Goal: Task Accomplishment & Management: Complete application form

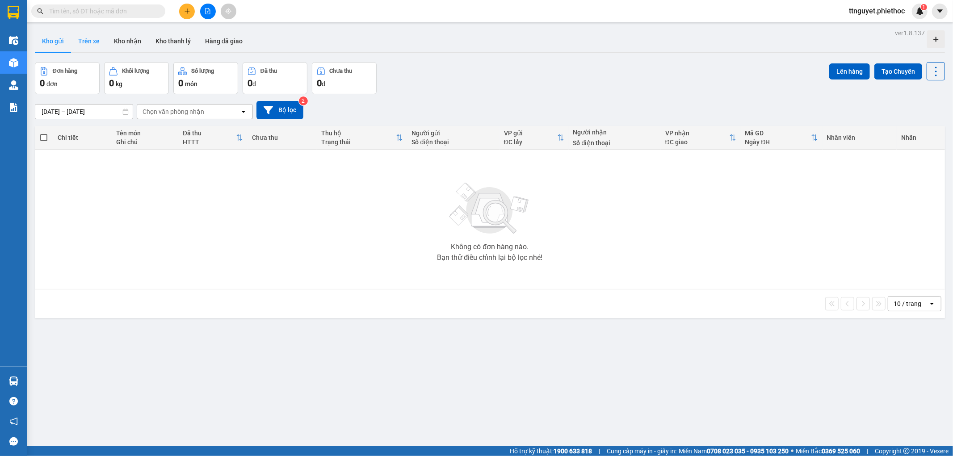
click at [90, 41] on button "Trên xe" at bounding box center [89, 40] width 36 height 21
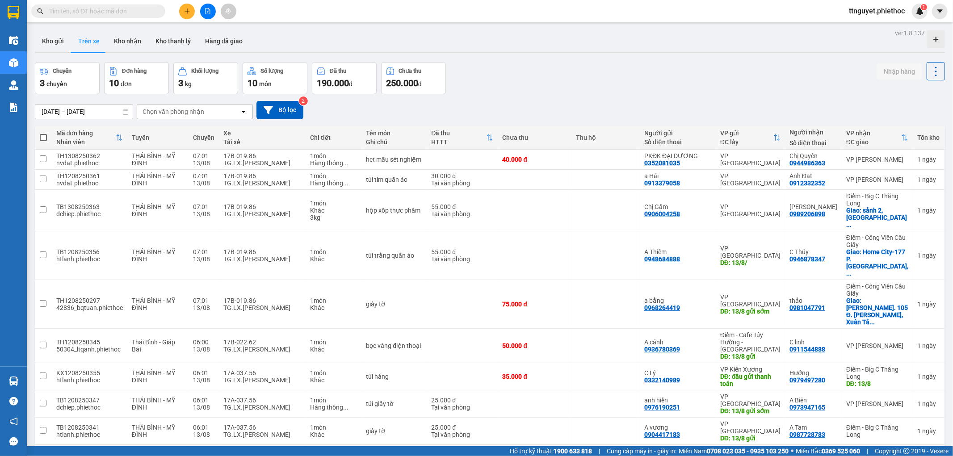
click at [183, 112] on div "Chọn văn phòng nhận" at bounding box center [174, 111] width 62 height 9
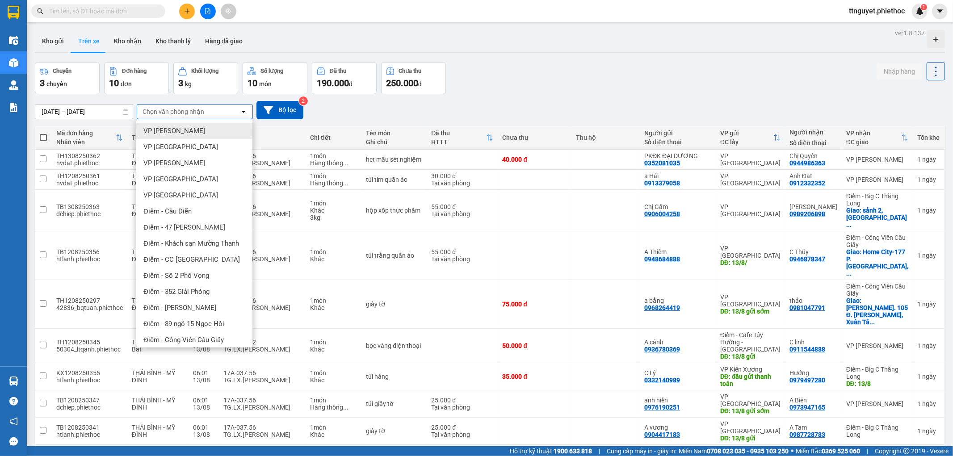
click at [182, 129] on span "VP [PERSON_NAME]" at bounding box center [174, 130] width 62 height 9
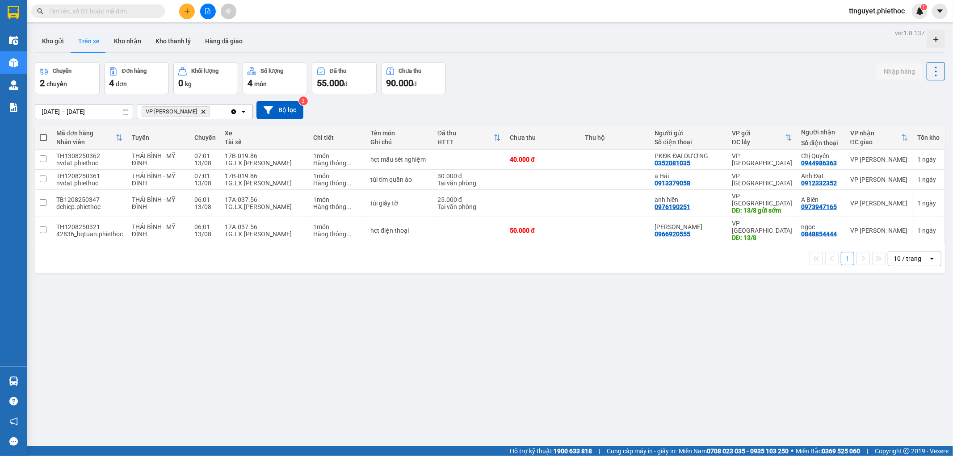
click at [103, 13] on input "text" at bounding box center [101, 11] width 105 height 10
click at [183, 14] on button at bounding box center [187, 12] width 16 height 16
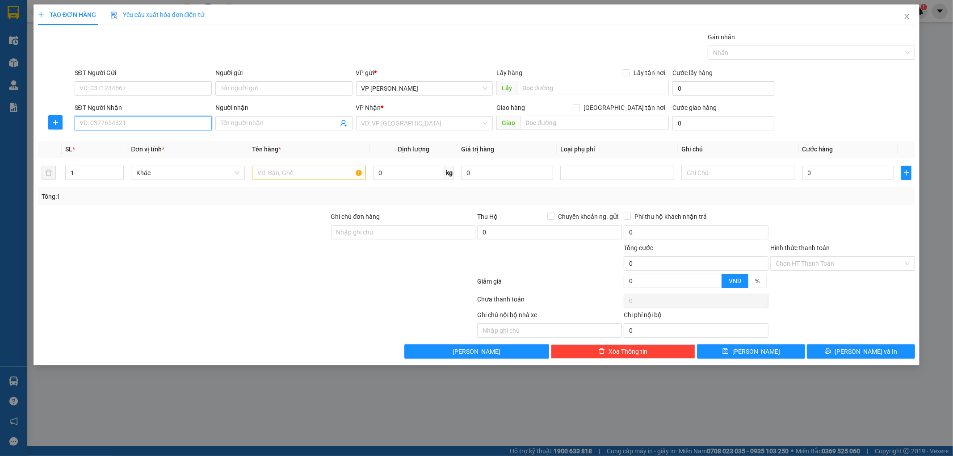
click at [154, 122] on input "SĐT Người Nhận" at bounding box center [143, 123] width 137 height 14
type input "0946270108"
click at [257, 119] on input "Người nhận" at bounding box center [280, 123] width 118 height 10
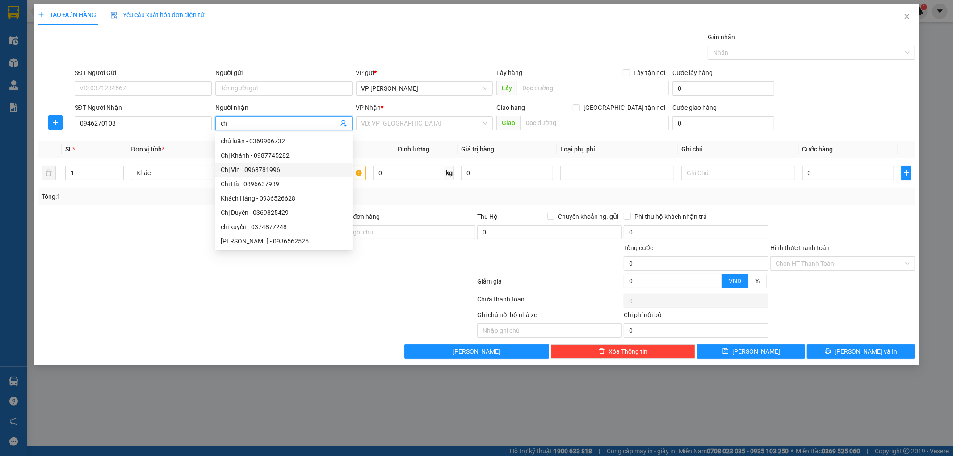
click at [249, 126] on input "ch" at bounding box center [280, 123] width 118 height 10
type input "chi minh"
click at [400, 124] on input "search" at bounding box center [421, 123] width 120 height 13
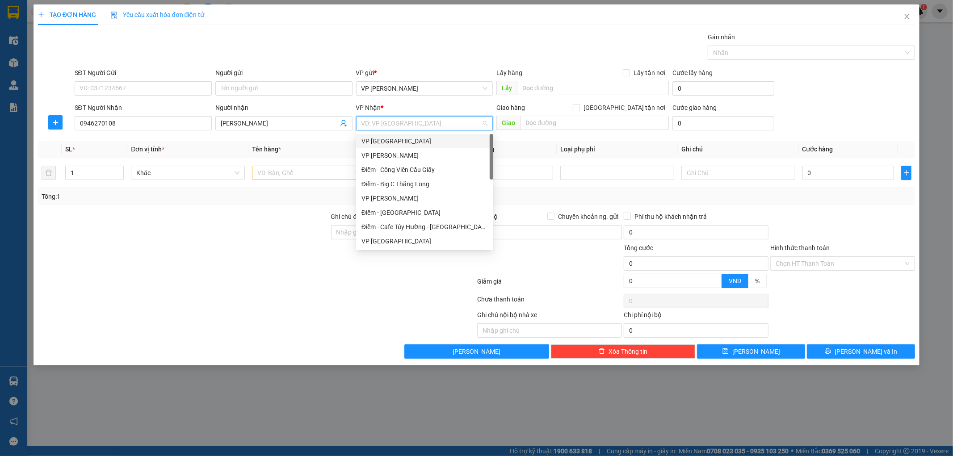
click at [396, 136] on div "VP [GEOGRAPHIC_DATA]" at bounding box center [424, 141] width 126 height 10
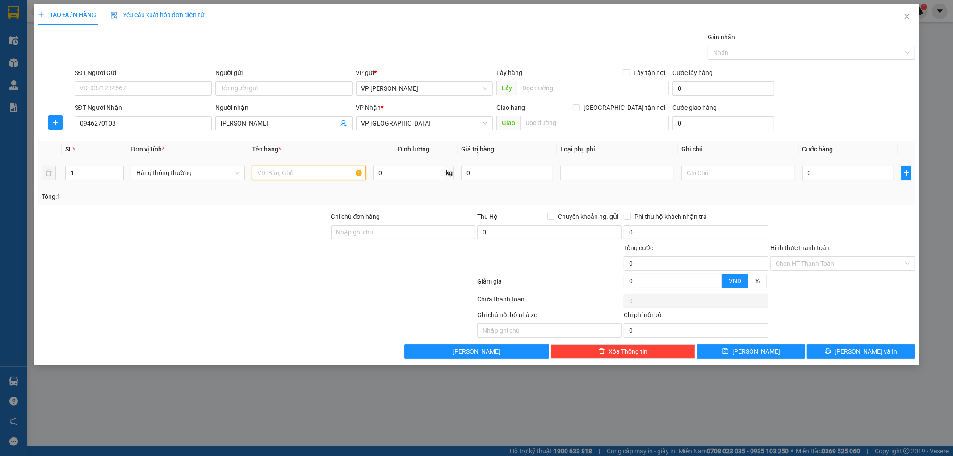
click at [328, 166] on input "text" at bounding box center [309, 173] width 114 height 14
type input "giay tờ"
click at [641, 126] on input "text" at bounding box center [594, 123] width 149 height 14
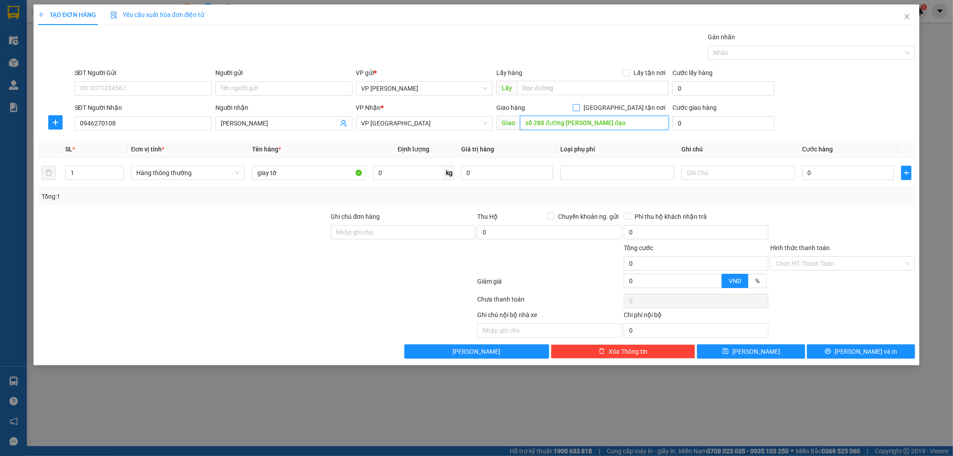
type input "số 288 đường trần hưmng đạo"
click at [579, 106] on input "[GEOGRAPHIC_DATA] tận nơi" at bounding box center [576, 107] width 6 height 6
checkbox input "true"
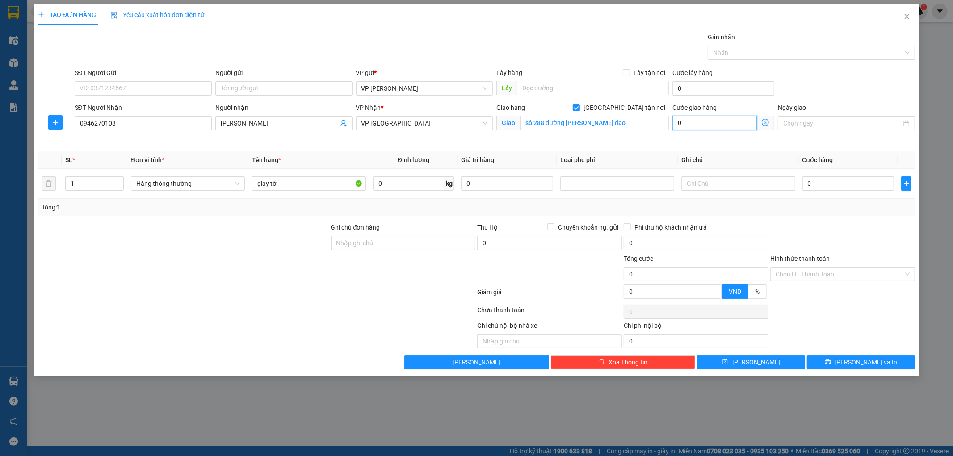
click at [733, 123] on input "0" at bounding box center [714, 123] width 84 height 14
type input "0"
type input "3"
type input "30"
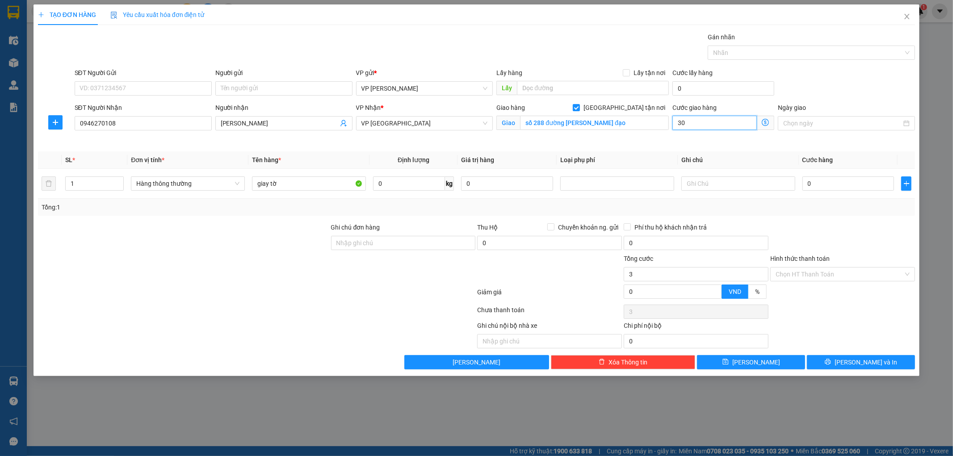
type input "30"
click at [839, 72] on div "SĐT Người Gửi VD: 0371234567 Người gửi Tên người gửi VP gửi * VP Nguyễn Xiển Lấ…" at bounding box center [495, 83] width 844 height 31
type input "30.000"
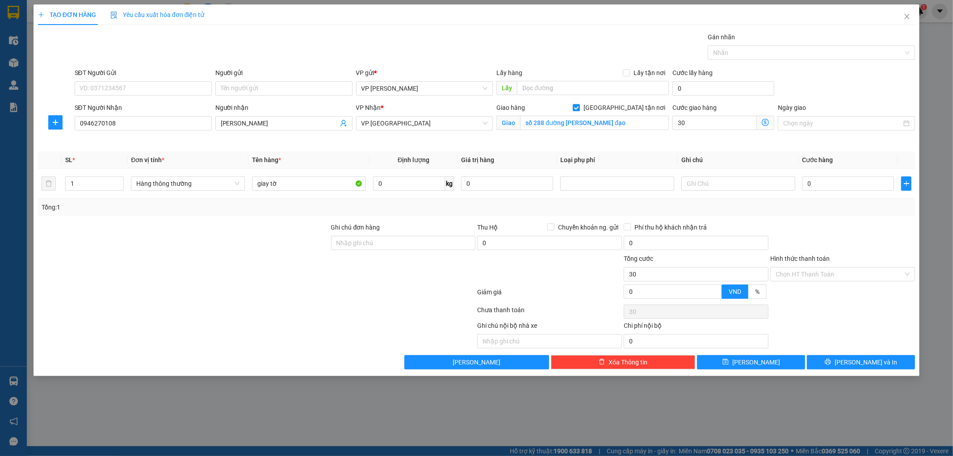
type input "30.000"
click at [840, 185] on input "0" at bounding box center [848, 183] width 92 height 14
type input "002"
type input "30.002"
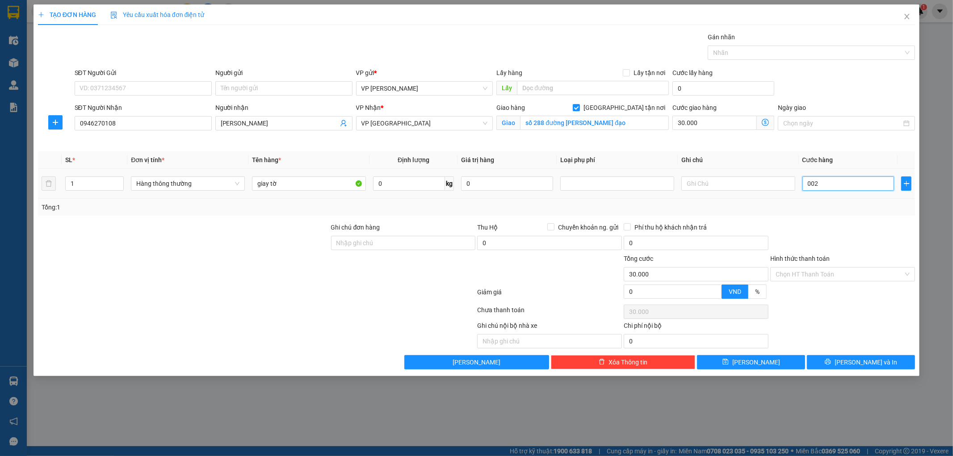
type input "30.002"
type input "0.025"
type input "30.025"
click at [879, 209] on div "Tổng: 1" at bounding box center [477, 207] width 870 height 10
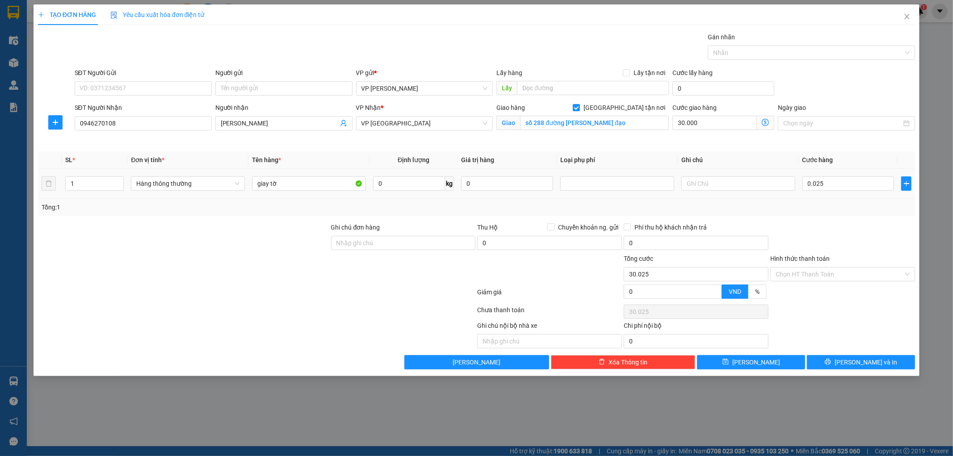
type input "25.000"
type input "55.000"
click at [854, 274] on input "Hình thức thanh toán" at bounding box center [840, 274] width 128 height 13
click at [837, 291] on div "Tại văn phòng" at bounding box center [843, 292] width 134 height 10
type input "0"
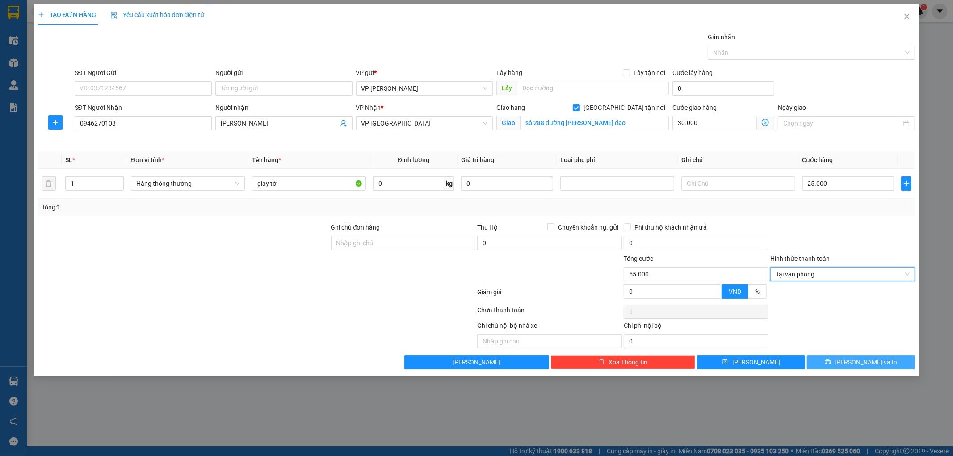
click at [830, 365] on button "[PERSON_NAME] và In" at bounding box center [861, 362] width 108 height 14
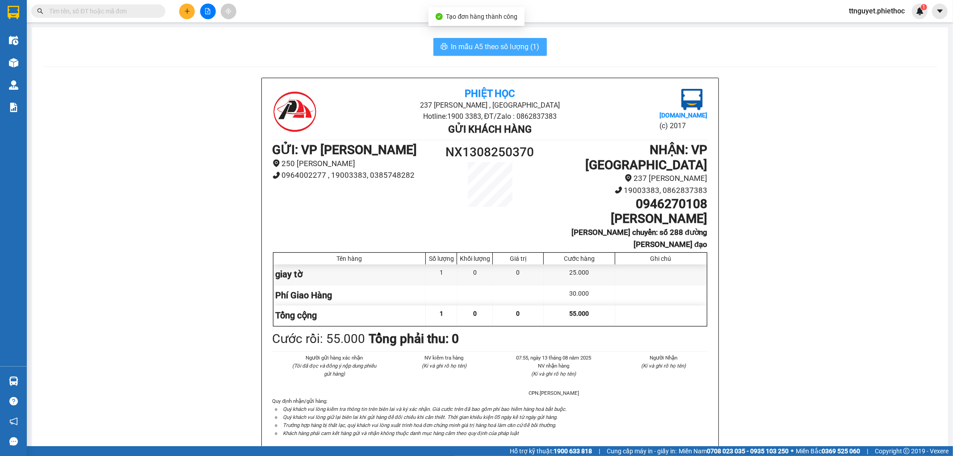
click at [474, 47] on span "In mẫu A5 theo số lượng (1)" at bounding box center [495, 46] width 88 height 11
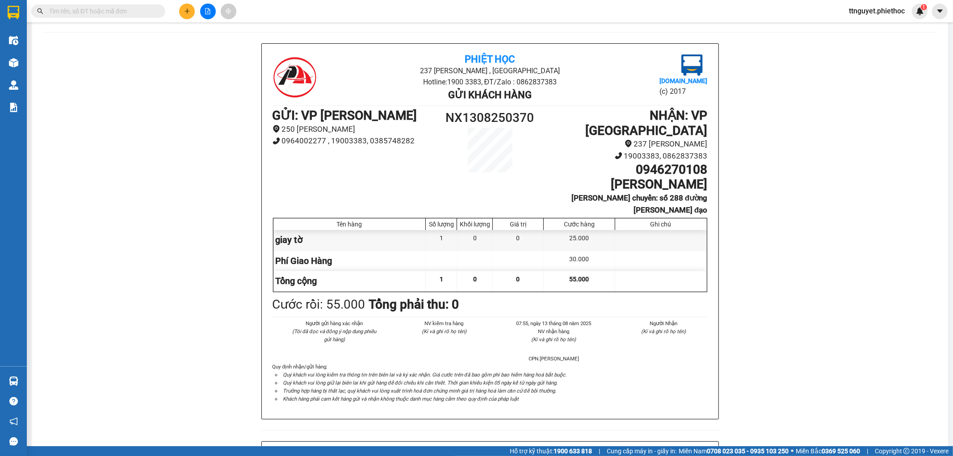
scroll to position [50, 0]
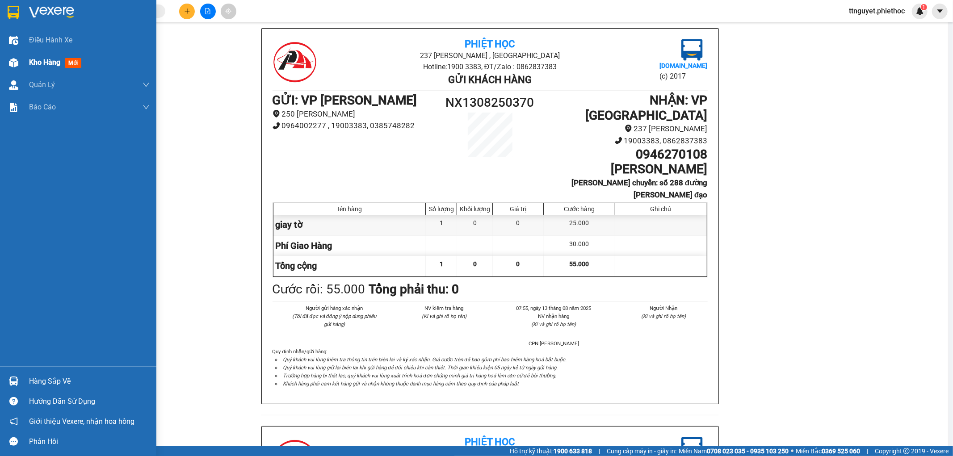
click at [1, 60] on div "Kho hàng mới" at bounding box center [78, 62] width 156 height 22
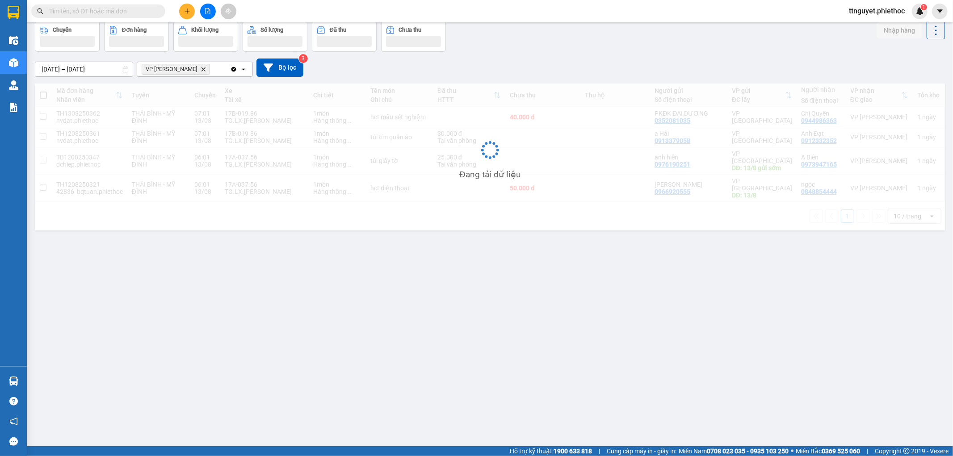
scroll to position [41, 0]
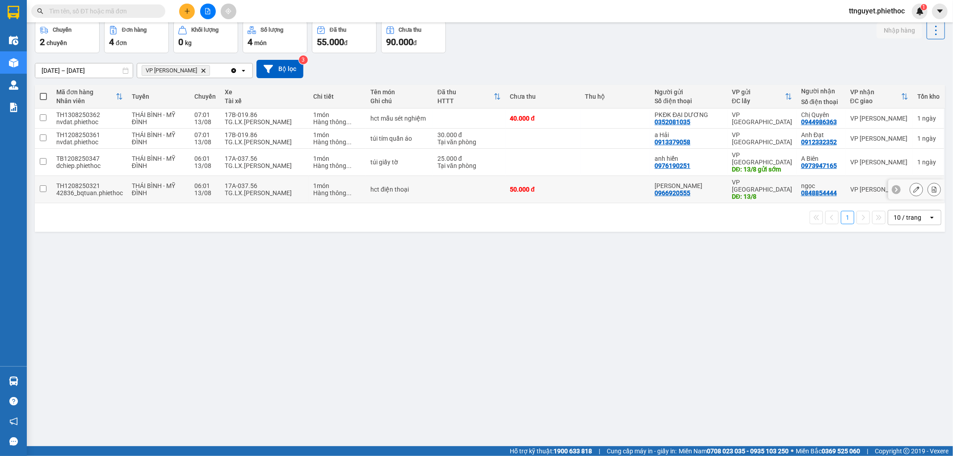
click at [225, 189] on div "TG.LX.[PERSON_NAME]" at bounding box center [265, 192] width 80 height 7
checkbox input "true"
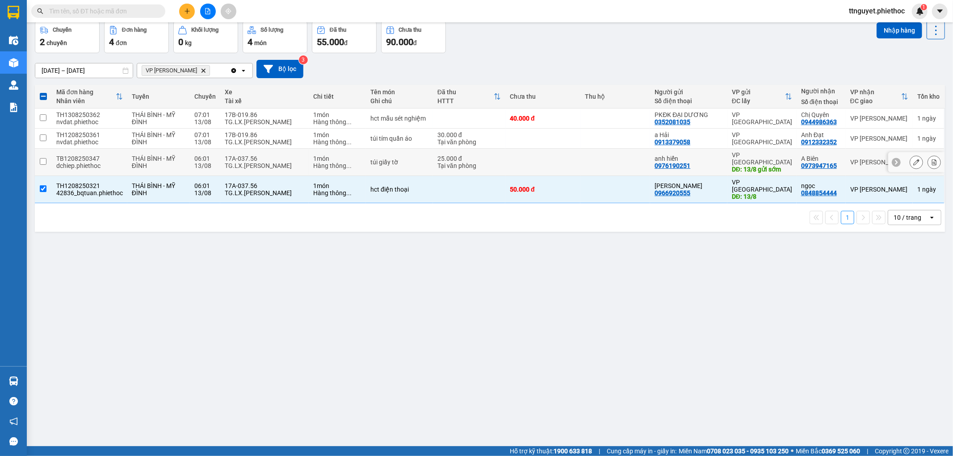
click at [245, 156] on div "17A-037.56" at bounding box center [265, 158] width 80 height 7
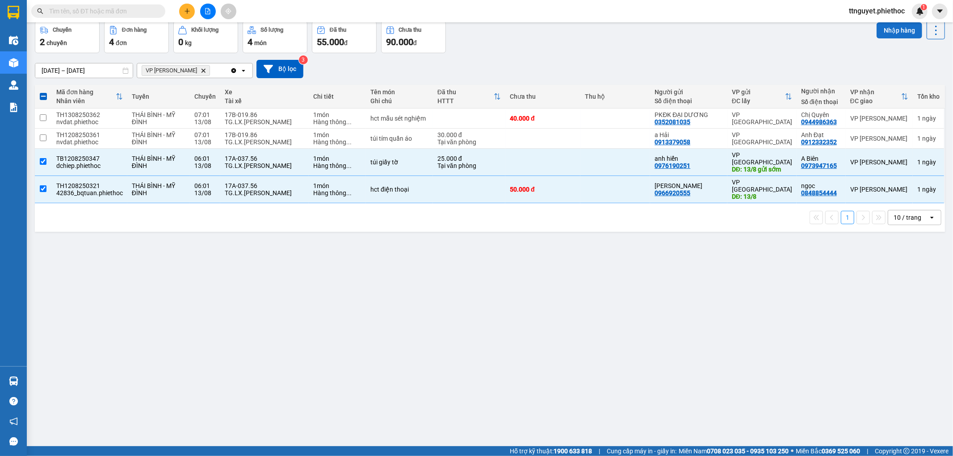
click at [883, 33] on button "Nhập hàng" at bounding box center [900, 30] width 46 height 16
checkbox input "false"
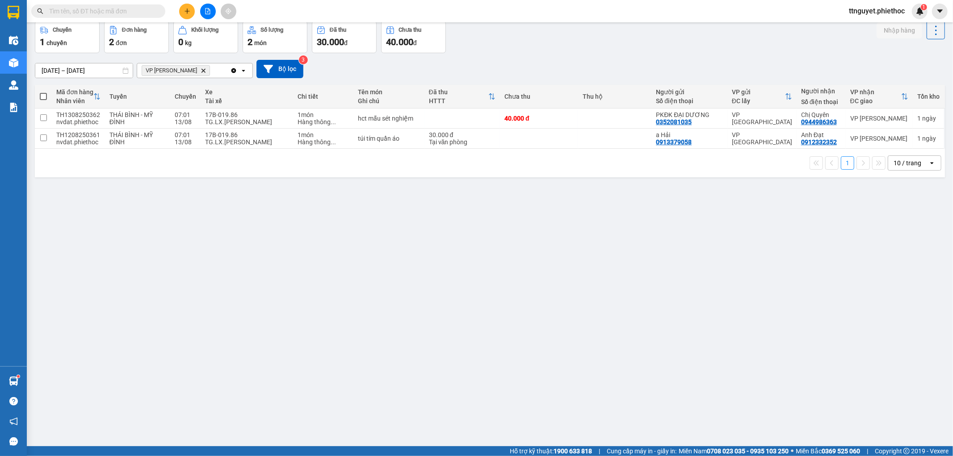
click at [66, 8] on input "text" at bounding box center [101, 11] width 105 height 10
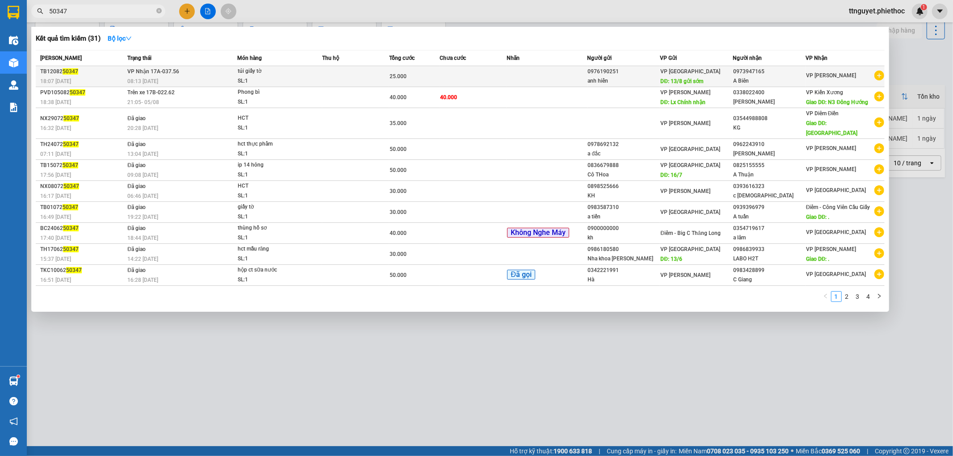
type input "50347"
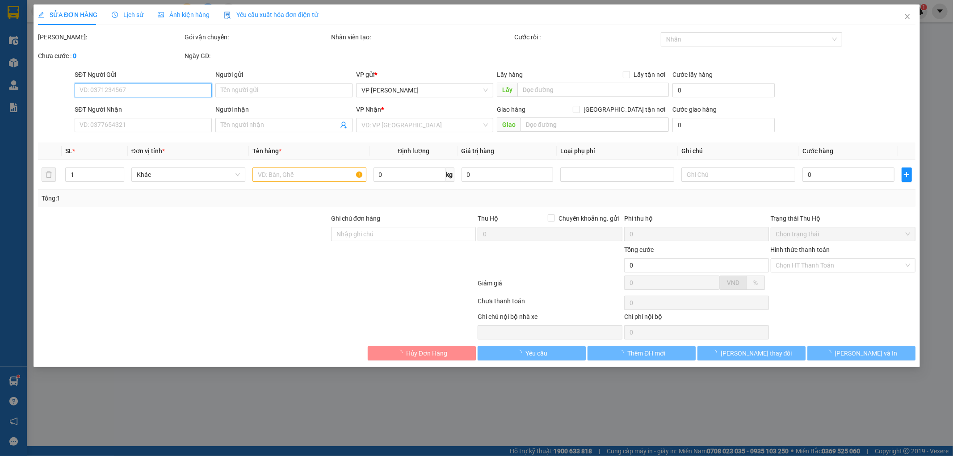
type input "0976190251"
type input "anh hiển"
type input "13/8 gửi sớm"
type input "0973947165"
type input "A Biên"
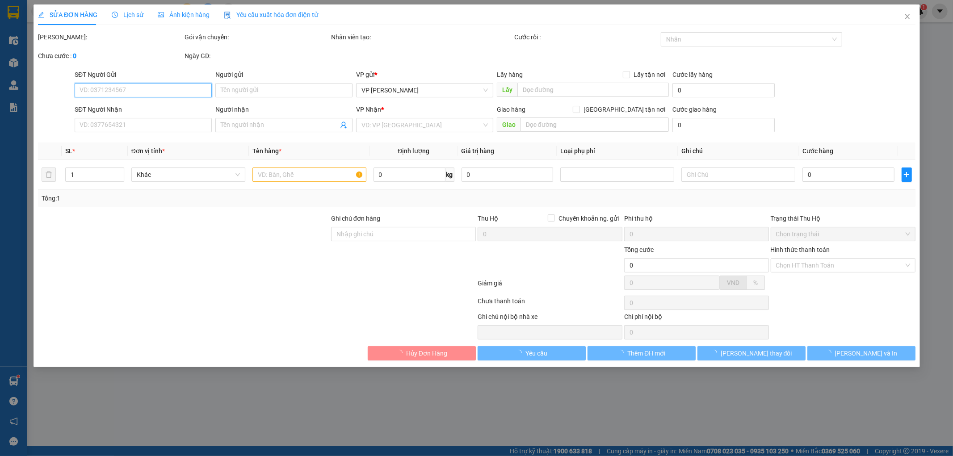
type input "25.000"
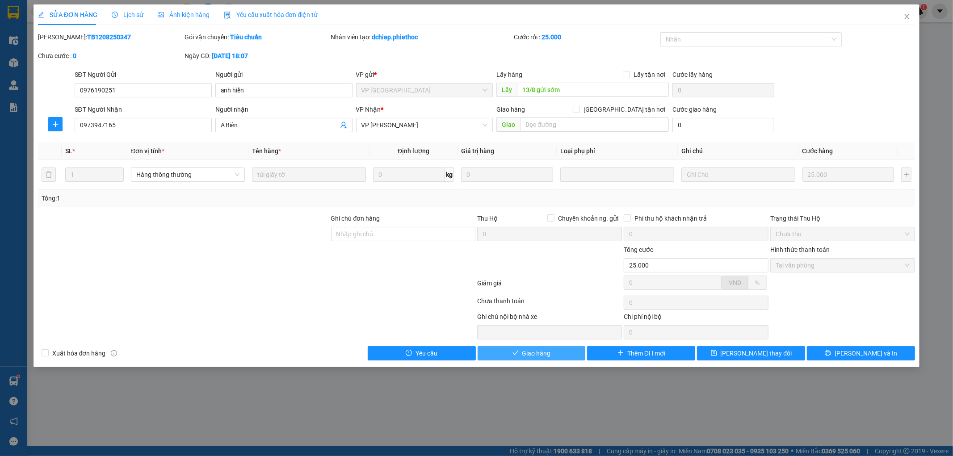
click at [537, 349] on span "Giao hàng" at bounding box center [536, 353] width 29 height 10
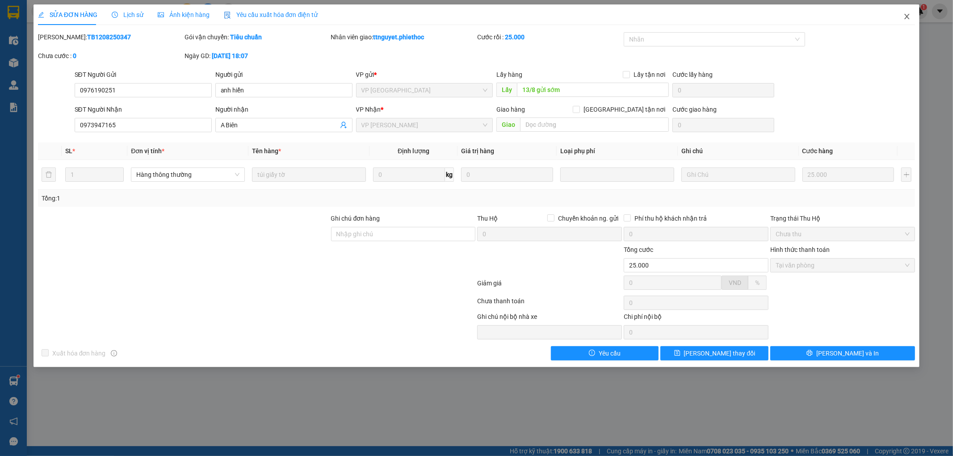
click at [911, 16] on span "Close" at bounding box center [906, 16] width 25 height 25
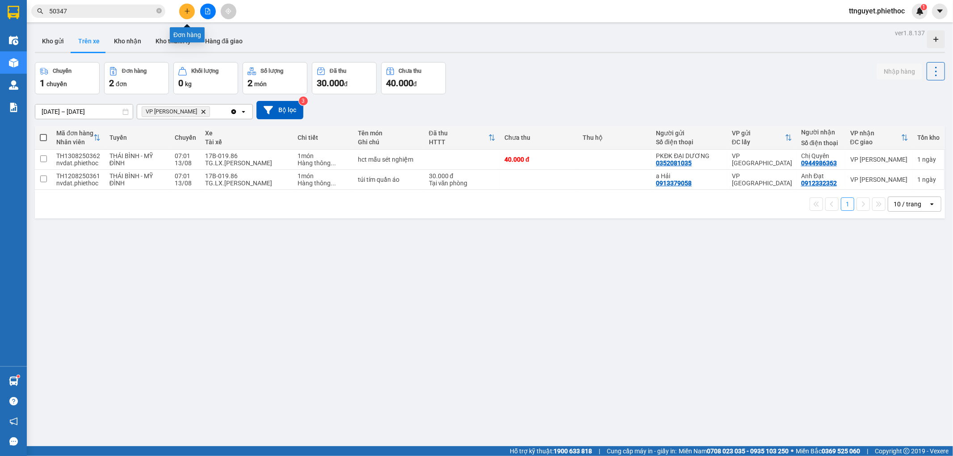
click at [180, 8] on button at bounding box center [187, 12] width 16 height 16
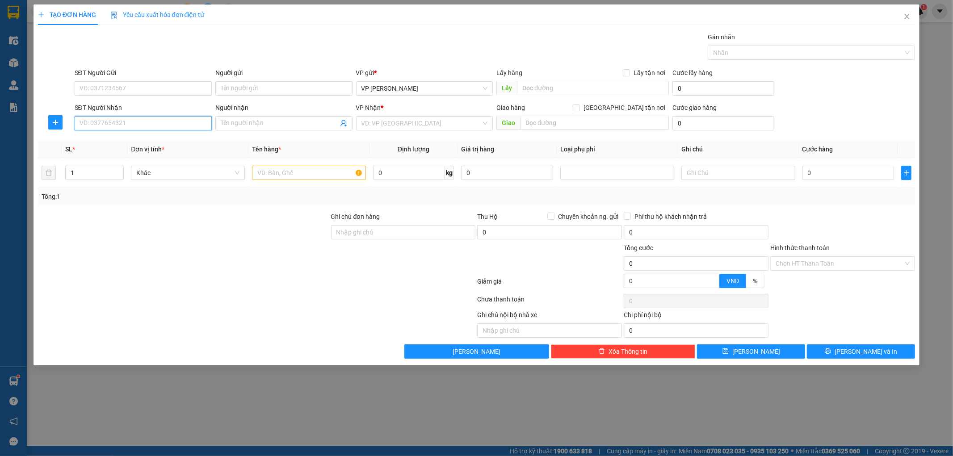
click at [140, 121] on input "SĐT Người Nhận" at bounding box center [143, 123] width 137 height 14
type input "0852203458"
click at [264, 124] on input "Người nhận" at bounding box center [280, 123] width 118 height 10
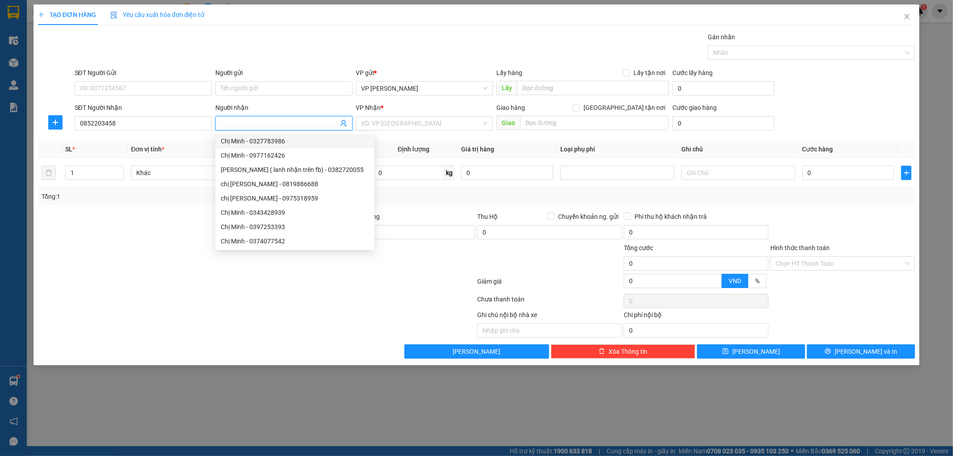
click at [234, 119] on input "Người nhận" at bounding box center [280, 123] width 118 height 10
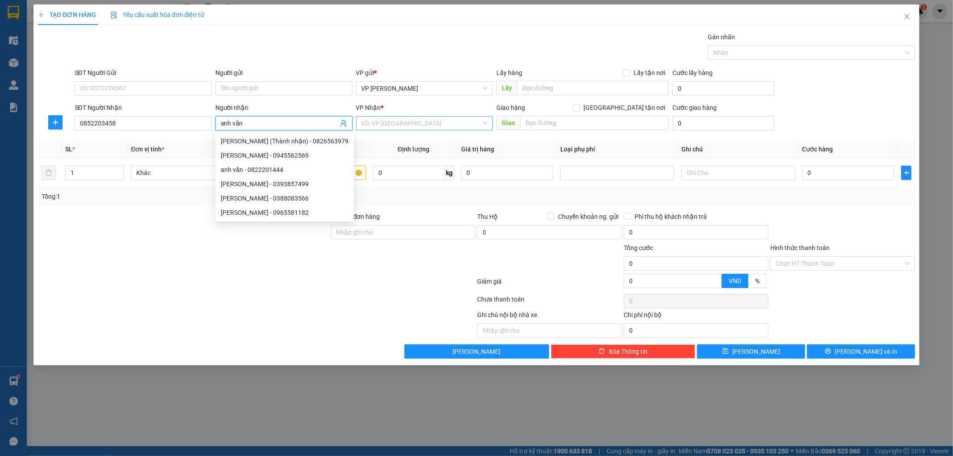
type input "anh văn"
click at [398, 121] on input "search" at bounding box center [421, 123] width 120 height 13
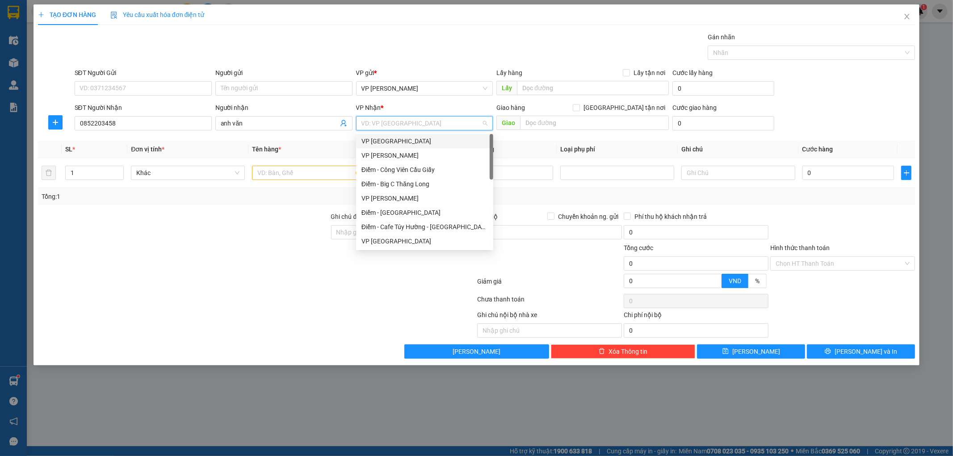
click at [390, 139] on div "VP [GEOGRAPHIC_DATA]" at bounding box center [424, 141] width 126 height 10
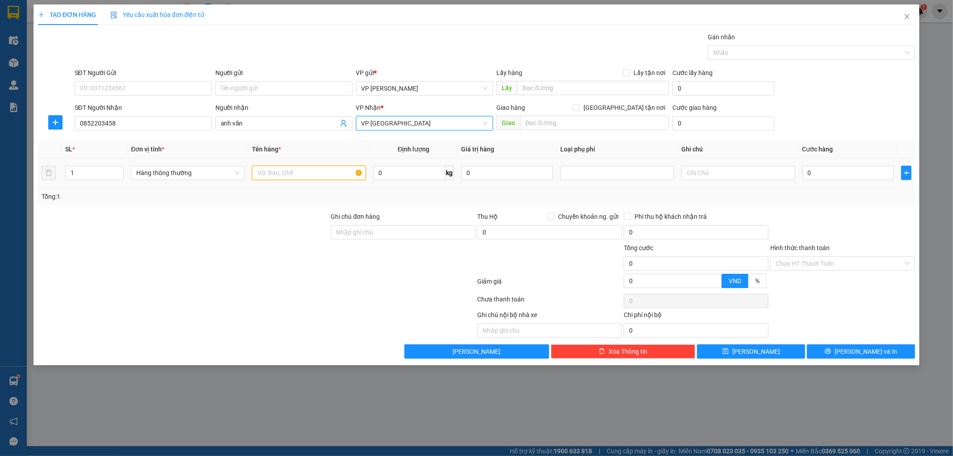
click at [296, 171] on input "text" at bounding box center [309, 173] width 114 height 14
type input "giay to"
click at [857, 178] on input "0" at bounding box center [848, 173] width 92 height 14
type input "002"
type input "2"
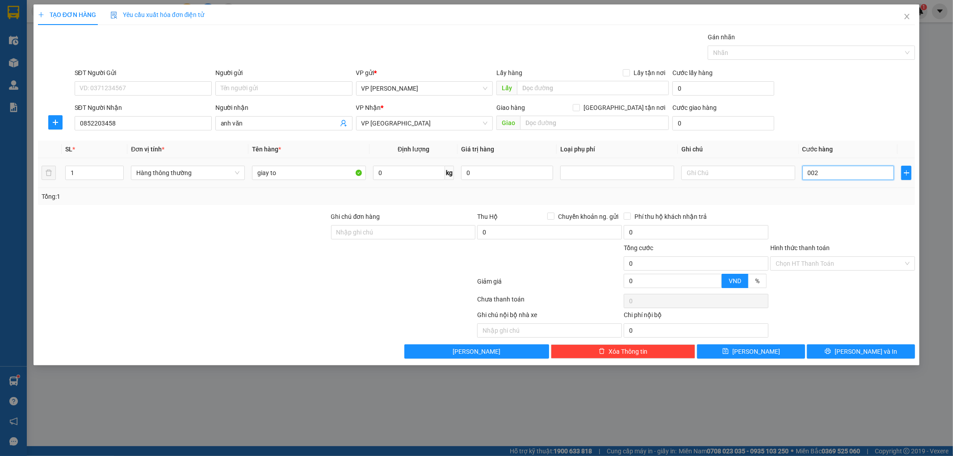
type input "2"
type input "0.025"
type input "25"
click at [836, 215] on div at bounding box center [842, 227] width 147 height 31
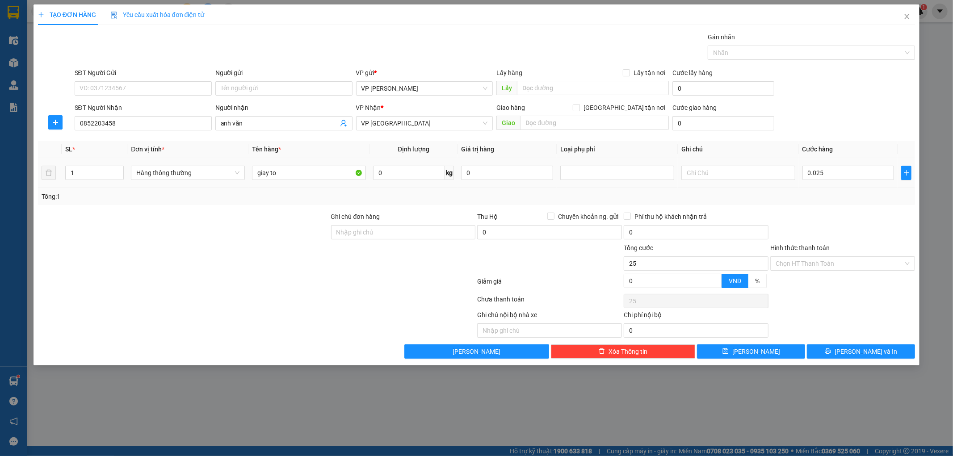
type input "25.000"
click at [834, 263] on input "Hình thức thanh toán" at bounding box center [840, 263] width 128 height 13
click at [818, 283] on div "Tại văn phòng" at bounding box center [843, 282] width 134 height 10
type input "0"
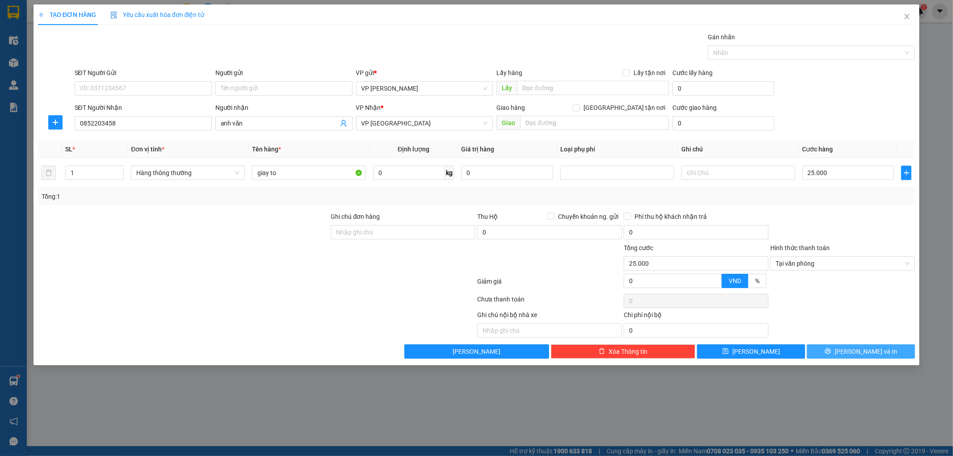
click at [843, 348] on button "[PERSON_NAME] và In" at bounding box center [861, 351] width 108 height 14
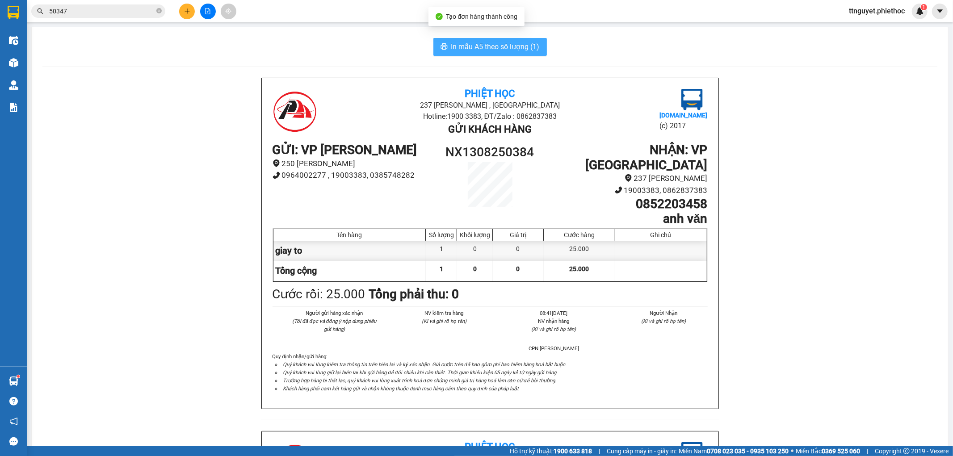
click at [486, 42] on span "In mẫu A5 theo số lượng (1)" at bounding box center [495, 46] width 88 height 11
click at [184, 14] on icon "plus" at bounding box center [187, 11] width 6 height 6
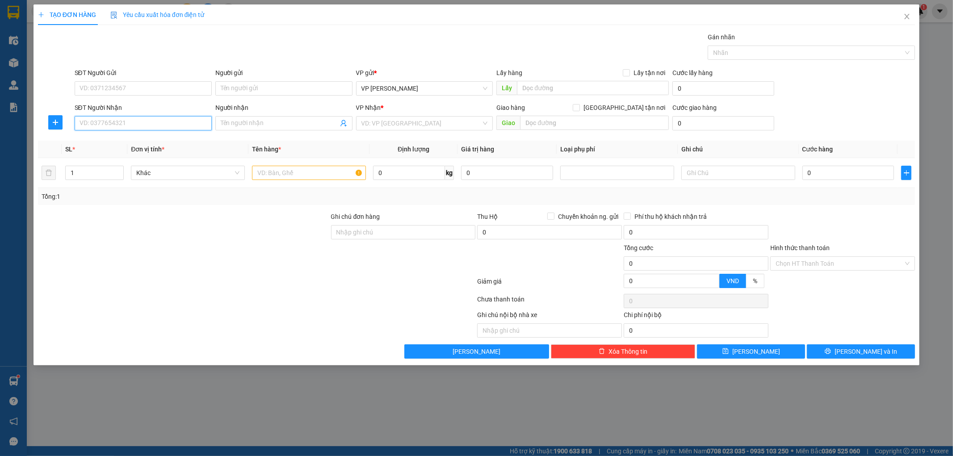
click at [140, 130] on input "SĐT Người Nhận" at bounding box center [143, 123] width 137 height 14
type input "0387897889"
click at [135, 143] on div "0387897889 - Tú" at bounding box center [143, 141] width 126 height 10
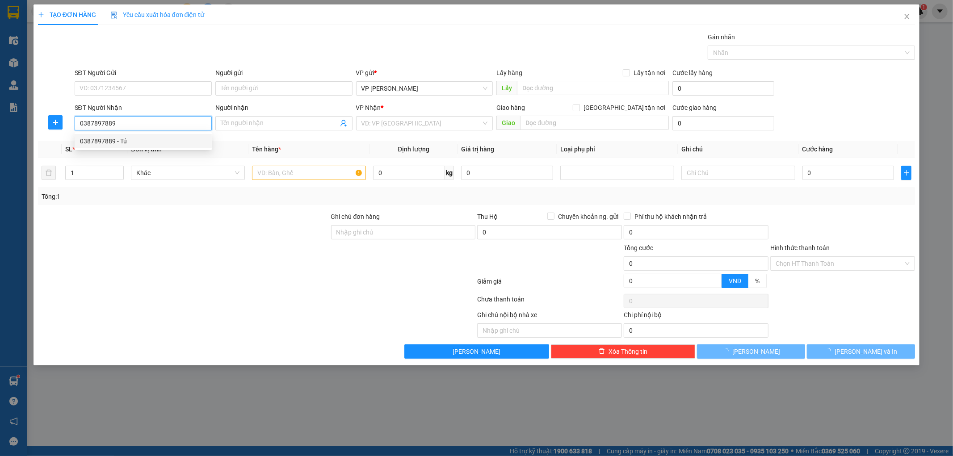
type input "Tú"
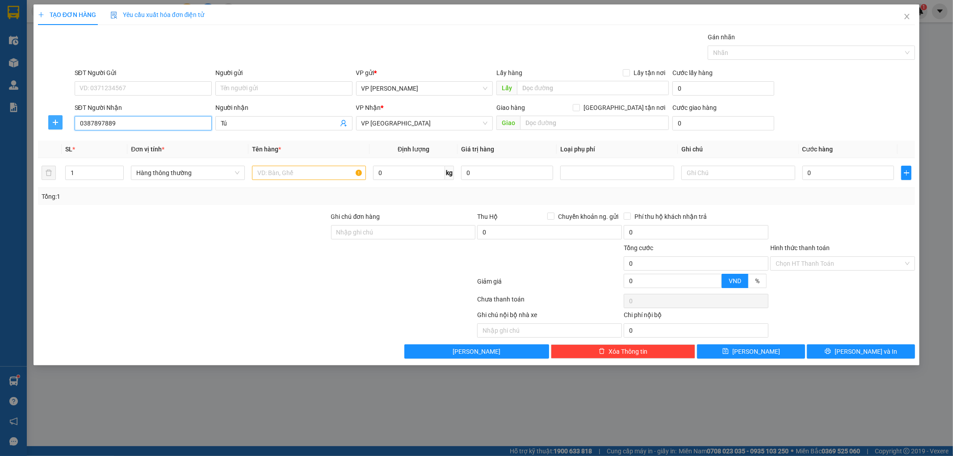
type input "0387897889"
click at [48, 118] on button "button" at bounding box center [55, 122] width 14 height 14
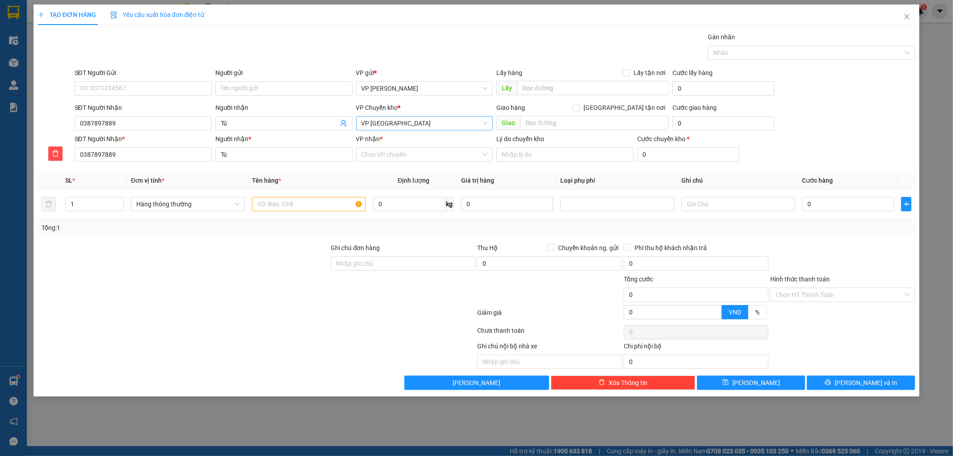
click at [387, 124] on span "VP [GEOGRAPHIC_DATA]" at bounding box center [424, 123] width 126 height 13
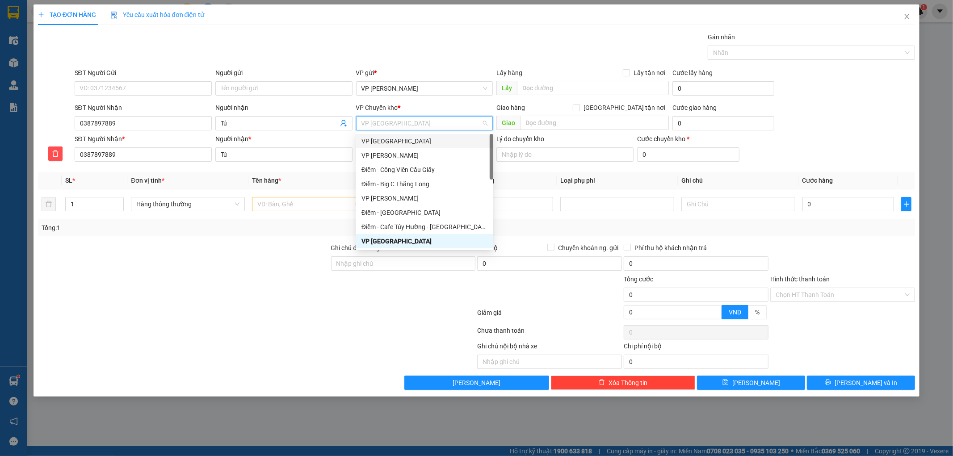
click at [388, 143] on div "VP [GEOGRAPHIC_DATA]" at bounding box center [424, 141] width 126 height 10
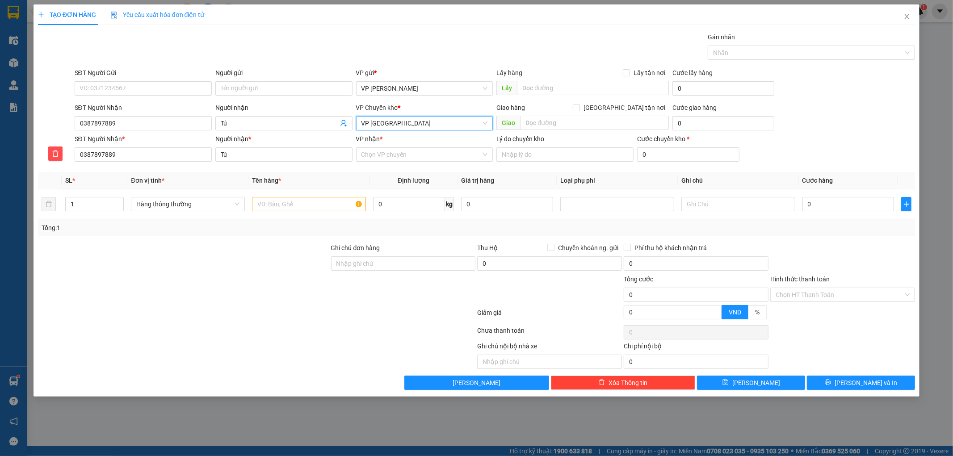
click at [388, 143] on div "VP nhận *" at bounding box center [424, 139] width 137 height 10
click at [388, 148] on input "VP nhận *" at bounding box center [421, 154] width 120 height 13
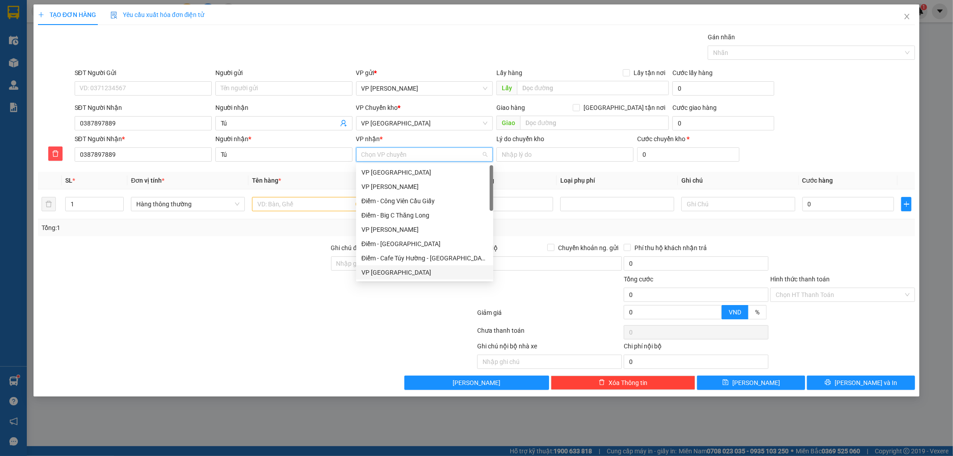
click at [378, 269] on div "VP [GEOGRAPHIC_DATA]" at bounding box center [424, 273] width 126 height 10
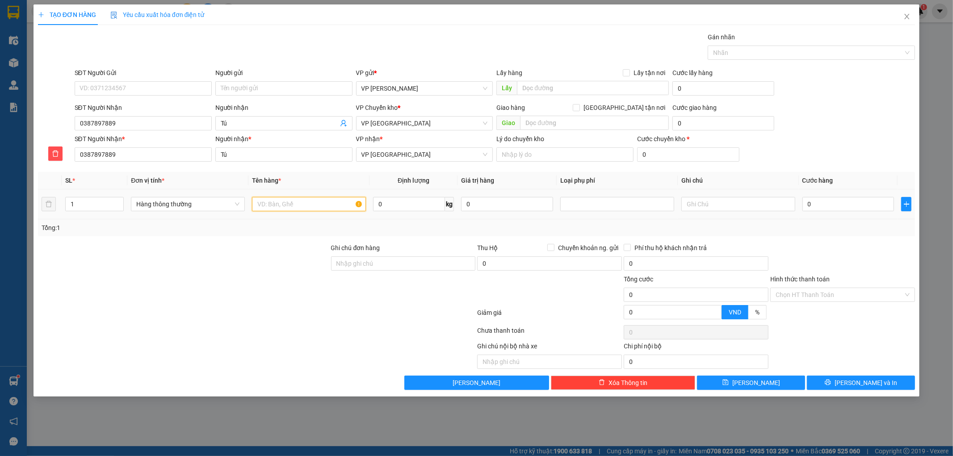
click at [316, 202] on input "text" at bounding box center [309, 204] width 114 height 14
type input "tui đen thuoc"
click at [874, 206] on input "0" at bounding box center [848, 204] width 92 height 14
type input "003"
type input "3"
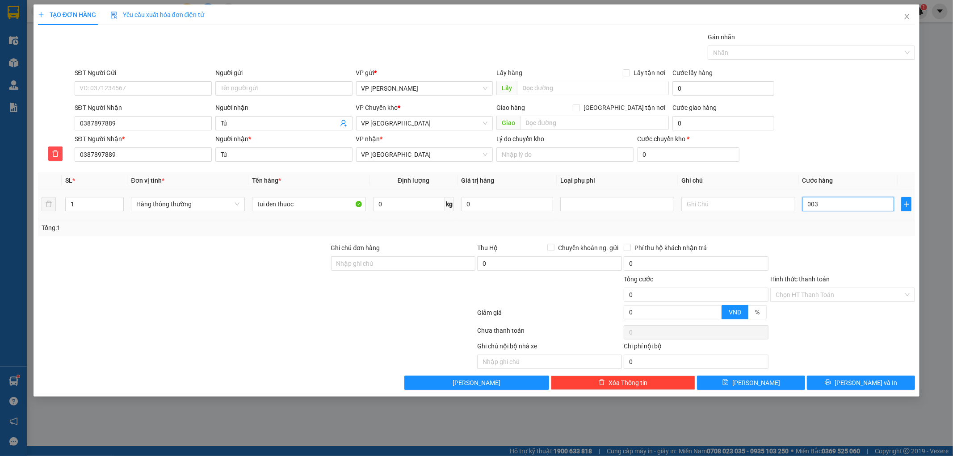
type input "3"
type input "0.030"
type input "30"
click at [887, 280] on div "Hình thức thanh toán" at bounding box center [842, 280] width 145 height 13
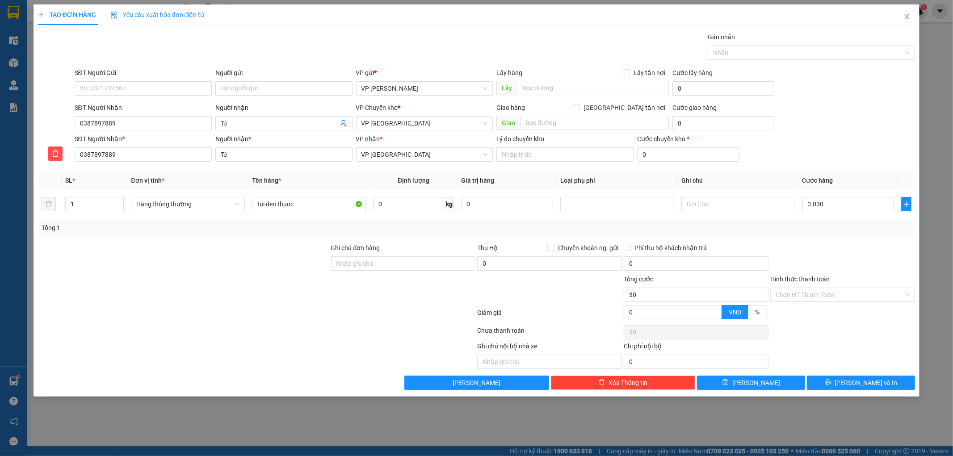
type input "30.000"
click at [870, 382] on span "[PERSON_NAME] và In" at bounding box center [866, 383] width 63 height 10
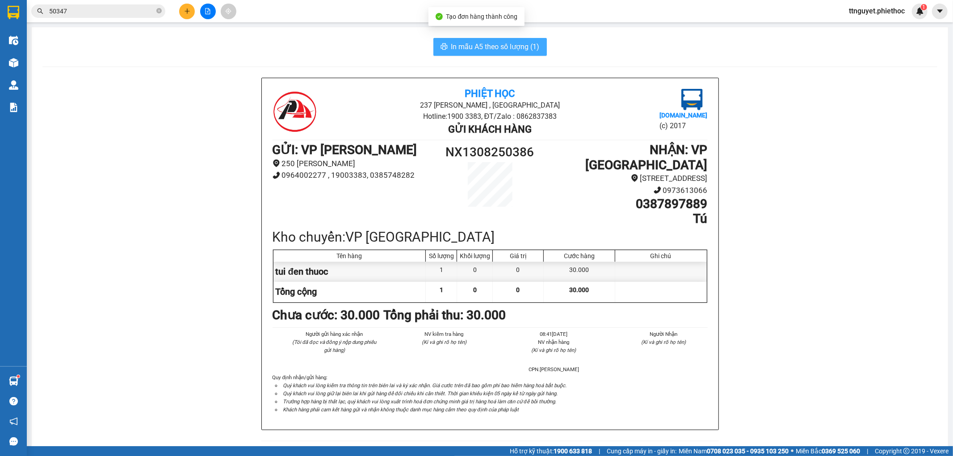
click at [451, 45] on span "In mẫu A5 theo số lượng (1)" at bounding box center [495, 46] width 88 height 11
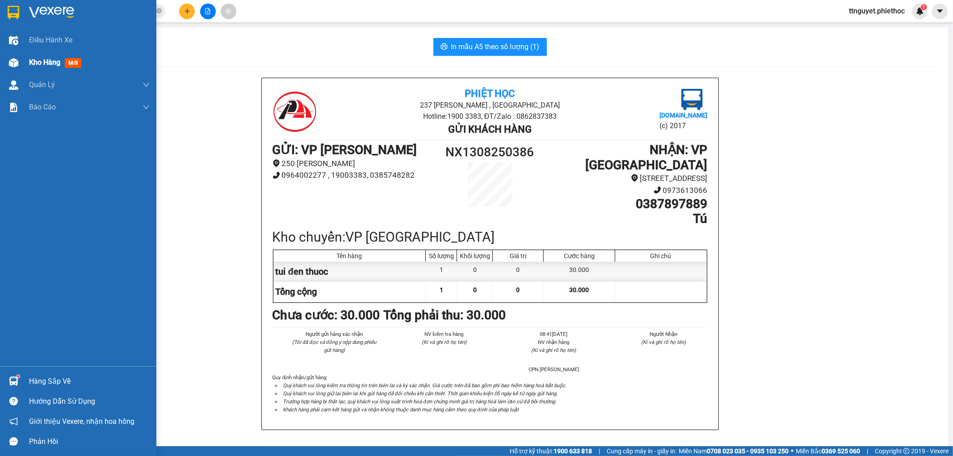
click at [14, 66] on img at bounding box center [13, 62] width 9 height 9
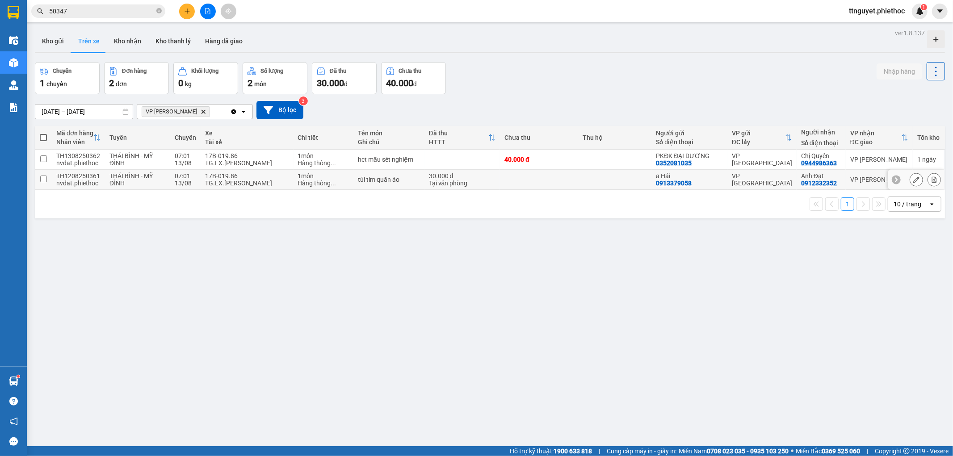
click at [227, 180] on div "TG.LX.[PERSON_NAME]" at bounding box center [247, 183] width 84 height 7
checkbox input "true"
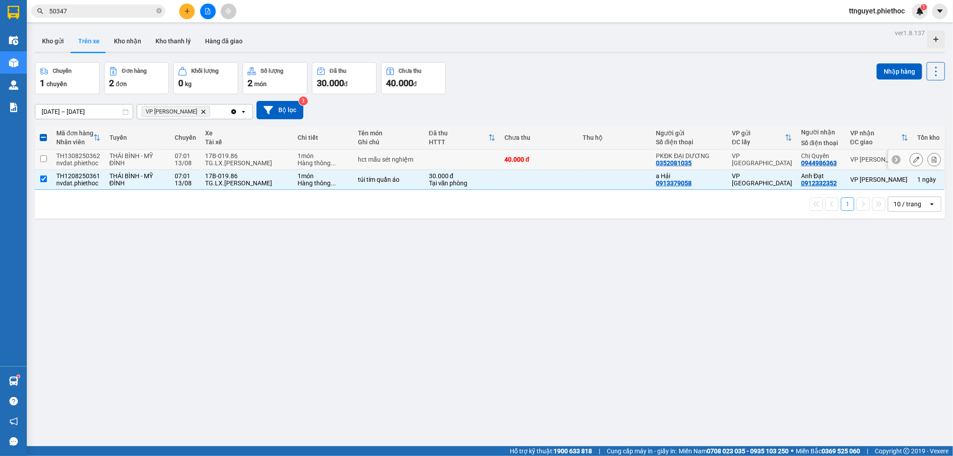
click at [233, 155] on div "17B-019.86" at bounding box center [247, 155] width 84 height 7
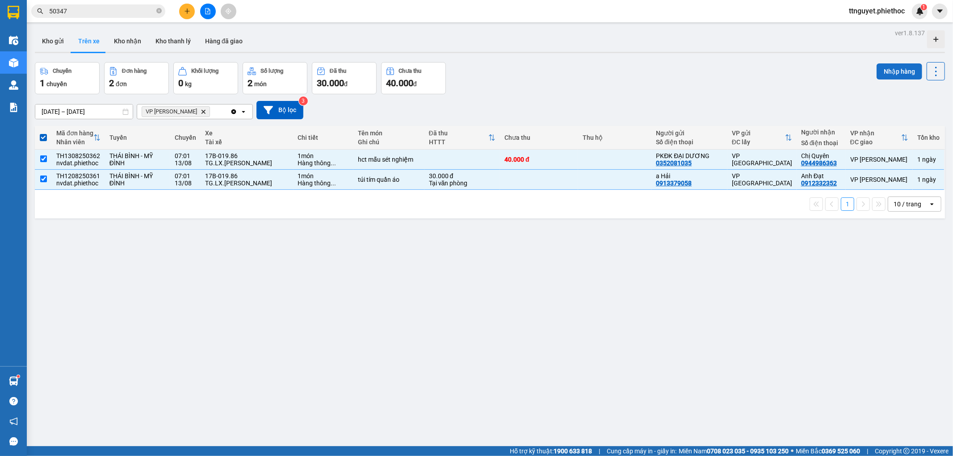
click at [888, 69] on button "Nhập hàng" at bounding box center [900, 71] width 46 height 16
checkbox input "false"
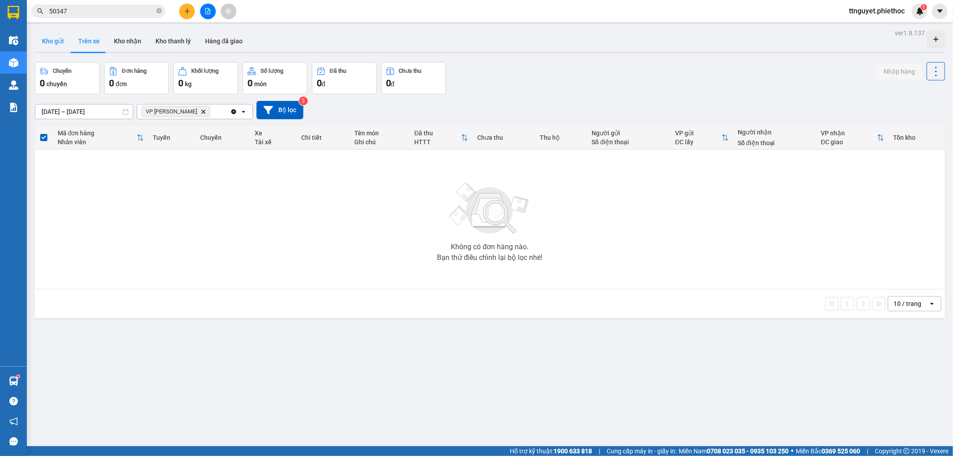
click at [51, 40] on button "Kho gửi" at bounding box center [53, 40] width 36 height 21
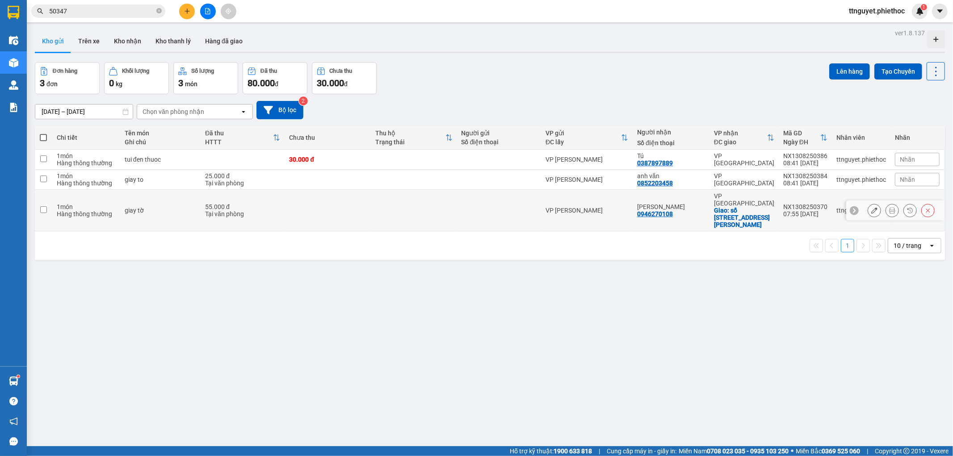
click at [42, 206] on input "checkbox" at bounding box center [43, 209] width 7 height 7
checkbox input "true"
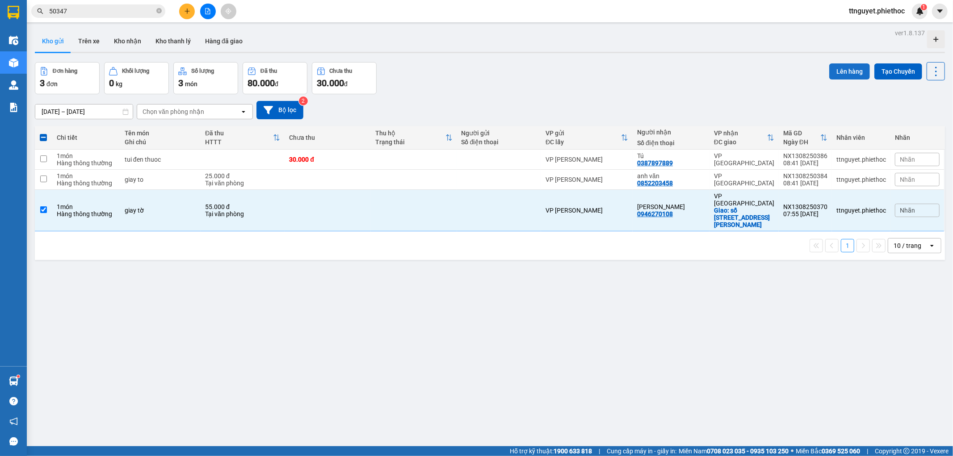
click at [848, 68] on button "Lên hàng" at bounding box center [849, 71] width 41 height 16
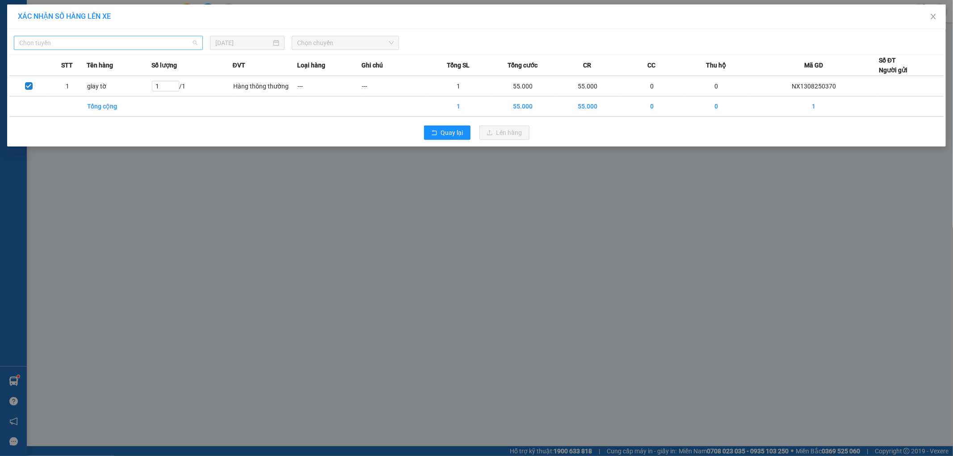
click at [86, 39] on span "Chọn tuyến" at bounding box center [108, 42] width 178 height 13
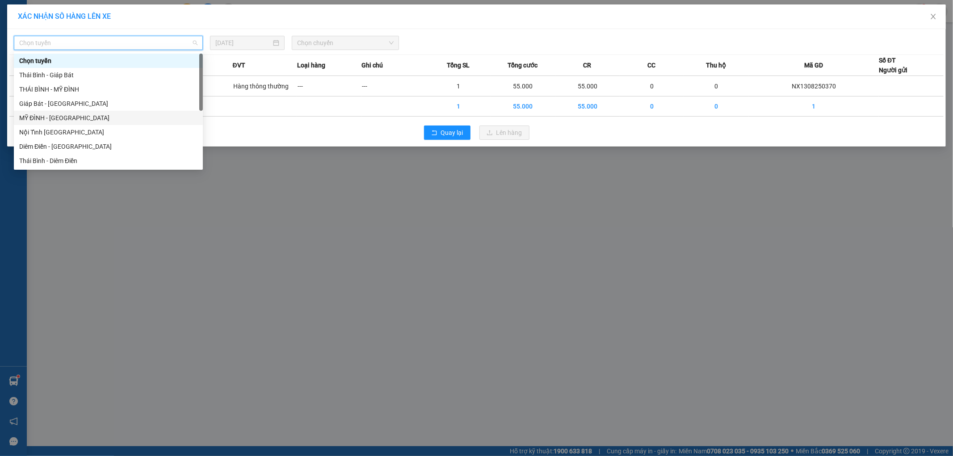
click at [42, 118] on div "MỸ ĐÌNH - [GEOGRAPHIC_DATA]" at bounding box center [108, 118] width 178 height 10
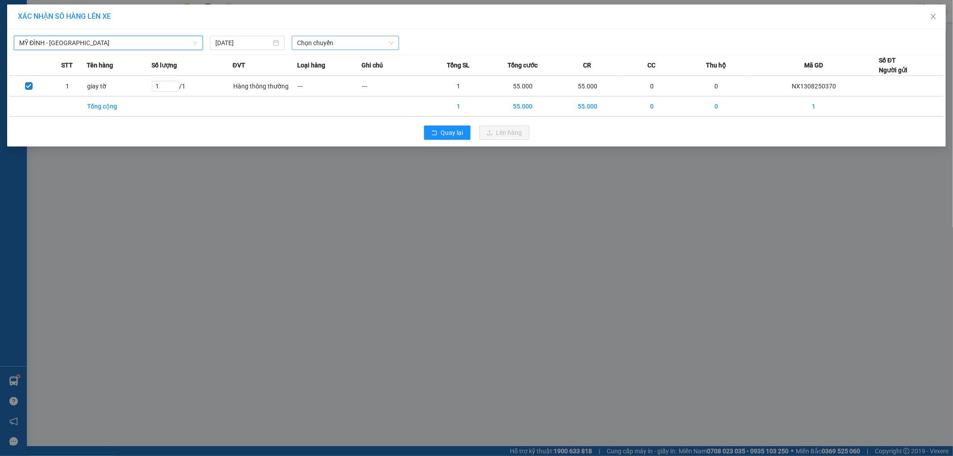
click at [348, 45] on span "Chọn chuyến" at bounding box center [345, 42] width 97 height 13
type input "2205"
click at [344, 64] on div "08:02 (TC) - 17B-022.05" at bounding box center [332, 61] width 70 height 10
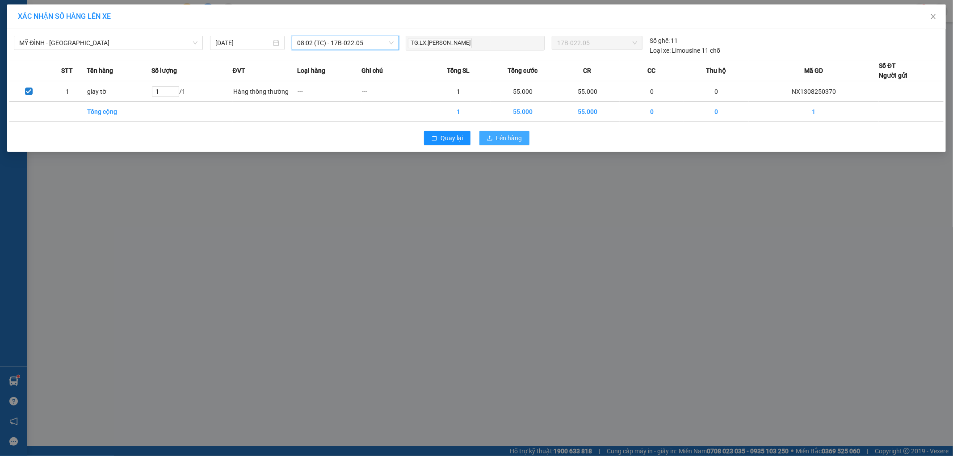
click at [496, 140] on button "Lên hàng" at bounding box center [504, 138] width 50 height 14
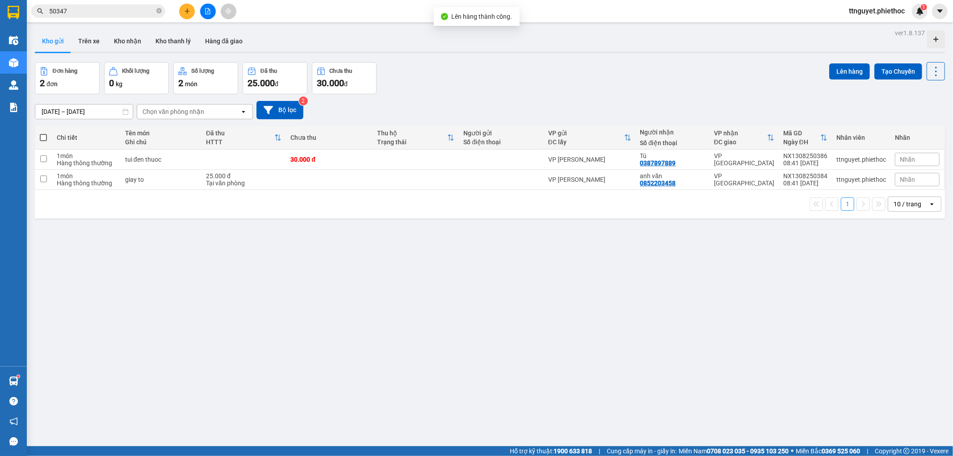
click at [43, 136] on span at bounding box center [43, 137] width 7 height 7
click at [43, 133] on input "checkbox" at bounding box center [43, 133] width 0 height 0
checkbox input "true"
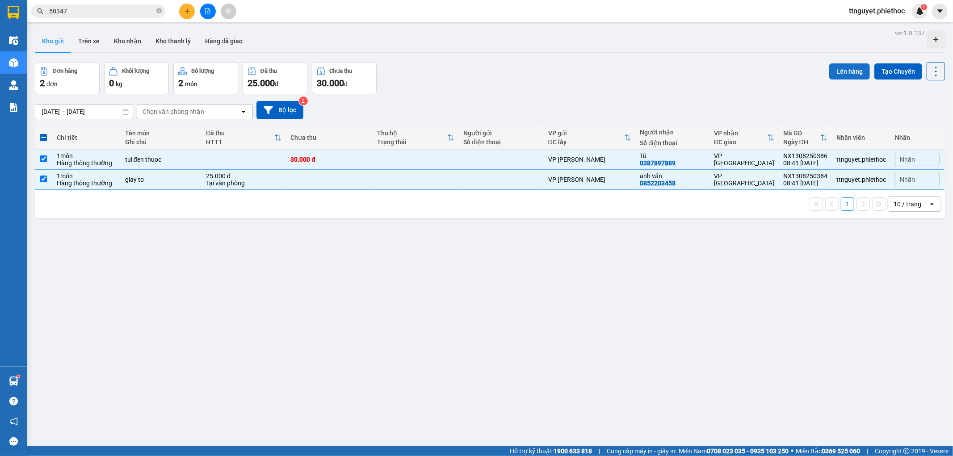
click at [839, 68] on button "Lên hàng" at bounding box center [849, 71] width 41 height 16
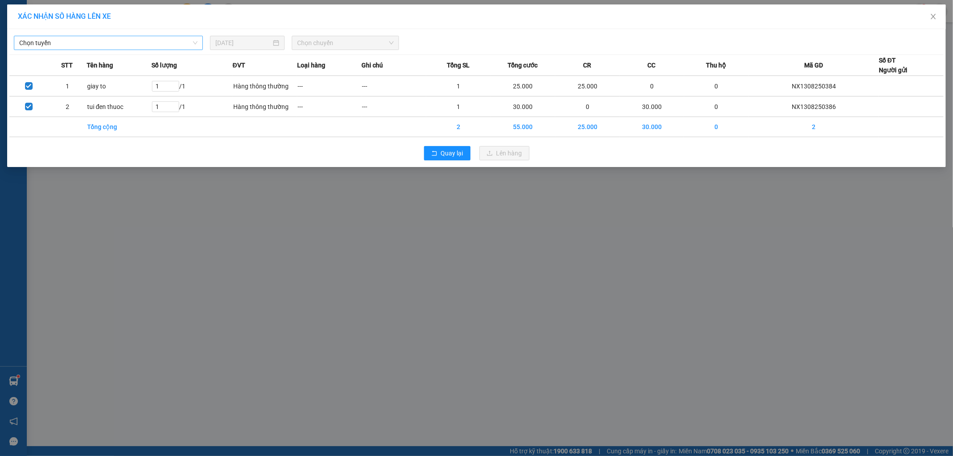
click at [64, 40] on span "Chọn tuyến" at bounding box center [108, 42] width 178 height 13
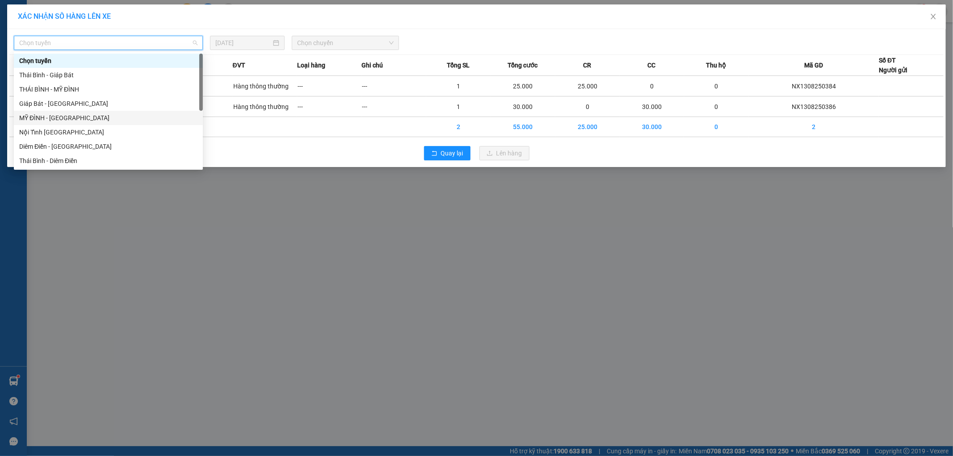
click at [28, 119] on div "MỸ ĐÌNH - [GEOGRAPHIC_DATA]" at bounding box center [108, 118] width 178 height 10
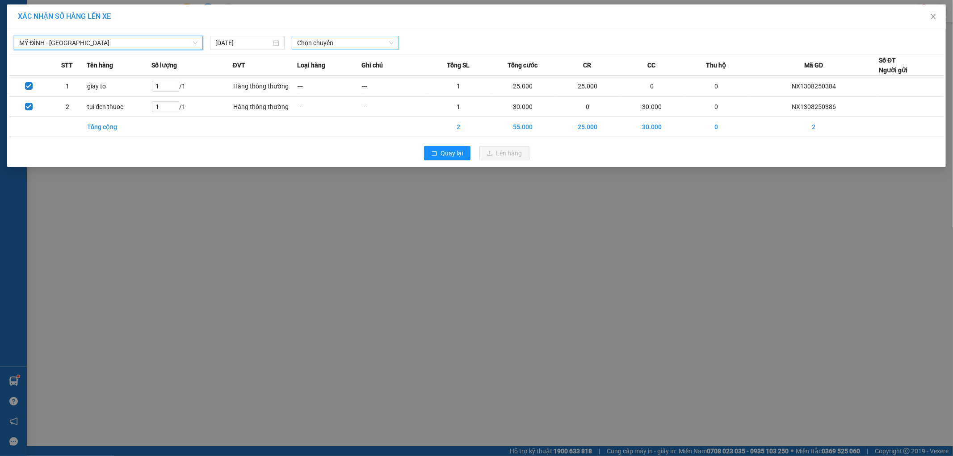
click at [336, 41] on span "Chọn chuyến" at bounding box center [345, 42] width 97 height 13
type input "2159"
click at [328, 56] on div "09:01 - 17B-021.59" at bounding box center [332, 61] width 70 height 10
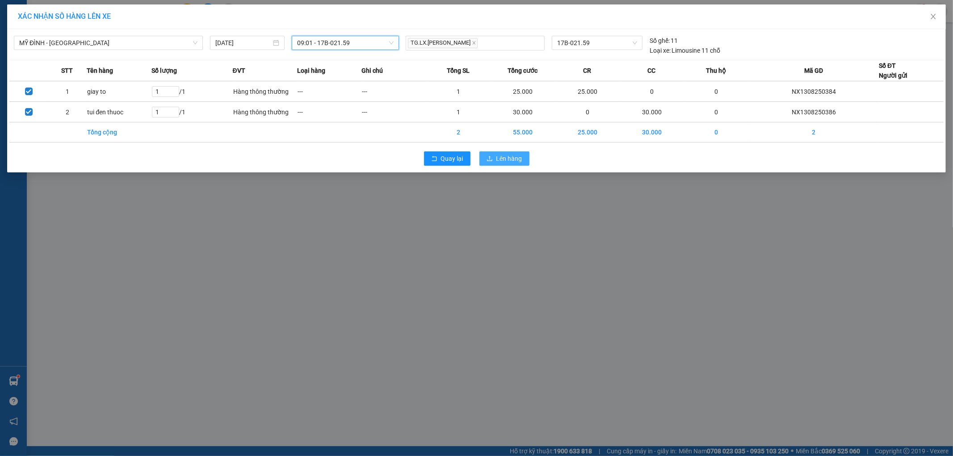
click at [513, 155] on span "Lên hàng" at bounding box center [509, 159] width 26 height 10
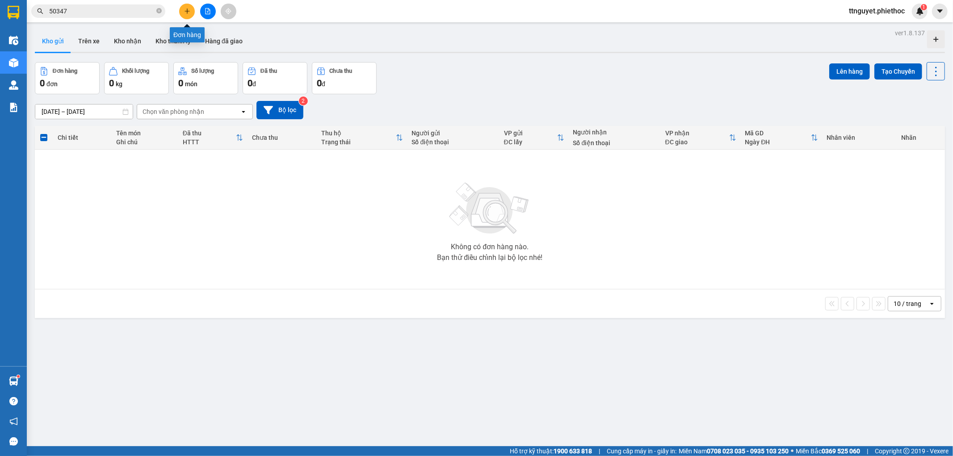
click at [188, 10] on icon "plus" at bounding box center [187, 11] width 6 height 6
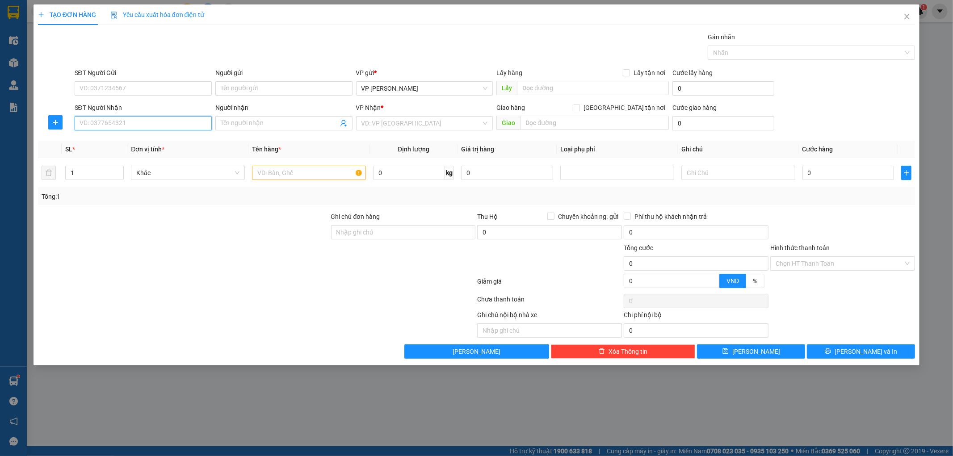
click at [137, 130] on input "SĐT Người Nhận" at bounding box center [143, 123] width 137 height 14
type input "0973857106"
click at [126, 139] on div "0973857106 - ANH LINH" at bounding box center [143, 141] width 126 height 10
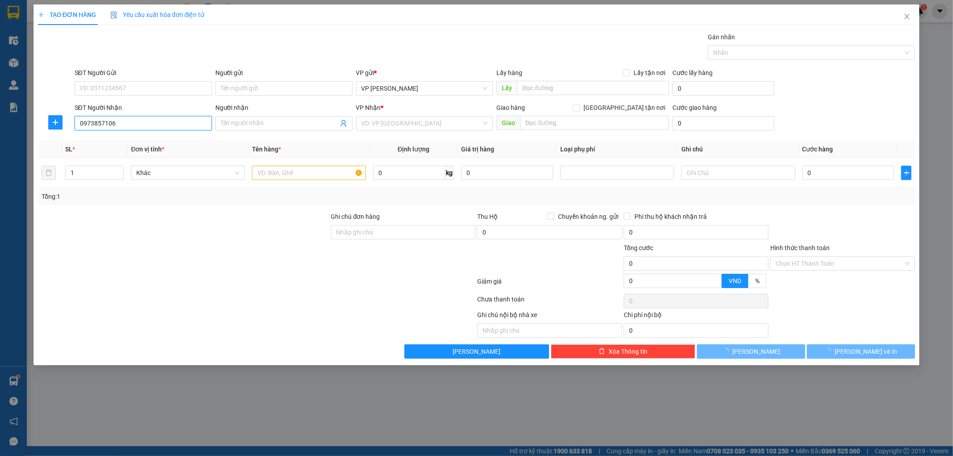
type input "[PERSON_NAME]"
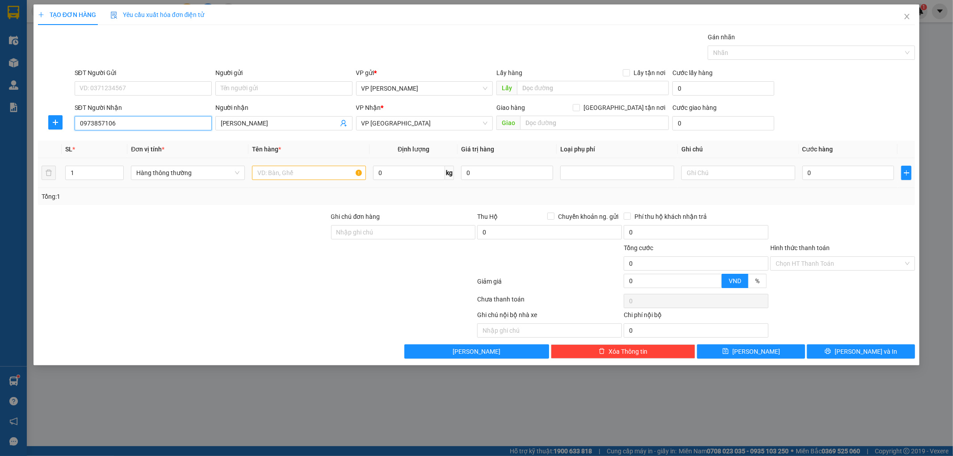
type input "0973857106"
click at [306, 175] on input "text" at bounding box center [309, 173] width 114 height 14
type input "giay tờ"
click at [856, 176] on input "0" at bounding box center [848, 173] width 92 height 14
type input "002"
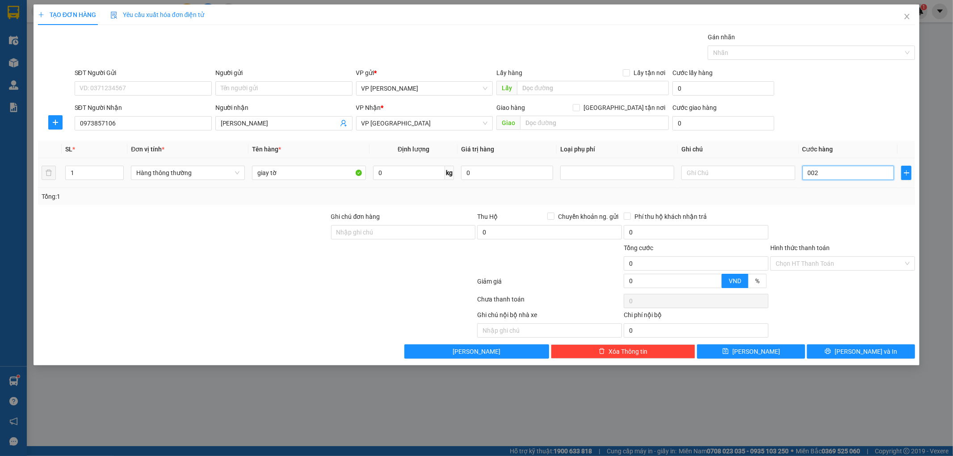
type input "2"
type input "0.025"
type input "25"
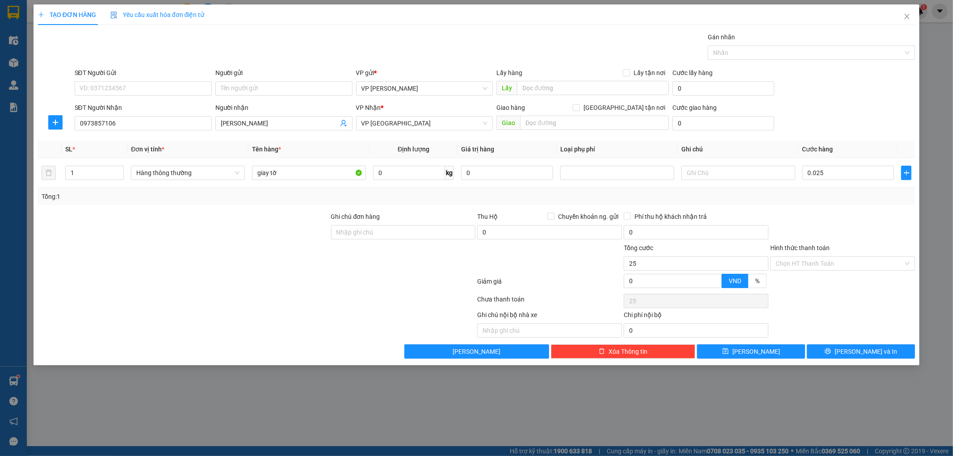
type input "25.000"
click at [860, 226] on div at bounding box center [842, 227] width 147 height 31
click at [841, 264] on input "Hình thức thanh toán" at bounding box center [840, 263] width 128 height 13
click at [829, 276] on div "Tại văn phòng" at bounding box center [843, 281] width 145 height 14
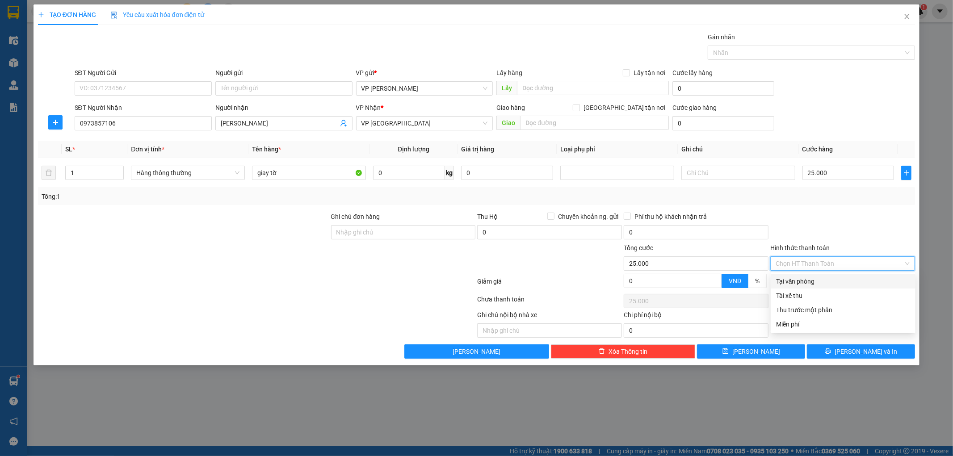
type input "0"
click at [830, 350] on button "[PERSON_NAME] và In" at bounding box center [861, 351] width 108 height 14
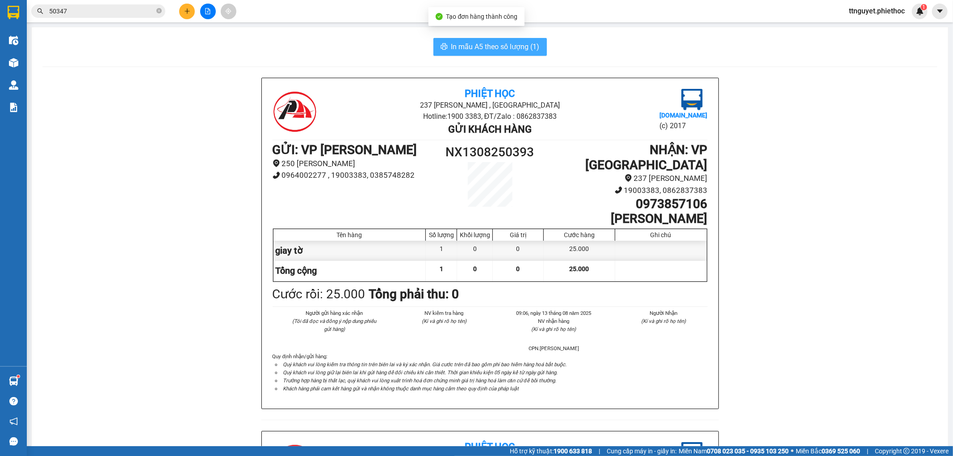
click at [504, 51] on span "In mẫu A5 theo số lượng (1)" at bounding box center [495, 46] width 88 height 11
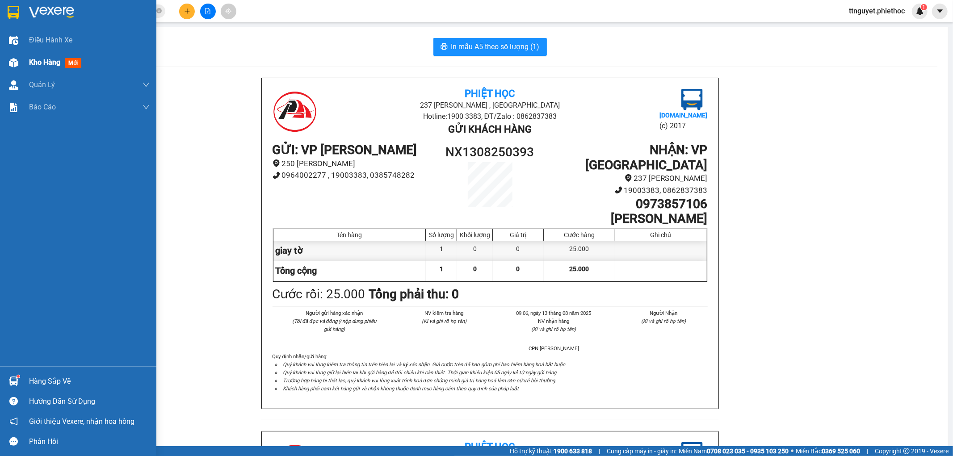
click at [25, 56] on div "Kho hàng mới" at bounding box center [78, 62] width 156 height 22
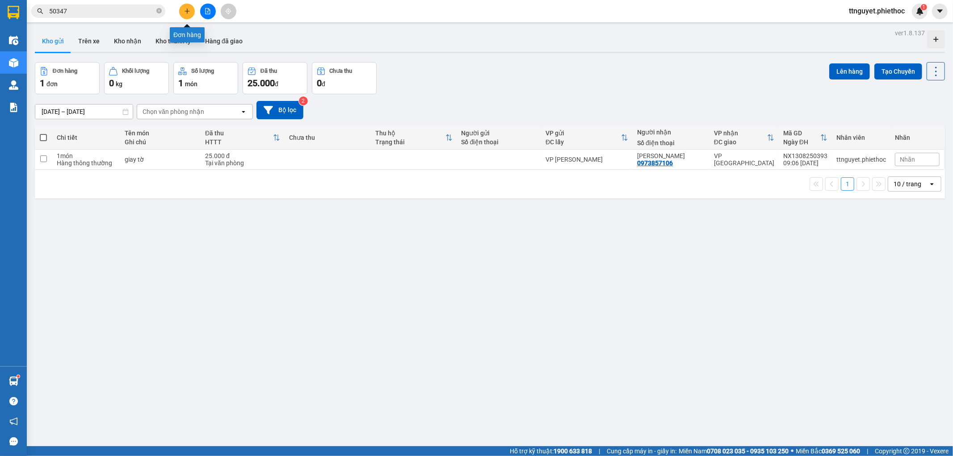
click at [186, 9] on icon "plus" at bounding box center [187, 11] width 6 height 6
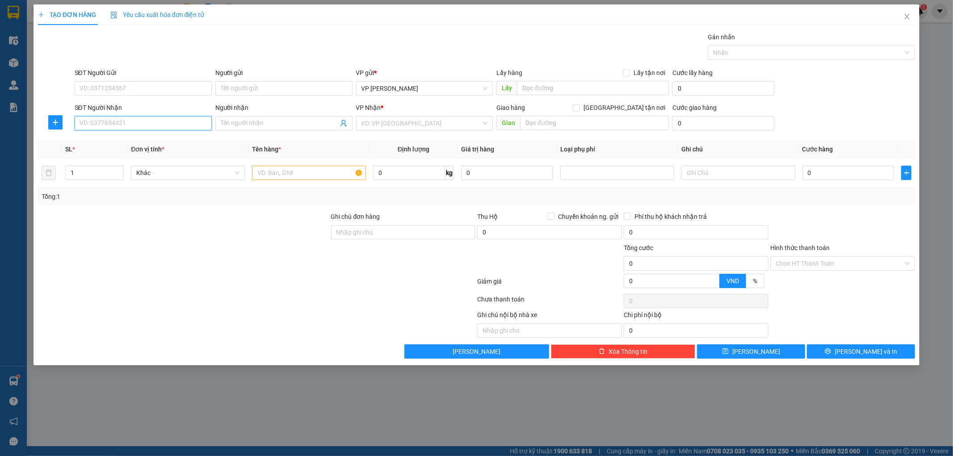
click at [152, 123] on input "SĐT Người Nhận" at bounding box center [143, 123] width 137 height 14
click at [126, 128] on input "SĐT Người Nhận" at bounding box center [143, 123] width 137 height 14
type input "0342419181"
click at [239, 127] on input "Người nhận" at bounding box center [280, 123] width 118 height 10
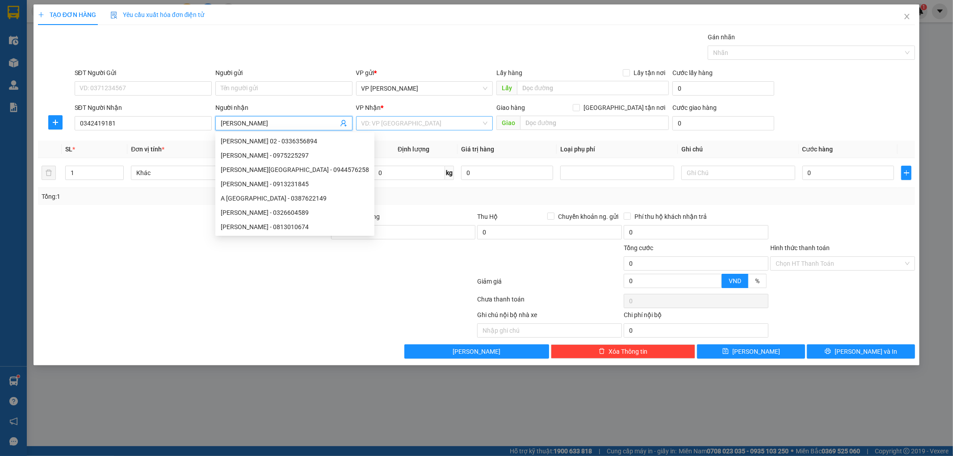
type input "[PERSON_NAME]"
click at [432, 124] on input "search" at bounding box center [421, 123] width 120 height 13
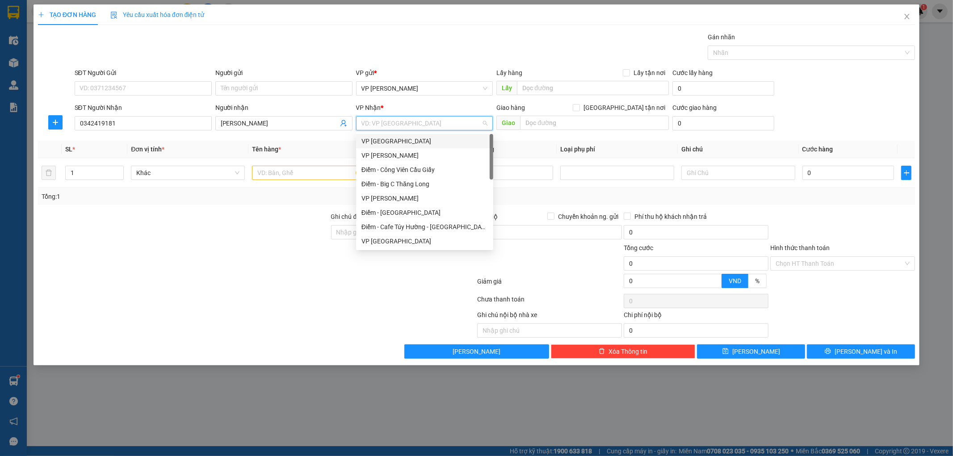
click at [411, 142] on div "VP [GEOGRAPHIC_DATA]" at bounding box center [424, 141] width 126 height 10
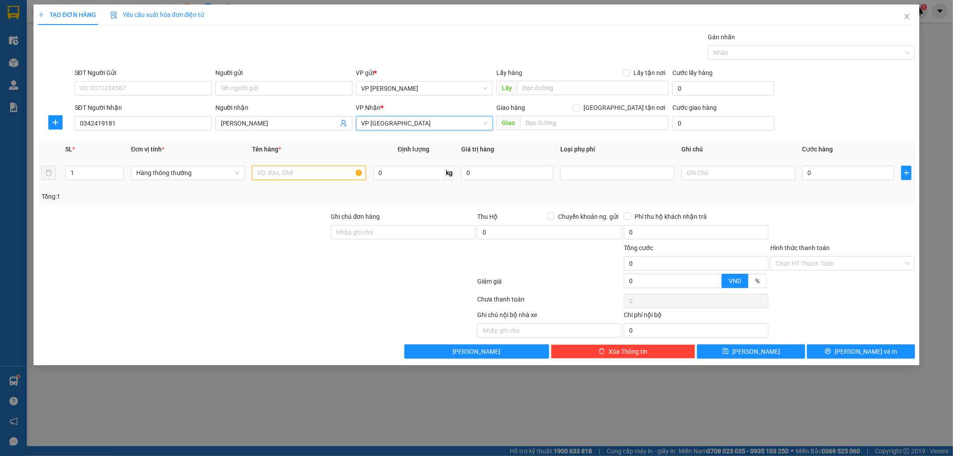
click at [309, 171] on input "text" at bounding box center [309, 173] width 114 height 14
type input "giay to"
click at [820, 179] on input "0" at bounding box center [848, 173] width 92 height 14
type input "002"
type input "2"
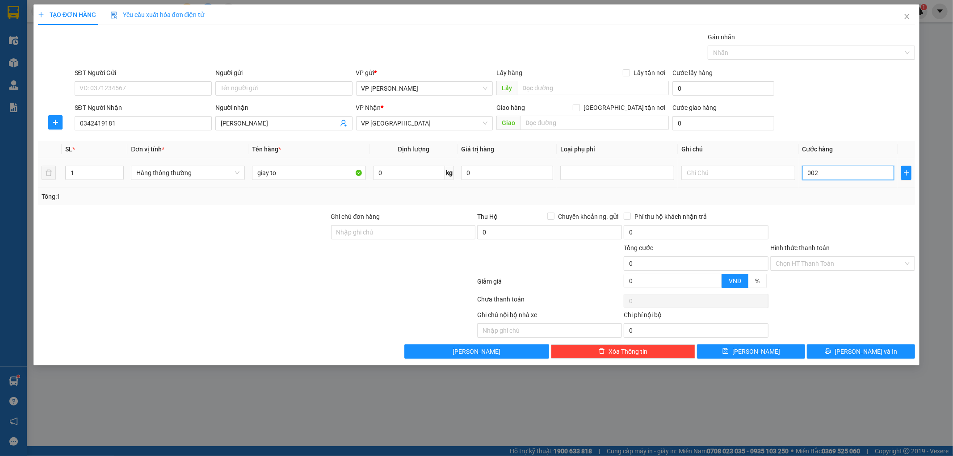
type input "2"
type input "0.025"
type input "25"
click at [820, 210] on div "Transit Pickup Surcharge Ids Transit Deliver Surcharge Ids Transit Deliver Surc…" at bounding box center [476, 195] width 877 height 327
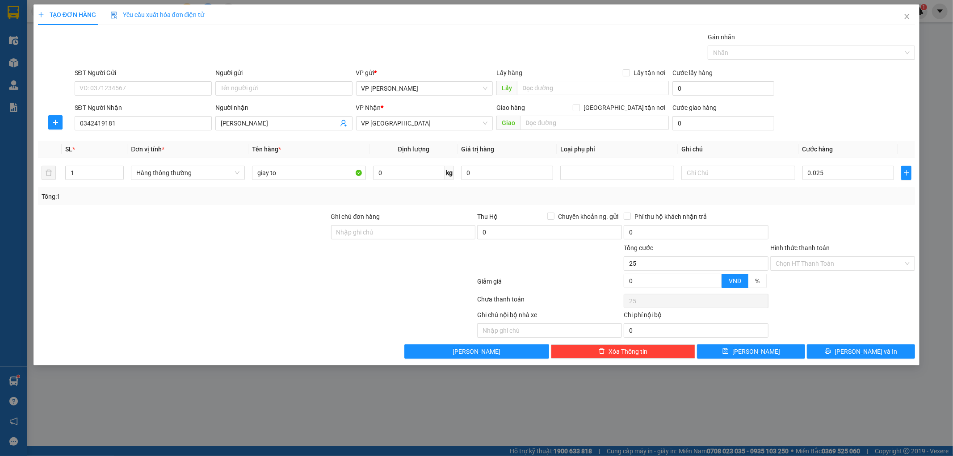
type input "25.000"
click at [847, 261] on input "Hình thức thanh toán" at bounding box center [840, 263] width 128 height 13
click at [828, 280] on div "Tại văn phòng" at bounding box center [843, 282] width 134 height 10
type input "0"
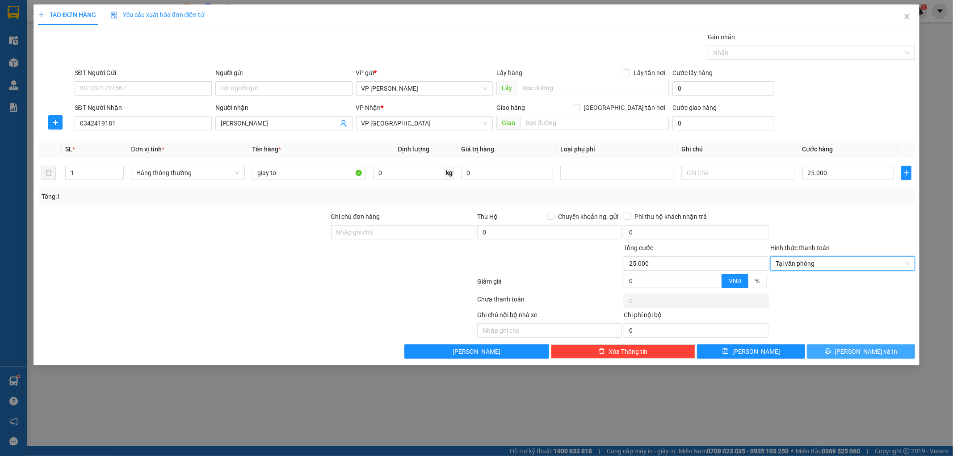
click at [836, 353] on button "[PERSON_NAME] và In" at bounding box center [861, 351] width 108 height 14
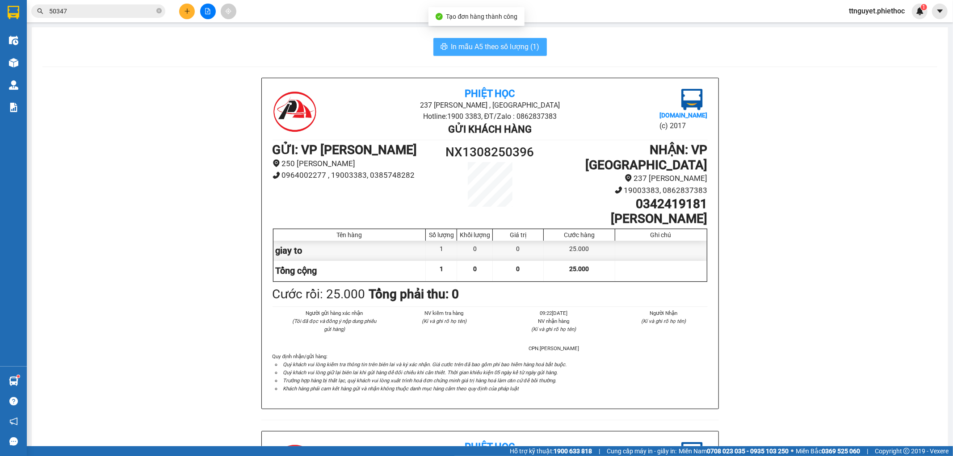
click at [501, 50] on span "In mẫu A5 theo số lượng (1)" at bounding box center [495, 46] width 88 height 11
click at [181, 7] on button at bounding box center [187, 12] width 16 height 16
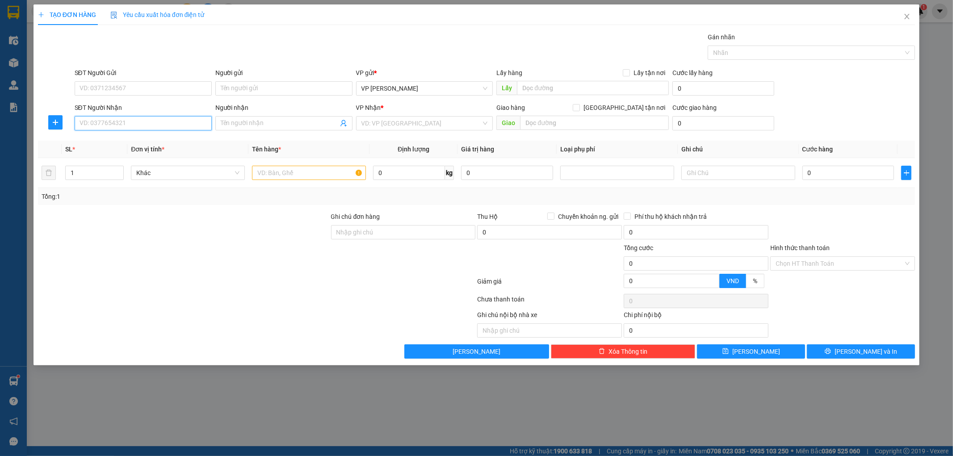
click at [169, 124] on input "SĐT Người Nhận" at bounding box center [143, 123] width 137 height 14
type input "0931993393"
click at [179, 139] on div "0931993393 - c nhuận" at bounding box center [143, 141] width 126 height 10
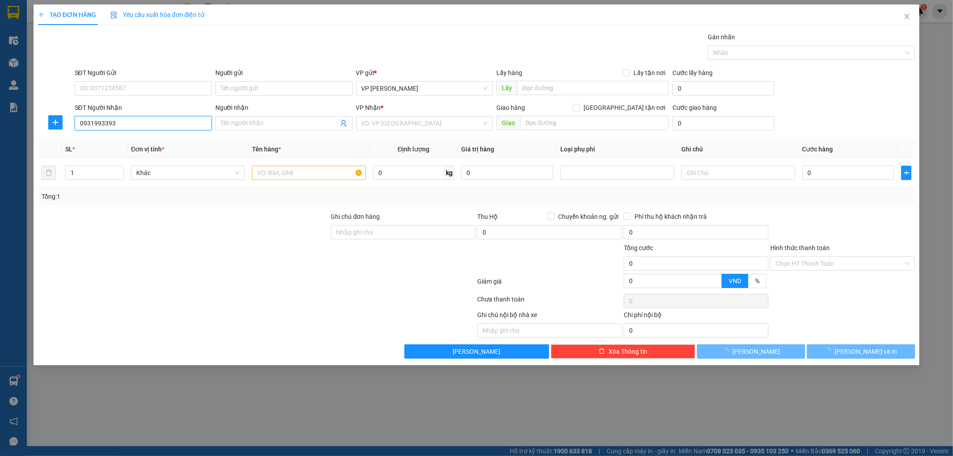
type input "c nhuận"
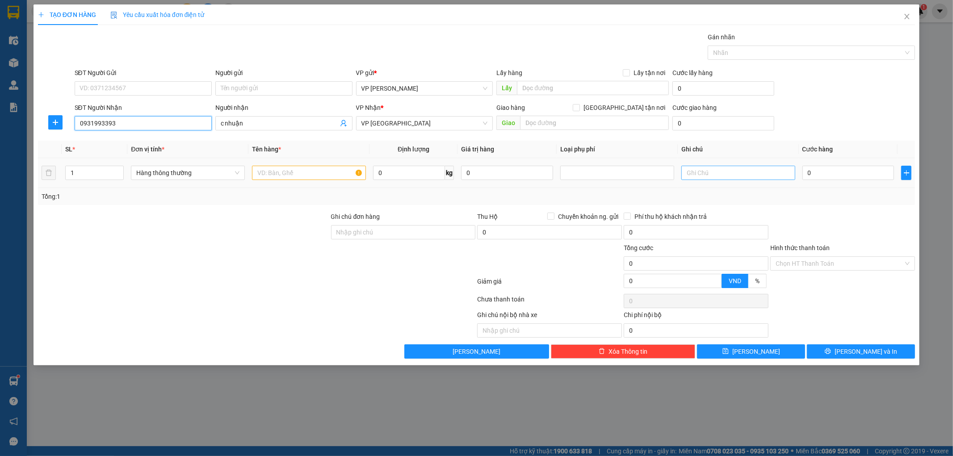
type input "0931993393"
click at [764, 175] on input "text" at bounding box center [738, 173] width 114 height 14
type input "0921993393"
drag, startPoint x: 56, startPoint y: 122, endPoint x: 109, endPoint y: 118, distance: 52.9
click at [63, 123] on div at bounding box center [55, 122] width 35 height 14
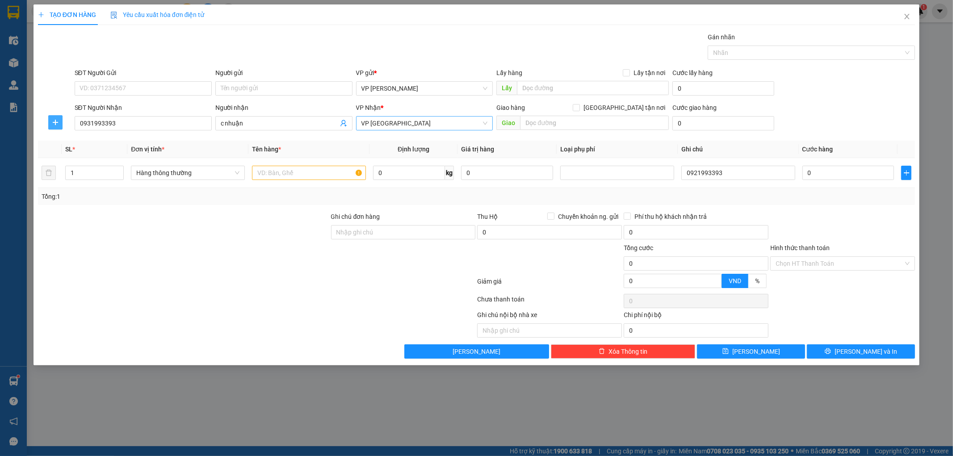
click at [407, 126] on span "VP [GEOGRAPHIC_DATA]" at bounding box center [424, 123] width 126 height 13
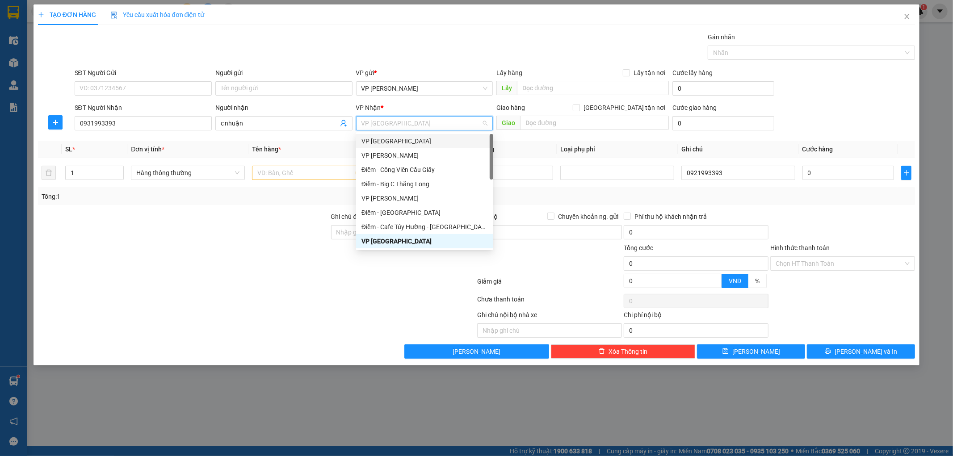
click at [406, 140] on div "VP [GEOGRAPHIC_DATA]" at bounding box center [424, 141] width 126 height 10
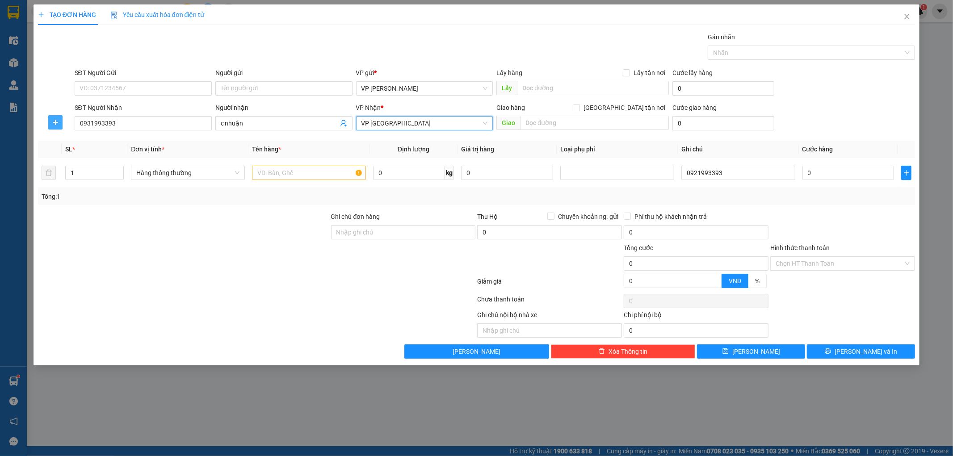
click at [57, 119] on icon "plus" at bounding box center [55, 122] width 7 height 7
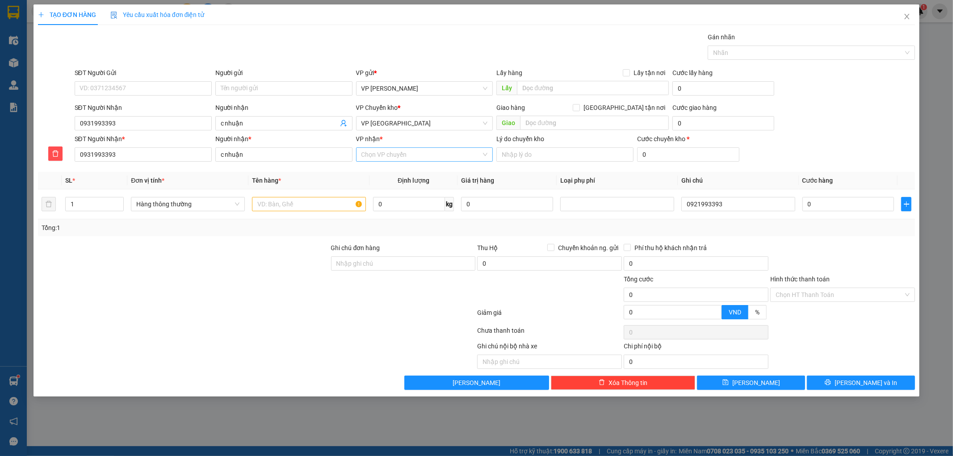
click at [382, 154] on input "VP nhận *" at bounding box center [421, 154] width 120 height 13
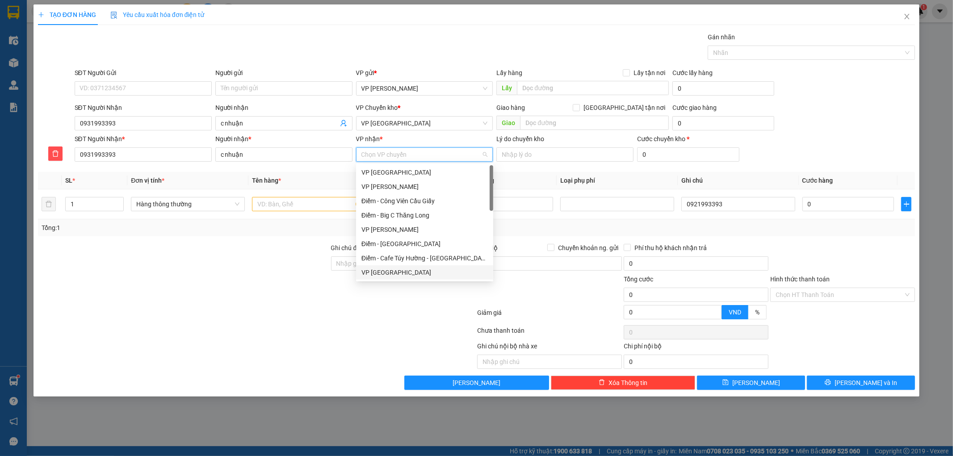
click at [384, 271] on div "VP [GEOGRAPHIC_DATA]" at bounding box center [424, 273] width 126 height 10
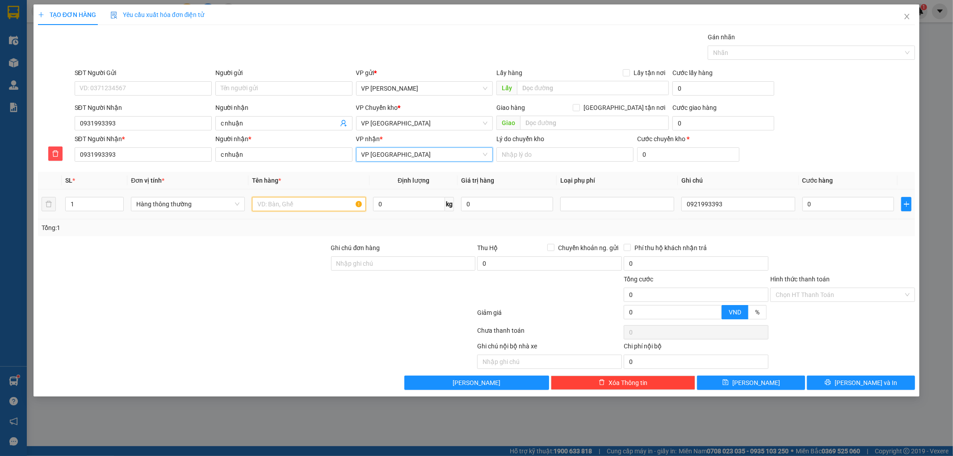
click at [304, 202] on input "text" at bounding box center [309, 204] width 114 height 14
click at [611, 202] on div at bounding box center [617, 204] width 109 height 11
type input "hct đồ công nghệ"
click at [595, 238] on div "Hàng dễ vỡ" at bounding box center [617, 236] width 103 height 10
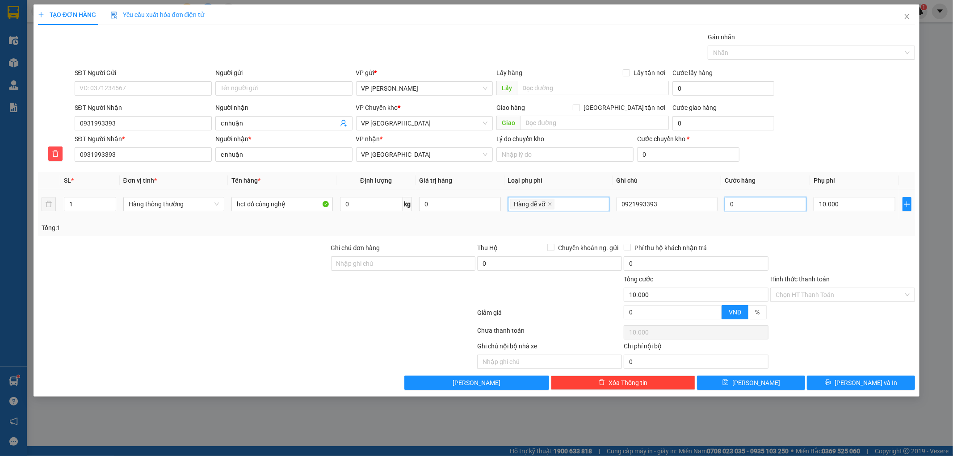
type input "10.000"
click at [761, 206] on input "0" at bounding box center [766, 204] width 82 height 14
type input "003"
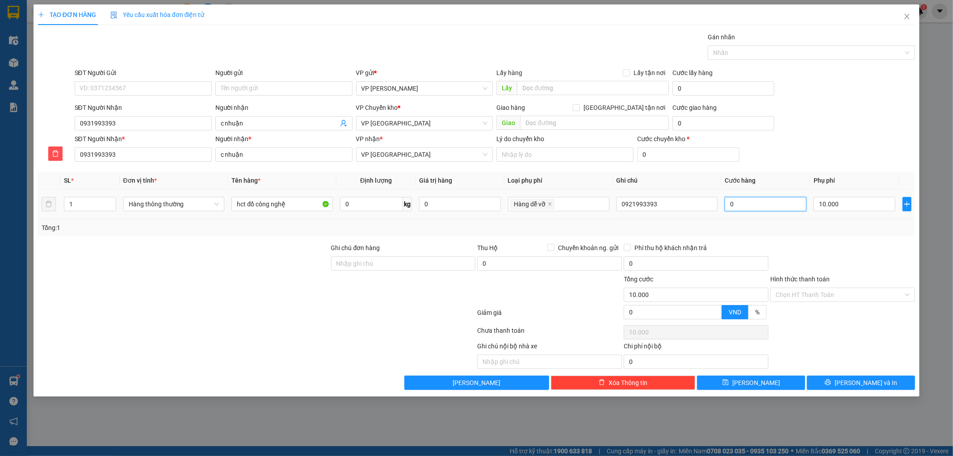
type input "10.003"
type input "0.030"
type input "10.030"
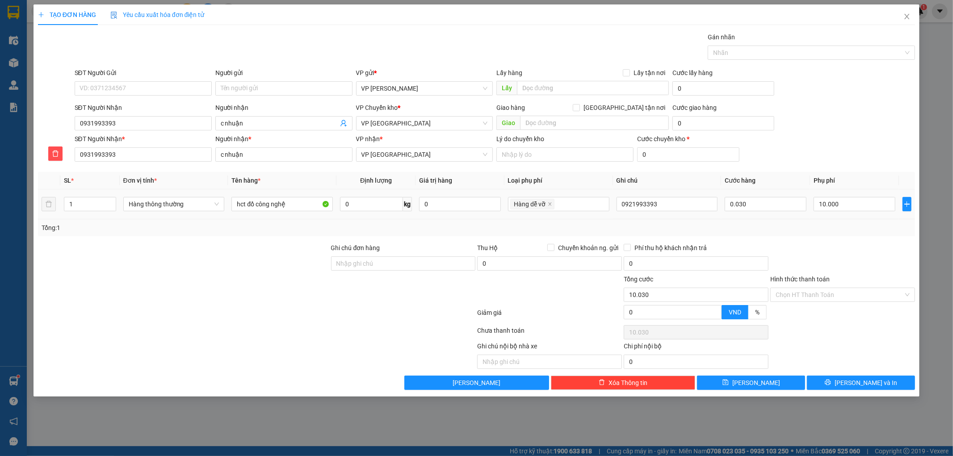
click at [760, 223] on div "Tổng: 1" at bounding box center [477, 228] width 870 height 10
type input "30.000"
type input "40.000"
click at [861, 384] on span "[PERSON_NAME] và In" at bounding box center [866, 383] width 63 height 10
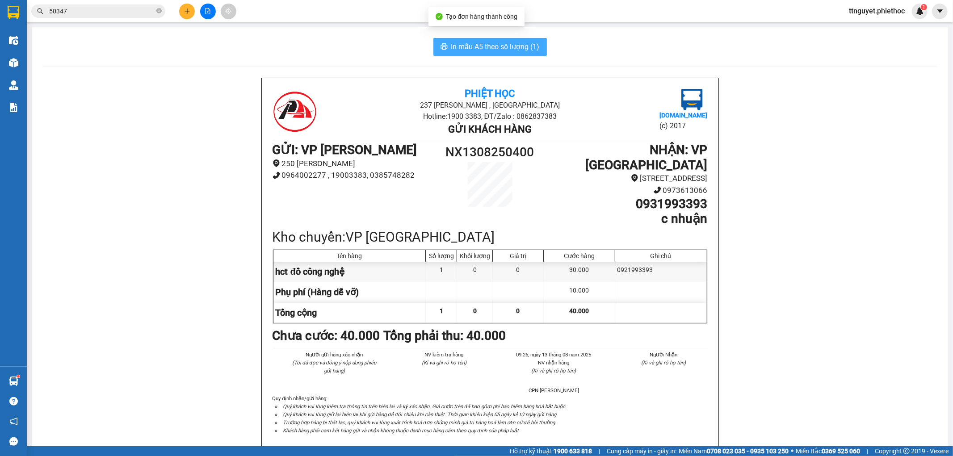
click at [500, 48] on span "In mẫu A5 theo số lượng (1)" at bounding box center [495, 46] width 88 height 11
click at [187, 9] on icon "plus" at bounding box center [187, 10] width 0 height 5
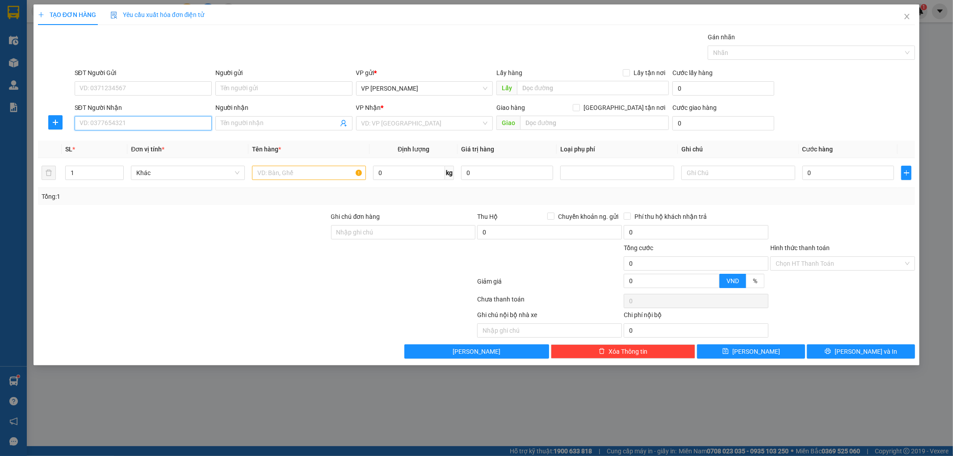
click at [146, 125] on input "SĐT Người Nhận" at bounding box center [143, 123] width 137 height 14
type input "0919797238"
click at [138, 139] on div "0919797238 - Anh Diện" at bounding box center [143, 141] width 126 height 10
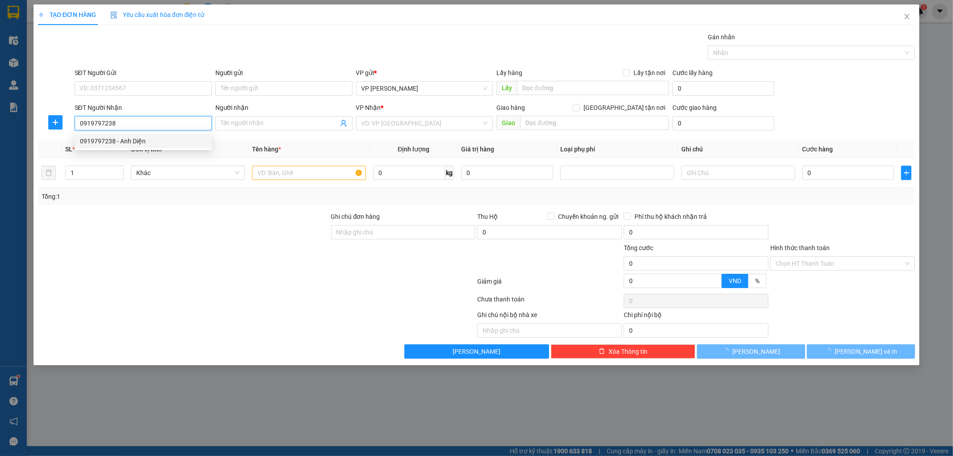
type input "Anh Diện"
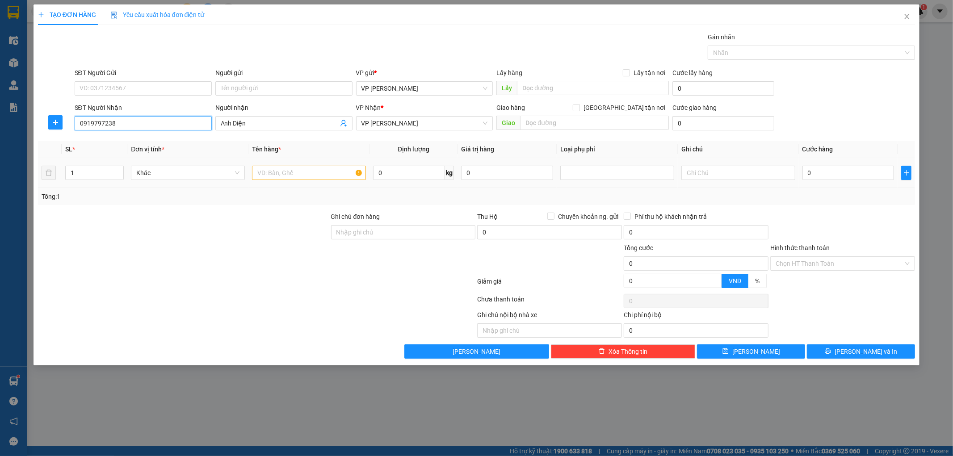
type input "0919797238"
click at [305, 175] on input "text" at bounding box center [309, 173] width 114 height 14
click at [378, 126] on span "VP [PERSON_NAME]" at bounding box center [424, 123] width 126 height 13
type input "hct"
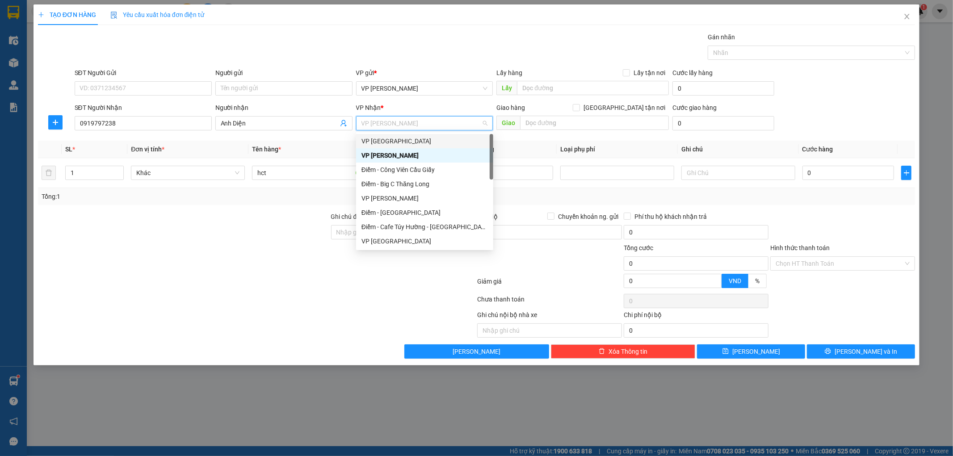
click at [385, 141] on div "VP [GEOGRAPHIC_DATA]" at bounding box center [424, 141] width 126 height 10
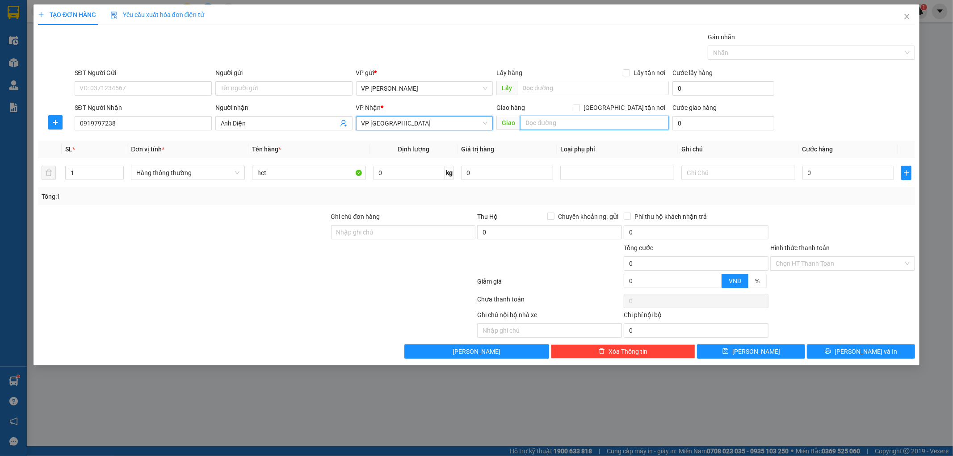
click at [543, 121] on input "text" at bounding box center [594, 123] width 149 height 14
type input "s"
click at [832, 171] on input "0" at bounding box center [848, 173] width 92 height 14
click at [826, 172] on input "0" at bounding box center [848, 173] width 92 height 14
type input "0"
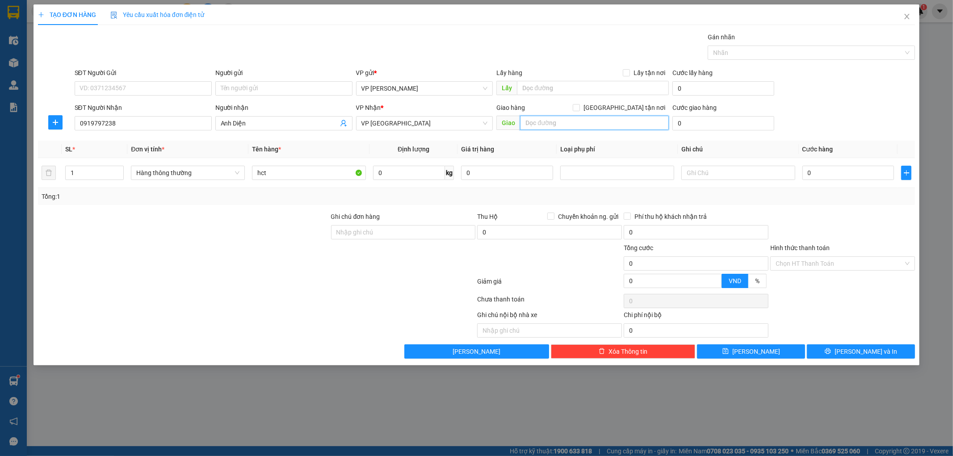
click at [587, 120] on input "text" at bounding box center [594, 123] width 149 height 14
type input "sn 31 đường danh đoi , tôt 2 phường [PERSON_NAME]"
click at [735, 120] on input "0" at bounding box center [723, 123] width 102 height 14
type input "3"
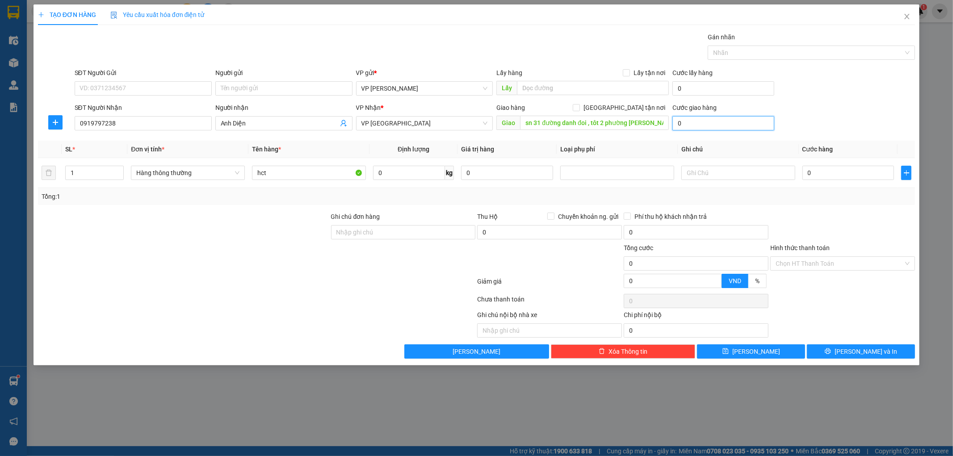
type input "3"
type input "30"
click at [579, 107] on input "[GEOGRAPHIC_DATA] tận nơi" at bounding box center [576, 107] width 6 height 6
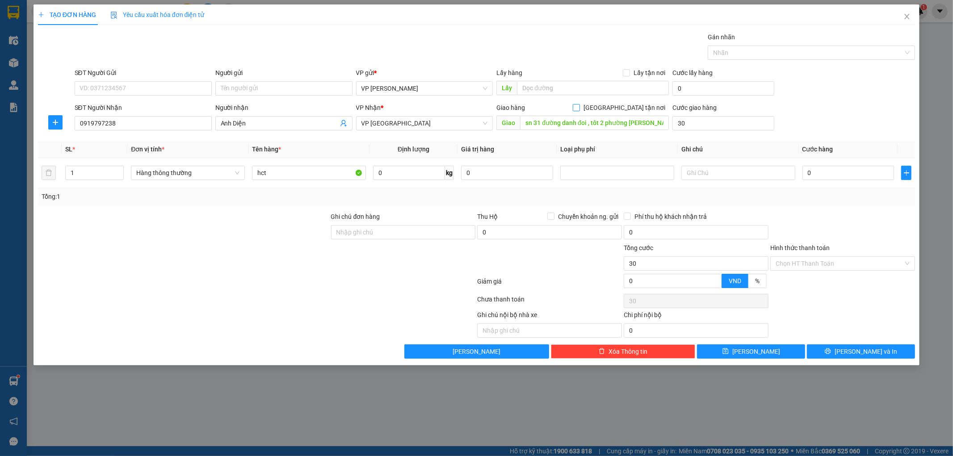
checkbox input "true"
type input "30.000"
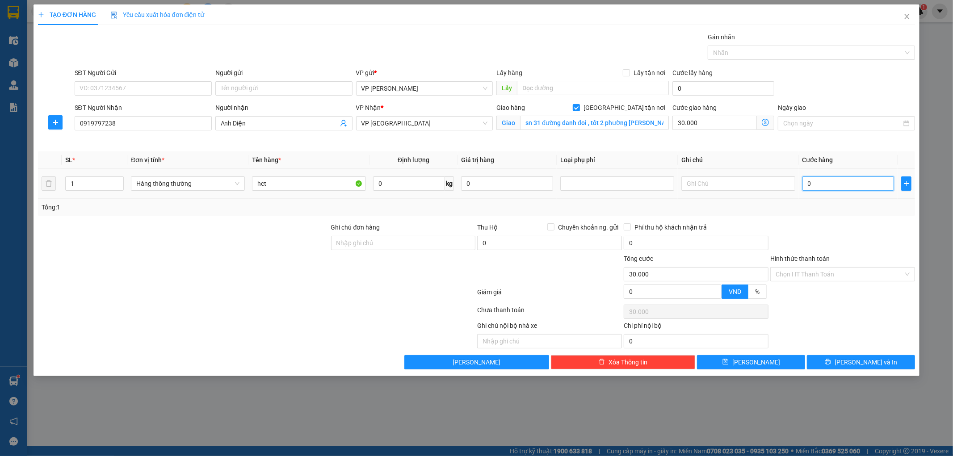
click at [811, 183] on input "0" at bounding box center [848, 183] width 92 height 14
type input "002"
type input "30.002"
type input "0.025"
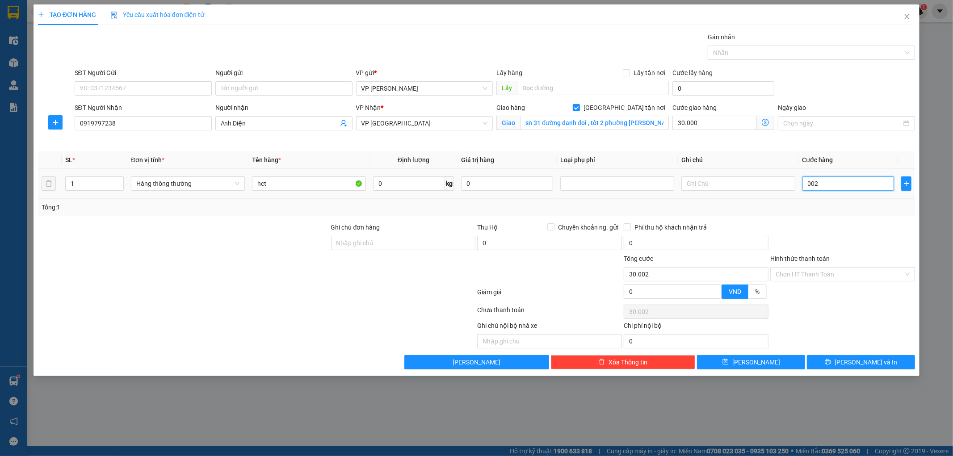
type input "30.025"
click at [860, 202] on div "Tổng: 1" at bounding box center [476, 207] width 877 height 17
type input "25.000"
type input "55.000"
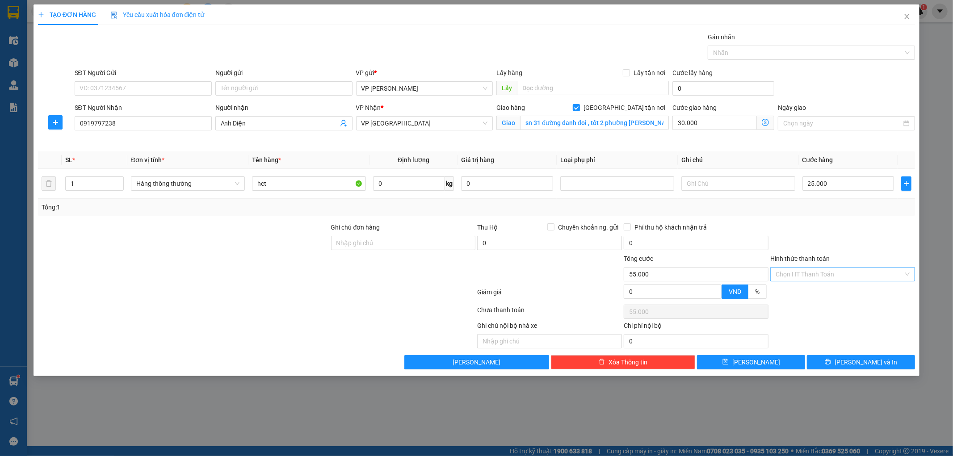
click at [853, 271] on input "Hình thức thanh toán" at bounding box center [840, 274] width 128 height 13
click at [839, 289] on div "Tại văn phòng" at bounding box center [843, 292] width 134 height 10
type input "0"
click at [828, 363] on button "[PERSON_NAME] và In" at bounding box center [861, 362] width 108 height 14
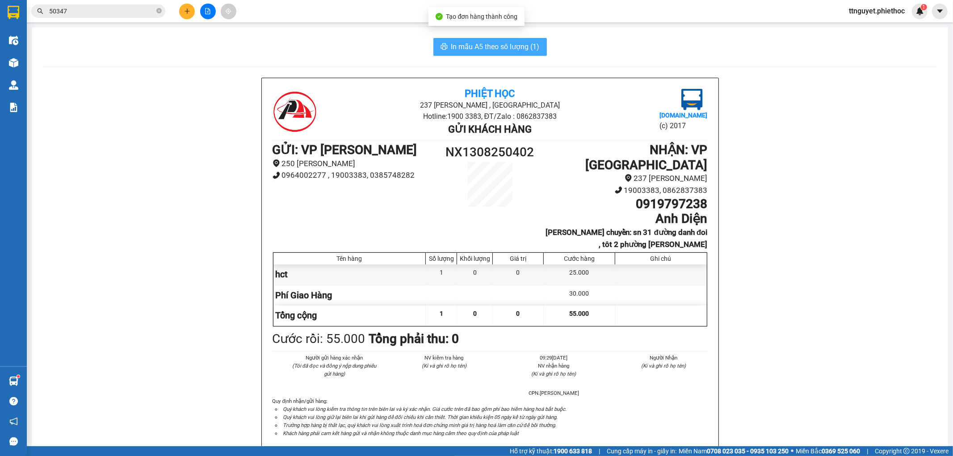
click at [502, 42] on span "In mẫu A5 theo số lượng (1)" at bounding box center [495, 46] width 88 height 11
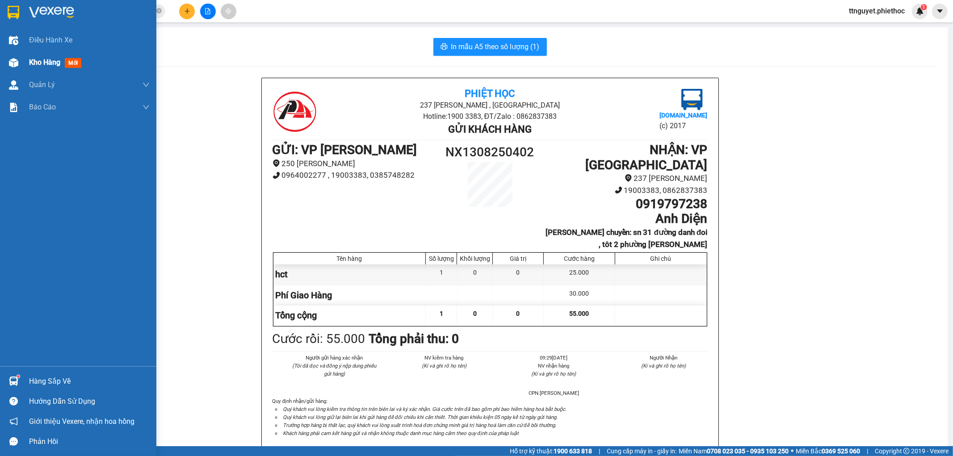
click at [17, 68] on div at bounding box center [14, 63] width 16 height 16
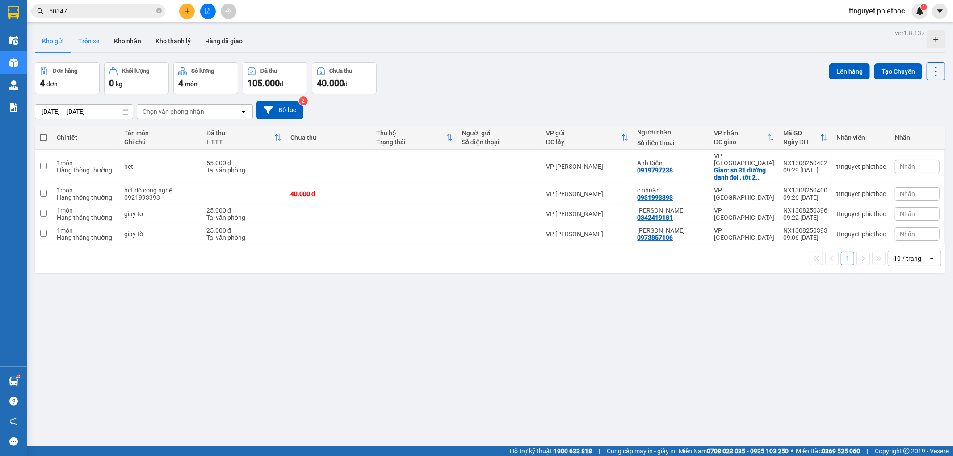
click at [85, 40] on button "Trên xe" at bounding box center [89, 40] width 36 height 21
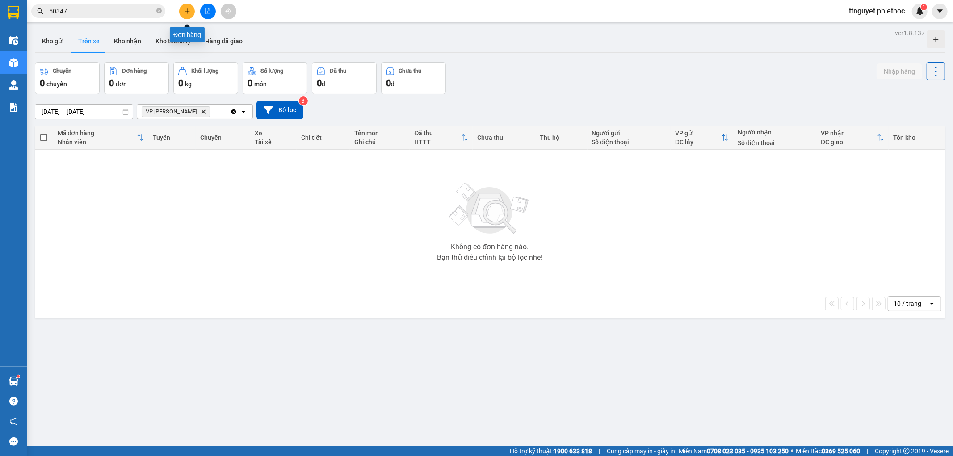
click at [189, 9] on icon "plus" at bounding box center [187, 11] width 6 height 6
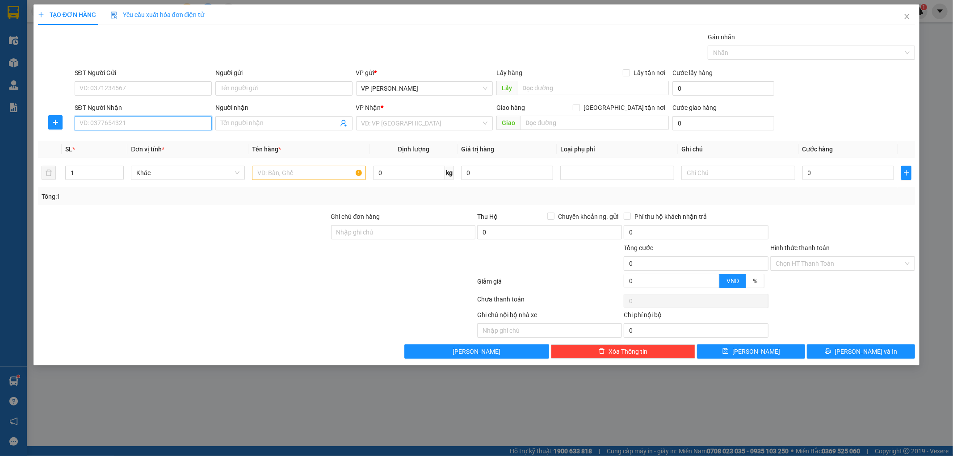
click at [142, 123] on input "SĐT Người Nhận" at bounding box center [143, 123] width 137 height 14
type input "0977680885"
click at [151, 142] on div "0977680885 - A Diệm" at bounding box center [143, 141] width 126 height 10
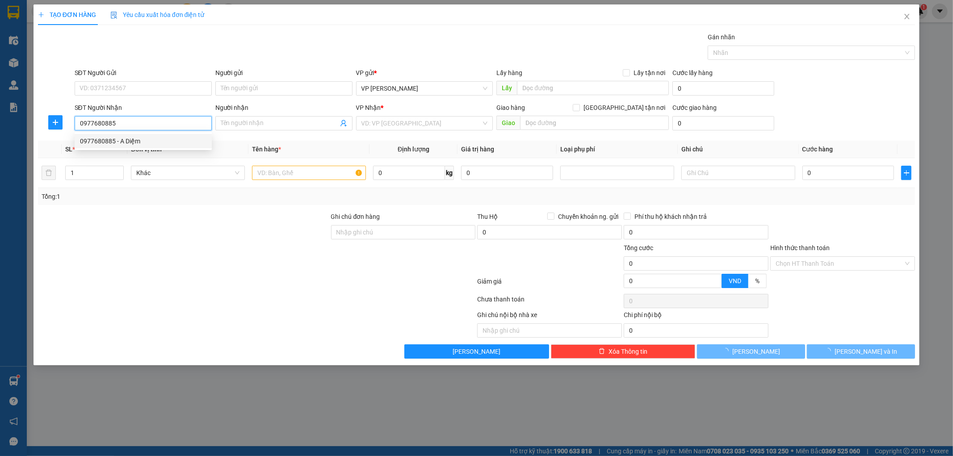
type input "A Diệm"
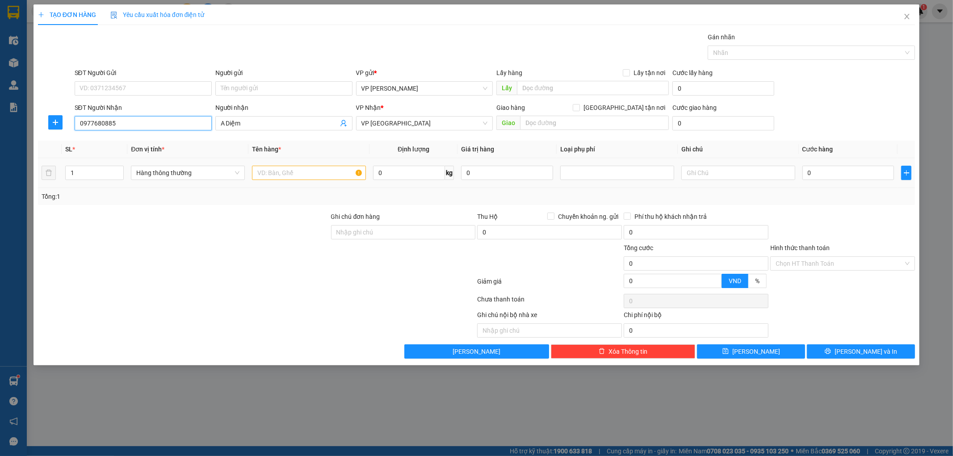
type input "0977680885"
click at [313, 177] on input "text" at bounding box center [309, 173] width 114 height 14
type input "thanh dèm"
click at [819, 173] on input "0" at bounding box center [848, 173] width 92 height 14
type input "007"
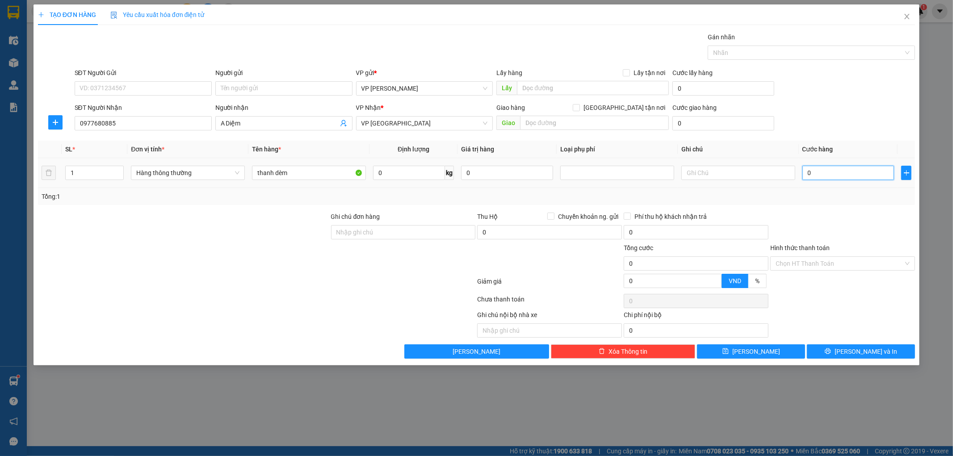
type input "7"
type input "0.070"
type input "70"
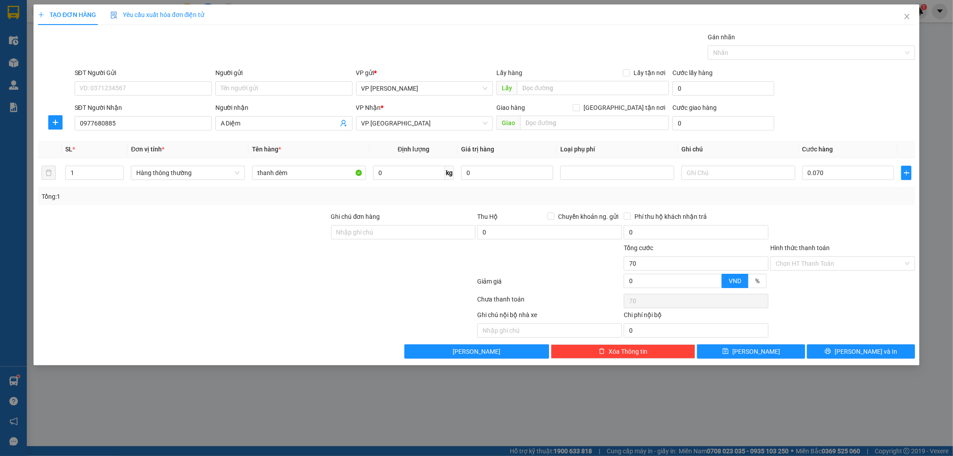
type input "70.000"
click at [865, 217] on div at bounding box center [842, 227] width 147 height 31
click at [832, 350] on button "[PERSON_NAME] và In" at bounding box center [861, 351] width 108 height 14
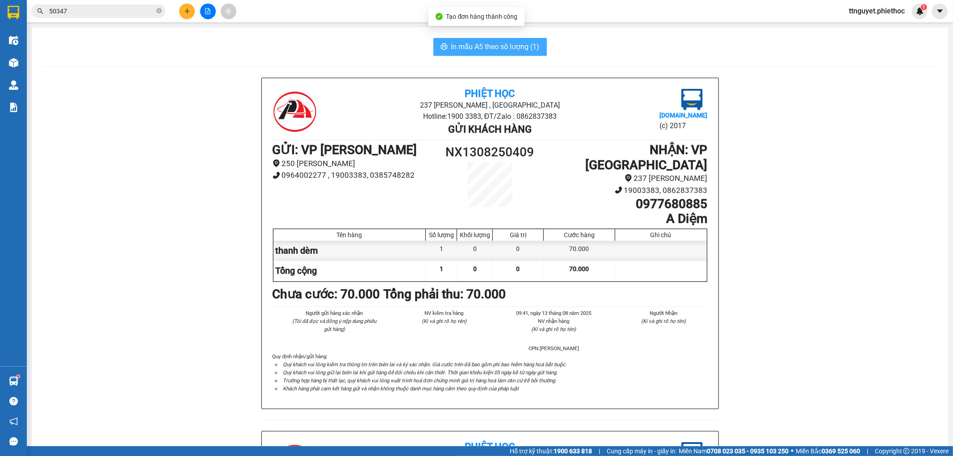
click at [487, 43] on span "In mẫu A5 theo số lượng (1)" at bounding box center [495, 46] width 88 height 11
click at [185, 13] on icon "plus" at bounding box center [187, 11] width 6 height 6
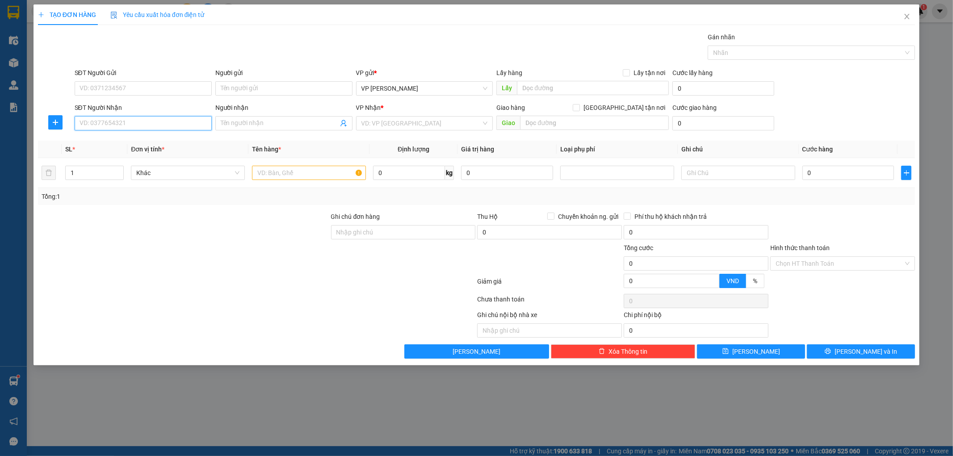
click at [142, 126] on input "SĐT Người Nhận" at bounding box center [143, 123] width 137 height 14
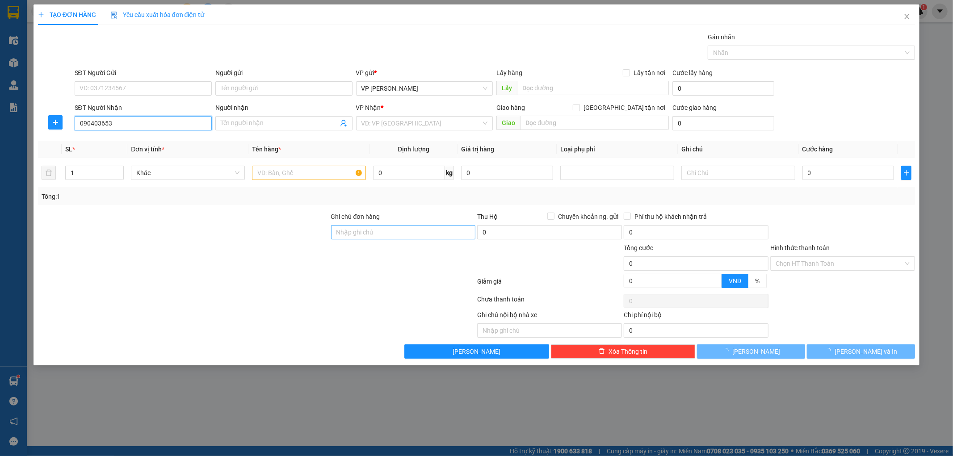
type input "0904036530"
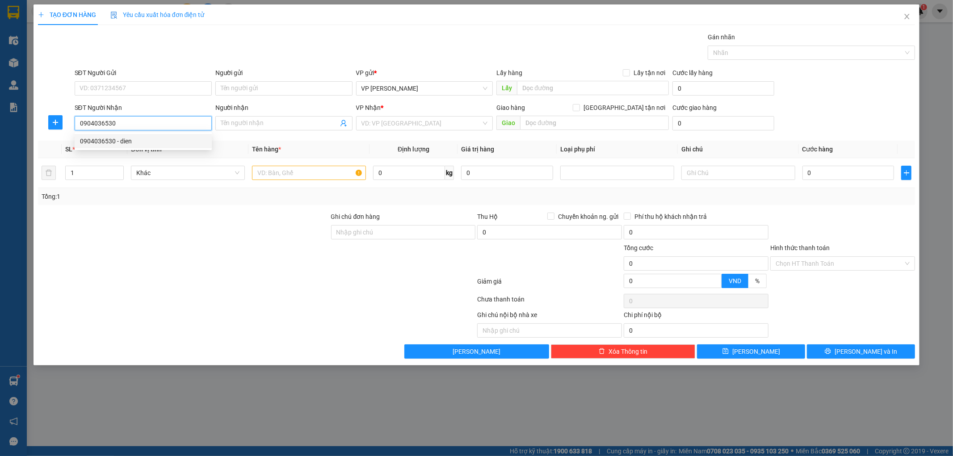
click at [113, 138] on div "0904036530 - dien" at bounding box center [143, 141] width 126 height 10
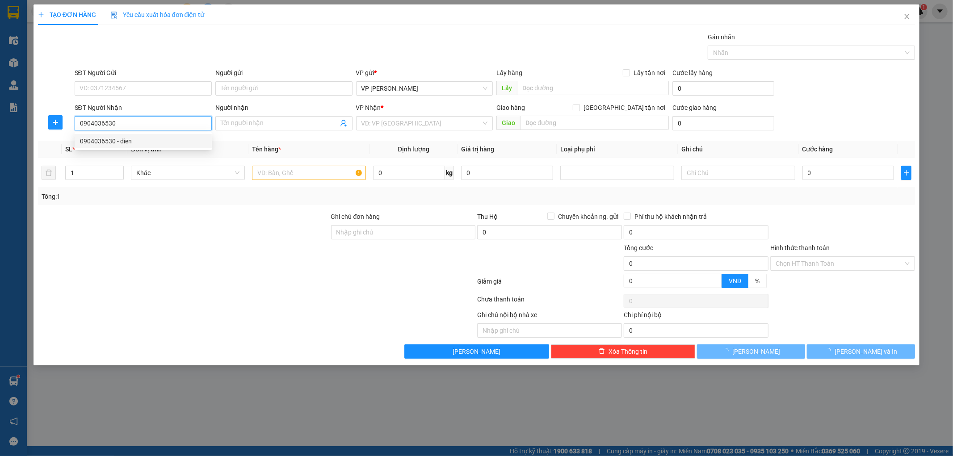
type input "dien"
checkbox input "true"
type input "154 [PERSON_NAME] hoang dieu thai binh"
type input "40.000"
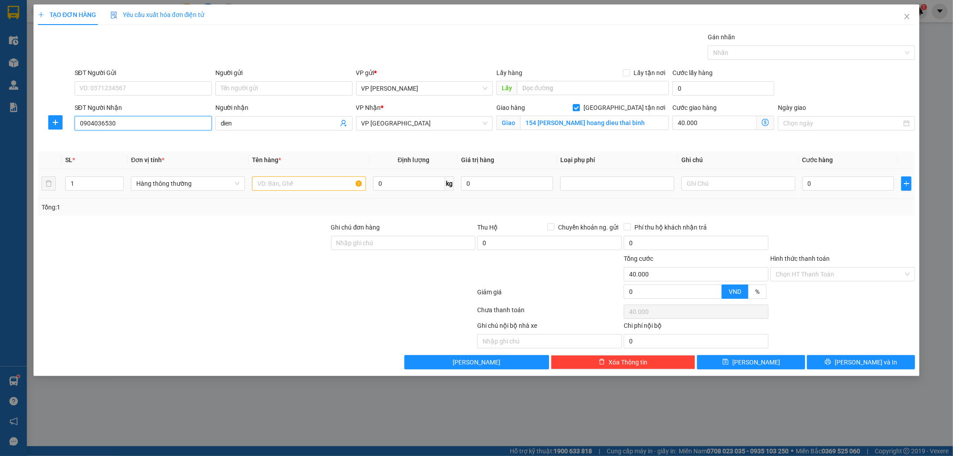
type input "0904036530"
click at [291, 186] on input "text" at bounding box center [309, 183] width 114 height 14
type input "giay tơ"
click at [848, 185] on input "0" at bounding box center [848, 183] width 92 height 14
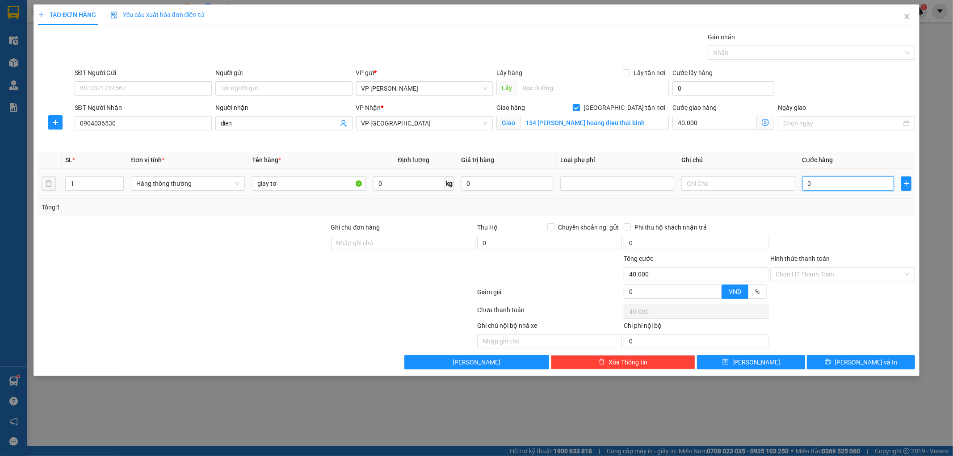
type input "002"
type input "40.002"
type input "0.025"
type input "40.025"
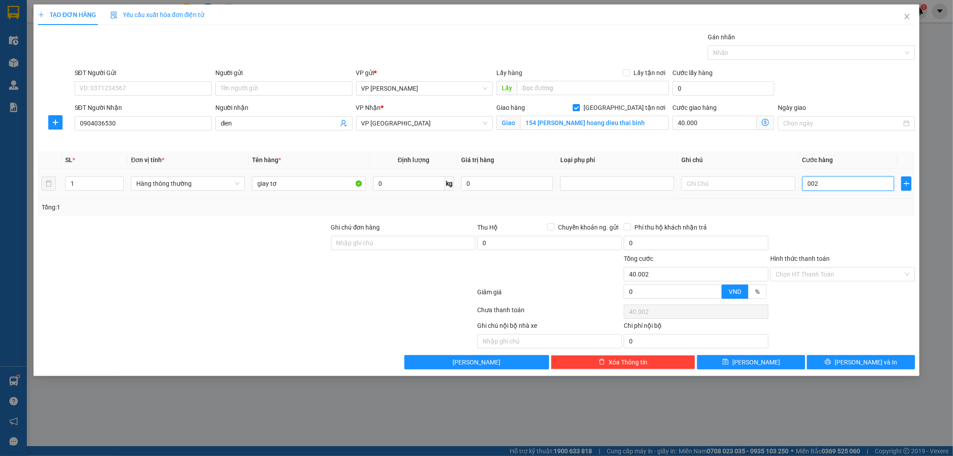
type input "40.025"
click at [860, 213] on div "Tổng: 1" at bounding box center [476, 207] width 877 height 17
type input "25.000"
type input "65.000"
click at [851, 276] on input "Hình thức thanh toán" at bounding box center [840, 274] width 128 height 13
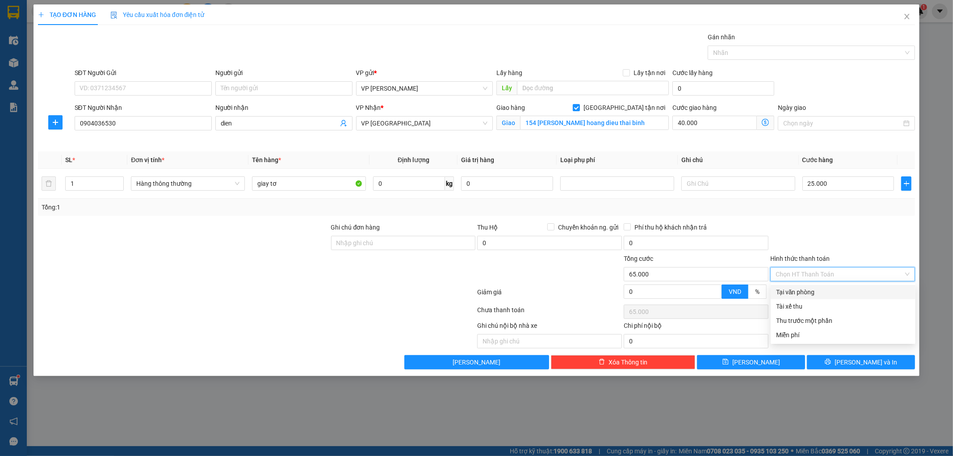
click at [836, 298] on div "Tại văn phòng" at bounding box center [843, 292] width 145 height 14
type input "0"
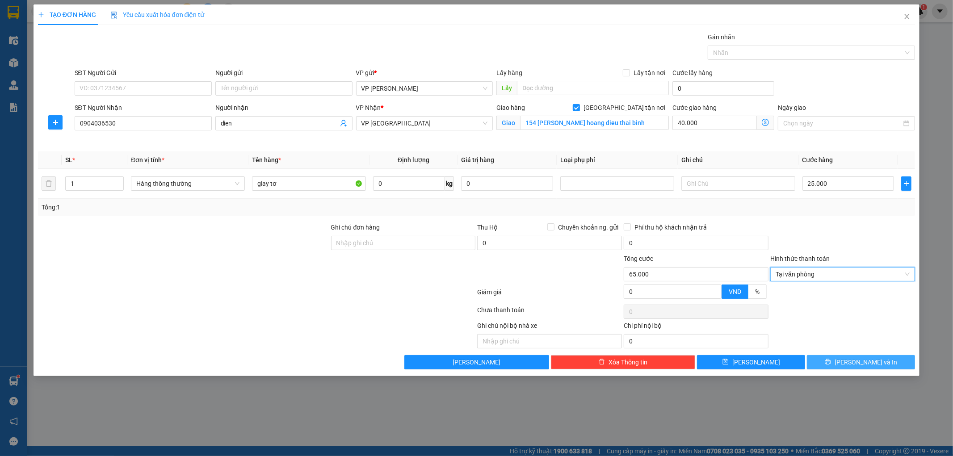
click at [842, 360] on button "[PERSON_NAME] và In" at bounding box center [861, 362] width 108 height 14
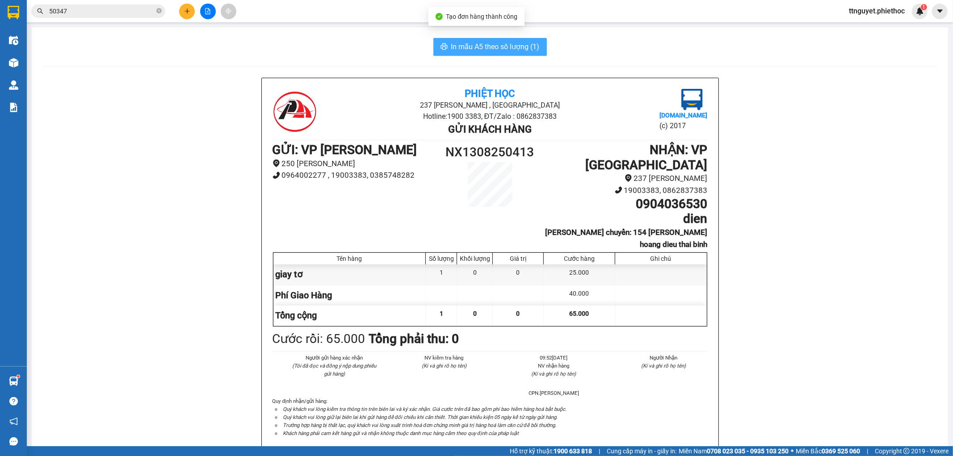
click at [511, 42] on span "In mẫu A5 theo số lượng (1)" at bounding box center [495, 46] width 88 height 11
click at [81, 16] on input "50347" at bounding box center [101, 11] width 105 height 10
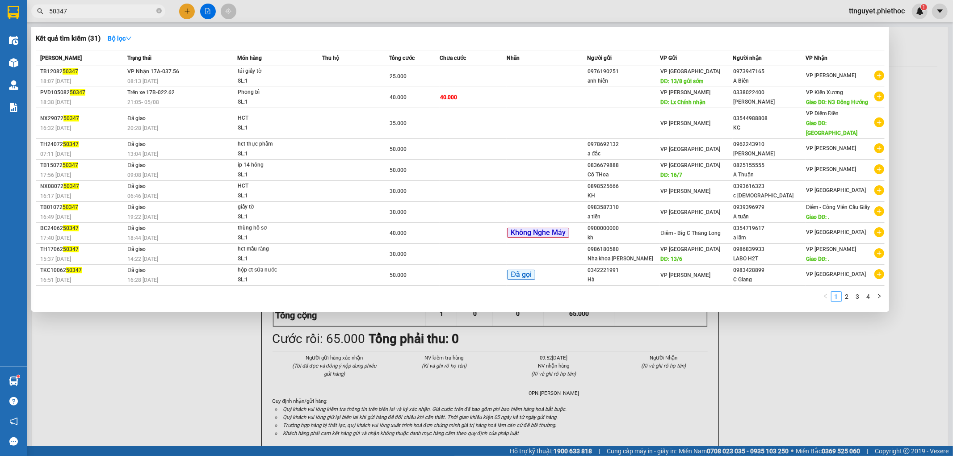
click at [81, 16] on span "50347" at bounding box center [98, 10] width 134 height 13
click at [88, 11] on input "50347" at bounding box center [101, 11] width 105 height 10
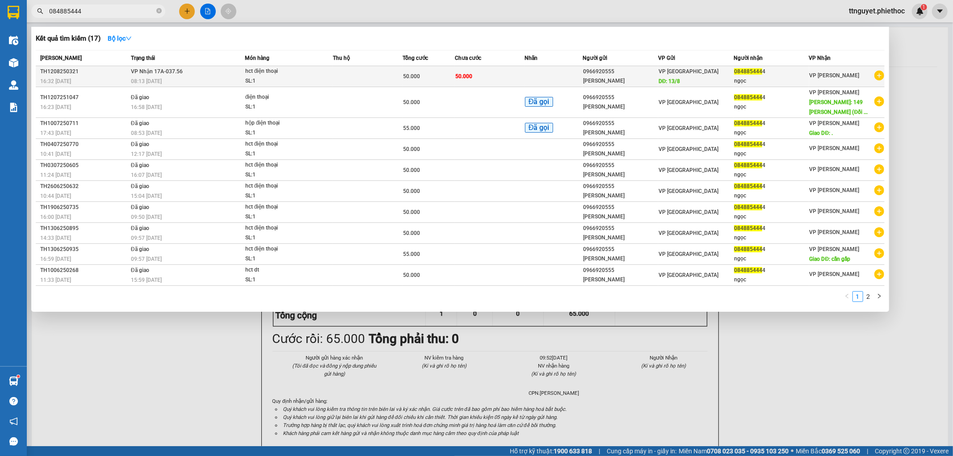
type input "084885444"
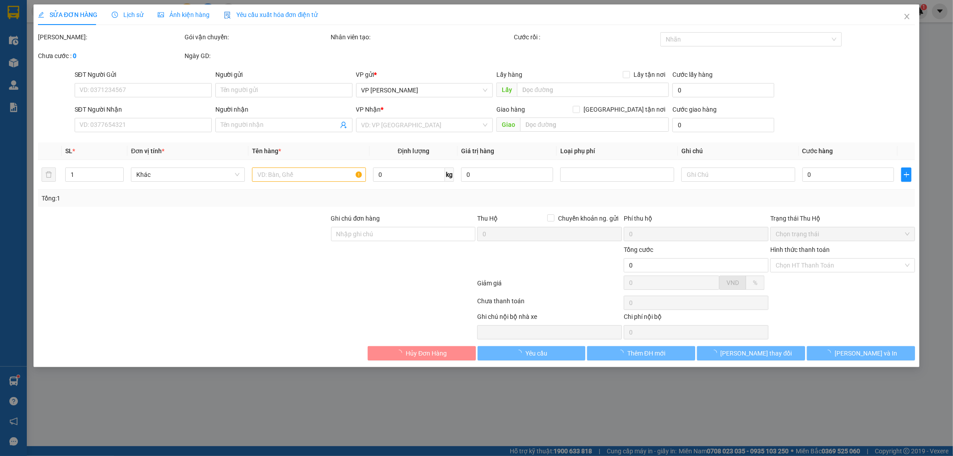
type input "0966920555"
type input "Anh Nam"
type input "13/8"
type input "0848854444"
type input "ngọc"
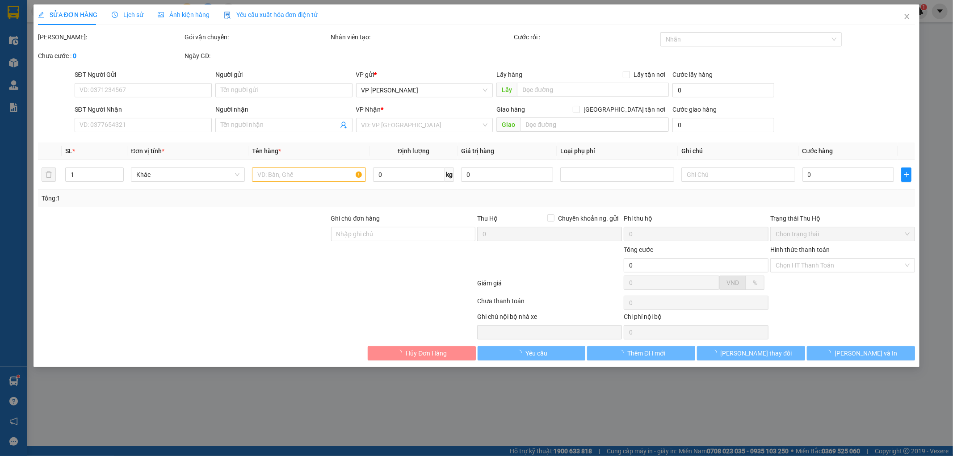
type input "50.000"
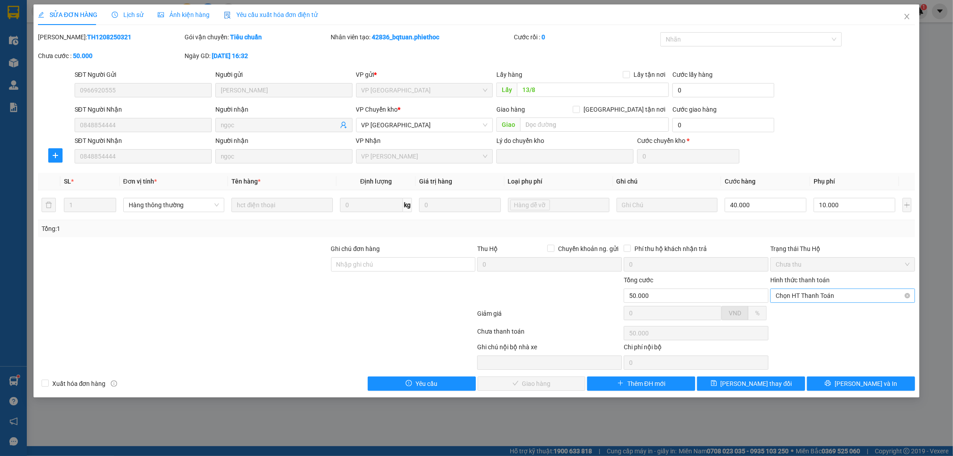
click at [809, 293] on span "Chọn HT Thanh Toán" at bounding box center [843, 295] width 134 height 13
click at [798, 313] on div "Tại văn phòng" at bounding box center [843, 314] width 134 height 10
type input "0"
click at [558, 386] on span "[PERSON_NAME] và Giao hàng" at bounding box center [538, 384] width 86 height 10
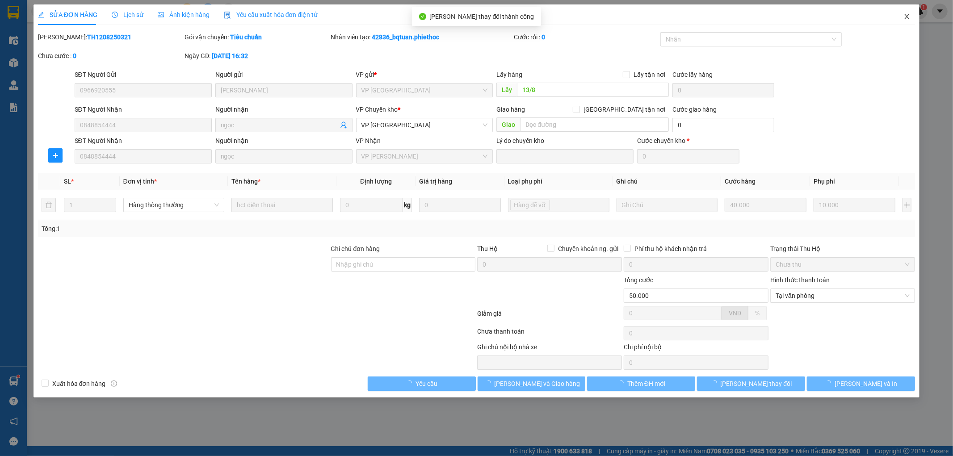
click at [908, 15] on icon "close" at bounding box center [906, 16] width 7 height 7
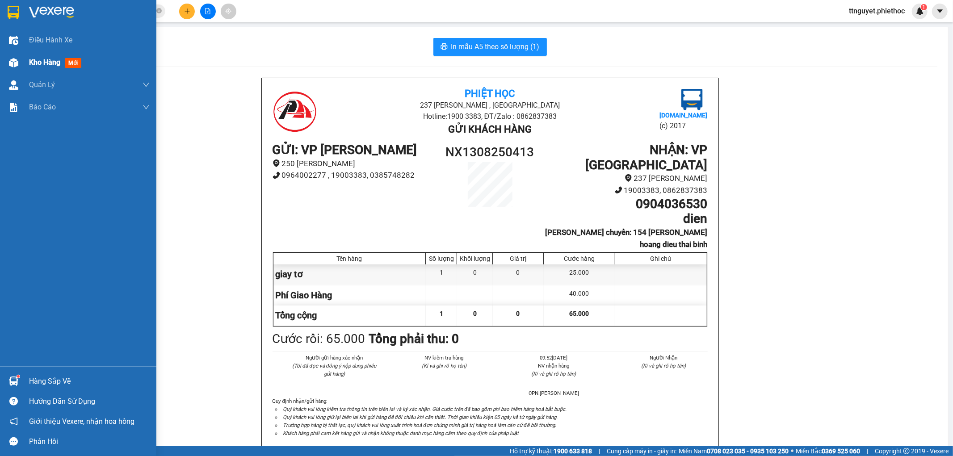
click at [18, 60] on img at bounding box center [13, 62] width 9 height 9
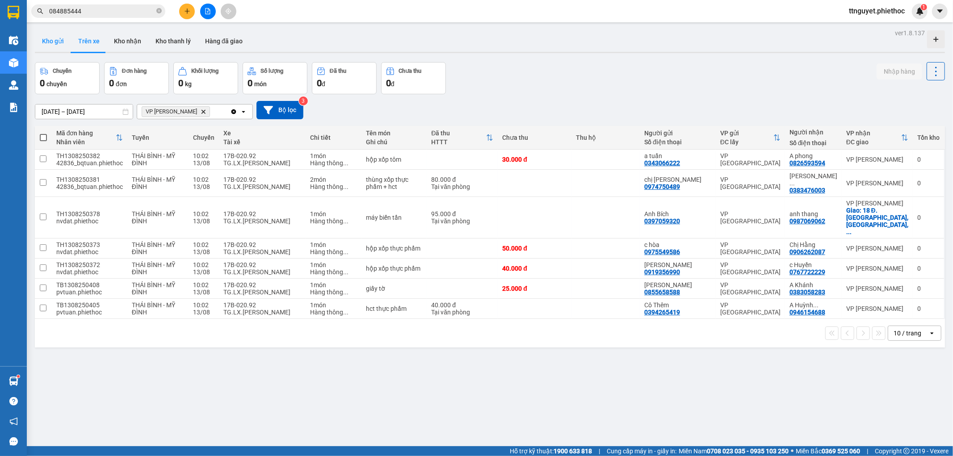
click at [50, 36] on button "Kho gửi" at bounding box center [53, 40] width 36 height 21
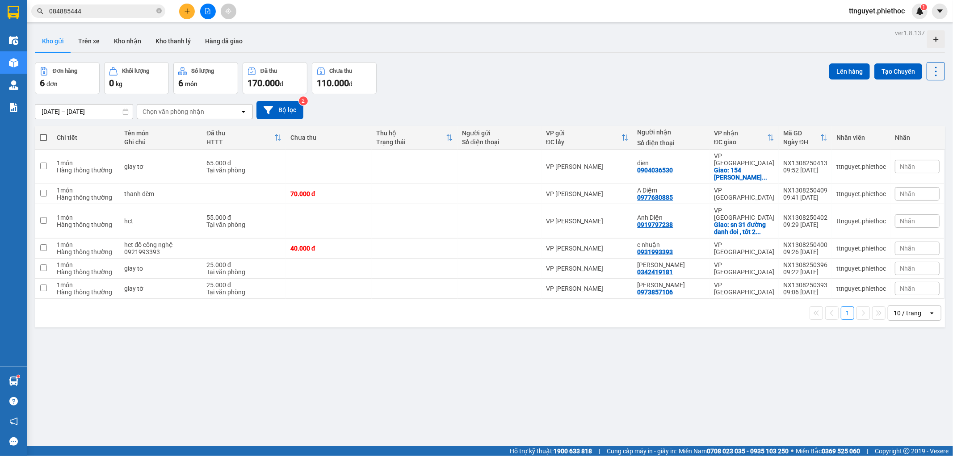
click at [46, 135] on span at bounding box center [43, 137] width 7 height 7
click at [43, 133] on input "checkbox" at bounding box center [43, 133] width 0 height 0
checkbox input "true"
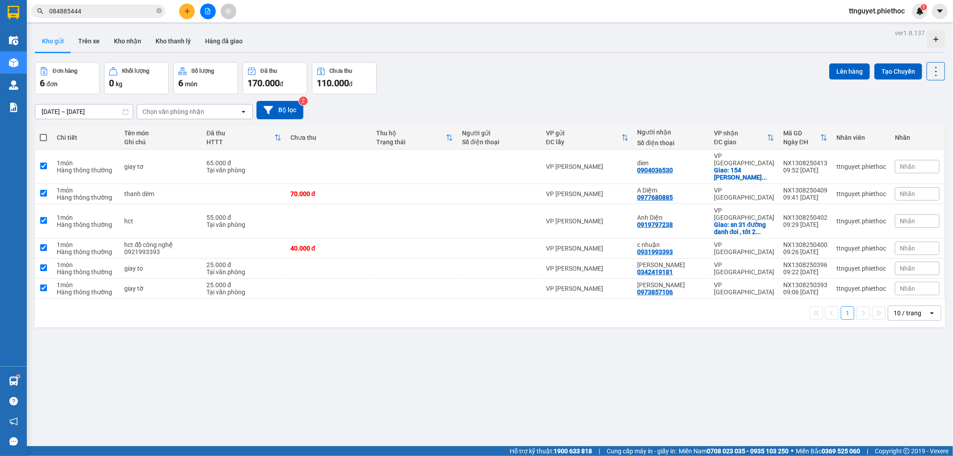
checkbox input "true"
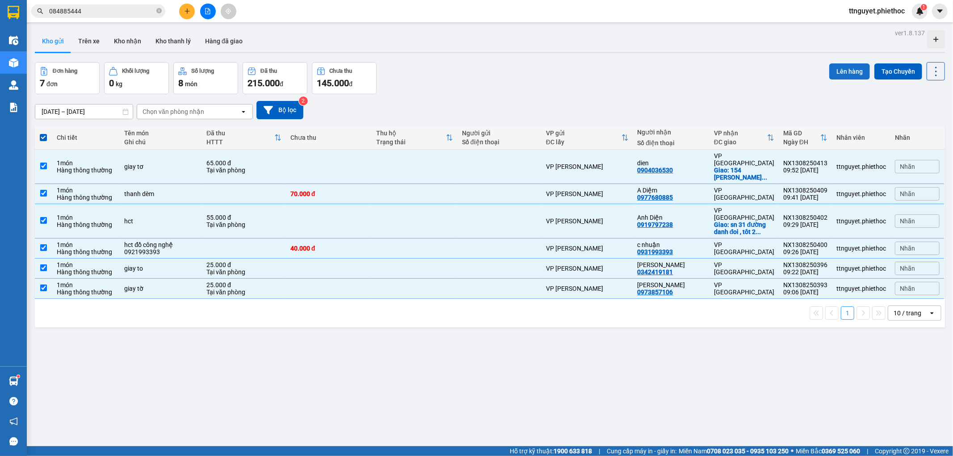
click at [845, 68] on button "Lên hàng" at bounding box center [849, 71] width 41 height 16
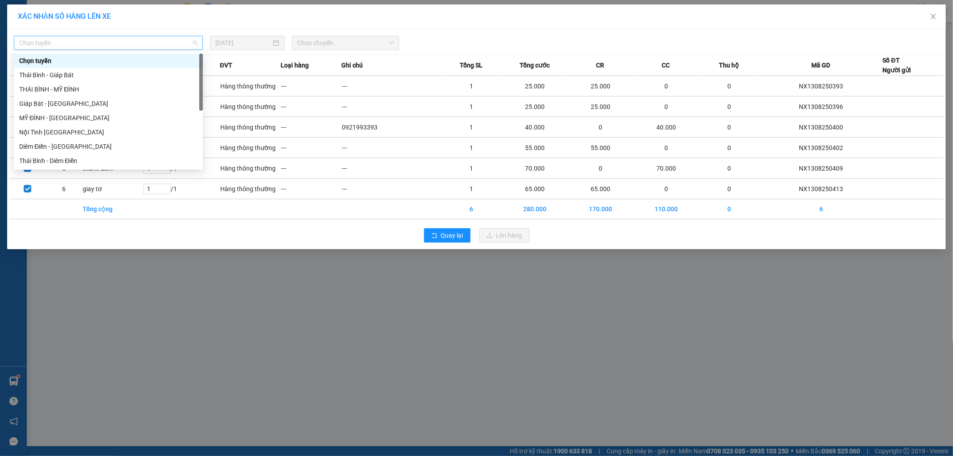
click at [41, 40] on span "Chọn tuyến" at bounding box center [108, 42] width 178 height 13
drag, startPoint x: 20, startPoint y: 116, endPoint x: 42, endPoint y: 112, distance: 22.7
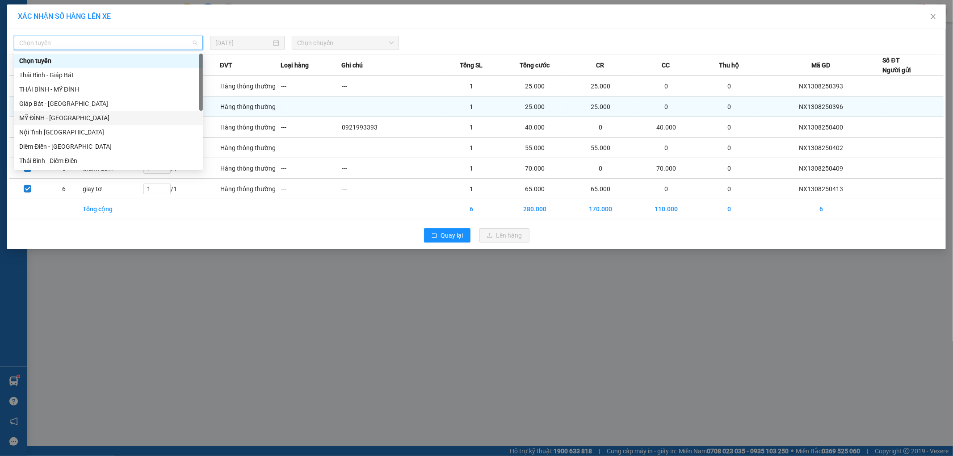
click at [20, 117] on div "MỸ ĐÌNH - [GEOGRAPHIC_DATA]" at bounding box center [108, 118] width 178 height 10
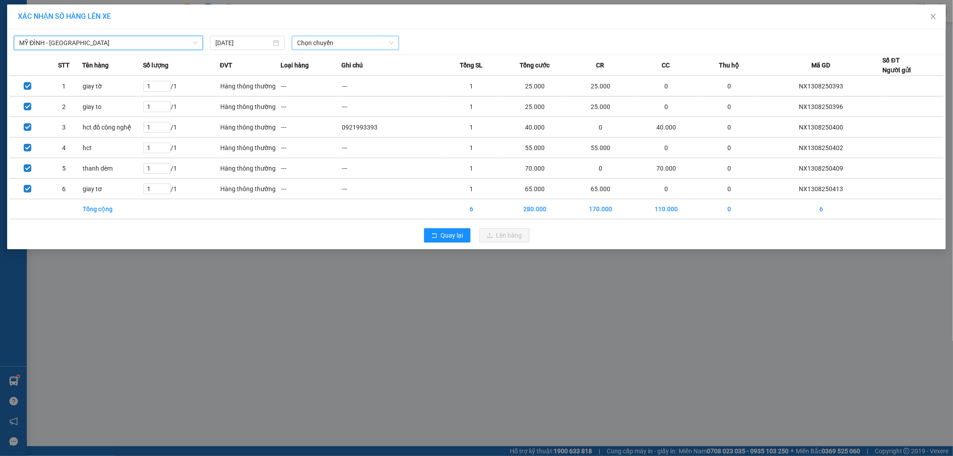
click at [314, 39] on span "Chọn chuyến" at bounding box center [345, 42] width 97 height 13
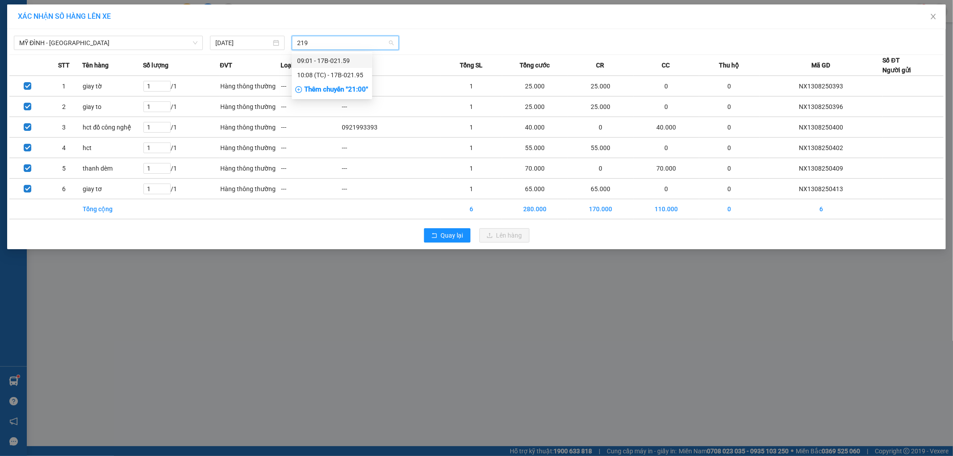
type input "2195"
click at [313, 58] on div "10:08 (TC) - 17B-021.95" at bounding box center [332, 61] width 70 height 10
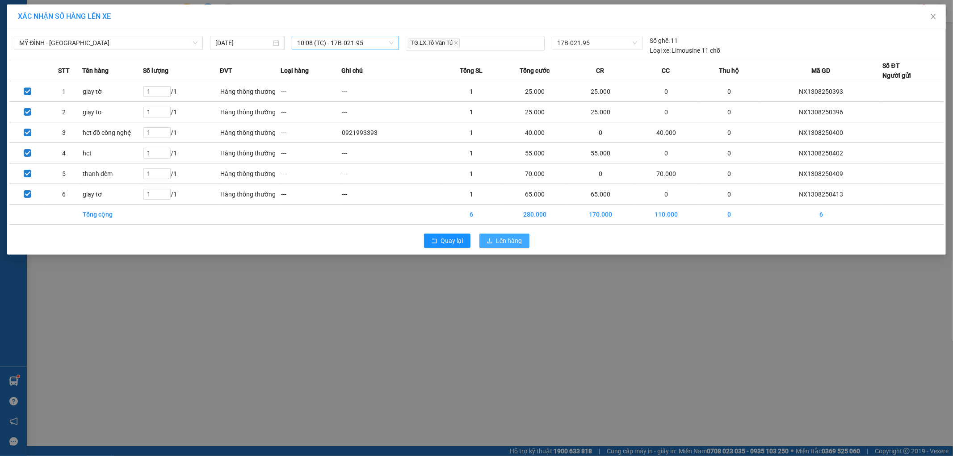
click at [505, 242] on span "Lên hàng" at bounding box center [509, 241] width 26 height 10
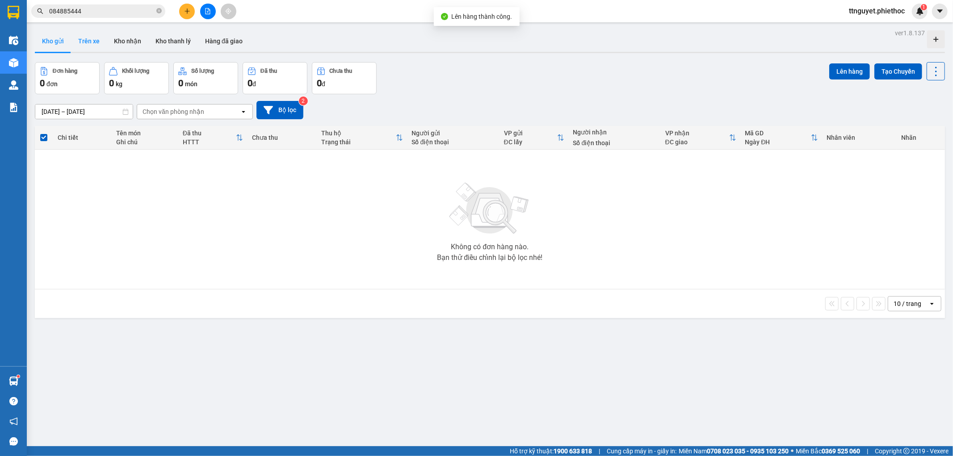
click at [83, 41] on button "Trên xe" at bounding box center [89, 40] width 36 height 21
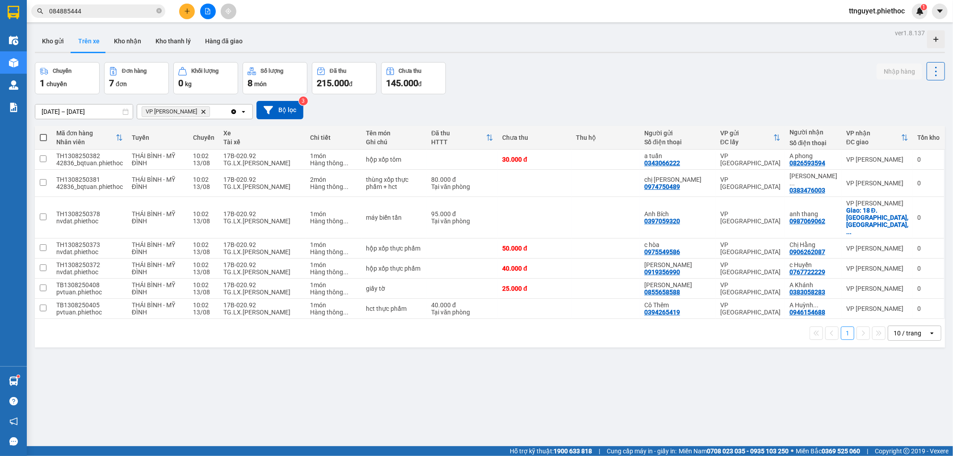
click at [185, 4] on button at bounding box center [187, 12] width 16 height 16
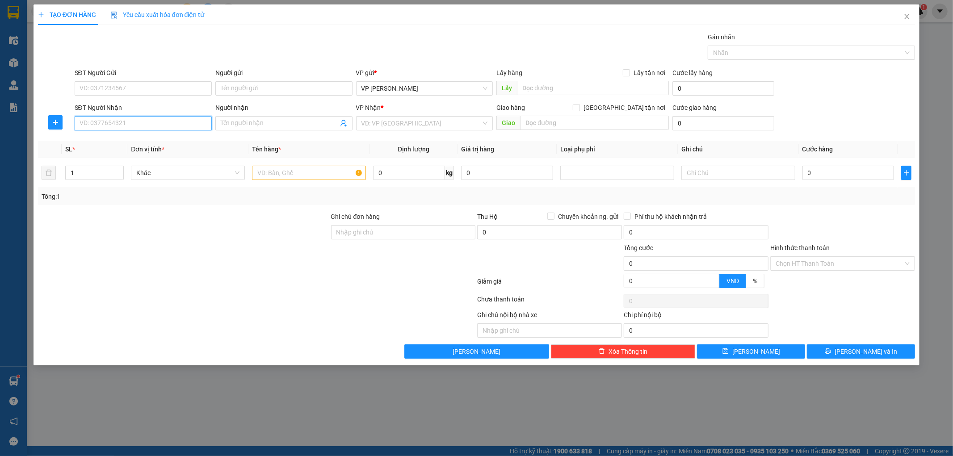
click at [159, 120] on input "SĐT Người Nhận" at bounding box center [143, 123] width 137 height 14
type input "0898287199"
click at [248, 124] on input "Người nhận" at bounding box center [280, 123] width 118 height 10
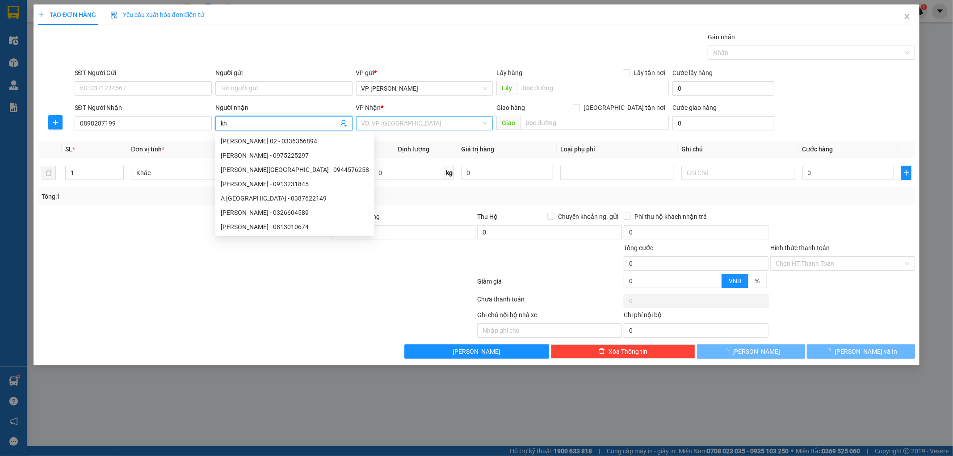
type input "kh"
click at [413, 123] on input "search" at bounding box center [421, 123] width 120 height 13
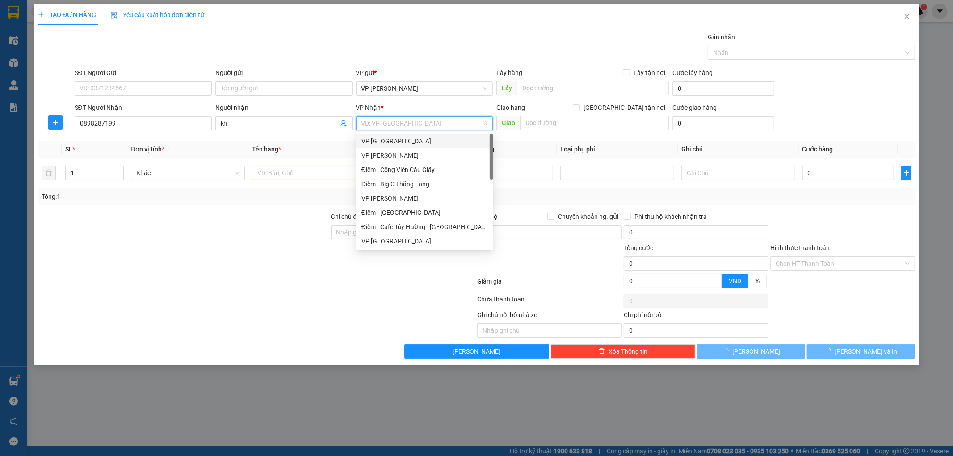
click at [405, 141] on div "VP [GEOGRAPHIC_DATA]" at bounding box center [424, 141] width 126 height 10
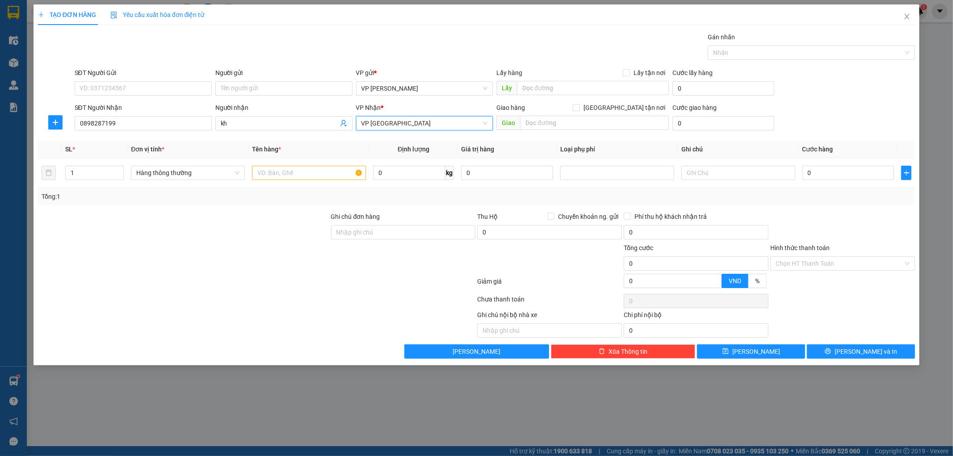
click at [45, 119] on div at bounding box center [55, 122] width 35 height 14
click at [50, 118] on button "button" at bounding box center [55, 122] width 14 height 14
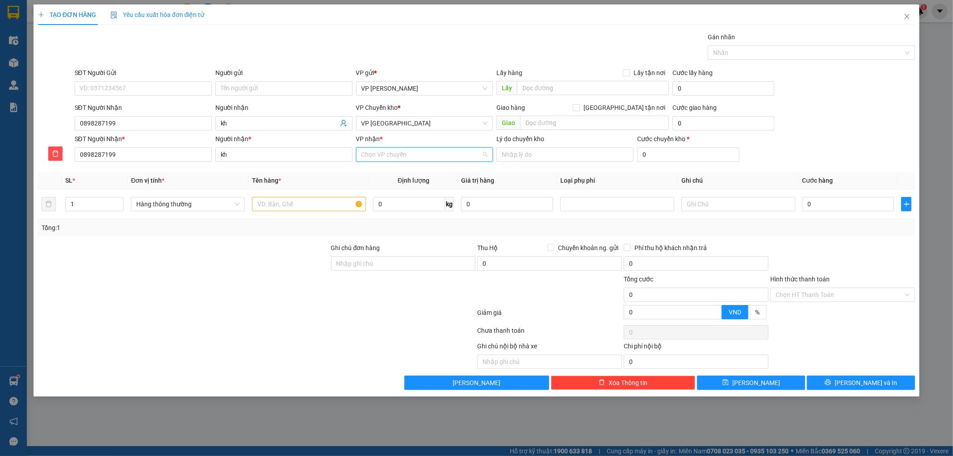
click at [426, 161] on input "VP nhận *" at bounding box center [421, 154] width 120 height 13
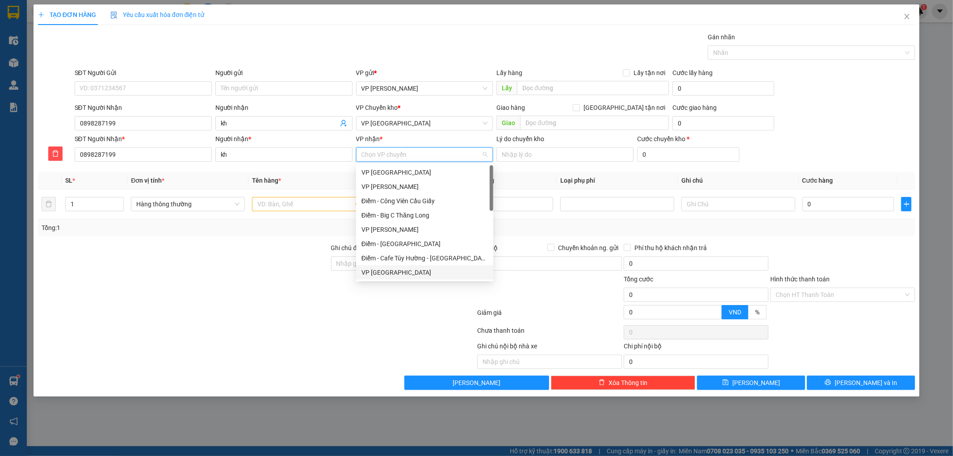
click at [377, 274] on div "VP [GEOGRAPHIC_DATA]" at bounding box center [424, 273] width 126 height 10
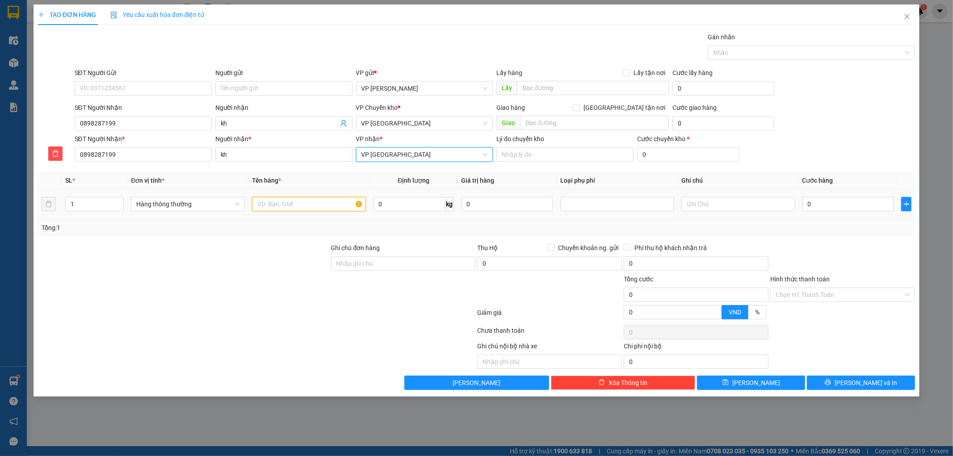
click at [322, 209] on input "text" at bounding box center [309, 204] width 114 height 14
click at [328, 209] on input "hct kinh át" at bounding box center [309, 204] width 114 height 14
type input "hct kinh mắt"
click at [819, 205] on input "0" at bounding box center [848, 204] width 92 height 14
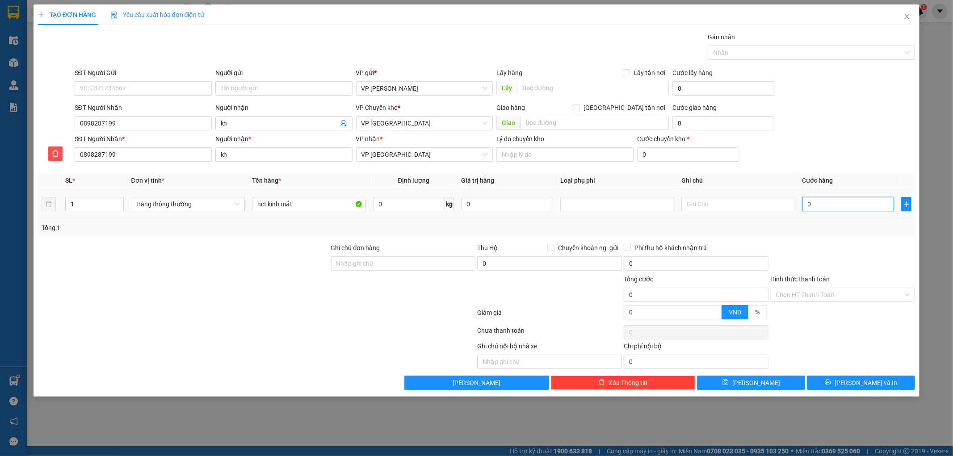
type input "003"
type input "3"
type input "0.030"
type input "30"
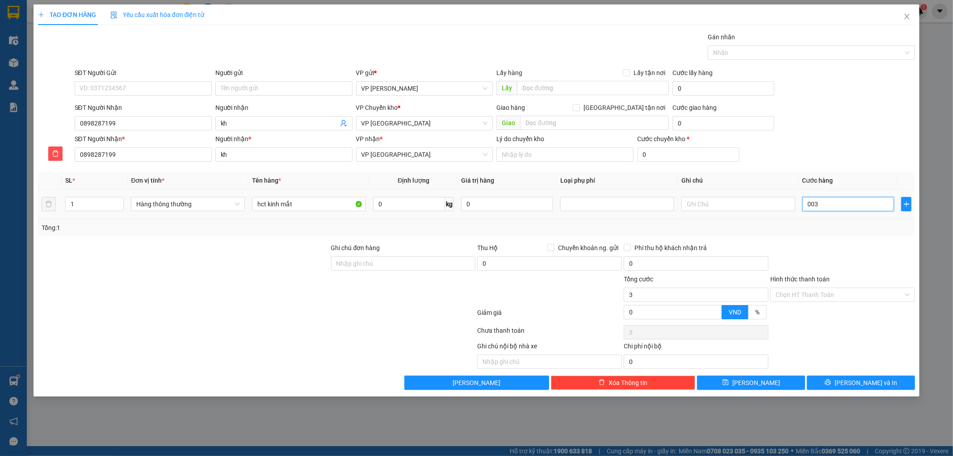
type input "30"
click at [852, 245] on div at bounding box center [842, 258] width 147 height 31
type input "30.000"
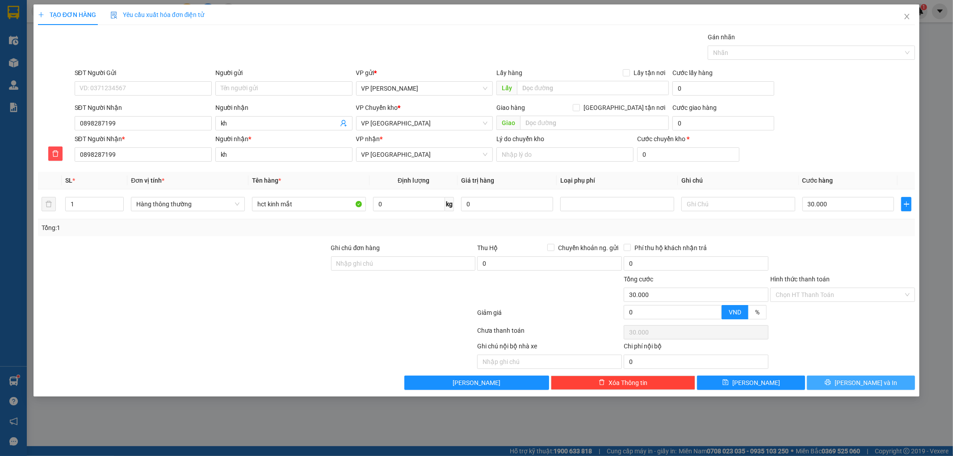
click at [844, 380] on button "[PERSON_NAME] và In" at bounding box center [861, 383] width 108 height 14
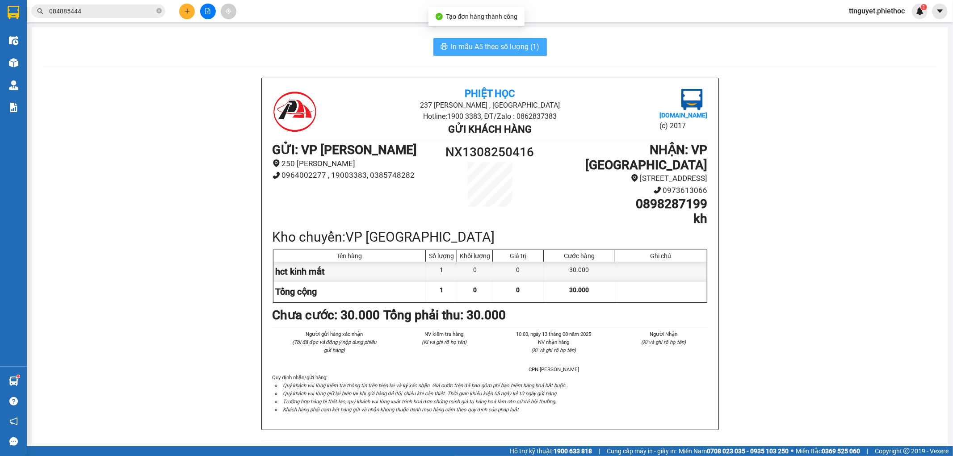
click at [500, 46] on span "In mẫu A5 theo số lượng (1)" at bounding box center [495, 46] width 88 height 11
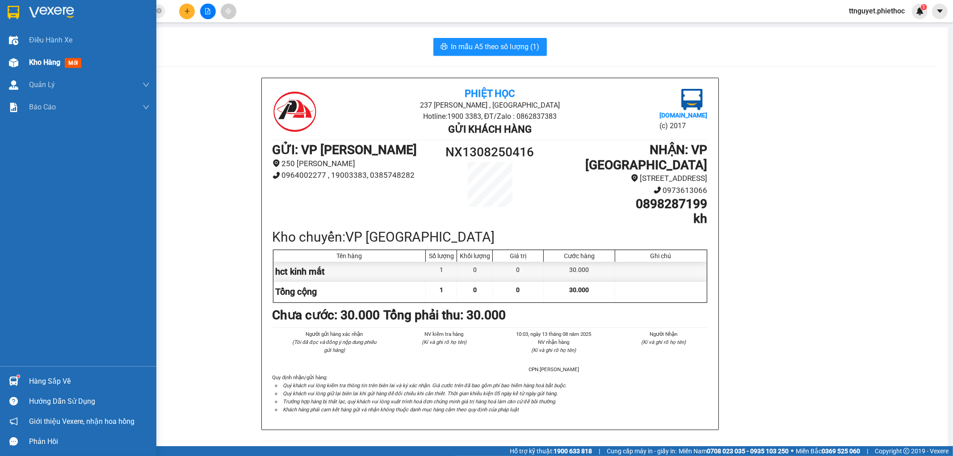
click at [3, 65] on div "Kho hàng mới" at bounding box center [78, 62] width 156 height 22
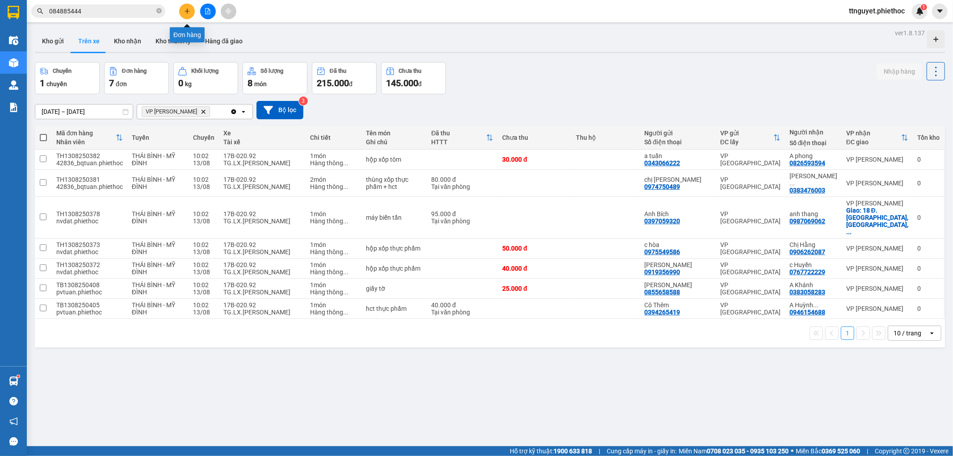
click at [188, 8] on icon "plus" at bounding box center [187, 11] width 6 height 6
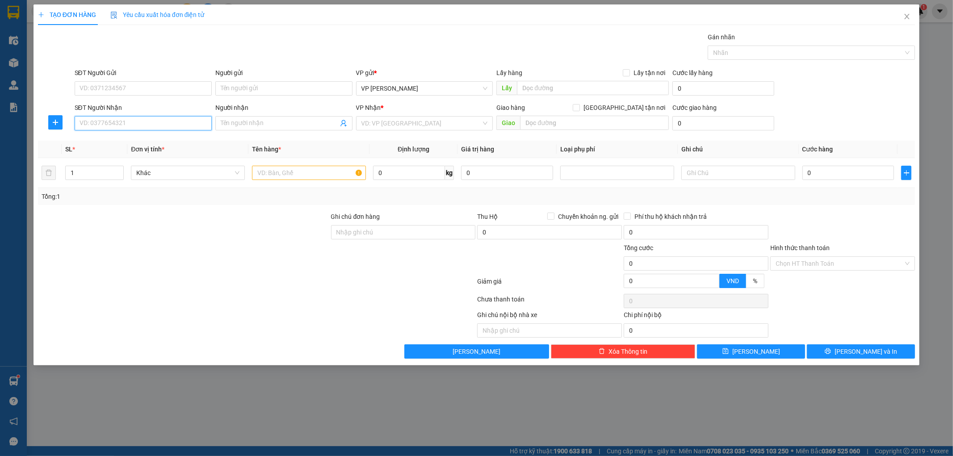
click at [114, 130] on input "SĐT Người Nhận" at bounding box center [143, 123] width 137 height 14
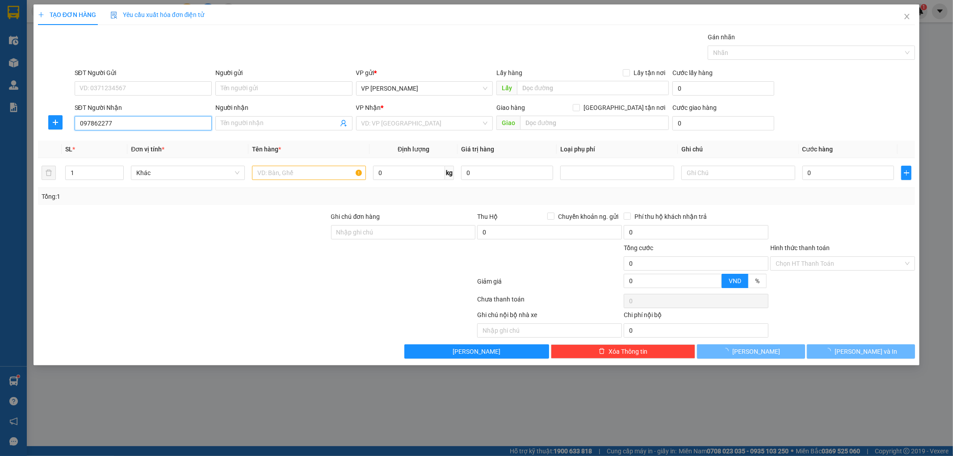
type input "0978622776"
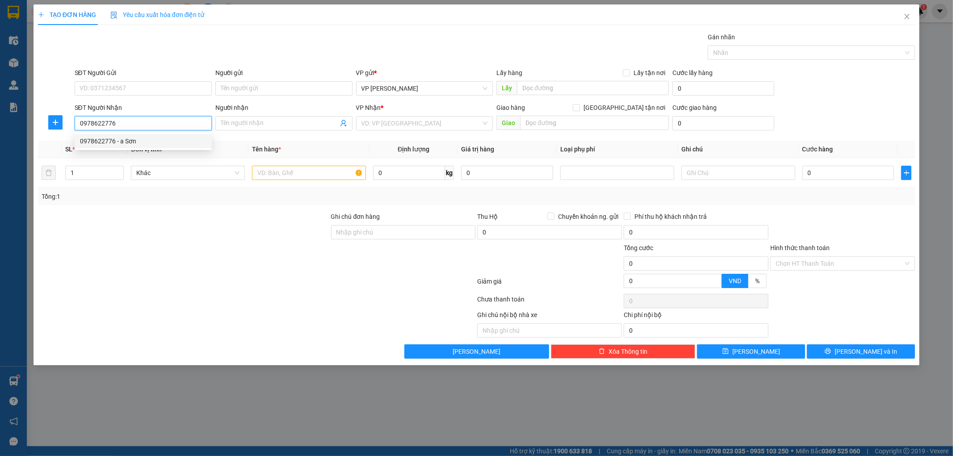
click at [113, 141] on div "0978622776 - a Sơn" at bounding box center [143, 141] width 126 height 10
type input "a Sơn"
click at [415, 123] on span "VP [GEOGRAPHIC_DATA]" at bounding box center [424, 123] width 126 height 13
type input "0978622776"
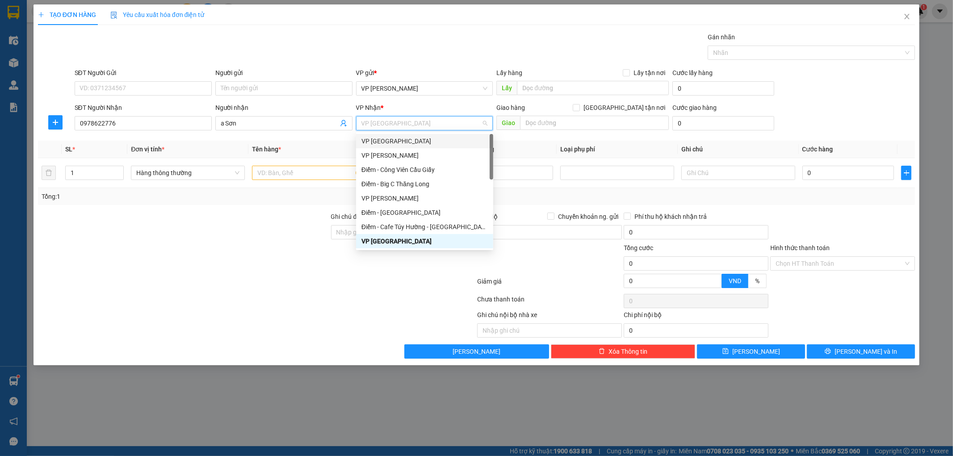
click at [399, 139] on div "VP [GEOGRAPHIC_DATA]" at bounding box center [424, 141] width 126 height 10
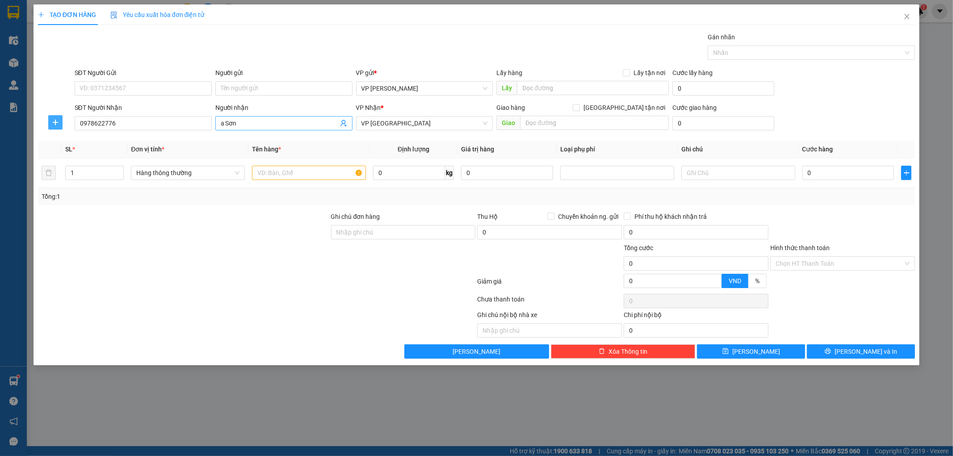
drag, startPoint x: 52, startPoint y: 118, endPoint x: 301, endPoint y: 129, distance: 249.1
click at [52, 118] on button "button" at bounding box center [55, 122] width 14 height 14
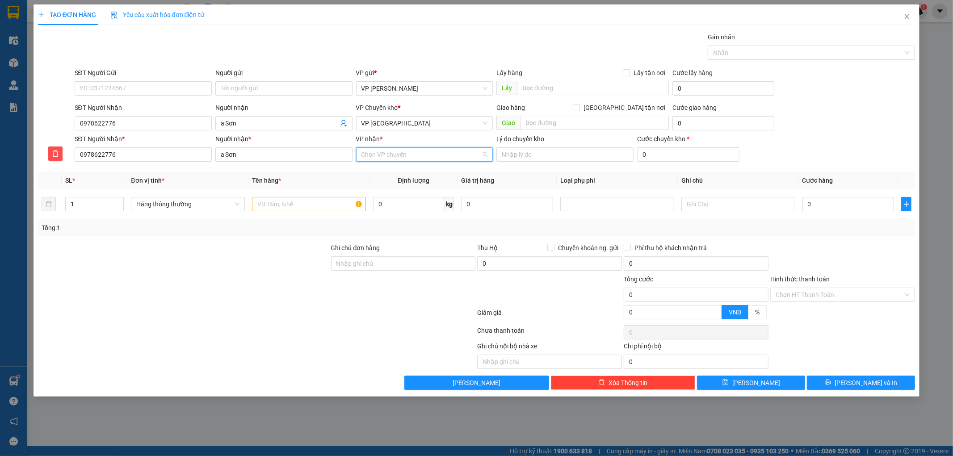
click at [370, 153] on input "VP nhận *" at bounding box center [421, 154] width 120 height 13
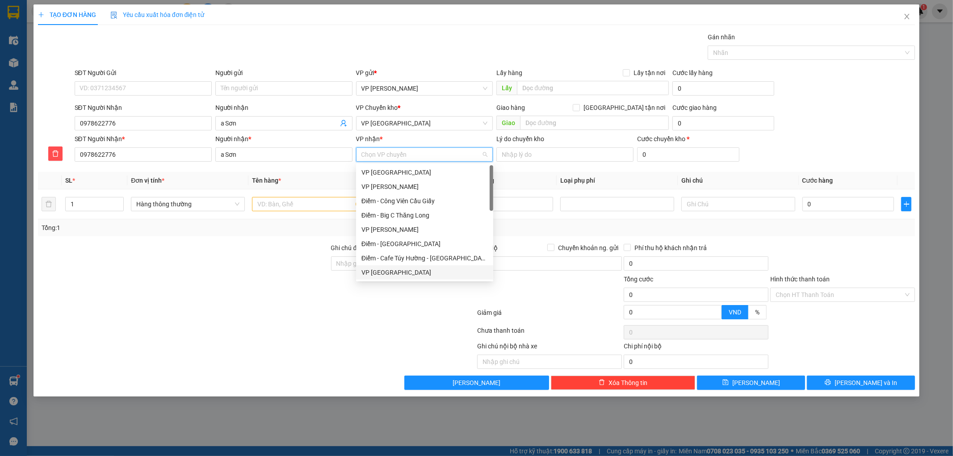
click at [374, 275] on div "VP [GEOGRAPHIC_DATA]" at bounding box center [424, 273] width 126 height 10
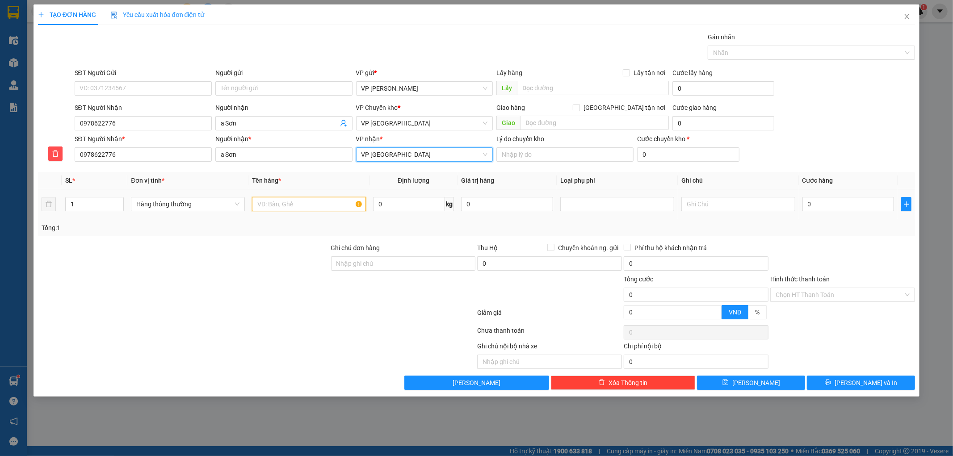
click at [319, 205] on input "text" at bounding box center [309, 204] width 114 height 14
type input "hct"
click at [821, 204] on input "0" at bounding box center [848, 204] width 92 height 14
type input "003"
click at [839, 230] on div "Tổng: 1" at bounding box center [477, 228] width 870 height 10
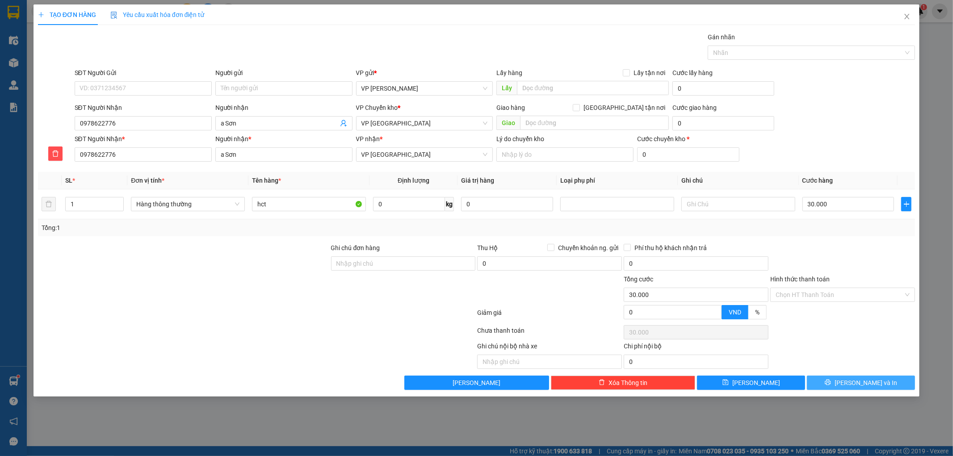
click at [829, 382] on button "[PERSON_NAME] và In" at bounding box center [861, 383] width 108 height 14
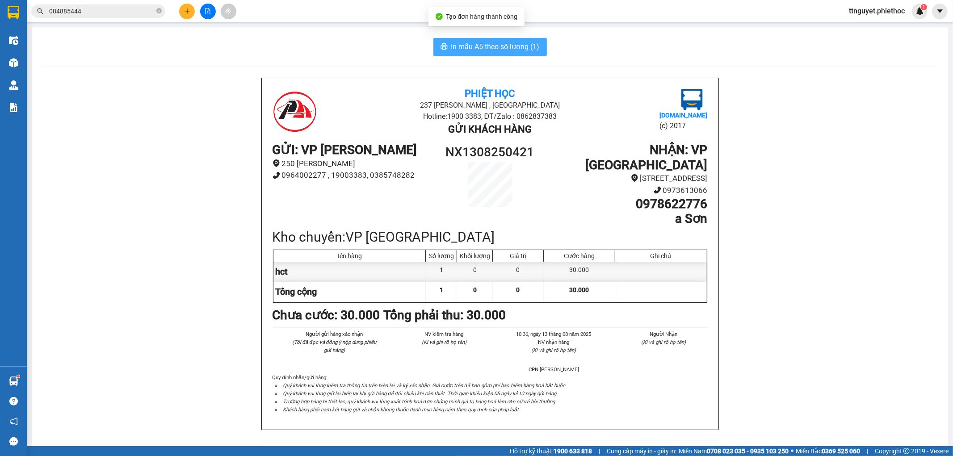
click at [503, 48] on span "In mẫu A5 theo số lượng (1)" at bounding box center [495, 46] width 88 height 11
click at [185, 10] on icon "plus" at bounding box center [187, 11] width 6 height 6
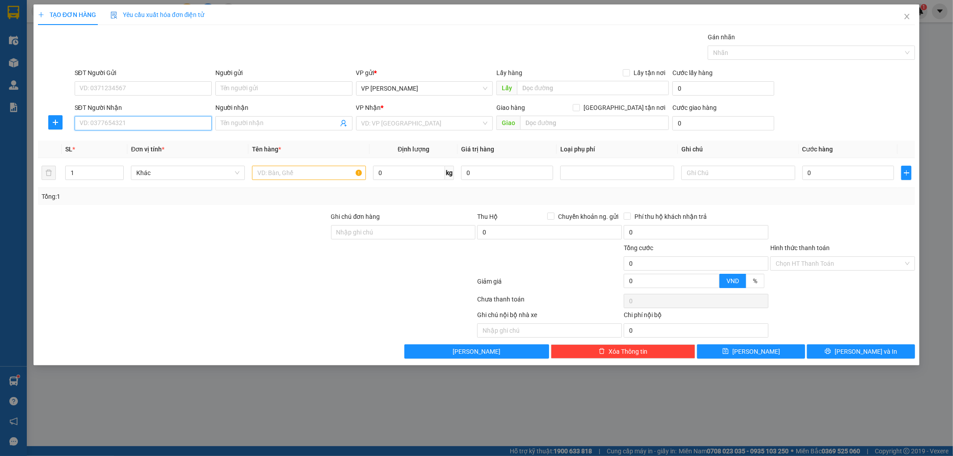
click at [138, 123] on input "SĐT Người Nhận" at bounding box center [143, 123] width 137 height 14
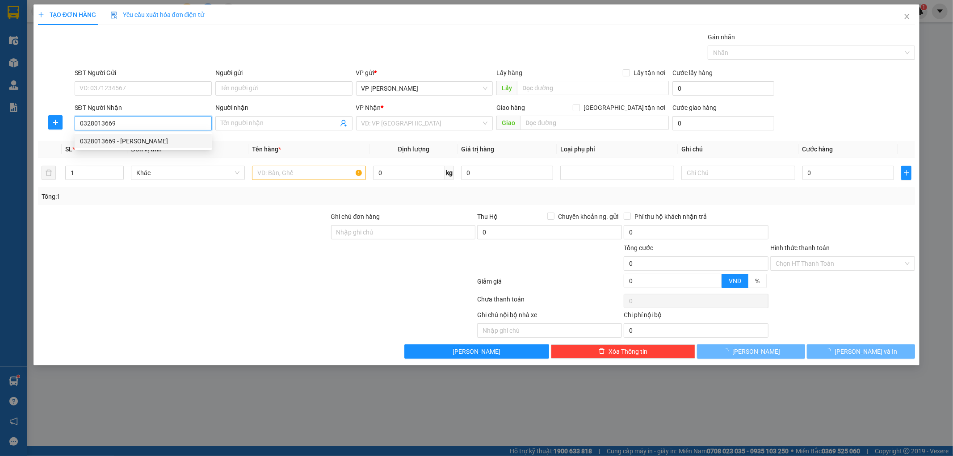
click at [124, 139] on div "0328013669 - C HUYỀN" at bounding box center [143, 141] width 126 height 10
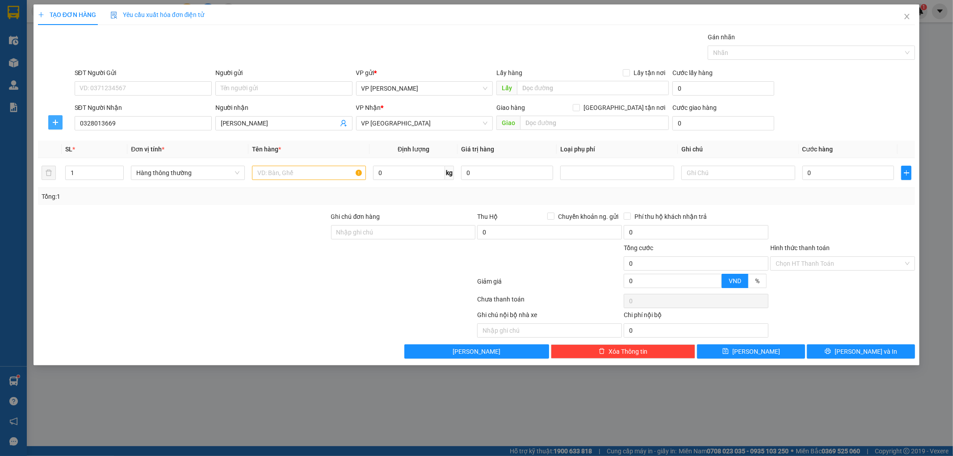
click at [52, 117] on button "button" at bounding box center [55, 122] width 14 height 14
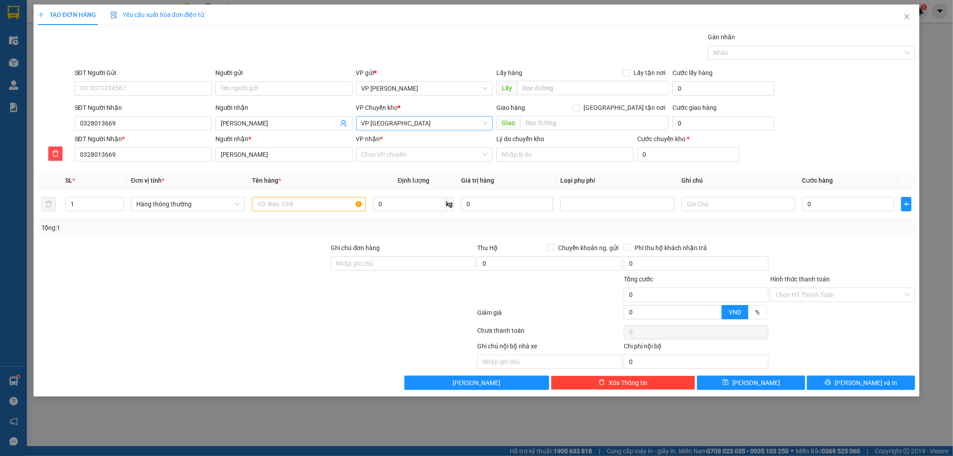
click at [444, 123] on span "VP [GEOGRAPHIC_DATA]" at bounding box center [424, 123] width 126 height 13
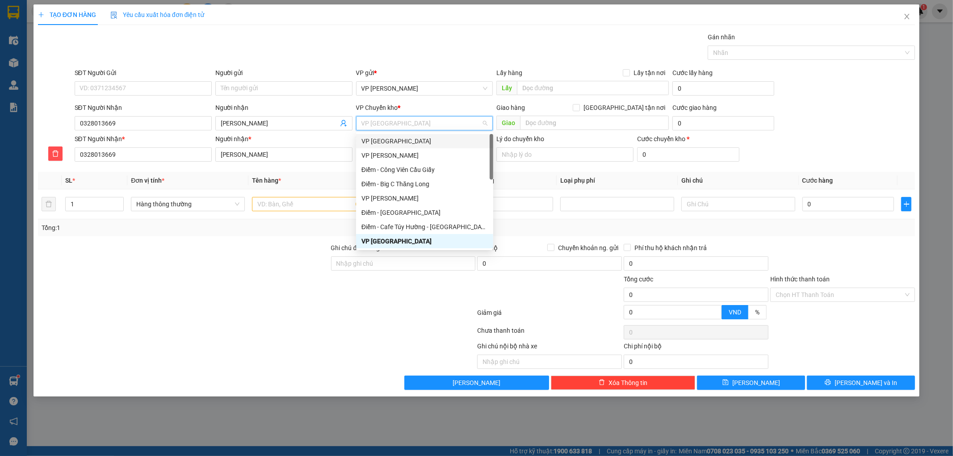
click at [400, 143] on div "VP [GEOGRAPHIC_DATA]" at bounding box center [424, 141] width 126 height 10
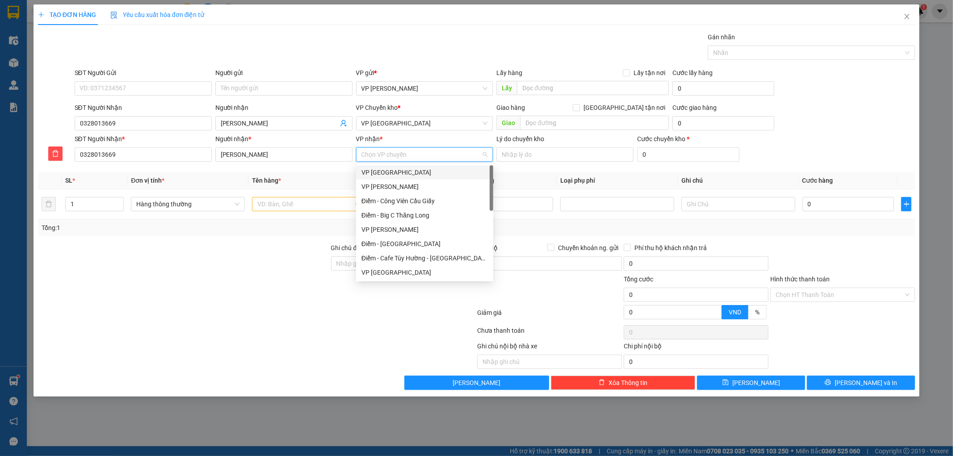
click at [394, 153] on input "VP nhận *" at bounding box center [421, 154] width 120 height 13
click at [386, 269] on div "VP [GEOGRAPHIC_DATA]" at bounding box center [424, 273] width 126 height 10
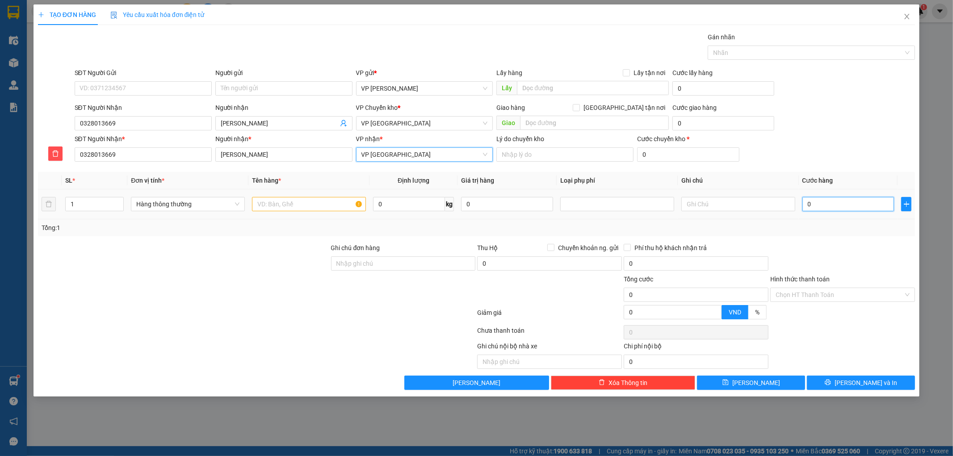
click at [860, 202] on input "0" at bounding box center [848, 204] width 92 height 14
click at [856, 235] on div "Tổng: 1" at bounding box center [476, 227] width 877 height 17
click at [302, 206] on input "text" at bounding box center [309, 204] width 114 height 14
click at [839, 381] on button "[PERSON_NAME] và In" at bounding box center [861, 383] width 108 height 14
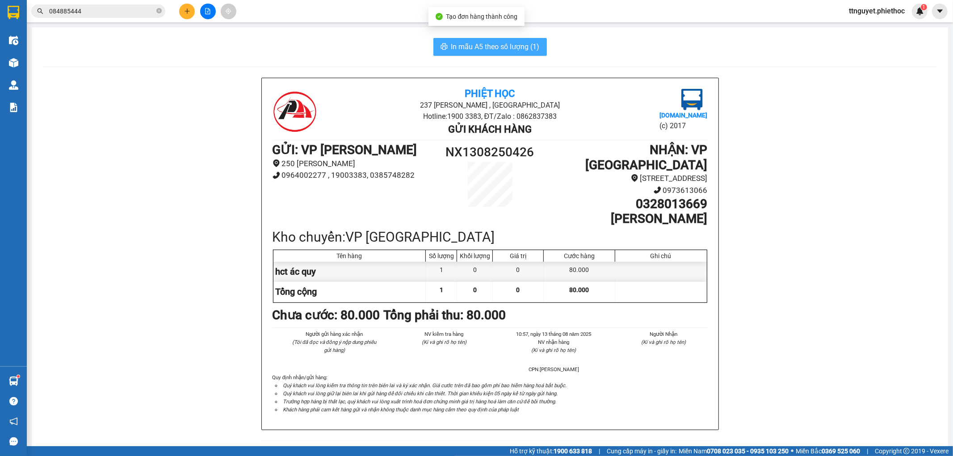
click at [456, 42] on span "In mẫu A5 theo số lượng (1)" at bounding box center [495, 46] width 88 height 11
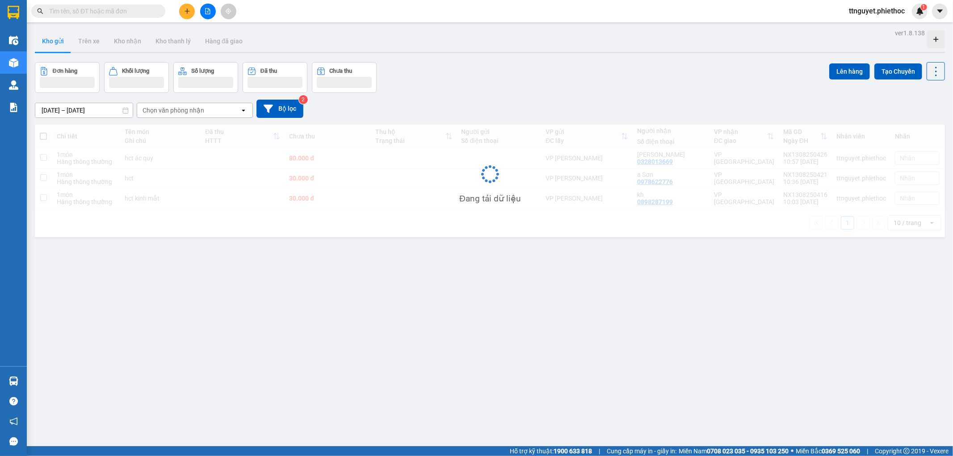
click at [186, 11] on icon "plus" at bounding box center [187, 11] width 5 height 0
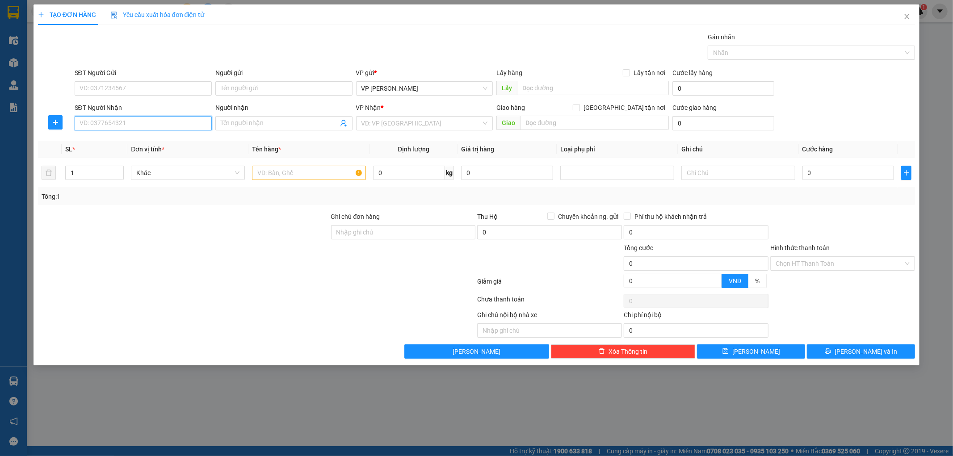
click at [124, 122] on input "SĐT Người Nhận" at bounding box center [143, 123] width 137 height 14
type input "0989543562"
click at [115, 139] on div "0989543562 - A Tiến" at bounding box center [143, 141] width 126 height 10
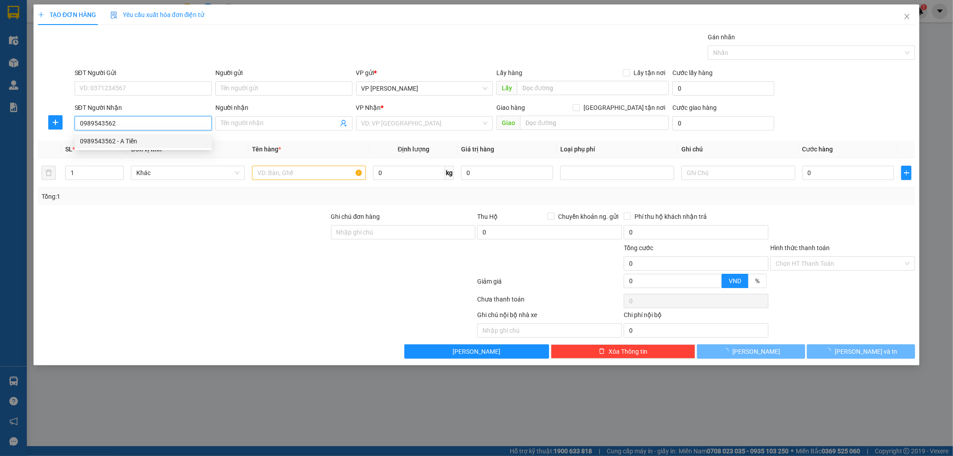
type input "A Tiến"
type input "Ủy ban [GEOGRAPHIC_DATA], [GEOGRAPHIC_DATA]"
type input "10.000"
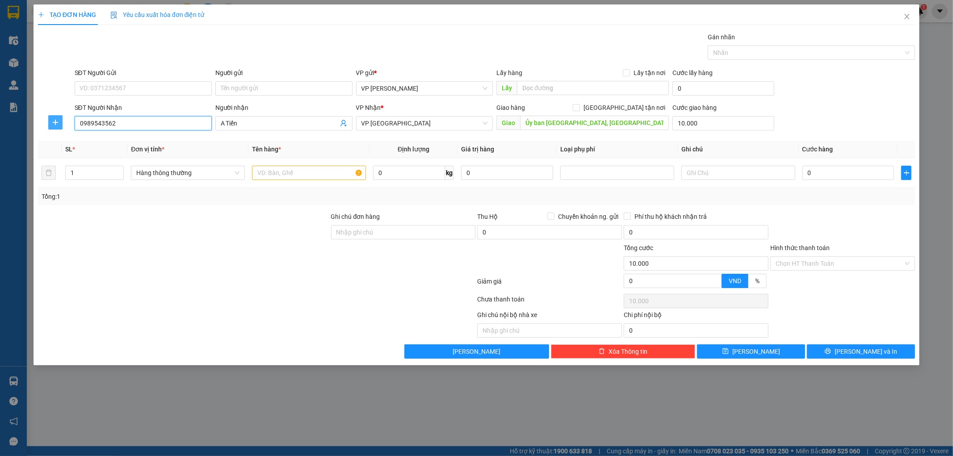
type input "0989543562"
click at [53, 123] on icon "plus" at bounding box center [55, 122] width 7 height 7
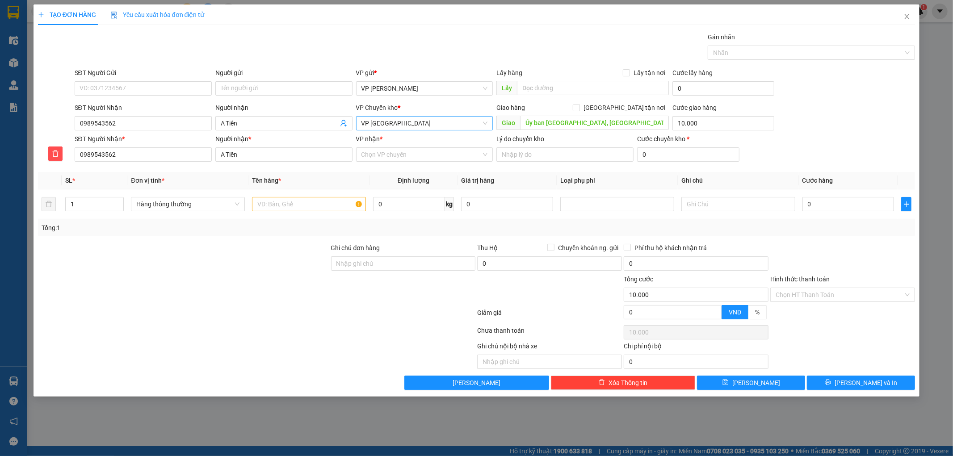
click at [423, 125] on span "VP [GEOGRAPHIC_DATA]" at bounding box center [424, 123] width 126 height 13
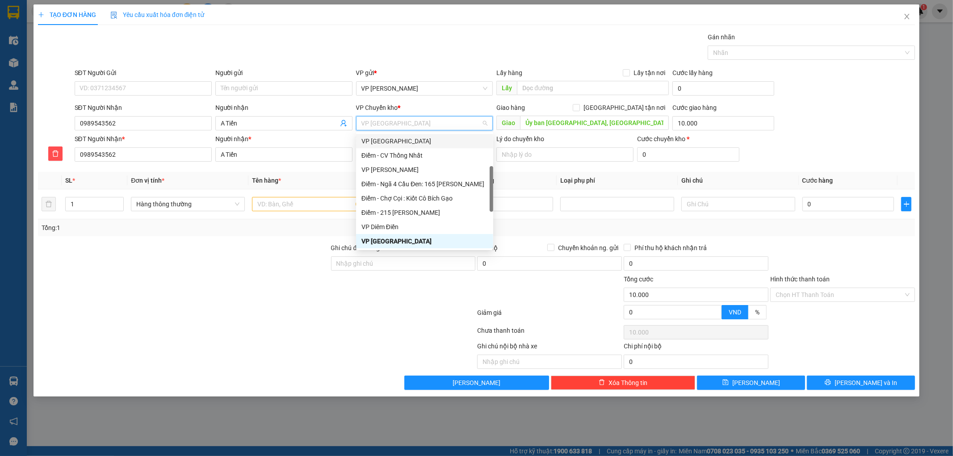
click at [403, 141] on div "VP [GEOGRAPHIC_DATA]" at bounding box center [424, 141] width 126 height 10
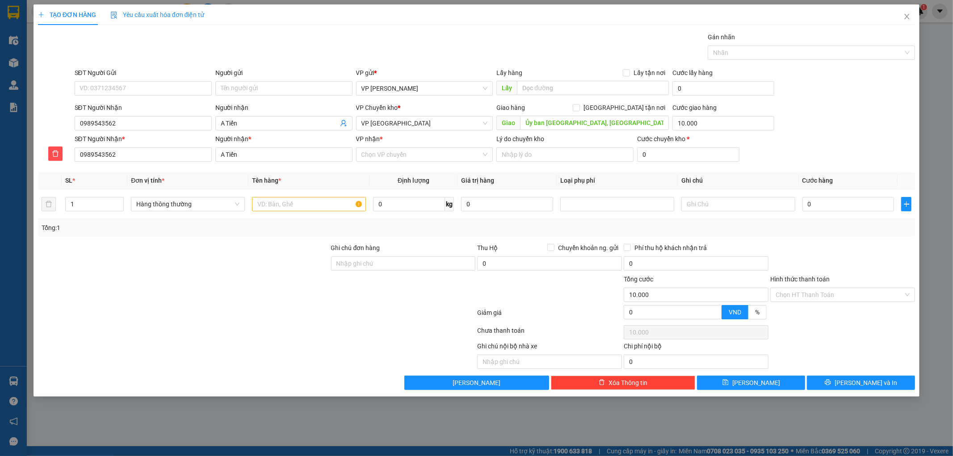
click at [390, 163] on div "VP nhận * Chọn VP chuyển" at bounding box center [424, 149] width 137 height 31
click at [391, 153] on input "VP nhận *" at bounding box center [421, 154] width 120 height 13
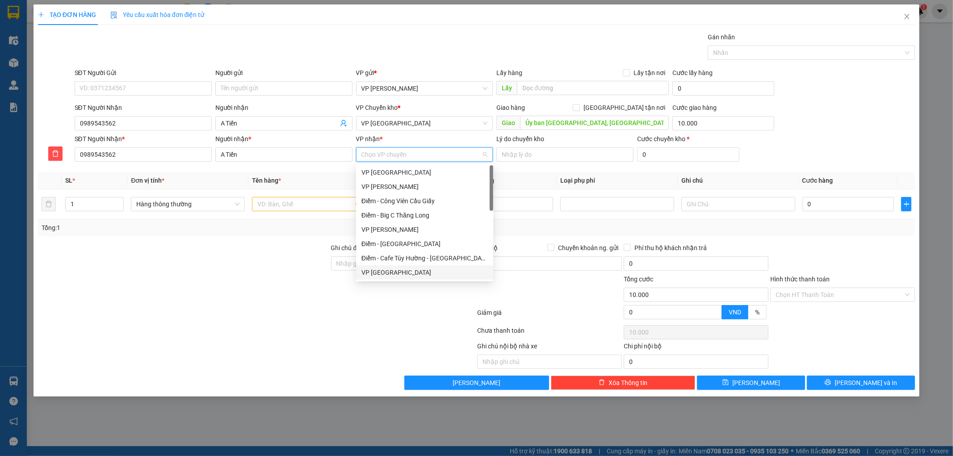
click at [370, 274] on div "VP [GEOGRAPHIC_DATA]" at bounding box center [424, 273] width 126 height 10
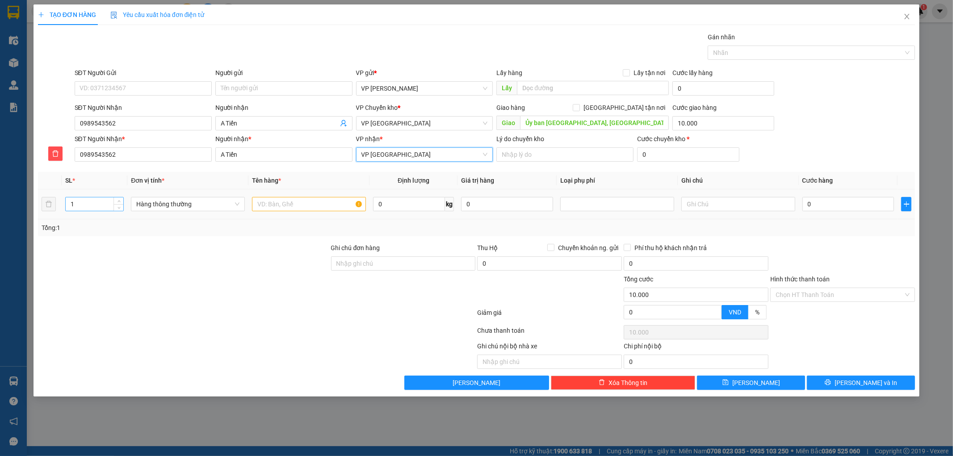
click at [88, 201] on input "1" at bounding box center [95, 203] width 58 height 13
type input "3"
click at [849, 210] on input "0" at bounding box center [848, 204] width 92 height 14
type input "001"
type input "10.001"
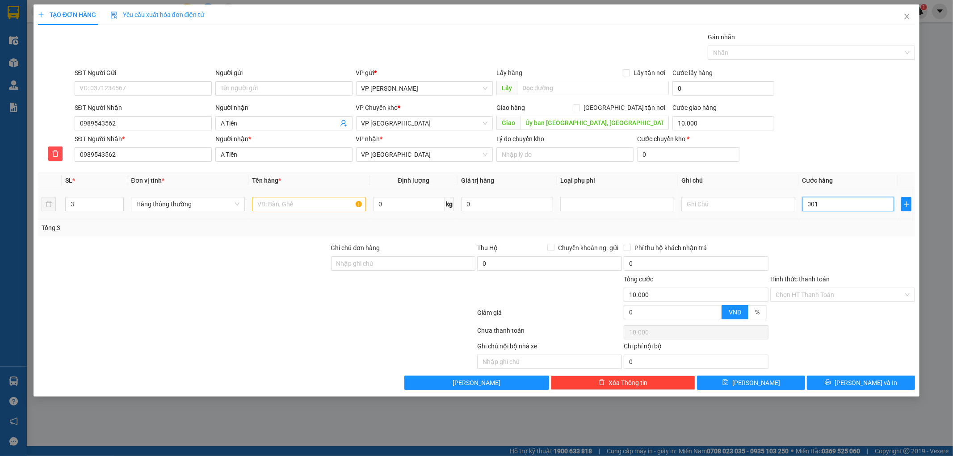
type input "10.001"
type input "0.012"
type input "10.012"
type input "00.120"
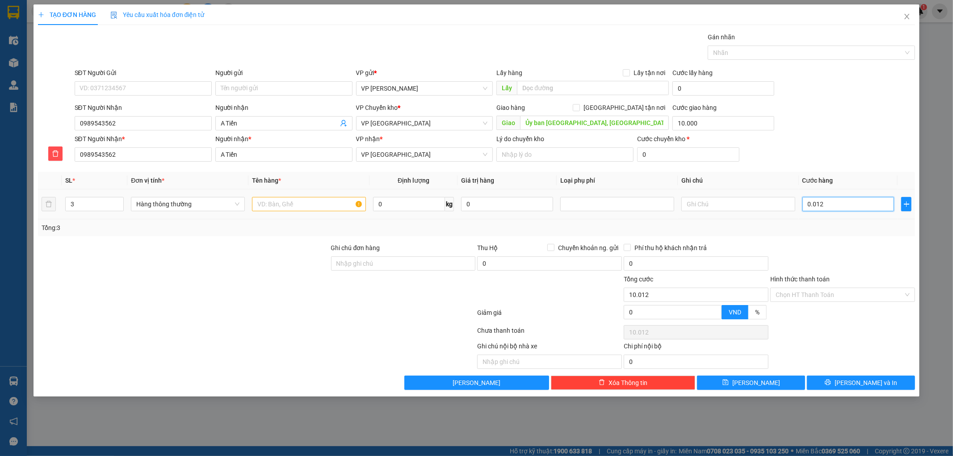
type input "10.120"
click at [871, 246] on div at bounding box center [842, 258] width 147 height 31
type input "120.000"
type input "130.000"
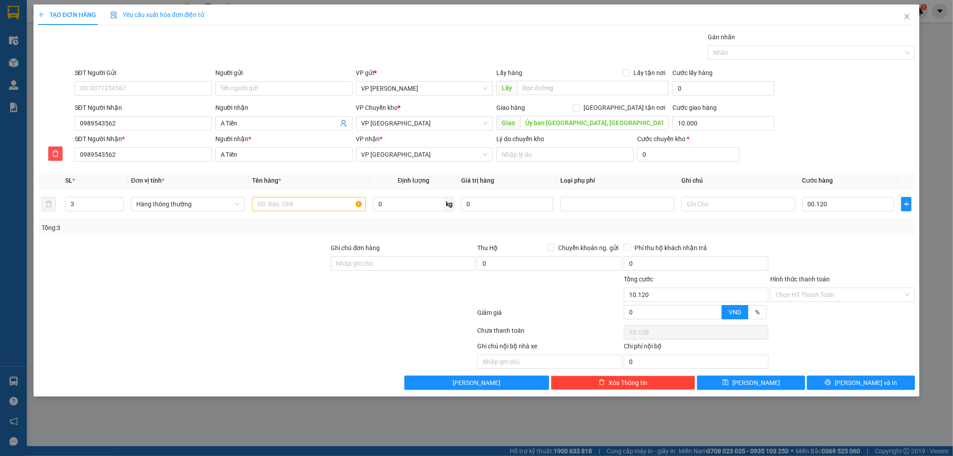
type input "130.000"
click at [285, 201] on input "text" at bounding box center [309, 204] width 114 height 14
type input "hct"
click at [839, 238] on div "Transit Pickup Surcharge Ids Transit Deliver Surcharge Ids Transit Deliver Surc…" at bounding box center [476, 211] width 877 height 358
click at [831, 384] on icon "printer" at bounding box center [828, 383] width 6 height 6
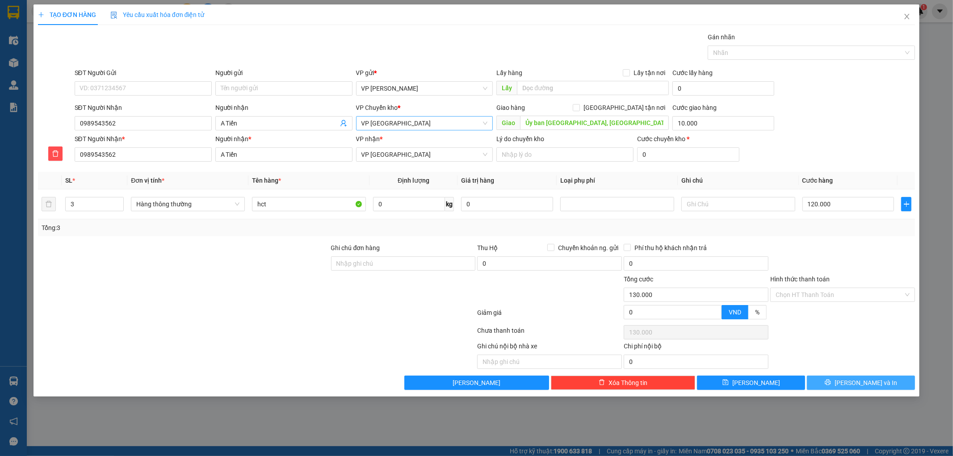
click at [382, 122] on span "VP [GEOGRAPHIC_DATA]" at bounding box center [424, 123] width 126 height 13
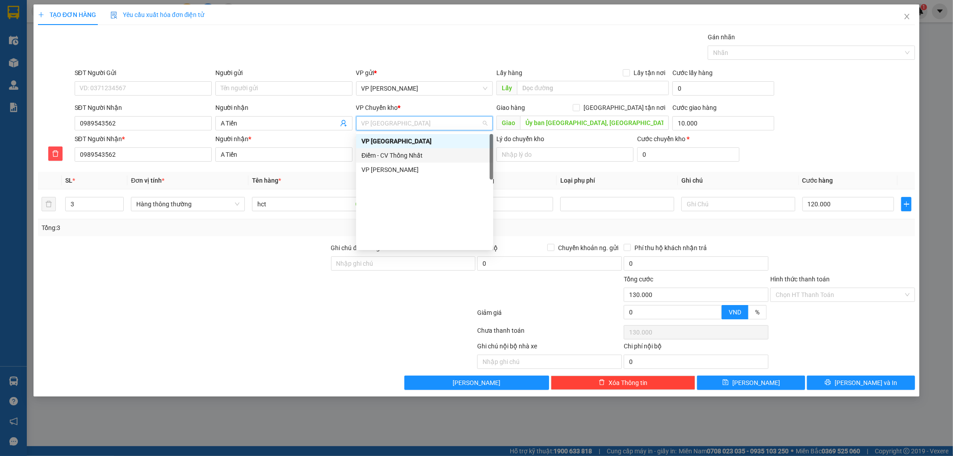
scroll to position [0, 0]
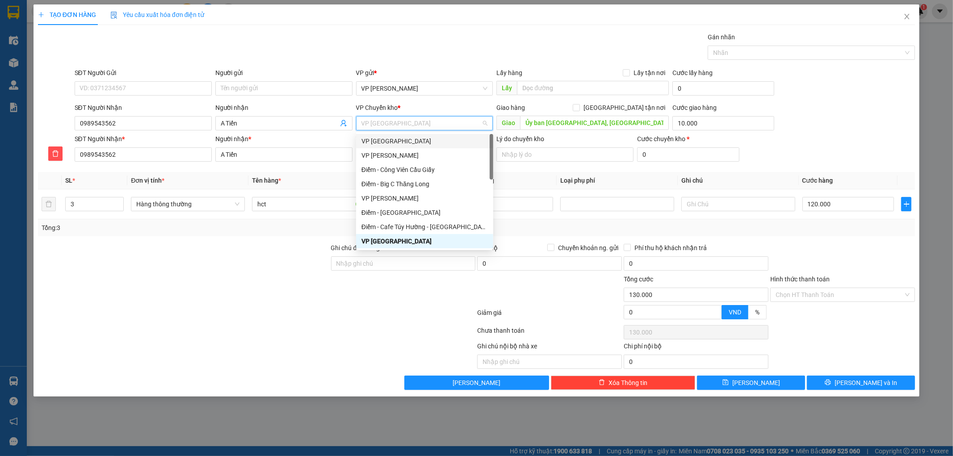
click at [376, 142] on div "VP [GEOGRAPHIC_DATA]" at bounding box center [424, 141] width 126 height 10
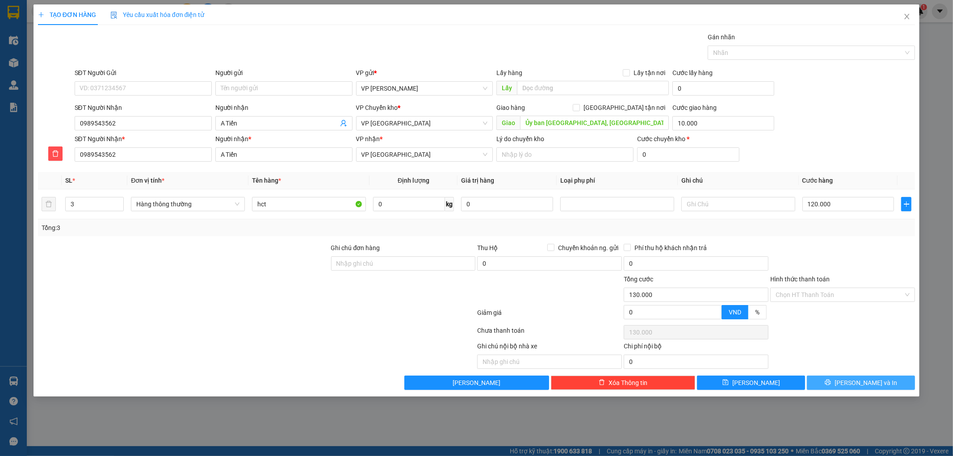
click at [830, 383] on button "[PERSON_NAME] và In" at bounding box center [861, 383] width 108 height 14
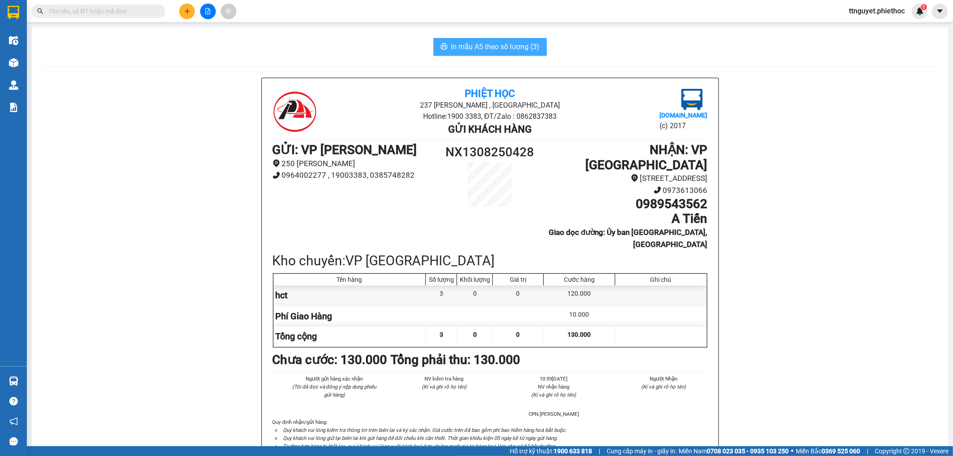
click at [516, 47] on span "In mẫu A5 theo số lượng (3)" at bounding box center [495, 46] width 88 height 11
click at [8, 65] on div at bounding box center [14, 63] width 16 height 16
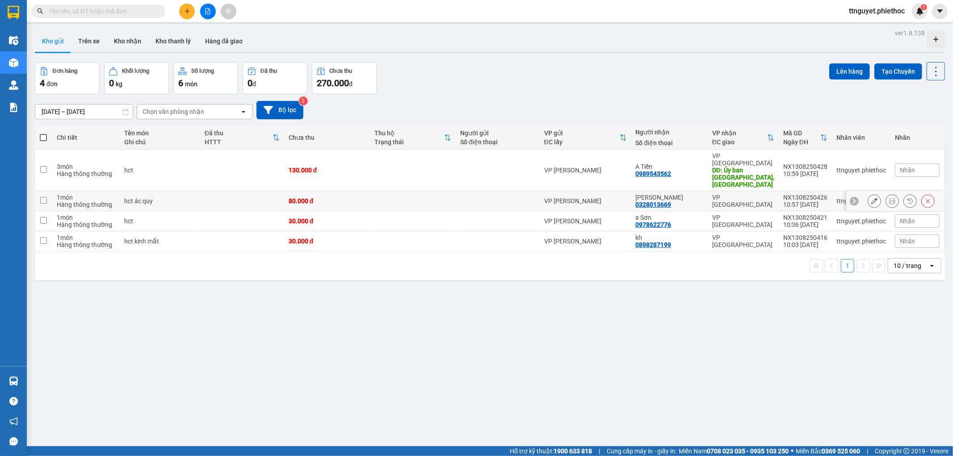
click at [871, 198] on icon at bounding box center [874, 201] width 6 height 6
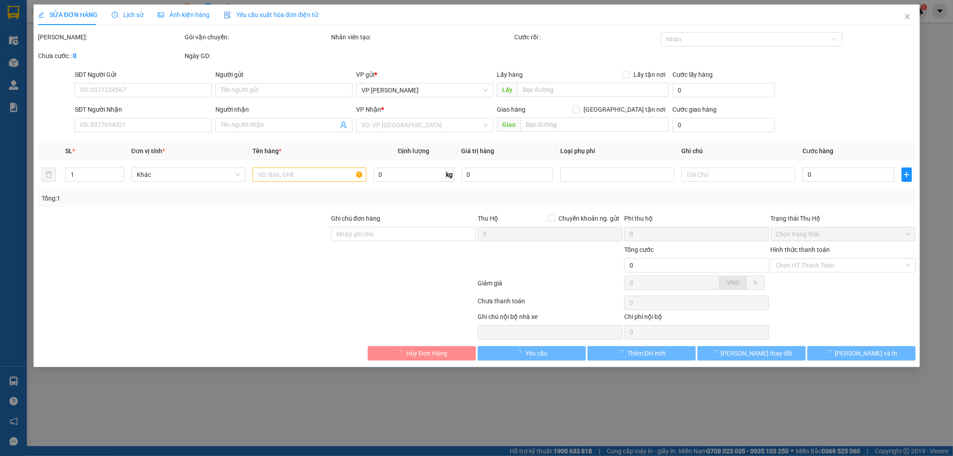
type input "0328013669"
type input "[PERSON_NAME]"
type input "80.000"
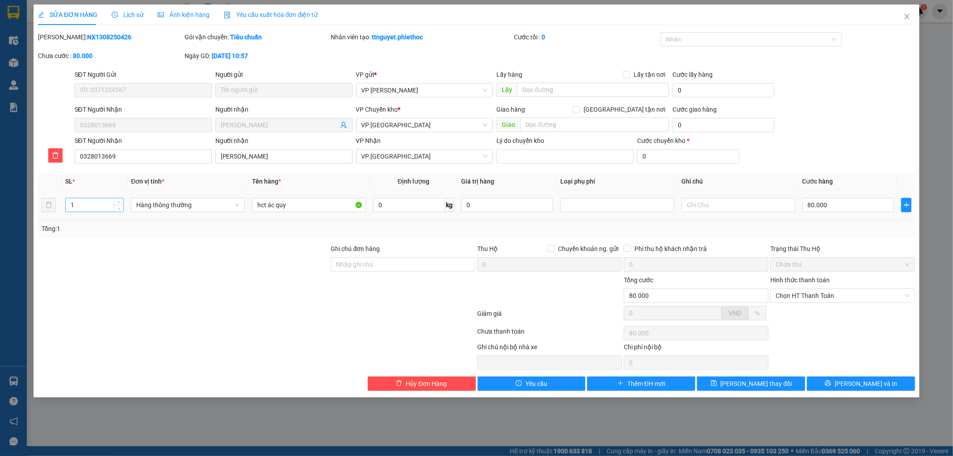
click at [82, 204] on input "1" at bounding box center [95, 204] width 58 height 13
type input "2"
click at [837, 382] on button "[PERSON_NAME] và In" at bounding box center [861, 384] width 108 height 14
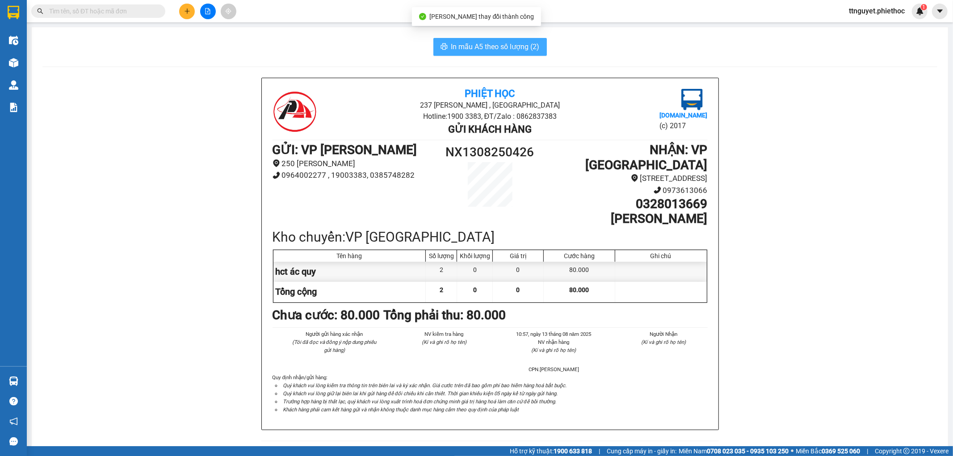
click at [488, 50] on span "In mẫu A5 theo số lượng (2)" at bounding box center [495, 46] width 88 height 11
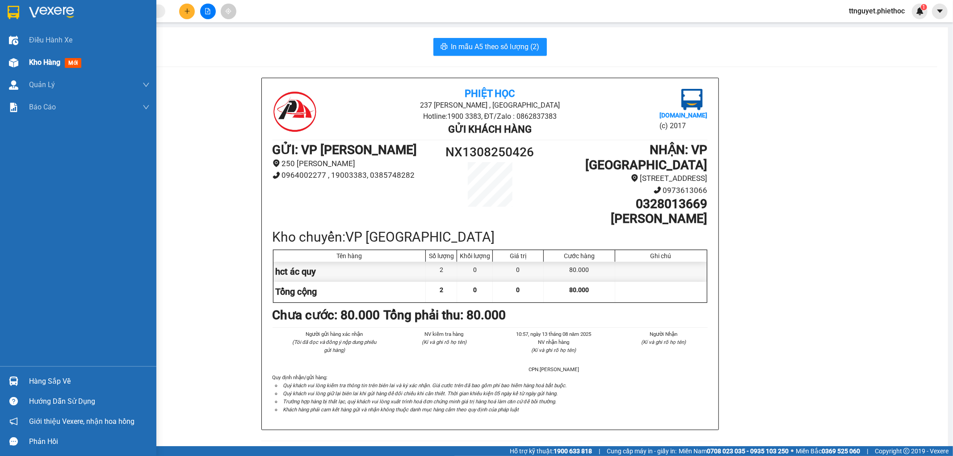
click at [27, 61] on div "Kho hàng mới" at bounding box center [78, 62] width 156 height 22
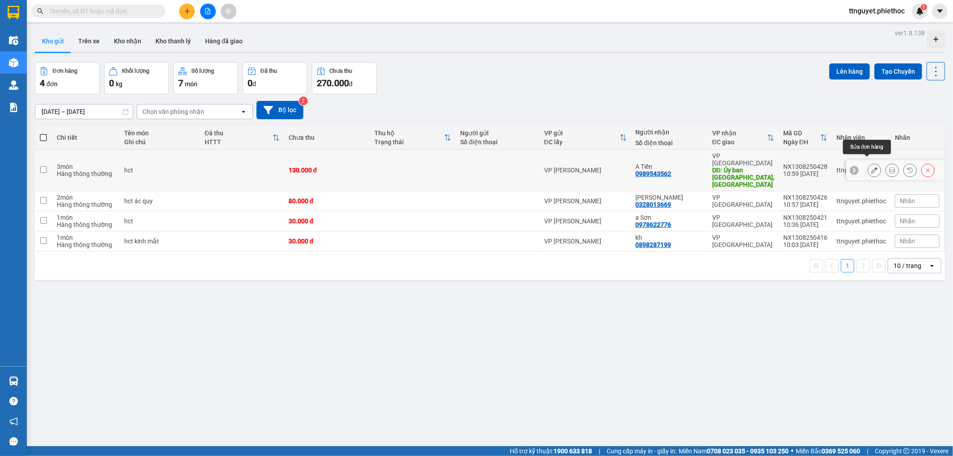
click at [871, 167] on icon at bounding box center [874, 170] width 6 height 6
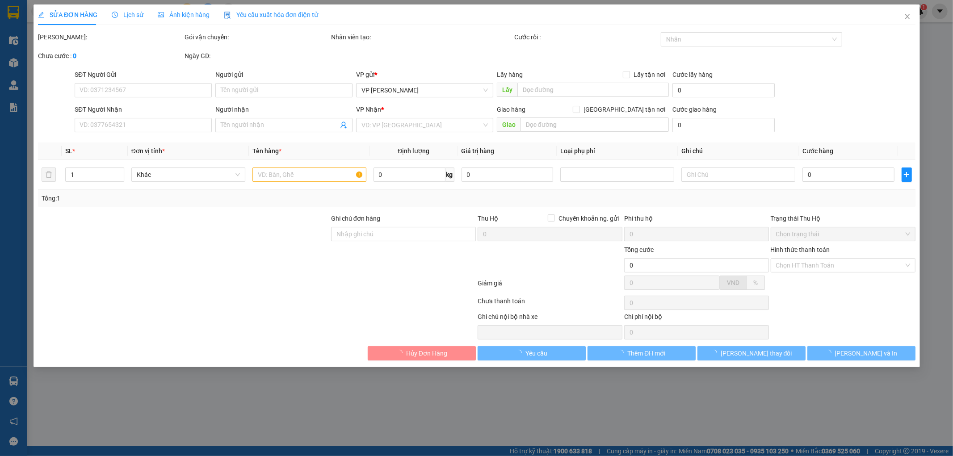
type input "0989543562"
type input "A Tiến"
type input "Ủy ban [GEOGRAPHIC_DATA], [GEOGRAPHIC_DATA]"
type input "10.000"
type input "130.000"
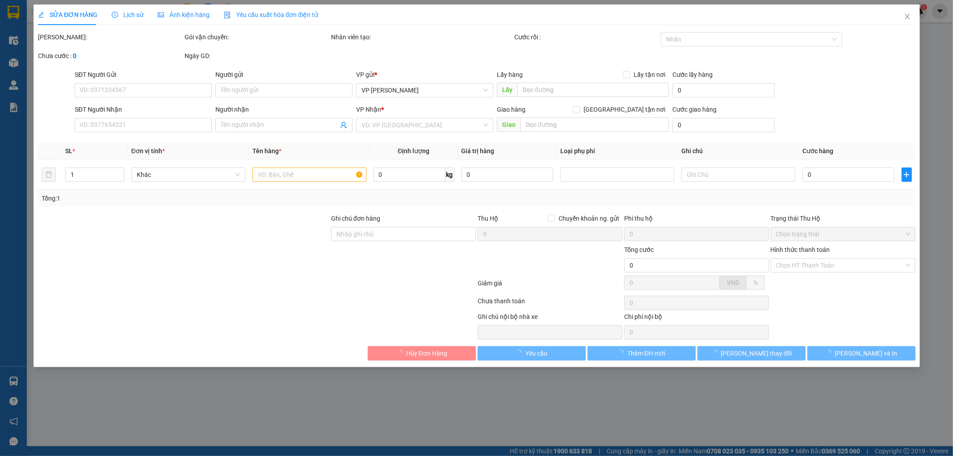
type input "130.000"
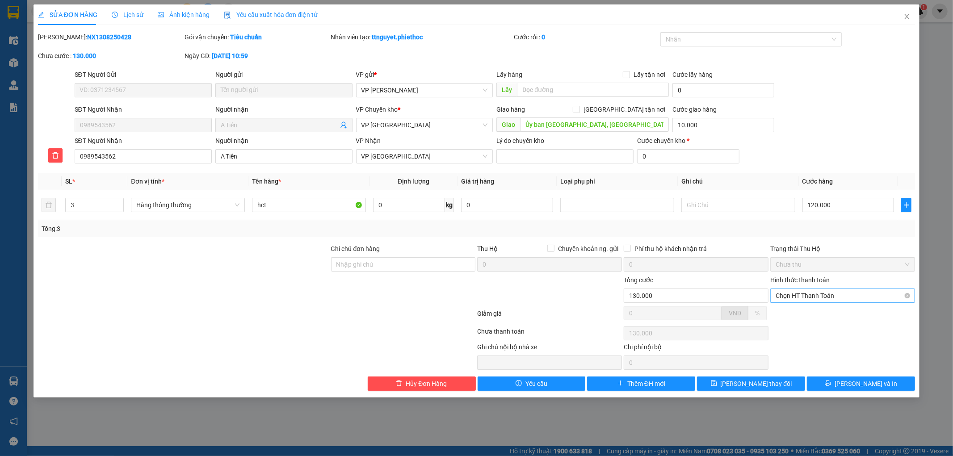
click at [819, 292] on span "Chọn HT Thanh Toán" at bounding box center [843, 295] width 134 height 13
click at [804, 314] on div "Tại văn phòng" at bounding box center [843, 314] width 134 height 10
click at [852, 385] on button "[PERSON_NAME] và In" at bounding box center [861, 384] width 108 height 14
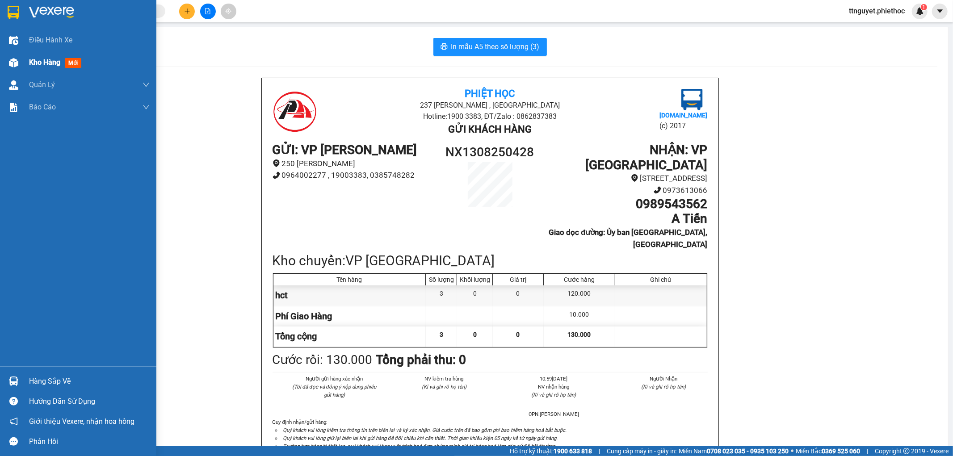
click at [17, 57] on div at bounding box center [14, 63] width 16 height 16
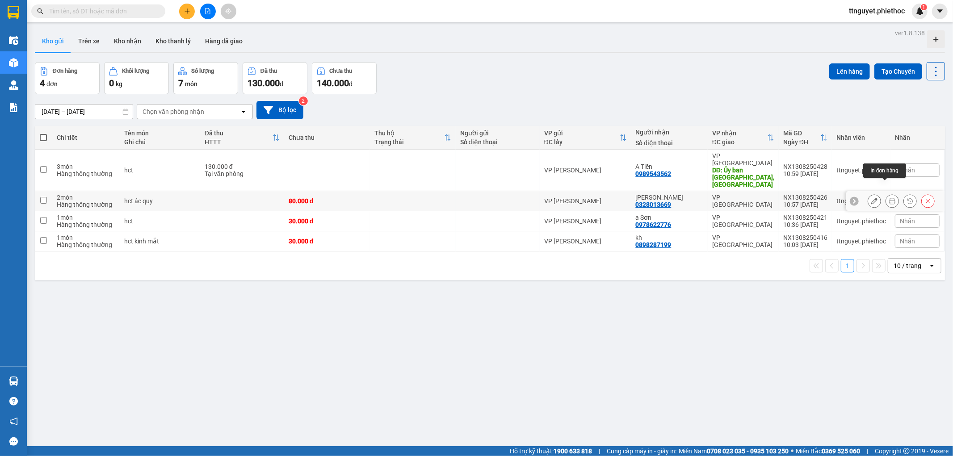
click at [889, 198] on icon at bounding box center [892, 201] width 6 height 6
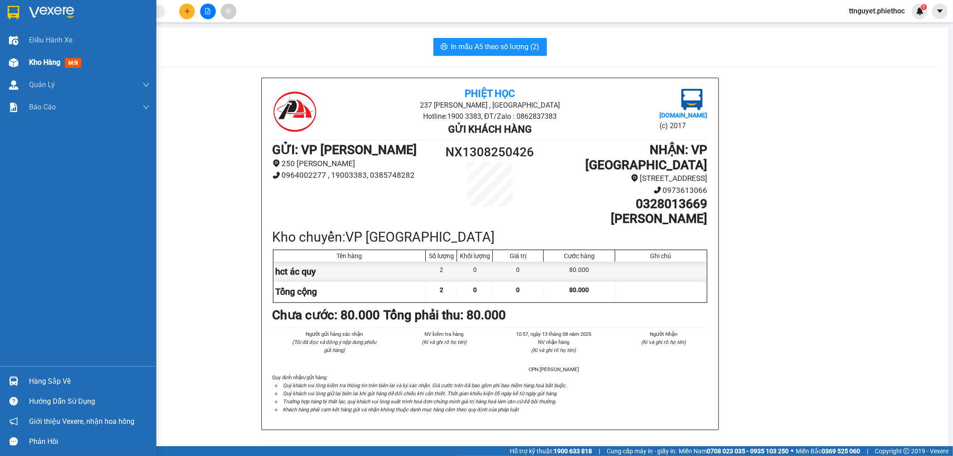
click at [18, 63] on div at bounding box center [14, 63] width 16 height 16
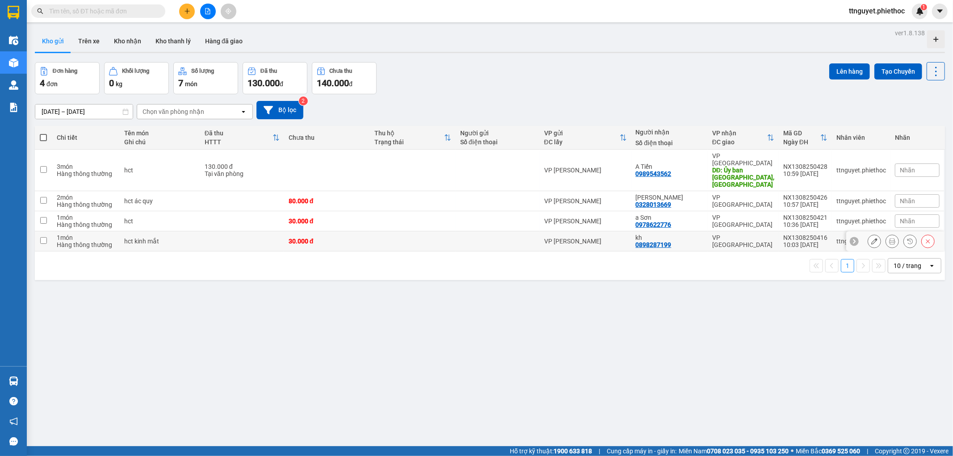
click at [129, 238] on div "hct kinh mắt" at bounding box center [159, 241] width 71 height 7
checkbox input "true"
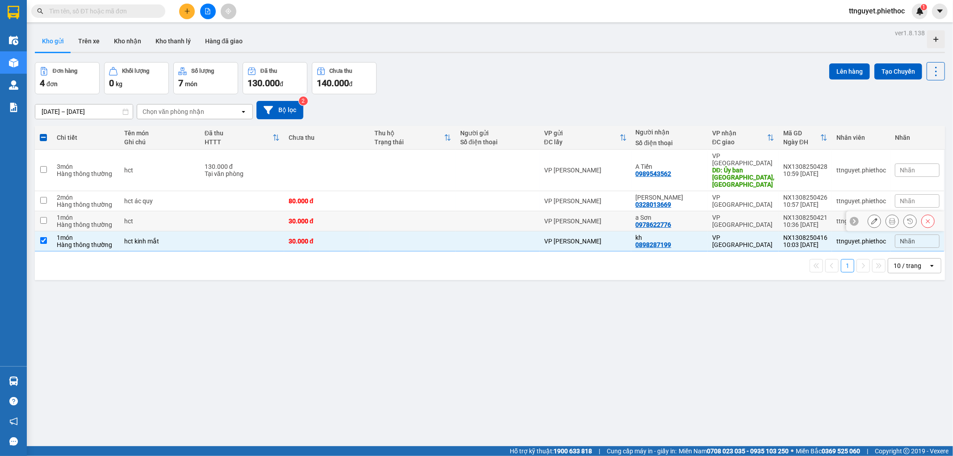
click at [138, 218] on div "hct" at bounding box center [159, 221] width 71 height 7
checkbox input "true"
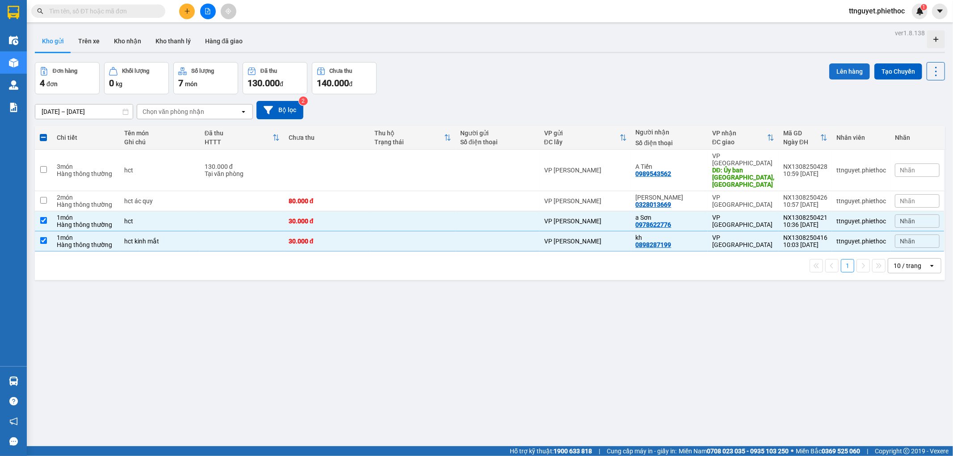
click at [835, 69] on button "Lên hàng" at bounding box center [849, 71] width 41 height 16
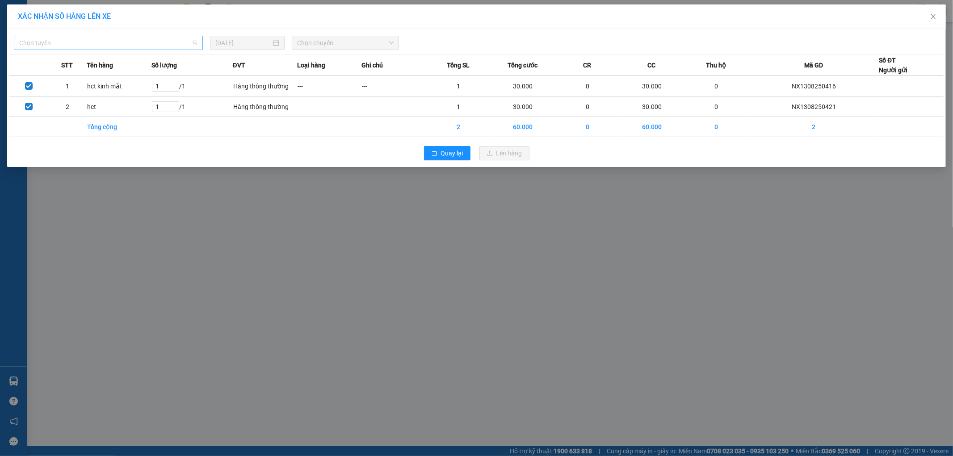
click at [95, 46] on span "Chọn tuyến" at bounding box center [108, 42] width 178 height 13
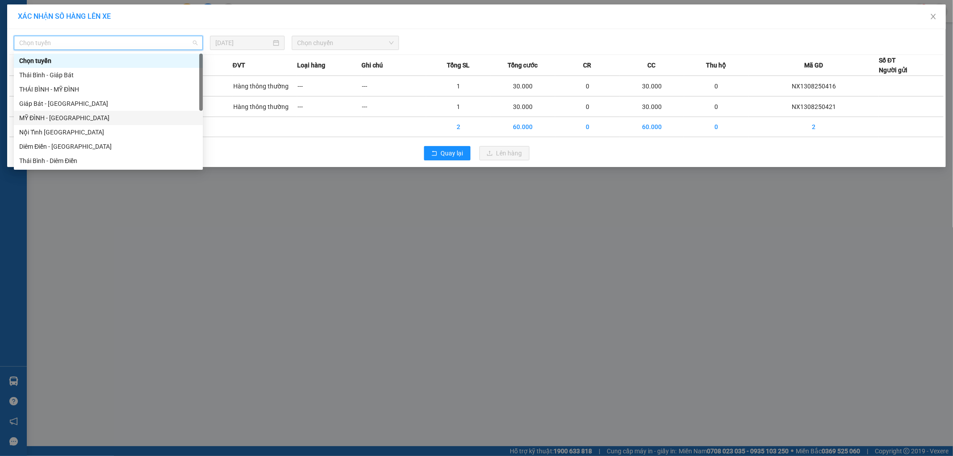
click at [51, 118] on div "MỸ ĐÌNH - [GEOGRAPHIC_DATA]" at bounding box center [108, 118] width 178 height 10
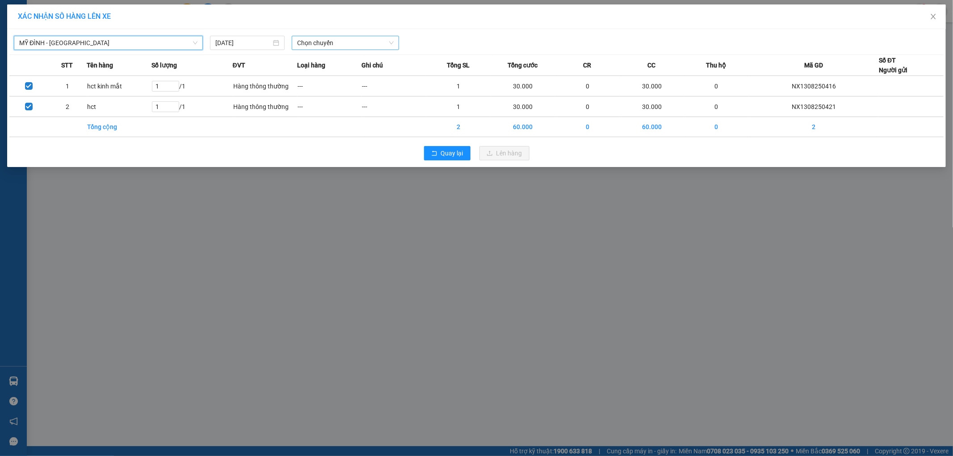
click at [322, 43] on span "Chọn chuyến" at bounding box center [345, 42] width 97 height 13
type input "3756"
click at [309, 62] on div "11:02 (TC) - 17A-037.56" at bounding box center [332, 61] width 70 height 10
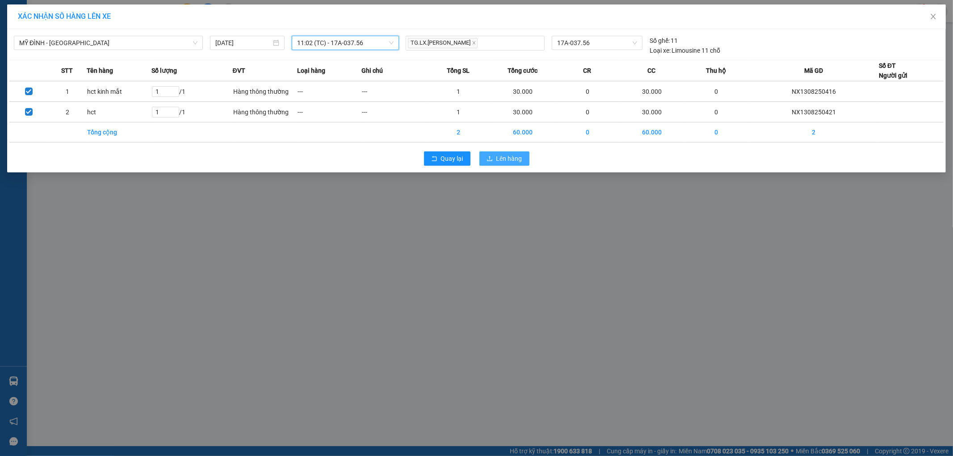
click at [495, 157] on button "Lên hàng" at bounding box center [504, 158] width 50 height 14
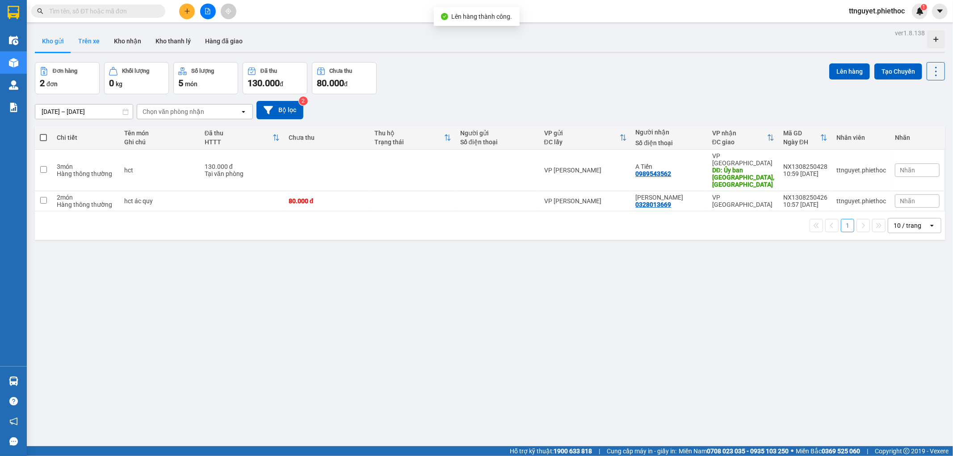
click at [90, 42] on button "Trên xe" at bounding box center [89, 40] width 36 height 21
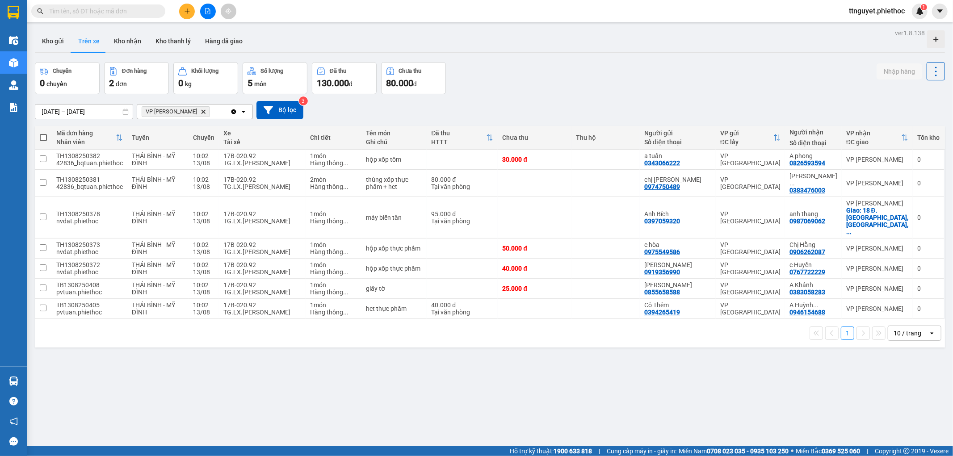
click at [201, 110] on icon "Delete" at bounding box center [203, 111] width 5 height 5
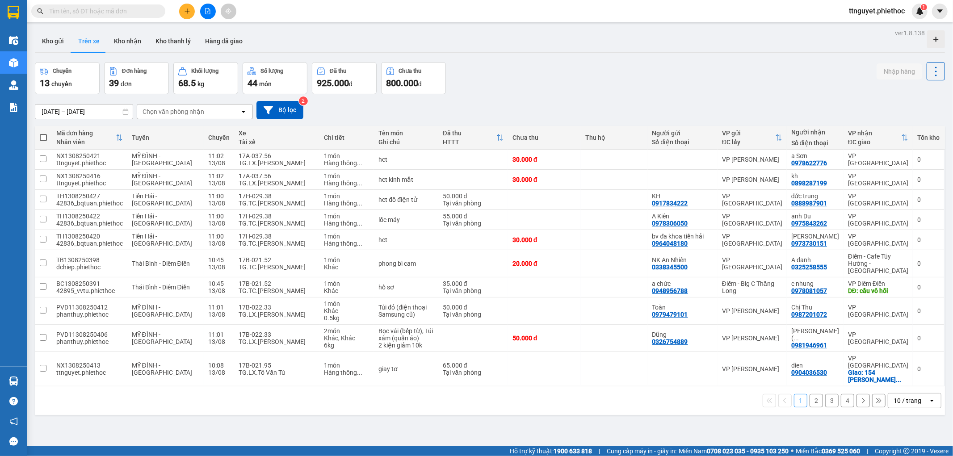
click at [810, 394] on button "2" at bounding box center [816, 400] width 13 height 13
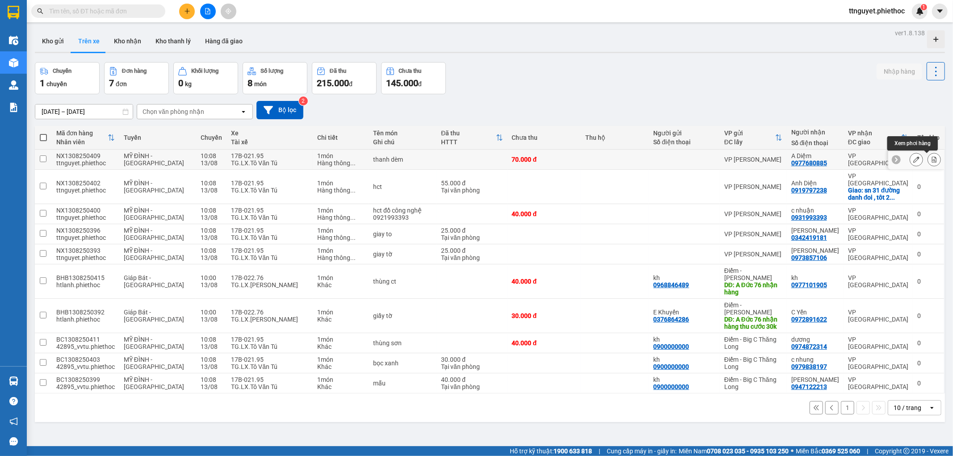
click at [931, 156] on icon at bounding box center [934, 159] width 6 height 6
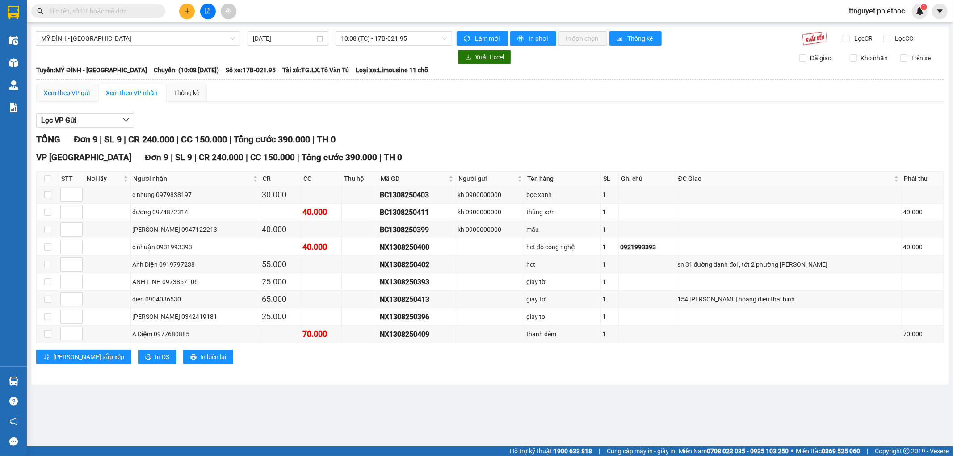
click at [55, 88] on div "Xem theo VP gửi" at bounding box center [67, 93] width 46 height 10
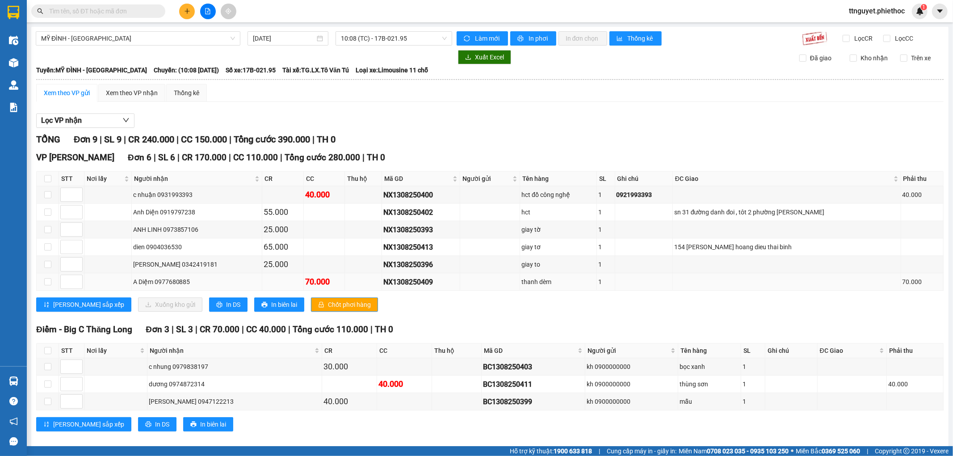
click at [42, 282] on td at bounding box center [48, 281] width 22 height 17
click at [44, 282] on input "checkbox" at bounding box center [47, 281] width 7 height 7
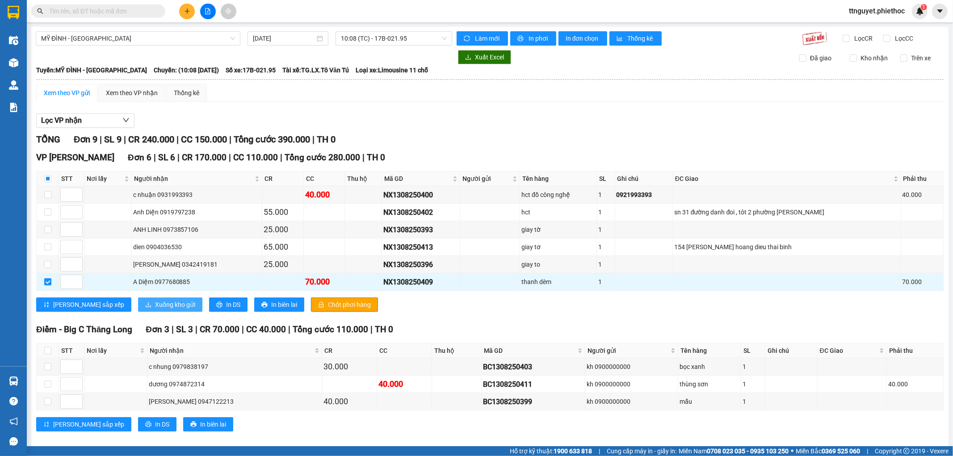
click at [155, 305] on span "Xuống kho gửi" at bounding box center [175, 305] width 40 height 10
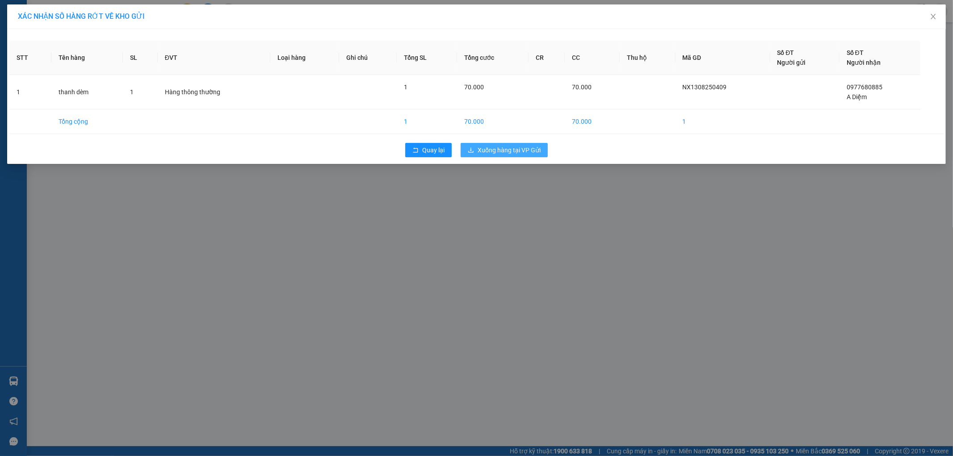
click at [505, 153] on span "Xuống hàng tại VP Gửi" at bounding box center [509, 150] width 63 height 10
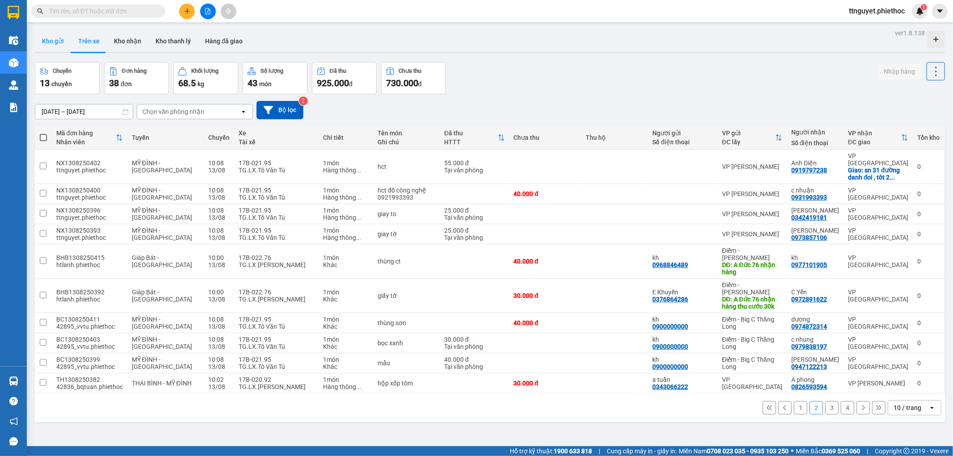
click at [51, 38] on button "Kho gửi" at bounding box center [53, 40] width 36 height 21
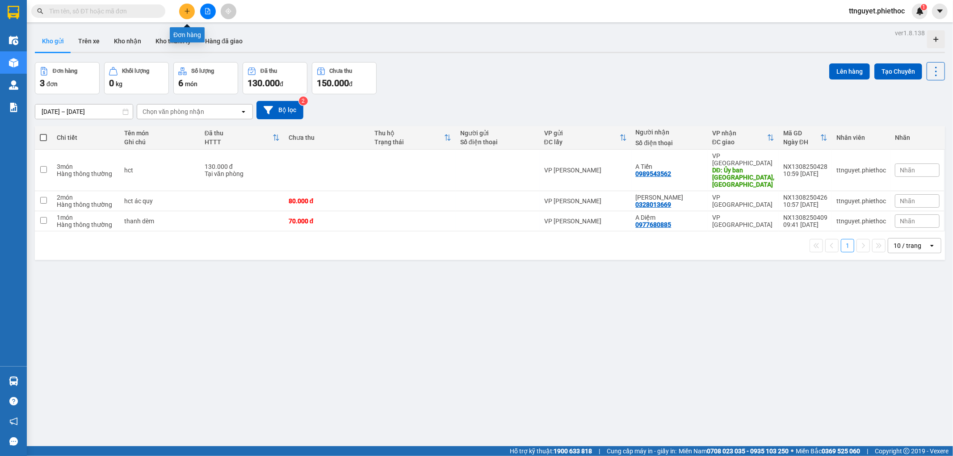
click at [188, 11] on icon "plus" at bounding box center [187, 11] width 5 height 0
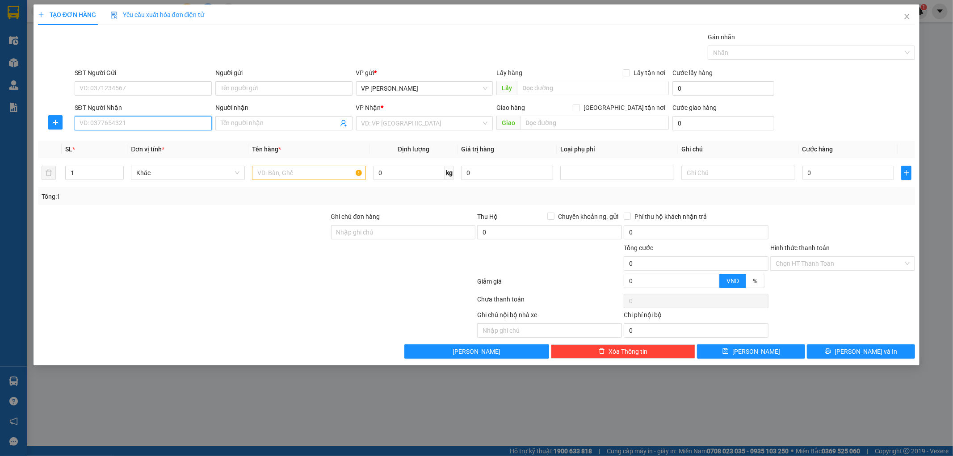
click at [151, 130] on input "SĐT Người Nhận" at bounding box center [143, 123] width 137 height 14
type input "0974047670"
click at [140, 147] on div "0974047670 - a Chiến" at bounding box center [143, 141] width 137 height 14
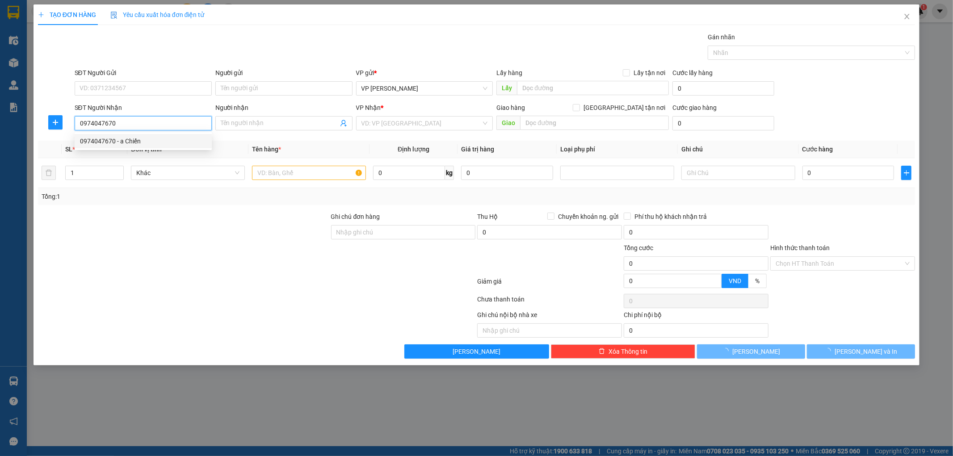
type input "a Chiến"
checkbox input "true"
type input "Chung cư [GEOGRAPHIC_DATA], [PERSON_NAME], P. [GEOGRAPHIC_DATA], [GEOGRAPHIC_DA…"
type input "25.000"
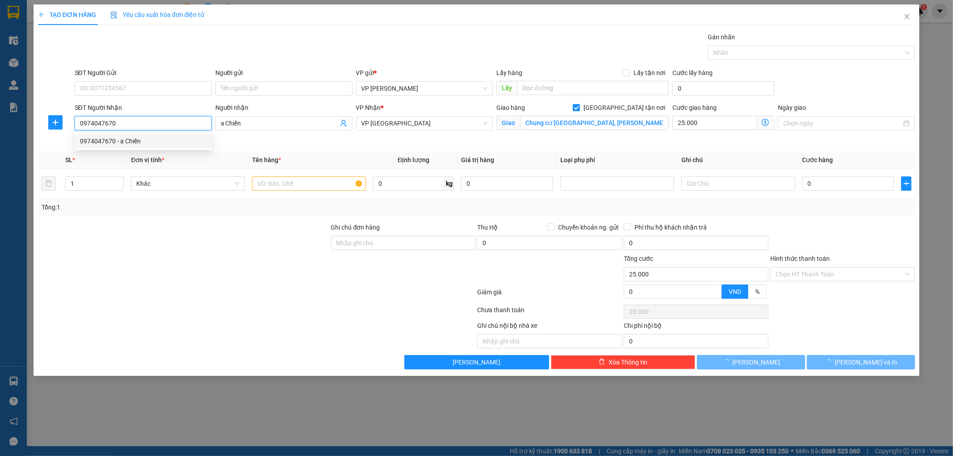
click at [141, 143] on body "Kết quả tìm kiếm ( 0 ) Bộ lọc No Data ttnguyet.phiethoc 1 Điều hành xe Kho hàng…" at bounding box center [476, 228] width 953 height 456
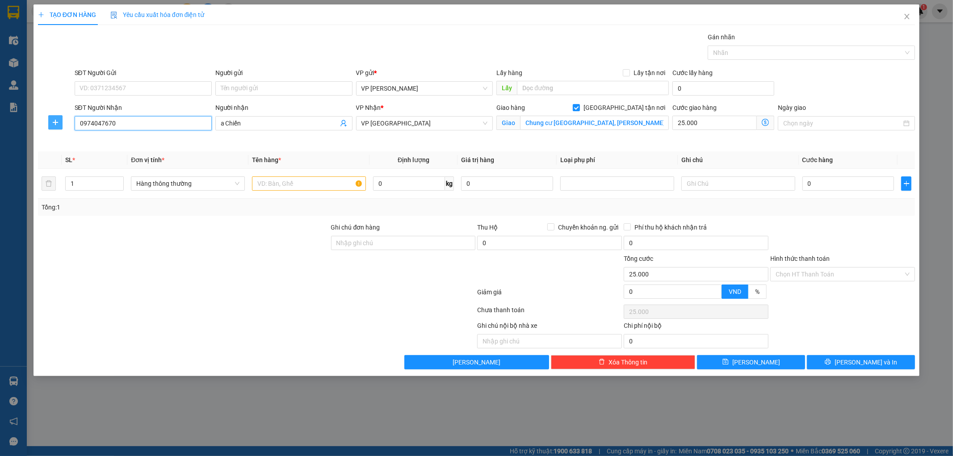
type input "0974047670"
click at [52, 121] on icon "plus" at bounding box center [55, 122] width 7 height 7
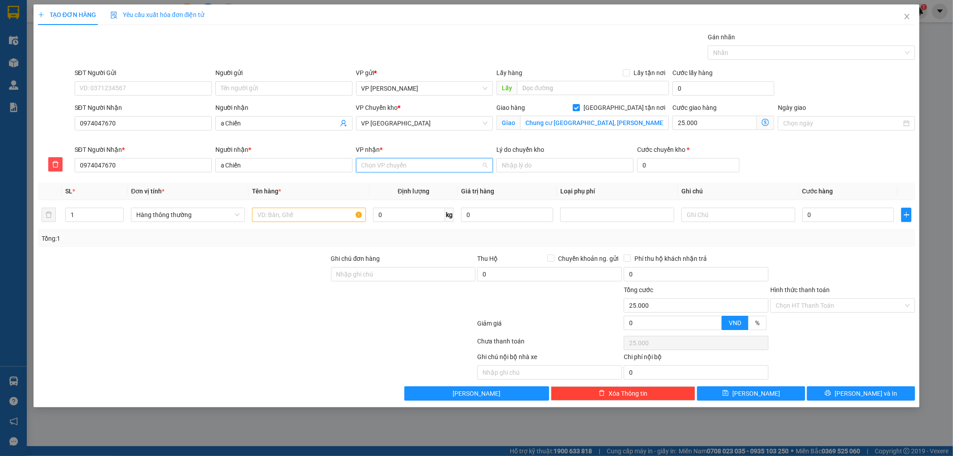
click at [411, 165] on input "VP nhận *" at bounding box center [421, 165] width 120 height 13
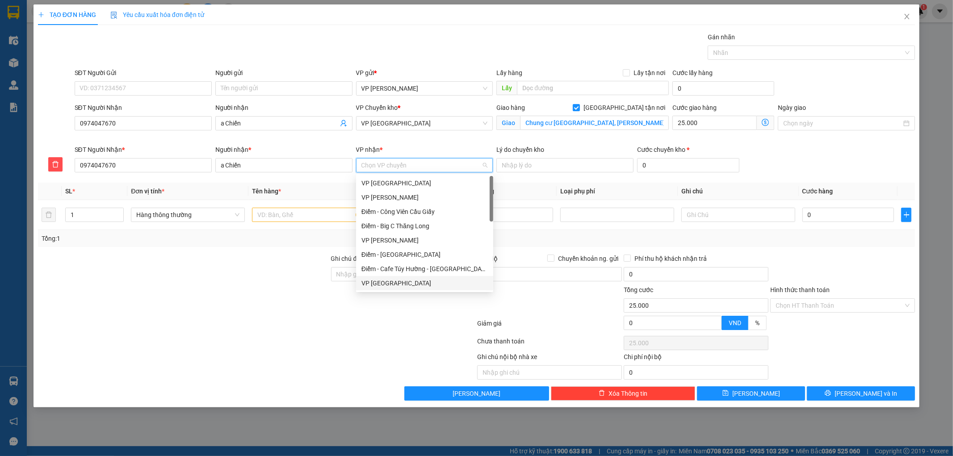
click at [376, 285] on div "VP [GEOGRAPHIC_DATA]" at bounding box center [424, 283] width 126 height 10
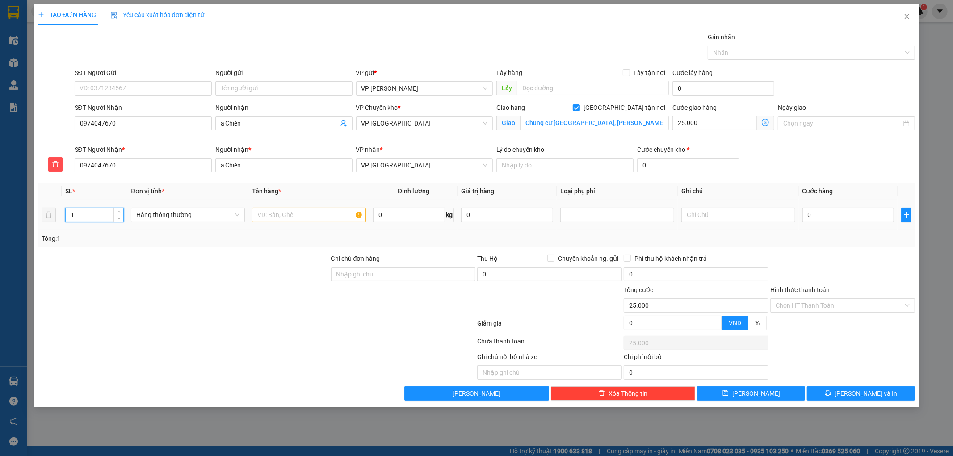
click at [97, 221] on input "1" at bounding box center [95, 214] width 58 height 13
type input "4"
click at [843, 217] on input "0" at bounding box center [848, 215] width 92 height 14
type input "001"
type input "25.001"
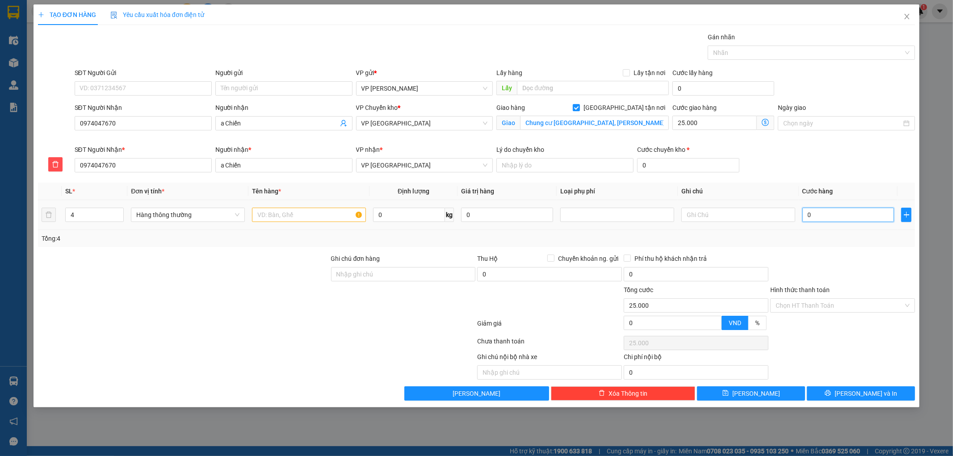
type input "25.001"
type input "0.018"
type input "25.018"
type input "000.185"
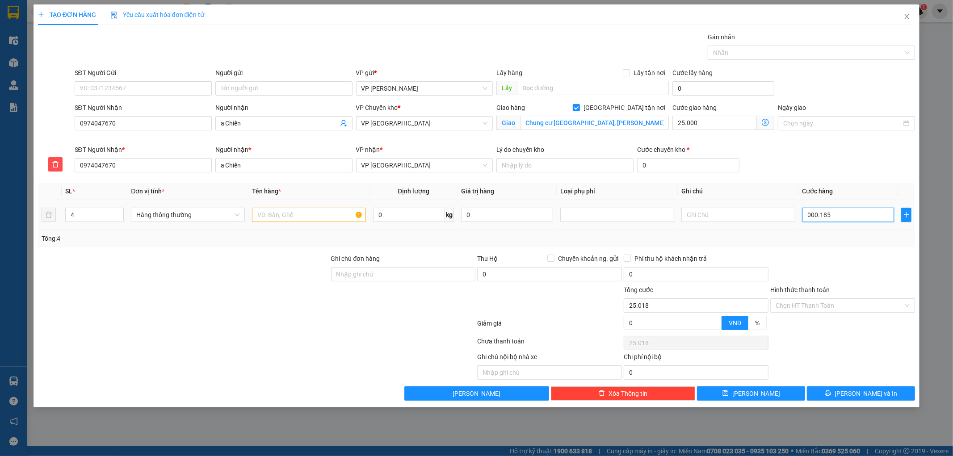
type input "25.185"
type input "185.000"
type input "210.000"
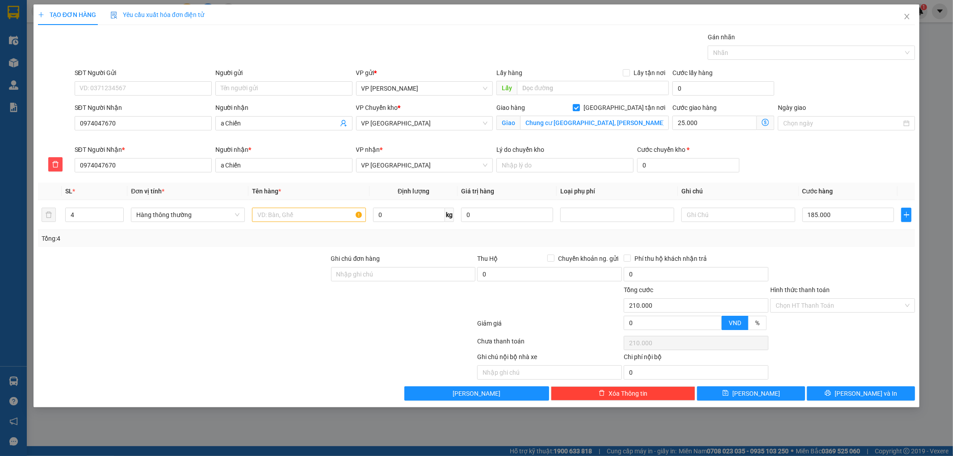
click at [828, 249] on div "Transit Pickup Surcharge Ids Transit Deliver Surcharge Ids Transit Deliver Surc…" at bounding box center [476, 216] width 877 height 369
click at [835, 399] on button "[PERSON_NAME] và In" at bounding box center [861, 393] width 108 height 14
click at [399, 169] on span "VP [GEOGRAPHIC_DATA]" at bounding box center [424, 165] width 126 height 13
click at [52, 163] on icon "delete" at bounding box center [55, 164] width 6 height 6
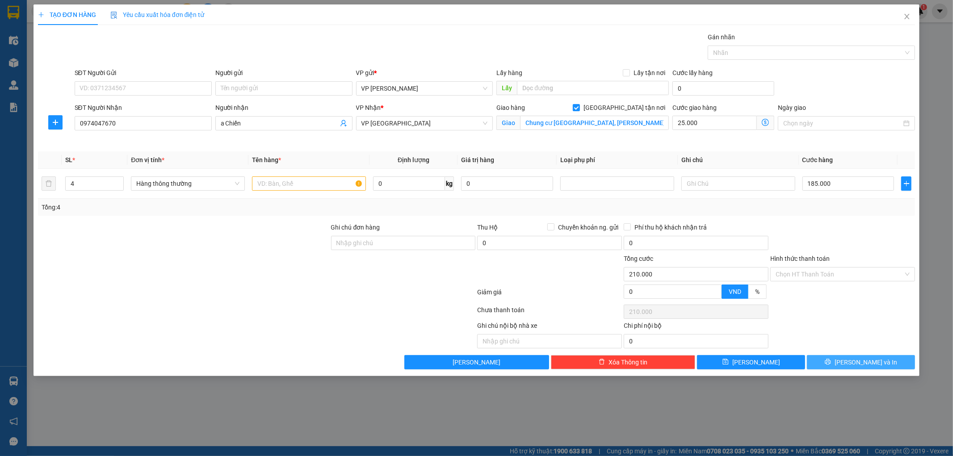
click at [877, 365] on span "[PERSON_NAME] và In" at bounding box center [866, 362] width 63 height 10
click at [325, 182] on input "text" at bounding box center [309, 183] width 114 height 14
type input "hct"
click at [831, 362] on icon "printer" at bounding box center [828, 362] width 6 height 6
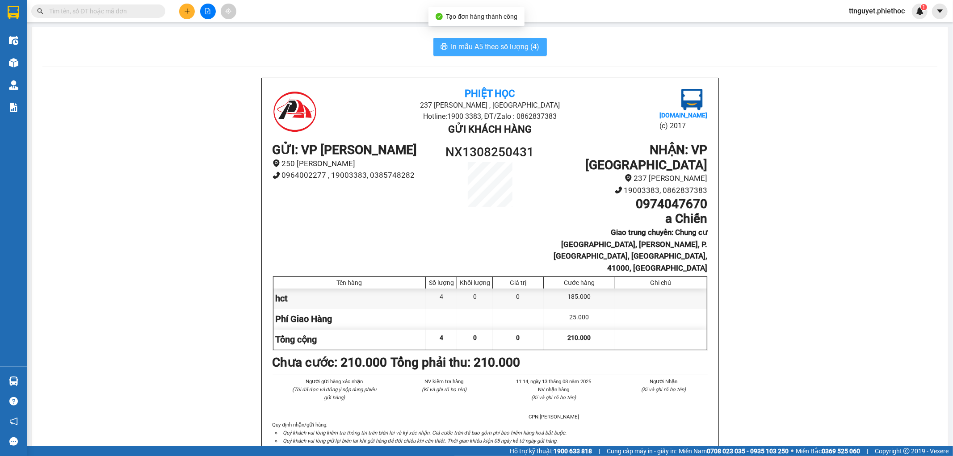
click at [511, 45] on span "In mẫu A5 theo số lượng (4)" at bounding box center [495, 46] width 88 height 11
click at [185, 11] on icon "plus" at bounding box center [187, 11] width 5 height 0
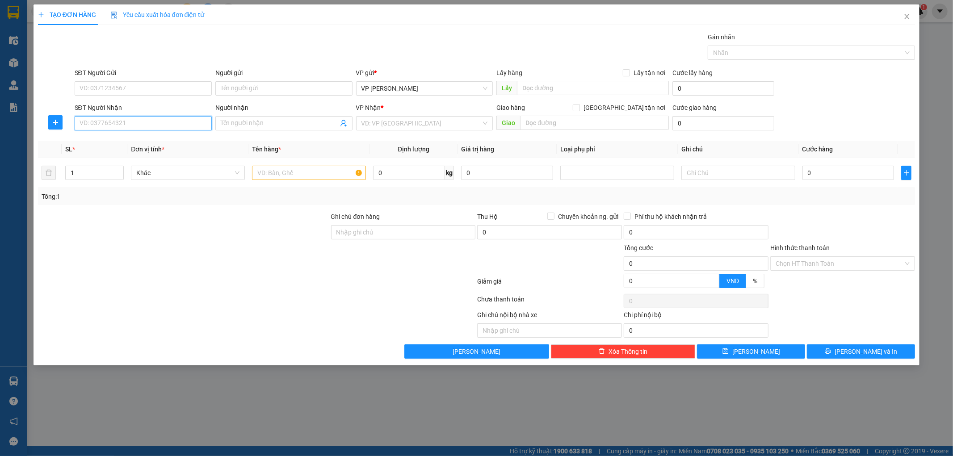
click at [148, 122] on input "SĐT Người Nhận" at bounding box center [143, 123] width 137 height 14
type input "0903458115"
click at [170, 141] on div "0903458115 - cô dần" at bounding box center [143, 141] width 126 height 10
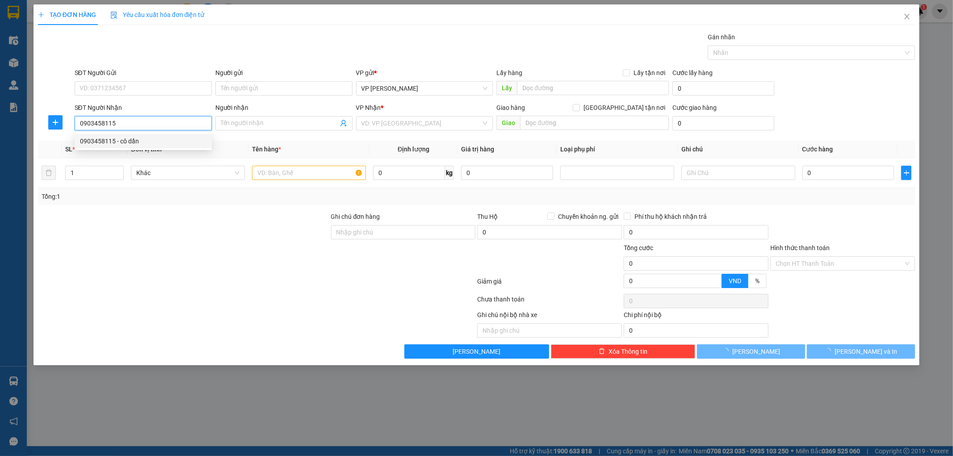
type input "cô dần"
type input "."
type input "0903458115"
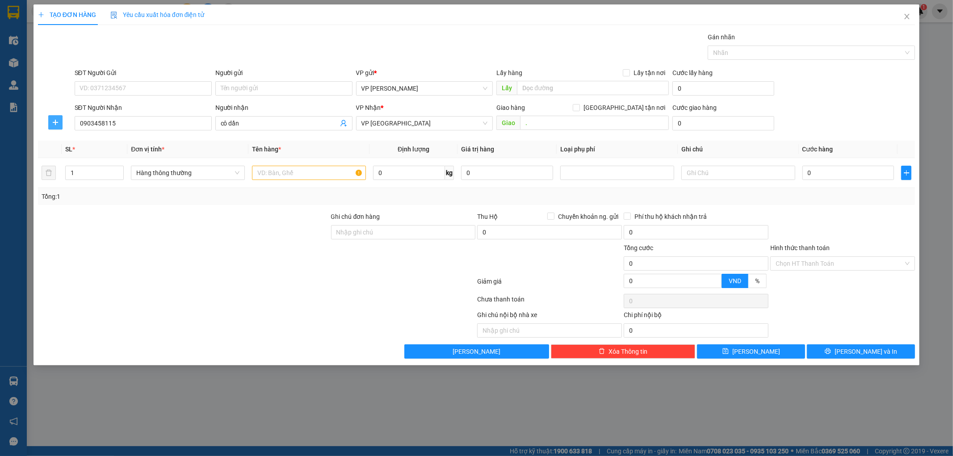
click at [57, 124] on icon "plus" at bounding box center [55, 122] width 7 height 7
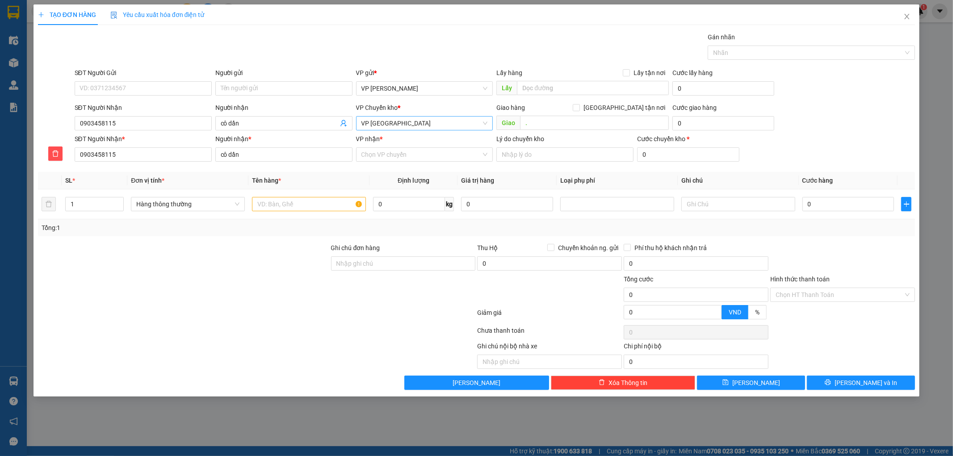
click at [396, 127] on span "VP [GEOGRAPHIC_DATA]" at bounding box center [424, 123] width 126 height 13
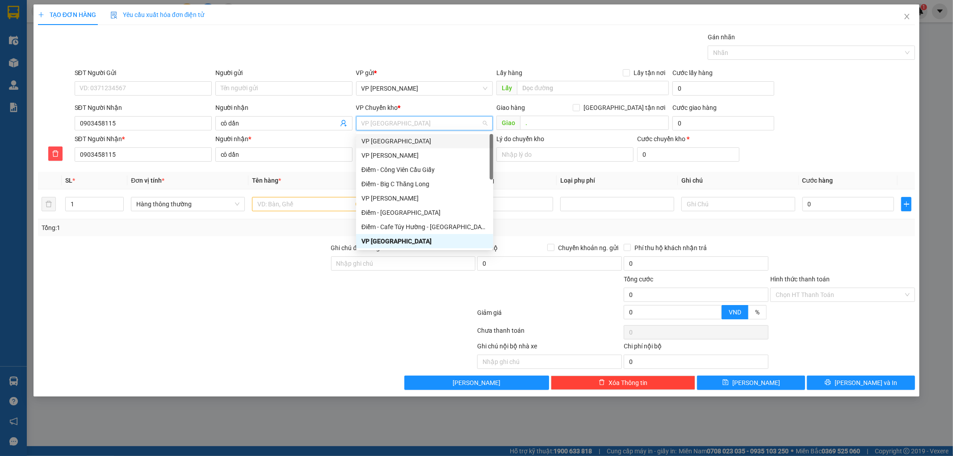
click at [381, 141] on div "VP [GEOGRAPHIC_DATA]" at bounding box center [424, 141] width 126 height 10
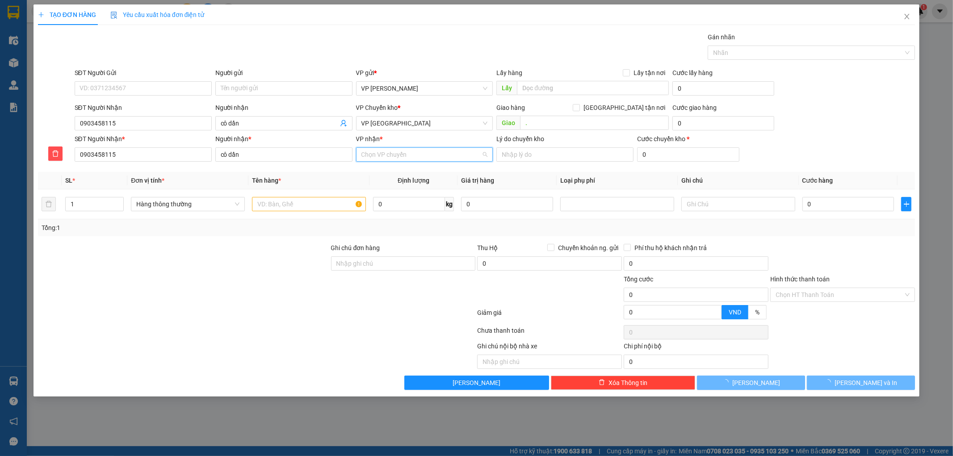
click at [378, 157] on input "VP nhận *" at bounding box center [421, 154] width 120 height 13
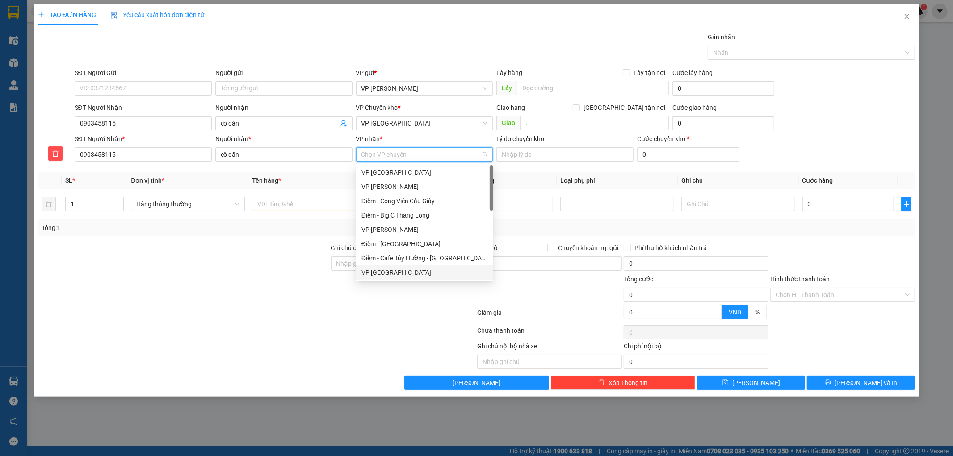
click at [378, 269] on div "VP [GEOGRAPHIC_DATA]" at bounding box center [424, 273] width 126 height 10
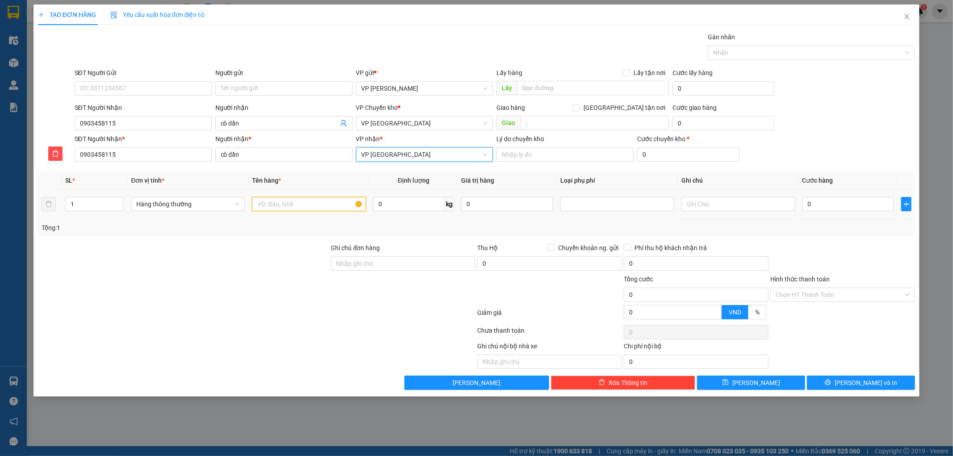
click at [310, 202] on input "text" at bounding box center [309, 204] width 114 height 14
type input "thùng hoa quả"
click at [852, 208] on input "0" at bounding box center [848, 204] width 92 height 14
click at [867, 234] on div "Tổng: 1" at bounding box center [476, 227] width 877 height 17
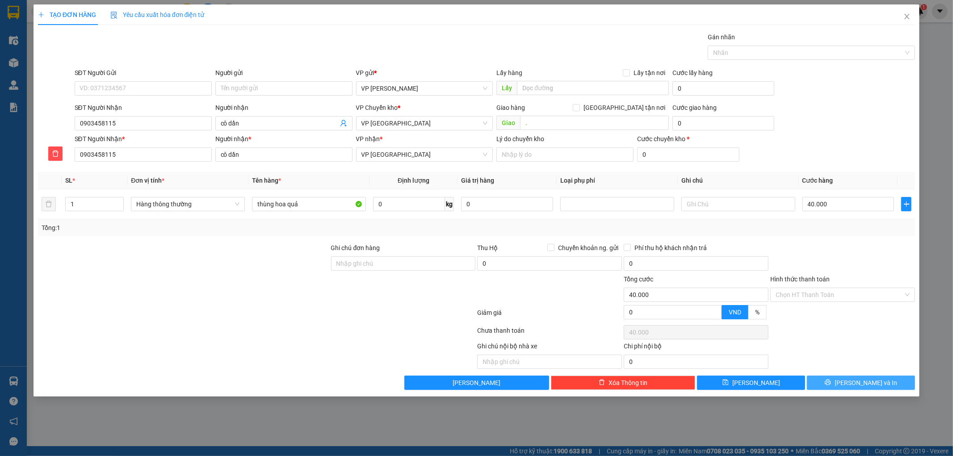
click at [835, 382] on button "[PERSON_NAME] và In" at bounding box center [861, 383] width 108 height 14
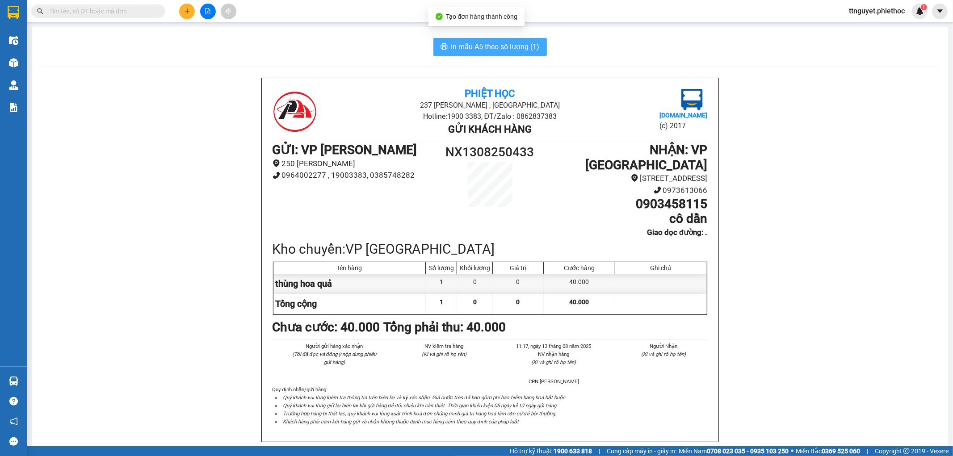
click at [461, 43] on span "In mẫu A5 theo số lượng (1)" at bounding box center [495, 46] width 88 height 11
click at [185, 11] on icon "plus" at bounding box center [187, 11] width 5 height 0
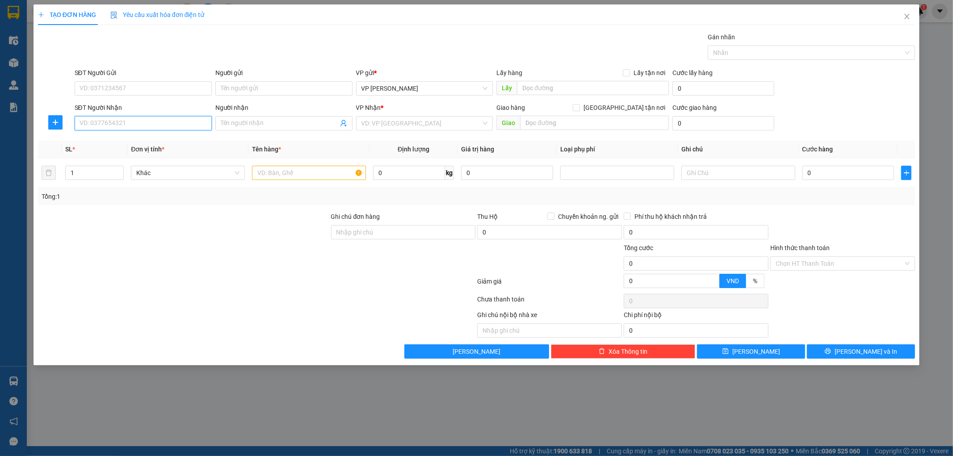
click at [133, 119] on input "SĐT Người Nhận" at bounding box center [143, 123] width 137 height 14
type input "0386186166"
click at [121, 140] on div "0386186166 - C Thủy" at bounding box center [143, 141] width 126 height 10
type input "C Thủy"
type input "0386186166"
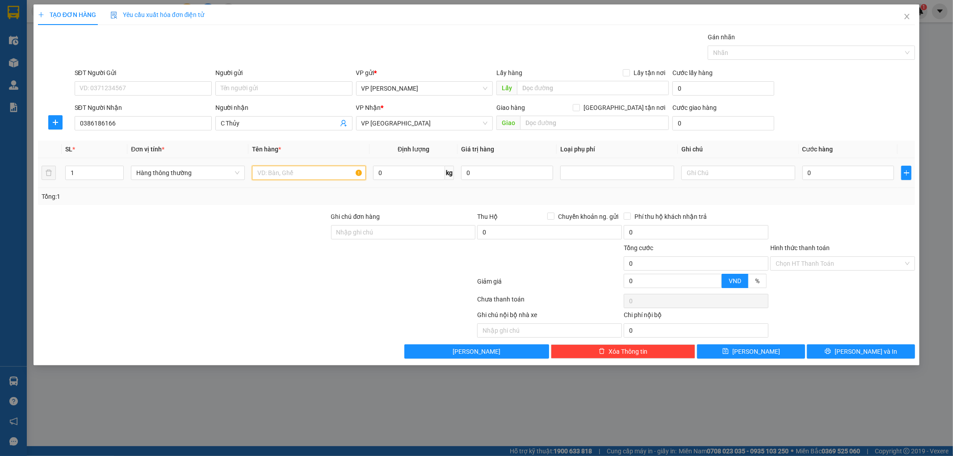
click at [304, 176] on input "text" at bounding box center [309, 173] width 114 height 14
click at [316, 174] on input "hct" at bounding box center [309, 173] width 114 height 14
type input "hct linh k"
click at [825, 169] on input "0" at bounding box center [848, 173] width 92 height 14
click at [864, 214] on div at bounding box center [842, 227] width 147 height 31
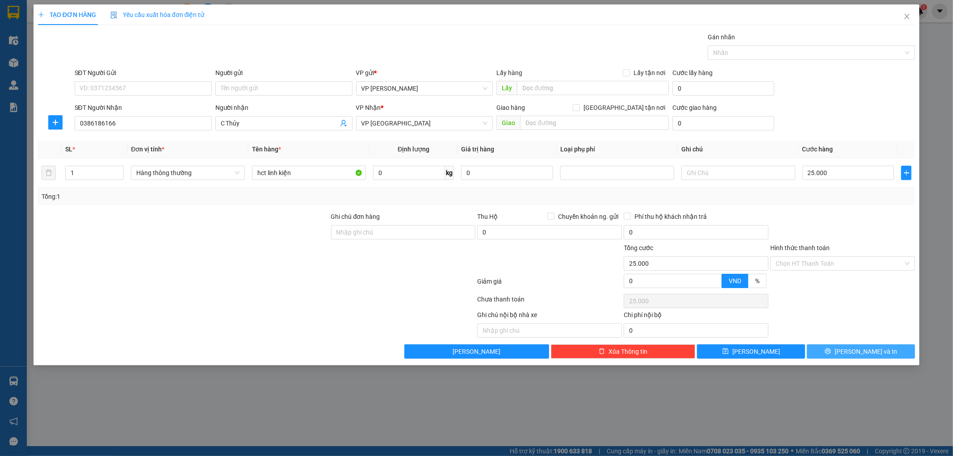
click at [845, 350] on button "[PERSON_NAME] và In" at bounding box center [861, 351] width 108 height 14
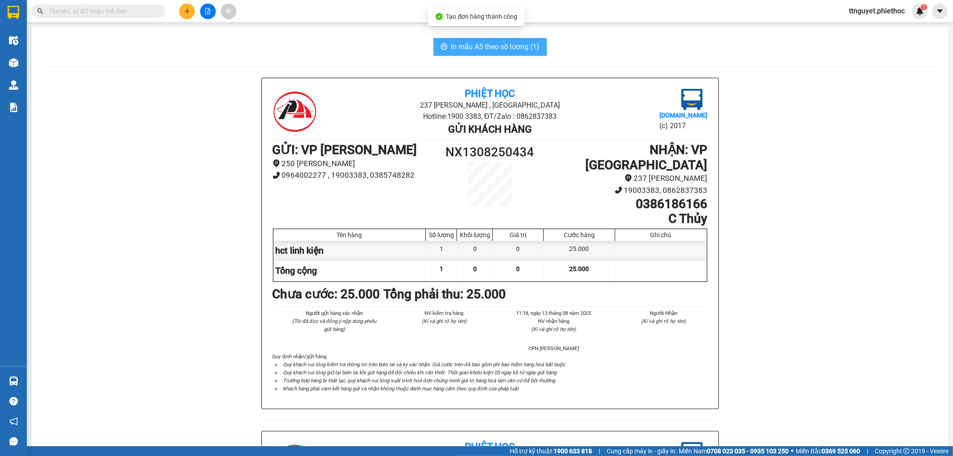
click at [504, 43] on span "In mẫu A5 theo số lượng (1)" at bounding box center [495, 46] width 88 height 11
click at [186, 5] on button at bounding box center [187, 12] width 16 height 16
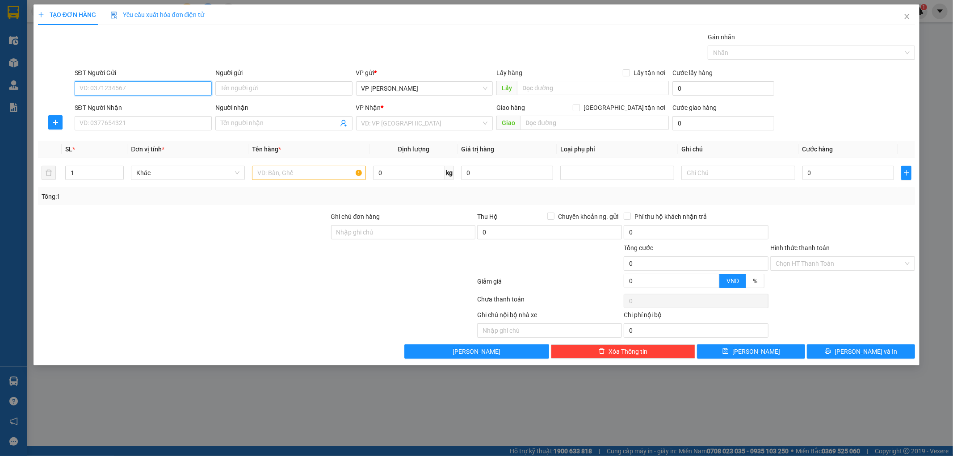
click at [148, 85] on input "SĐT Người Gửi" at bounding box center [143, 88] width 137 height 14
type input "0967606957"
click at [286, 88] on input "Người gửi" at bounding box center [283, 88] width 137 height 14
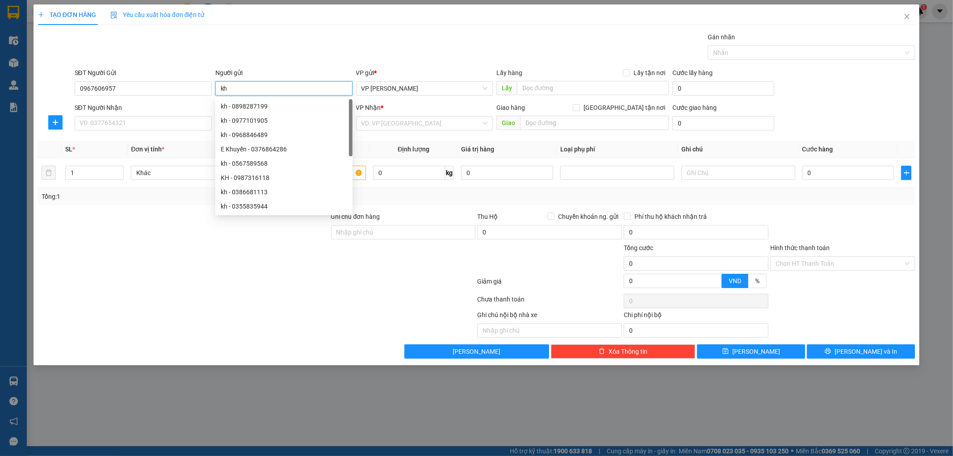
type input "kh"
click at [160, 142] on th "Đơn vị tính *" at bounding box center [187, 149] width 121 height 17
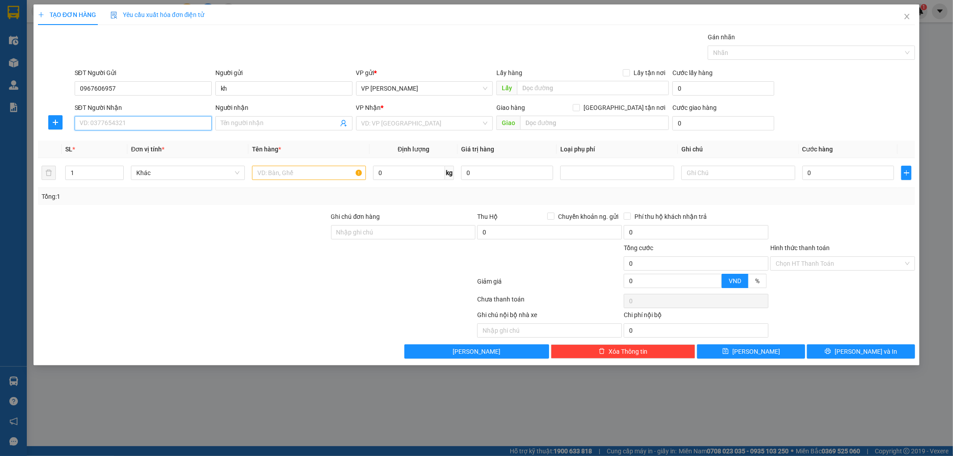
click at [118, 122] on input "SĐT Người Nhận" at bounding box center [143, 123] width 137 height 14
type input "0837192682"
click at [114, 142] on div "0837192682 - kì" at bounding box center [143, 141] width 126 height 10
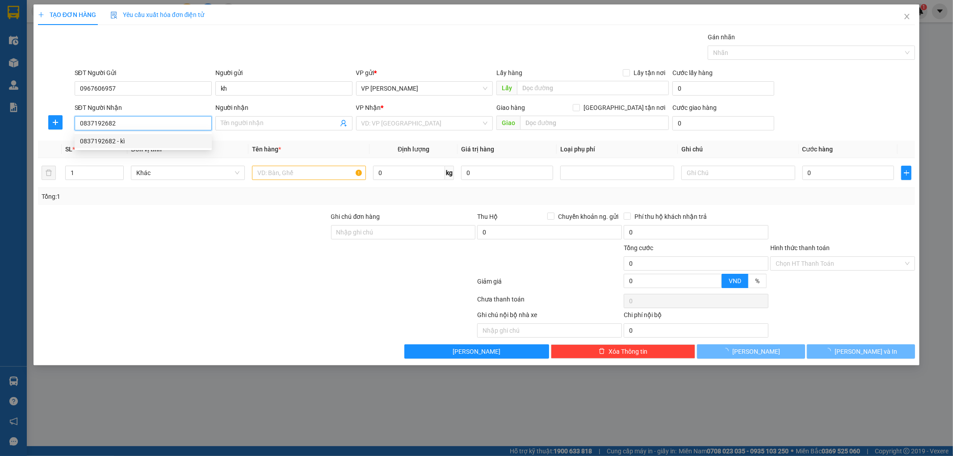
type input "kì"
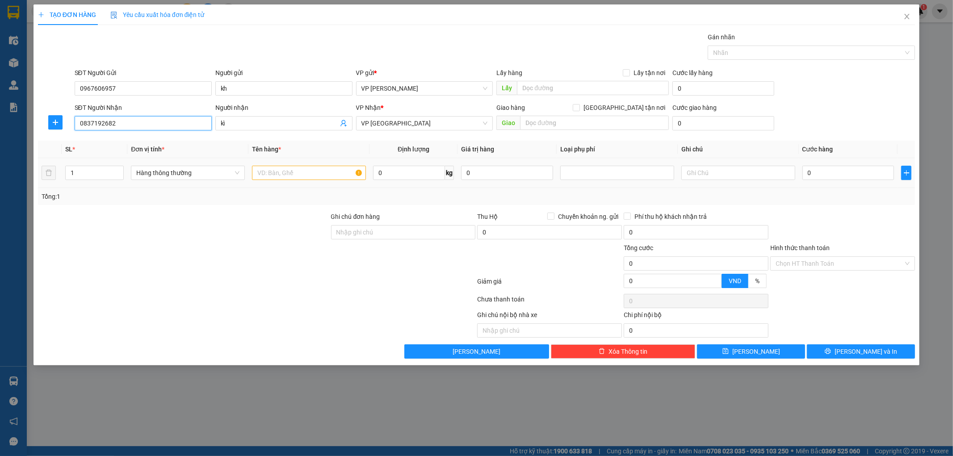
type input "0837192682"
click at [286, 173] on input "text" at bounding box center [309, 173] width 114 height 14
type input "đo an kho"
click at [851, 177] on input "0" at bounding box center [848, 173] width 92 height 14
click at [851, 167] on input "0" at bounding box center [848, 173] width 92 height 14
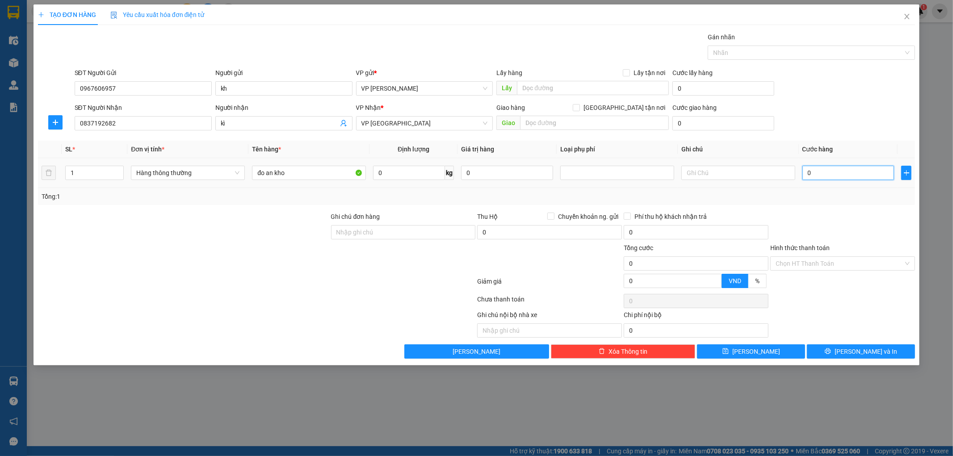
type input "003"
type input "3"
type input "0.035"
type input "35"
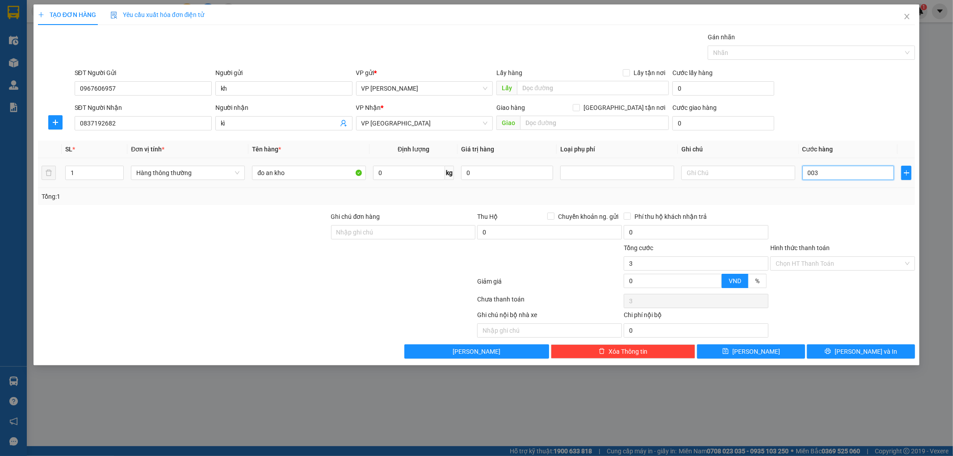
type input "35"
click at [835, 197] on div "Tổng: 1" at bounding box center [477, 197] width 870 height 10
type input "35.000"
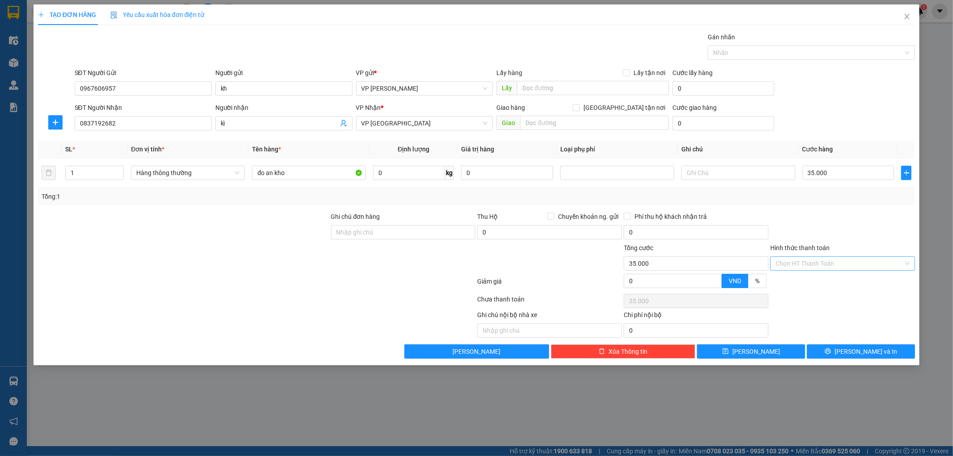
click at [802, 264] on input "Hình thức thanh toán" at bounding box center [840, 263] width 128 height 13
click at [796, 280] on div "Tại văn phòng" at bounding box center [843, 282] width 134 height 10
click at [860, 353] on span "[PERSON_NAME] và In" at bounding box center [866, 352] width 63 height 10
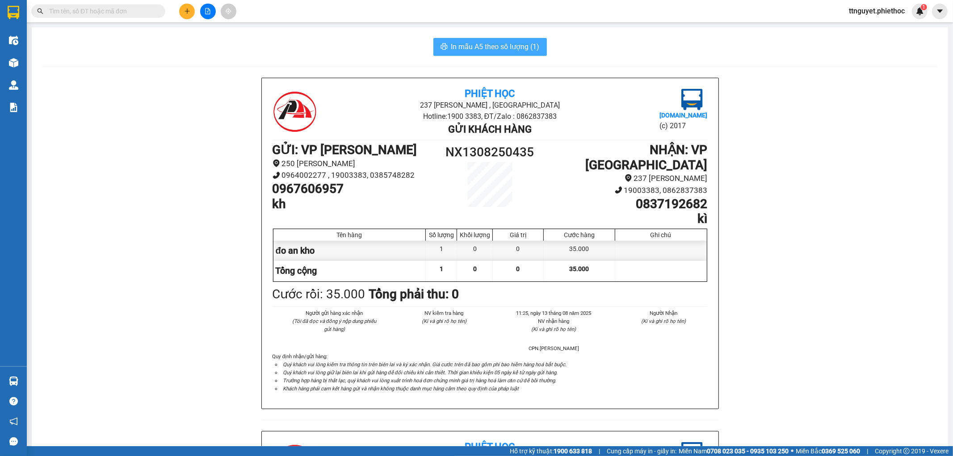
click at [490, 45] on span "In mẫu A5 theo số lượng (1)" at bounding box center [495, 46] width 88 height 11
click at [188, 10] on icon "plus" at bounding box center [187, 11] width 6 height 6
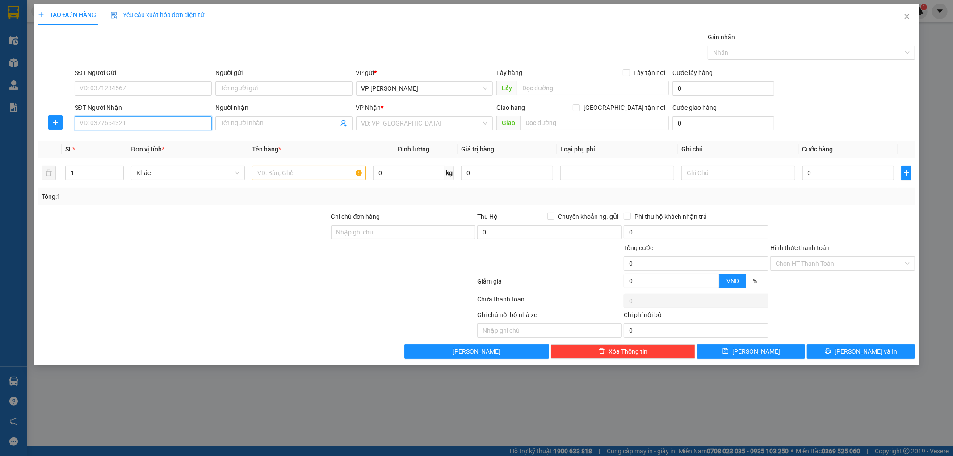
click at [152, 126] on input "SĐT Người Nhận" at bounding box center [143, 123] width 137 height 14
type input "0915310698"
click at [110, 139] on div "0915310698 - a DUY" at bounding box center [143, 141] width 126 height 10
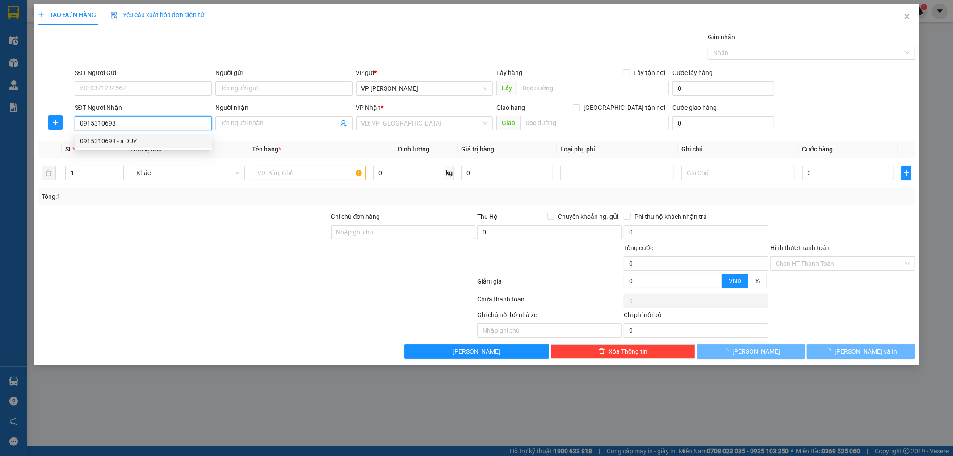
type input "a DUY"
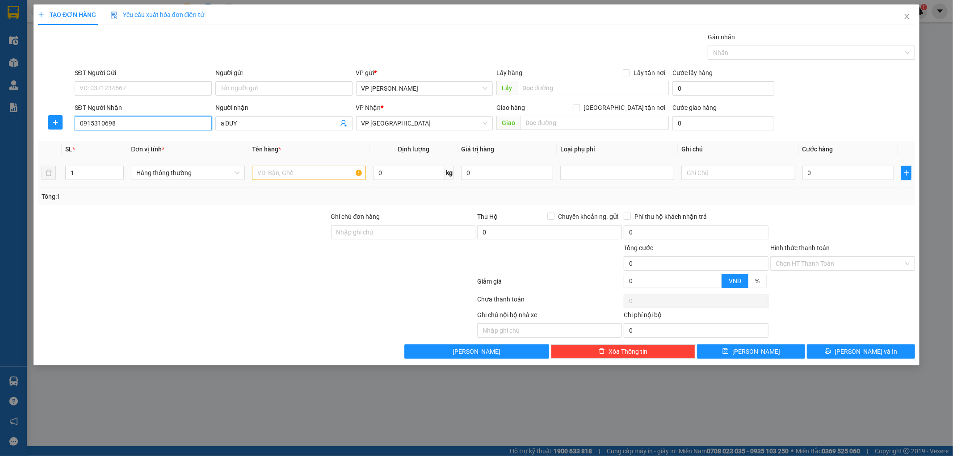
type input "0915310698"
click at [306, 173] on input "text" at bounding box center [309, 173] width 114 height 14
type input "hct"
click at [837, 172] on input "0" at bounding box center [848, 173] width 92 height 14
type input "002"
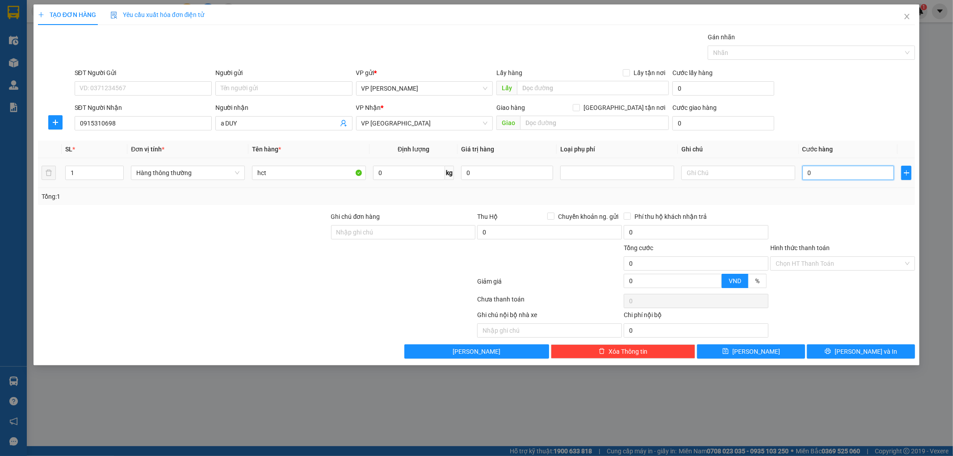
type input "2"
type input "0.025"
type input "25"
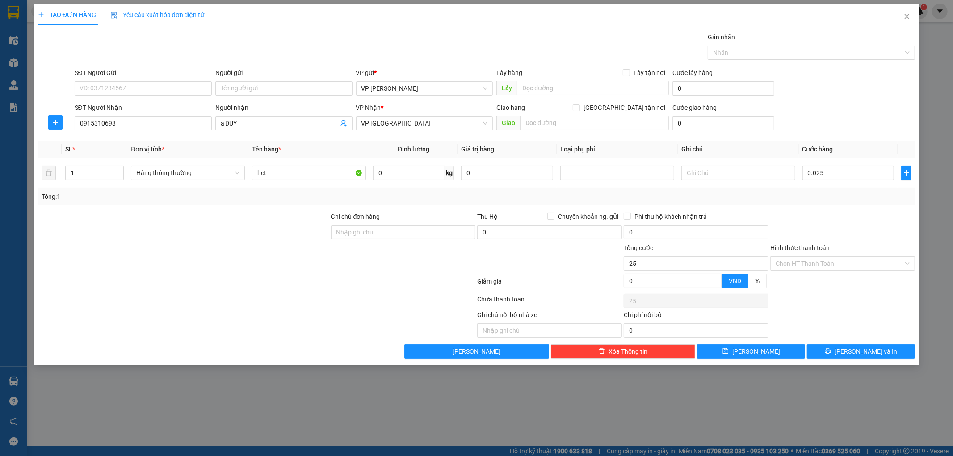
click at [844, 311] on div "Ghi chú nội bộ nhà xe Chi phí nội bộ 0" at bounding box center [476, 324] width 879 height 28
click at [831, 350] on icon "printer" at bounding box center [828, 351] width 6 height 6
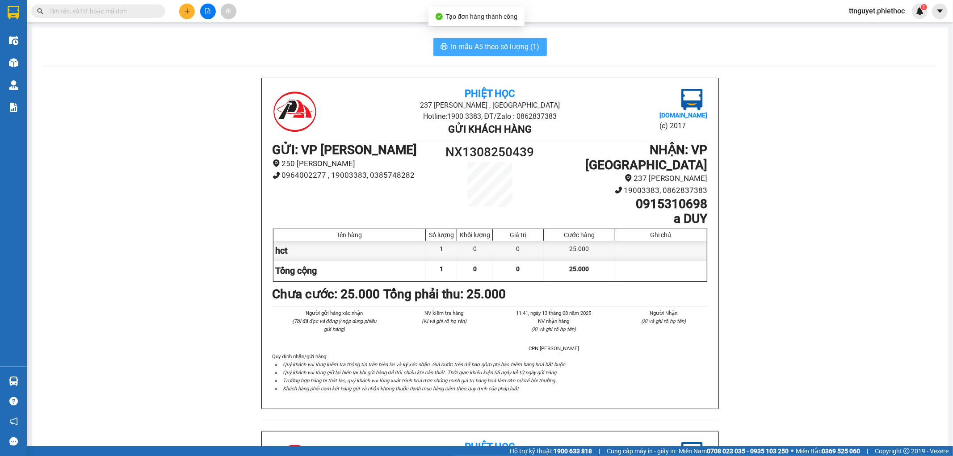
click at [472, 50] on span "In mẫu A5 theo số lượng (1)" at bounding box center [495, 46] width 88 height 11
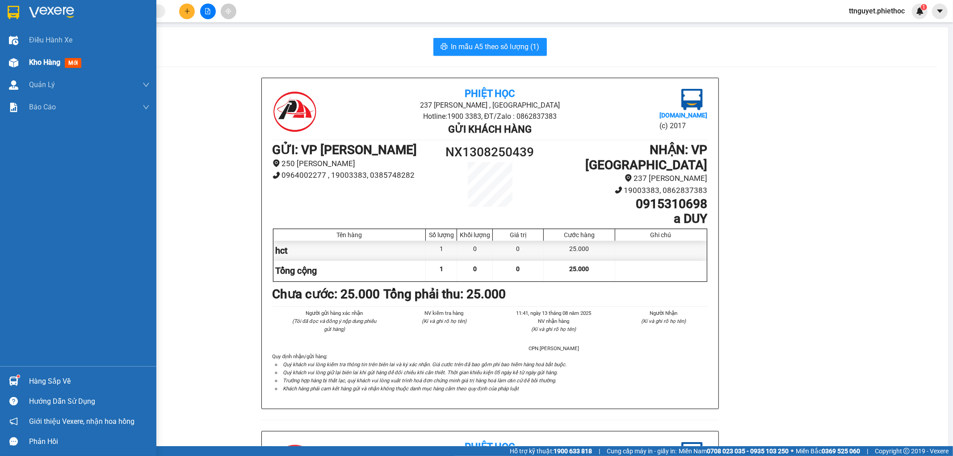
click at [15, 63] on img at bounding box center [13, 62] width 9 height 9
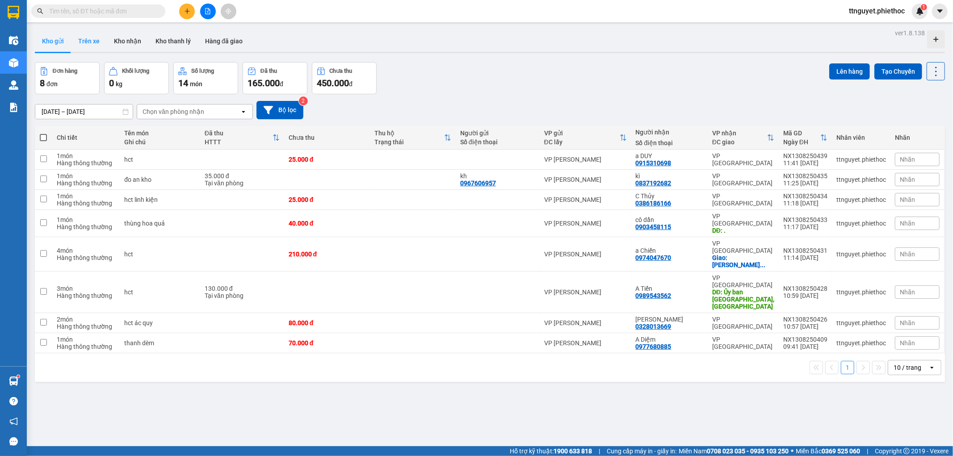
click at [92, 46] on button "Trên xe" at bounding box center [89, 40] width 36 height 21
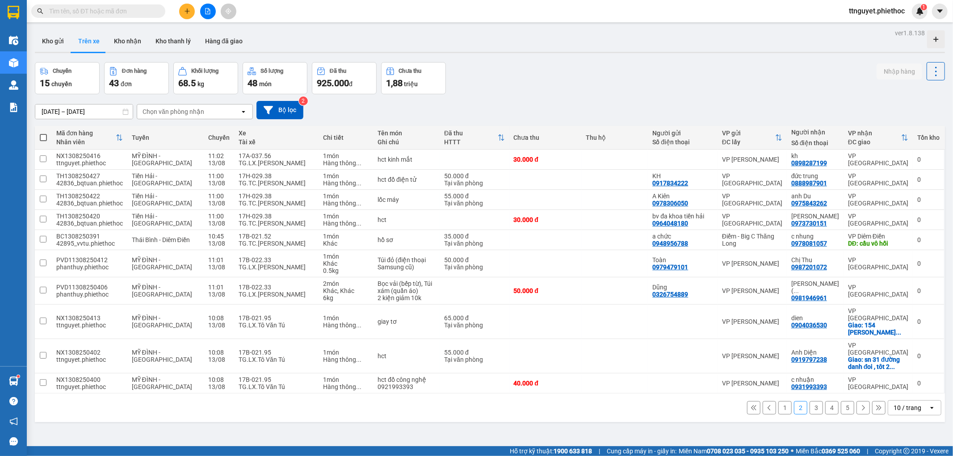
click at [90, 42] on button "Trên xe" at bounding box center [89, 40] width 36 height 21
click at [173, 113] on div "Chọn văn phòng nhận" at bounding box center [174, 111] width 62 height 9
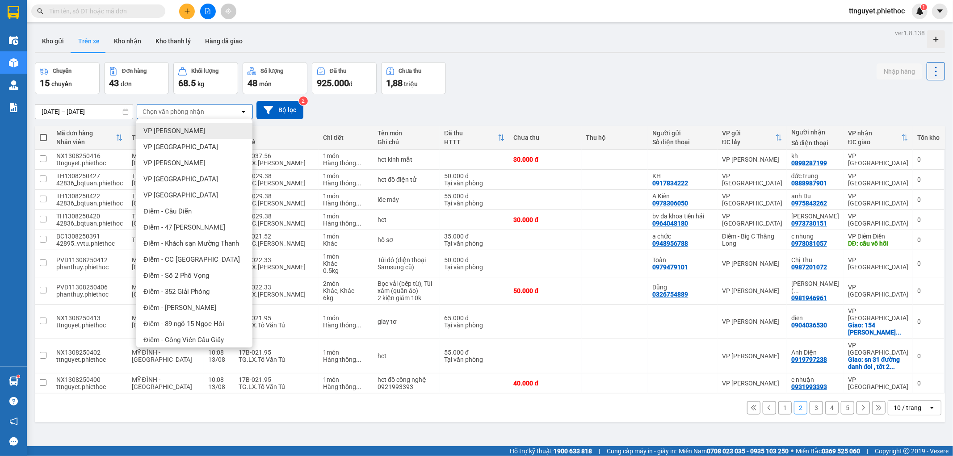
click at [166, 126] on span "VP [PERSON_NAME]" at bounding box center [174, 130] width 62 height 9
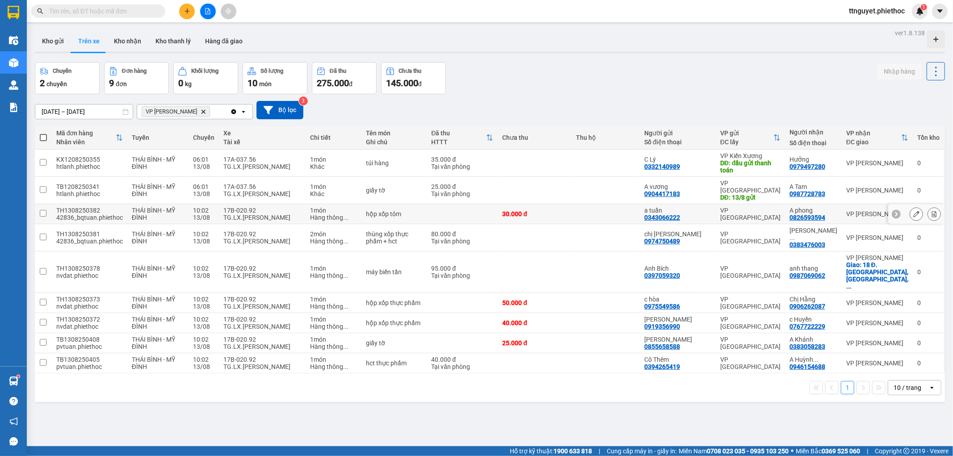
click at [239, 207] on div "17B-020.92" at bounding box center [262, 210] width 78 height 7
checkbox input "true"
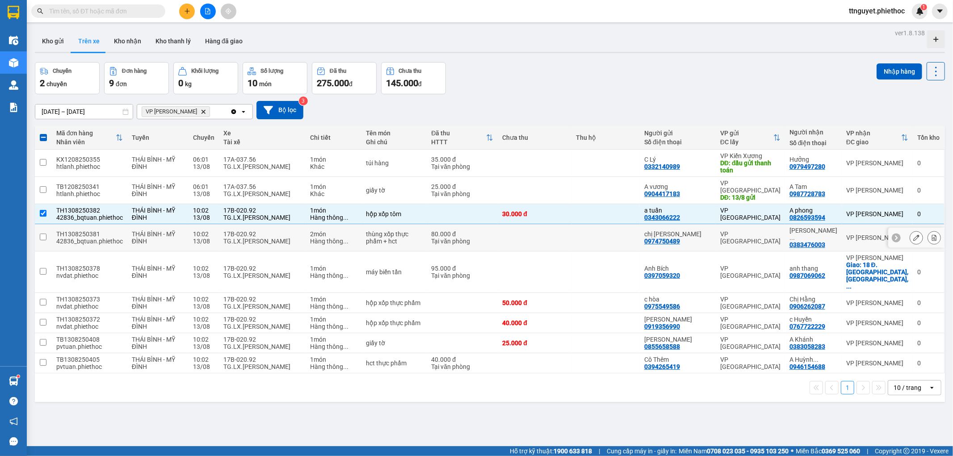
click at [236, 231] on div "17B-020.92" at bounding box center [262, 234] width 78 height 7
checkbox input "true"
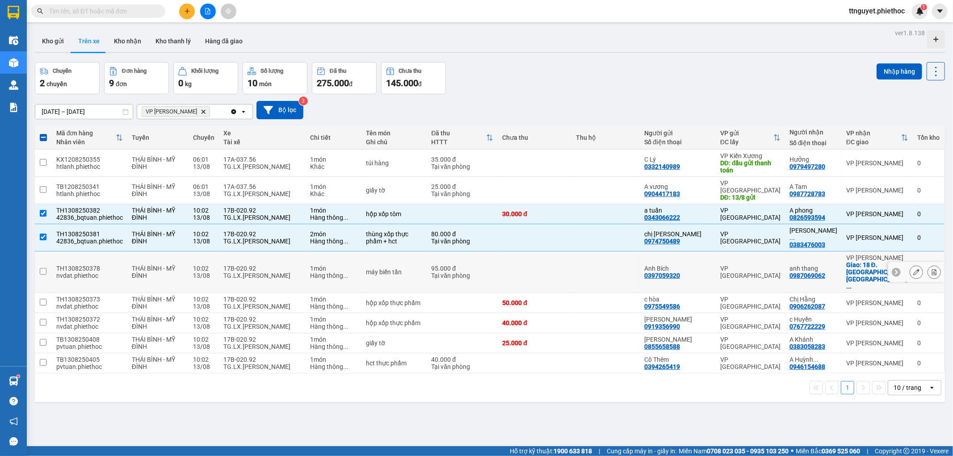
click at [232, 265] on div "17B-020.92" at bounding box center [262, 268] width 78 height 7
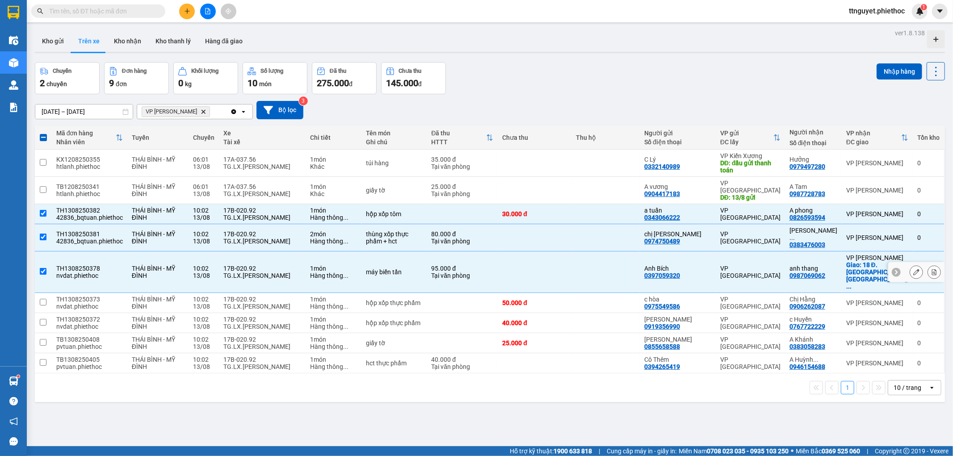
click at [230, 263] on td "17B-020.92 TG.LX.[PERSON_NAME]" at bounding box center [262, 273] width 87 height 42
checkbox input "false"
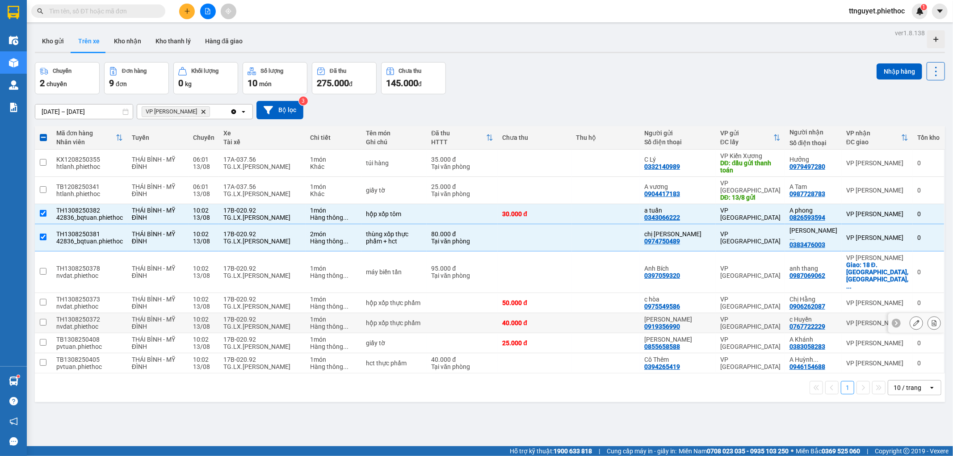
click at [225, 313] on td "17B-020.92 TG.LX.[PERSON_NAME]" at bounding box center [262, 323] width 87 height 20
checkbox input "true"
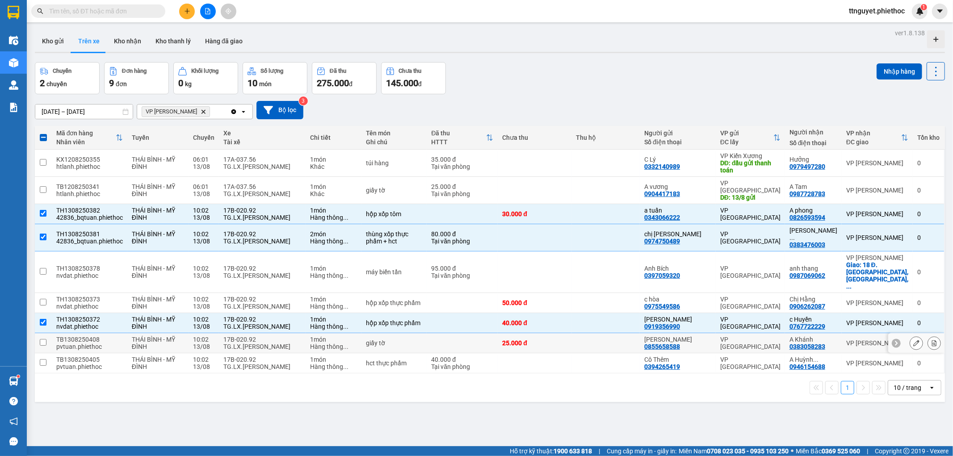
click at [224, 336] on div "17B-020.92" at bounding box center [262, 339] width 78 height 7
checkbox input "true"
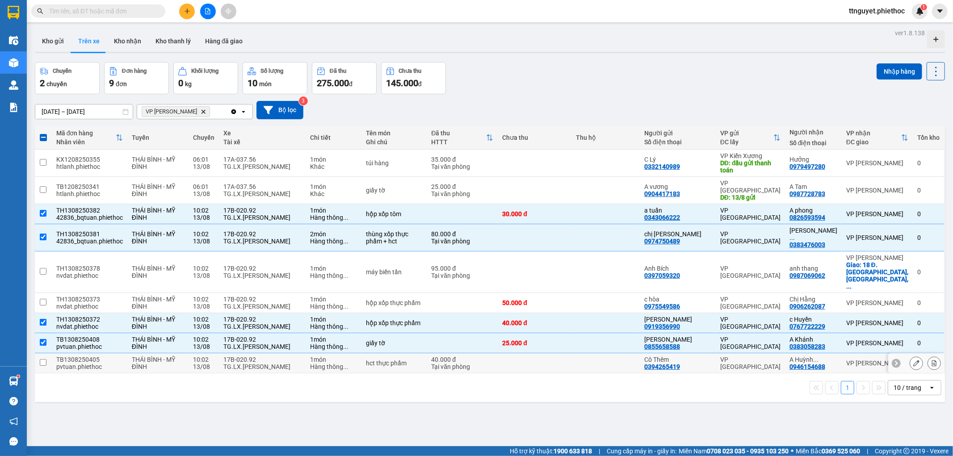
click at [228, 363] on div "TG.LX.[PERSON_NAME]" at bounding box center [262, 366] width 78 height 7
checkbox input "true"
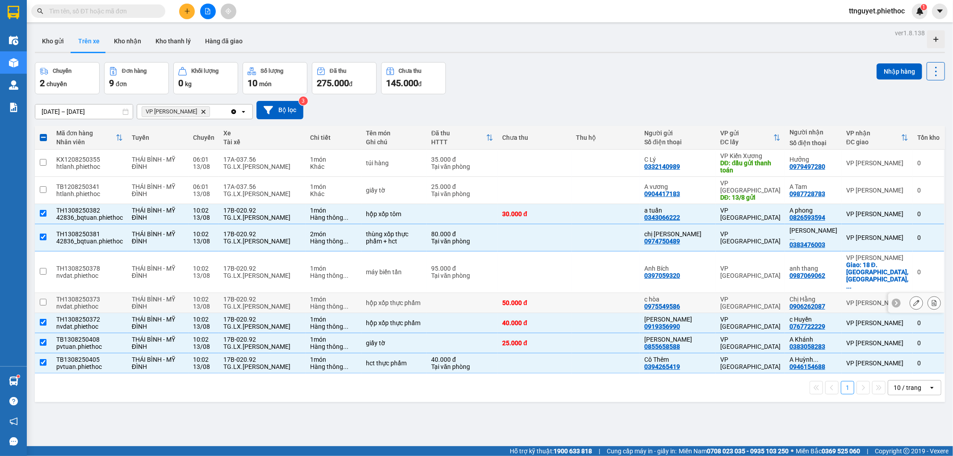
click at [250, 303] on div "TG.LX.[PERSON_NAME]" at bounding box center [262, 306] width 78 height 7
checkbox input "true"
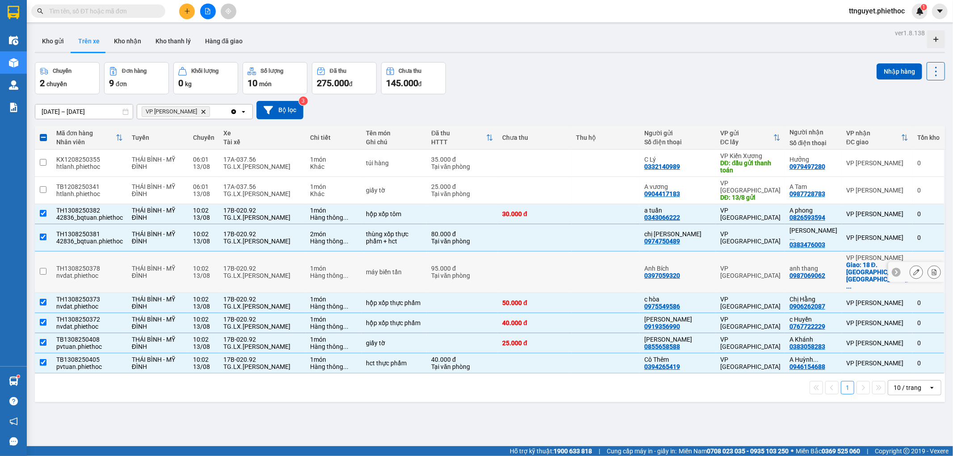
click at [256, 265] on div "17B-020.92" at bounding box center [262, 268] width 78 height 7
checkbox input "true"
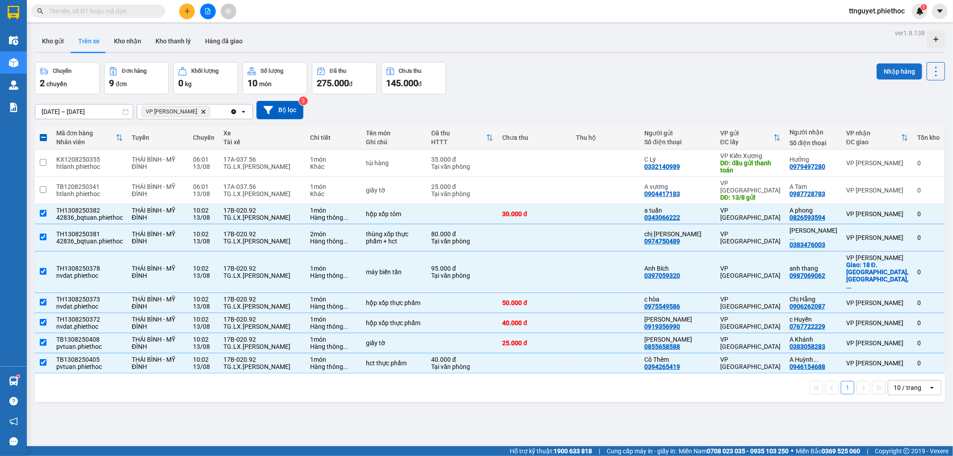
click at [901, 71] on button "Nhập hàng" at bounding box center [900, 71] width 46 height 16
checkbox input "false"
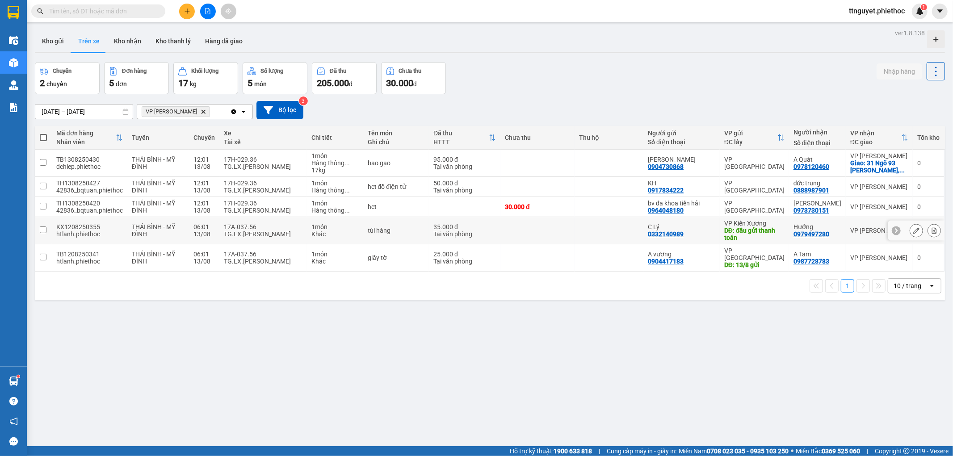
click at [374, 233] on div "túi hàng" at bounding box center [396, 230] width 57 height 7
checkbox input "true"
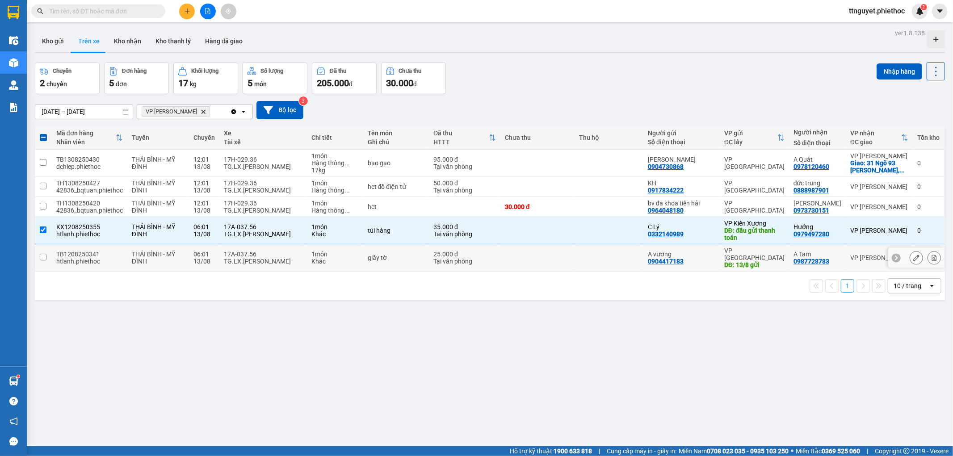
click at [373, 249] on td "giấy tờ" at bounding box center [396, 257] width 66 height 27
checkbox input "true"
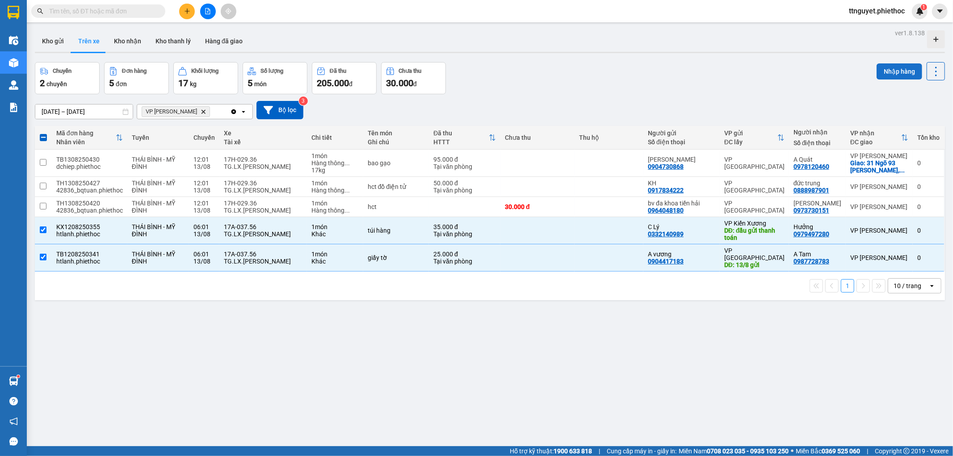
click at [885, 67] on button "Nhập hàng" at bounding box center [900, 71] width 46 height 16
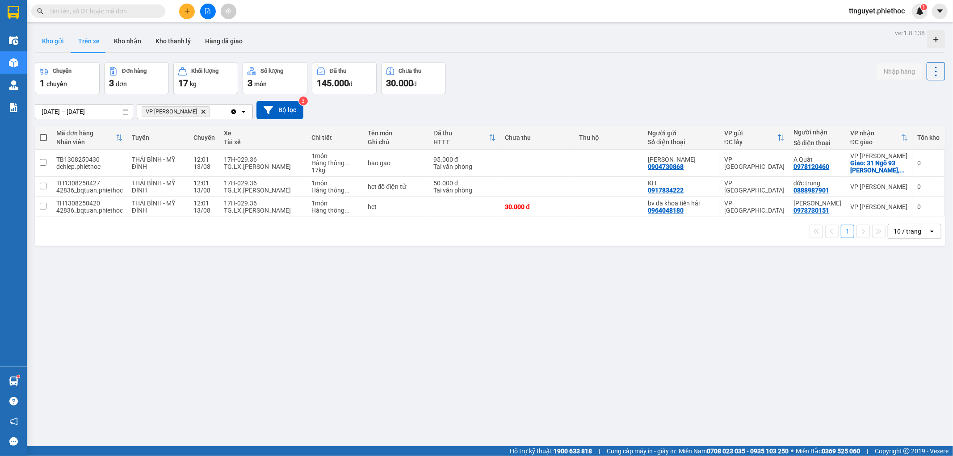
click at [59, 46] on button "Kho gửi" at bounding box center [53, 40] width 36 height 21
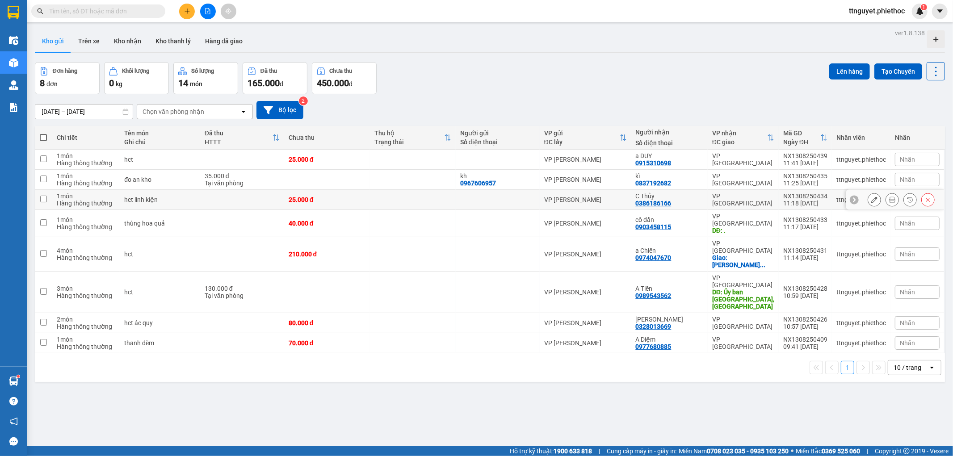
click at [207, 195] on td at bounding box center [242, 200] width 84 height 20
checkbox input "true"
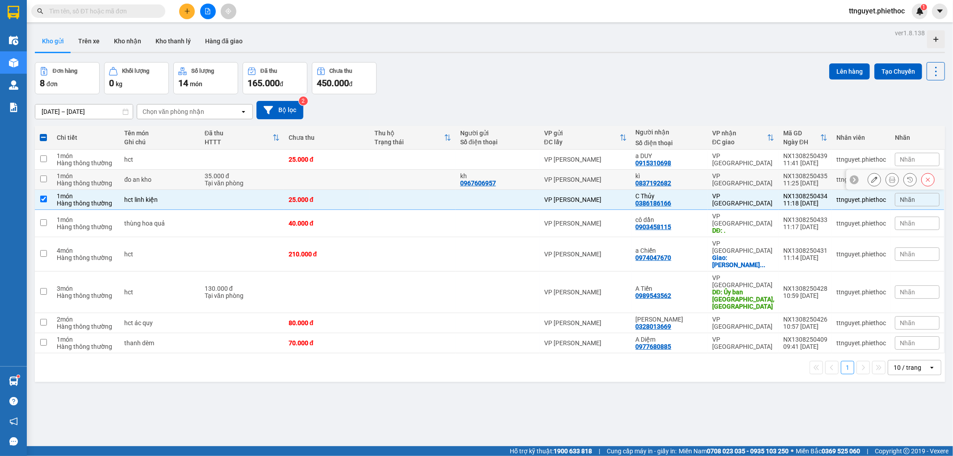
click at [203, 172] on td "35.000 đ Tại văn phòng" at bounding box center [242, 180] width 84 height 20
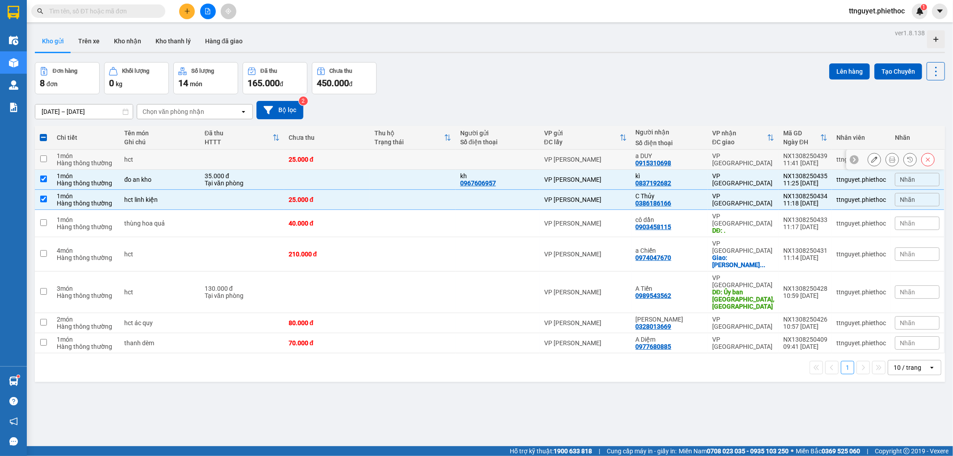
click at [207, 156] on td at bounding box center [242, 160] width 84 height 20
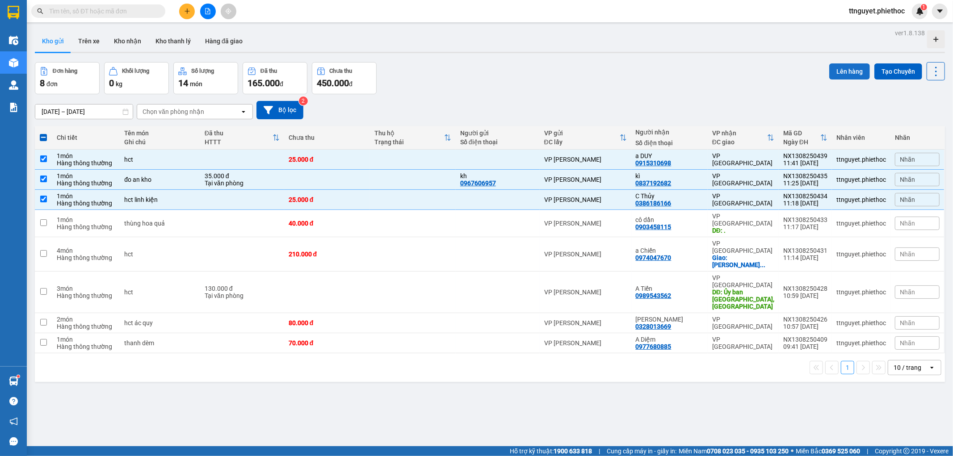
click at [843, 71] on button "Lên hàng" at bounding box center [849, 71] width 41 height 16
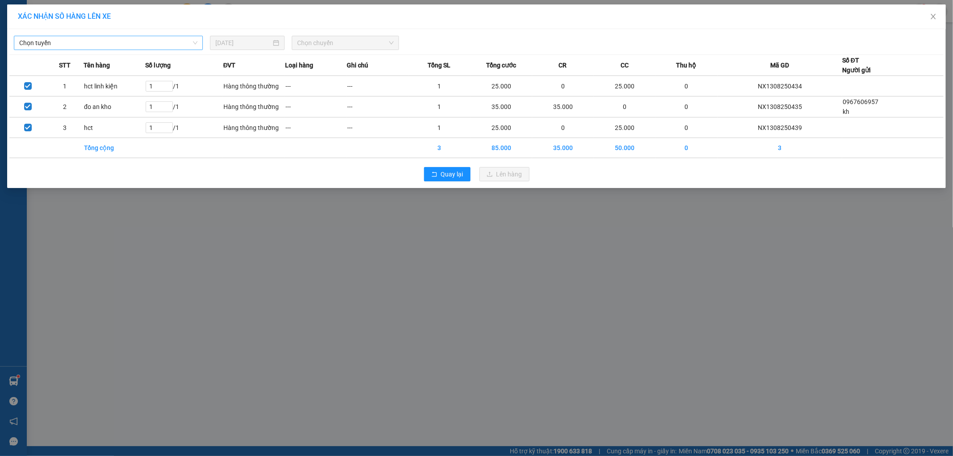
click at [97, 43] on span "Chọn tuyến" at bounding box center [108, 42] width 178 height 13
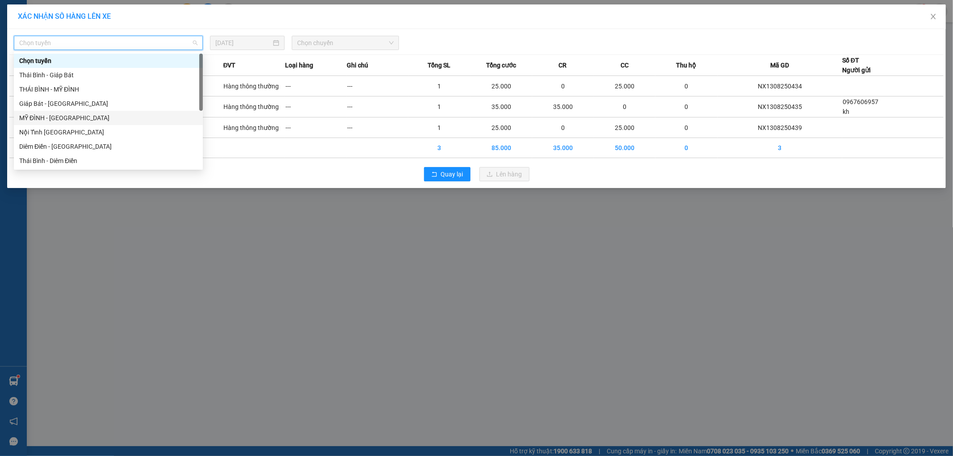
click at [41, 117] on div "MỸ ĐÌNH - [GEOGRAPHIC_DATA]" at bounding box center [108, 118] width 178 height 10
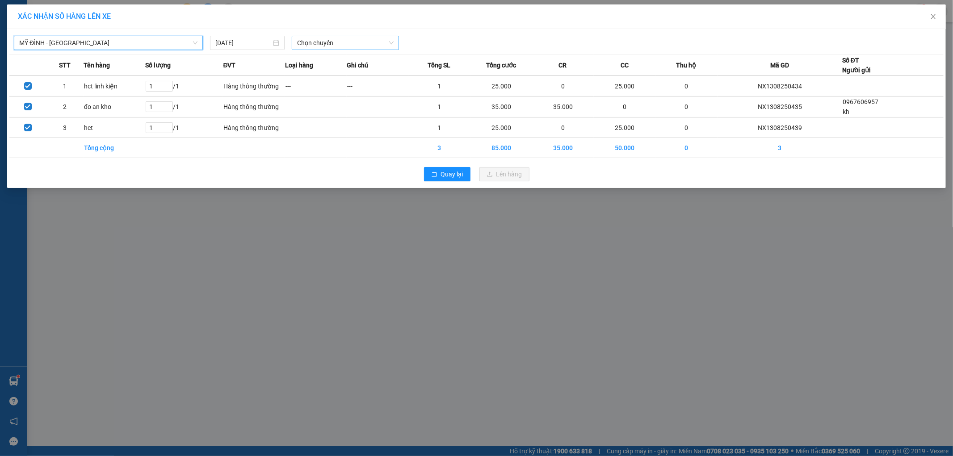
click at [355, 49] on span "Chọn chuyến" at bounding box center [345, 42] width 97 height 13
type input "1986"
click at [349, 63] on div "12:01 - 17B-019.86" at bounding box center [332, 61] width 70 height 10
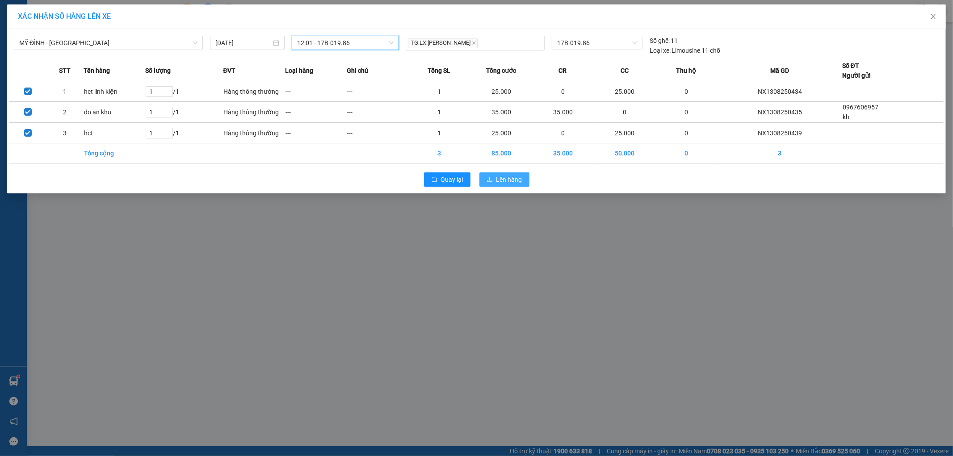
click at [501, 176] on span "Lên hàng" at bounding box center [509, 180] width 26 height 10
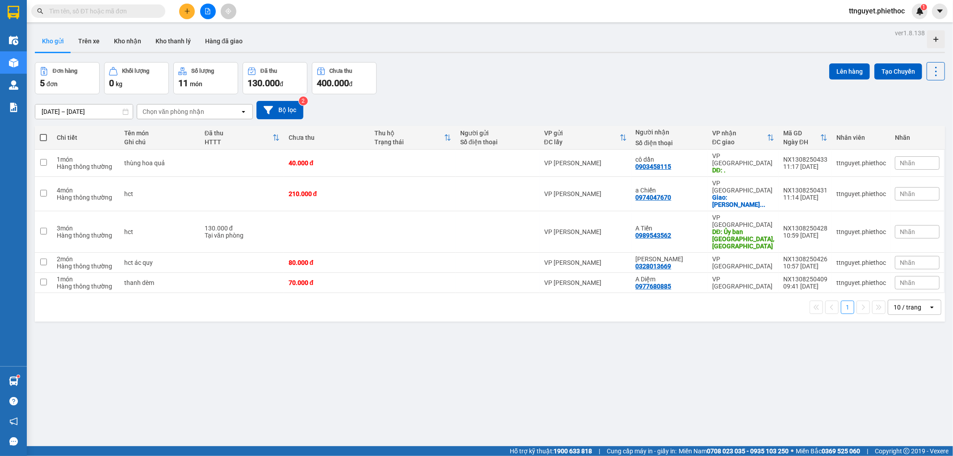
click at [117, 12] on input "text" at bounding box center [101, 11] width 105 height 10
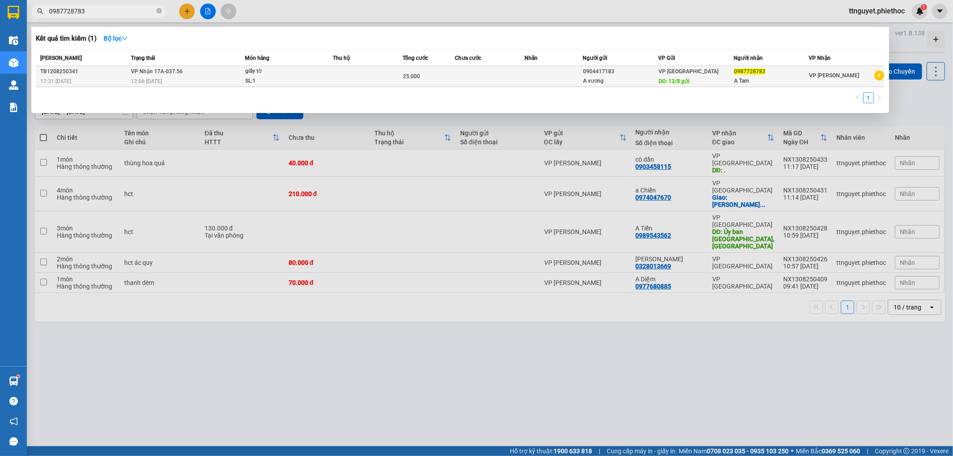
type input "0987728783"
click at [316, 81] on span "giấy tờ SL: 1" at bounding box center [289, 76] width 88 height 19
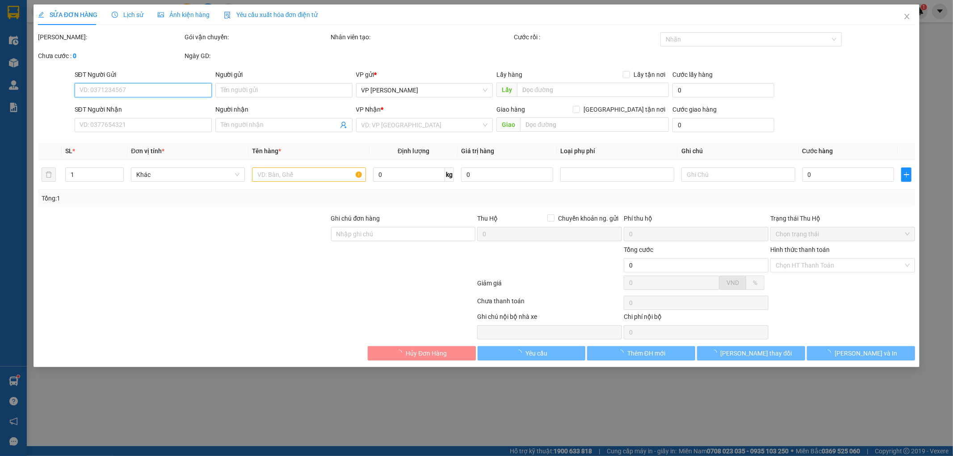
type input "0904417183"
type input "A vương"
type input "13/8 gửi"
type input "0987728783"
type input "A Tam"
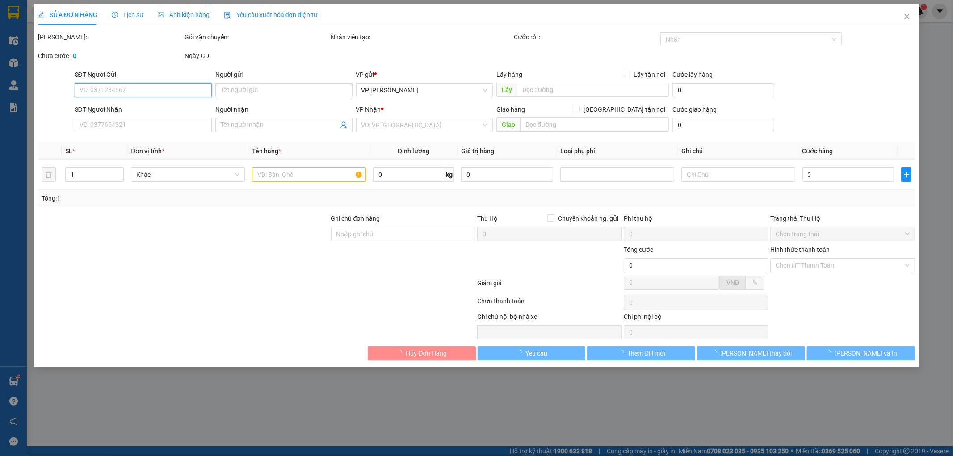
type input "25.000"
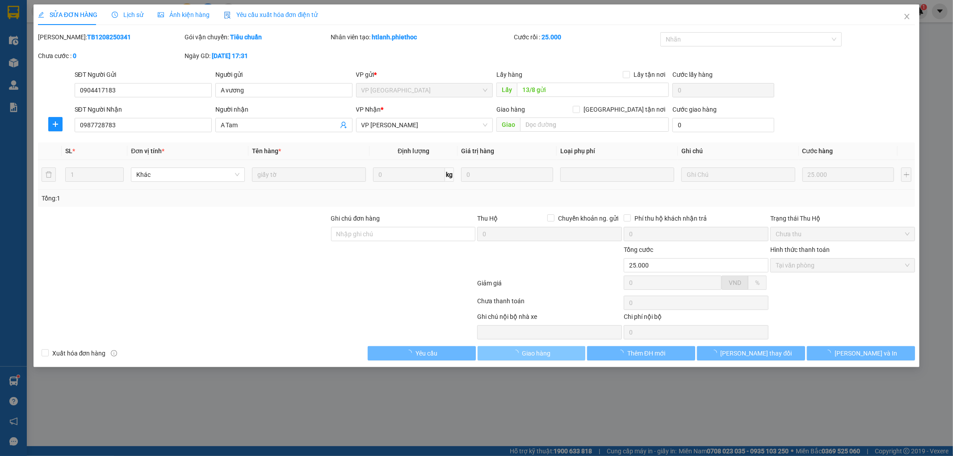
click at [526, 351] on span "Giao hàng" at bounding box center [536, 353] width 29 height 10
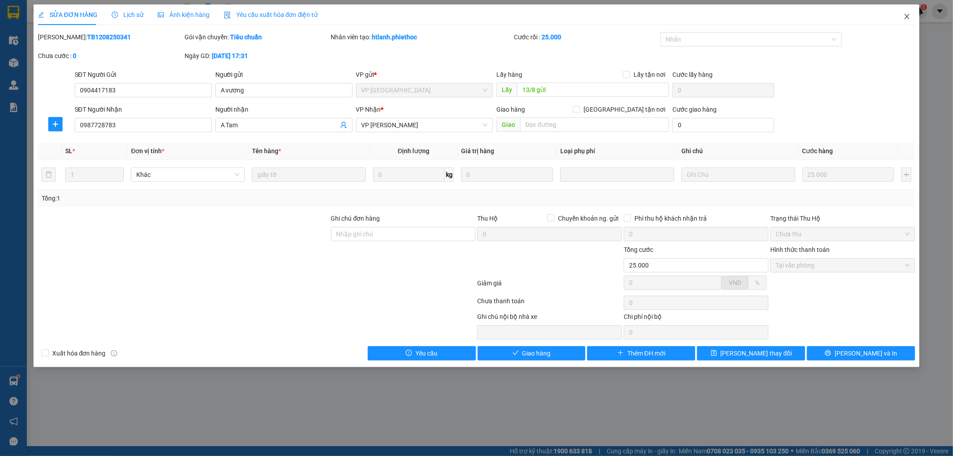
click at [913, 14] on span "Close" at bounding box center [906, 16] width 25 height 25
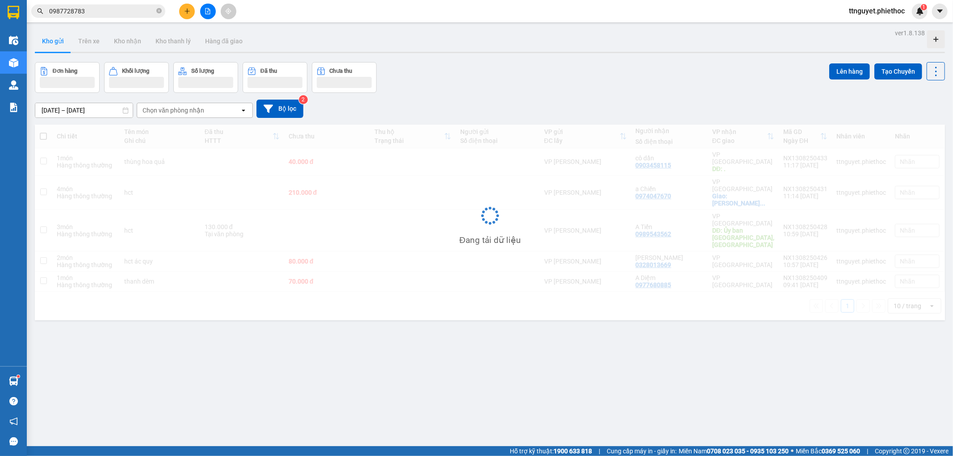
click at [907, 13] on span "ttnguyet.phiethoc" at bounding box center [877, 10] width 70 height 11
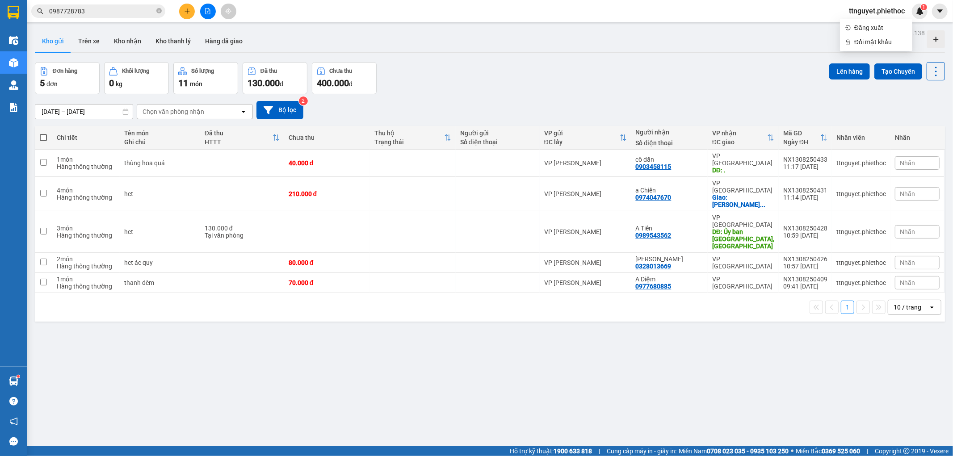
click at [186, 11] on icon "plus" at bounding box center [187, 11] width 5 height 0
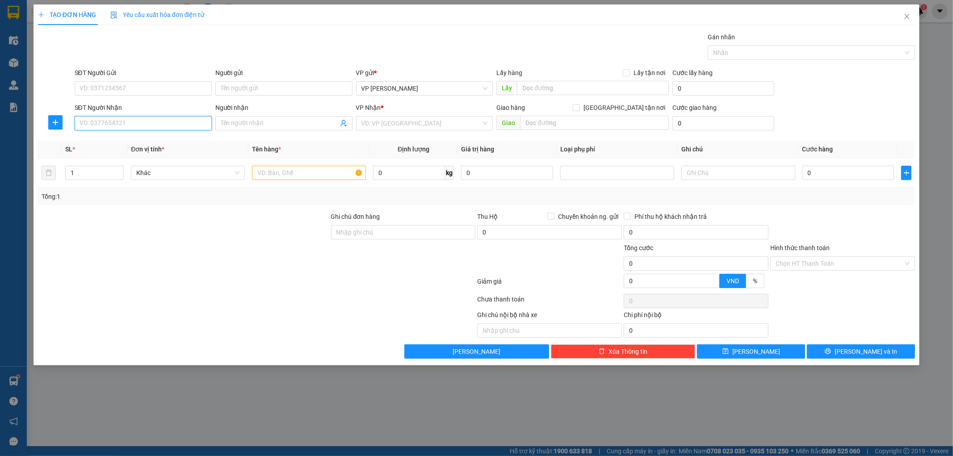
click at [139, 125] on input "SĐT Người Nhận" at bounding box center [143, 123] width 137 height 14
click at [135, 139] on div "0972310622 - [PERSON_NAME]" at bounding box center [143, 141] width 126 height 10
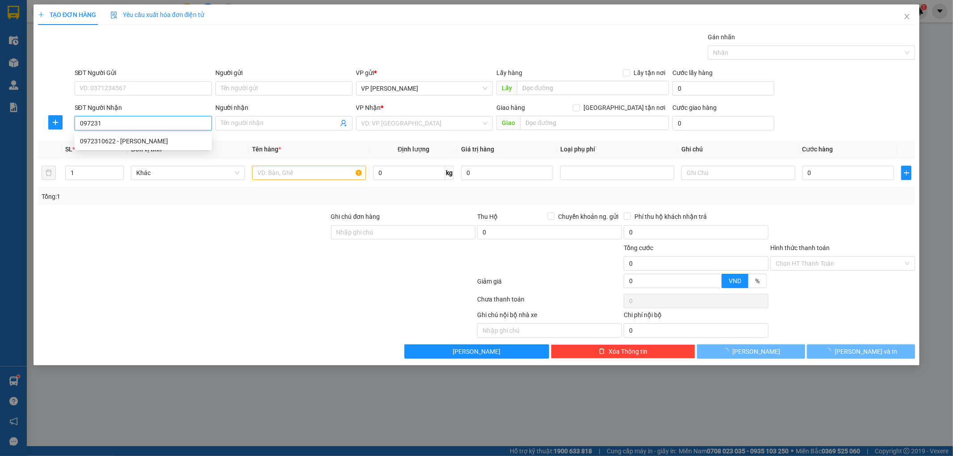
type input "0972310622"
type input "[PERSON_NAME]"
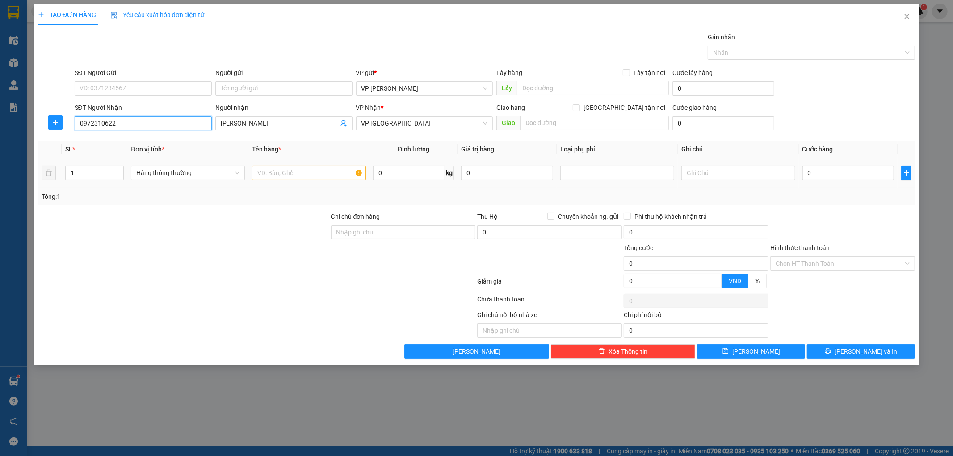
type input "0972310622"
click at [270, 176] on input "text" at bounding box center [309, 173] width 114 height 14
type input "hct"
click at [860, 172] on input "0" at bounding box center [848, 173] width 92 height 14
type input "003"
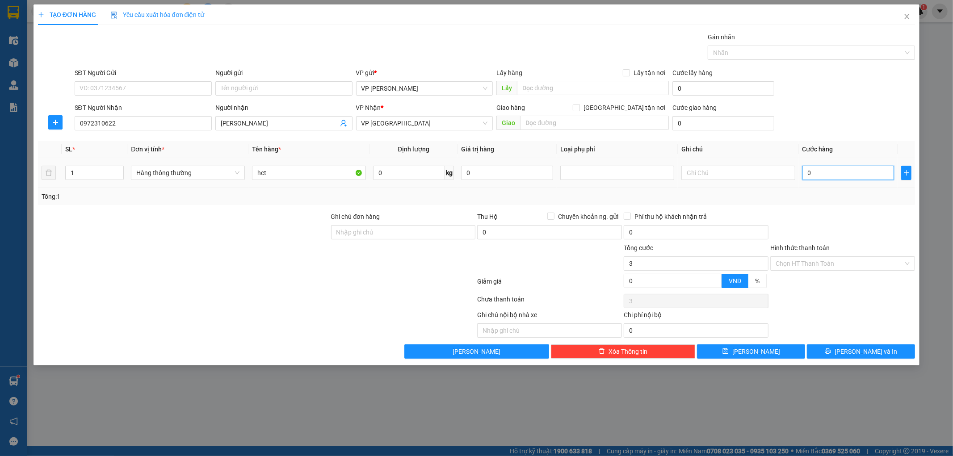
type input "3"
type input "0.030"
type input "30"
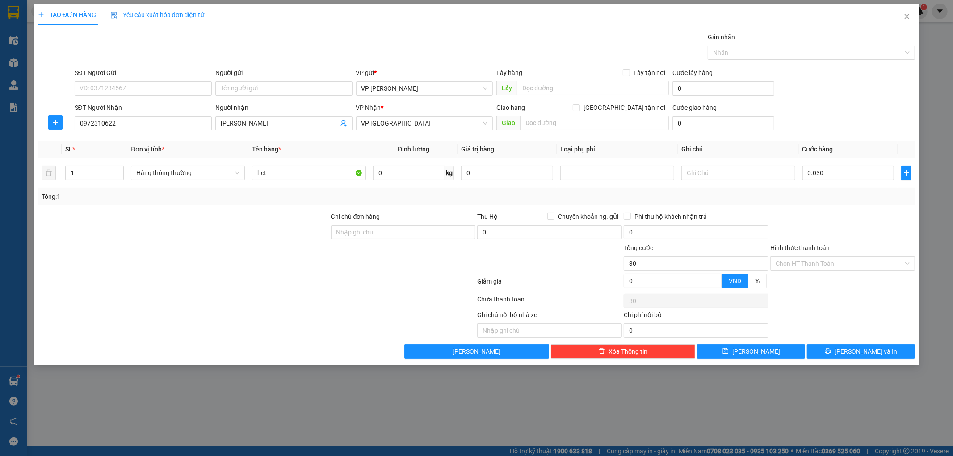
click at [859, 200] on div "Tổng: 1" at bounding box center [477, 197] width 870 height 10
type input "30.000"
click at [843, 261] on input "Hình thức thanh toán" at bounding box center [840, 263] width 128 height 13
click at [838, 281] on div "Tại văn phòng" at bounding box center [843, 282] width 134 height 10
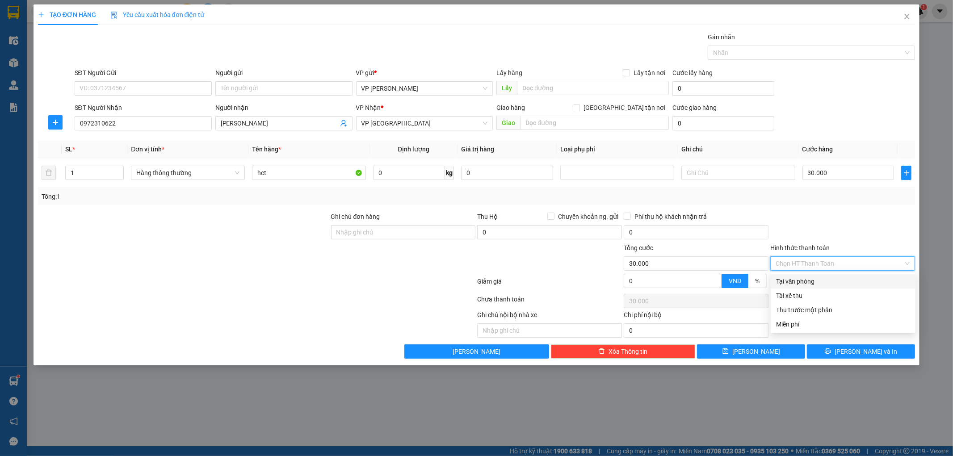
type input "0"
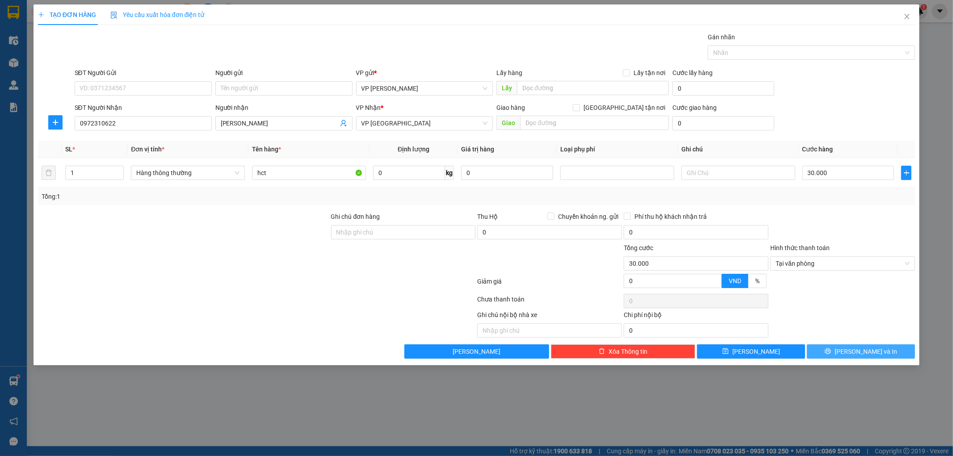
click at [831, 350] on icon "printer" at bounding box center [828, 351] width 6 height 6
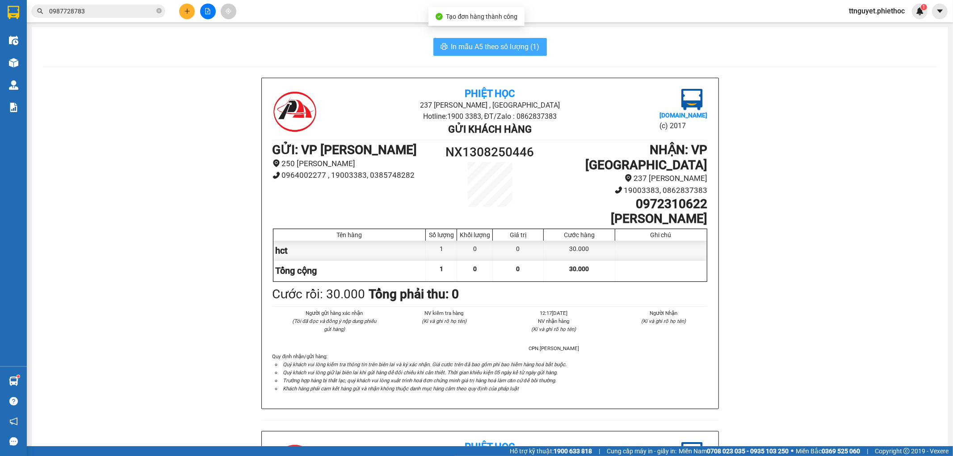
click at [467, 49] on span "In mẫu A5 theo số lượng (1)" at bounding box center [495, 46] width 88 height 11
click at [187, 9] on icon "plus" at bounding box center [187, 10] width 0 height 5
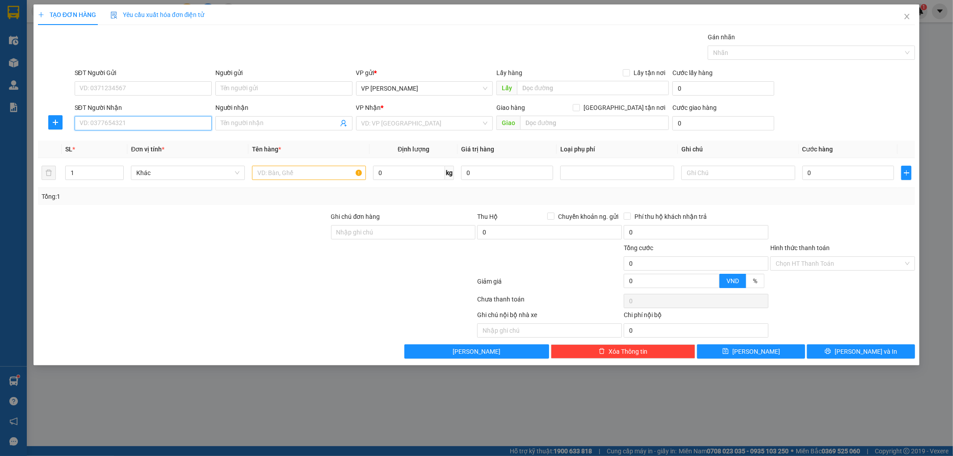
click at [154, 124] on input "SĐT Người Nhận" at bounding box center [143, 123] width 137 height 14
type input "0984215655"
click at [146, 141] on div "0984215655 - Chị Nhinh" at bounding box center [143, 141] width 126 height 10
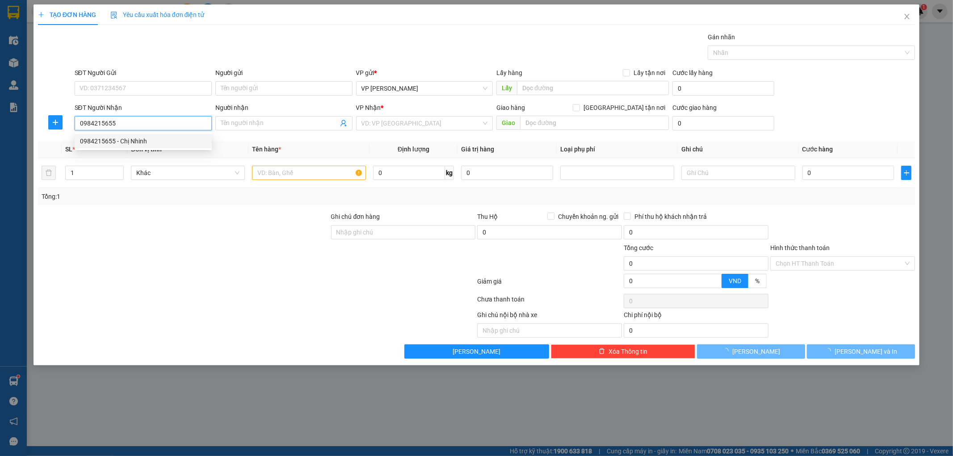
type input "Chị Nhinh"
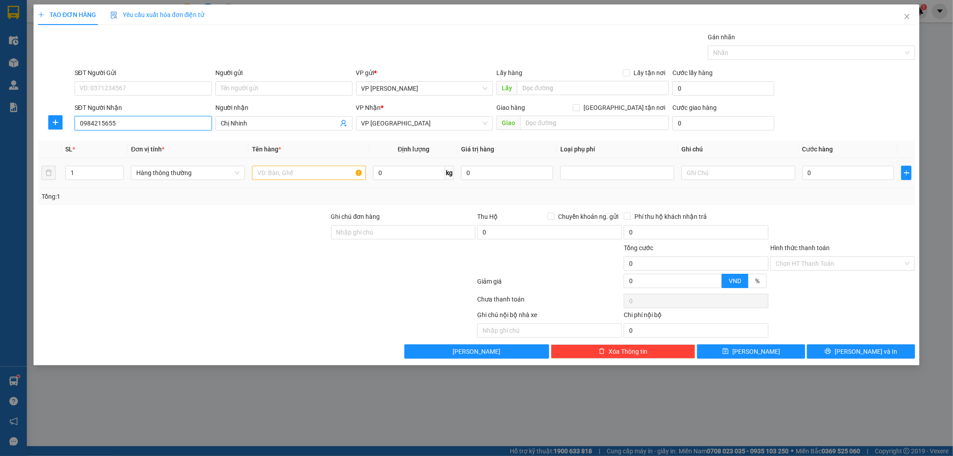
type input "0984215655"
click at [313, 164] on div at bounding box center [309, 173] width 114 height 18
click at [312, 170] on input "text" at bounding box center [309, 173] width 114 height 14
type input "giay to"
click at [827, 172] on input "0" at bounding box center [848, 173] width 92 height 14
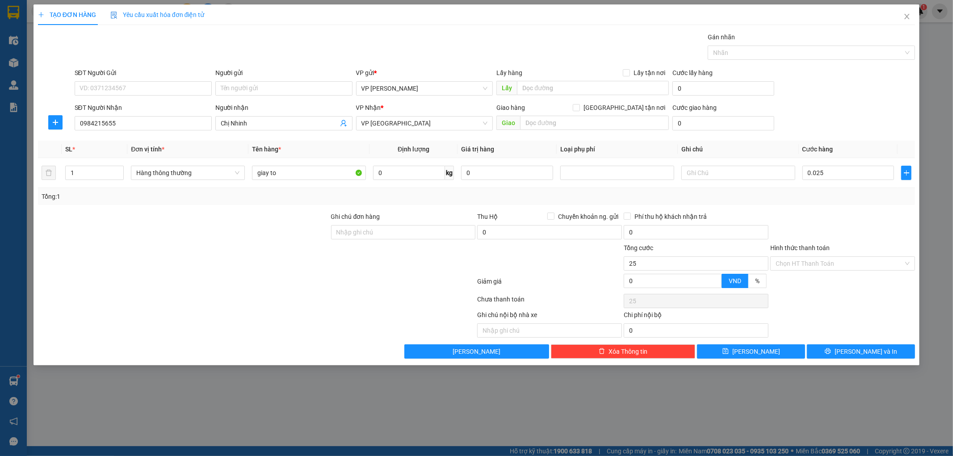
click at [870, 224] on div at bounding box center [842, 227] width 147 height 31
click at [807, 263] on input "Hình thức thanh toán" at bounding box center [840, 263] width 128 height 13
click at [802, 275] on div "Tại văn phòng" at bounding box center [843, 281] width 145 height 14
click at [831, 349] on icon "printer" at bounding box center [828, 351] width 6 height 6
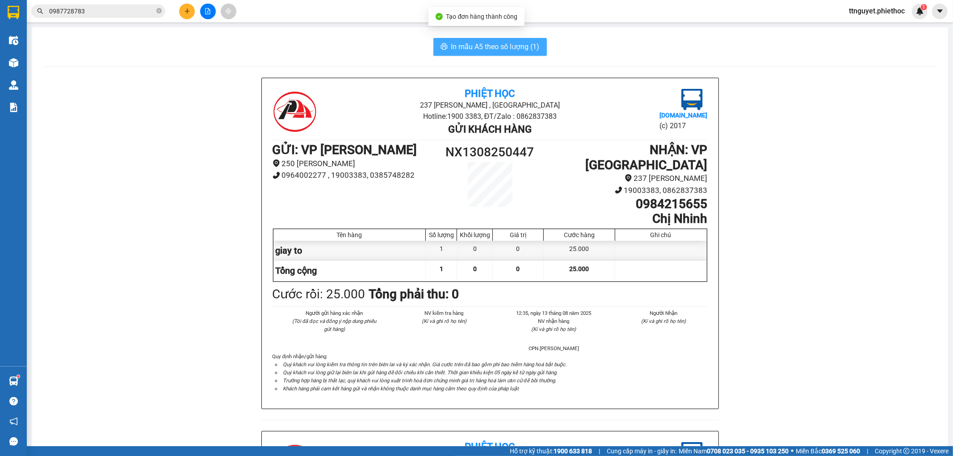
click at [472, 48] on span "In mẫu A5 theo số lượng (1)" at bounding box center [495, 46] width 88 height 11
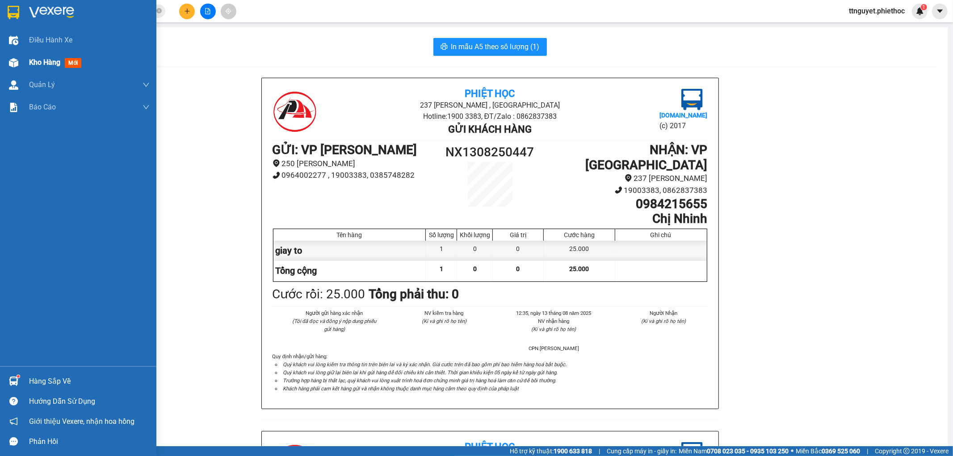
click at [0, 55] on div "Kho hàng mới" at bounding box center [78, 62] width 156 height 22
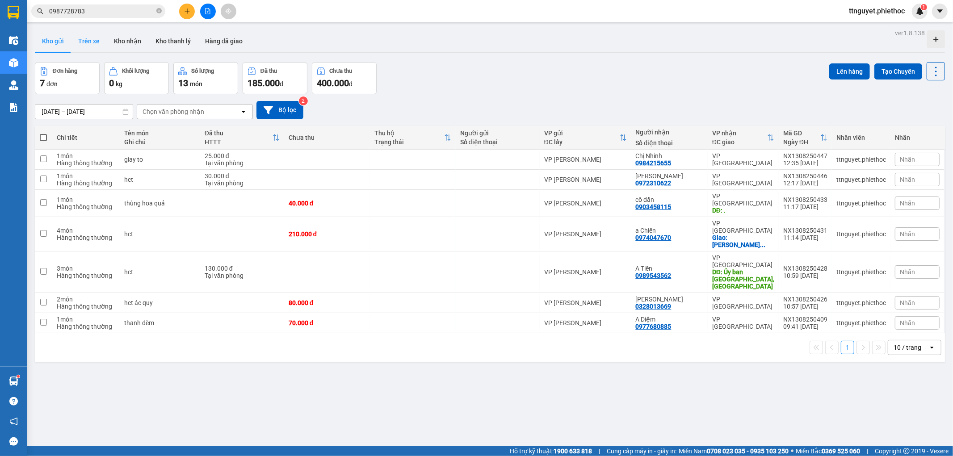
click at [78, 39] on button "Trên xe" at bounding box center [89, 40] width 36 height 21
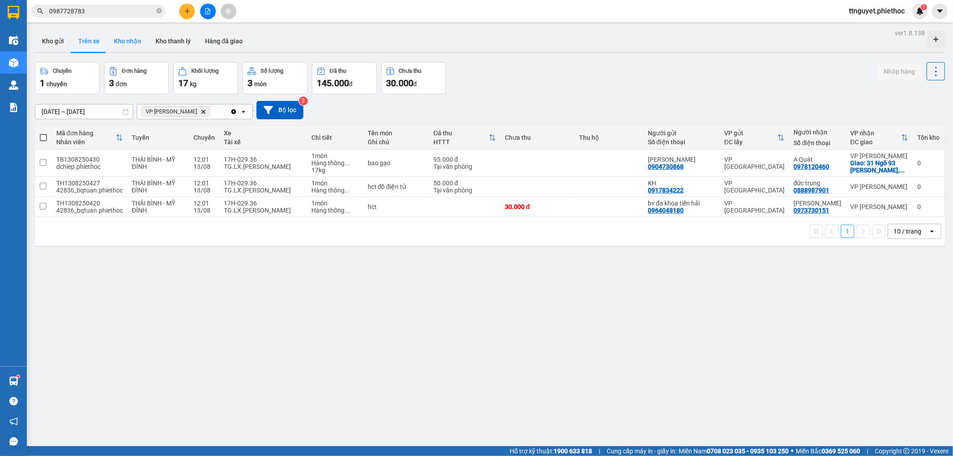
click at [127, 44] on button "Kho nhận" at bounding box center [128, 40] width 42 height 21
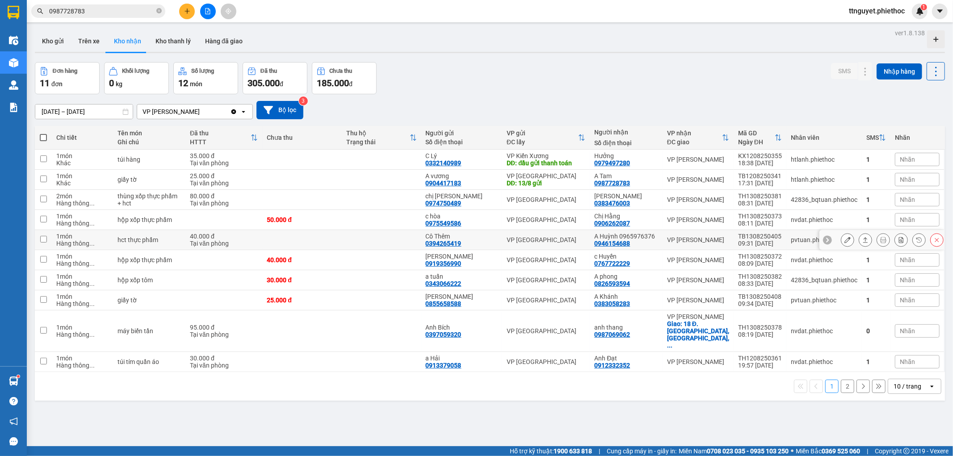
drag, startPoint x: 596, startPoint y: 243, endPoint x: 636, endPoint y: 245, distance: 40.7
click at [636, 245] on td "A Huỳnh 0965976376 0946154688" at bounding box center [626, 240] width 73 height 20
checkbox input "true"
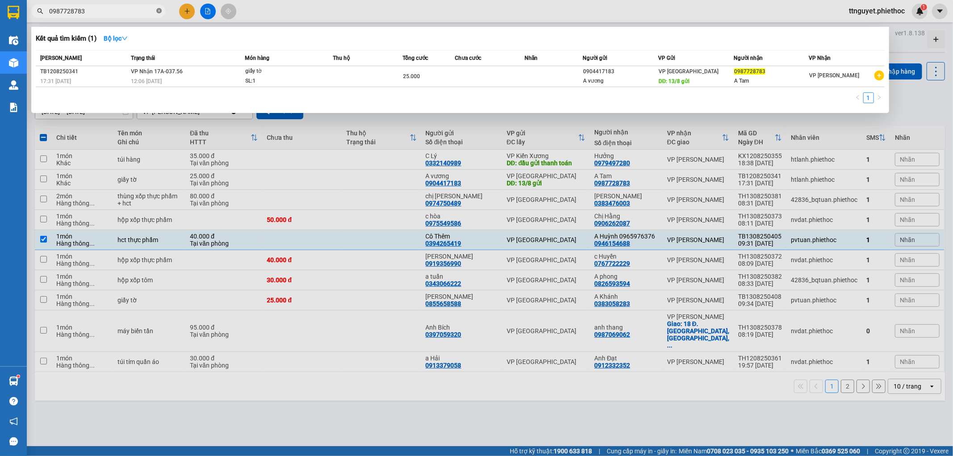
click at [157, 12] on icon "close-circle" at bounding box center [158, 10] width 5 height 5
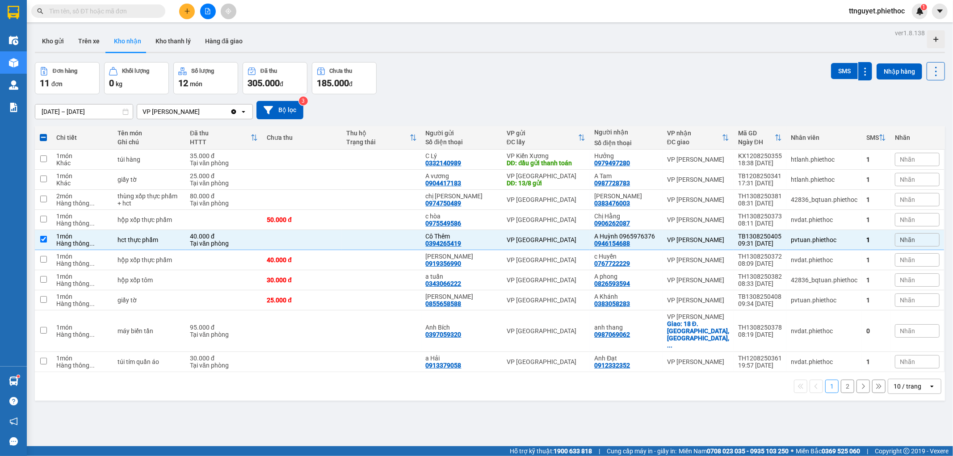
click at [132, 12] on input "text" at bounding box center [101, 11] width 105 height 10
paste input "0946154688"
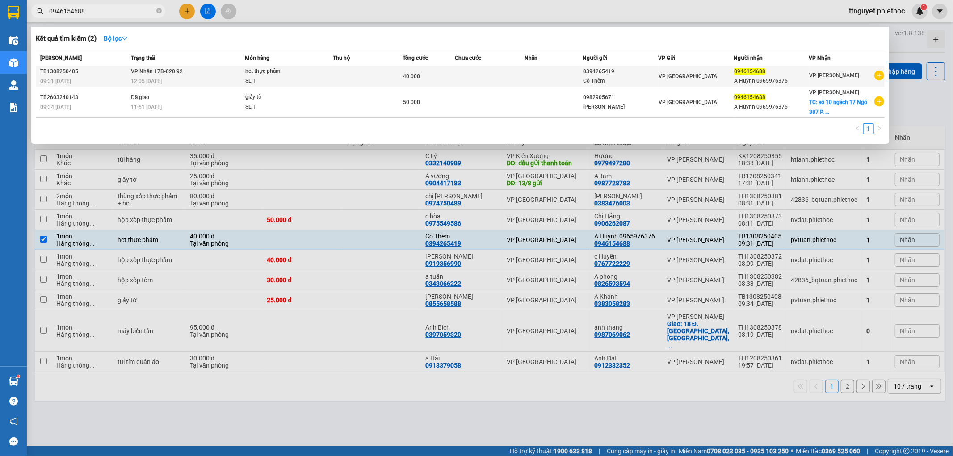
type input "0946154688"
click at [383, 75] on td at bounding box center [368, 76] width 70 height 21
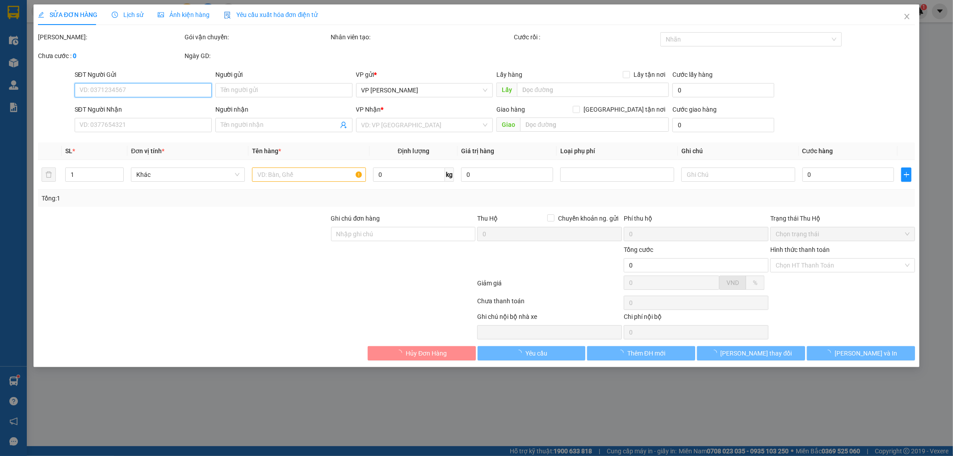
type input "0394265419"
type input "Cô Thêm"
type input "0946154688"
type input "A Huỳnh 0965976376"
type input "40.000"
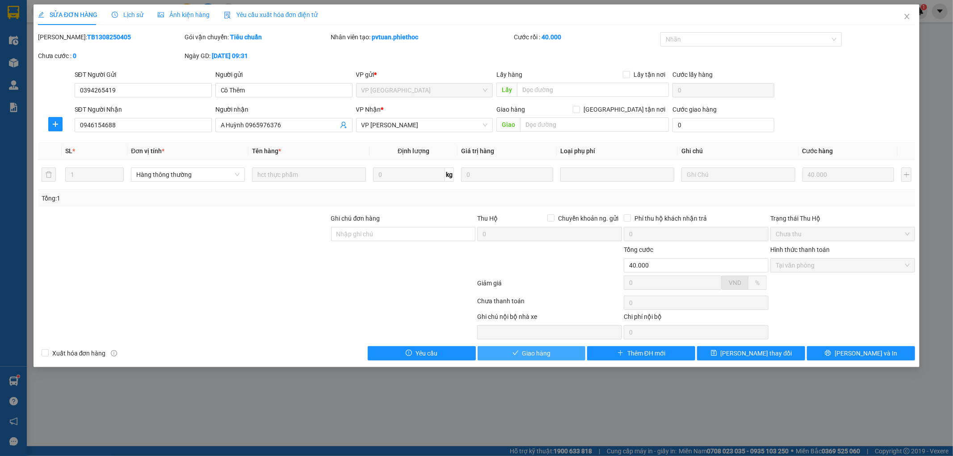
click at [537, 352] on span "Giao hàng" at bounding box center [536, 353] width 29 height 10
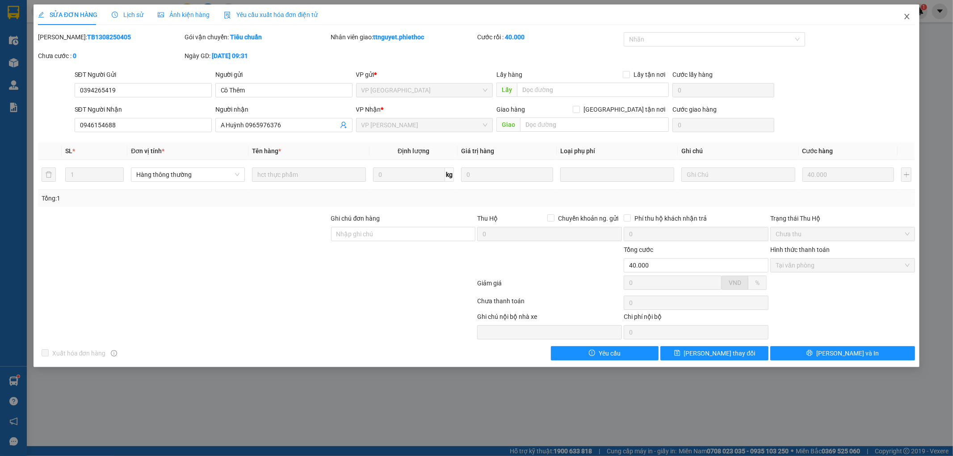
click at [904, 16] on icon "close" at bounding box center [906, 16] width 7 height 7
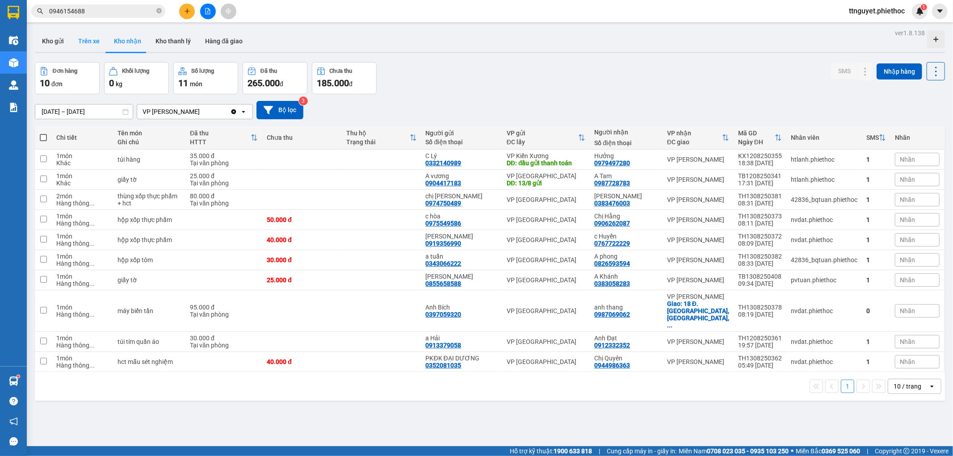
click at [88, 42] on button "Trên xe" at bounding box center [89, 40] width 36 height 21
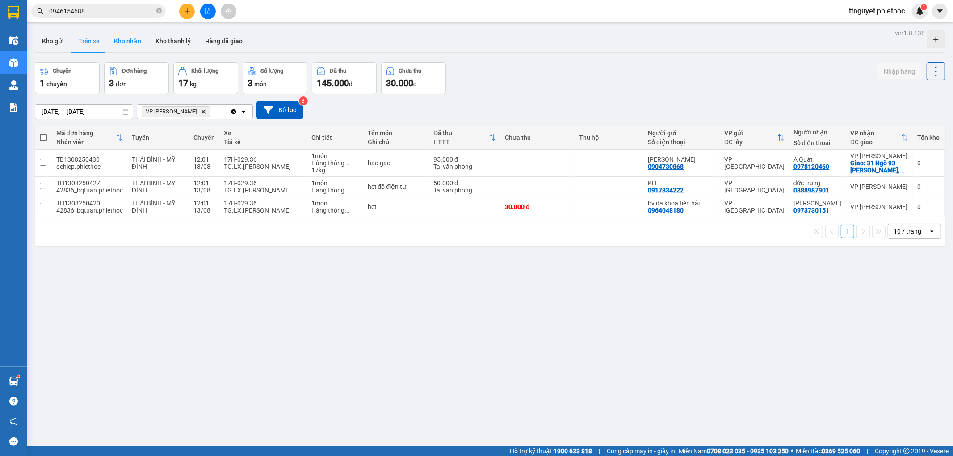
click at [124, 38] on button "Kho nhận" at bounding box center [128, 40] width 42 height 21
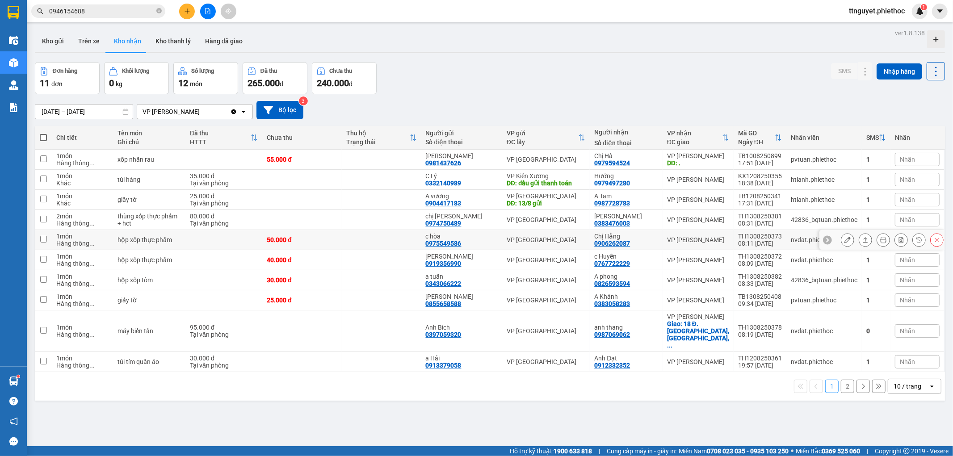
drag, startPoint x: 596, startPoint y: 240, endPoint x: 638, endPoint y: 243, distance: 41.2
click at [638, 243] on td "Chị Hằng 0906262087" at bounding box center [626, 240] width 73 height 20
checkbox input "true"
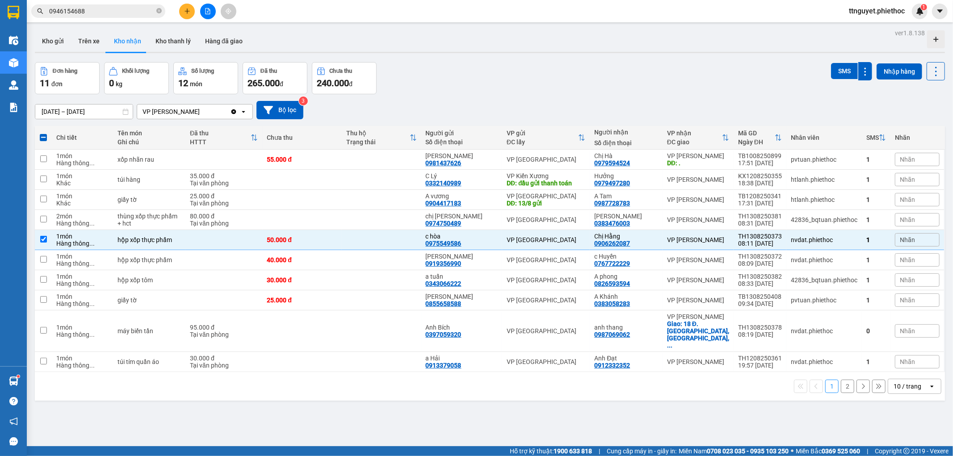
click at [98, 9] on input "0946154688" at bounding box center [101, 11] width 105 height 10
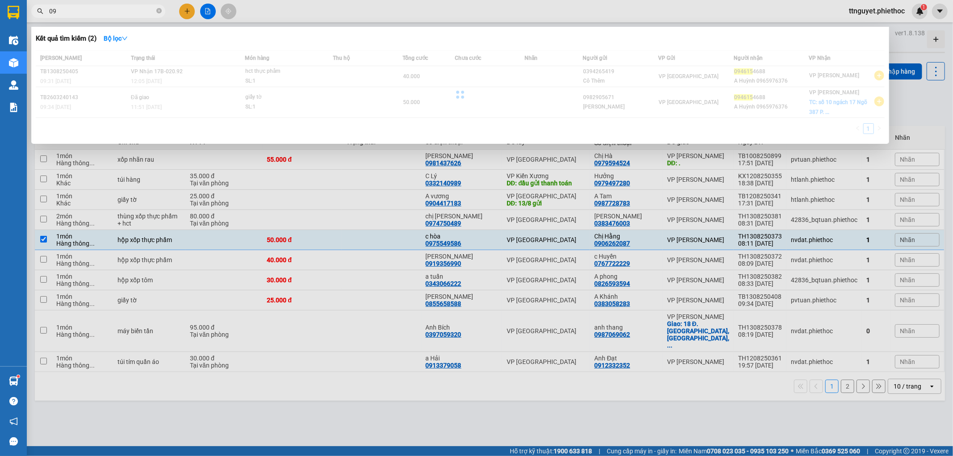
type input "0"
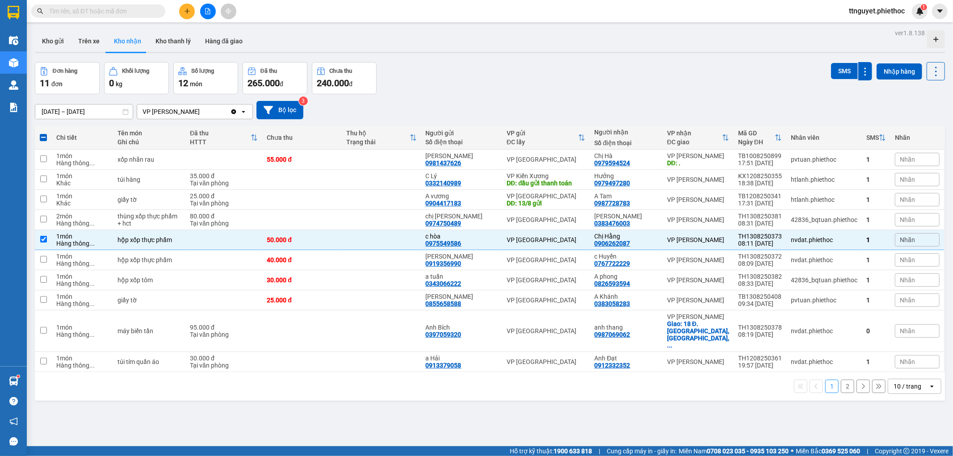
paste input "0906262087"
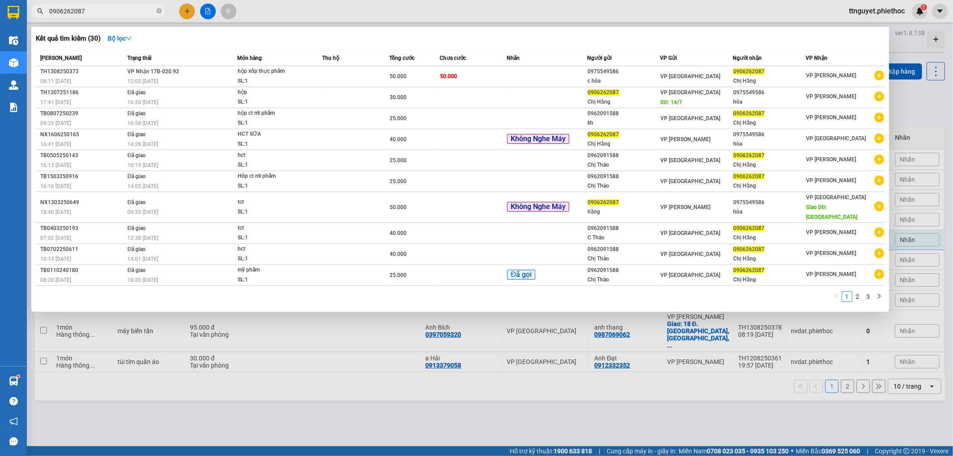
type input "0906262087"
click at [217, 73] on td "VP Nhận 17B-020.92 12:05 [DATE]" at bounding box center [181, 76] width 112 height 21
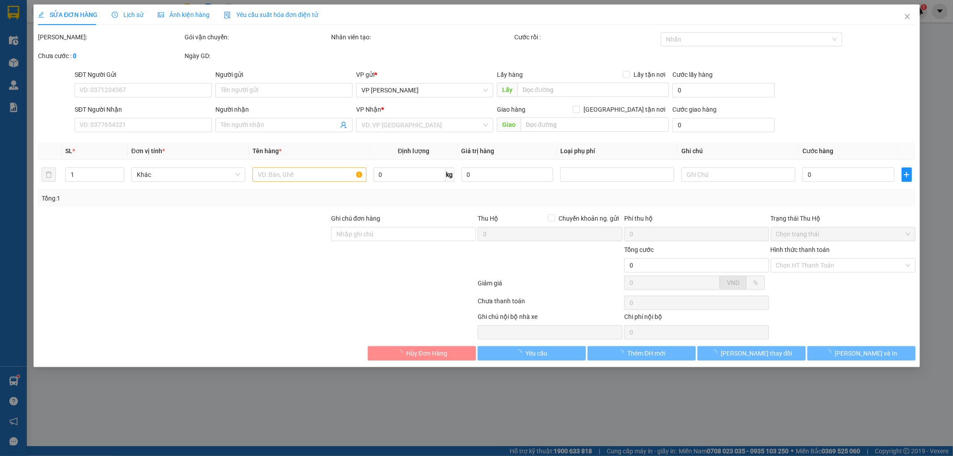
type input "0975549586"
type input "c hòa"
type input "0906262087"
type input "Chị Hằng"
type input "50.000"
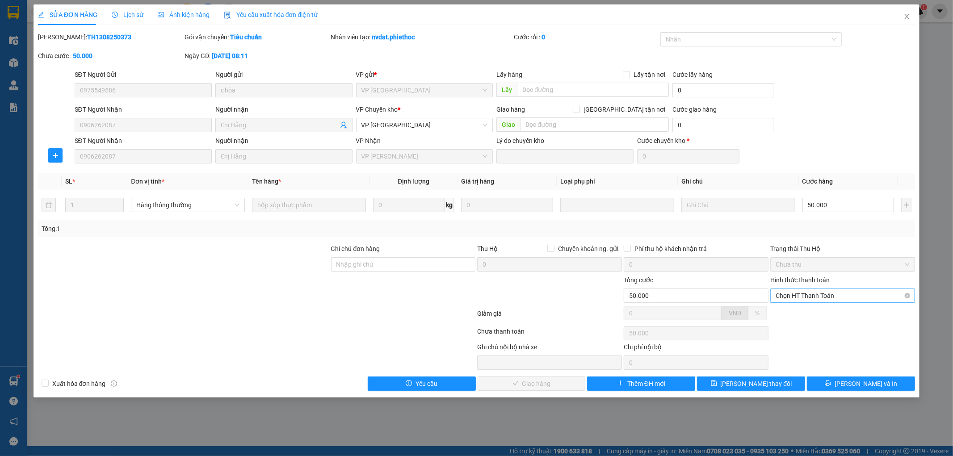
click at [813, 295] on span "Chọn HT Thanh Toán" at bounding box center [843, 295] width 134 height 13
click at [810, 309] on div "Tại văn phòng" at bounding box center [843, 314] width 134 height 10
type input "0"
click at [528, 387] on span "[PERSON_NAME] và Giao hàng" at bounding box center [538, 384] width 86 height 10
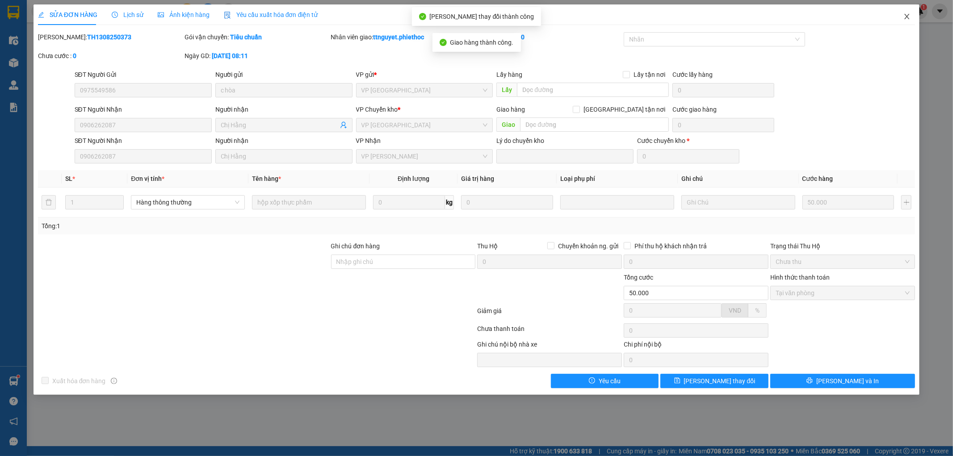
click at [907, 17] on icon "close" at bounding box center [907, 16] width 5 height 5
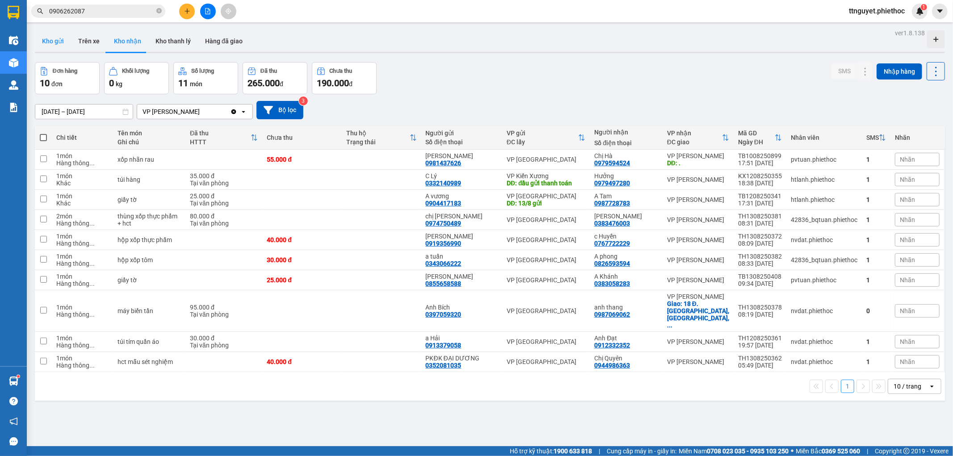
click at [48, 38] on button "Kho gửi" at bounding box center [53, 40] width 36 height 21
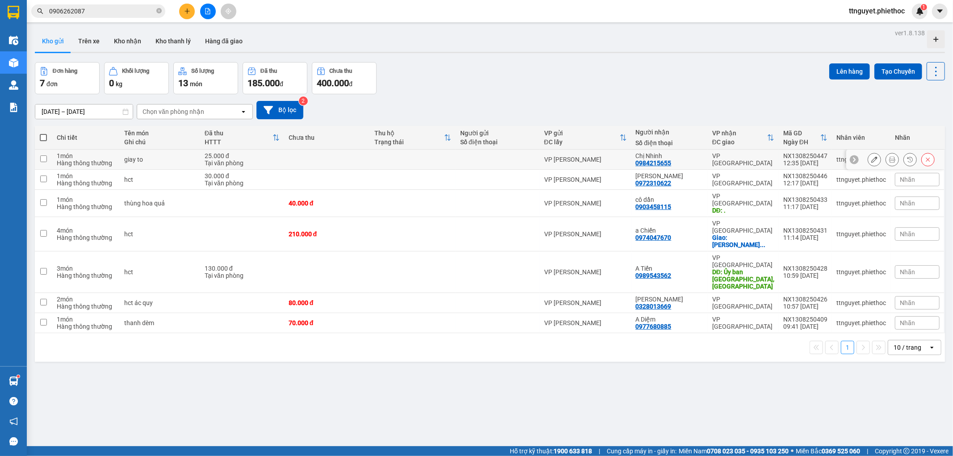
click at [195, 155] on td "giay to" at bounding box center [160, 160] width 80 height 20
checkbox input "true"
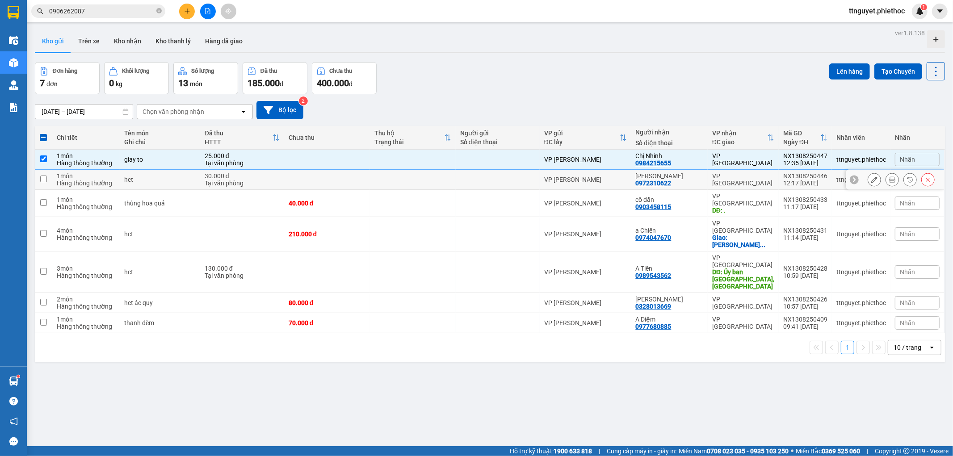
click at [175, 185] on td "hct" at bounding box center [160, 180] width 80 height 20
checkbox input "true"
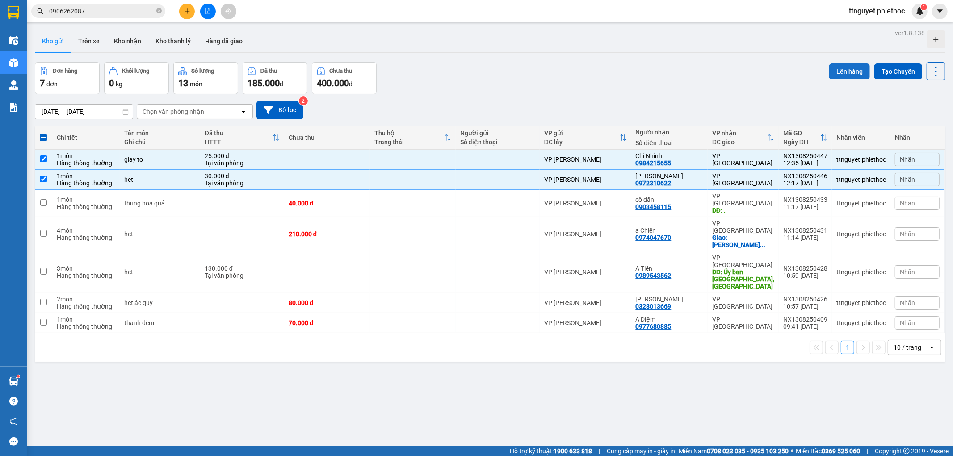
click at [849, 67] on button "Lên hàng" at bounding box center [849, 71] width 41 height 16
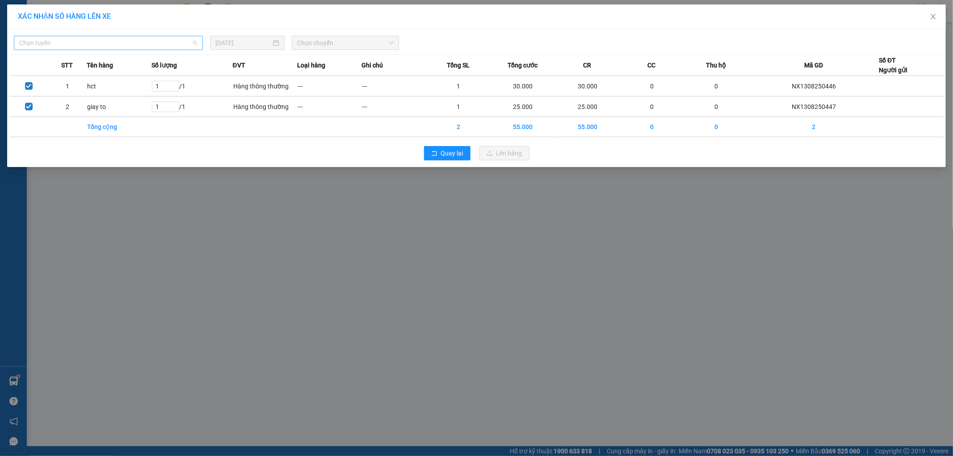
drag, startPoint x: 139, startPoint y: 39, endPoint x: 111, endPoint y: 47, distance: 29.8
click at [138, 39] on span "Chọn tuyến" at bounding box center [108, 42] width 178 height 13
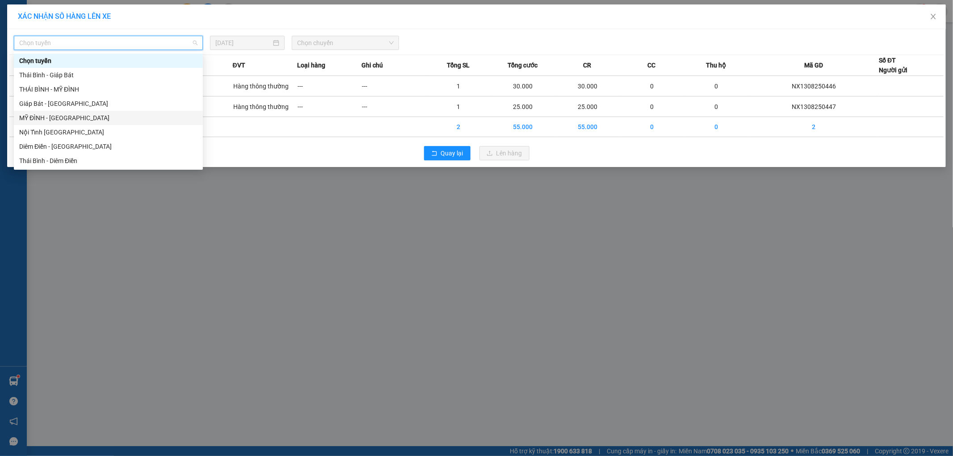
click at [27, 118] on div "MỸ ĐÌNH - [GEOGRAPHIC_DATA]" at bounding box center [108, 118] width 178 height 10
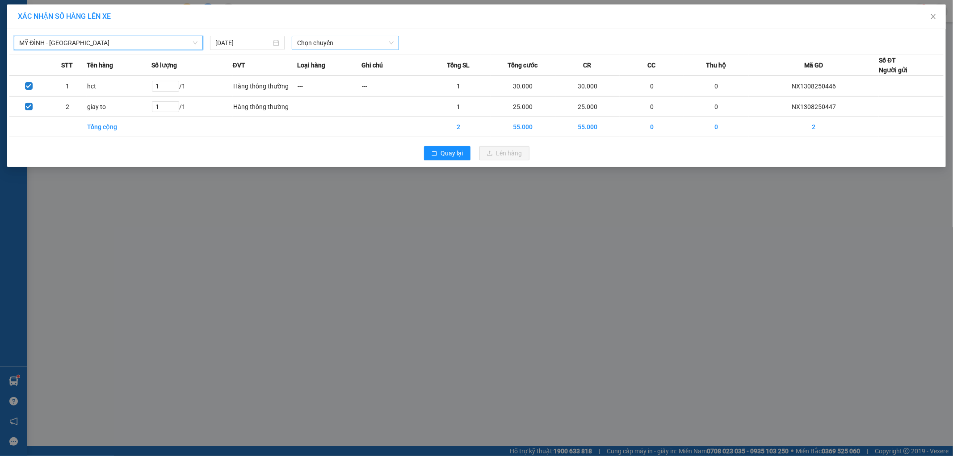
click at [341, 42] on span "Chọn chuyến" at bounding box center [345, 42] width 97 height 13
click at [325, 42] on span "Chọn chuyến" at bounding box center [345, 42] width 97 height 13
type input "8459"
click at [324, 65] on div "13:02 (TC) - 17A-084.59" at bounding box center [332, 61] width 70 height 10
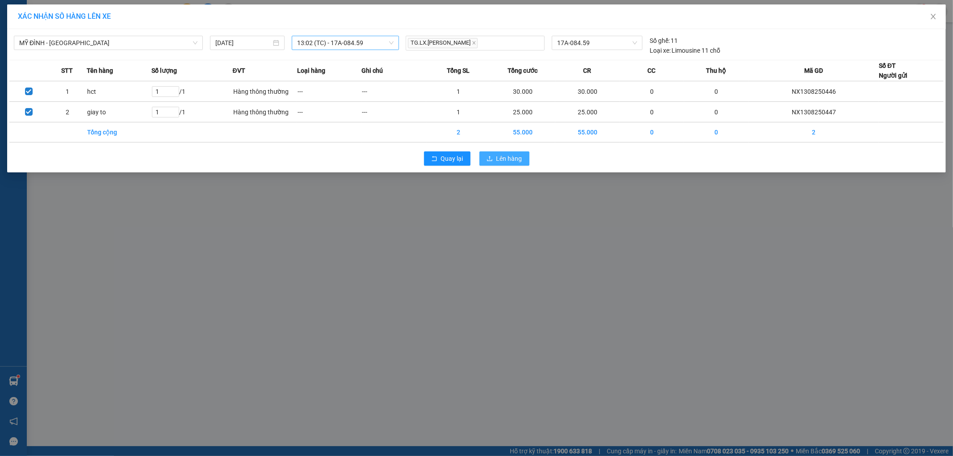
click at [505, 159] on span "Lên hàng" at bounding box center [509, 159] width 26 height 10
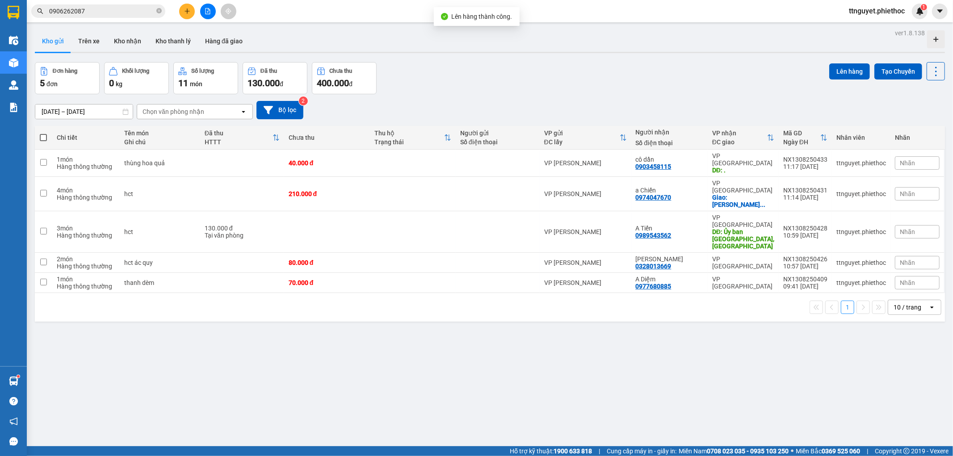
click at [42, 139] on span at bounding box center [43, 137] width 7 height 7
click at [43, 133] on input "checkbox" at bounding box center [43, 133] width 0 height 0
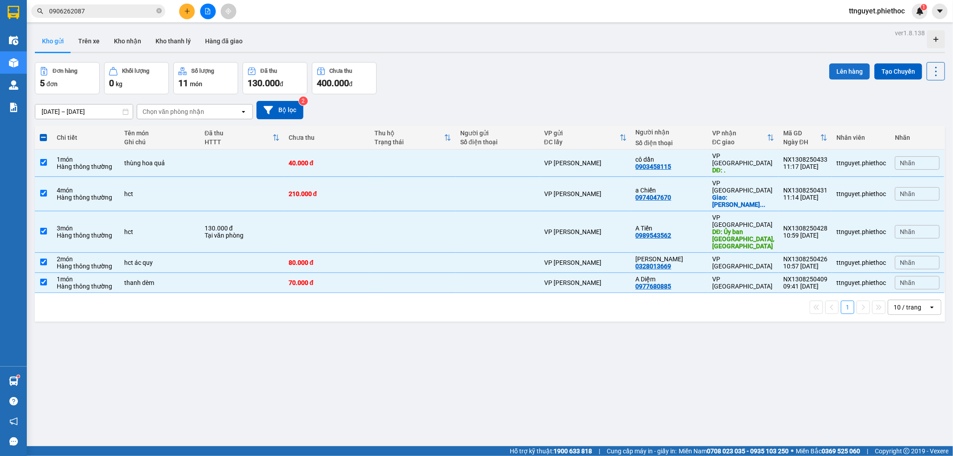
click at [852, 65] on button "Lên hàng" at bounding box center [849, 71] width 41 height 16
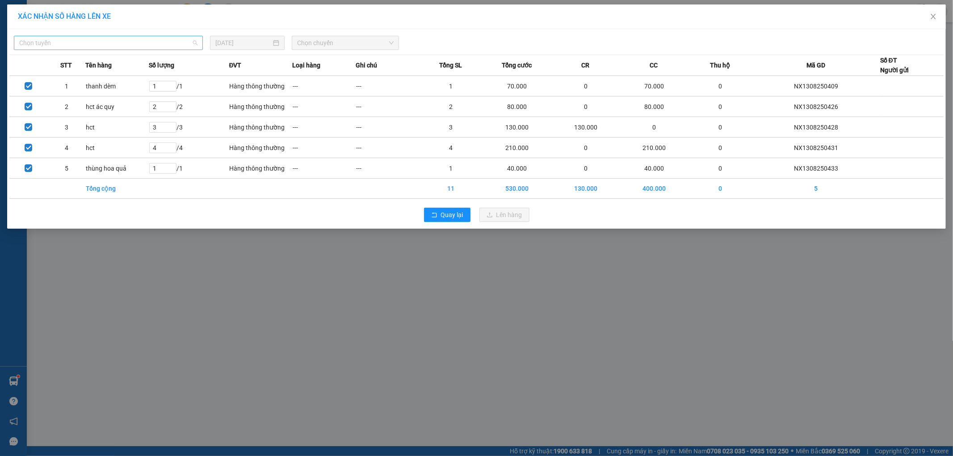
click at [133, 45] on span "Chọn tuyến" at bounding box center [108, 42] width 178 height 13
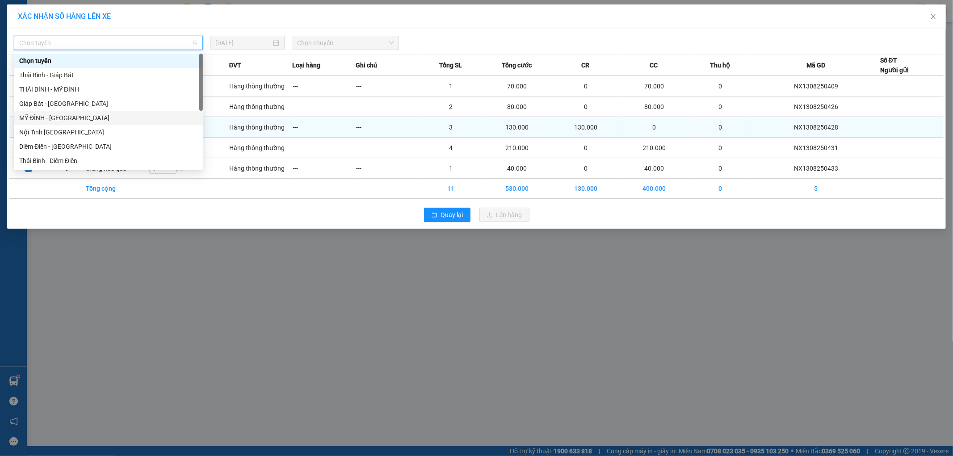
click at [55, 120] on div "MỸ ĐÌNH - [GEOGRAPHIC_DATA]" at bounding box center [108, 118] width 178 height 10
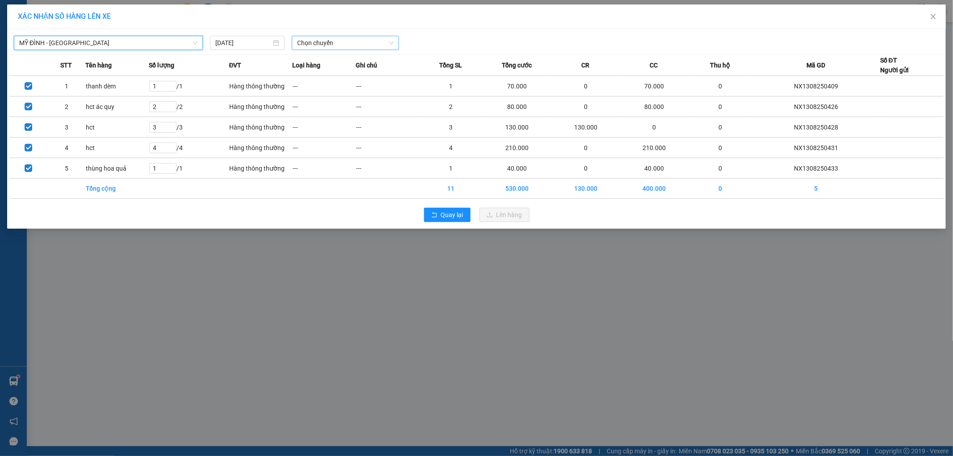
click at [324, 43] on span "Chọn chuyến" at bounding box center [345, 42] width 97 height 13
type input "0124"
click at [320, 63] on div "14:30 (TC) - 29H-901.24" at bounding box center [332, 61] width 70 height 10
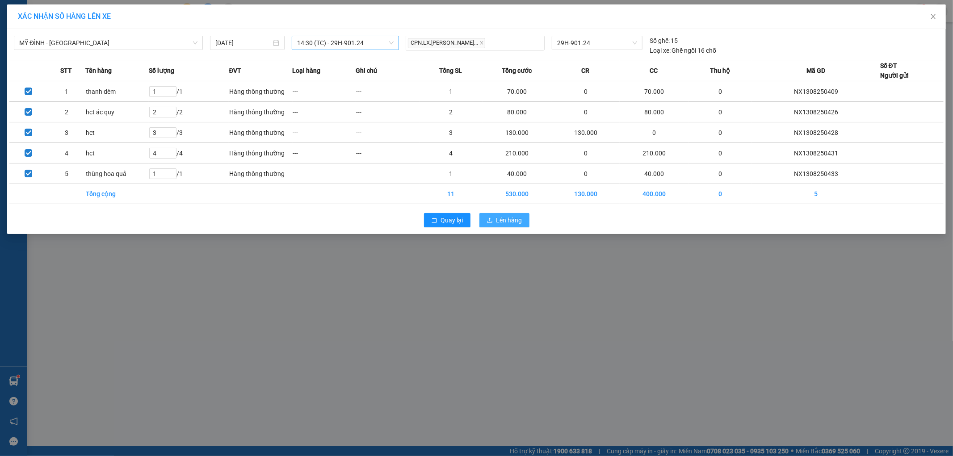
click at [503, 216] on span "Lên hàng" at bounding box center [509, 220] width 26 height 10
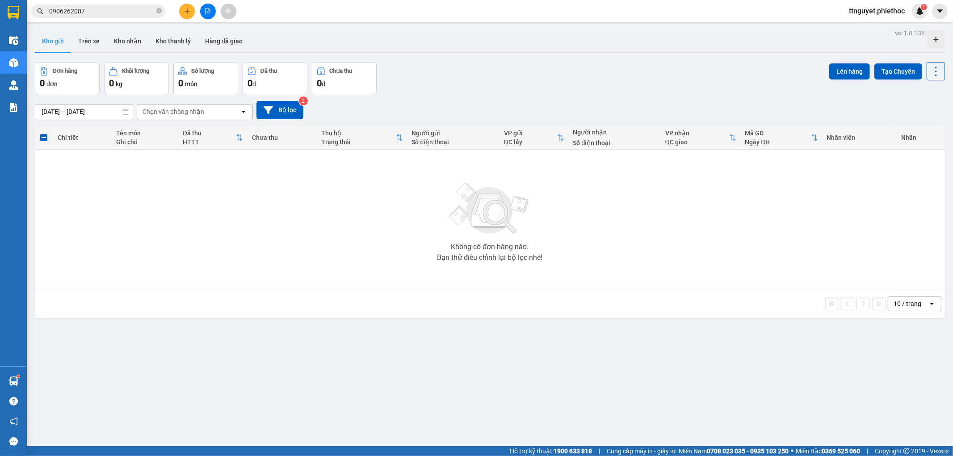
click at [185, 12] on icon "plus" at bounding box center [187, 11] width 6 height 6
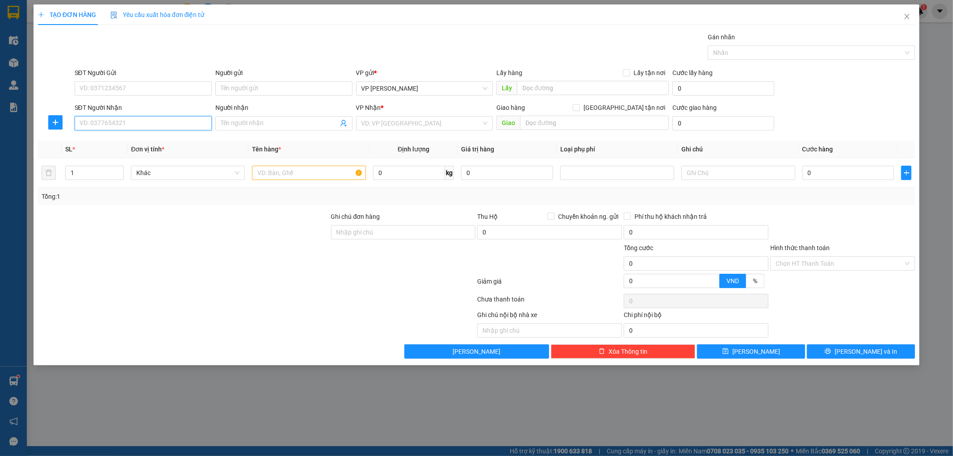
click at [148, 127] on input "SĐT Người Nhận" at bounding box center [143, 123] width 137 height 14
type input "0795040955"
click at [231, 120] on input "Người nhận" at bounding box center [280, 123] width 118 height 10
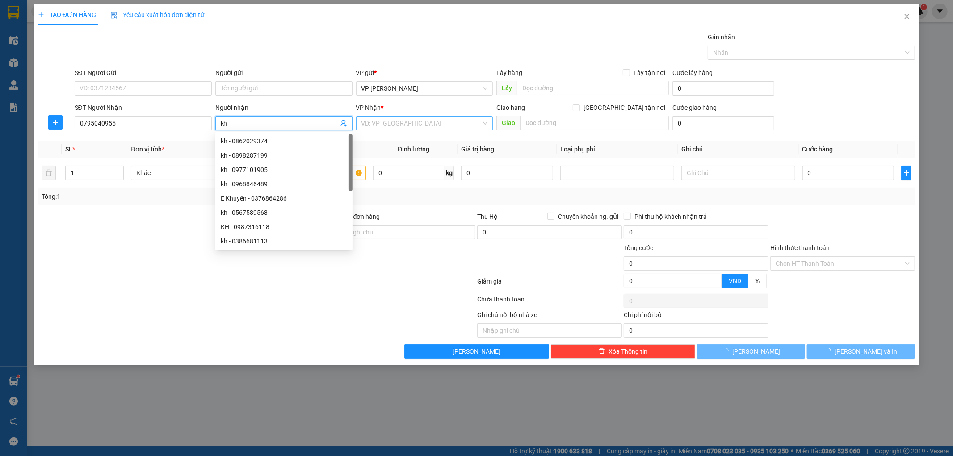
type input "kh"
click at [391, 124] on input "search" at bounding box center [421, 123] width 120 height 13
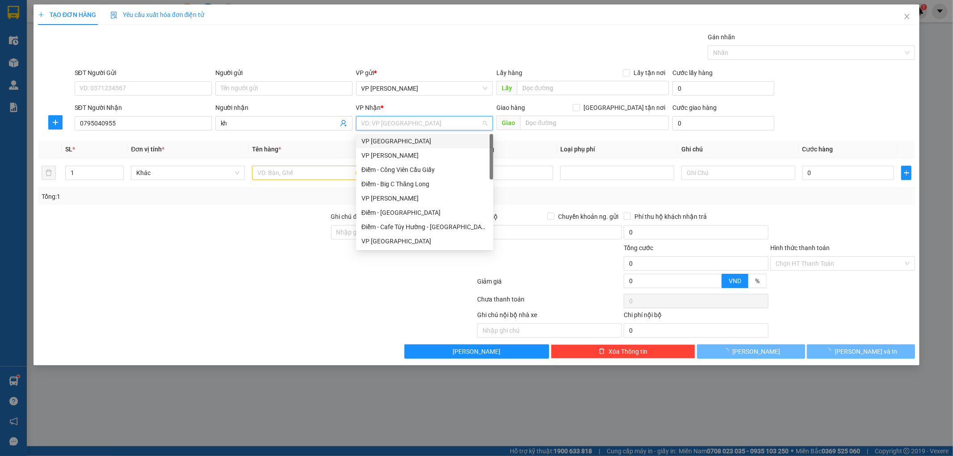
click at [385, 136] on div "VP [GEOGRAPHIC_DATA]" at bounding box center [424, 141] width 126 height 10
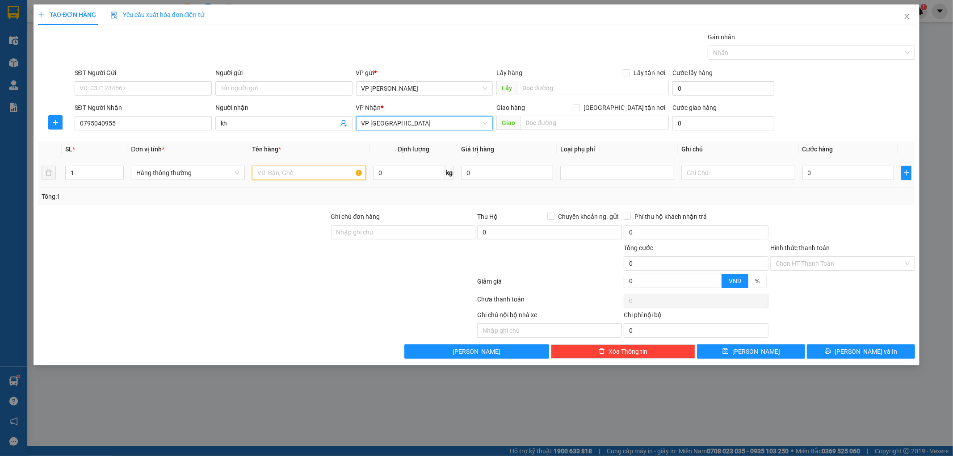
click at [316, 172] on input "text" at bounding box center [309, 173] width 114 height 14
type input "bọc màn máy tính"
click at [815, 177] on input "0" at bounding box center [848, 173] width 92 height 14
click at [553, 118] on input "text" at bounding box center [594, 123] width 149 height 14
click at [609, 173] on div at bounding box center [617, 173] width 109 height 11
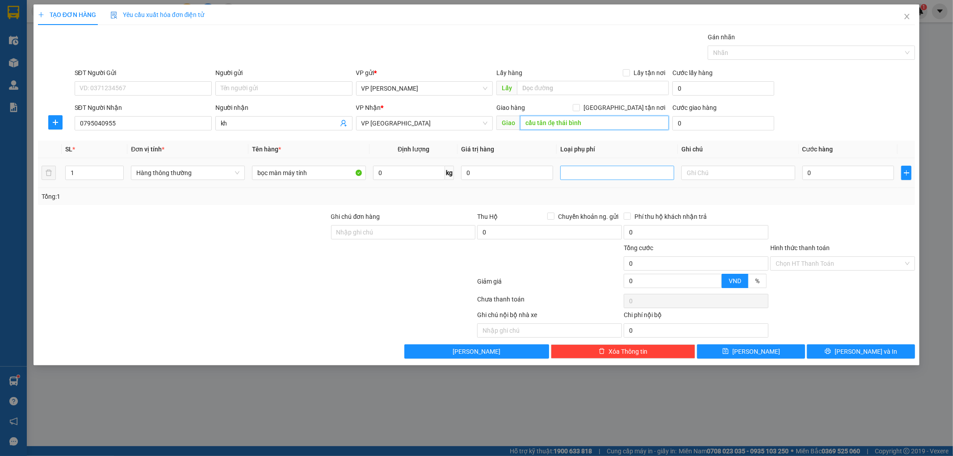
type input "cầu tân đẹ thái bình"
click at [592, 208] on div "Hàng dễ vỡ" at bounding box center [617, 205] width 103 height 10
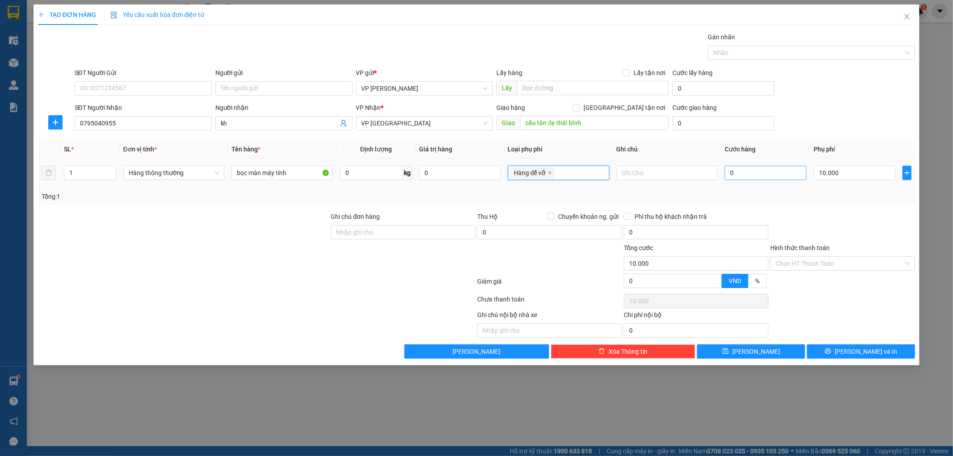
type input "10.000"
click at [777, 174] on input "0" at bounding box center [766, 173] width 82 height 14
type input "004"
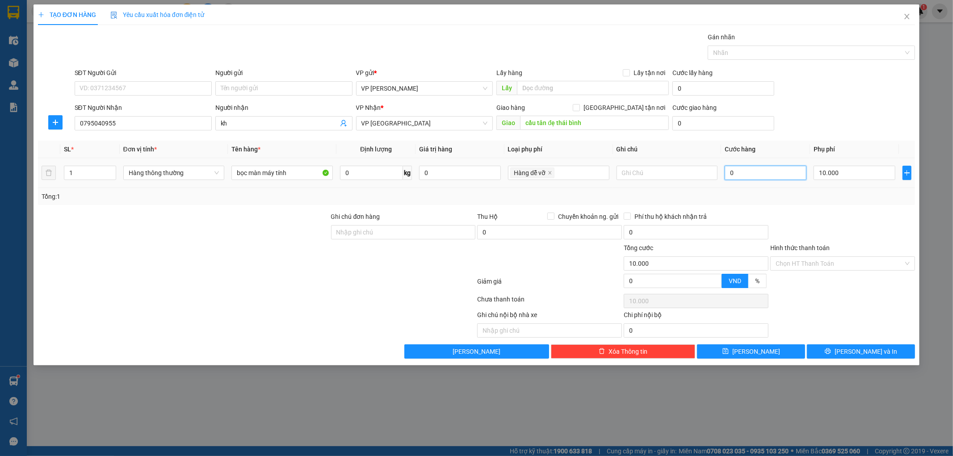
type input "10.004"
type input "0.040"
type input "10.040"
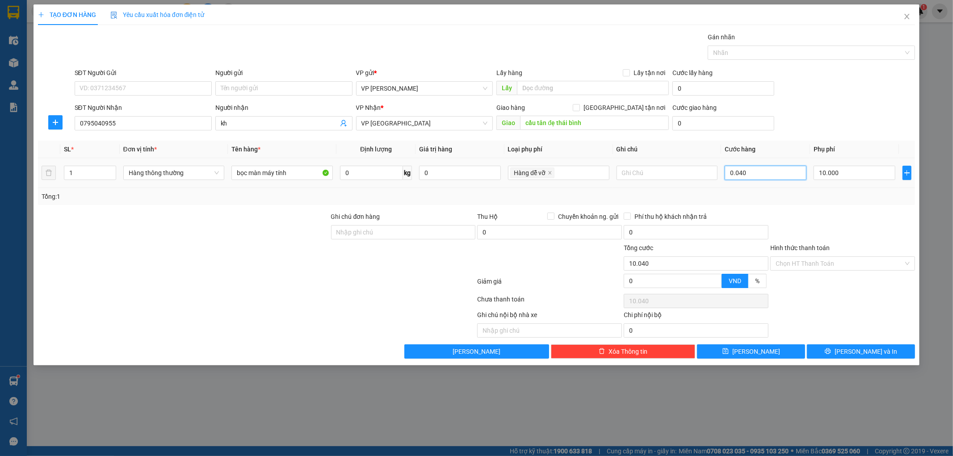
type input "004"
type input "10.004"
type input "00"
type input "10.000"
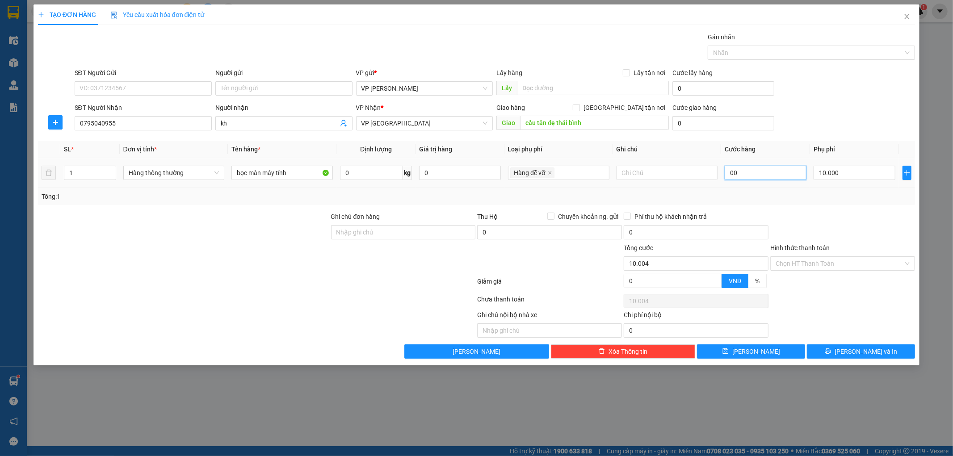
type input "10.000"
type input "003"
type input "10.003"
type input "0.035"
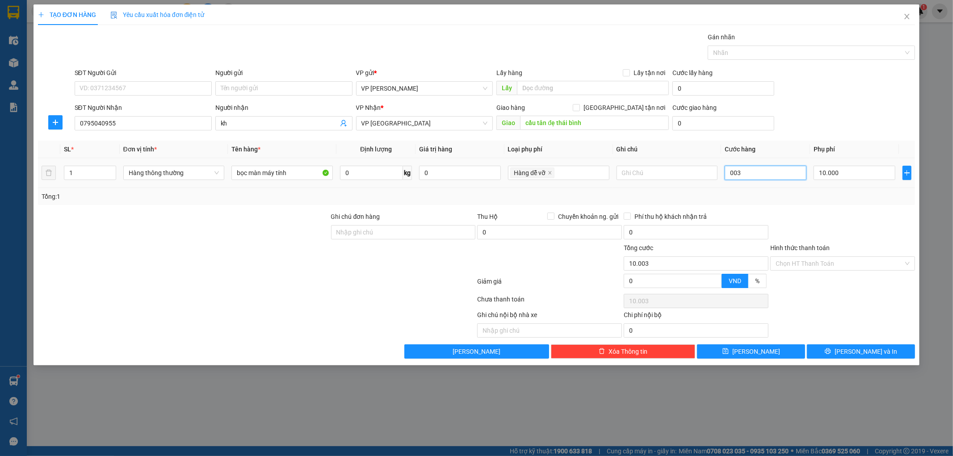
type input "10.035"
click at [792, 101] on form "SĐT Người Gửi VD: 0371234567 Người gửi Tên người gửi VP gửi * VP [PERSON_NAME] …" at bounding box center [476, 101] width 877 height 66
type input "35.000"
type input "45.000"
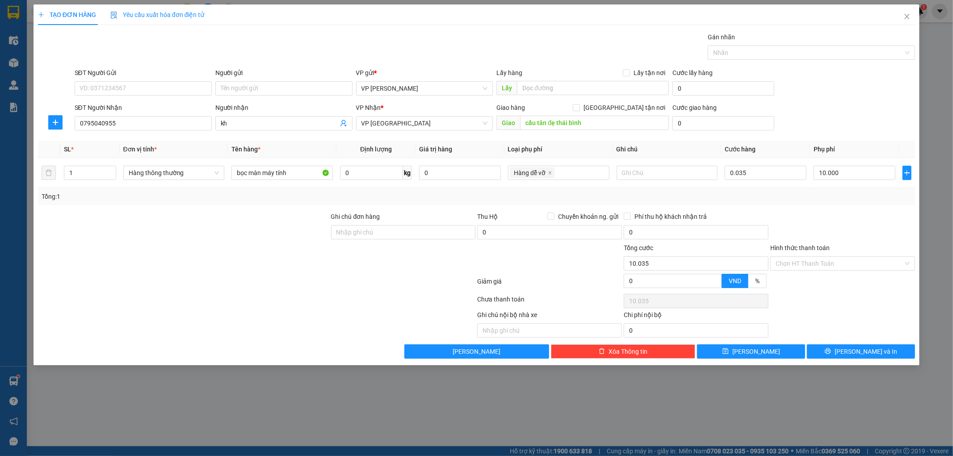
type input "45.000"
click at [708, 117] on input "0" at bounding box center [723, 123] width 102 height 14
type input "5"
type input "45.005"
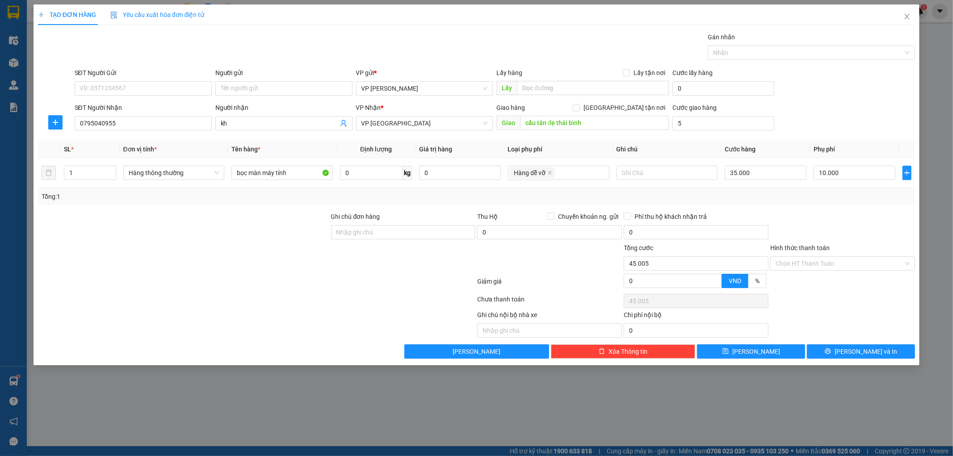
click at [877, 109] on div "SĐT Người Nhận 0795040955 Người nhận kh VP Nhận * VP Thái Bình Giao hàng [GEOGR…" at bounding box center [495, 118] width 844 height 31
click at [862, 351] on span "[PERSON_NAME] và In" at bounding box center [866, 352] width 63 height 10
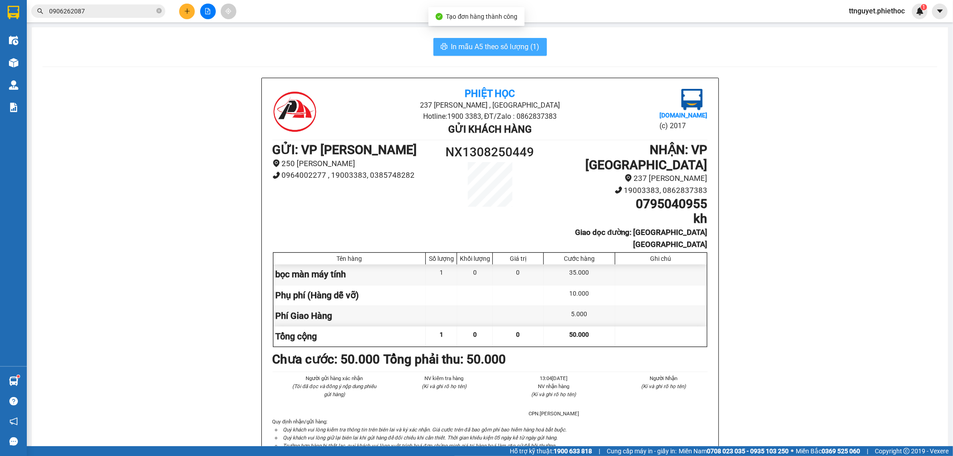
click at [497, 52] on button "In mẫu A5 theo số lượng (1)" at bounding box center [489, 47] width 113 height 18
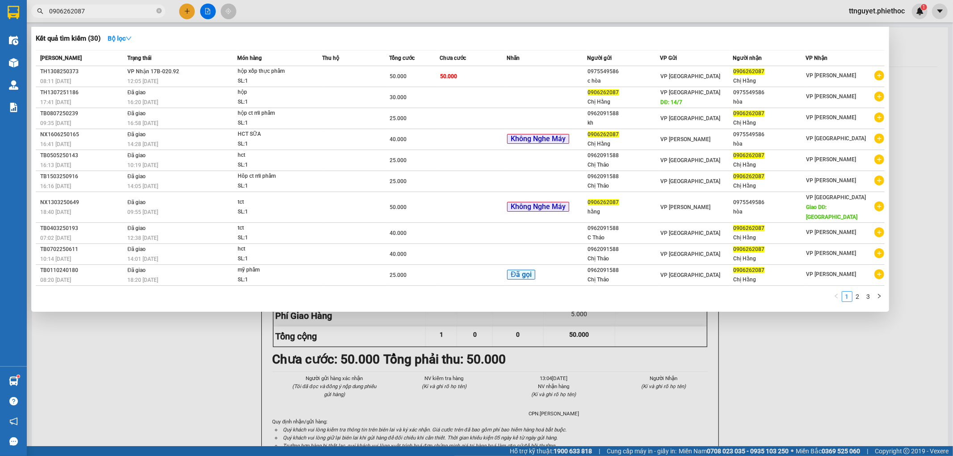
click at [109, 14] on input "0906262087" at bounding box center [101, 11] width 105 height 10
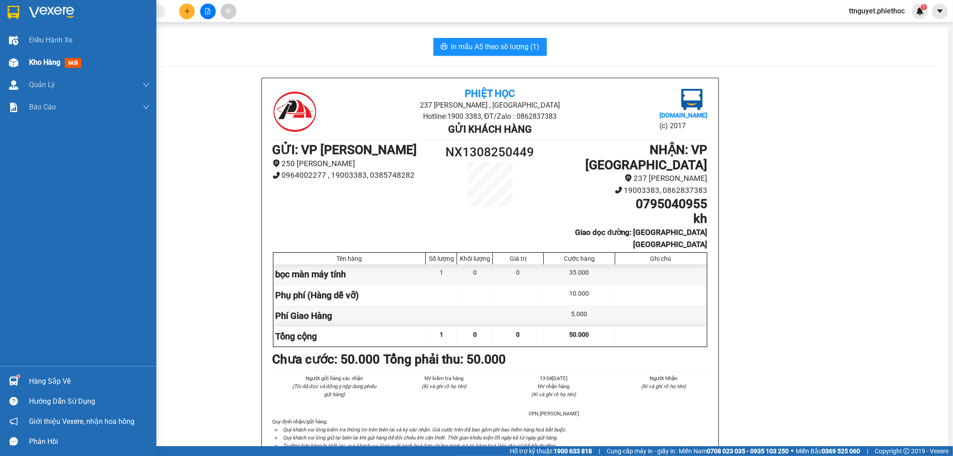
click at [33, 63] on span "Kho hàng" at bounding box center [44, 62] width 31 height 8
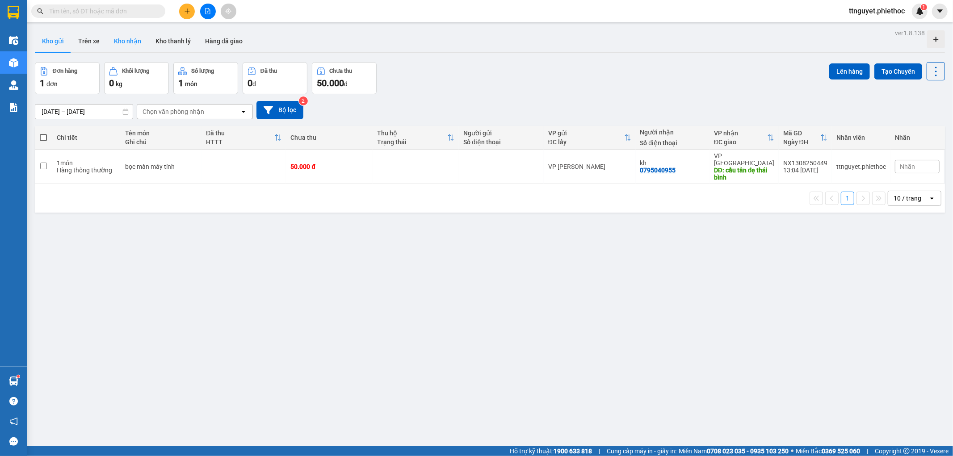
click at [130, 44] on button "Kho nhận" at bounding box center [128, 40] width 42 height 21
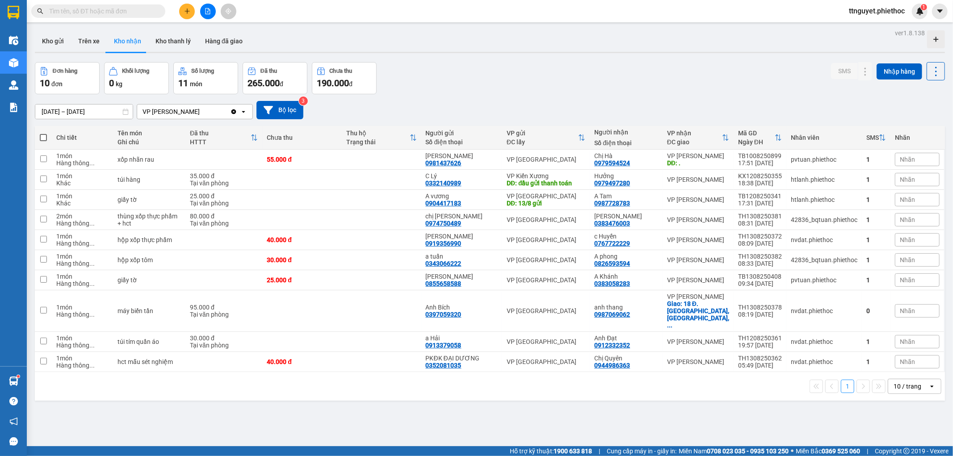
click at [119, 7] on input "text" at bounding box center [101, 11] width 105 height 10
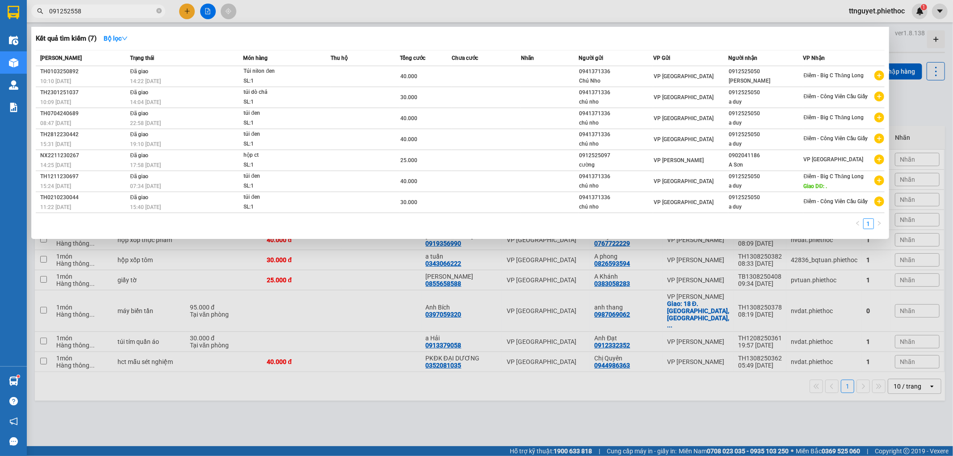
type input "0912525588"
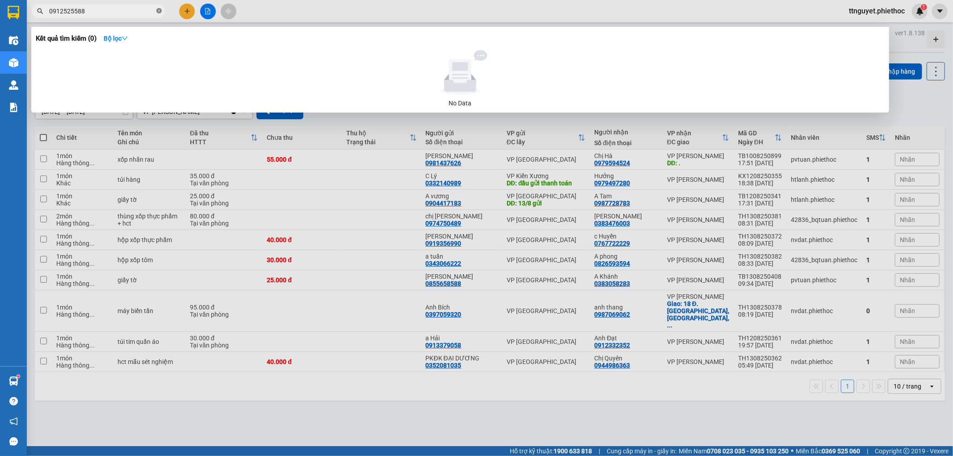
click at [157, 13] on icon "close-circle" at bounding box center [158, 10] width 5 height 5
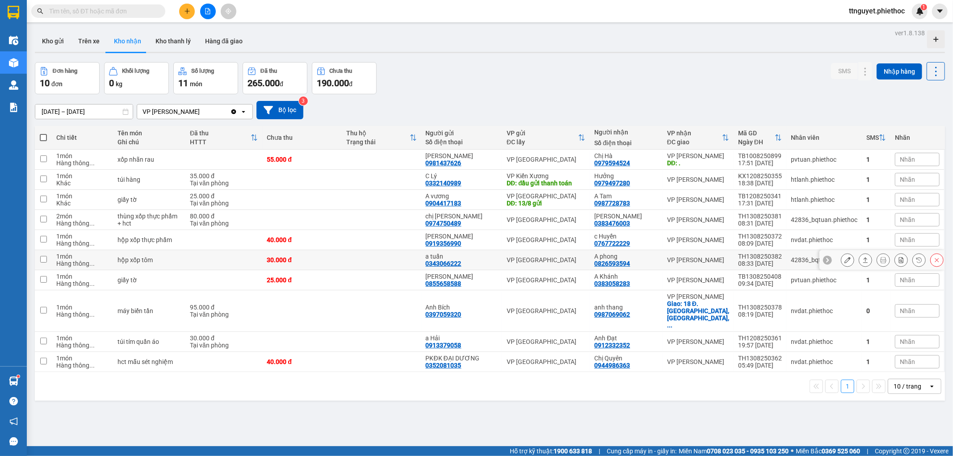
drag, startPoint x: 596, startPoint y: 264, endPoint x: 634, endPoint y: 261, distance: 37.2
click at [634, 261] on td "A phong 0826593594" at bounding box center [626, 260] width 73 height 20
checkbox input "true"
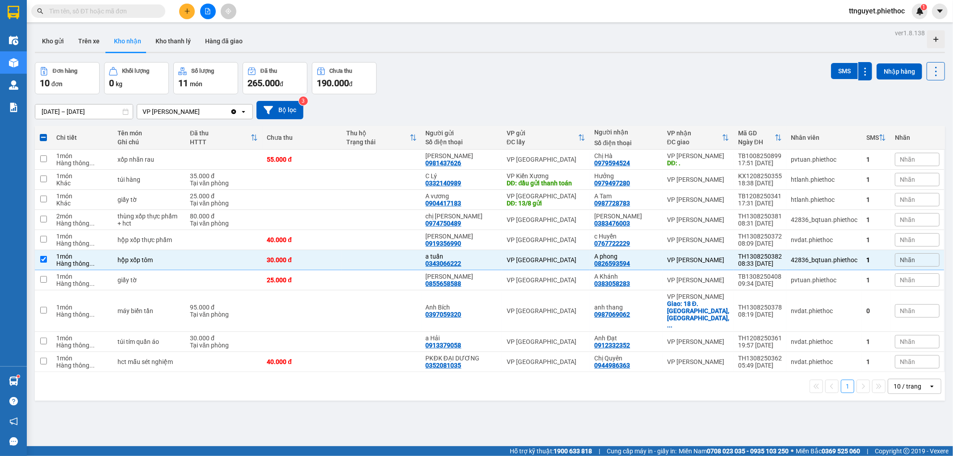
click at [147, 12] on input "text" at bounding box center [101, 11] width 105 height 10
paste input "0826593594"
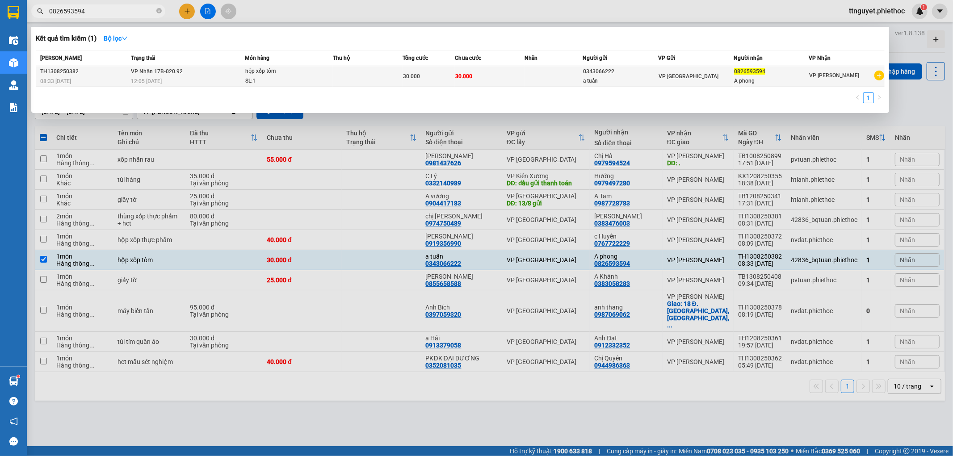
type input "0826593594"
click at [227, 74] on td "VP Nhận 17B-020.92 12:05 [DATE]" at bounding box center [187, 76] width 116 height 21
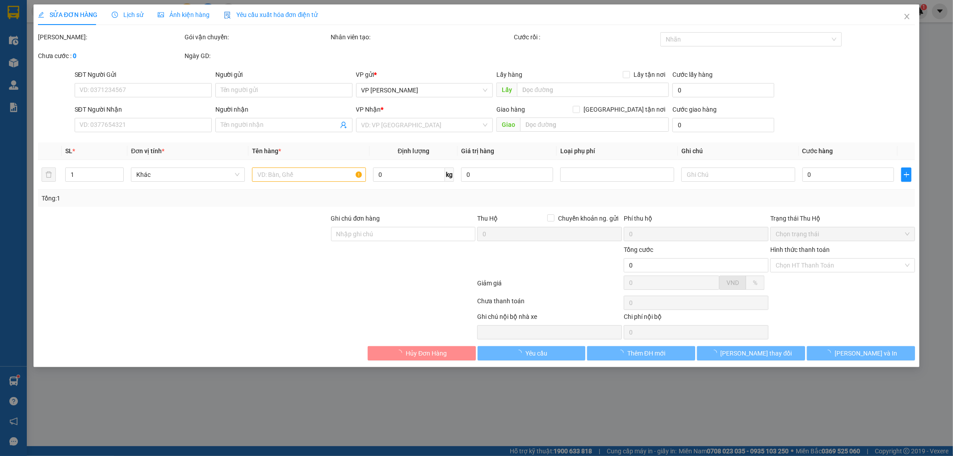
type input "0343066222"
type input "a tuấn"
type input "0826593594"
type input "A phong"
type input "30.000"
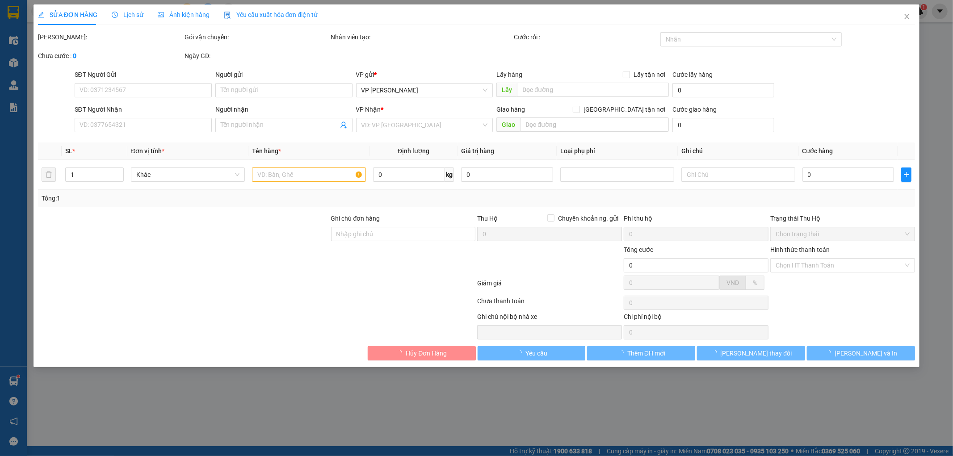
type input "30.000"
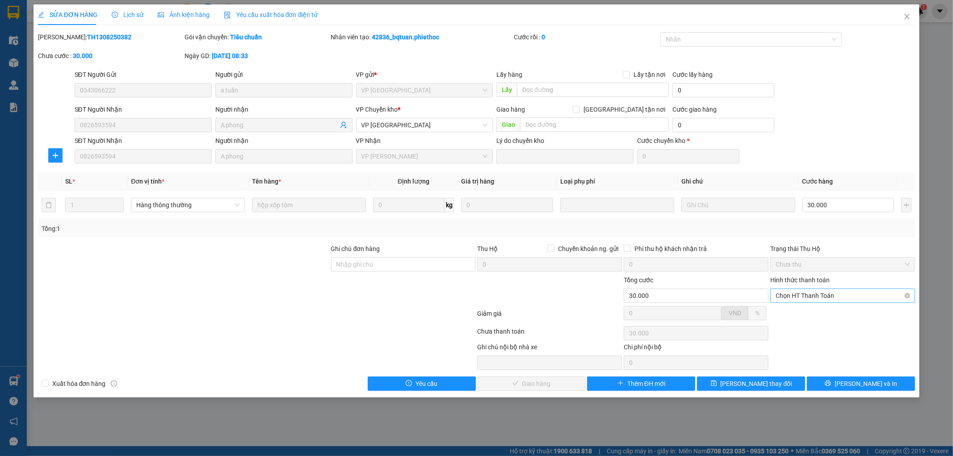
click at [842, 299] on span "Chọn HT Thanh Toán" at bounding box center [843, 295] width 134 height 13
click at [820, 315] on div "Tại văn phòng" at bounding box center [843, 314] width 134 height 10
click at [560, 384] on button "[PERSON_NAME] và Giao hàng" at bounding box center [532, 384] width 108 height 14
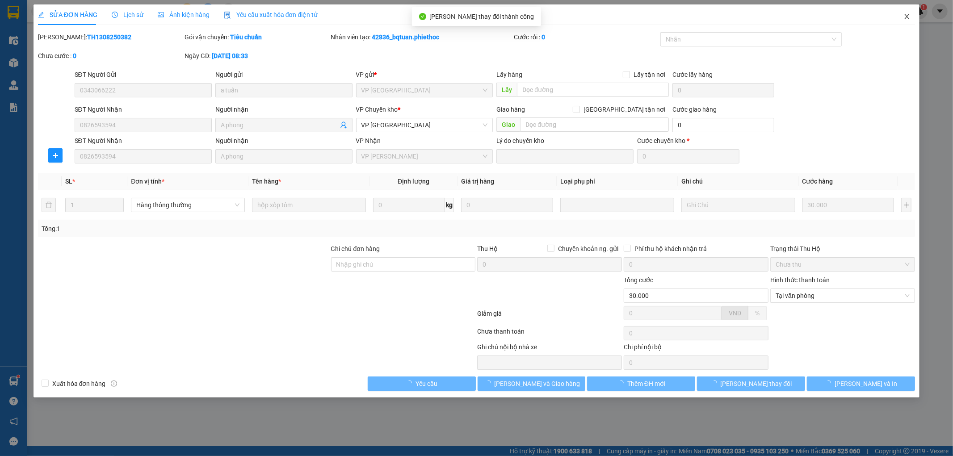
click at [908, 17] on icon "close" at bounding box center [906, 16] width 7 height 7
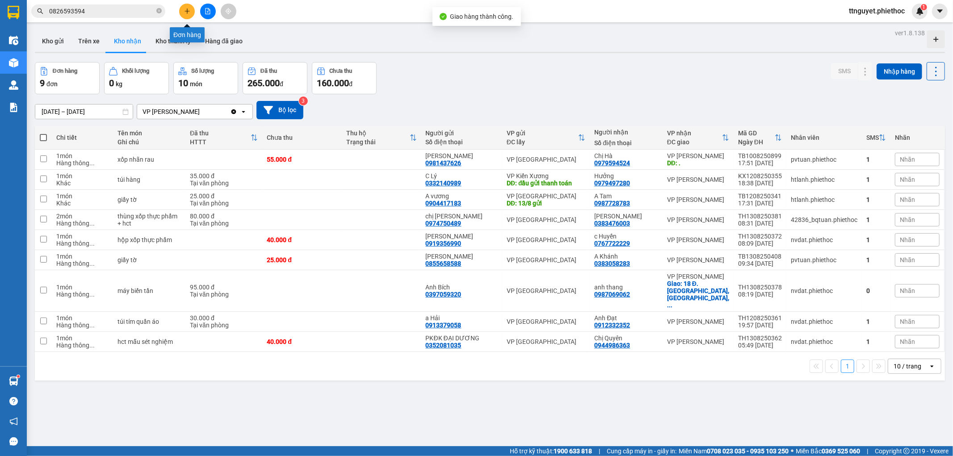
click at [188, 10] on icon "plus" at bounding box center [187, 11] width 6 height 6
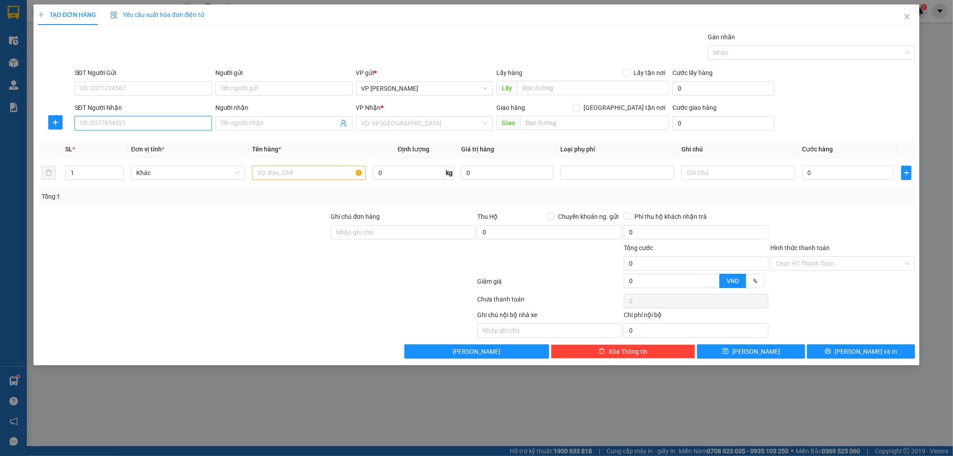
click at [114, 123] on input "SĐT Người Nhận" at bounding box center [143, 123] width 137 height 14
type input "0962431226"
click at [105, 141] on div "0962431226 - A Chung" at bounding box center [143, 141] width 126 height 10
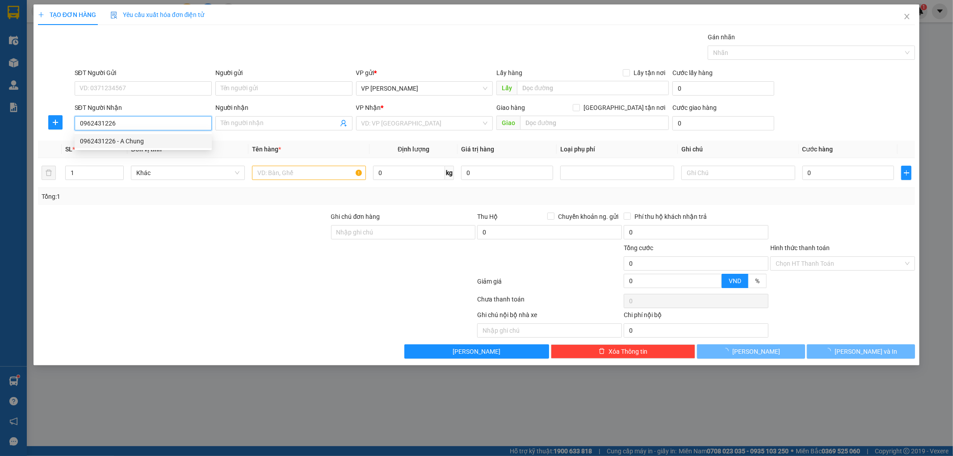
type input "A Chung"
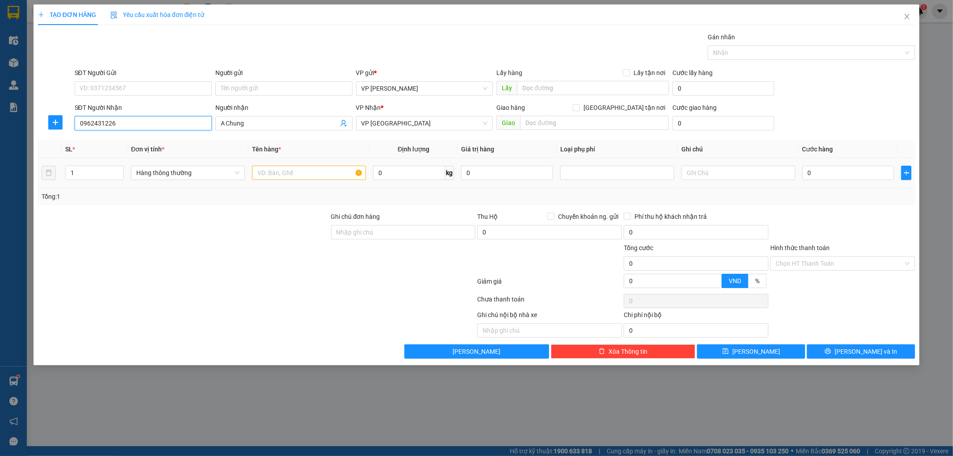
type input "0962431226"
click at [318, 179] on input "text" at bounding box center [309, 173] width 114 height 14
type input "hct may moc"
click at [828, 171] on input "0" at bounding box center [848, 173] width 92 height 14
click at [848, 176] on input "0" at bounding box center [848, 173] width 92 height 14
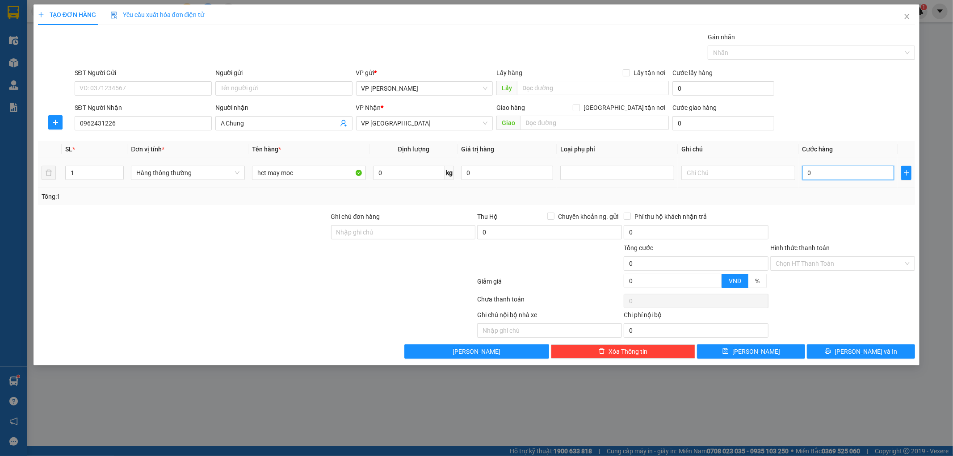
type input "002"
type input "2"
click at [864, 202] on div "Tổng: 1" at bounding box center [476, 196] width 877 height 17
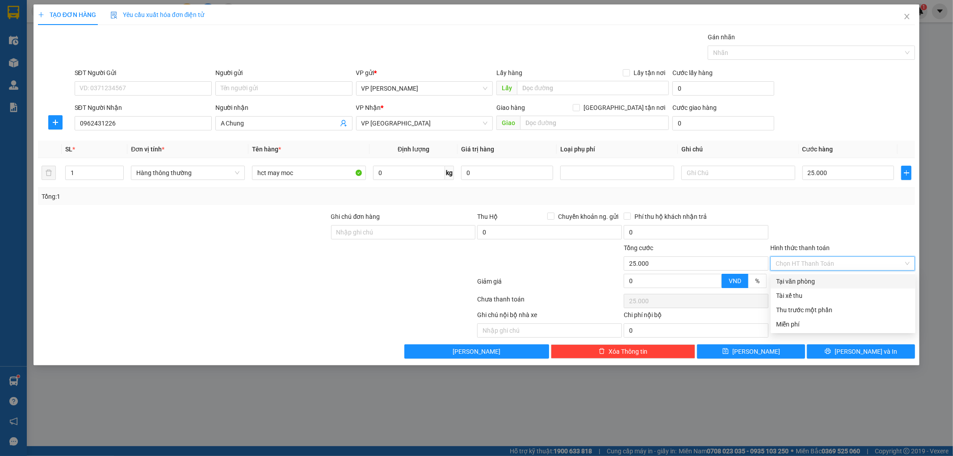
click at [848, 261] on input "Hình thức thanh toán" at bounding box center [840, 263] width 128 height 13
click at [837, 282] on div "Tại văn phòng" at bounding box center [843, 282] width 134 height 10
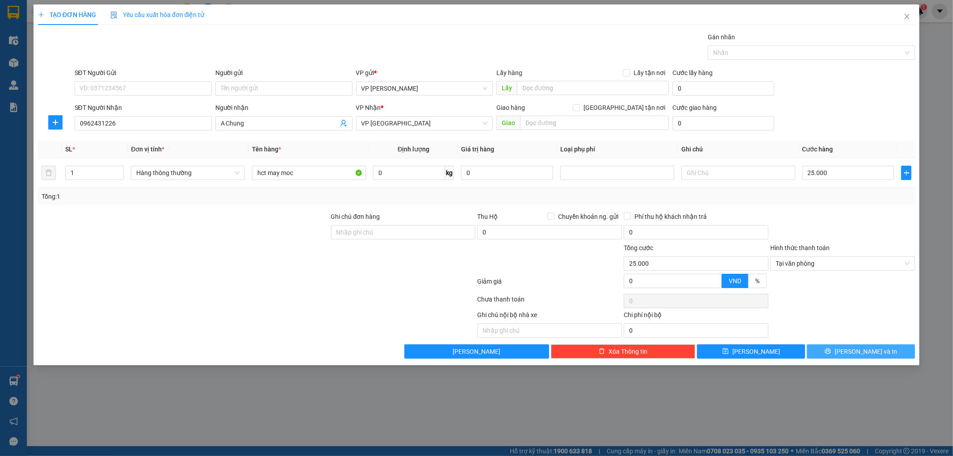
click at [831, 351] on icon "printer" at bounding box center [828, 351] width 6 height 6
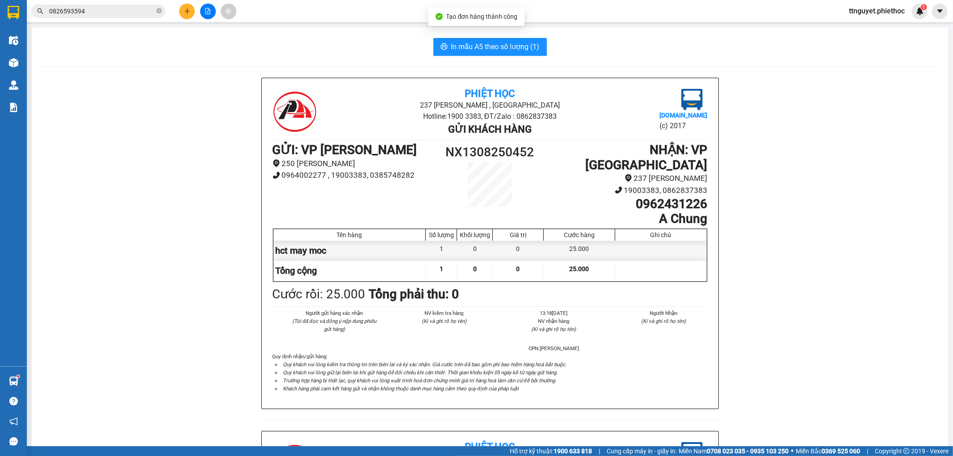
click at [496, 37] on div "In mẫu A5 theo số lượng (1) Phiệt Học 237 [PERSON_NAME] , [GEOGRAPHIC_DATA] Hot…" at bounding box center [490, 411] width 916 height 768
click at [496, 42] on span "In mẫu A5 theo số lượng (1)" at bounding box center [495, 46] width 88 height 11
click at [185, 6] on button at bounding box center [187, 12] width 16 height 16
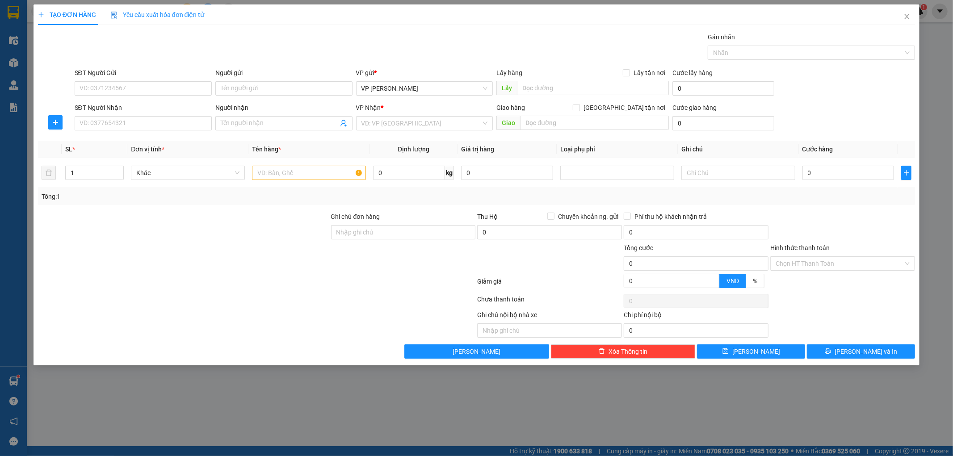
click at [149, 80] on div "SĐT Người Gửi" at bounding box center [143, 74] width 137 height 13
click at [140, 91] on input "SĐT Người Gửi" at bounding box center [143, 88] width 137 height 14
click at [259, 85] on input "Người gửi" at bounding box center [283, 88] width 137 height 14
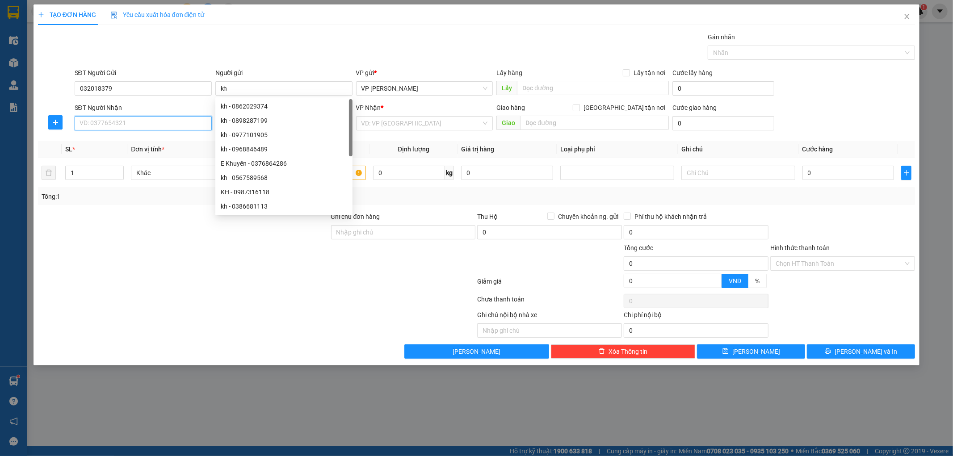
click at [145, 127] on input "SĐT Người Nhận" at bounding box center [143, 123] width 137 height 14
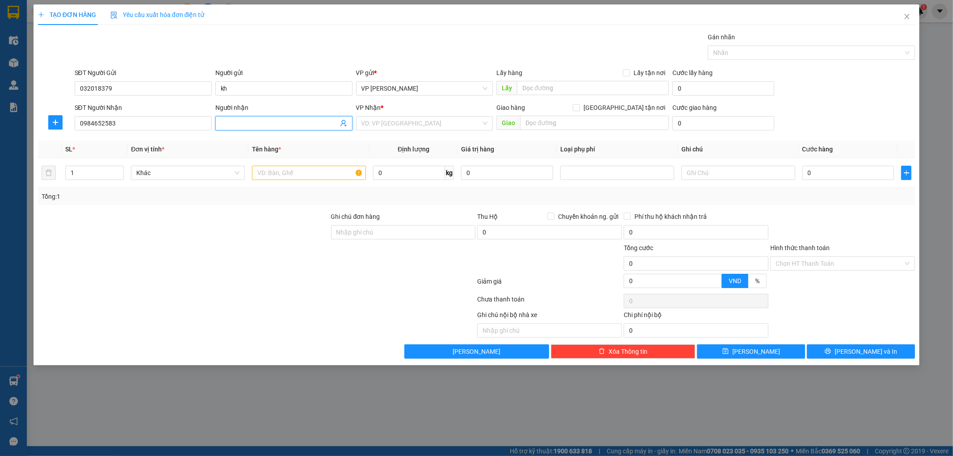
click at [246, 126] on input "Người nhận" at bounding box center [280, 123] width 118 height 10
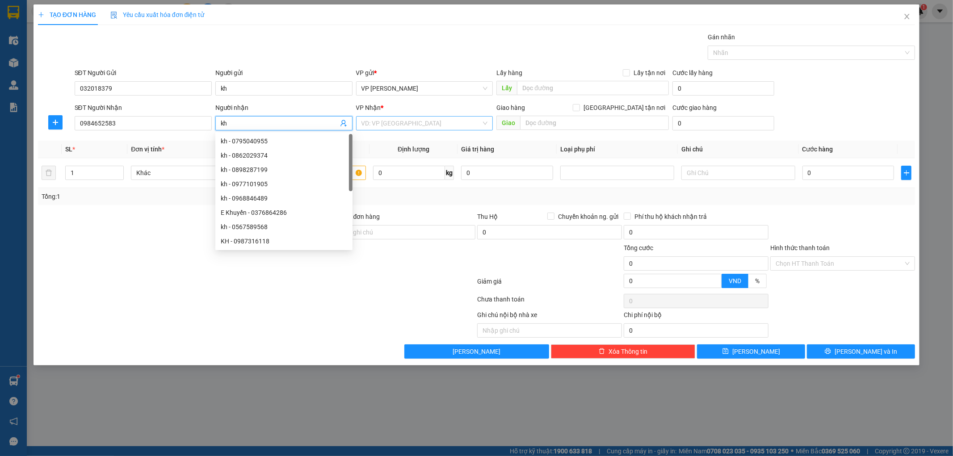
click at [395, 128] on input "search" at bounding box center [421, 123] width 120 height 13
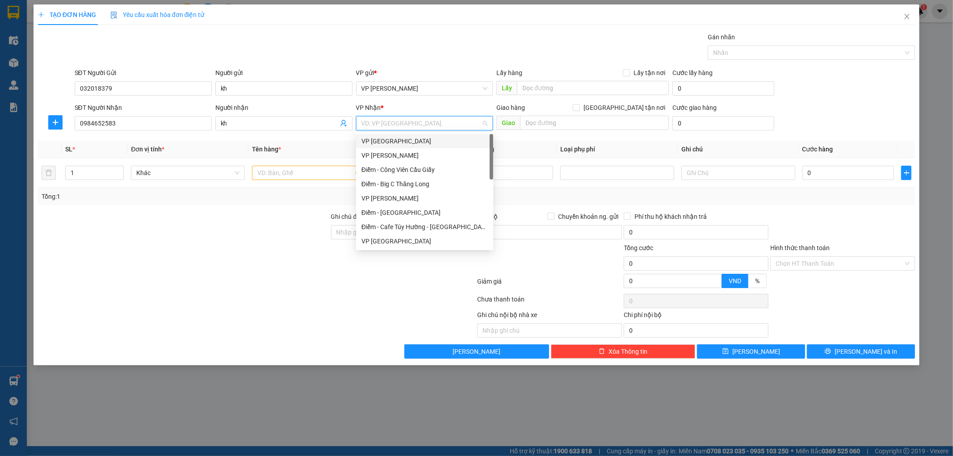
click at [396, 141] on div "VP [GEOGRAPHIC_DATA]" at bounding box center [424, 141] width 126 height 10
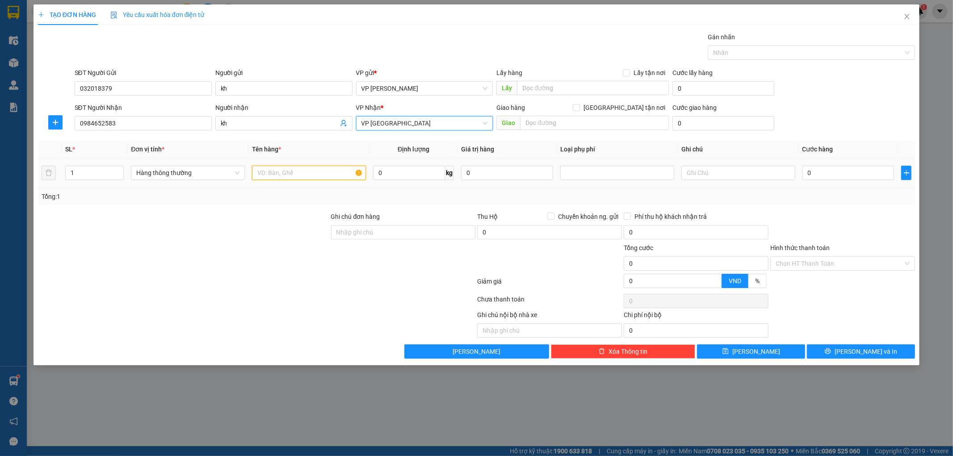
click at [290, 172] on input "text" at bounding box center [309, 173] width 114 height 14
click at [313, 172] on input "text" at bounding box center [309, 173] width 114 height 14
click at [587, 126] on input "text" at bounding box center [594, 123] width 149 height 14
click at [315, 177] on input "text" at bounding box center [309, 173] width 114 height 14
click at [569, 166] on div at bounding box center [617, 173] width 114 height 14
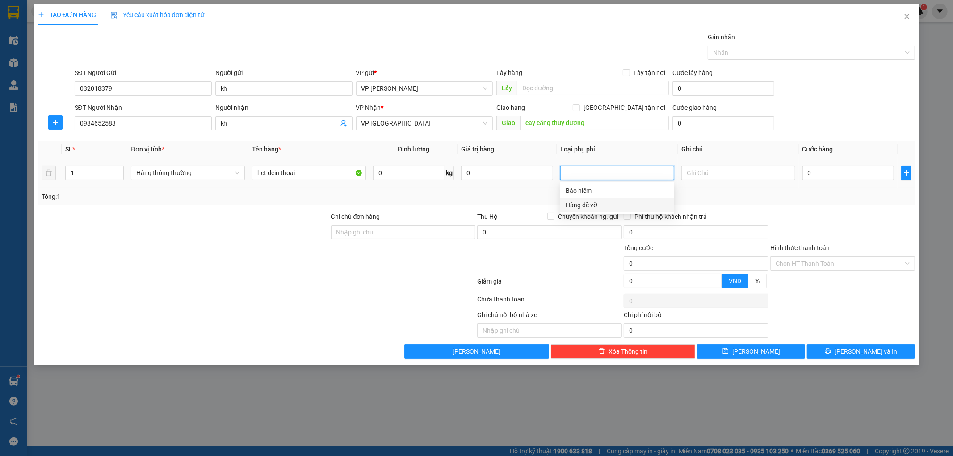
click at [577, 202] on div "Hàng dễ vỡ" at bounding box center [617, 205] width 103 height 10
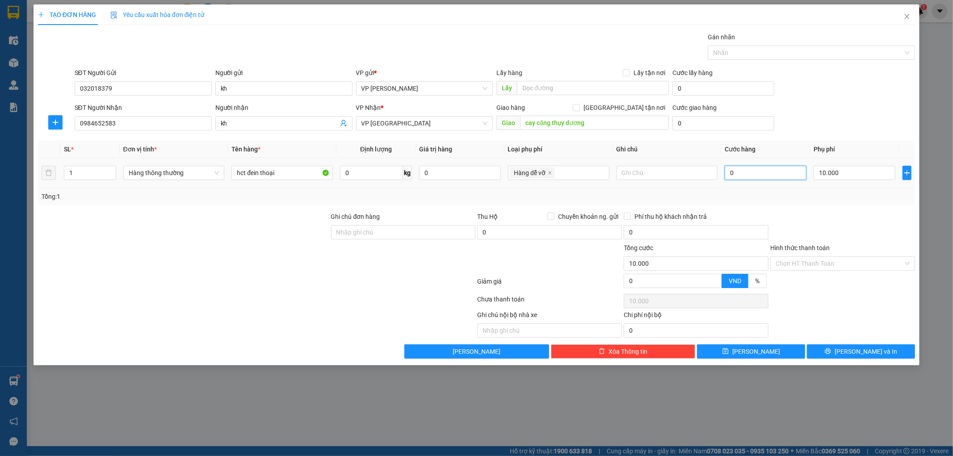
click at [745, 170] on input "0" at bounding box center [766, 173] width 82 height 14
click at [840, 189] on div "Tổng: 1" at bounding box center [476, 196] width 877 height 17
click at [726, 125] on input "0" at bounding box center [723, 123] width 102 height 14
click at [835, 200] on div "Tổng: 1" at bounding box center [477, 197] width 870 height 10
click at [841, 203] on div "Tổng: 1" at bounding box center [476, 196] width 877 height 17
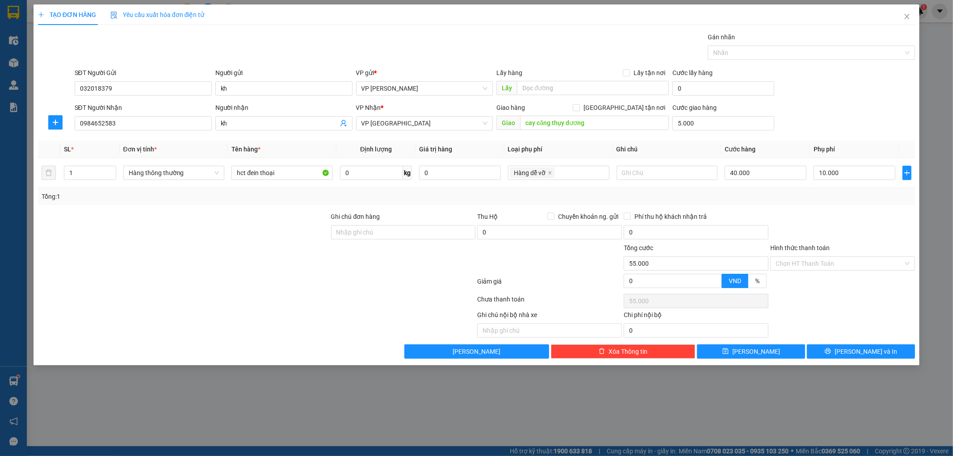
click at [824, 99] on div "SĐT Người Gửi 032018379 Người gửi kh VP gửi * VP [PERSON_NAME] Lấy hàng Lấy tận…" at bounding box center [495, 83] width 844 height 31
click at [797, 215] on div at bounding box center [842, 227] width 147 height 31
click at [856, 310] on div "Chọn HT Thanh Toán" at bounding box center [842, 301] width 147 height 18
click at [854, 173] on input "10.000" at bounding box center [855, 173] width 82 height 14
click at [776, 174] on input "40.000" at bounding box center [766, 173] width 82 height 14
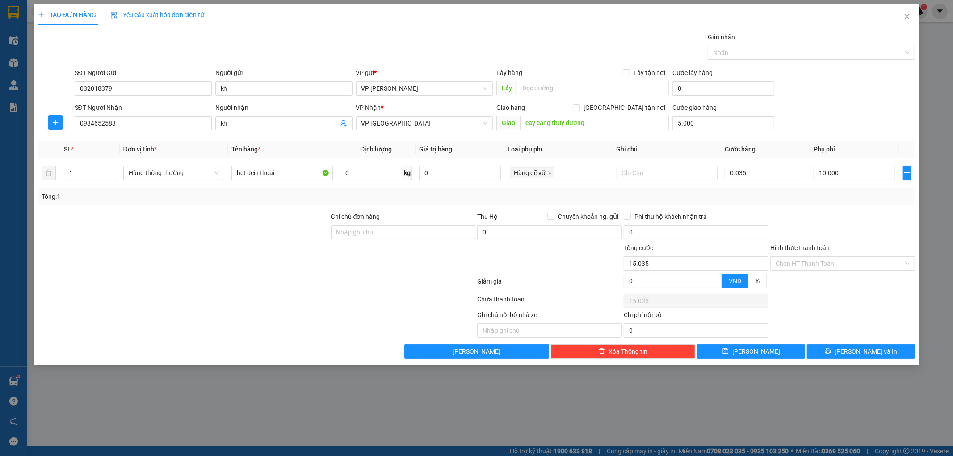
click at [811, 224] on div at bounding box center [842, 227] width 147 height 31
click at [827, 347] on button "[PERSON_NAME] và In" at bounding box center [861, 351] width 108 height 14
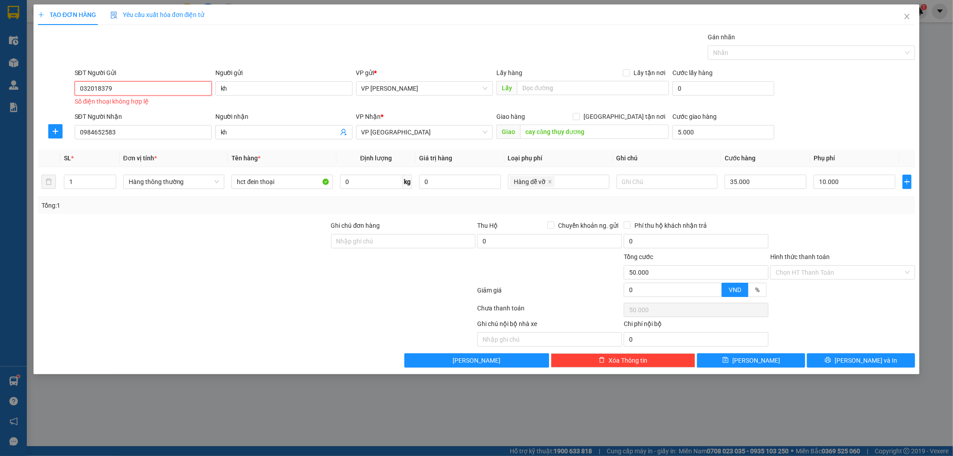
click at [147, 92] on input "032018379" at bounding box center [143, 88] width 137 height 14
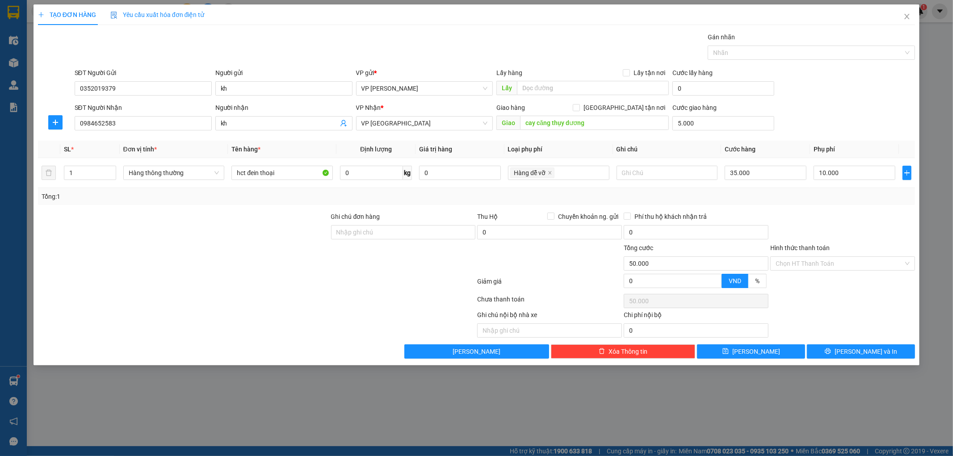
click at [292, 269] on div at bounding box center [183, 258] width 293 height 31
drag, startPoint x: 58, startPoint y: 122, endPoint x: 434, endPoint y: 185, distance: 381.6
click at [60, 120] on span "plus" at bounding box center [55, 122] width 13 height 7
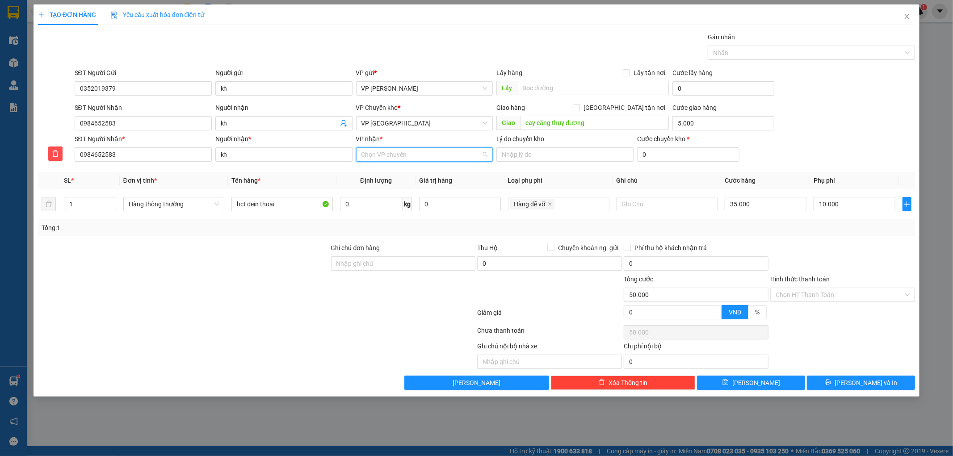
click at [416, 159] on input "VP nhận *" at bounding box center [421, 154] width 120 height 13
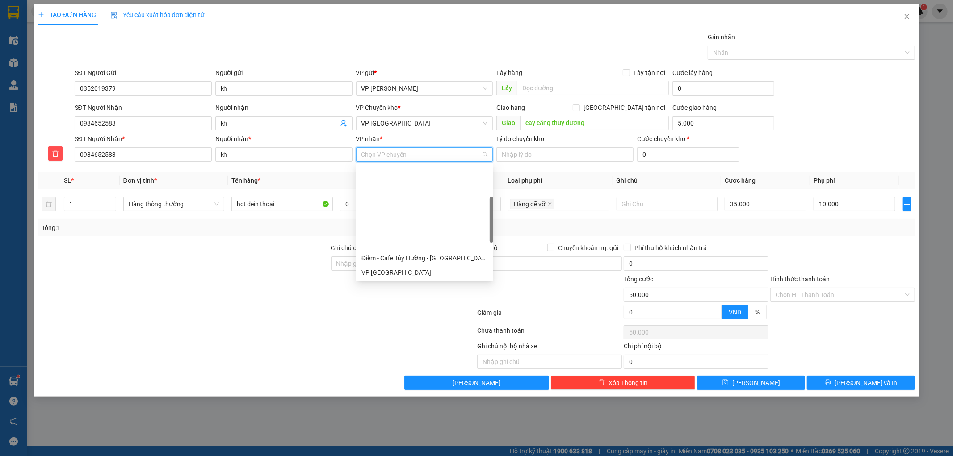
click at [387, 353] on div "VP Diêm Điền" at bounding box center [424, 358] width 126 height 10
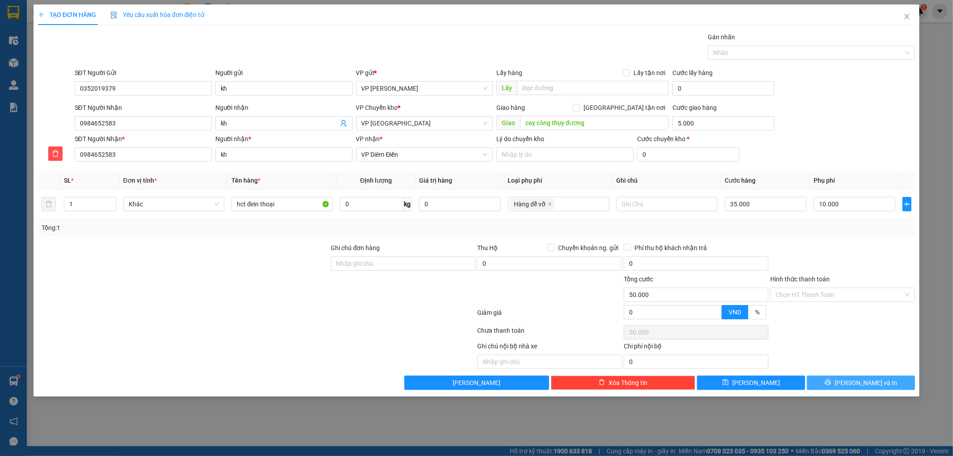
click at [879, 380] on button "[PERSON_NAME] và In" at bounding box center [861, 383] width 108 height 14
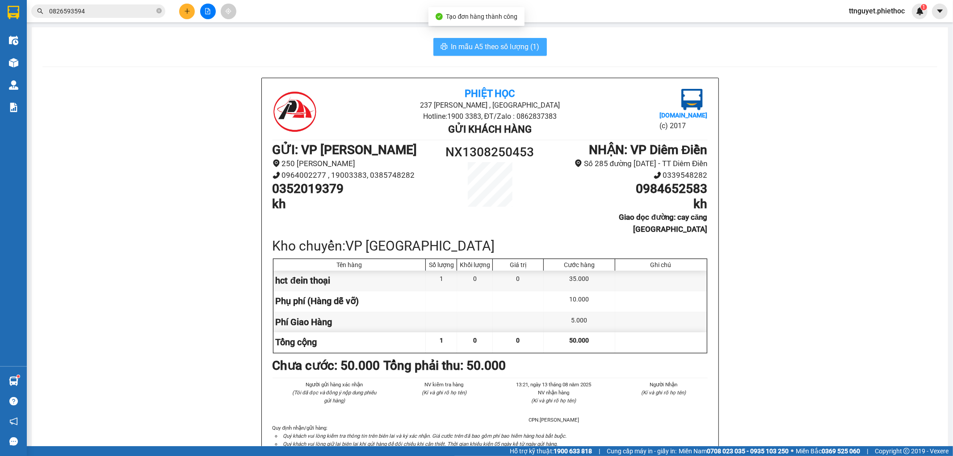
click at [496, 42] on span "In mẫu A5 theo số lượng (1)" at bounding box center [495, 46] width 88 height 11
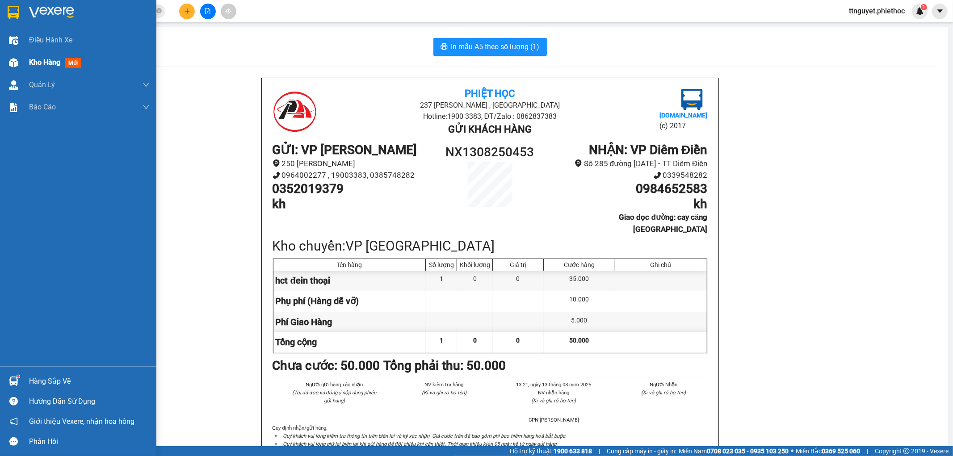
click at [27, 55] on div "Kho hàng mới" at bounding box center [78, 62] width 156 height 22
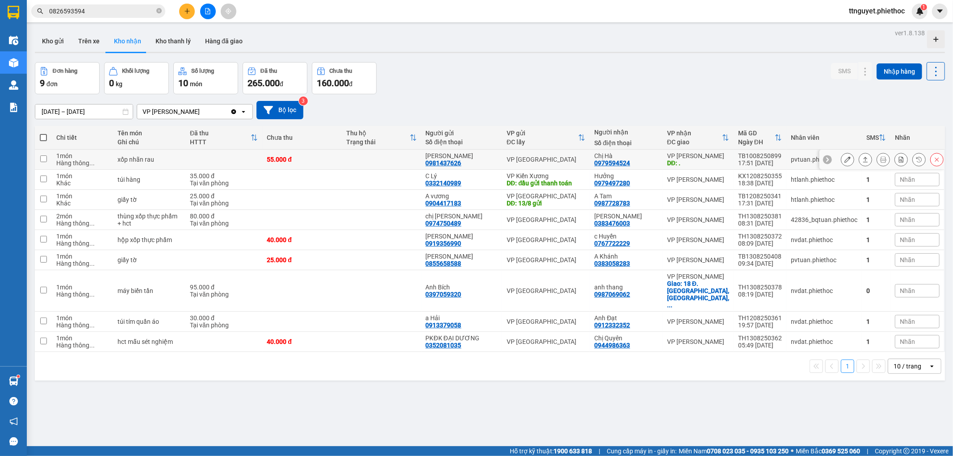
drag, startPoint x: 599, startPoint y: 164, endPoint x: 636, endPoint y: 162, distance: 37.1
click at [636, 162] on div "Chị Hà 0979594524" at bounding box center [626, 159] width 64 height 14
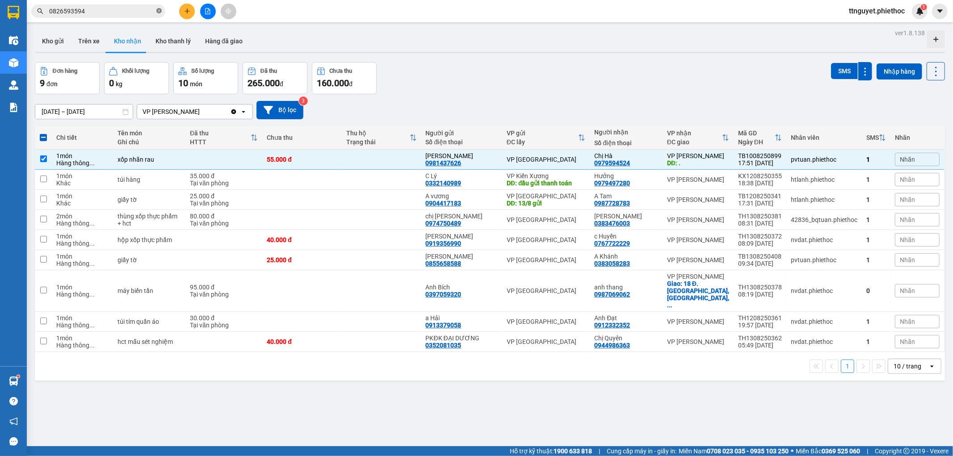
click at [158, 11] on icon "close-circle" at bounding box center [158, 10] width 5 height 5
click at [143, 11] on input "text" at bounding box center [101, 11] width 105 height 10
paste input "0979594524"
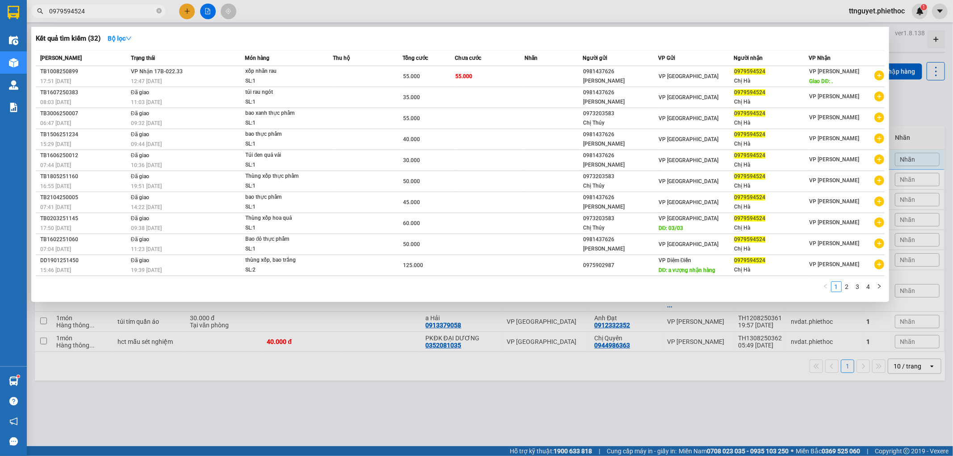
click at [301, 71] on div "xốp nhãn rau" at bounding box center [278, 72] width 67 height 10
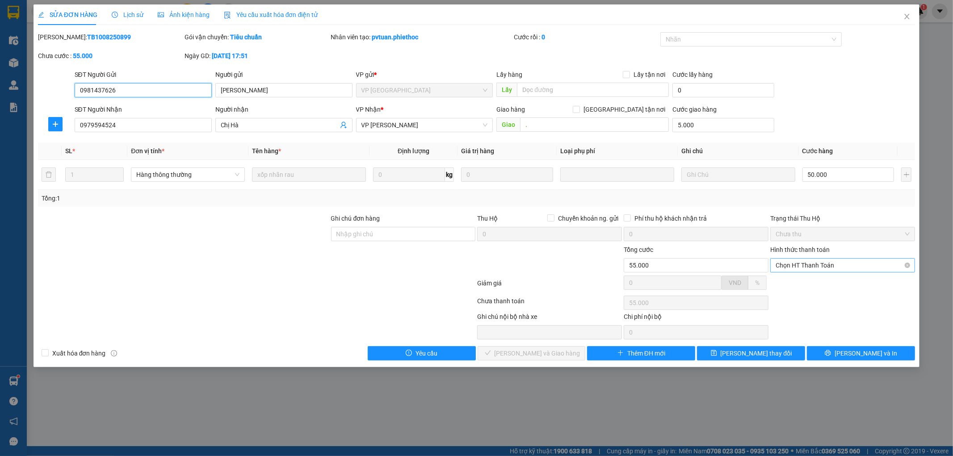
click at [826, 260] on span "Chọn HT Thanh Toán" at bounding box center [843, 265] width 134 height 13
click at [819, 274] on div "Total Paid Fee 0 Total UnPaid Fee 55.000 Cash Collection Total Fee Mã ĐH: TB100…" at bounding box center [476, 196] width 877 height 328
click at [813, 264] on span "Chọn HT Thanh Toán" at bounding box center [843, 265] width 134 height 13
click at [809, 280] on div "Tại văn phòng" at bounding box center [843, 283] width 134 height 10
click at [809, 280] on div at bounding box center [842, 286] width 147 height 16
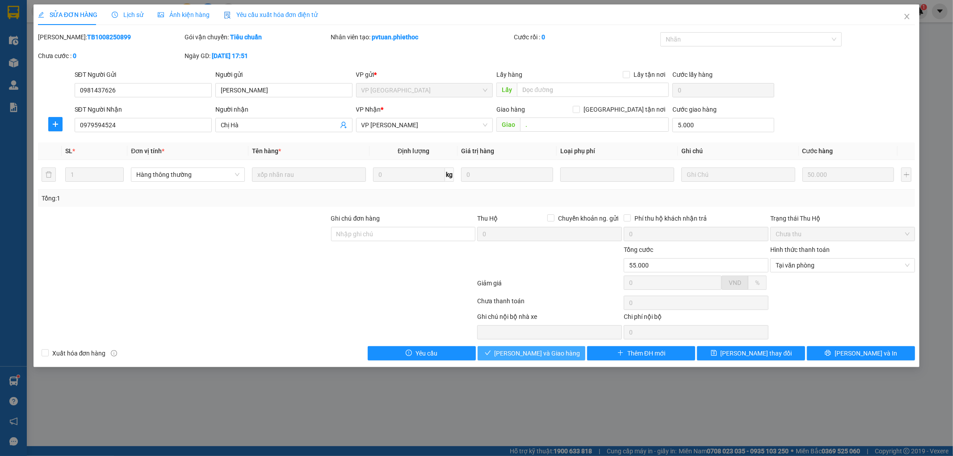
click at [551, 354] on span "[PERSON_NAME] và Giao hàng" at bounding box center [538, 353] width 86 height 10
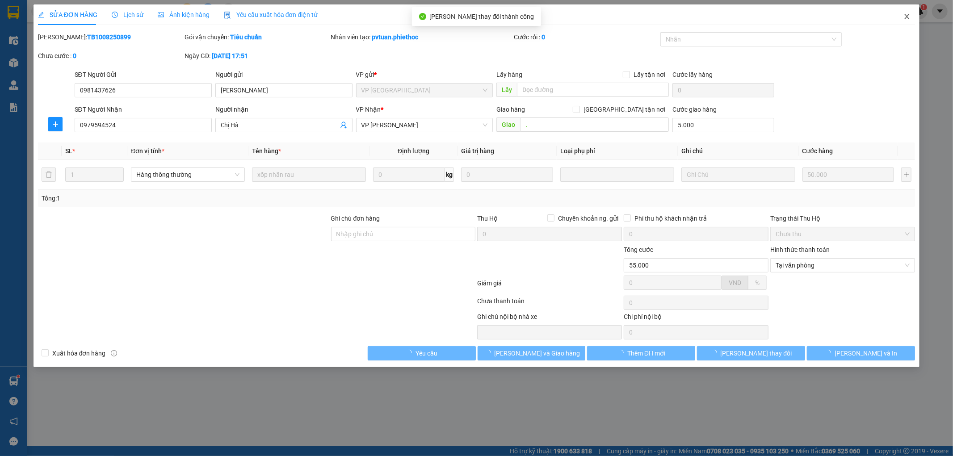
click at [907, 14] on icon "close" at bounding box center [906, 16] width 7 height 7
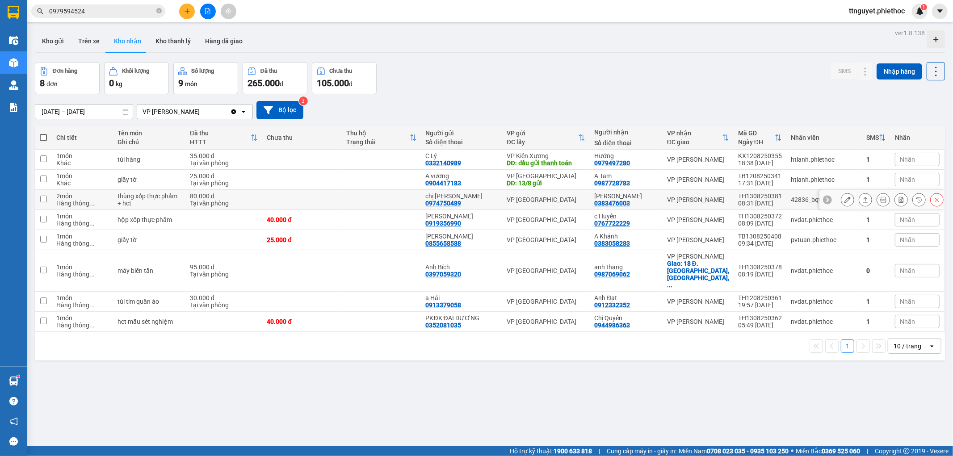
drag, startPoint x: 597, startPoint y: 200, endPoint x: 635, endPoint y: 200, distance: 38.4
click at [635, 200] on td "[PERSON_NAME] 0383476003" at bounding box center [626, 200] width 73 height 20
click at [635, 200] on div "[PERSON_NAME] 0383476003" at bounding box center [626, 200] width 64 height 14
drag, startPoint x: 600, startPoint y: 202, endPoint x: 636, endPoint y: 203, distance: 36.2
click at [636, 203] on div "[PERSON_NAME] 0383476003" at bounding box center [626, 200] width 64 height 14
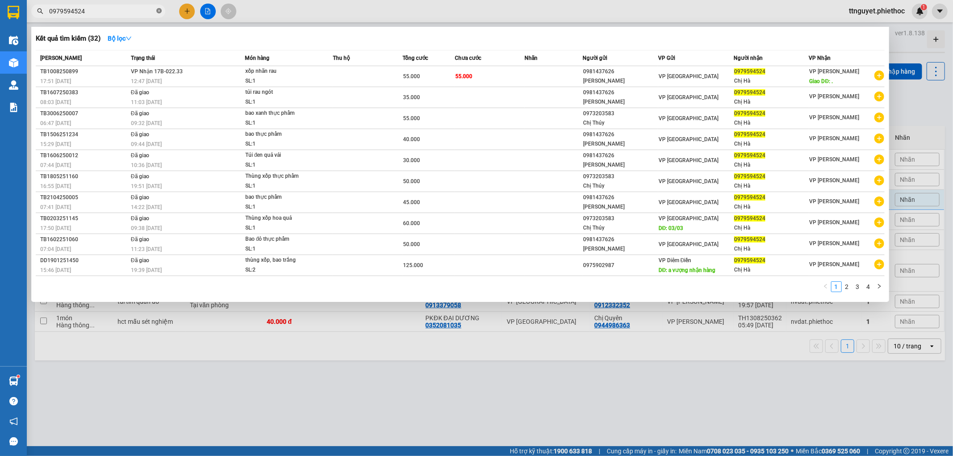
click at [159, 12] on icon "close-circle" at bounding box center [158, 10] width 5 height 5
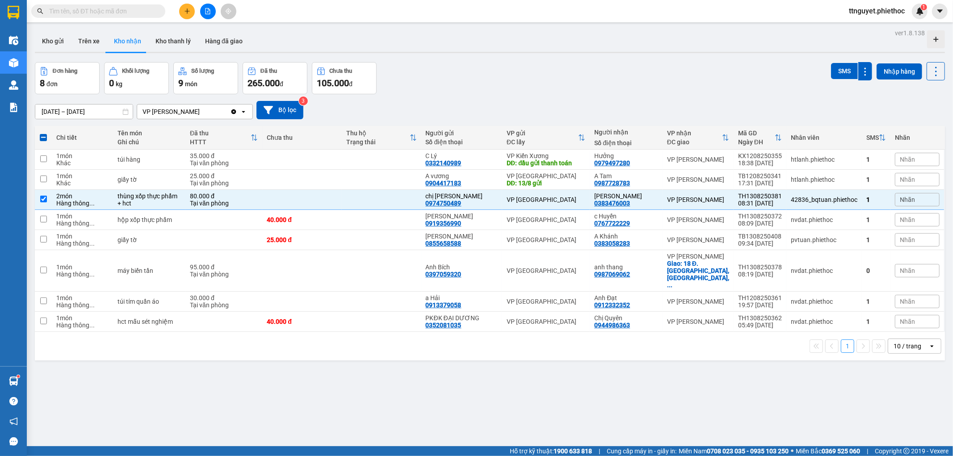
click at [149, 16] on span at bounding box center [98, 10] width 134 height 13
click at [144, 13] on input "text" at bounding box center [101, 11] width 105 height 10
paste input "0383476003"
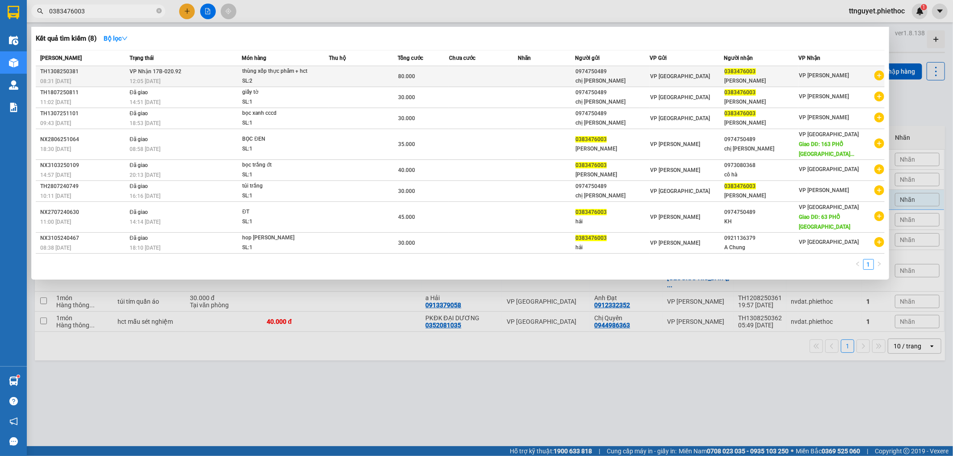
click at [282, 86] on div "SL: 2" at bounding box center [275, 81] width 67 height 10
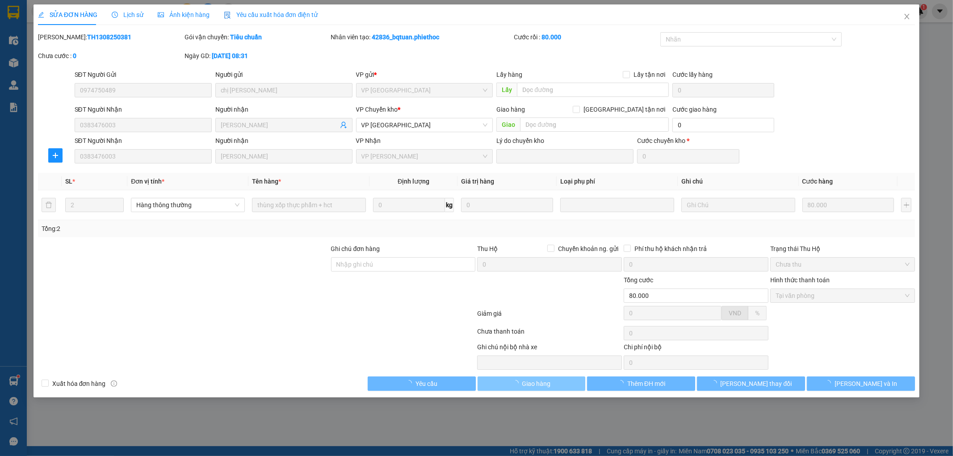
click at [543, 382] on span "Giao hàng" at bounding box center [536, 384] width 29 height 10
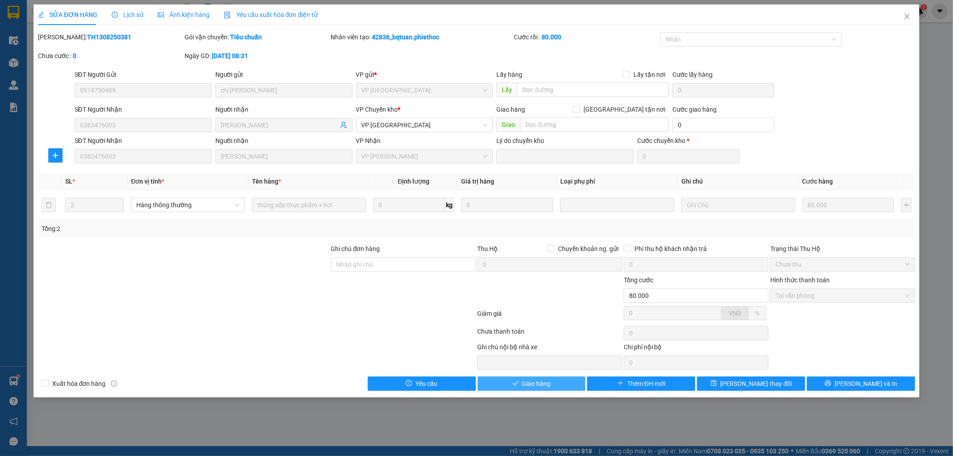
click at [538, 385] on span "Giao hàng" at bounding box center [536, 384] width 29 height 10
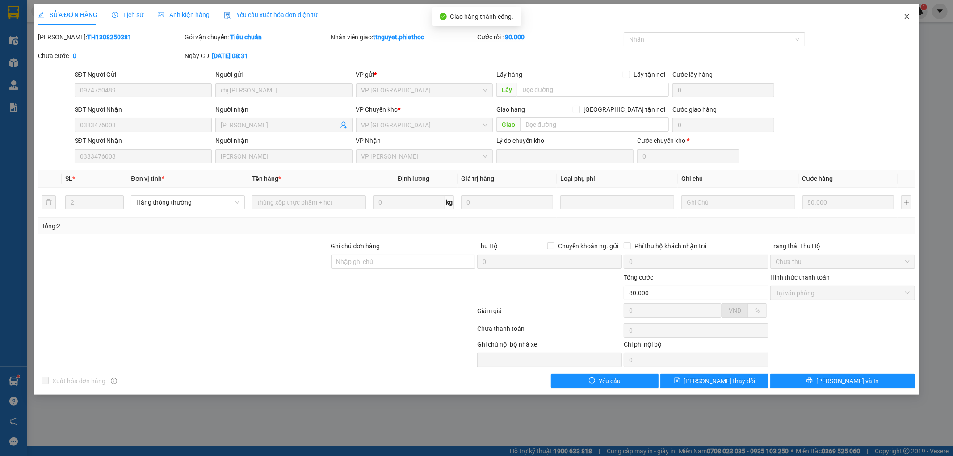
click at [907, 15] on icon "close" at bounding box center [906, 16] width 7 height 7
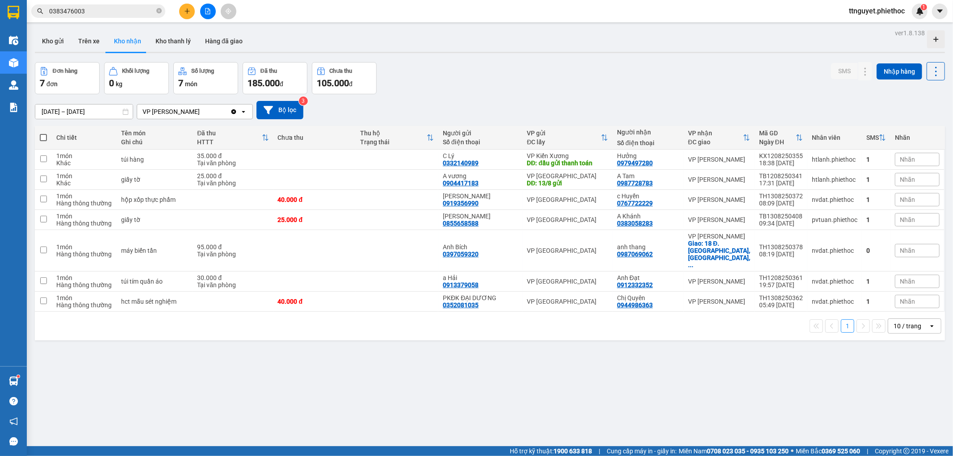
click at [181, 10] on button at bounding box center [187, 12] width 16 height 16
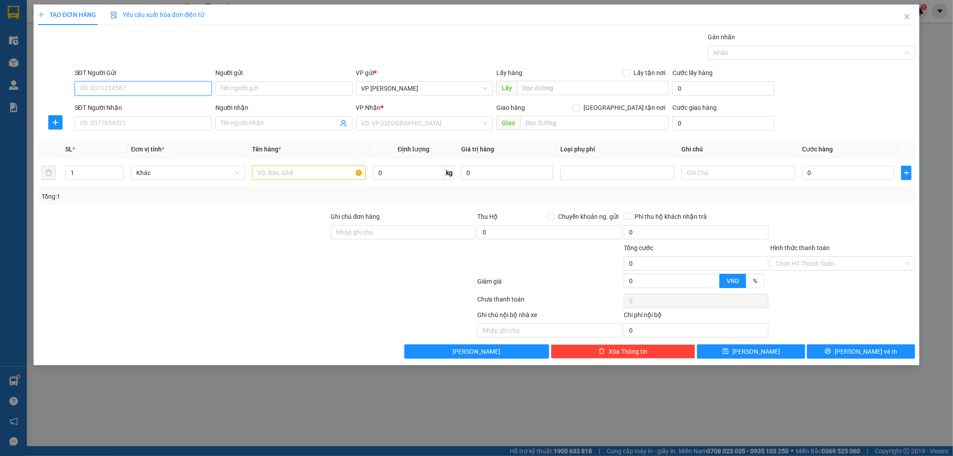
click at [157, 89] on input "SĐT Người Gửi" at bounding box center [143, 88] width 137 height 14
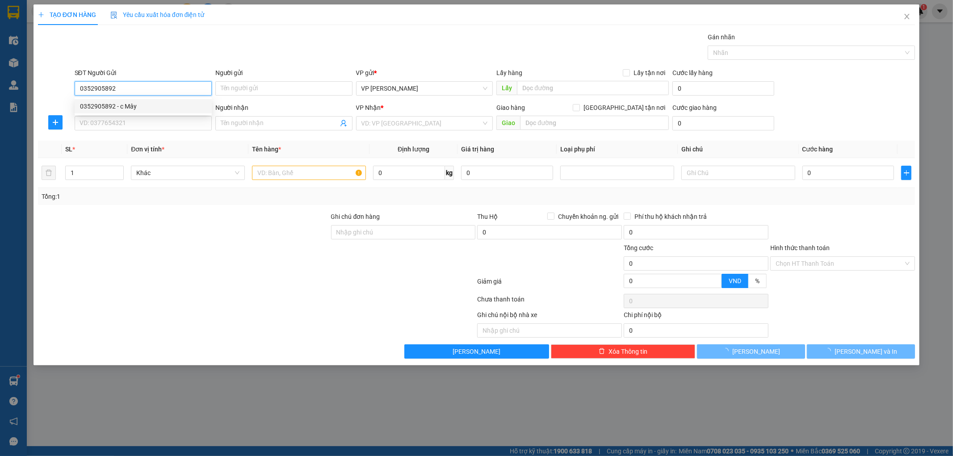
click at [146, 106] on div "0352905892 - c Mây" at bounding box center [143, 106] width 126 height 10
click at [131, 121] on input "SĐT Người Nhận" at bounding box center [143, 123] width 137 height 14
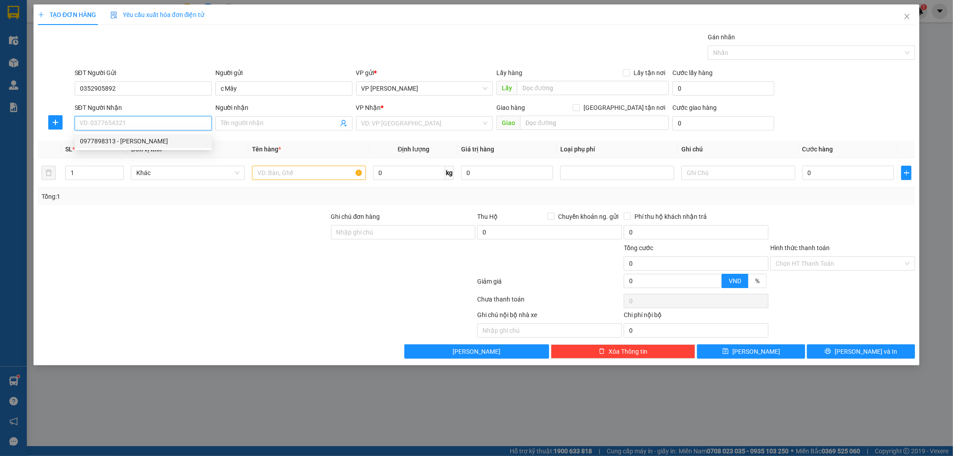
click at [135, 142] on div "0977898313 - [PERSON_NAME]" at bounding box center [143, 141] width 126 height 10
click at [438, 125] on span "Điểm - 215 [PERSON_NAME]" at bounding box center [424, 123] width 126 height 13
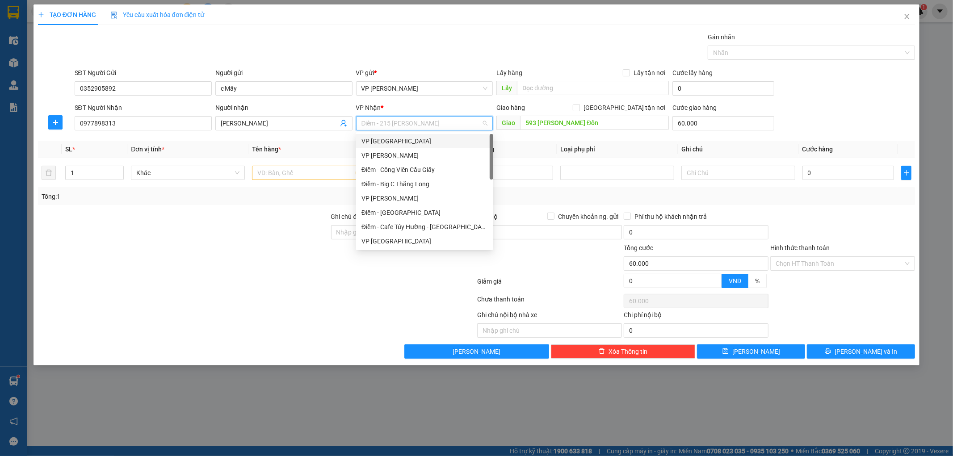
click at [398, 137] on div "VP [GEOGRAPHIC_DATA]" at bounding box center [424, 141] width 126 height 10
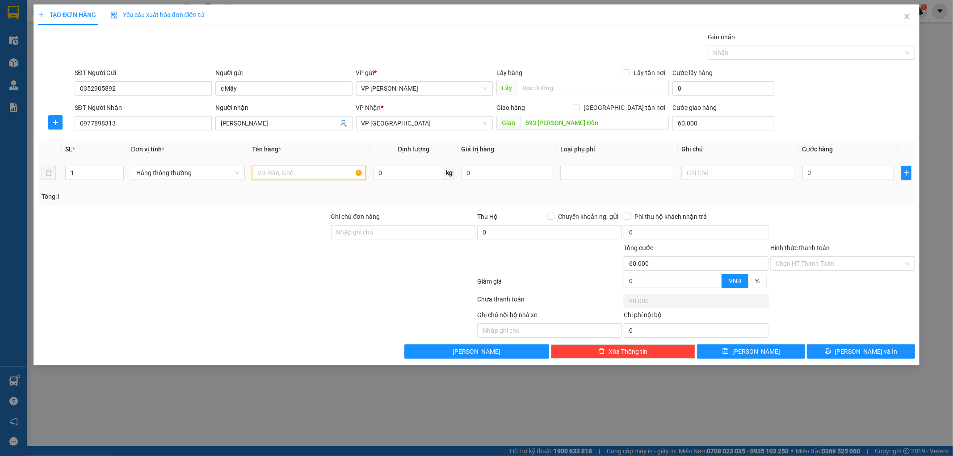
click at [308, 180] on input "text" at bounding box center [309, 173] width 114 height 14
click at [97, 172] on input "1" at bounding box center [95, 172] width 58 height 13
click at [830, 171] on input "0" at bounding box center [848, 173] width 92 height 14
click at [856, 176] on input "0" at bounding box center [848, 173] width 92 height 14
click at [860, 197] on div "Tổng: 2" at bounding box center [477, 197] width 870 height 10
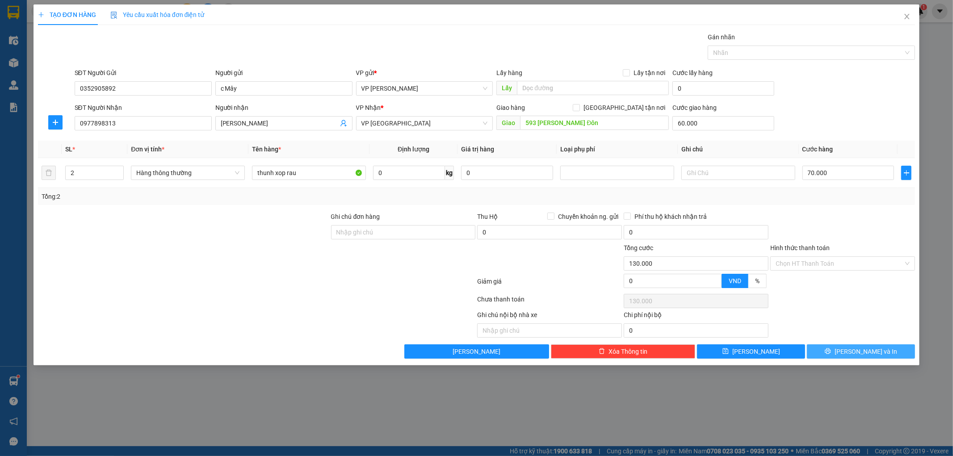
click at [841, 356] on button "[PERSON_NAME] và In" at bounding box center [861, 351] width 108 height 14
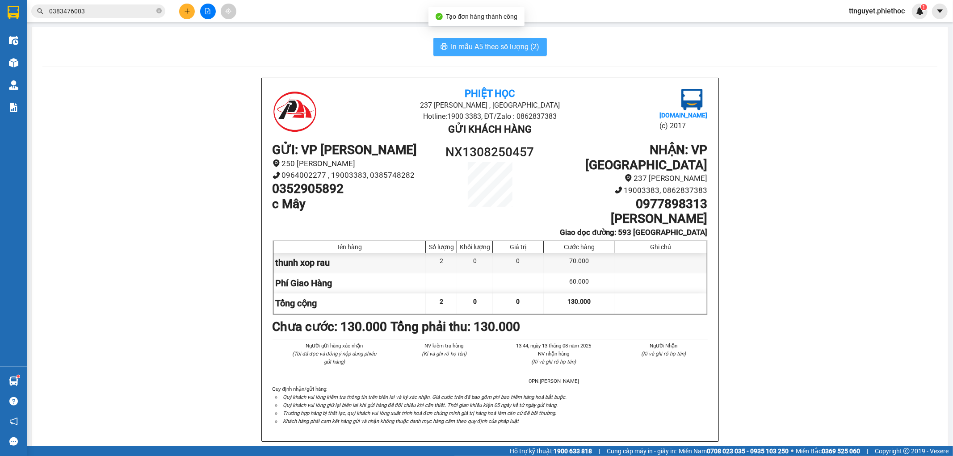
click at [460, 48] on span "In mẫu A5 theo số lượng (2)" at bounding box center [495, 46] width 88 height 11
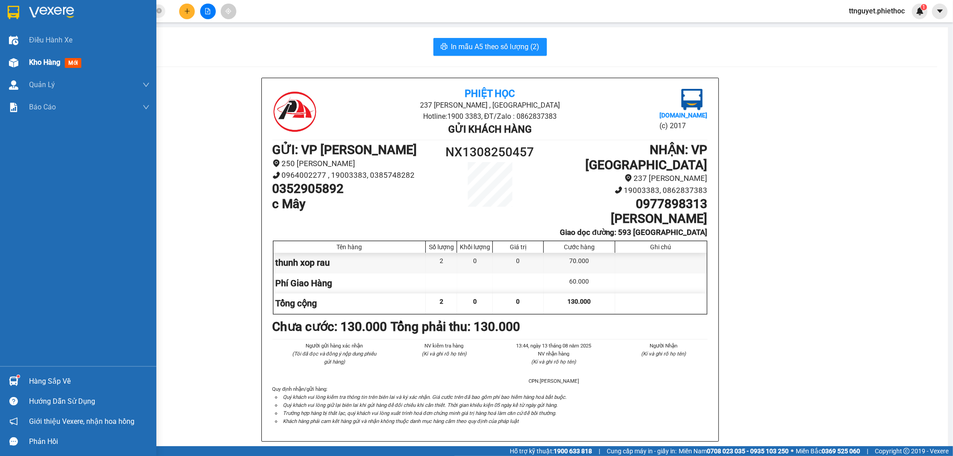
click at [1, 56] on div "Kho hàng mới" at bounding box center [78, 62] width 156 height 22
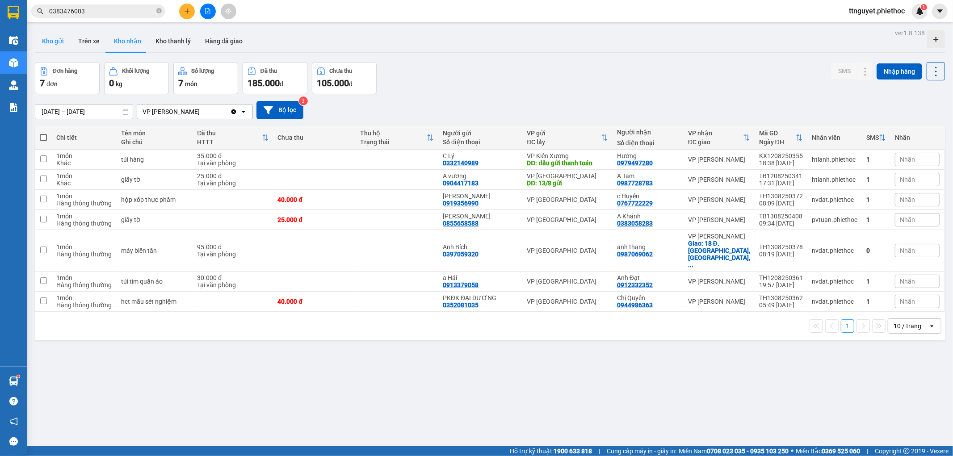
click at [52, 41] on button "Kho gửi" at bounding box center [53, 40] width 36 height 21
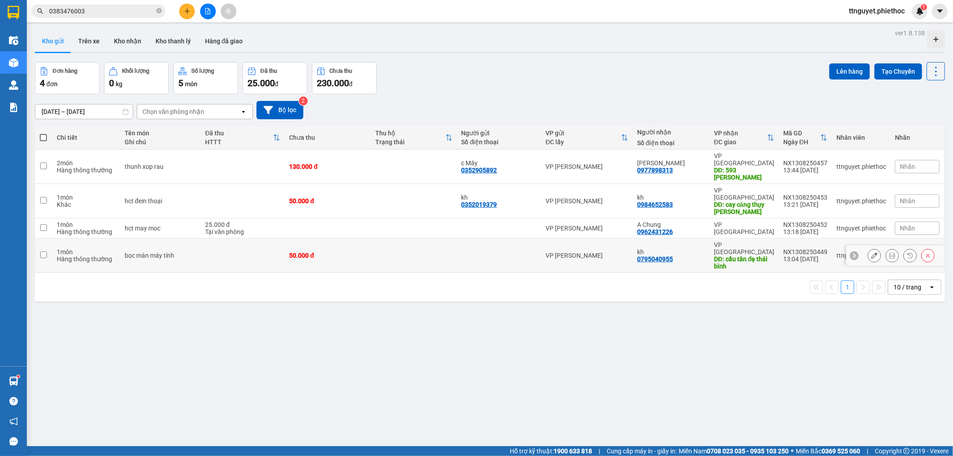
click at [164, 252] on div "bọc màn máy tính" at bounding box center [160, 255] width 71 height 7
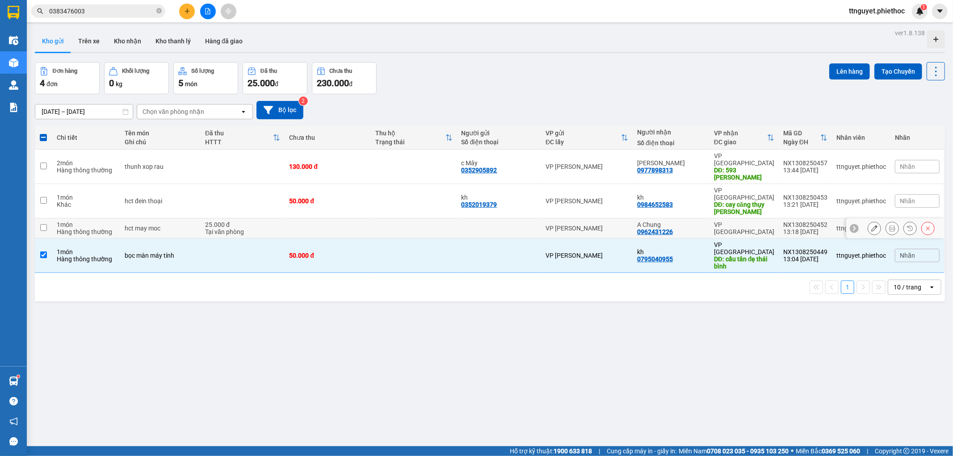
click at [166, 218] on td "hct may moc" at bounding box center [160, 228] width 80 height 20
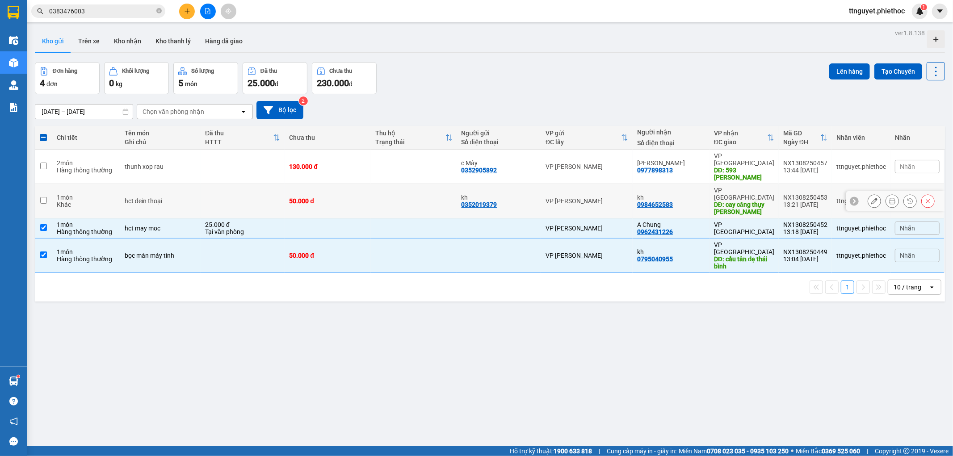
click at [171, 197] on div "hct đein thoại" at bounding box center [160, 200] width 71 height 7
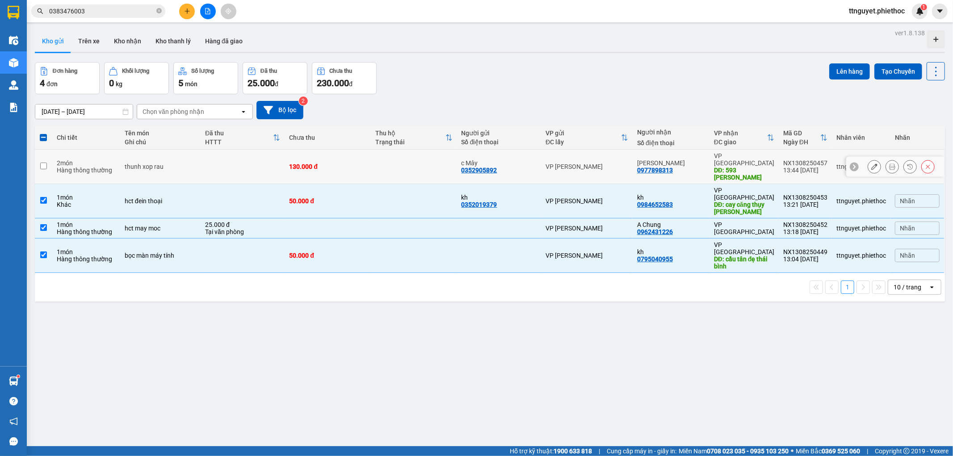
click at [188, 167] on td "thunh xop rau" at bounding box center [160, 167] width 80 height 34
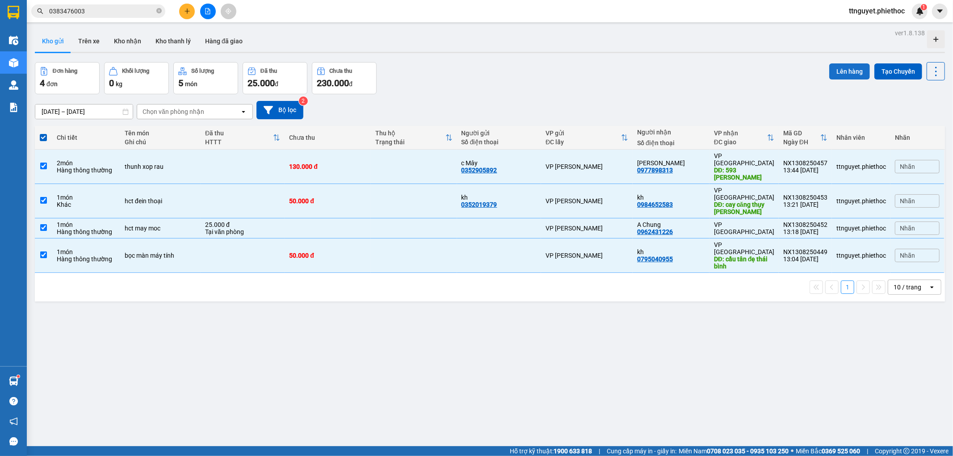
click at [832, 67] on button "Lên hàng" at bounding box center [849, 71] width 41 height 16
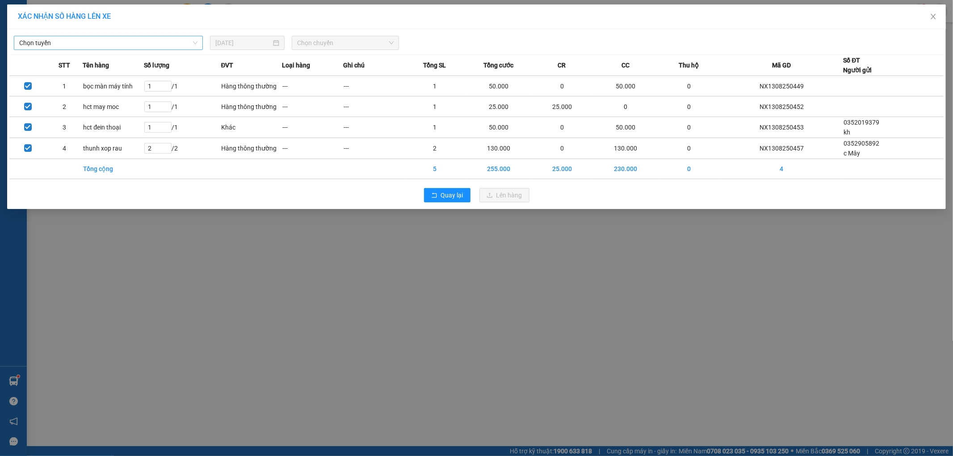
click at [94, 43] on span "Chọn tuyến" at bounding box center [108, 42] width 178 height 13
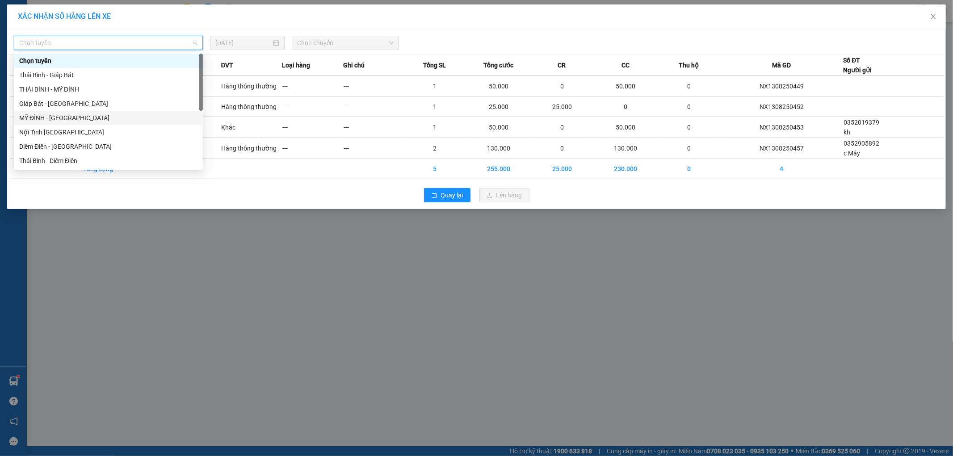
click at [23, 118] on div "MỸ ĐÌNH - [GEOGRAPHIC_DATA]" at bounding box center [108, 118] width 178 height 10
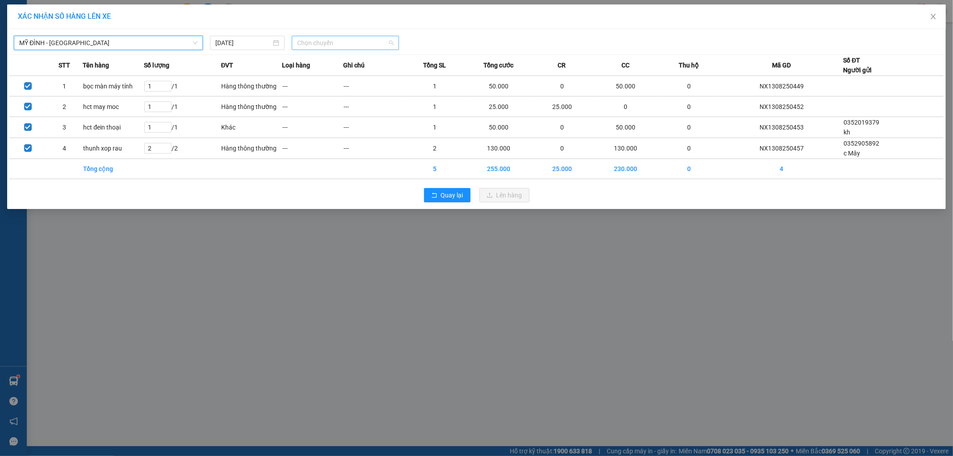
click at [349, 45] on span "Chọn chuyến" at bounding box center [345, 42] width 97 height 13
click at [314, 44] on span "Chọn chuyến" at bounding box center [345, 42] width 97 height 13
click at [310, 63] on div "14:01 - 17A-083.30" at bounding box center [332, 61] width 70 height 10
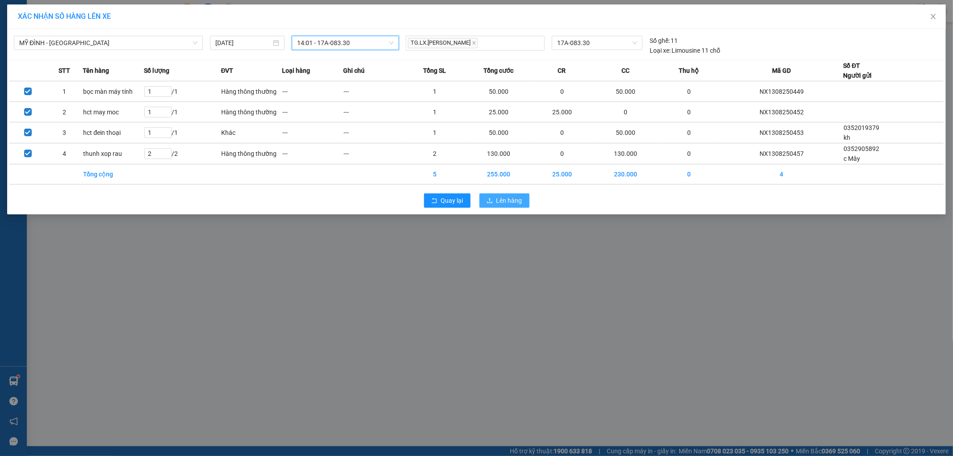
click at [493, 197] on icon "upload" at bounding box center [490, 200] width 6 height 6
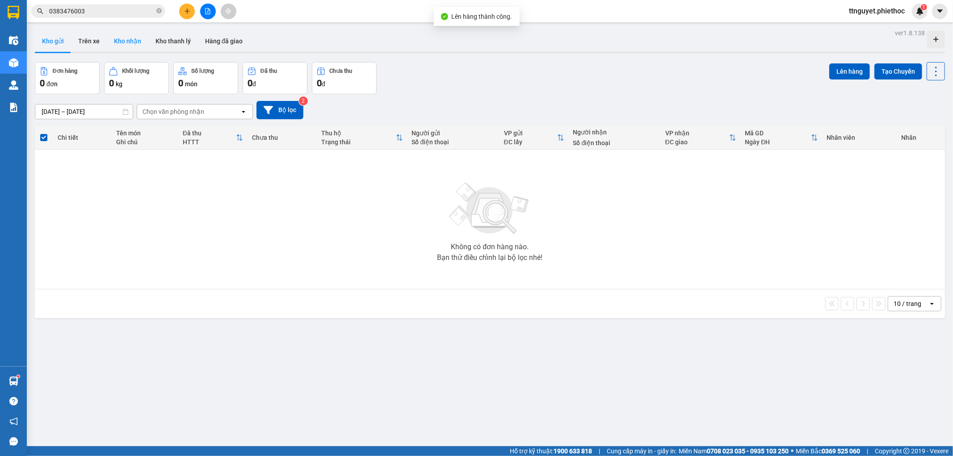
click at [118, 38] on button "Kho nhận" at bounding box center [128, 40] width 42 height 21
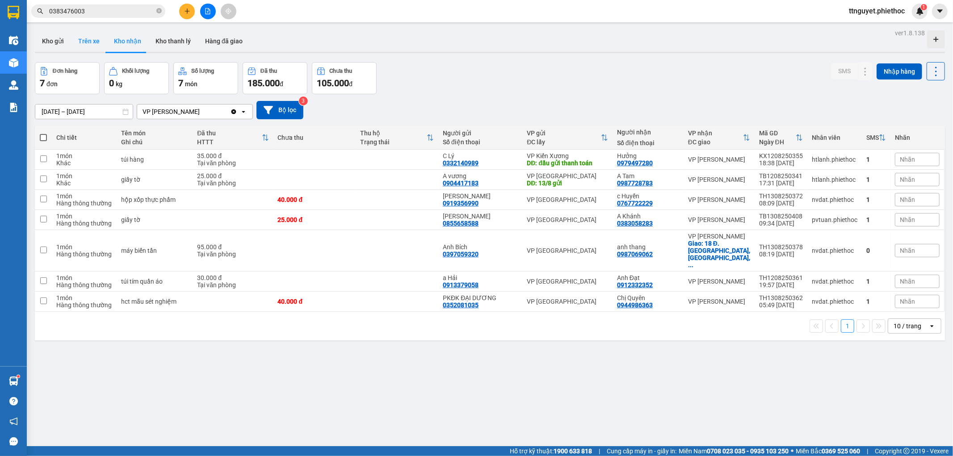
click at [90, 42] on button "Trên xe" at bounding box center [89, 40] width 36 height 21
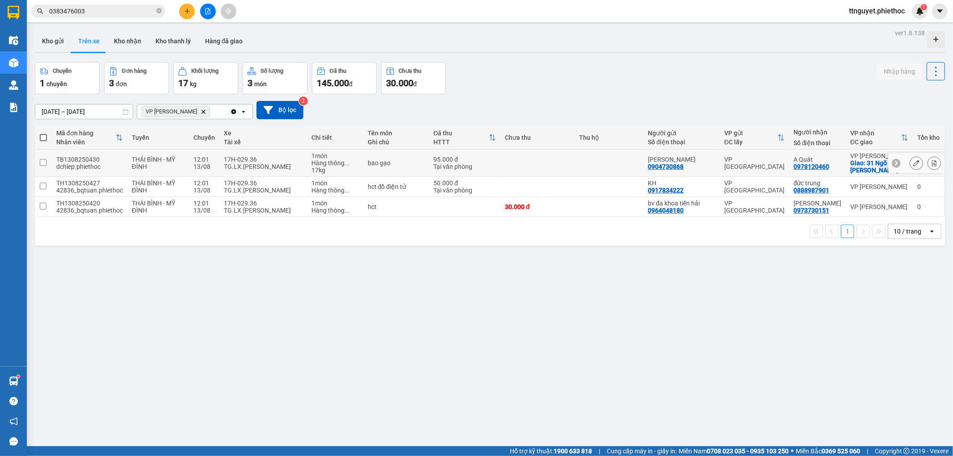
click at [288, 168] on div "TG.LX.[PERSON_NAME]" at bounding box center [263, 166] width 78 height 7
checkbox input "true"
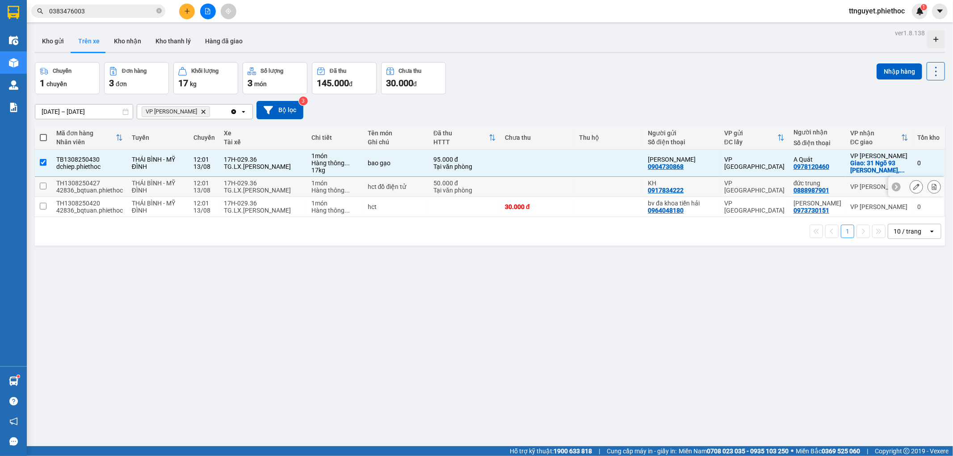
click at [281, 185] on div "17H-029.36" at bounding box center [263, 183] width 78 height 7
checkbox input "true"
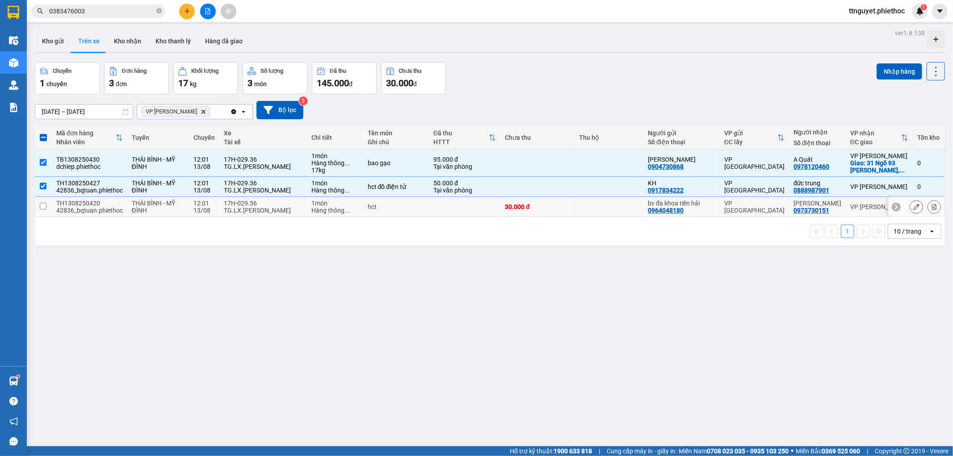
click at [271, 204] on div "17H-029.36" at bounding box center [263, 203] width 78 height 7
checkbox input "true"
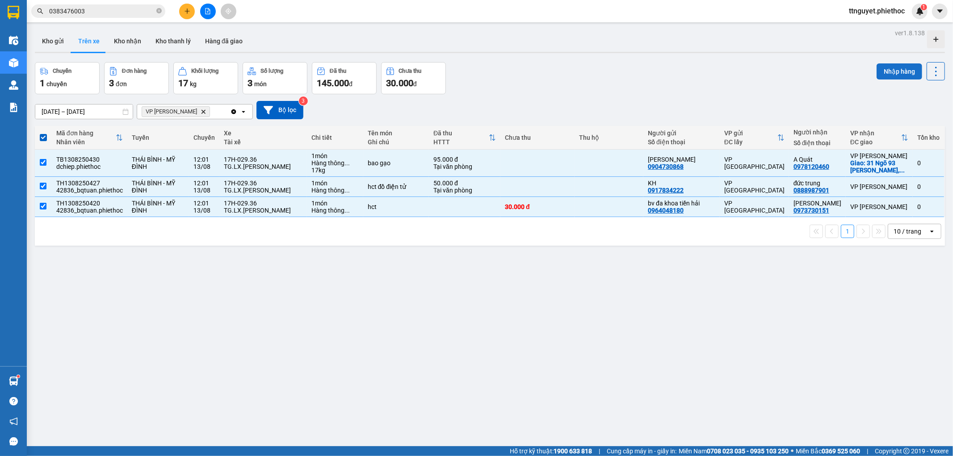
click at [885, 69] on button "Nhập hàng" at bounding box center [900, 71] width 46 height 16
checkbox input "false"
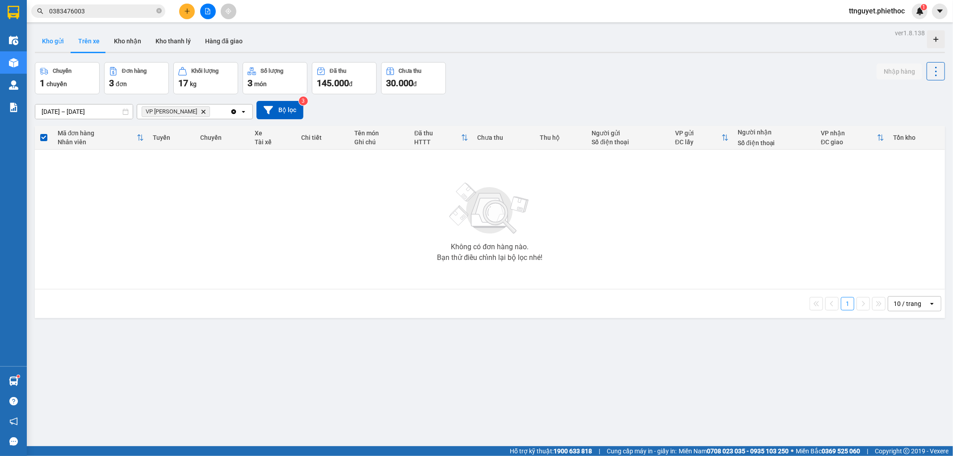
click at [47, 43] on button "Kho gửi" at bounding box center [53, 40] width 36 height 21
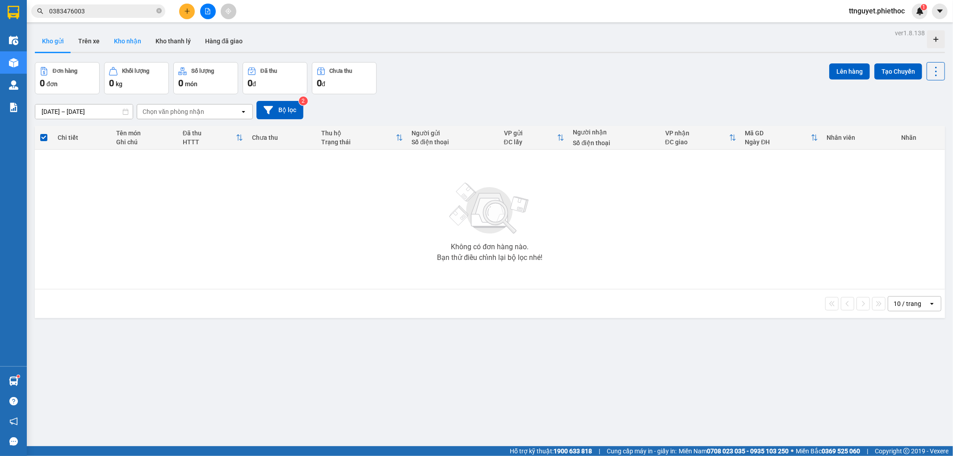
click at [118, 35] on button "Kho nhận" at bounding box center [128, 40] width 42 height 21
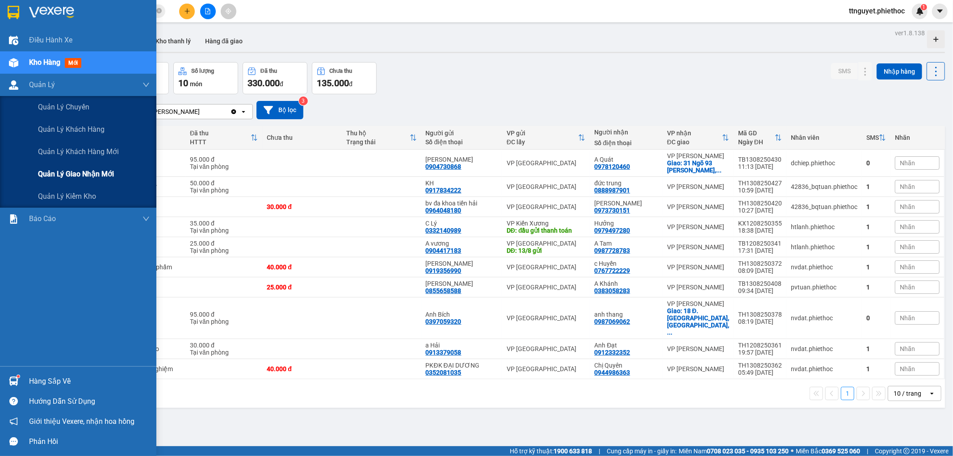
click at [39, 176] on span "Quản lý giao nhận mới" at bounding box center [76, 173] width 76 height 11
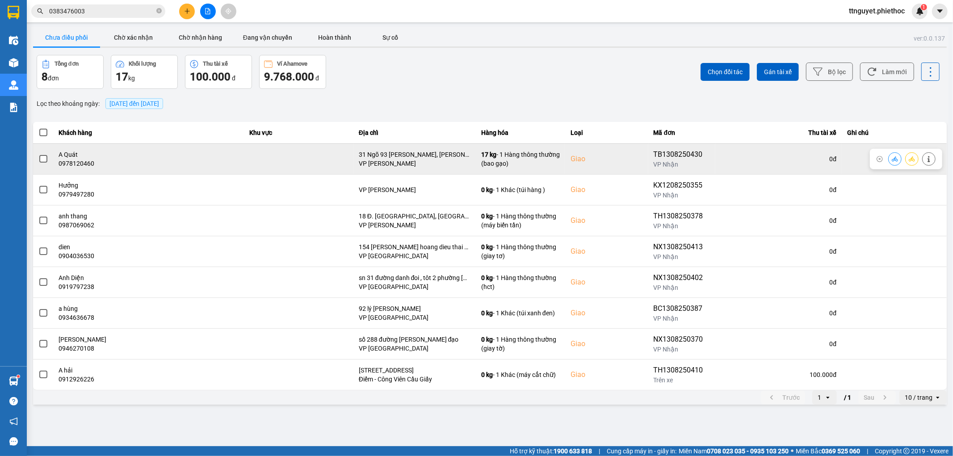
click at [41, 162] on span at bounding box center [43, 159] width 8 height 8
click at [38, 154] on input "checkbox" at bounding box center [38, 154] width 0 height 0
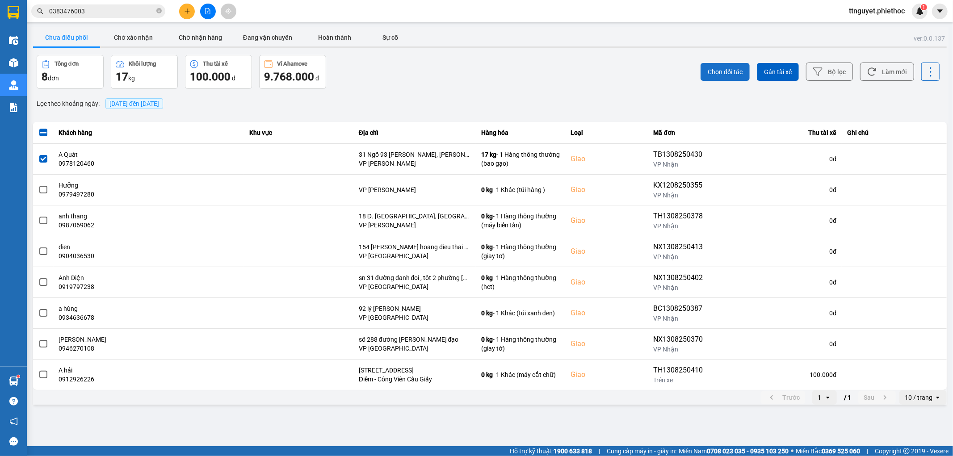
click at [730, 71] on span "Chọn đối tác" at bounding box center [725, 71] width 35 height 9
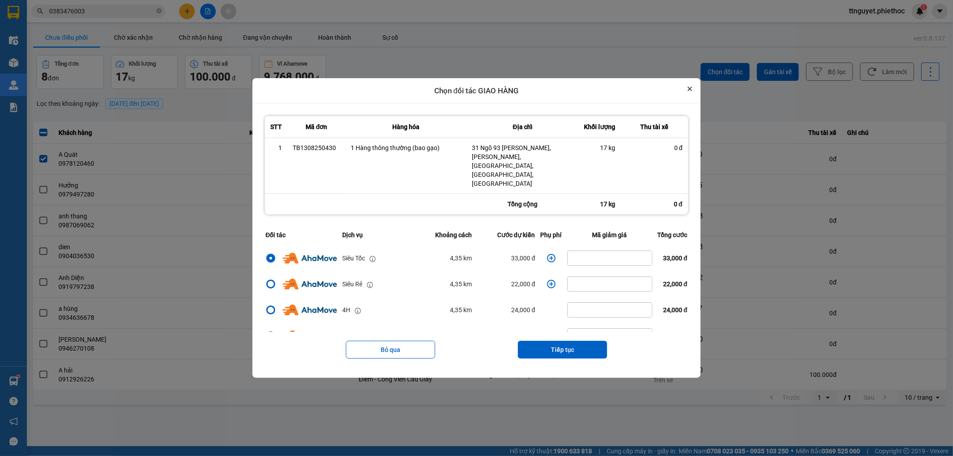
click at [692, 91] on icon "Close" at bounding box center [690, 89] width 4 height 4
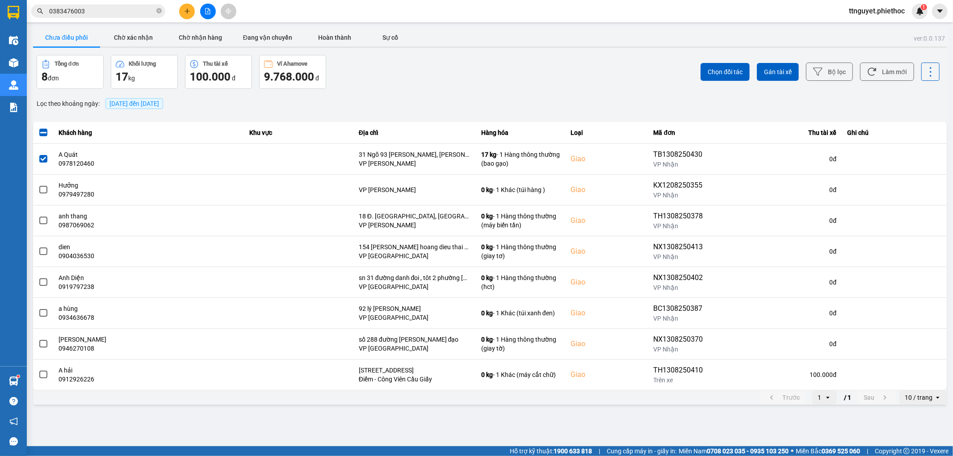
click at [460, 69] on div "Tổng đơn 8 đơn Khối lượng 17 kg Thu tài xế 100.000 đ Ví Ahamove 9.768.000 đ" at bounding box center [263, 72] width 452 height 34
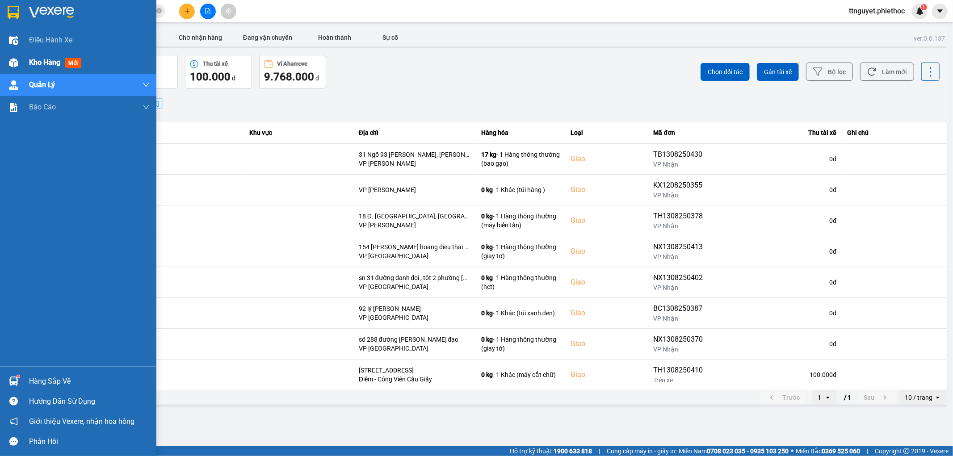
click at [18, 63] on div at bounding box center [14, 63] width 16 height 16
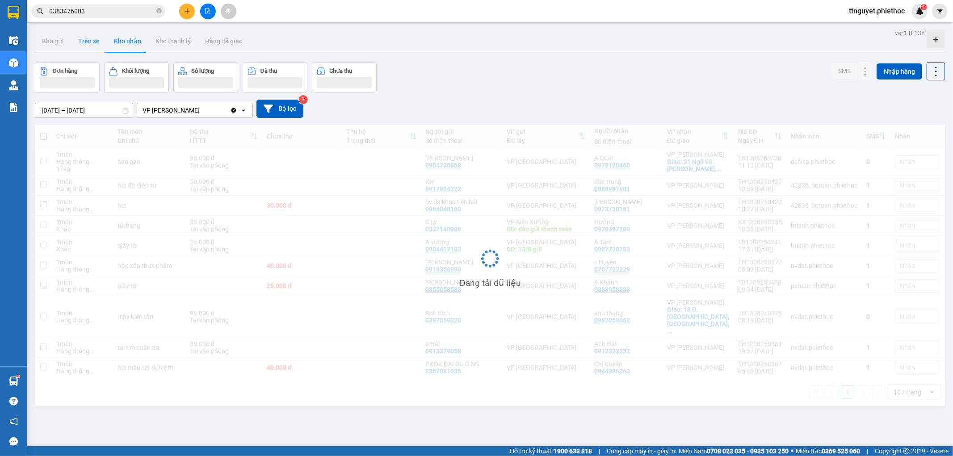
click at [90, 43] on button "Trên xe" at bounding box center [89, 40] width 36 height 21
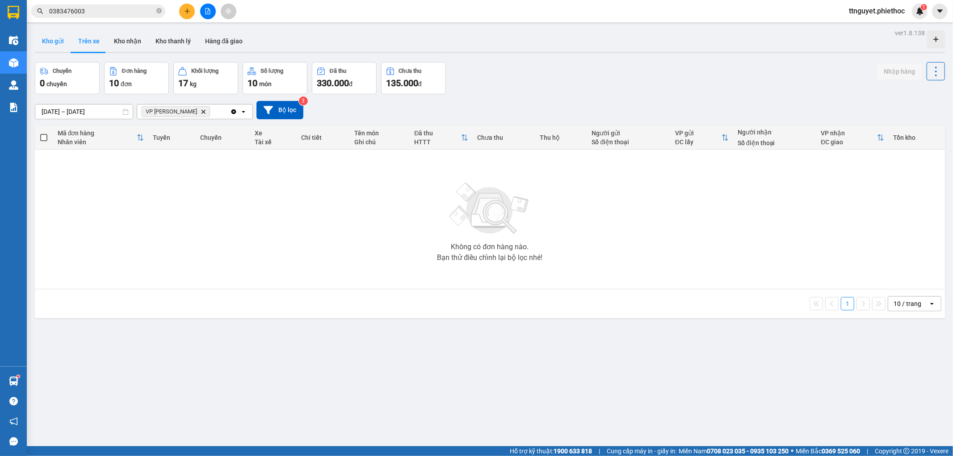
click at [40, 46] on button "Kho gửi" at bounding box center [53, 40] width 36 height 21
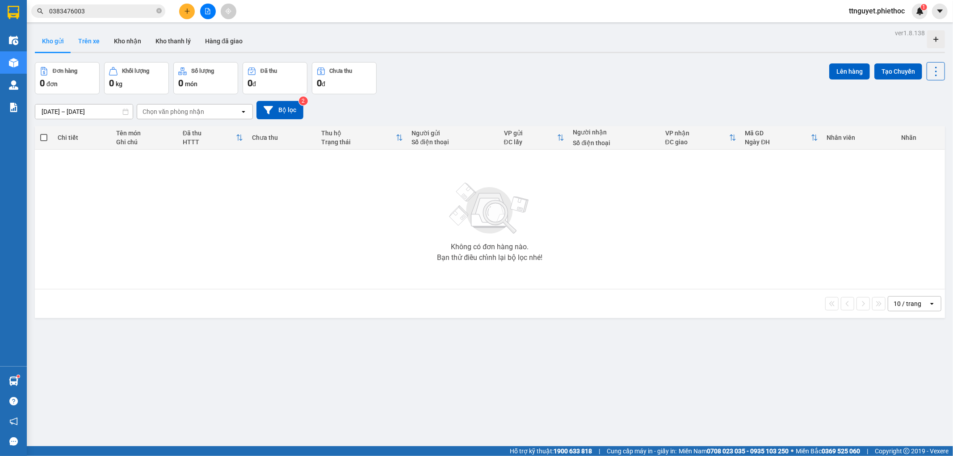
click at [88, 46] on button "Trên xe" at bounding box center [89, 40] width 36 height 21
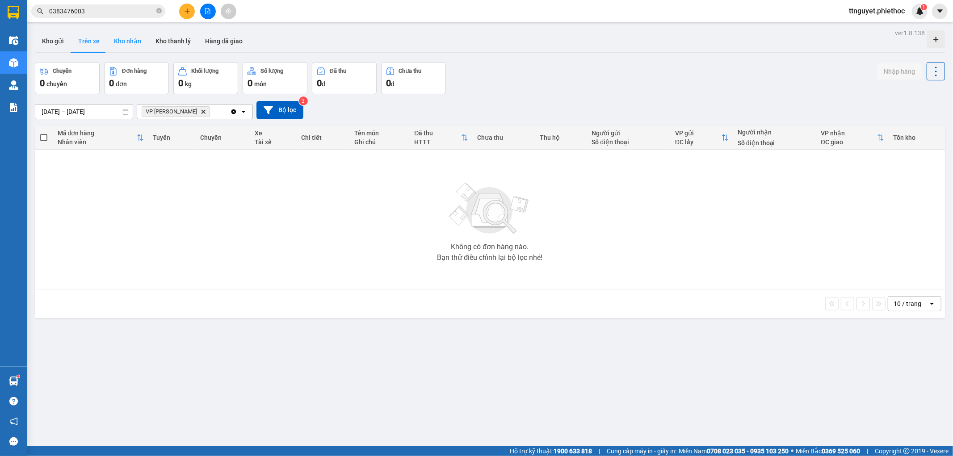
click at [129, 42] on button "Kho nhận" at bounding box center [128, 40] width 42 height 21
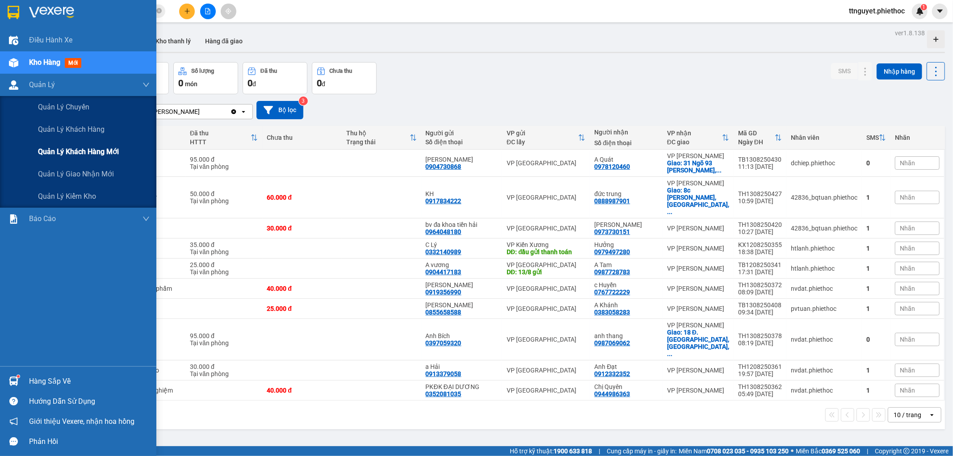
click at [28, 149] on div "Quản lý khách hàng mới" at bounding box center [78, 152] width 156 height 22
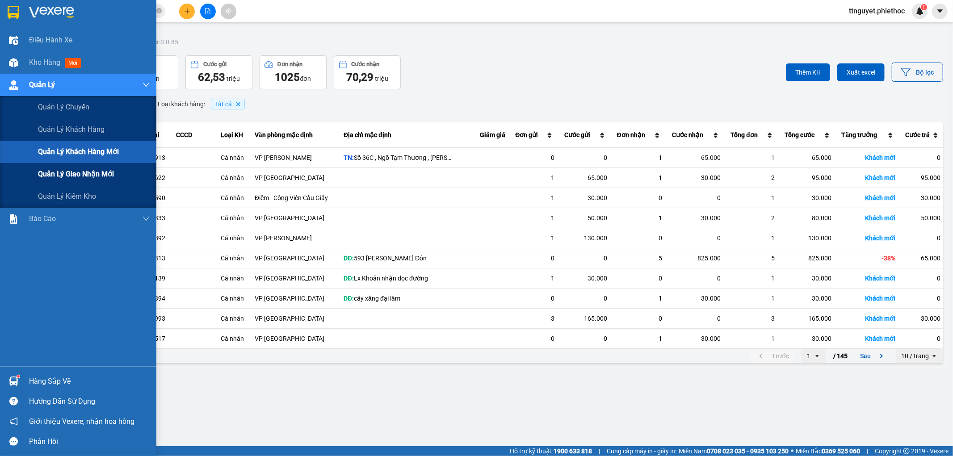
click at [43, 172] on span "Quản lý giao nhận mới" at bounding box center [76, 173] width 76 height 11
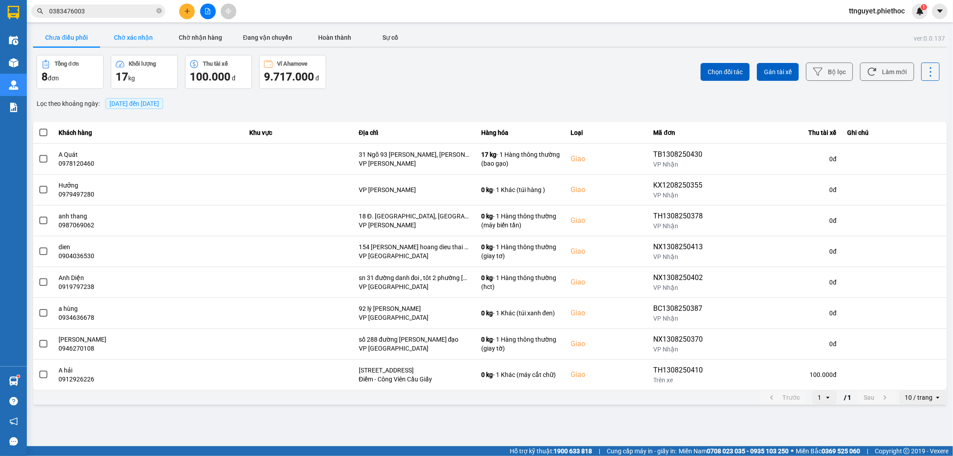
click at [137, 33] on button "Chờ xác nhận" at bounding box center [133, 38] width 67 height 18
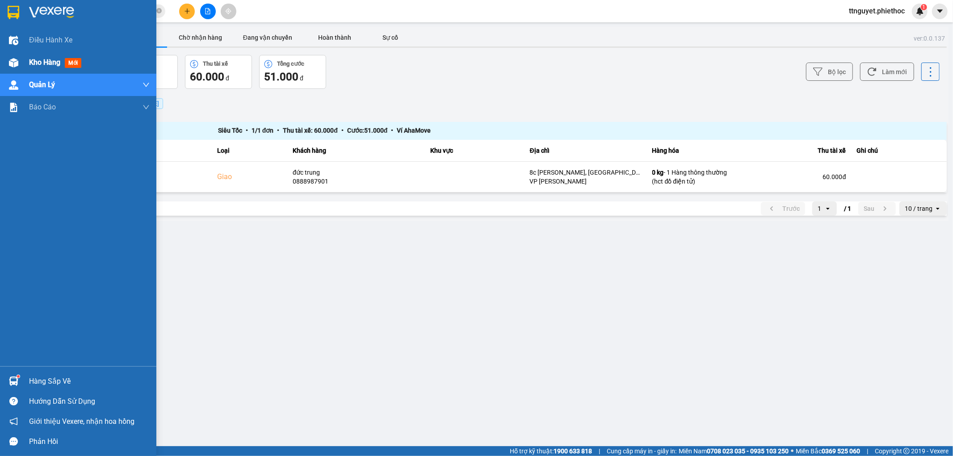
click at [11, 59] on img at bounding box center [13, 62] width 9 height 9
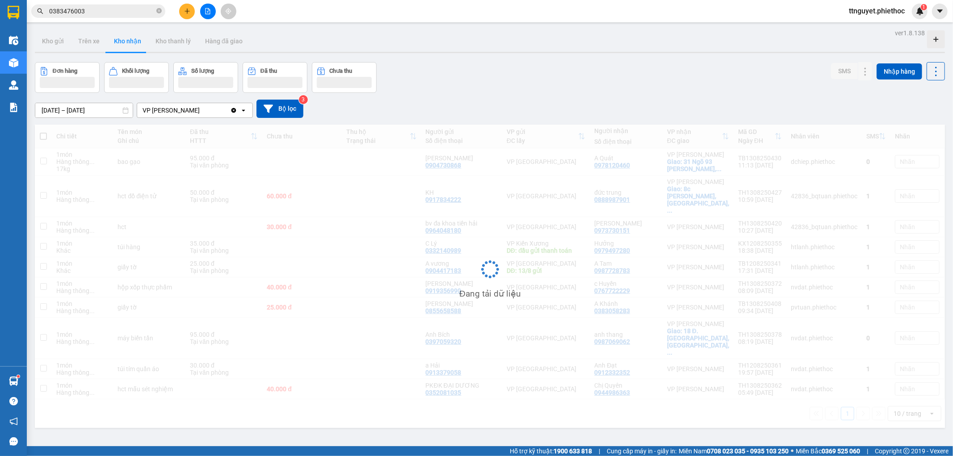
click at [118, 12] on input "0383476003" at bounding box center [101, 11] width 105 height 10
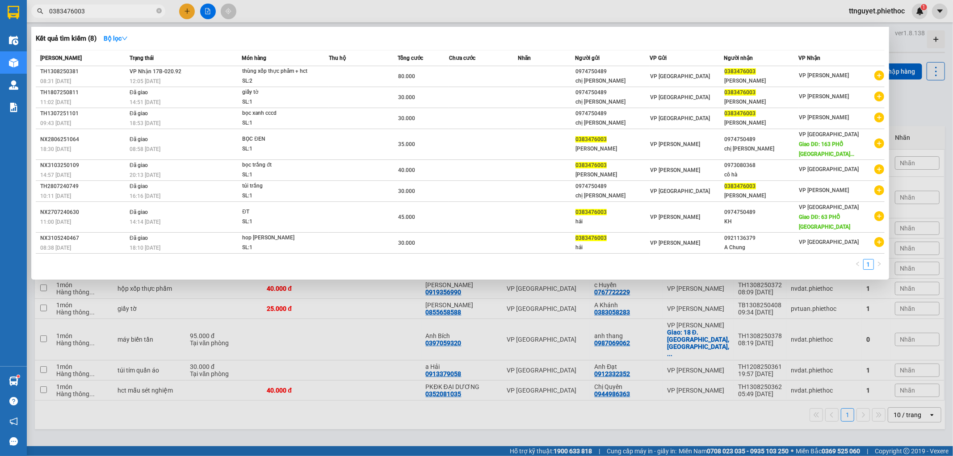
click at [118, 12] on input "0383476003" at bounding box center [101, 11] width 105 height 10
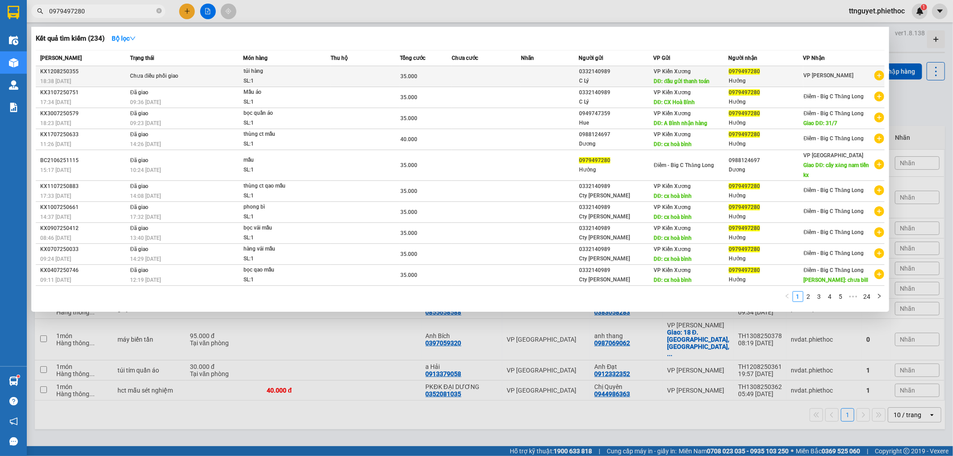
type input "0979497280"
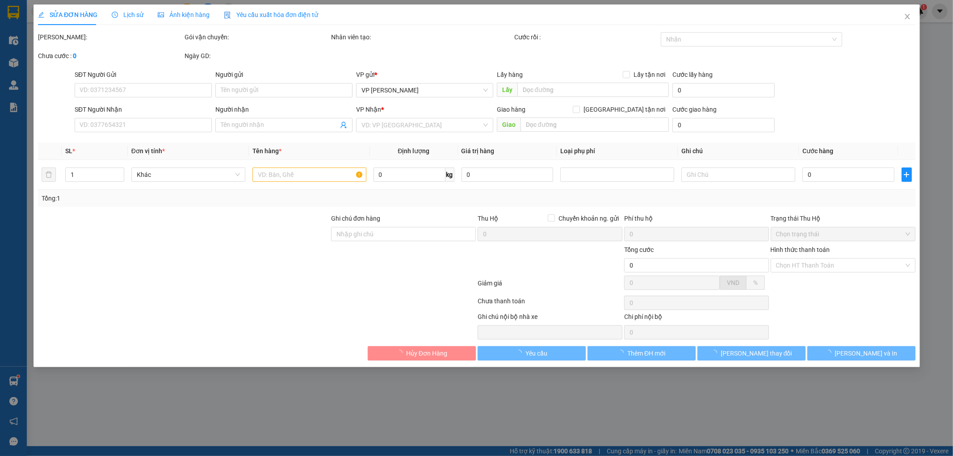
type input "0332140989"
type input "C Lý"
type input "đầu gửi thanh toán"
type input "5.000"
type input "0979497280"
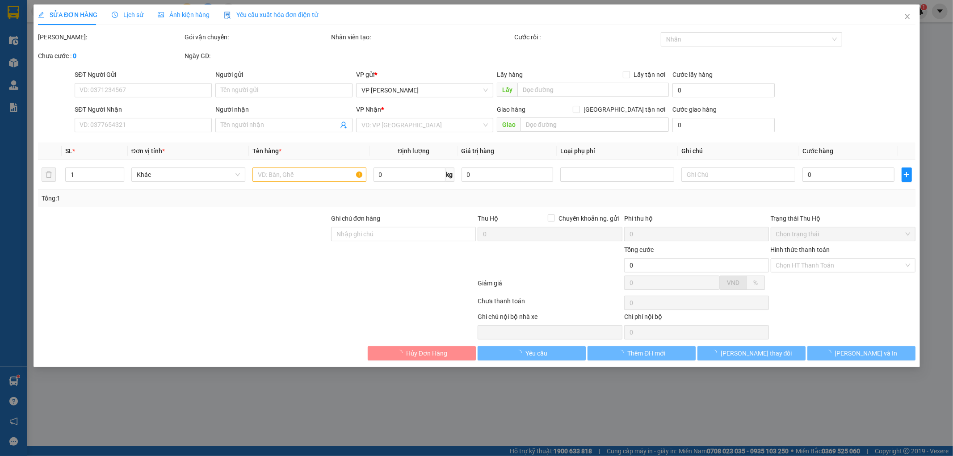
type input "Hưởng"
type input "35.000"
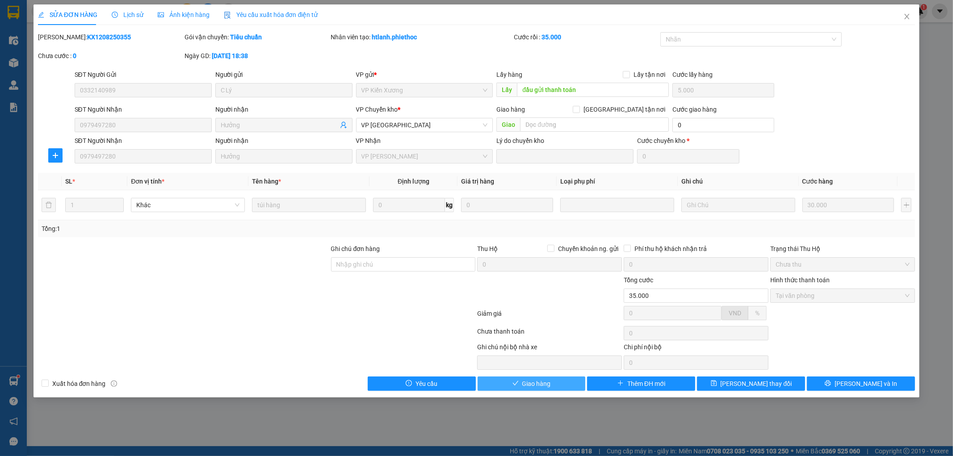
click at [537, 385] on span "Giao hàng" at bounding box center [536, 384] width 29 height 10
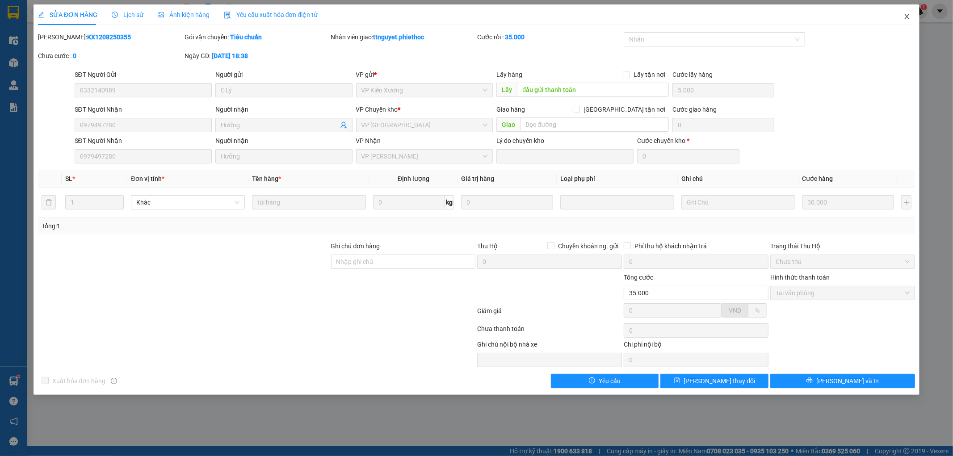
click at [906, 17] on icon "close" at bounding box center [906, 16] width 7 height 7
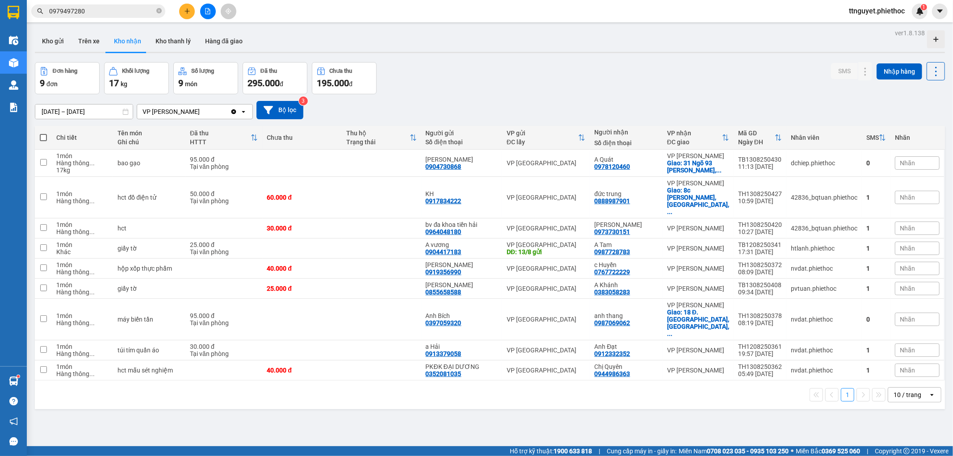
click at [85, 27] on div "ver 1.8.138 Kho gửi Trên xe Kho nhận Kho thanh lý Hàng đã giao Đơn hàng 9 đơn K…" at bounding box center [489, 255] width 917 height 456
click at [81, 42] on button "Trên xe" at bounding box center [89, 40] width 36 height 21
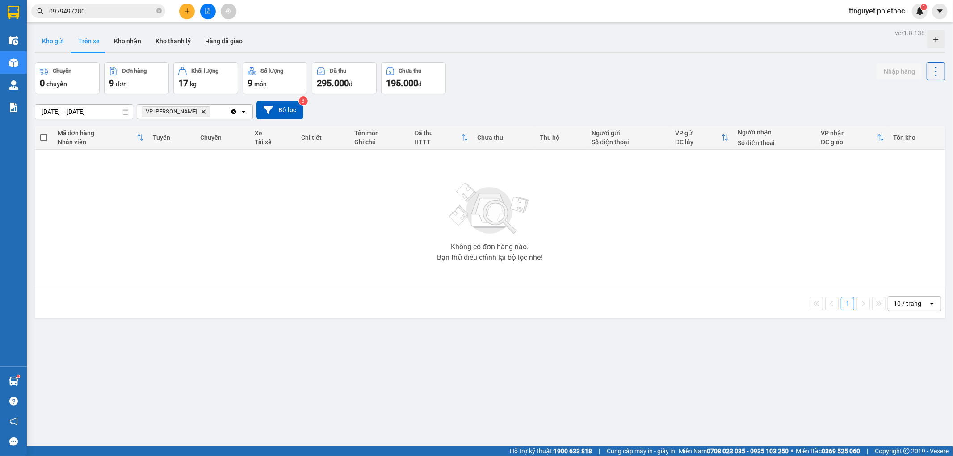
click at [55, 47] on button "Kho gửi" at bounding box center [53, 40] width 36 height 21
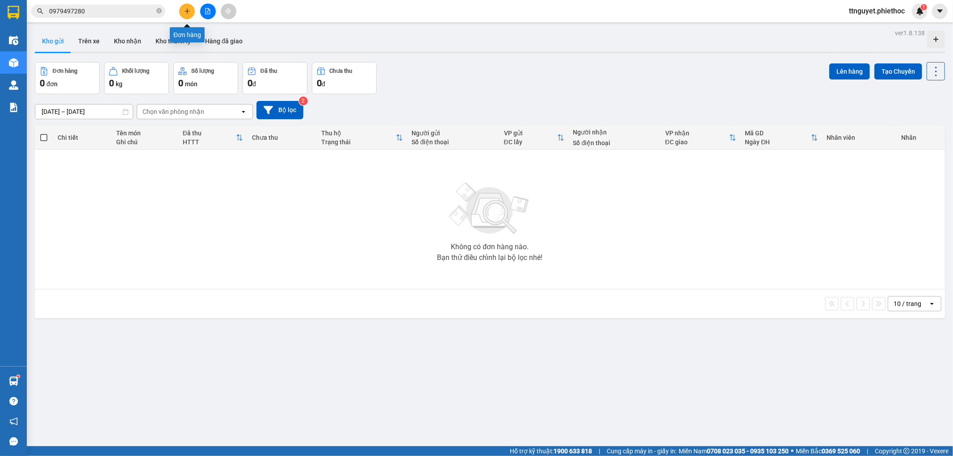
click at [187, 12] on icon "plus" at bounding box center [187, 10] width 0 height 5
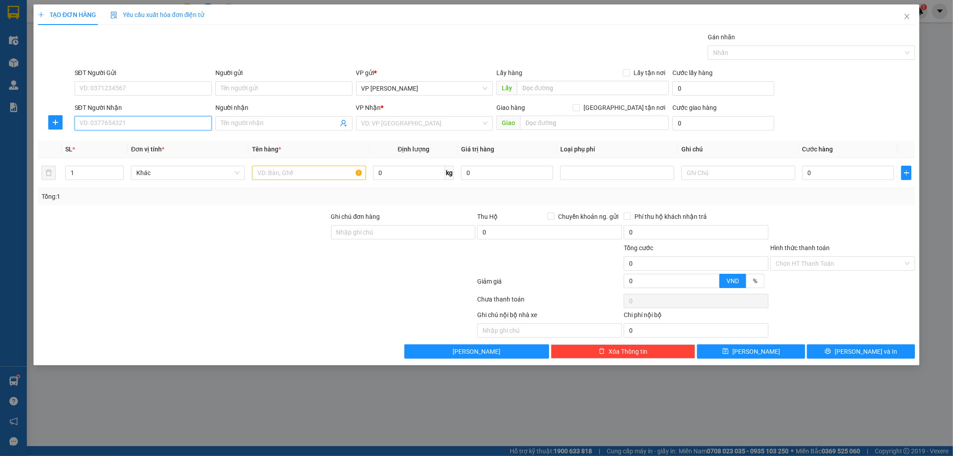
click at [127, 121] on input "SĐT Người Nhận" at bounding box center [143, 123] width 137 height 14
click at [132, 140] on div "0948632222 - ngoc" at bounding box center [143, 141] width 126 height 10
type input "0948632222"
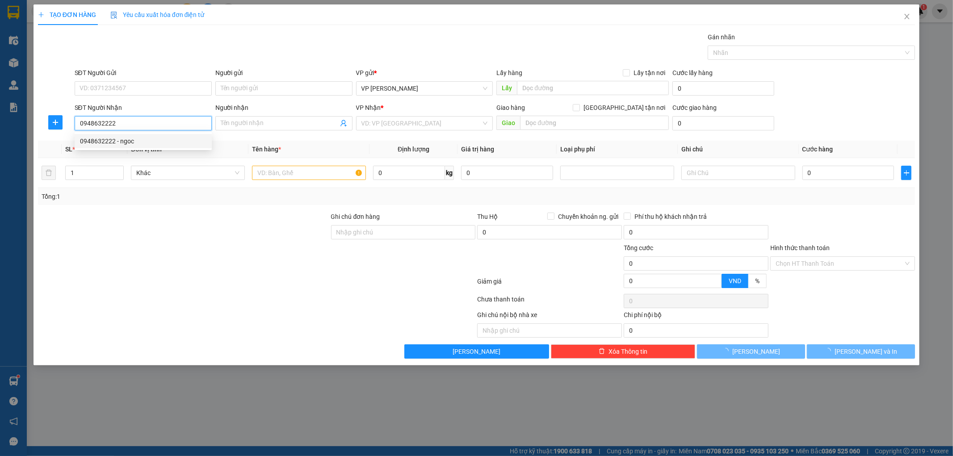
type input "ngoc"
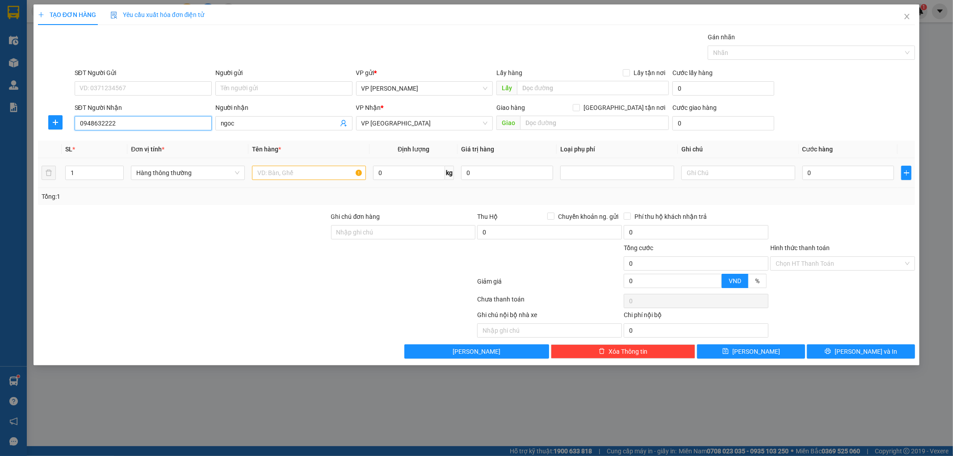
type input "0948632222"
click at [284, 173] on input "text" at bounding box center [309, 173] width 114 height 14
type input "thùng xop cá"
click at [386, 173] on input "0" at bounding box center [409, 173] width 72 height 14
type input "8"
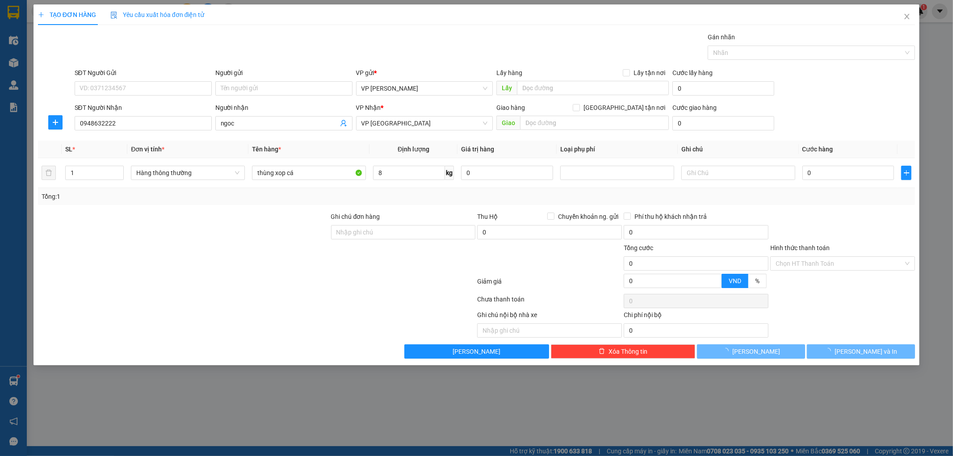
click at [296, 262] on div at bounding box center [183, 258] width 293 height 31
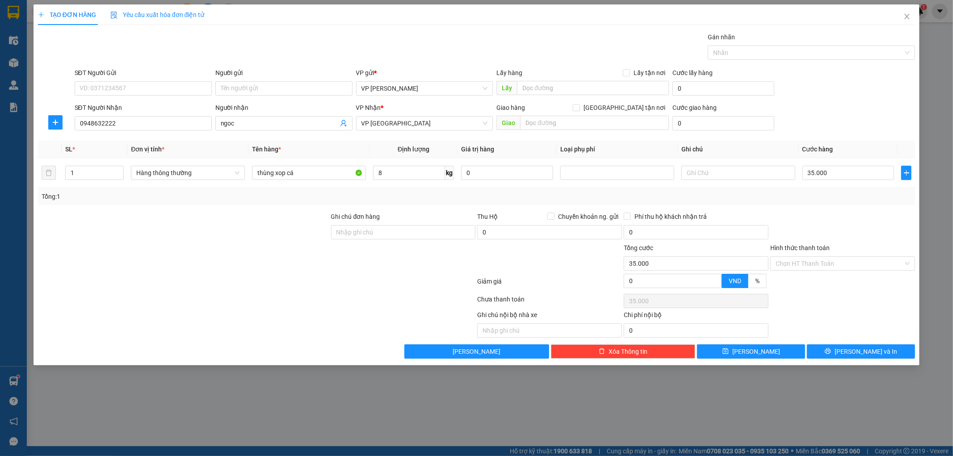
type input "35.000"
click at [831, 351] on icon "printer" at bounding box center [828, 351] width 6 height 6
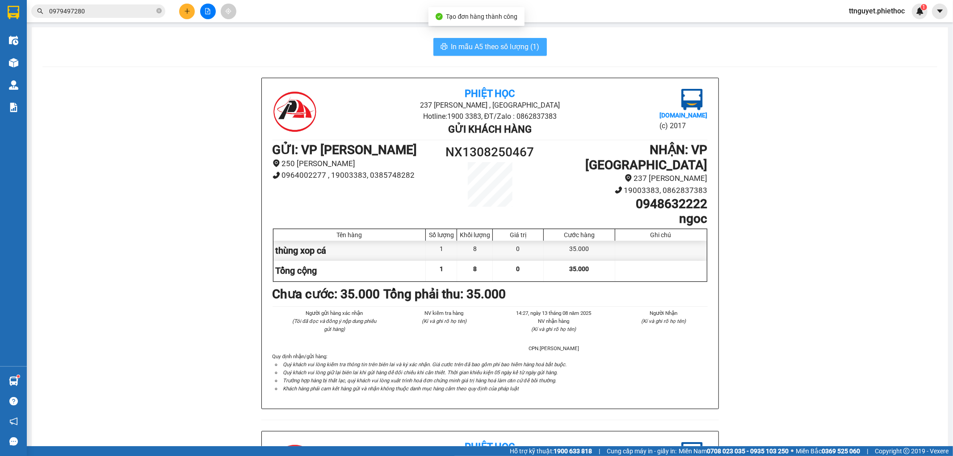
click at [474, 42] on span "In mẫu A5 theo số lượng (1)" at bounding box center [495, 46] width 88 height 11
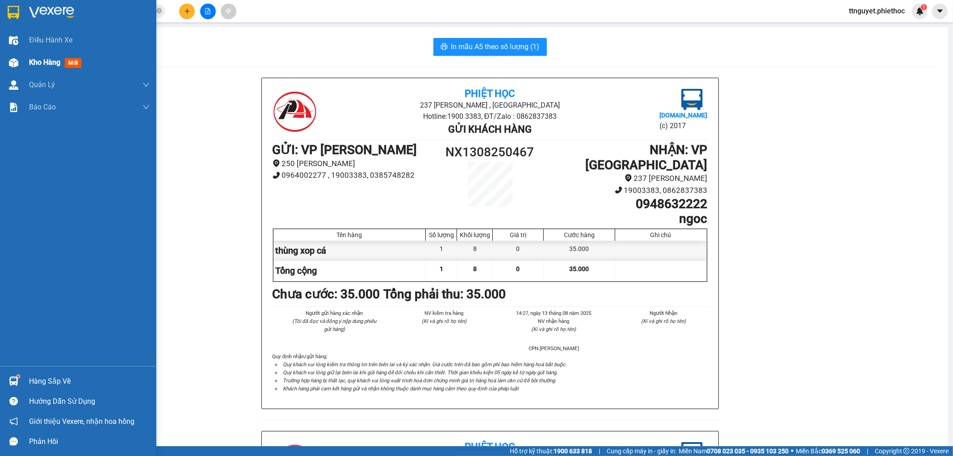
click at [25, 61] on div "Kho hàng mới" at bounding box center [78, 62] width 156 height 22
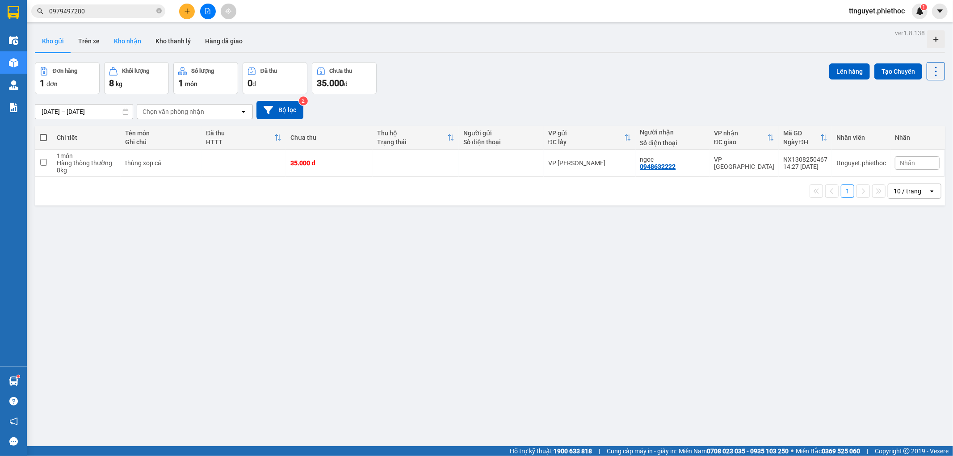
click at [120, 38] on button "Kho nhận" at bounding box center [128, 40] width 42 height 21
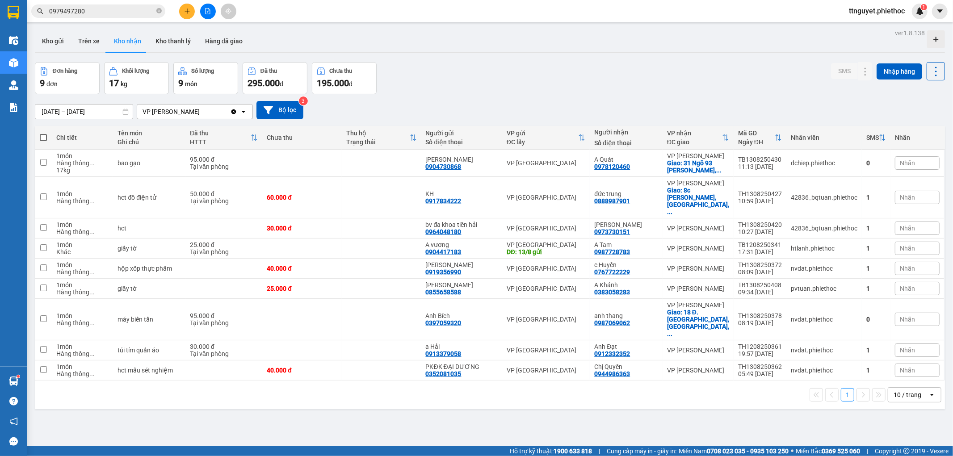
click at [119, 11] on input "0979497280" at bounding box center [101, 11] width 105 height 10
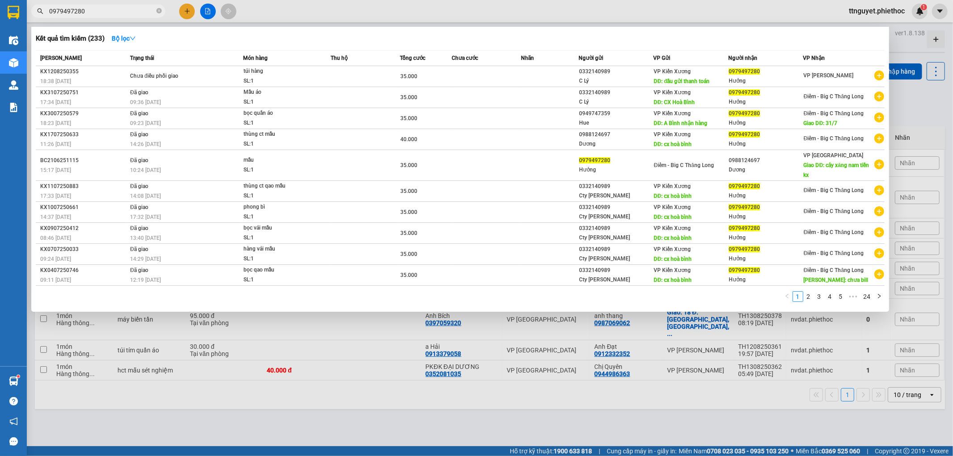
click at [119, 11] on input "0979497280" at bounding box center [101, 11] width 105 height 10
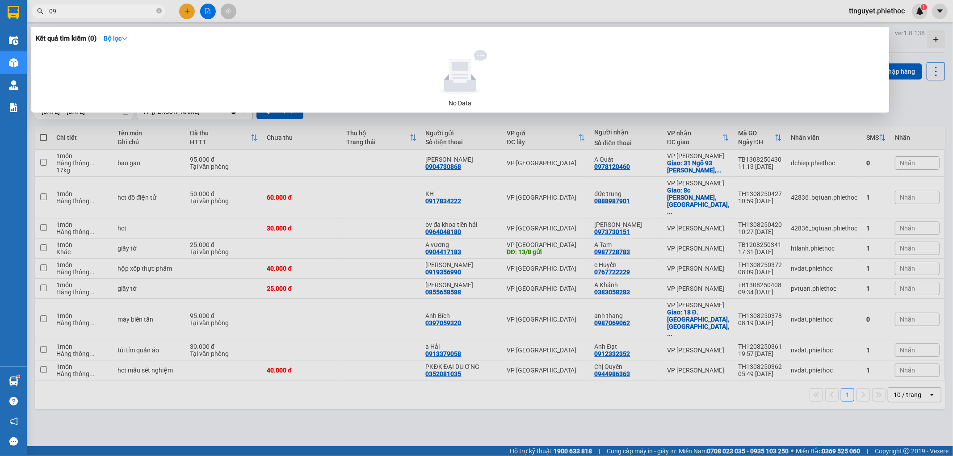
type input "0"
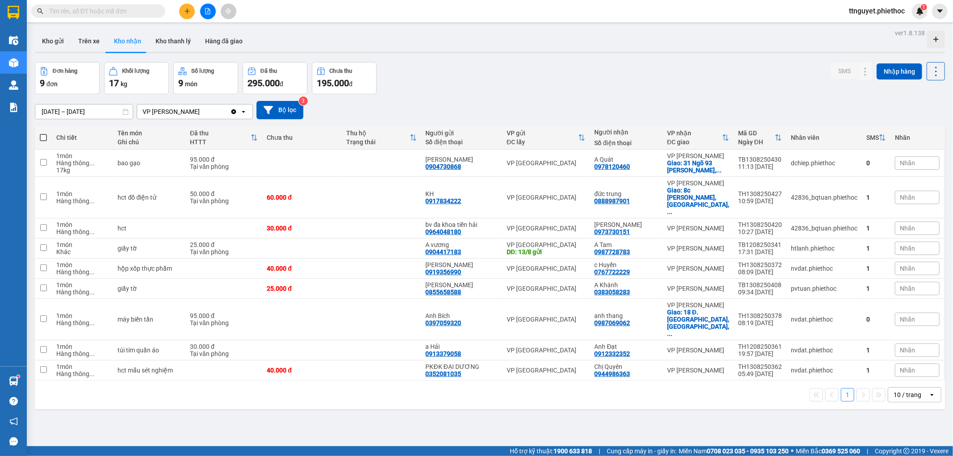
click at [113, 14] on input "text" at bounding box center [101, 11] width 105 height 10
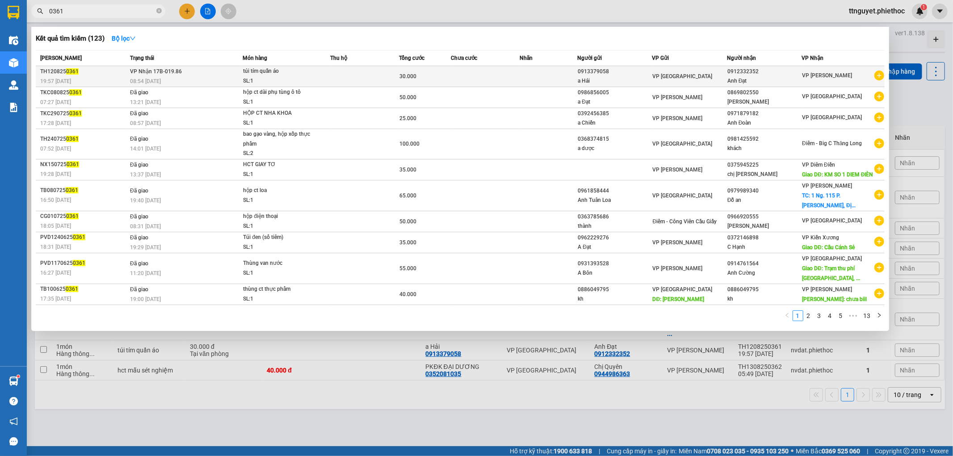
type input "0361"
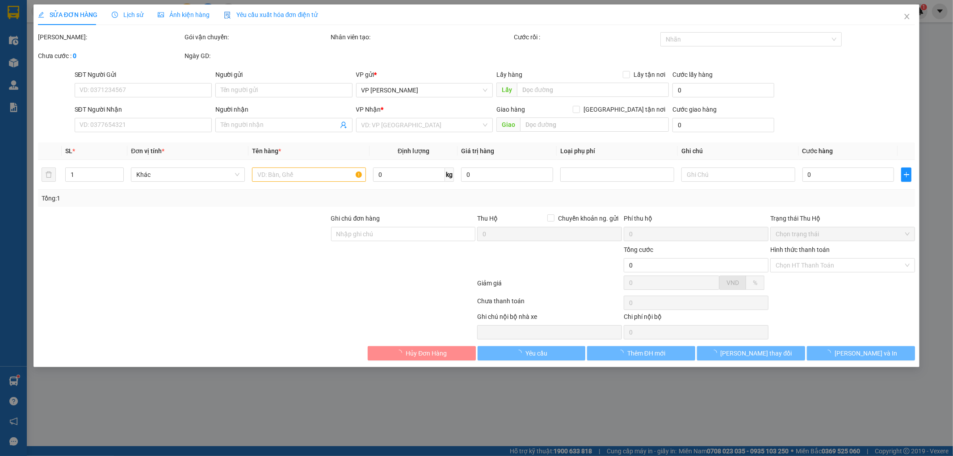
type input "0913379058"
type input "a Hải"
type input "0912332352"
type input "Anh Đạt"
type input "30.000"
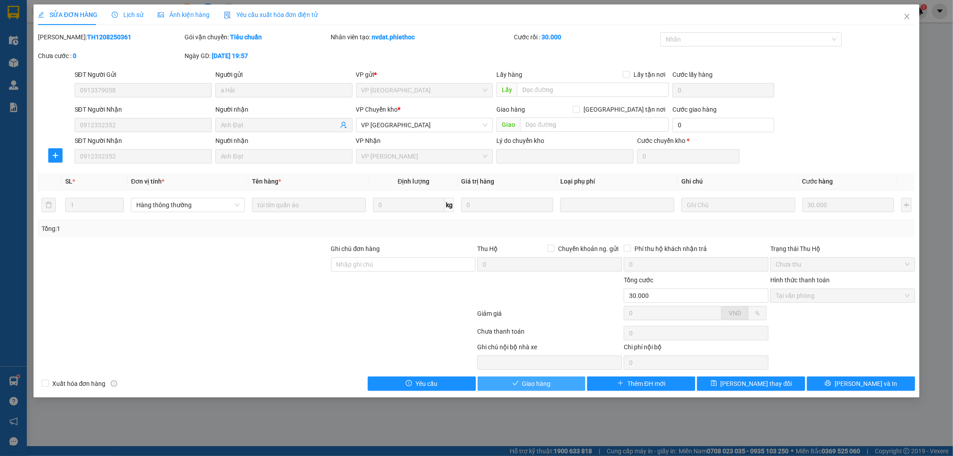
click at [528, 386] on span "Giao hàng" at bounding box center [536, 384] width 29 height 10
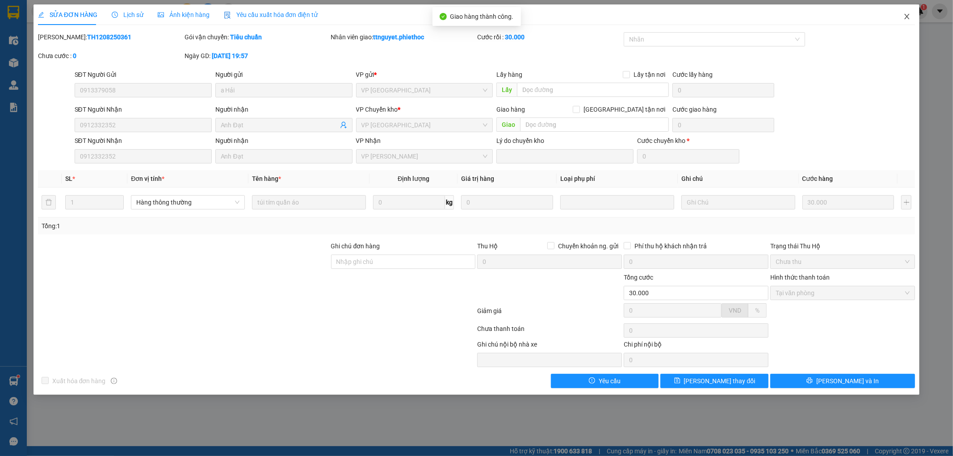
click at [905, 13] on icon "close" at bounding box center [906, 16] width 7 height 7
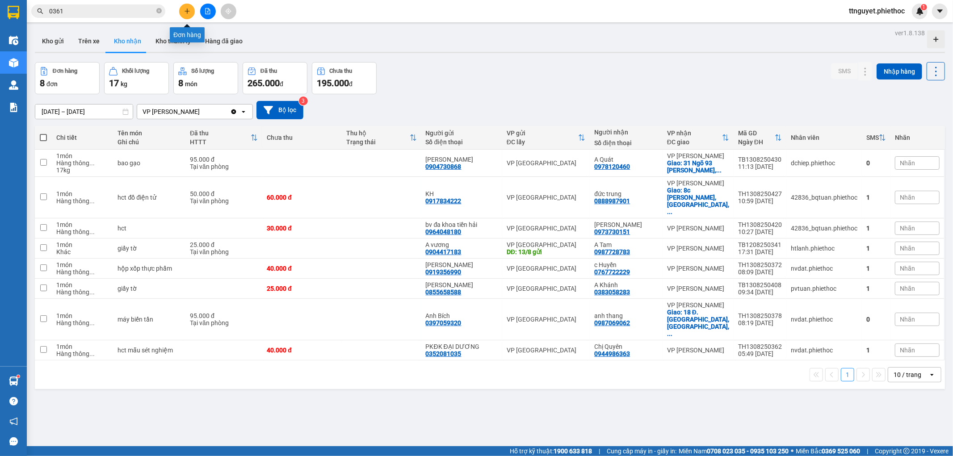
click at [191, 10] on button at bounding box center [187, 12] width 16 height 16
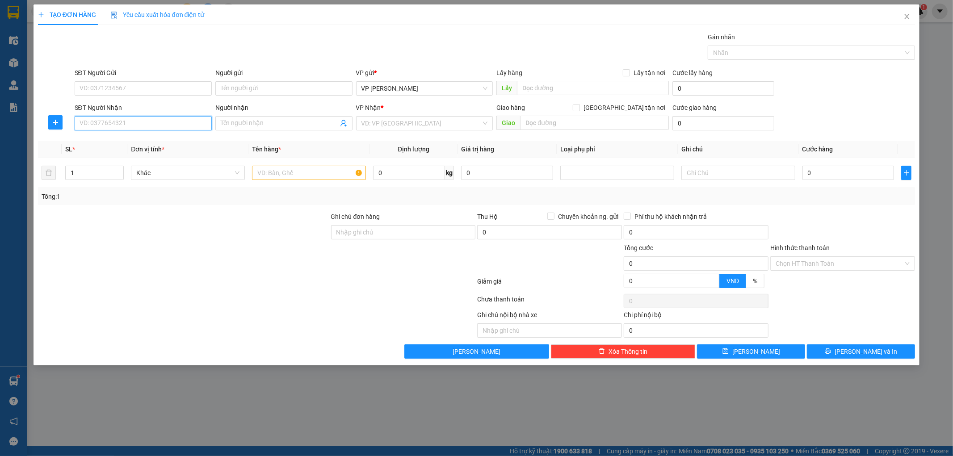
click at [127, 121] on input "SĐT Người Nhận" at bounding box center [143, 123] width 137 height 14
type input "0971606286"
click at [260, 122] on input "Người nhận" at bounding box center [280, 123] width 118 height 10
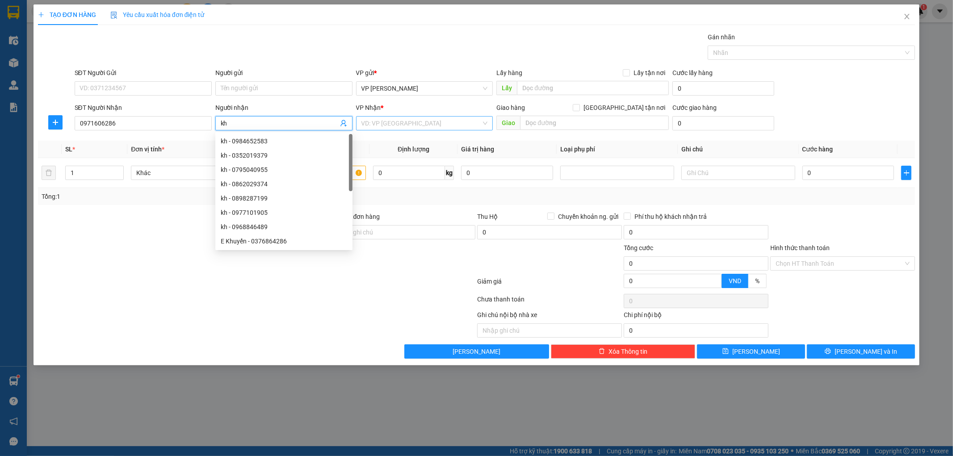
type input "kh"
click at [399, 124] on input "search" at bounding box center [421, 123] width 120 height 13
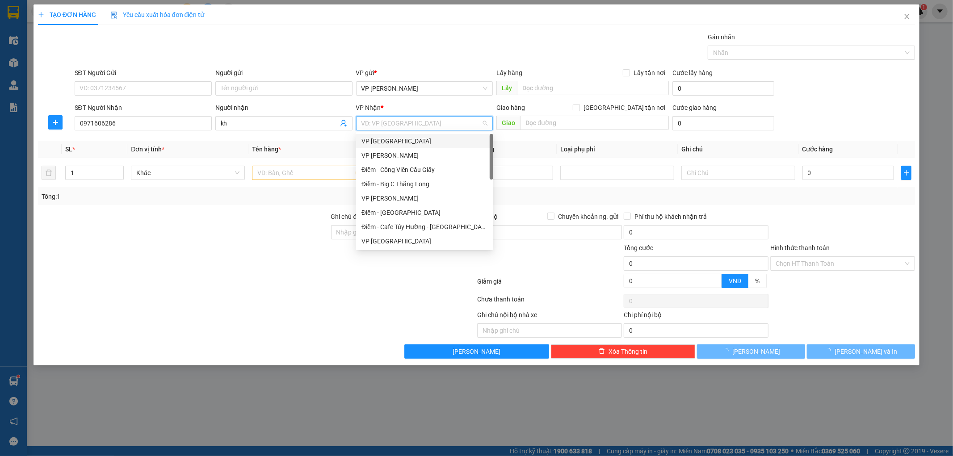
click at [400, 139] on div "VP [GEOGRAPHIC_DATA]" at bounding box center [424, 141] width 126 height 10
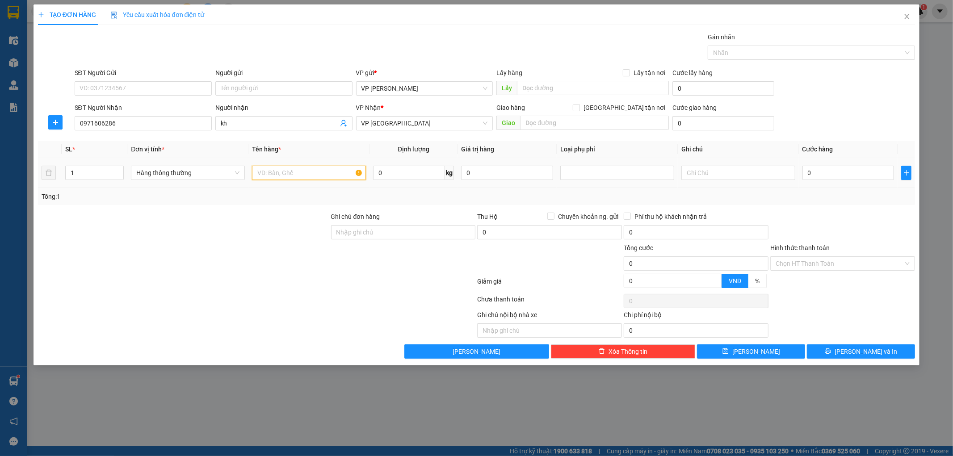
click at [284, 174] on input "text" at bounding box center [309, 173] width 114 height 14
type input "h"
type input "bọc vàng phụ kiện"
click at [560, 123] on input "text" at bounding box center [594, 123] width 149 height 14
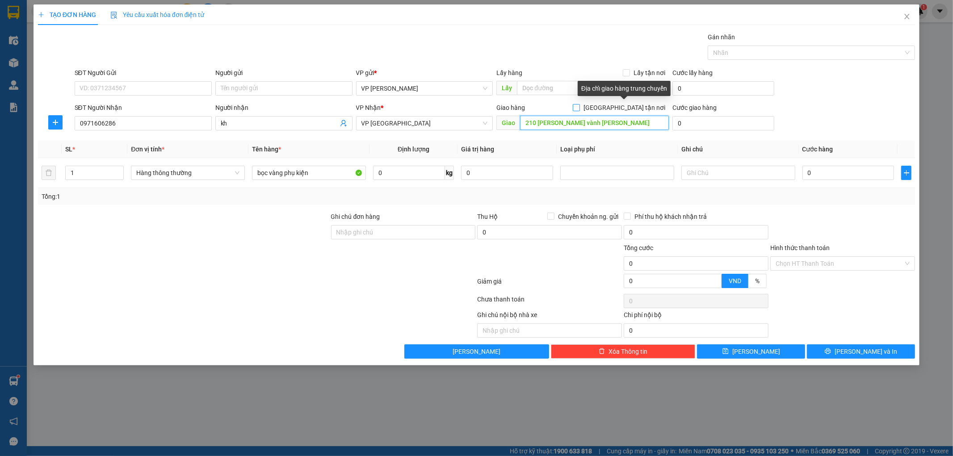
type input "210 phan abs vành quang trung"
click at [579, 108] on input "[GEOGRAPHIC_DATA] tận nơi" at bounding box center [576, 107] width 6 height 6
checkbox input "true"
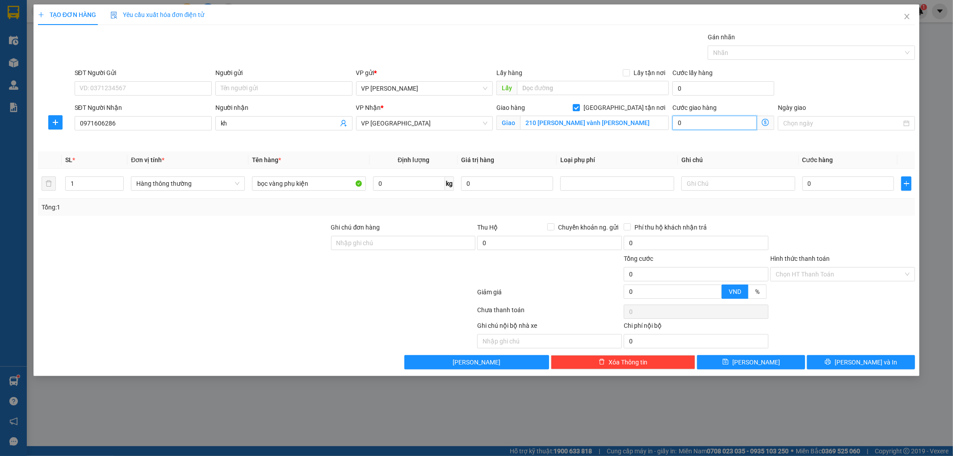
click at [695, 121] on input "0" at bounding box center [714, 123] width 84 height 14
click at [563, 123] on input "210 phan abs vành quang trung" at bounding box center [594, 123] width 149 height 14
type input "210 phan bá vành quang trung"
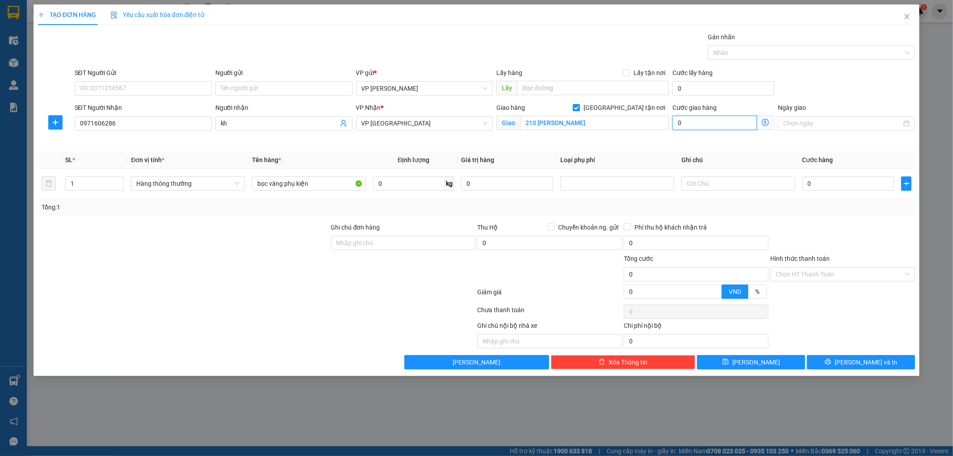
click at [722, 126] on input "0" at bounding box center [714, 123] width 84 height 14
type input "0"
type input "3"
type input "30"
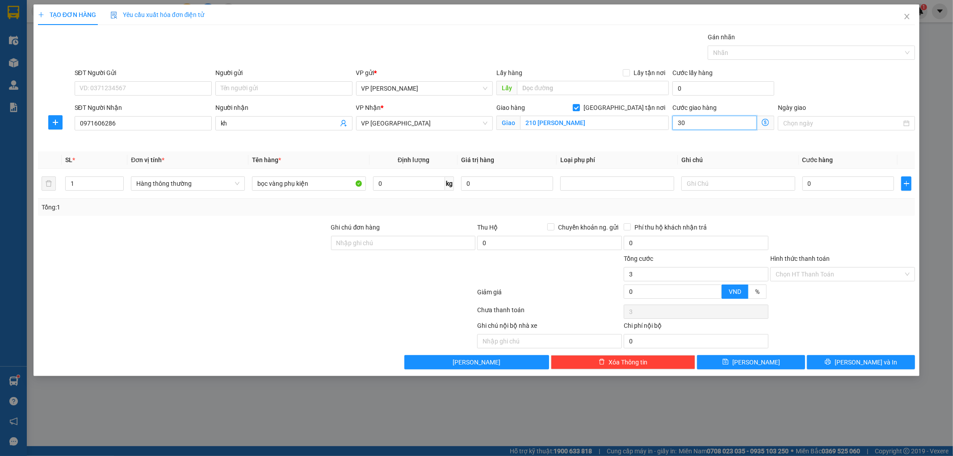
type input "30"
click at [570, 141] on div "Giao hàng Giao tận nơi Giao 210 phan bá vành quang trung" at bounding box center [583, 124] width 176 height 42
type input "30.000"
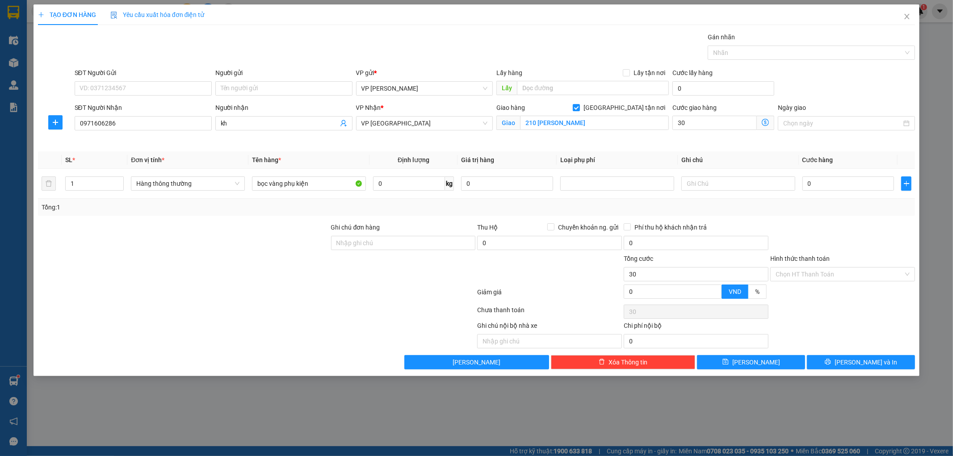
type input "30.000"
click at [824, 181] on input "0" at bounding box center [848, 183] width 92 height 14
click at [325, 186] on input "bọc vàng phụ kiện" at bounding box center [309, 183] width 114 height 14
click at [596, 178] on div at bounding box center [617, 183] width 109 height 11
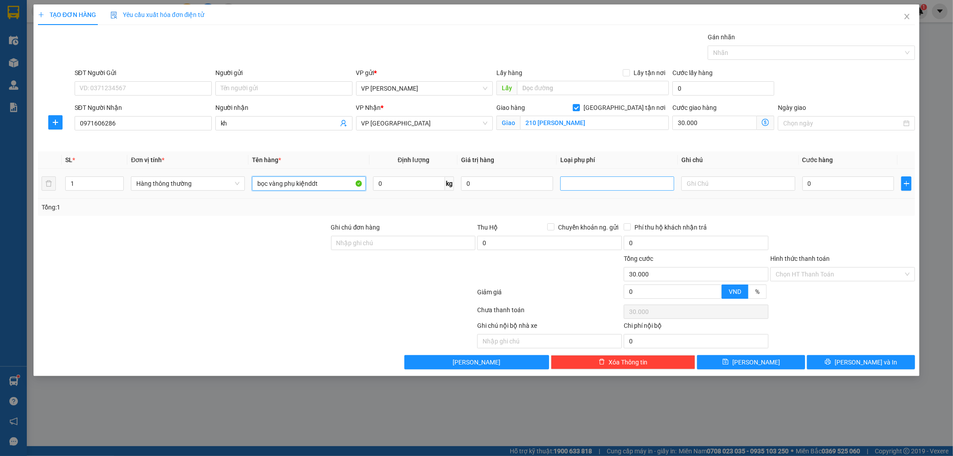
type input "bọc vàng phụ kiệnddt"
drag, startPoint x: 578, startPoint y: 216, endPoint x: 684, endPoint y: 199, distance: 108.1
click at [578, 217] on div "Hàng dễ vỡ" at bounding box center [617, 216] width 103 height 10
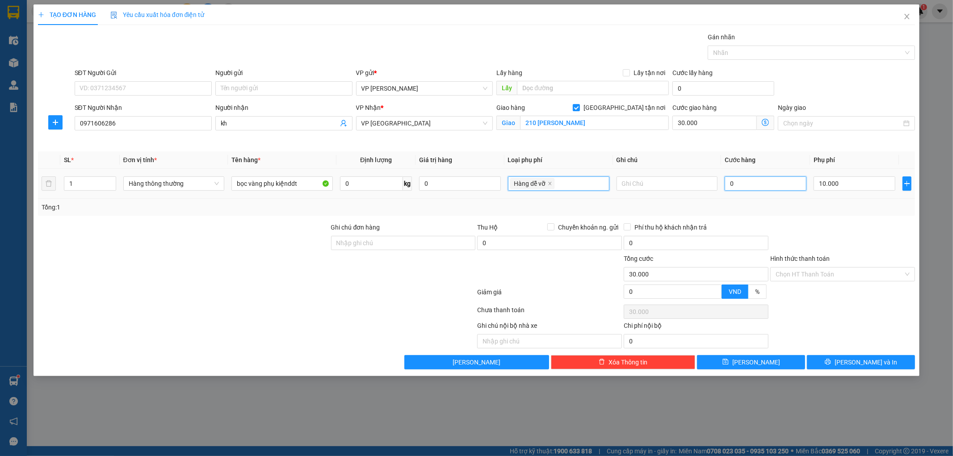
type input "40.000"
type input "10.000"
click at [742, 178] on input "0" at bounding box center [766, 183] width 82 height 14
type input "002"
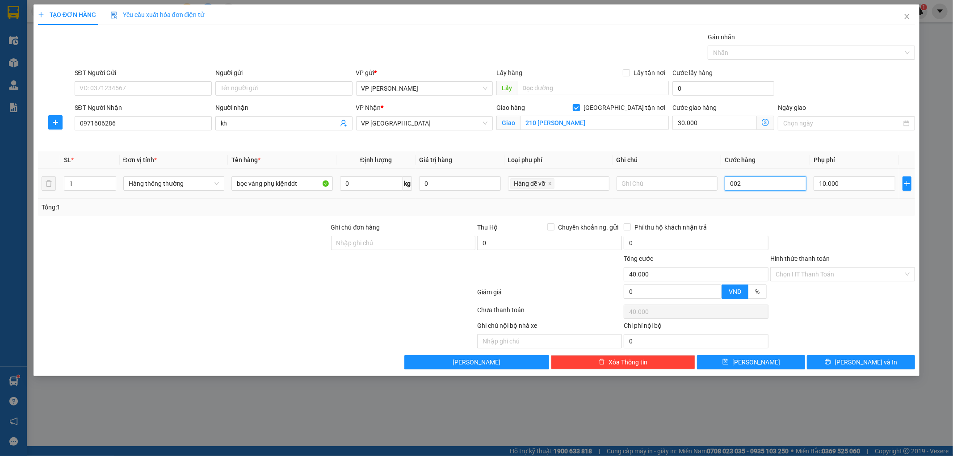
type input "40.002"
type input "0.025"
type input "40.025"
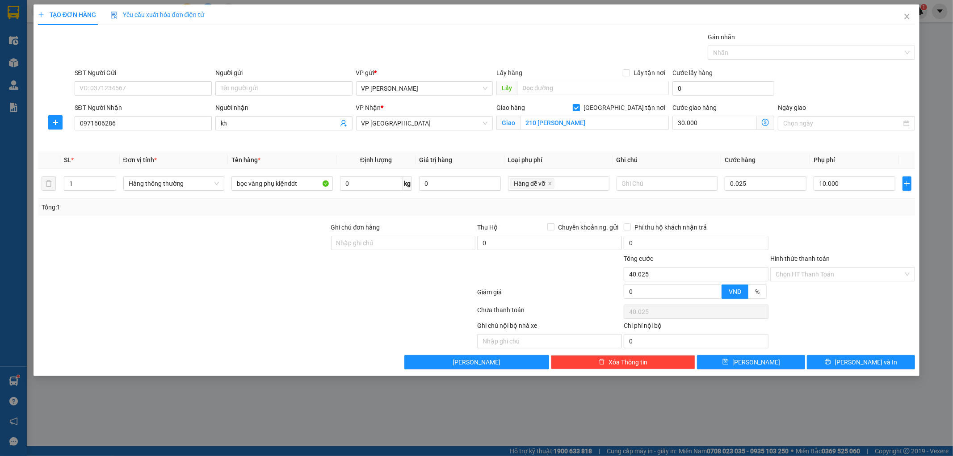
click at [830, 210] on div "Tổng: 1" at bounding box center [477, 207] width 870 height 10
type input "25.000"
type input "65.000"
drag, startPoint x: 847, startPoint y: 362, endPoint x: 848, endPoint y: 273, distance: 88.9
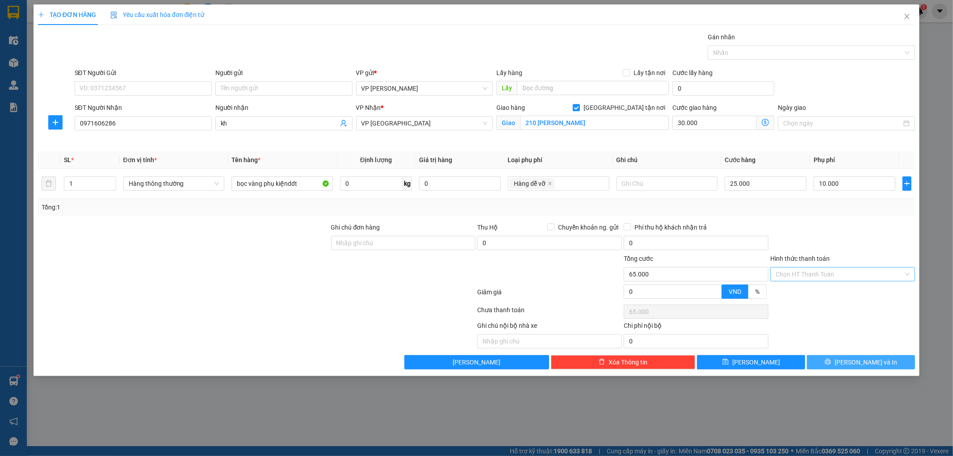
click at [831, 362] on icon "printer" at bounding box center [828, 362] width 6 height 6
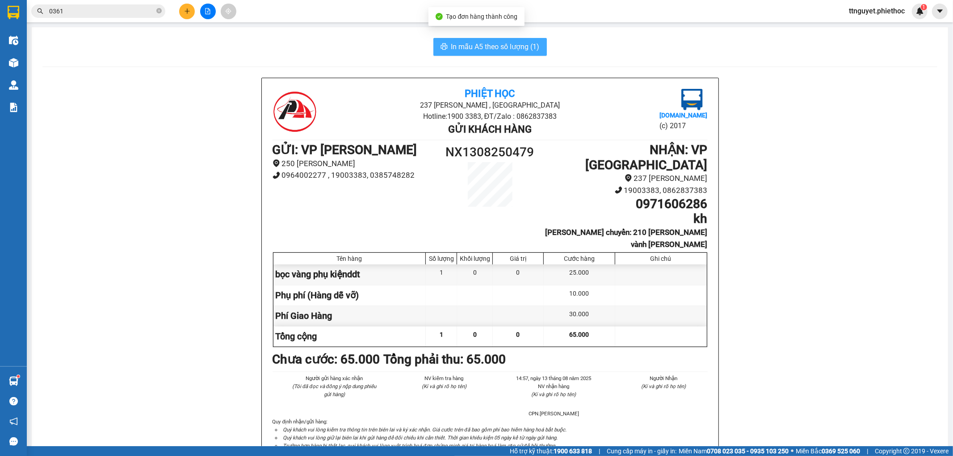
click at [463, 38] on button "In mẫu A5 theo số lượng (1)" at bounding box center [489, 47] width 113 height 18
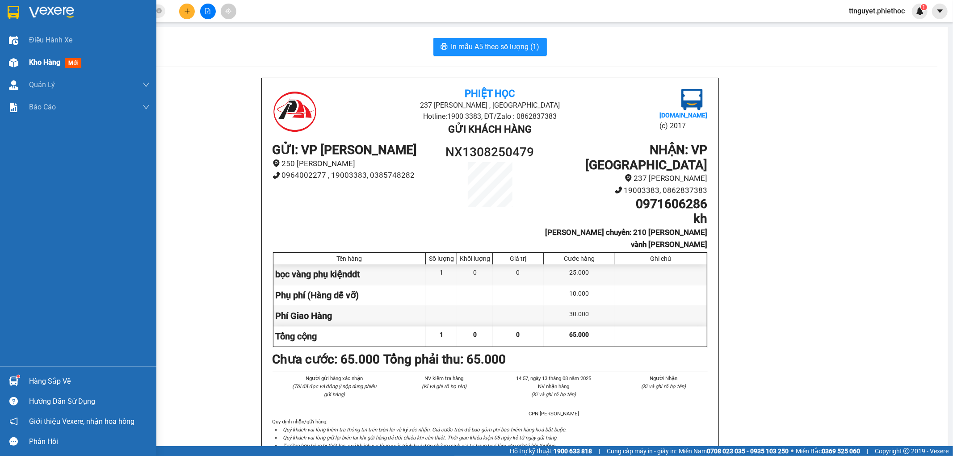
click at [8, 55] on div at bounding box center [14, 63] width 16 height 16
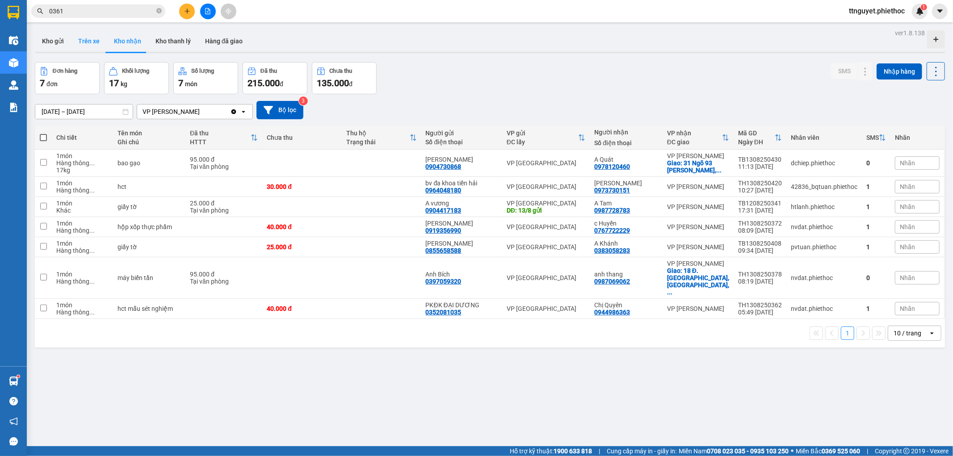
click at [86, 39] on button "Trên xe" at bounding box center [89, 40] width 36 height 21
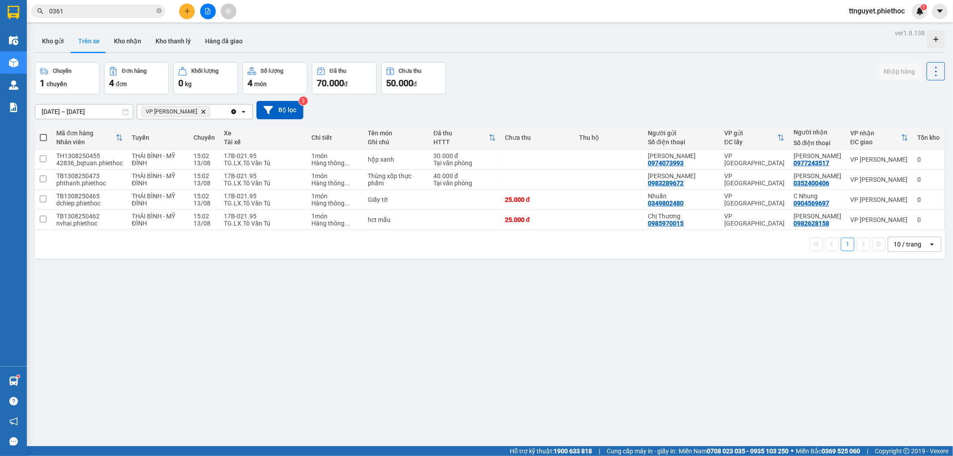
click at [94, 11] on input "0361" at bounding box center [101, 11] width 105 height 10
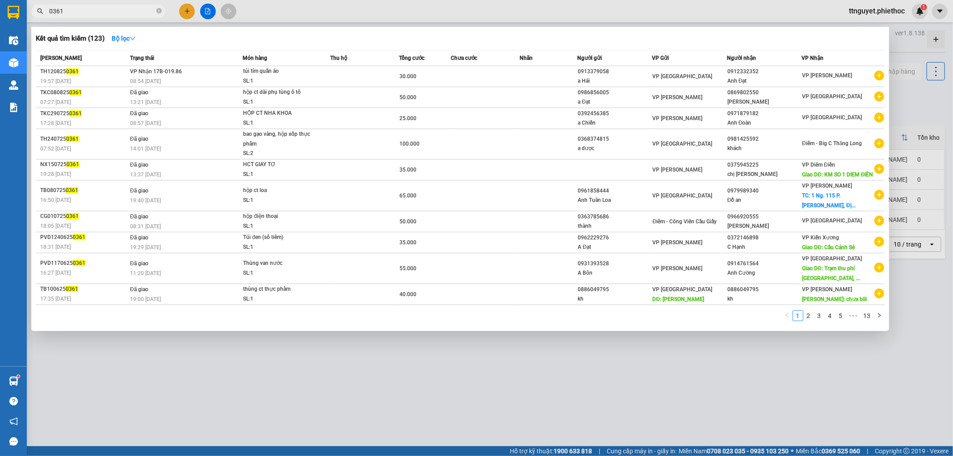
click at [94, 11] on input "0361" at bounding box center [101, 11] width 105 height 10
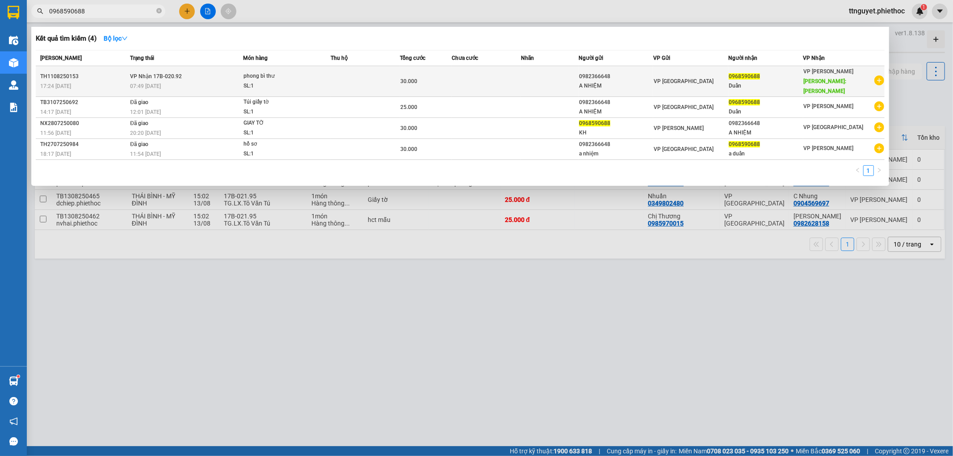
type input "0968590688"
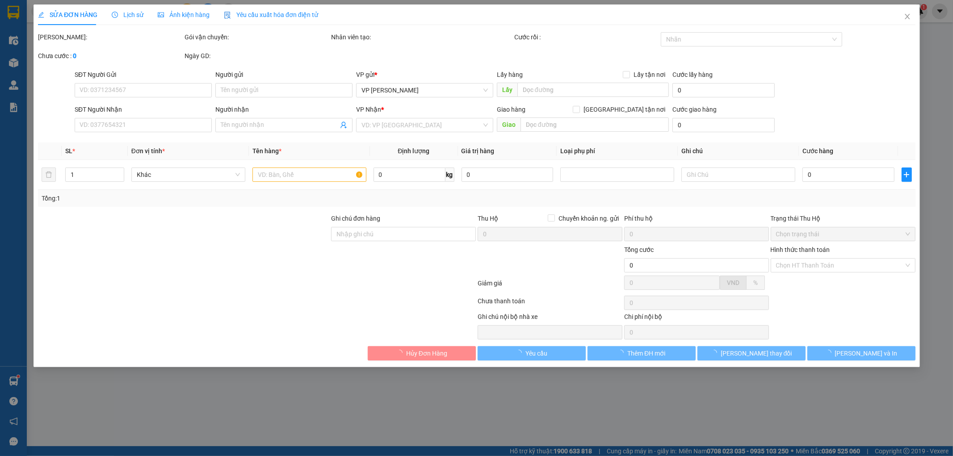
type input "0982366648"
type input "A NHIỆM"
type input "0968590688"
type input "Duẩn"
type input "lưu kho"
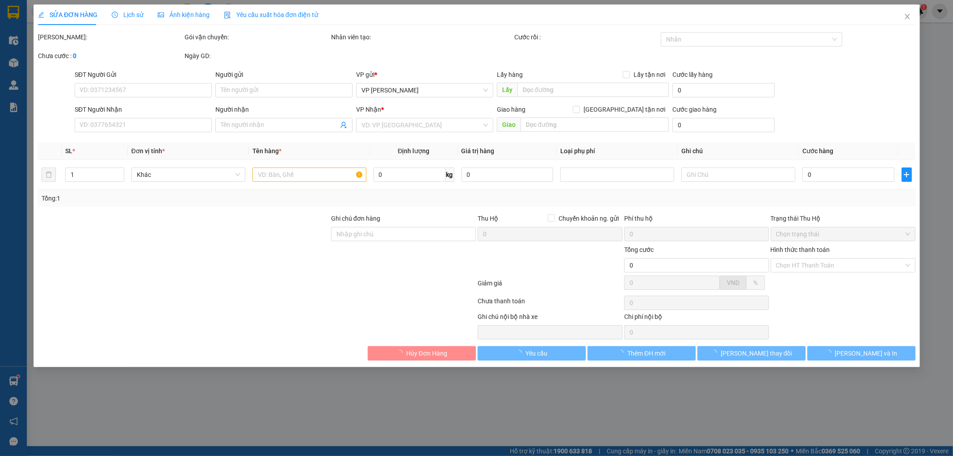
type input "30.000"
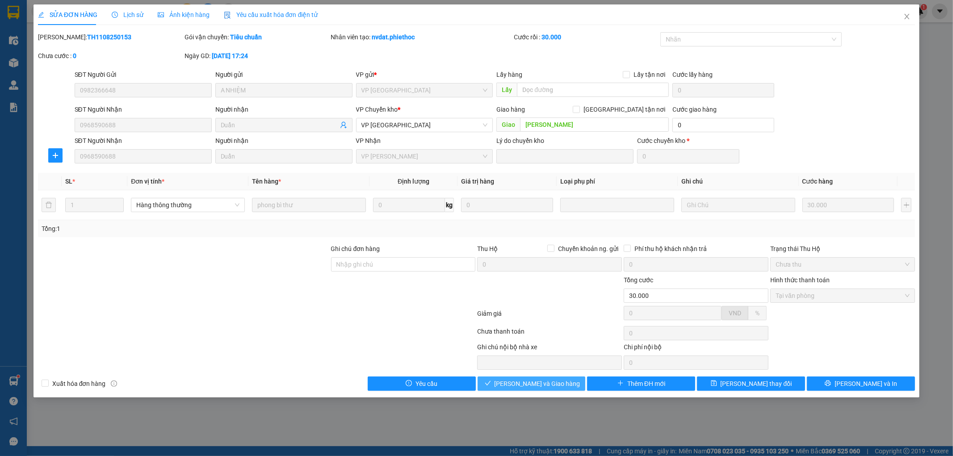
click at [552, 384] on span "[PERSON_NAME] và Giao hàng" at bounding box center [538, 384] width 86 height 10
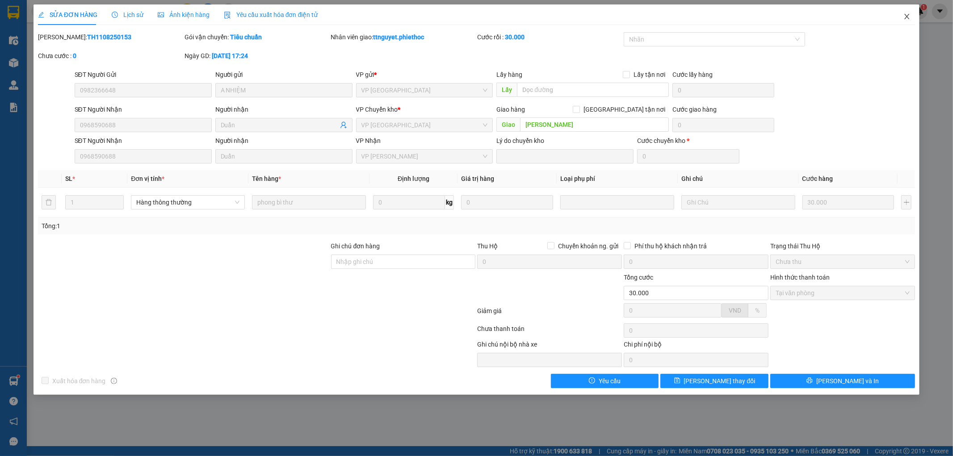
click at [908, 16] on icon "close" at bounding box center [906, 16] width 7 height 7
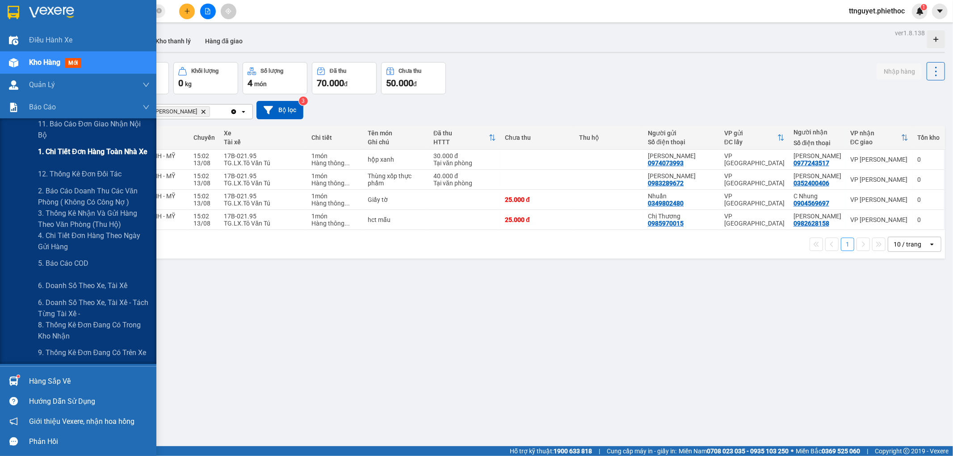
click at [44, 151] on span "1. Chi tiết đơn hàng toàn nhà xe" at bounding box center [92, 151] width 109 height 11
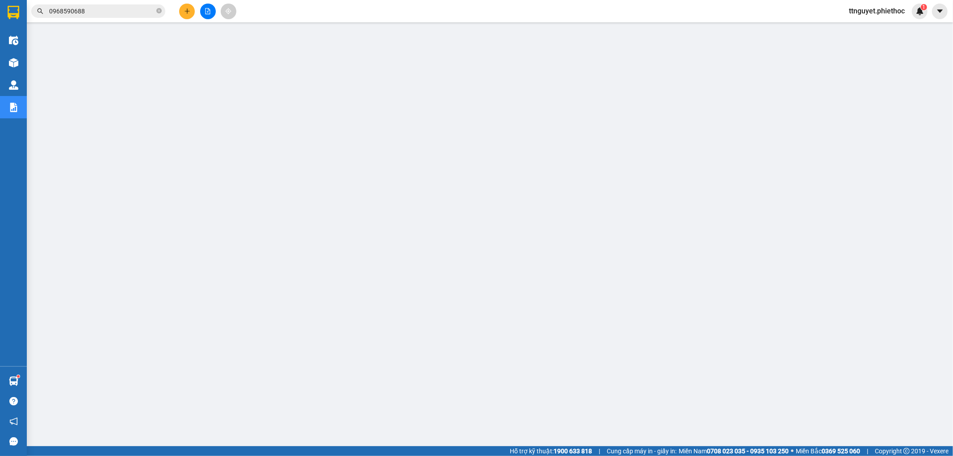
click at [185, 9] on icon "plus" at bounding box center [187, 11] width 6 height 6
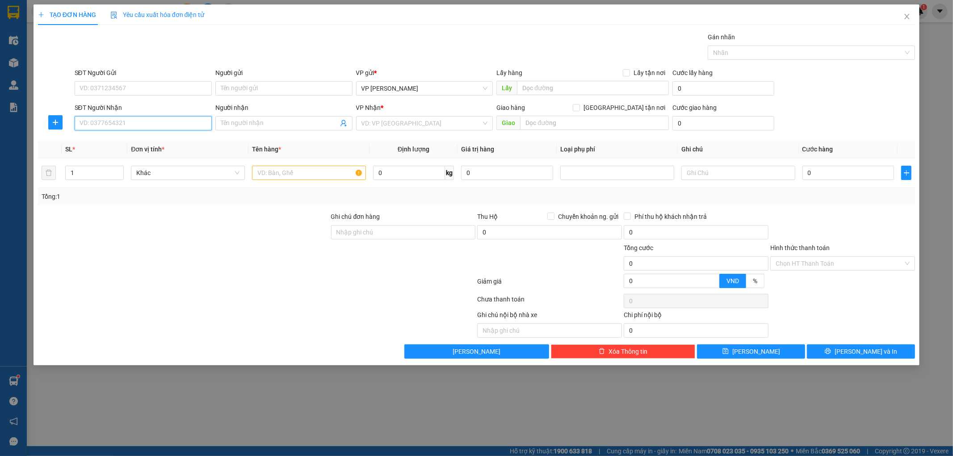
click at [149, 124] on input "SĐT Người Nhận" at bounding box center [143, 123] width 137 height 14
type input "0367501502"
click at [148, 140] on div "0367501502 - chị Sấu" at bounding box center [143, 141] width 126 height 10
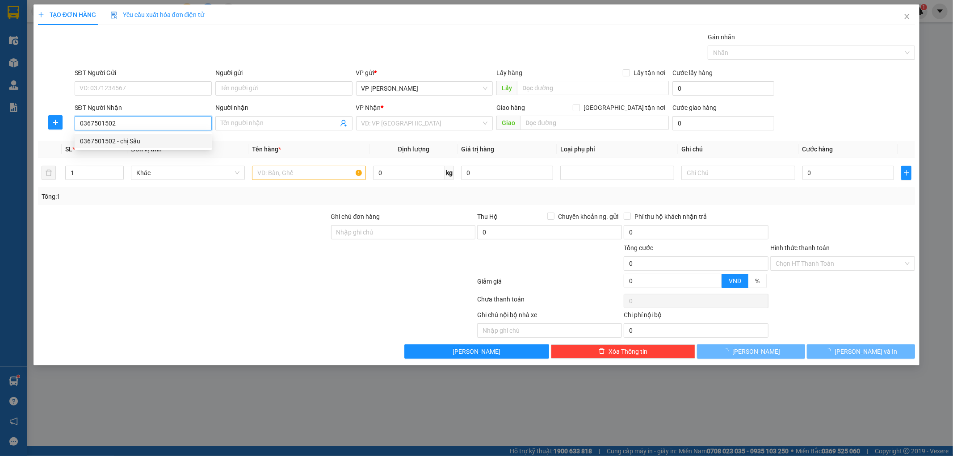
type input "chị Sấu"
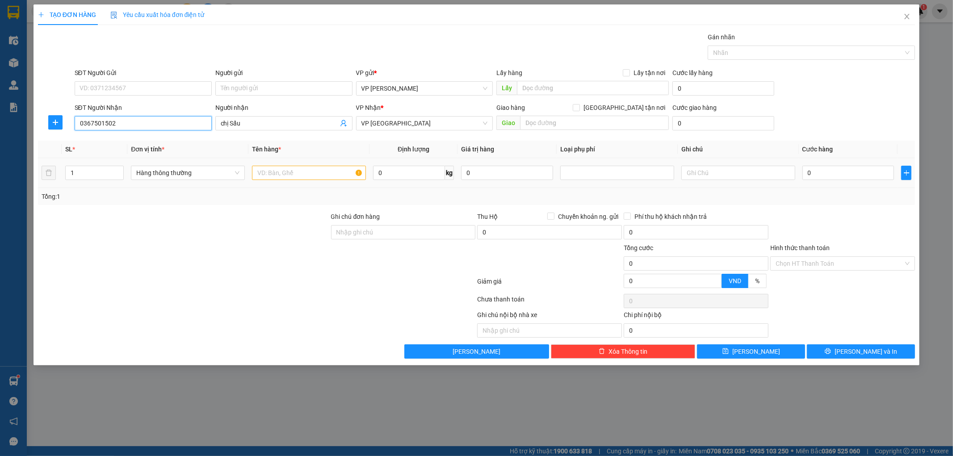
type input "0367501502"
click at [325, 174] on input "text" at bounding box center [309, 173] width 114 height 14
type input "hct"
click at [836, 167] on input "0" at bounding box center [848, 173] width 92 height 14
type input "002"
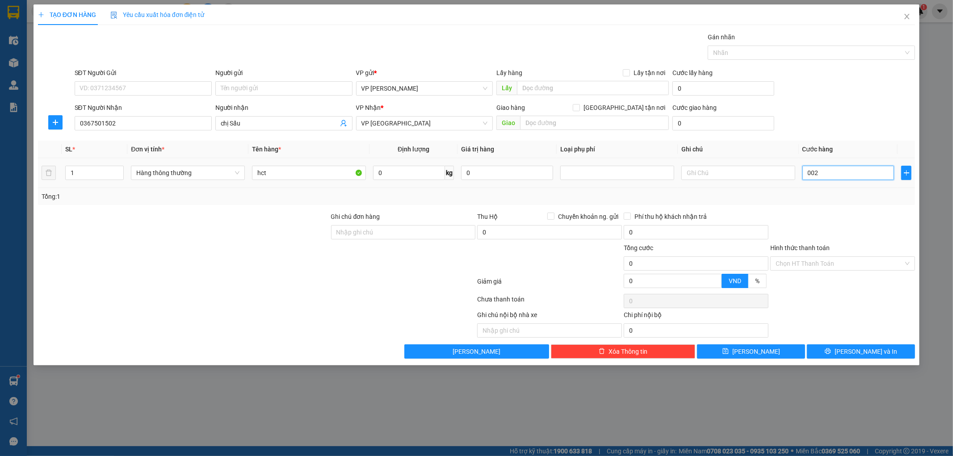
type input "2"
type input "0.025"
type input "25"
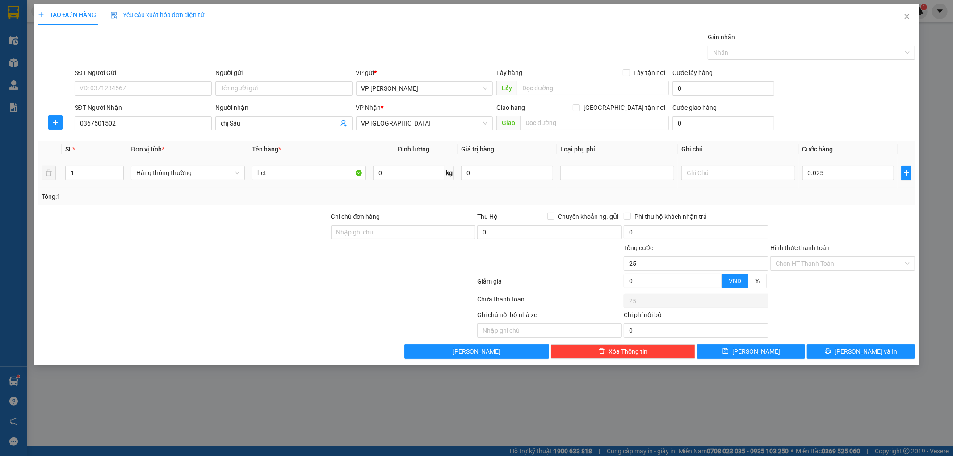
click at [835, 184] on td "0.025" at bounding box center [848, 173] width 99 height 30
type input "25.000"
click at [817, 352] on button "[PERSON_NAME] và In" at bounding box center [861, 351] width 108 height 14
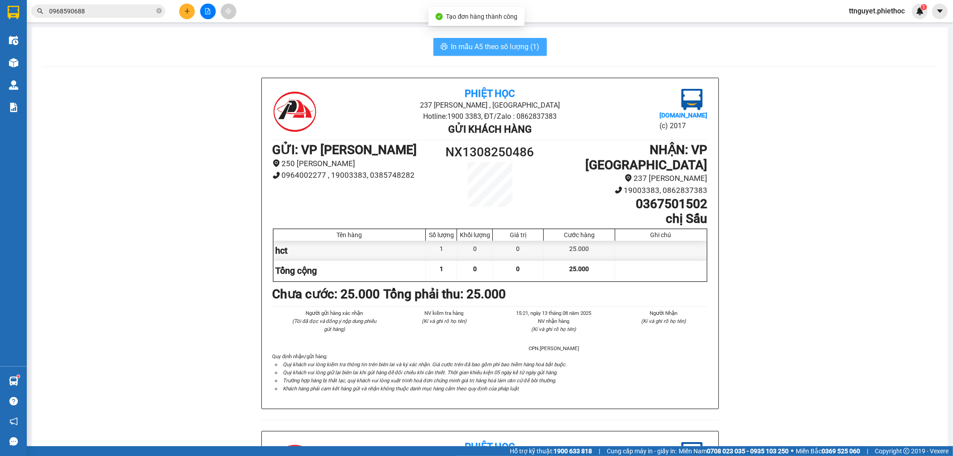
click at [490, 43] on span "In mẫu A5 theo số lượng (1)" at bounding box center [495, 46] width 88 height 11
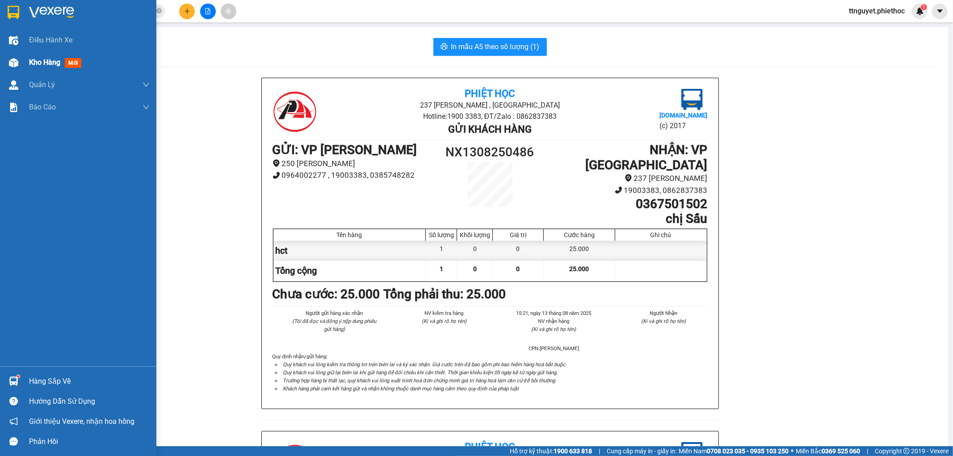
click at [34, 59] on span "Kho hàng" at bounding box center [44, 62] width 31 height 8
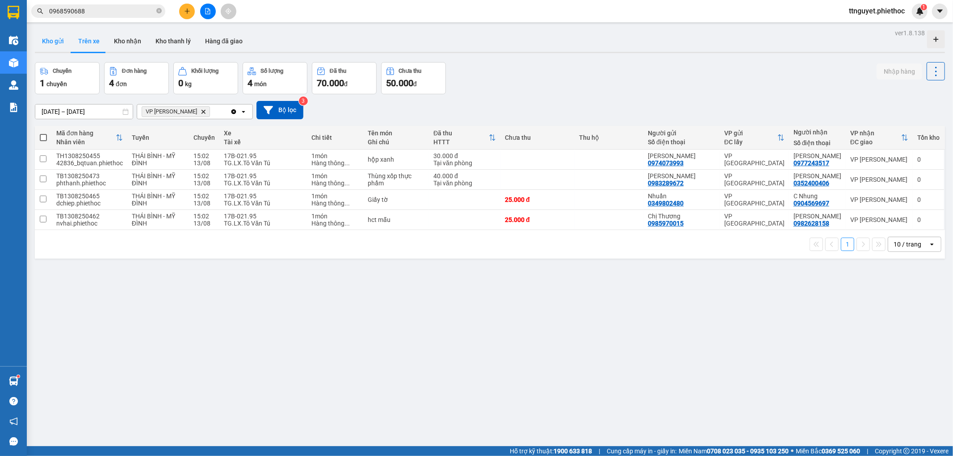
click at [54, 39] on button "Kho gửi" at bounding box center [53, 40] width 36 height 21
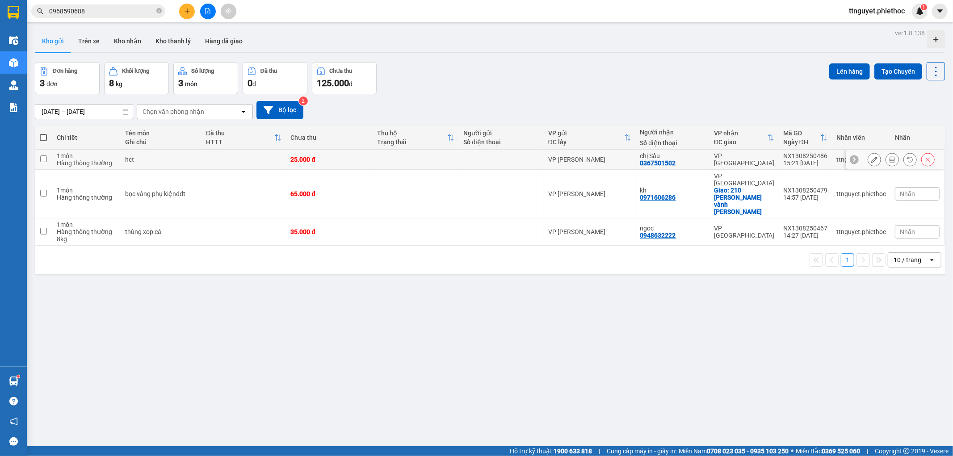
click at [871, 160] on icon at bounding box center [874, 159] width 6 height 6
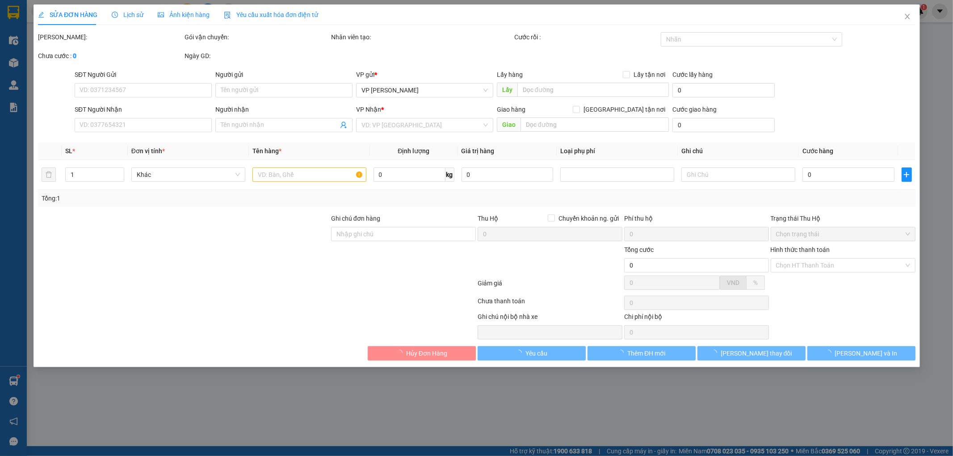
type input "0367501502"
type input "chị Sấu"
type input "25.000"
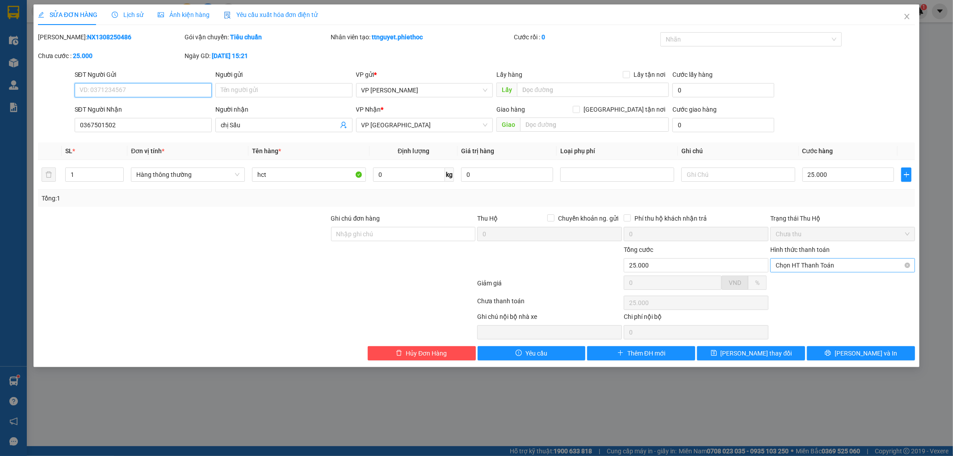
click at [845, 265] on span "Chọn HT Thanh Toán" at bounding box center [843, 265] width 134 height 13
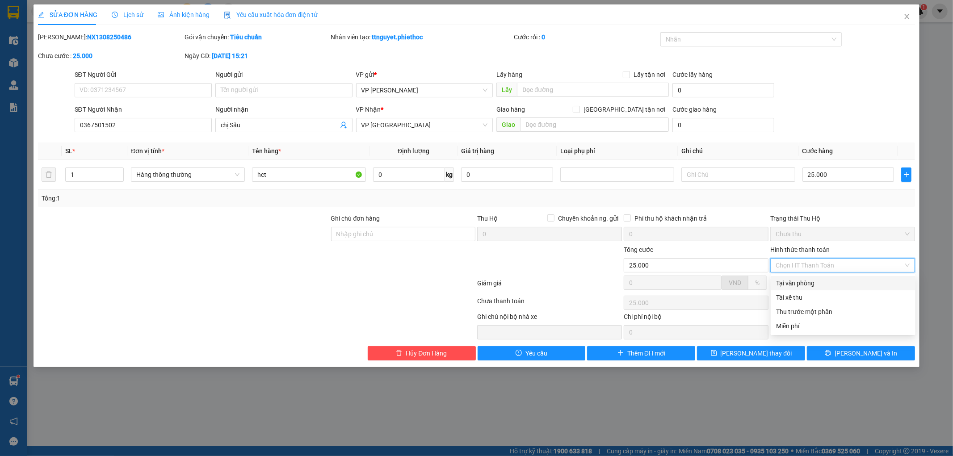
click at [824, 283] on div "Tại văn phòng" at bounding box center [843, 283] width 134 height 10
type input "0"
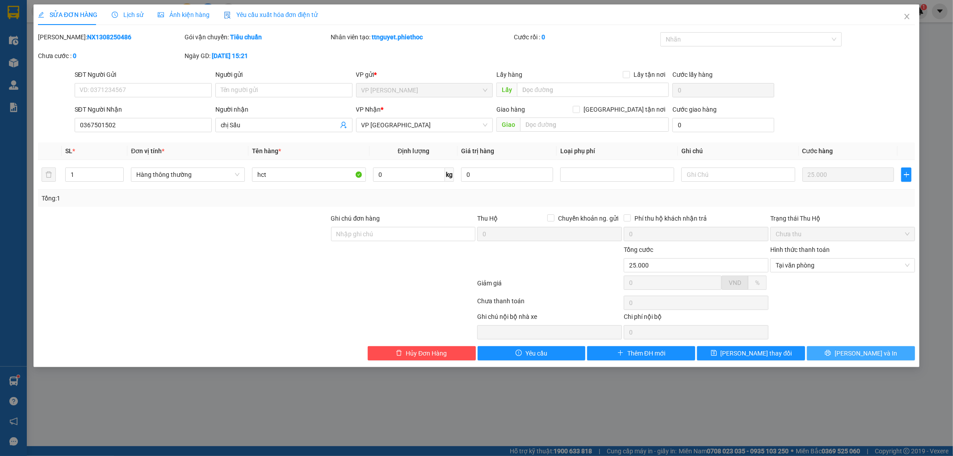
click at [820, 352] on button "[PERSON_NAME] và In" at bounding box center [861, 353] width 108 height 14
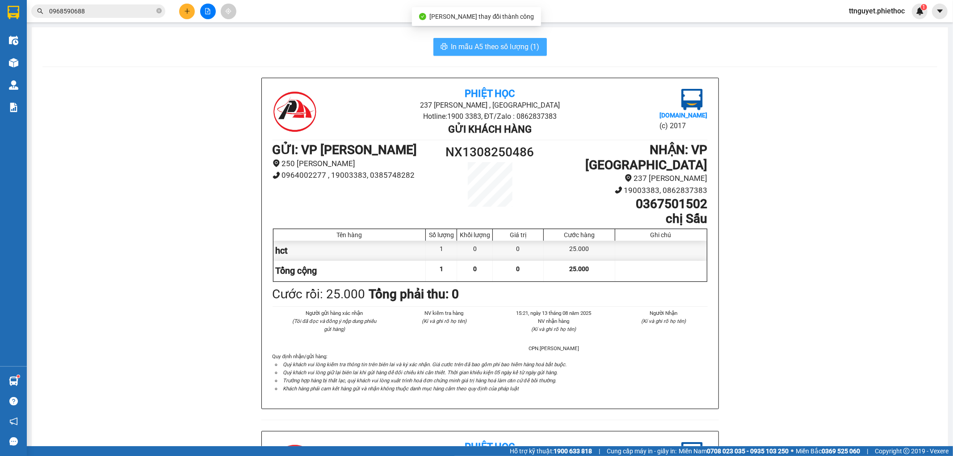
click at [501, 45] on span "In mẫu A5 theo số lượng (1)" at bounding box center [495, 46] width 88 height 11
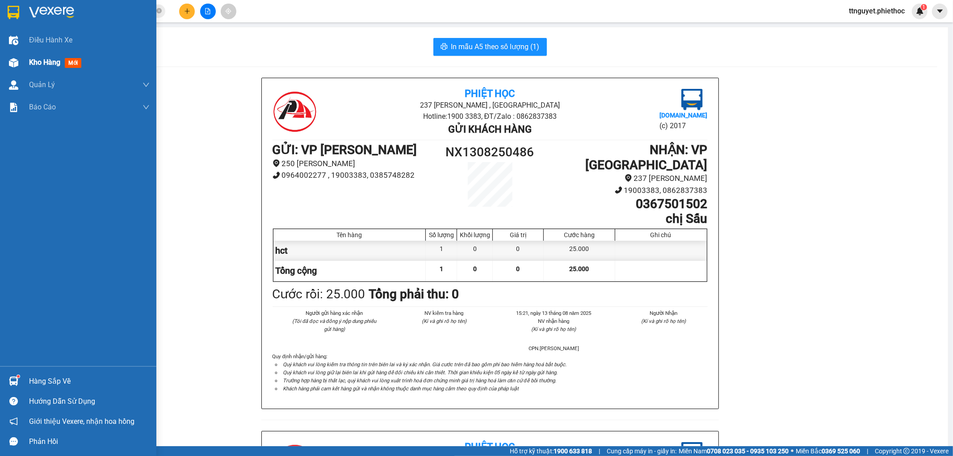
click at [14, 60] on img at bounding box center [13, 62] width 9 height 9
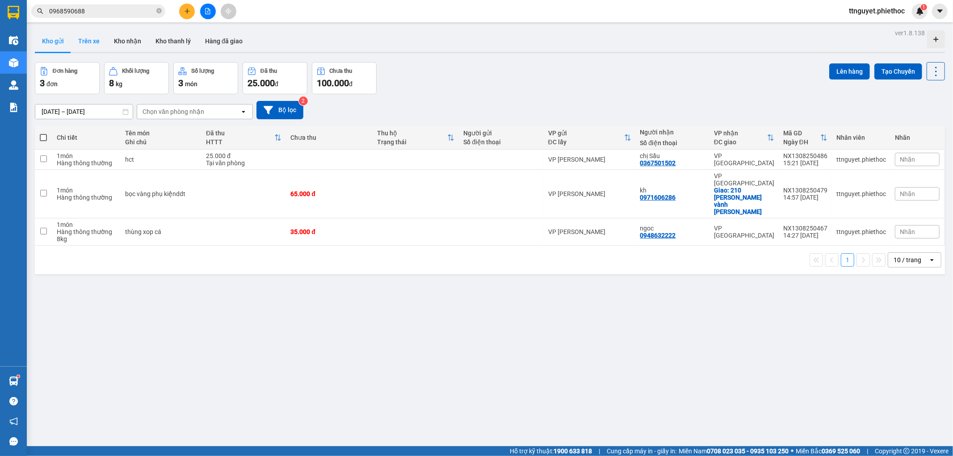
click at [89, 46] on button "Trên xe" at bounding box center [89, 40] width 36 height 21
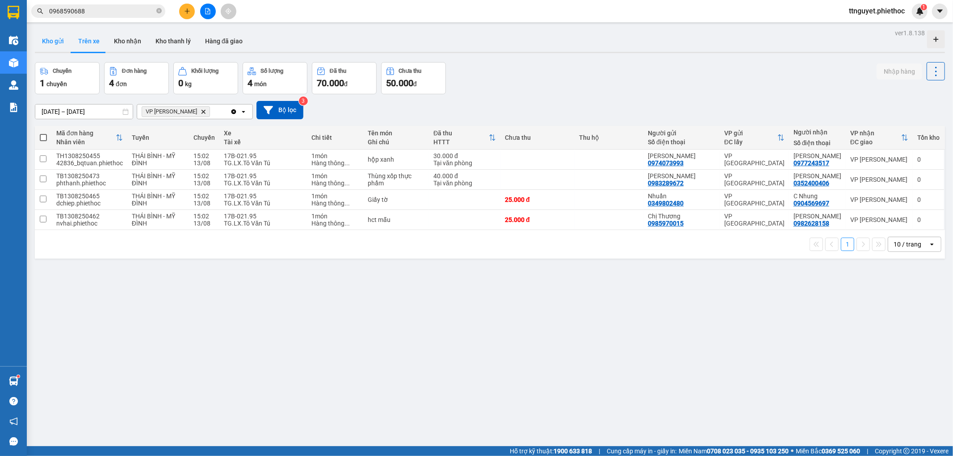
click at [40, 50] on button "Kho gửi" at bounding box center [53, 40] width 36 height 21
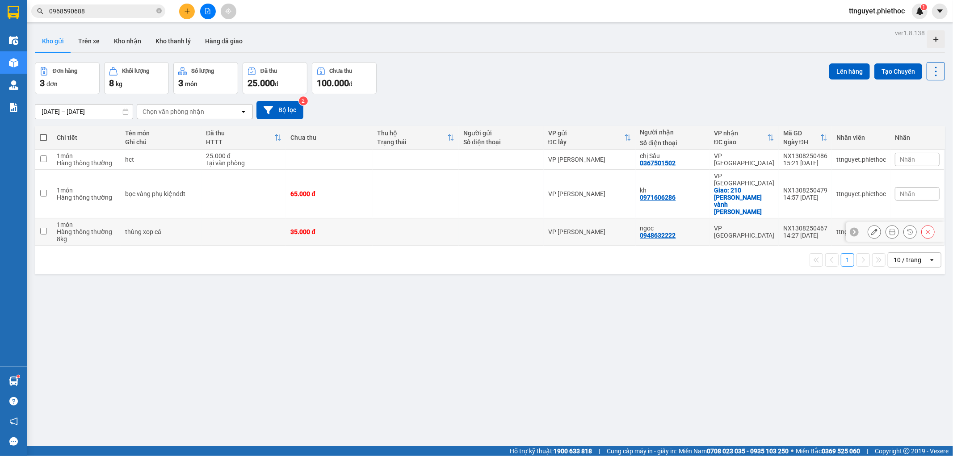
click at [122, 218] on td "thùng xop cá" at bounding box center [161, 231] width 81 height 27
checkbox input "true"
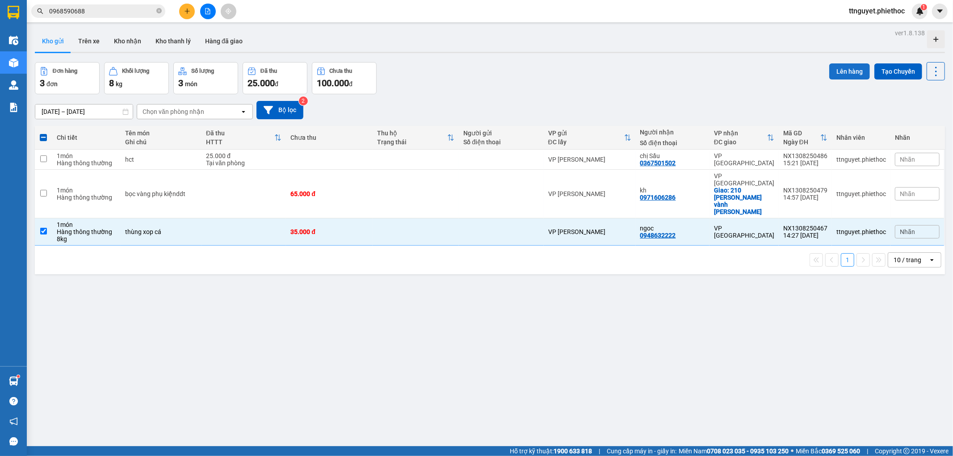
click at [829, 70] on button "Lên hàng" at bounding box center [849, 71] width 41 height 16
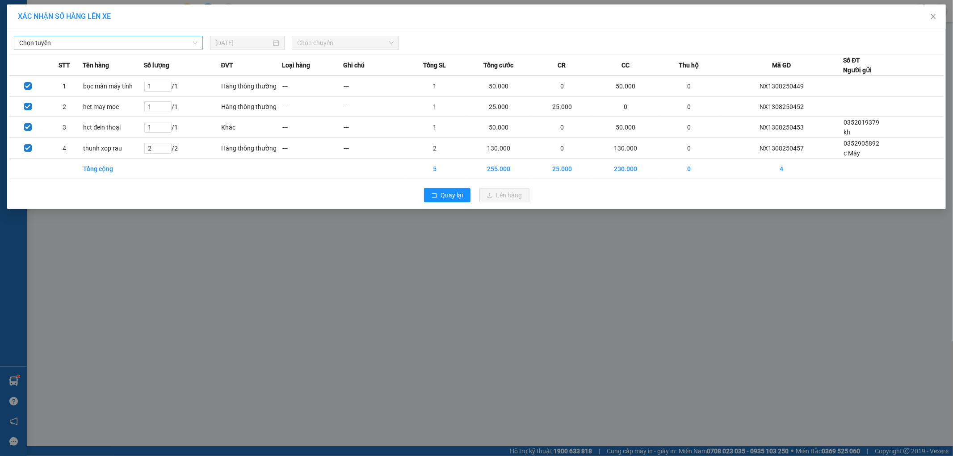
click at [157, 45] on span "Chọn tuyến" at bounding box center [108, 42] width 178 height 13
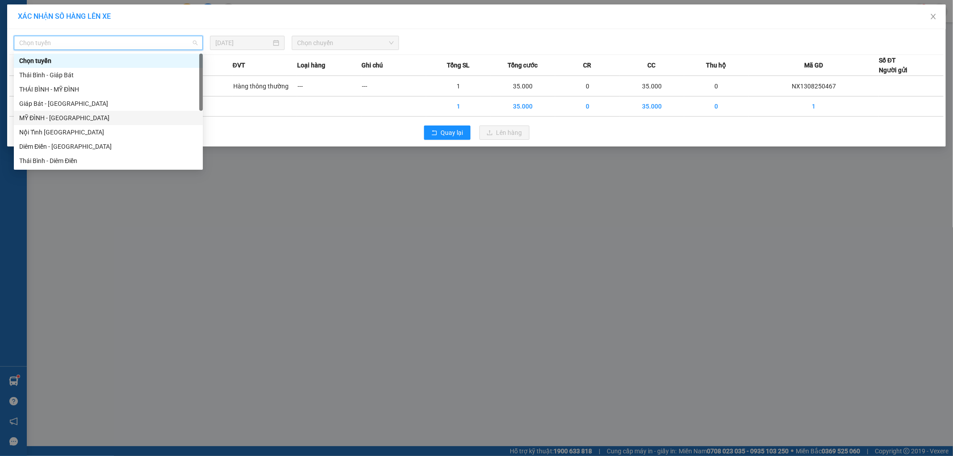
click at [34, 113] on div "MỸ ĐÌNH - [GEOGRAPHIC_DATA]" at bounding box center [108, 118] width 178 height 10
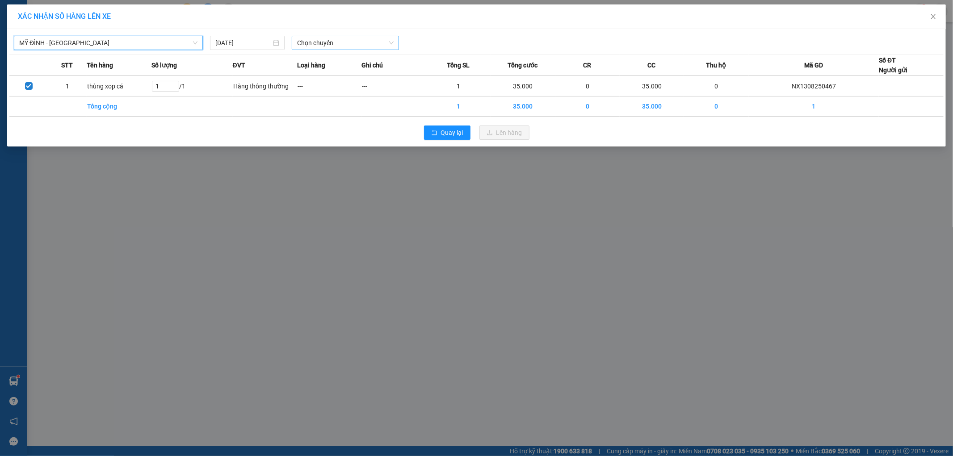
click at [373, 43] on span "Chọn chuyến" at bounding box center [345, 42] width 97 height 13
type input "2092"
click at [337, 73] on div "15:02 (TC) - 17B-020.92" at bounding box center [332, 75] width 70 height 10
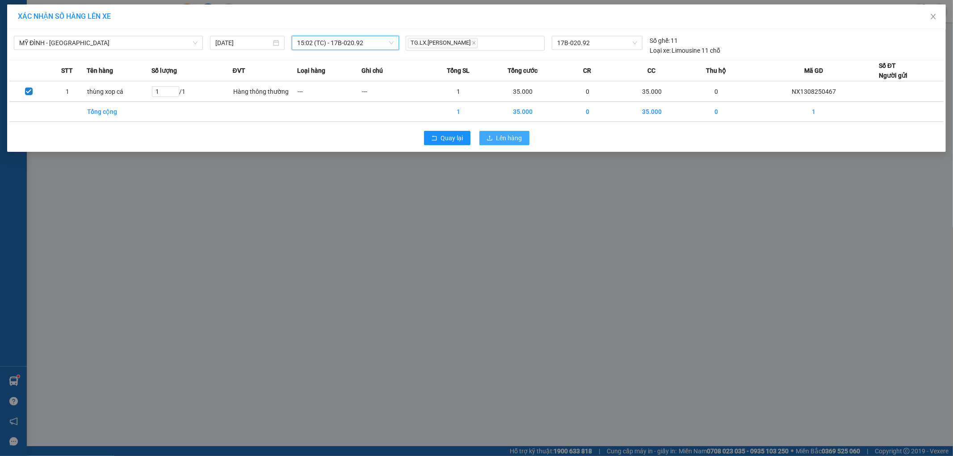
click at [494, 139] on button "Lên hàng" at bounding box center [504, 138] width 50 height 14
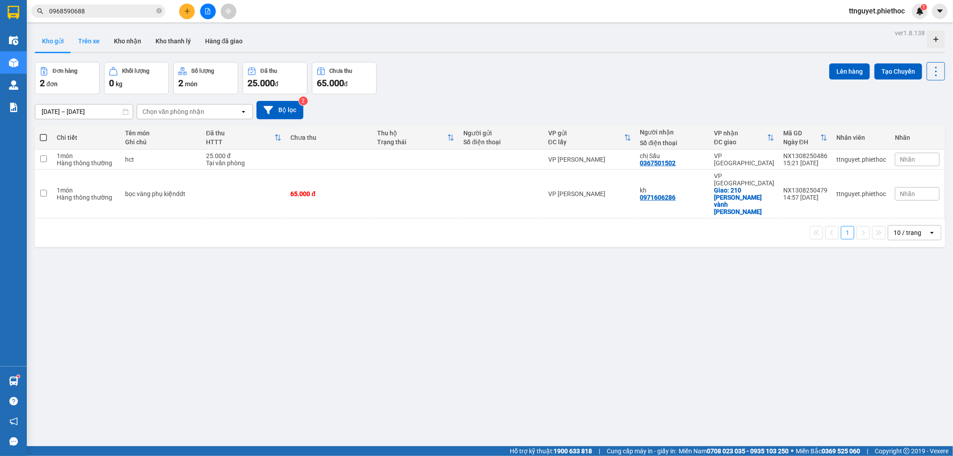
click at [97, 40] on button "Trên xe" at bounding box center [89, 40] width 36 height 21
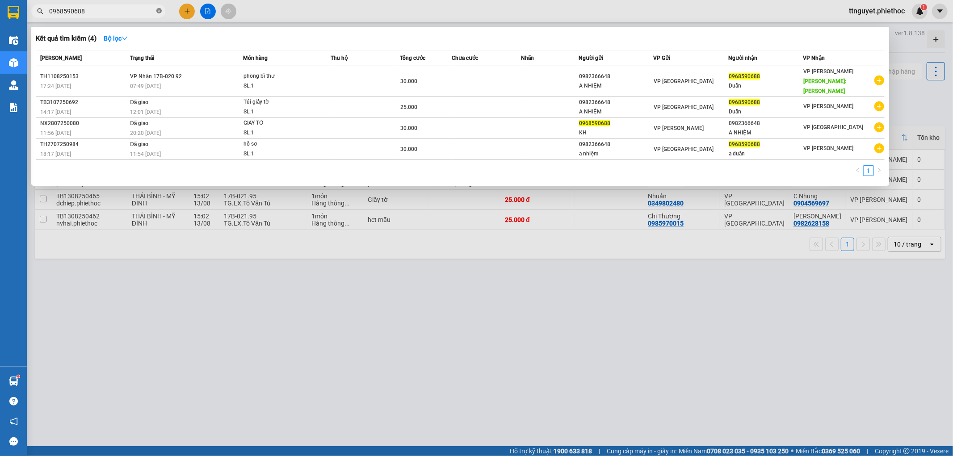
click at [159, 12] on icon "close-circle" at bounding box center [158, 10] width 5 height 5
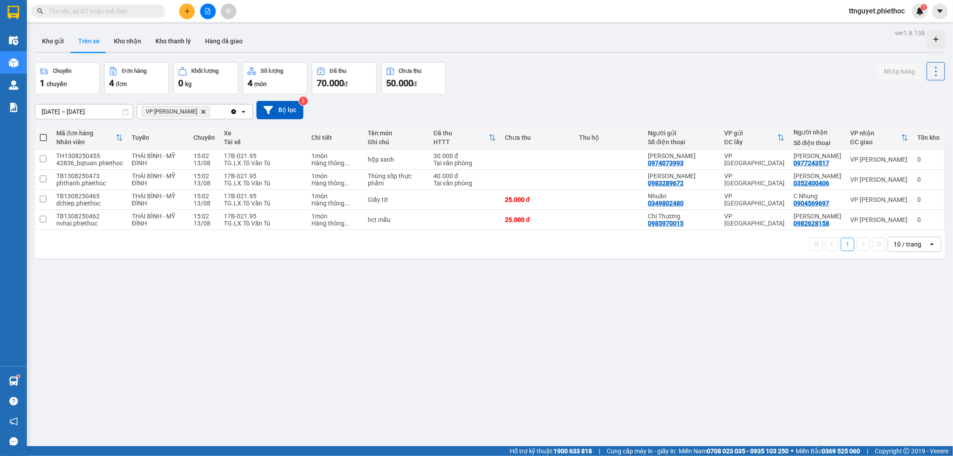
click at [115, 11] on input "text" at bounding box center [101, 11] width 105 height 10
click at [139, 12] on input "text" at bounding box center [101, 11] width 105 height 10
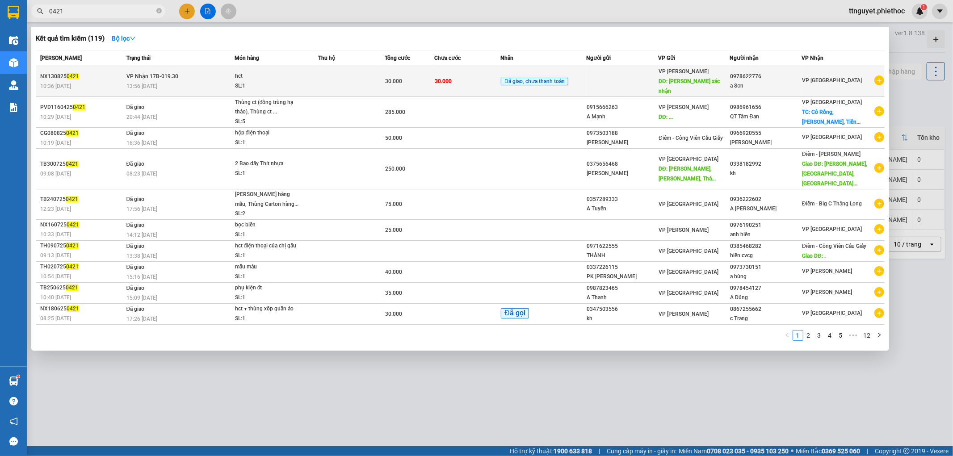
type input "0421"
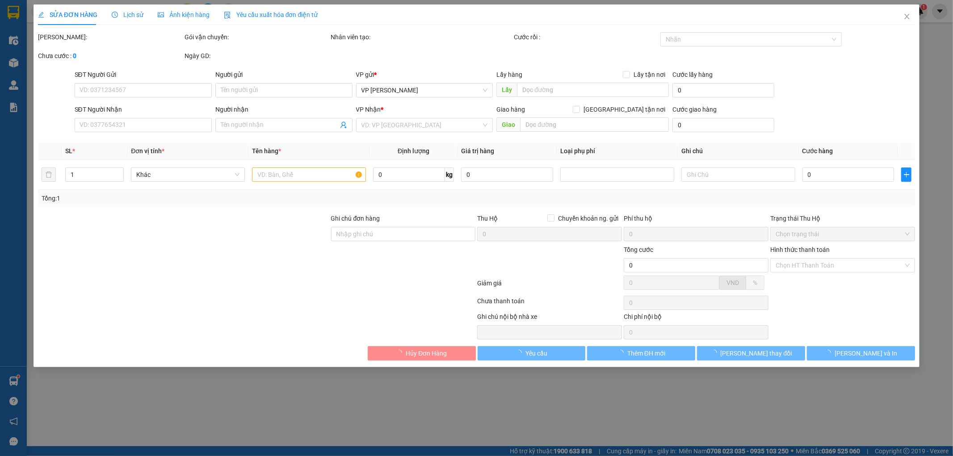
type input "nguyễn xiển xác nhận"
type input "0978622776"
type input "a Sơn"
type input "30.000"
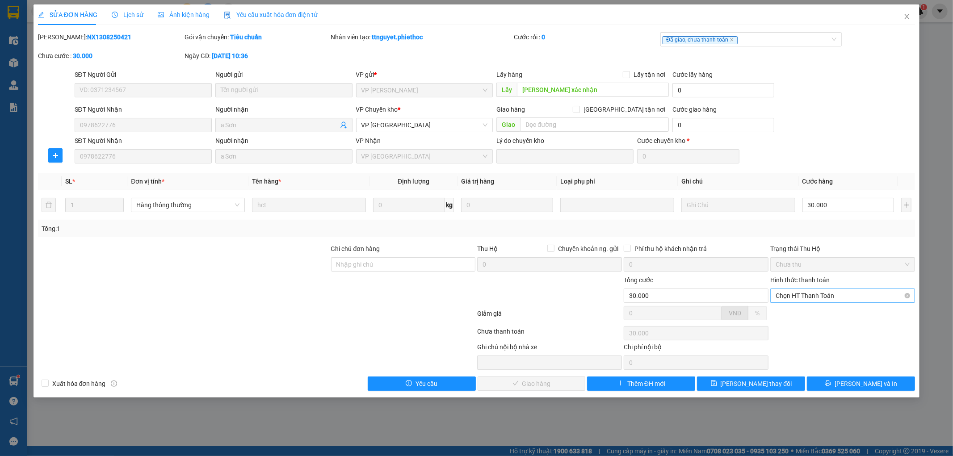
click at [825, 296] on span "Chọn HT Thanh Toán" at bounding box center [843, 295] width 134 height 13
click at [819, 309] on div "Tại văn phòng" at bounding box center [843, 314] width 134 height 10
type input "0"
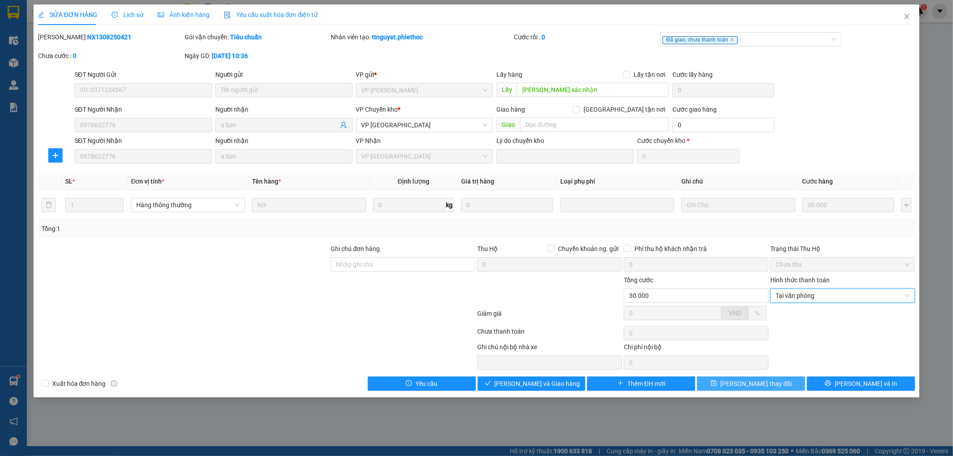
click at [777, 387] on button "[PERSON_NAME] thay đổi" at bounding box center [751, 384] width 108 height 14
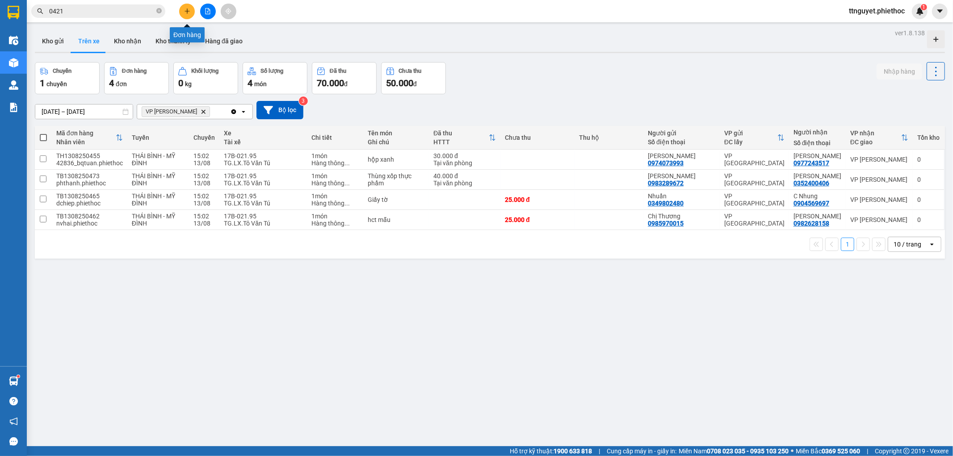
click at [184, 14] on icon "plus" at bounding box center [187, 11] width 6 height 6
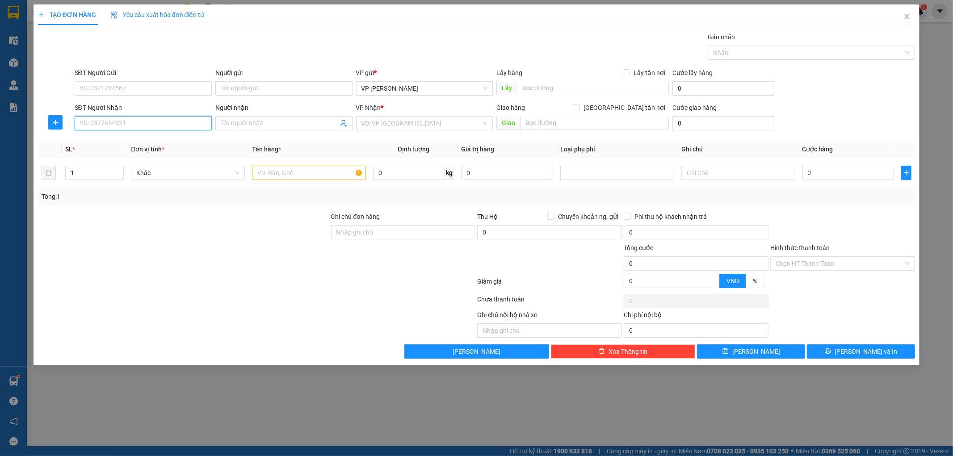
click at [146, 126] on input "SĐT Người Nhận" at bounding box center [143, 123] width 137 height 14
type input "0904113376"
click at [131, 142] on div "0904113376 - Vũ Bích Ngọc" at bounding box center [143, 141] width 126 height 10
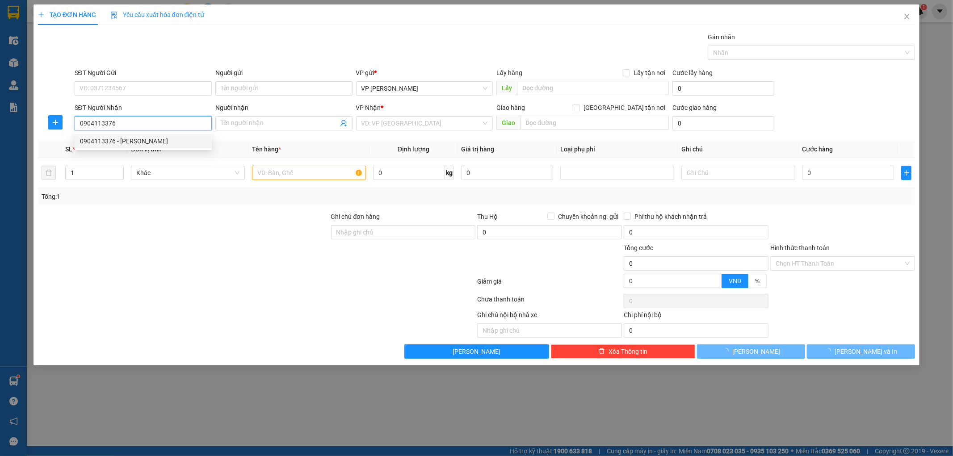
type input "Vũ Bích Ngọc"
type input "."
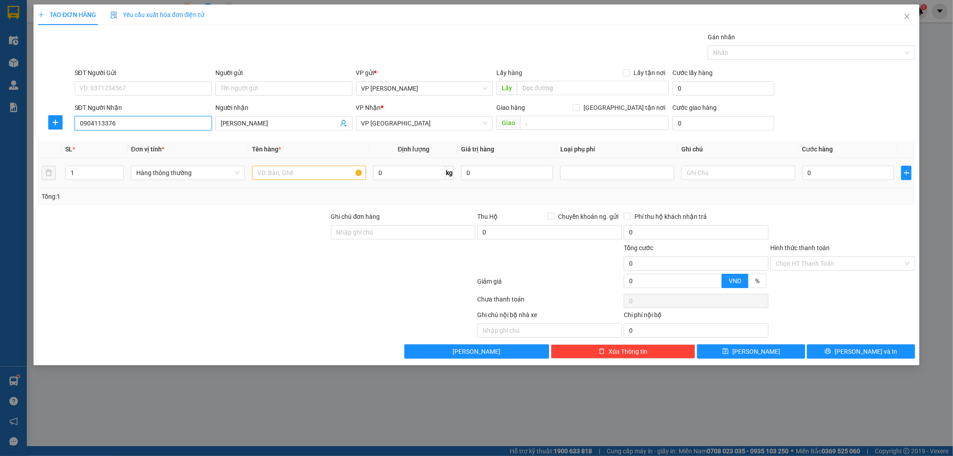
type input "0904113376"
click at [304, 172] on input "text" at bounding box center [309, 173] width 114 height 14
type input "hct"
click at [830, 177] on input "0" at bounding box center [848, 173] width 92 height 14
type input "002"
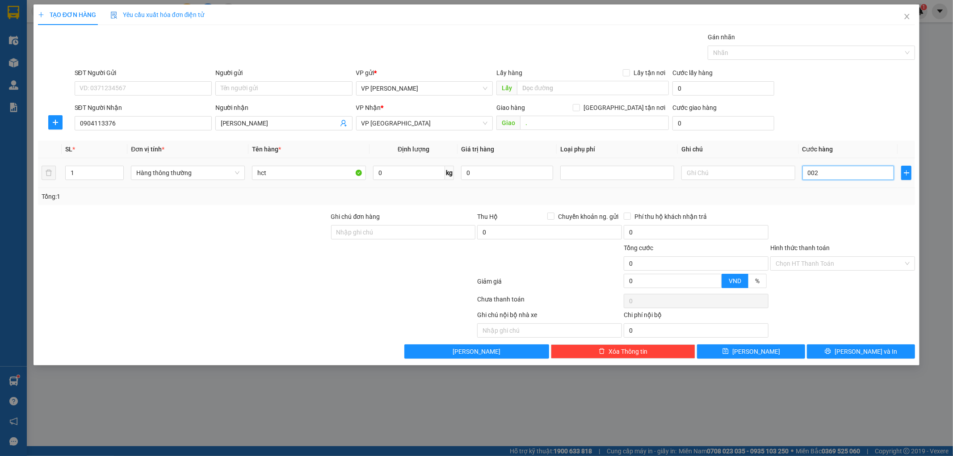
type input "2"
type input "0.025"
type input "25"
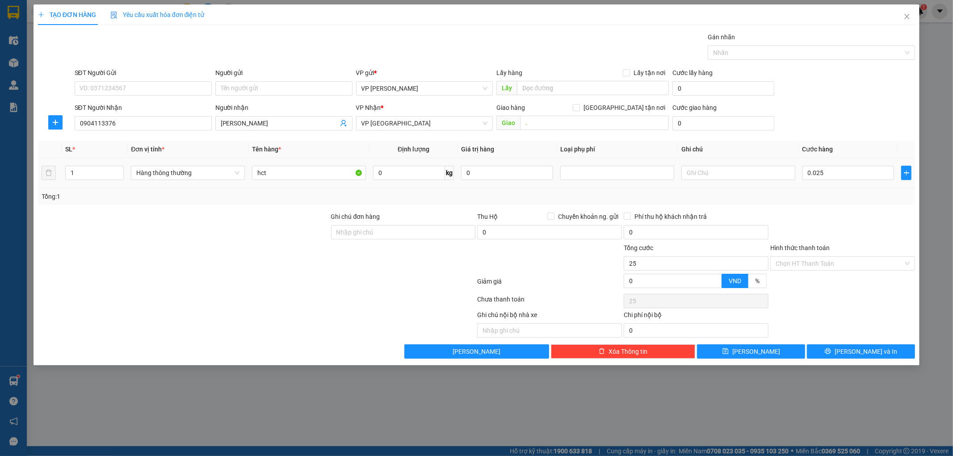
type input "25.000"
click at [845, 204] on div "Tổng: 1" at bounding box center [476, 196] width 877 height 17
click at [846, 261] on input "Hình thức thanh toán" at bounding box center [840, 263] width 128 height 13
click at [834, 282] on div "Tại văn phòng" at bounding box center [843, 282] width 134 height 10
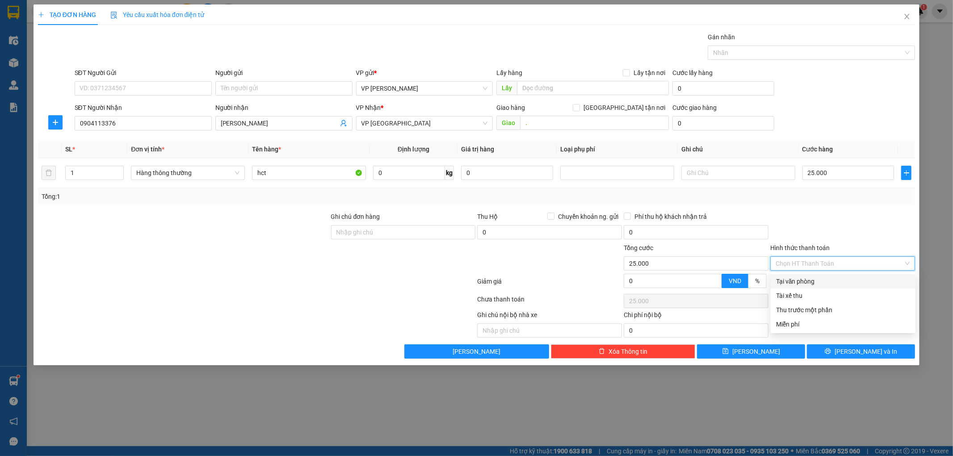
type input "0"
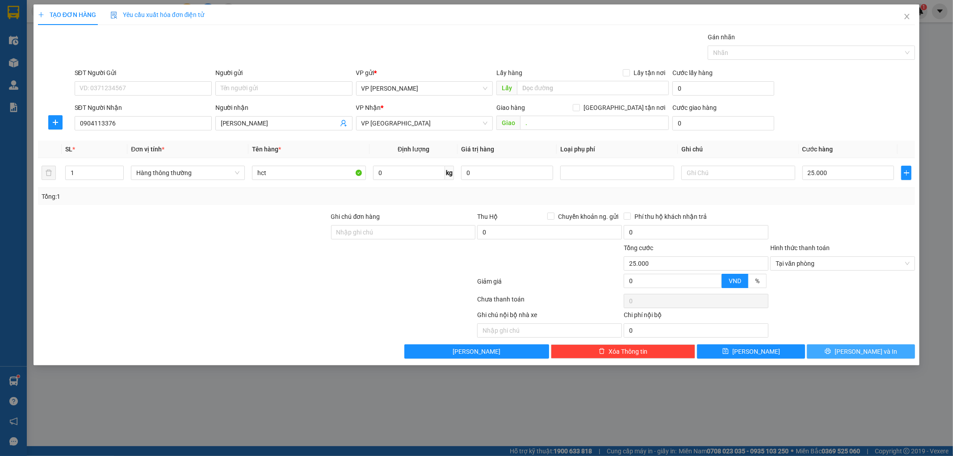
click at [829, 346] on button "[PERSON_NAME] và In" at bounding box center [861, 351] width 108 height 14
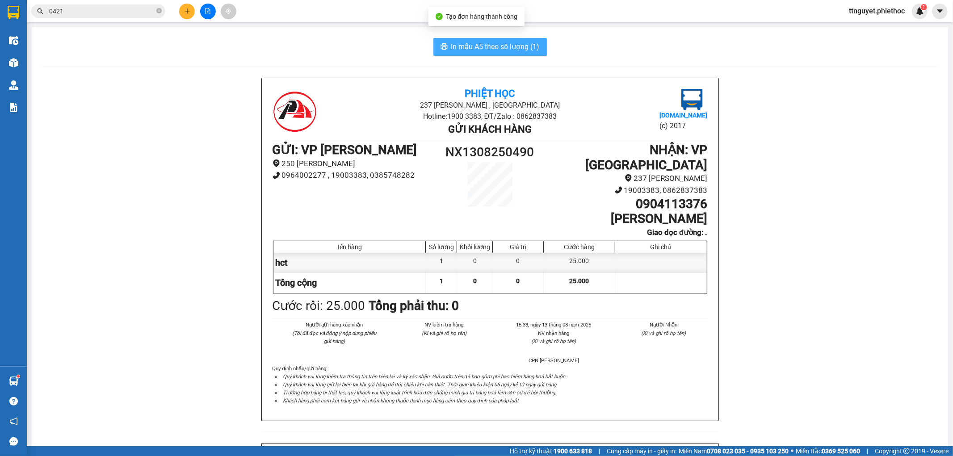
click at [478, 49] on span "In mẫu A5 theo số lượng (1)" at bounding box center [495, 46] width 88 height 11
click at [187, 12] on icon "plus" at bounding box center [187, 10] width 0 height 5
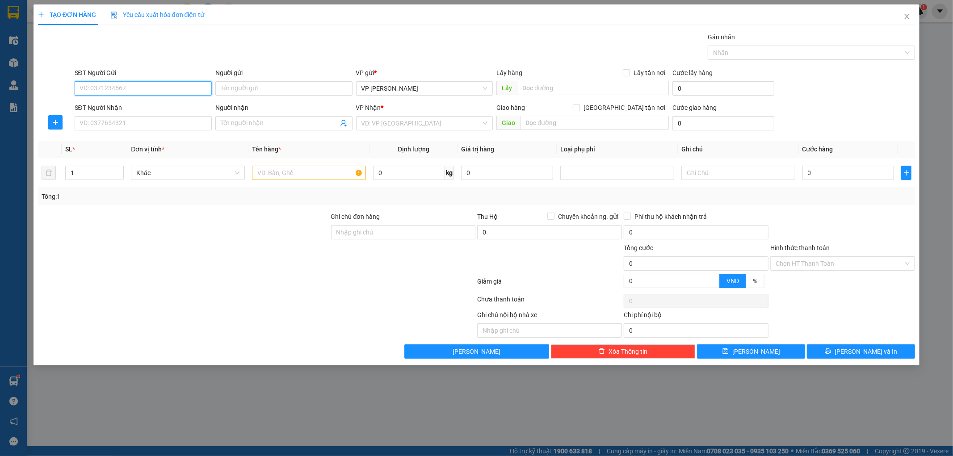
click at [144, 92] on input "SĐT Người Gửi" at bounding box center [143, 88] width 137 height 14
type input "0393226865"
click at [251, 88] on input "Người gửi" at bounding box center [283, 88] width 137 height 14
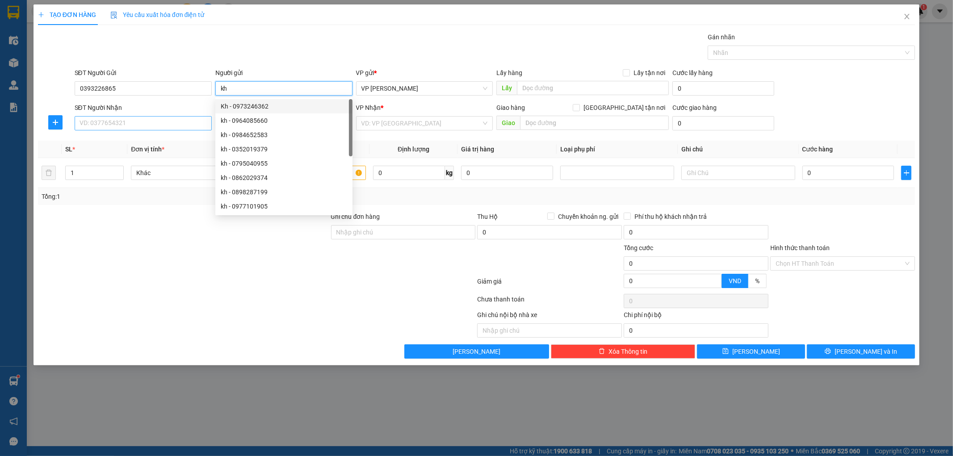
type input "kh"
click at [170, 124] on input "SĐT Người Nhận" at bounding box center [143, 123] width 137 height 14
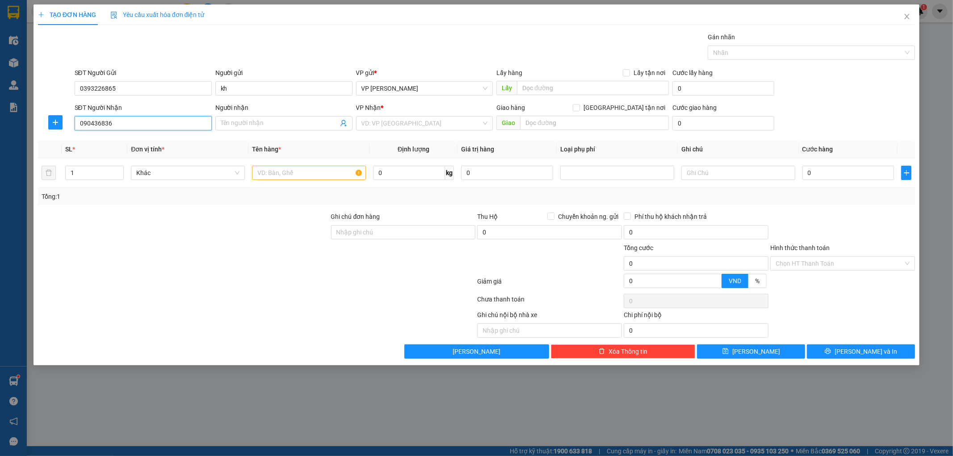
type input "0904368367"
click at [165, 143] on div "0904368367 - A Tuấn Anh" at bounding box center [143, 141] width 126 height 10
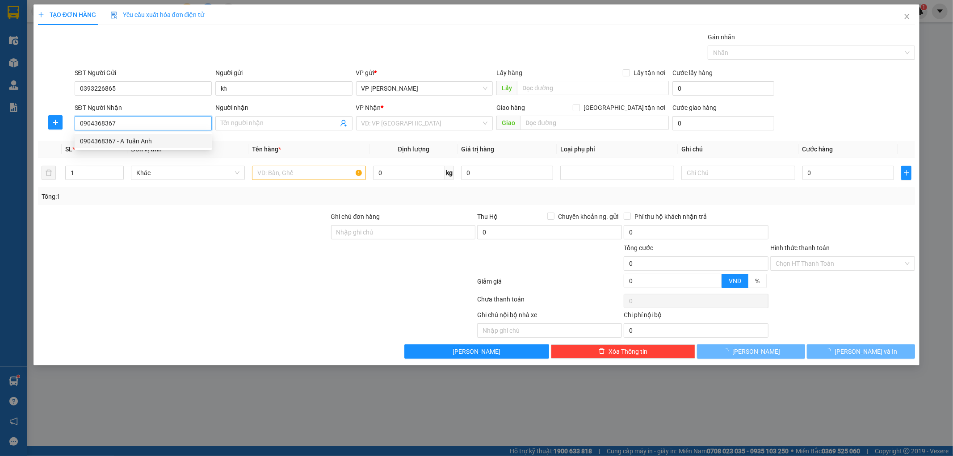
type input "A Tuấn Anh"
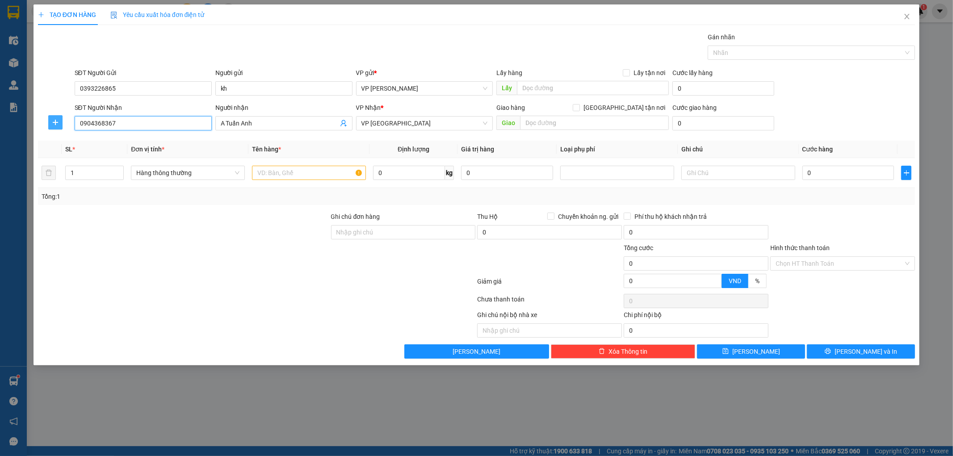
type input "0904368367"
click at [55, 118] on button "button" at bounding box center [55, 122] width 14 height 14
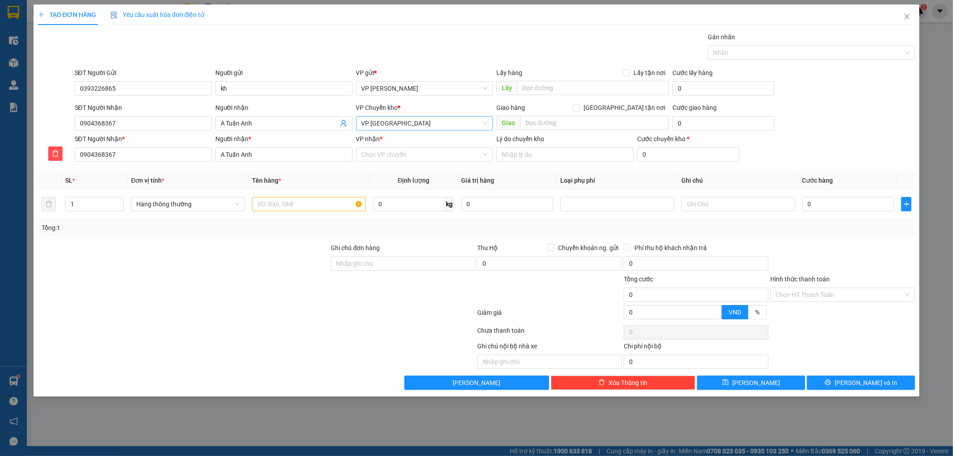
click at [419, 123] on span "VP [GEOGRAPHIC_DATA]" at bounding box center [424, 123] width 126 height 13
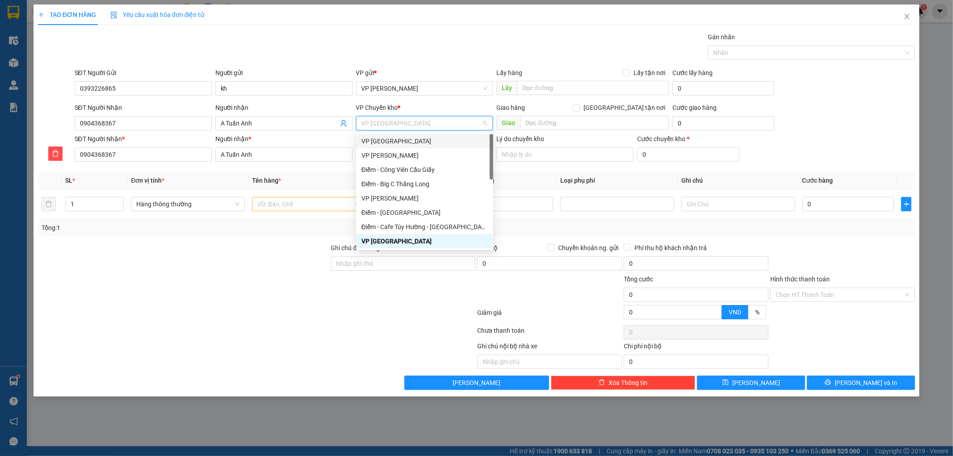
click at [404, 140] on div "VP [GEOGRAPHIC_DATA]" at bounding box center [424, 141] width 126 height 10
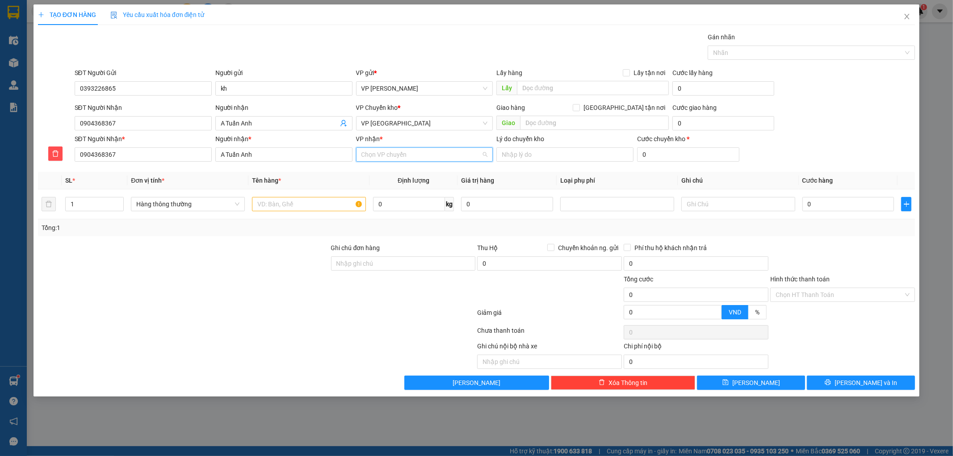
click at [399, 153] on input "VP nhận *" at bounding box center [421, 154] width 120 height 13
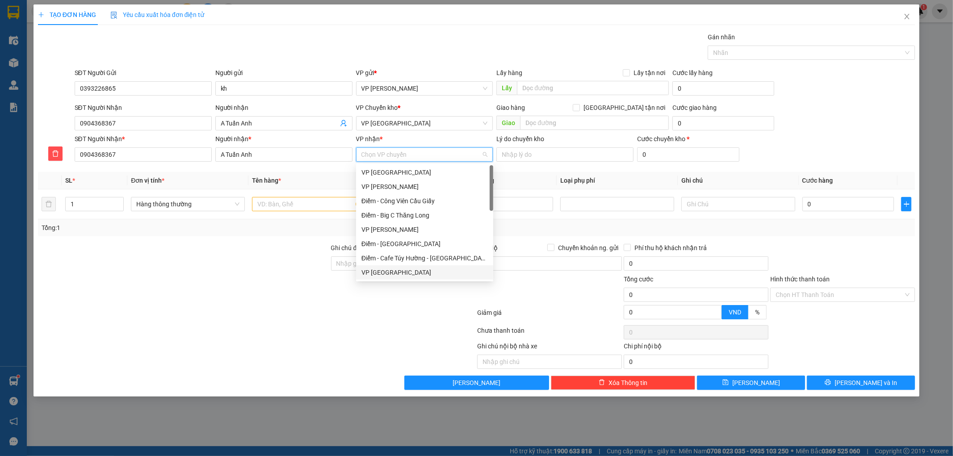
click at [380, 271] on div "VP [GEOGRAPHIC_DATA]" at bounding box center [424, 273] width 126 height 10
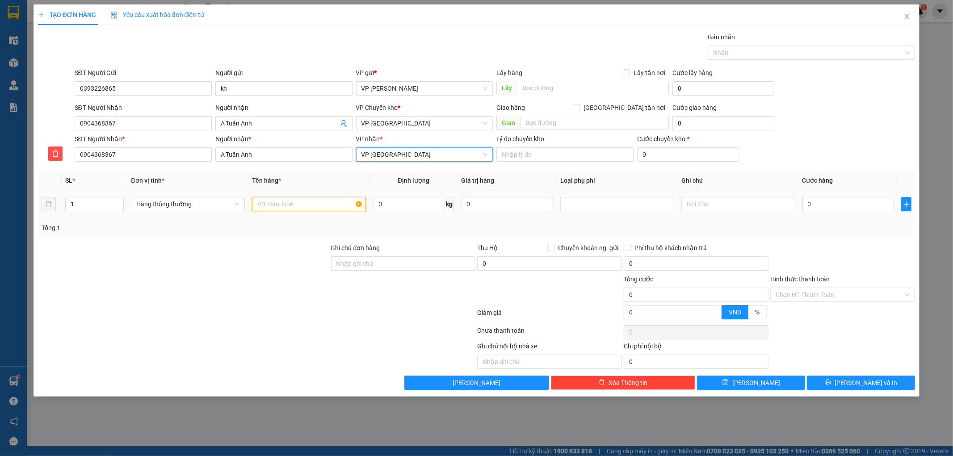
click at [332, 209] on input "text" at bounding box center [309, 204] width 114 height 14
click at [86, 204] on input "1" at bounding box center [95, 203] width 58 height 13
type input "2"
click at [287, 195] on div at bounding box center [309, 204] width 114 height 18
click at [282, 200] on input "text" at bounding box center [309, 204] width 114 height 14
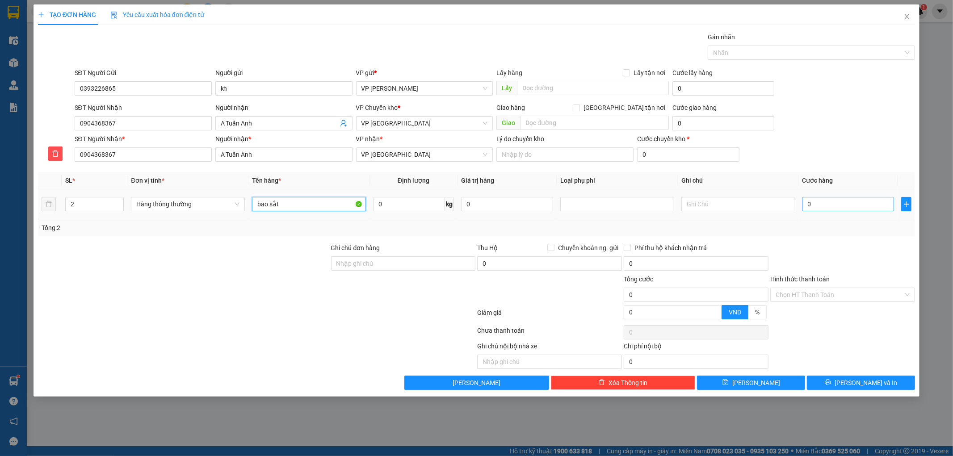
type input "bao sắt"
click at [834, 206] on input "0" at bounding box center [848, 204] width 92 height 14
type input "007"
type input "7"
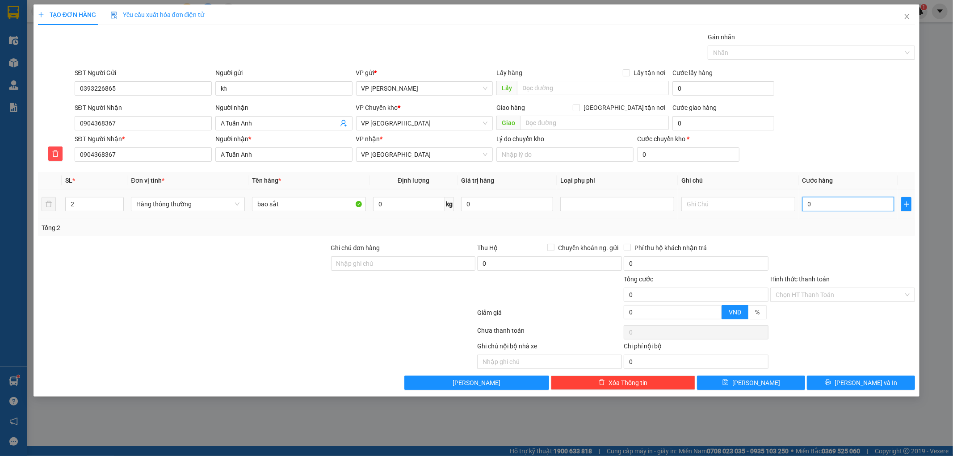
type input "7"
type input "0.070"
type input "70"
click at [836, 247] on div at bounding box center [842, 258] width 147 height 31
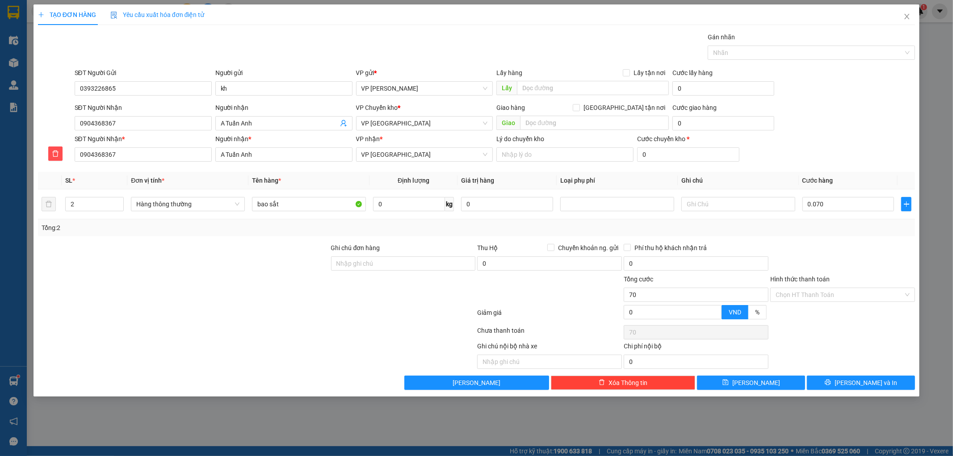
type input "70.000"
click at [831, 385] on button "[PERSON_NAME] và In" at bounding box center [861, 383] width 108 height 14
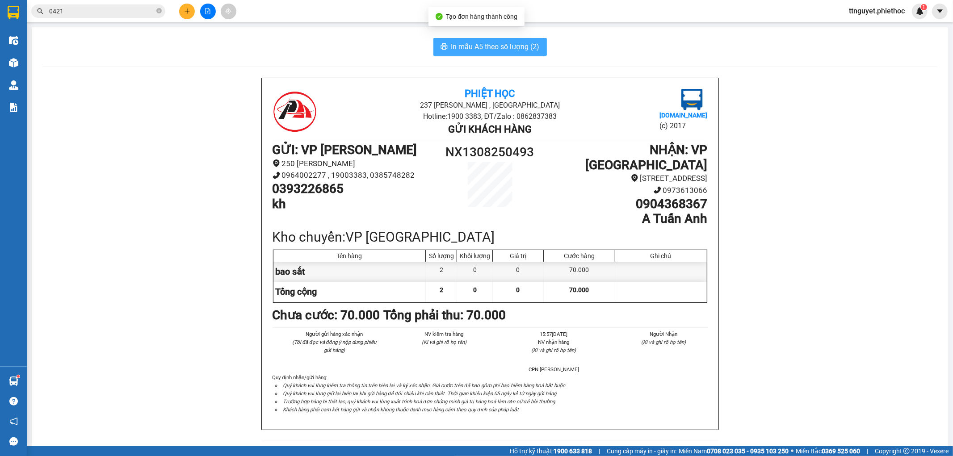
click at [477, 39] on button "In mẫu A5 theo số lượng (2)" at bounding box center [489, 47] width 113 height 18
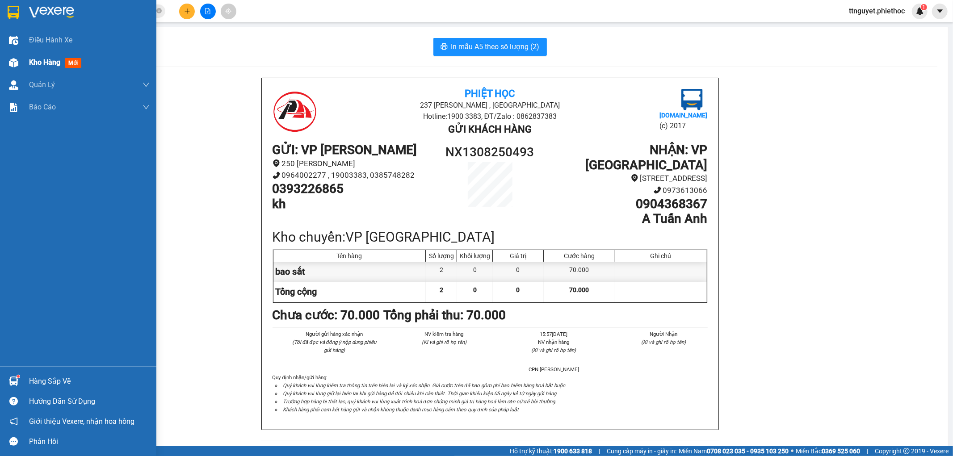
click at [11, 61] on img at bounding box center [13, 62] width 9 height 9
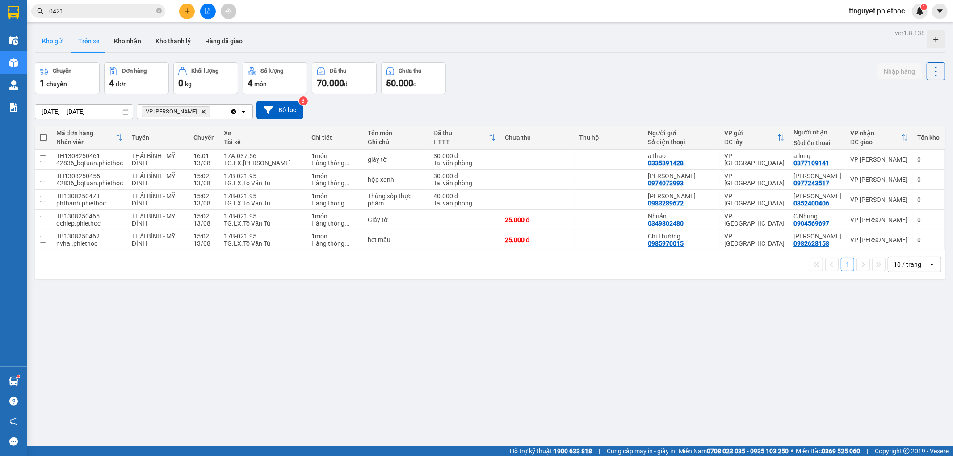
click at [55, 45] on button "Kho gửi" at bounding box center [53, 40] width 36 height 21
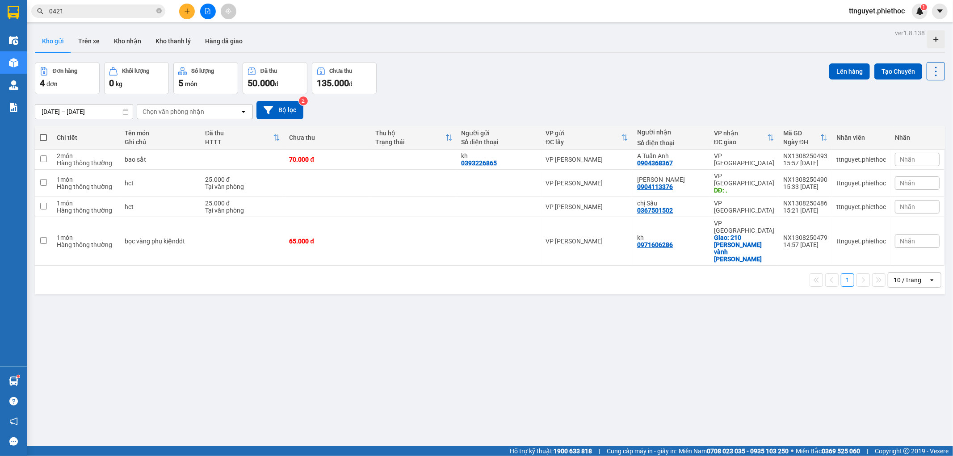
click at [40, 137] on span at bounding box center [43, 137] width 7 height 7
click at [43, 133] on input "checkbox" at bounding box center [43, 133] width 0 height 0
checkbox input "true"
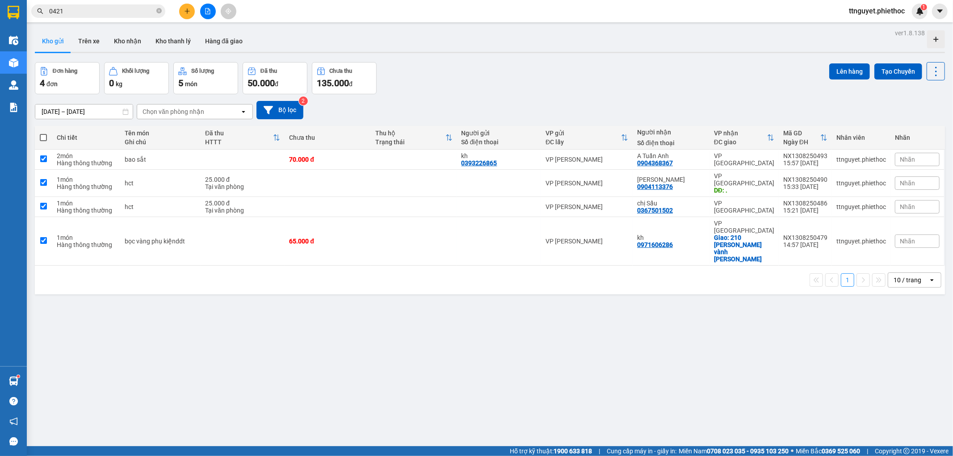
checkbox input "true"
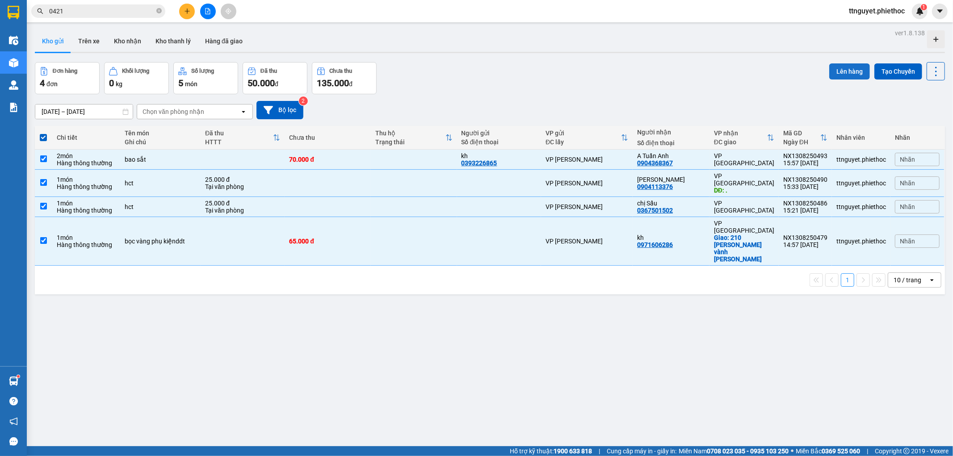
click at [835, 66] on button "Lên hàng" at bounding box center [849, 71] width 41 height 16
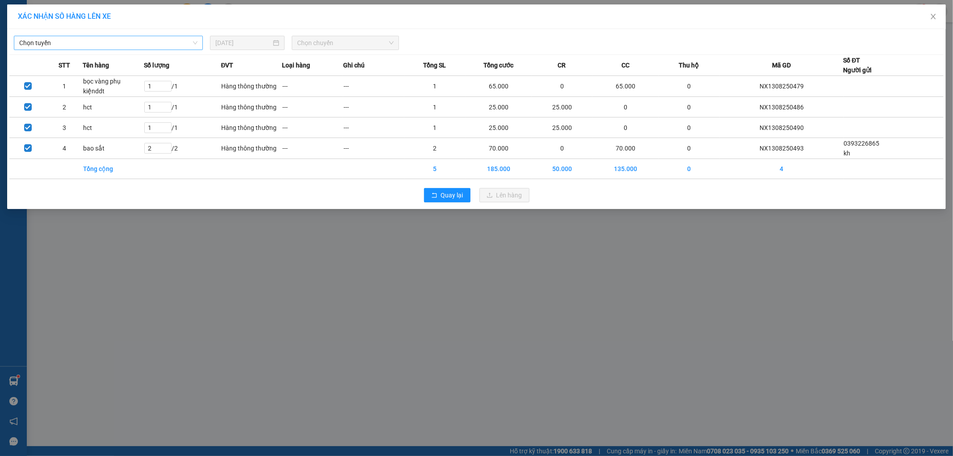
click at [78, 38] on span "Chọn tuyến" at bounding box center [108, 42] width 178 height 13
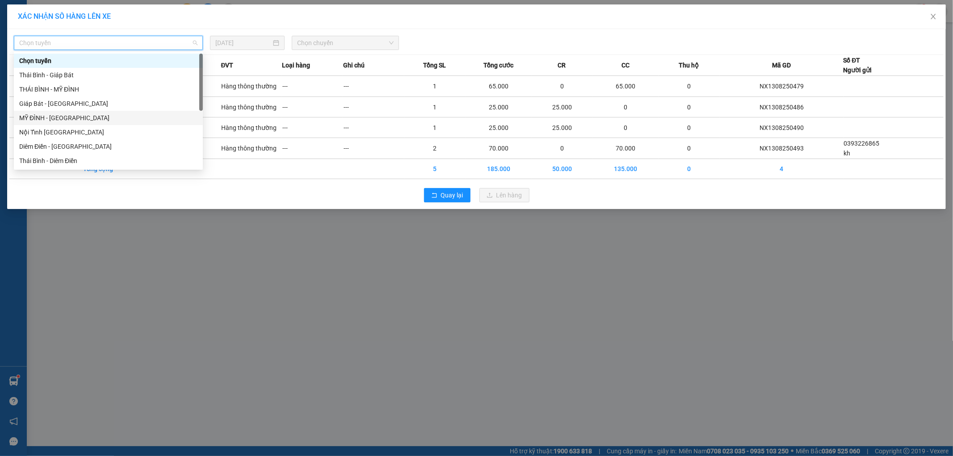
click at [43, 117] on div "MỸ ĐÌNH - [GEOGRAPHIC_DATA]" at bounding box center [108, 118] width 178 height 10
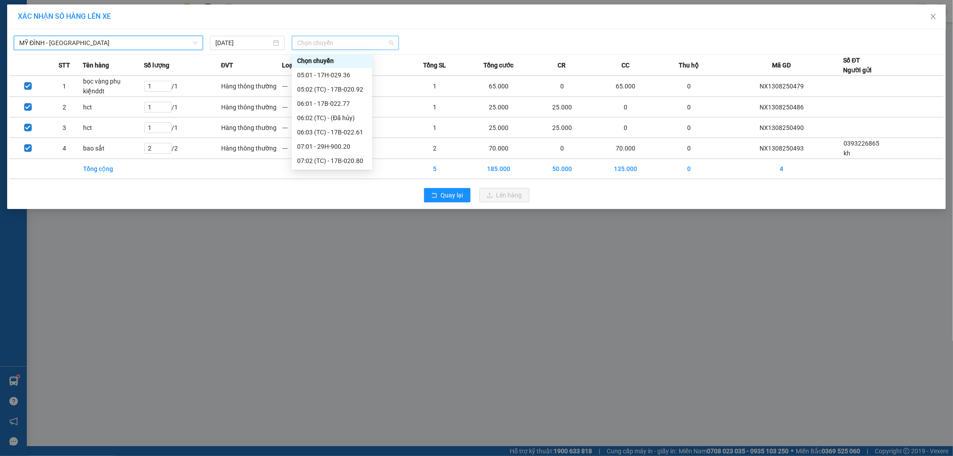
click at [336, 43] on span "Chọn chuyến" at bounding box center [345, 42] width 97 height 13
type input "2936"
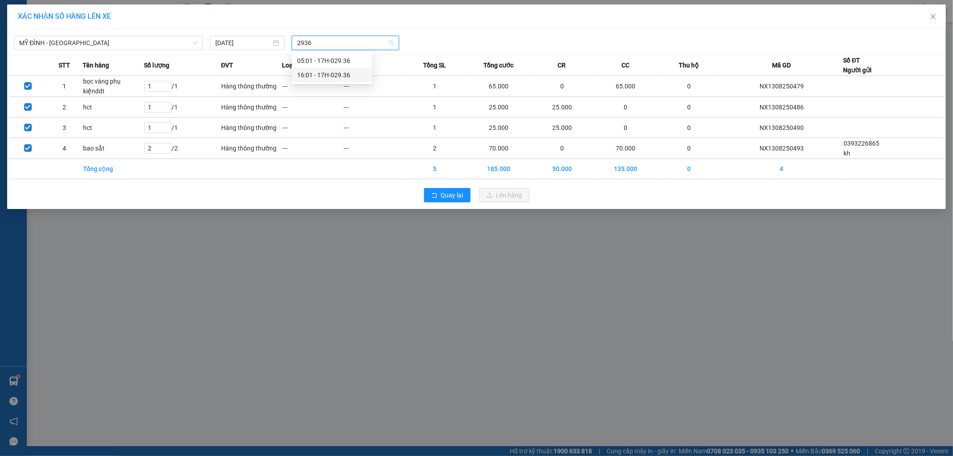
click at [328, 77] on div "16:01 - 17H-029.36" at bounding box center [332, 75] width 70 height 10
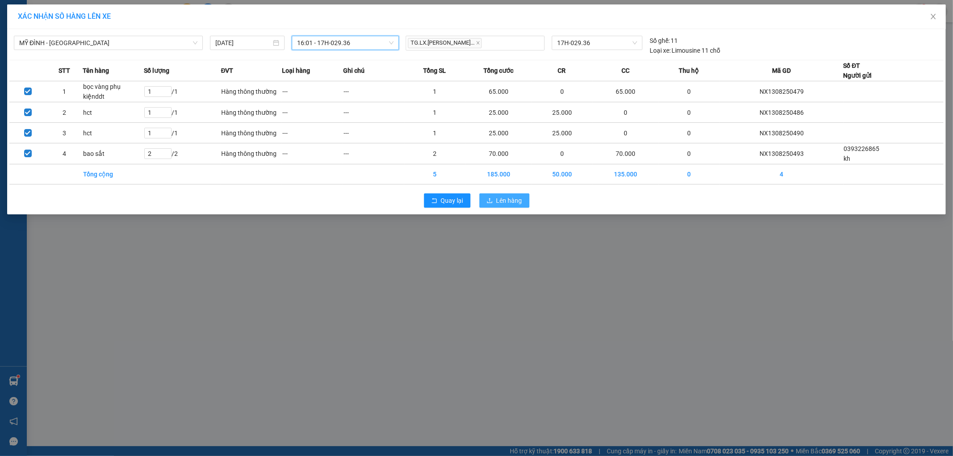
click at [495, 197] on button "Lên hàng" at bounding box center [504, 200] width 50 height 14
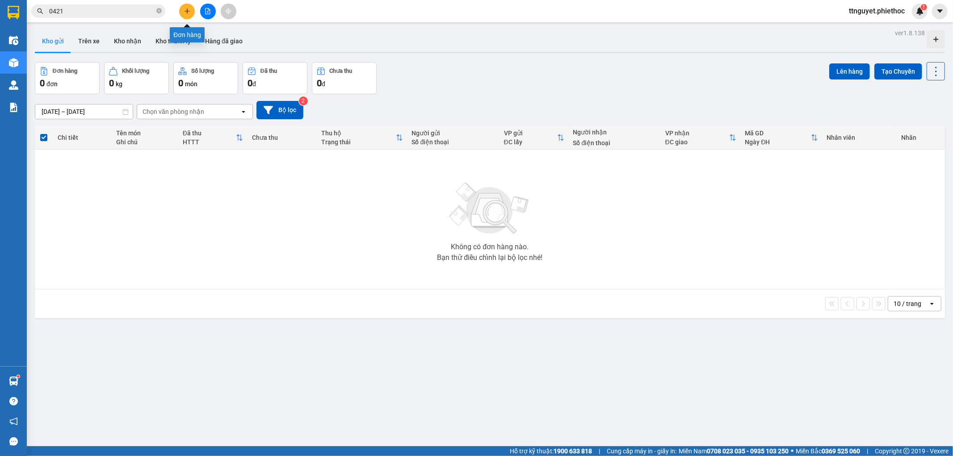
click at [190, 15] on button at bounding box center [187, 12] width 16 height 16
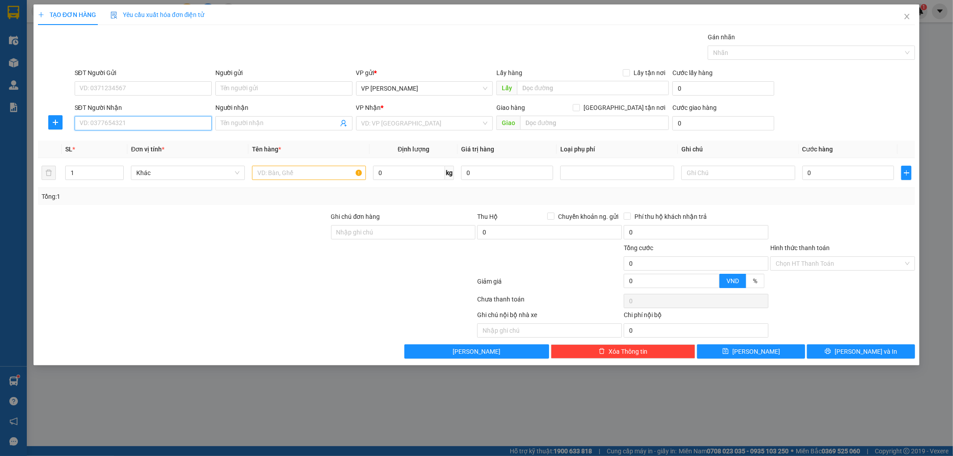
click at [164, 124] on input "SĐT Người Nhận" at bounding box center [143, 123] width 137 height 14
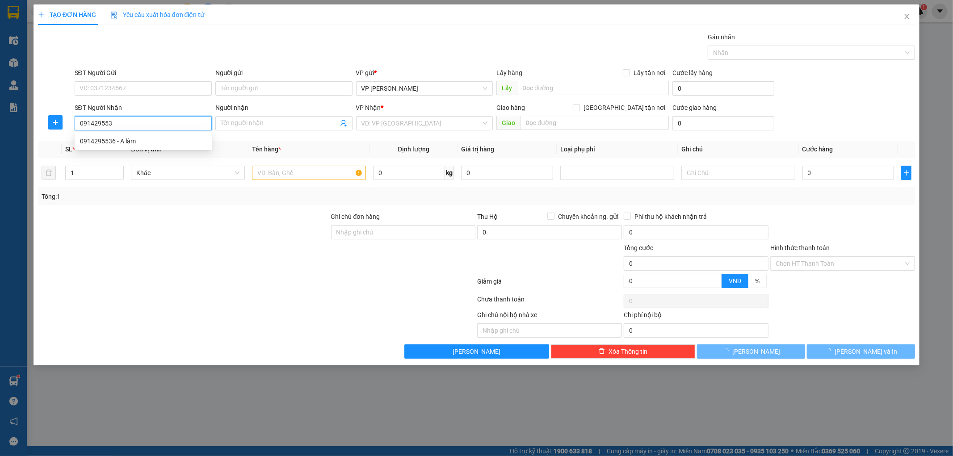
type input "0914295536"
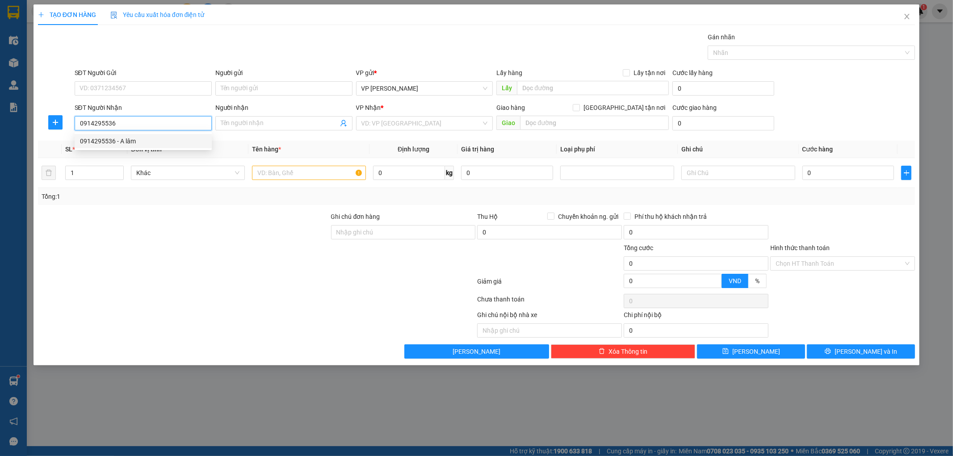
click at [164, 146] on div "0914295536 - A lâm" at bounding box center [143, 141] width 137 height 14
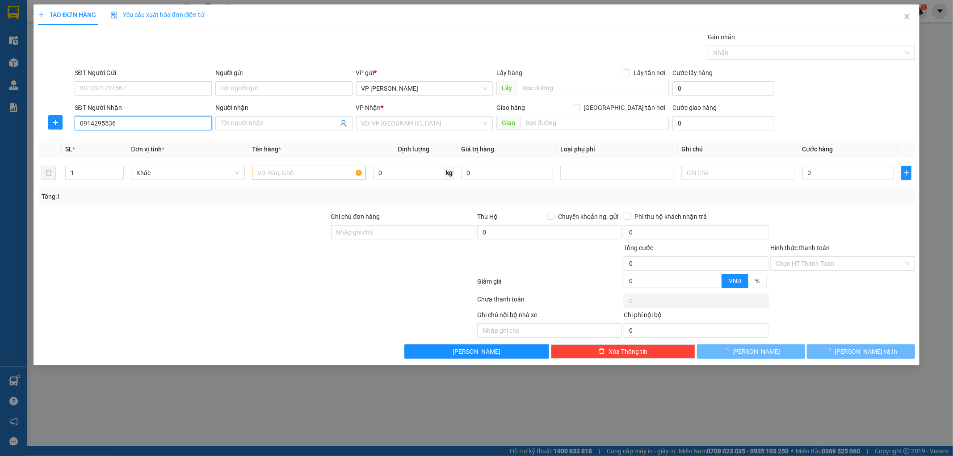
type input "A lâm"
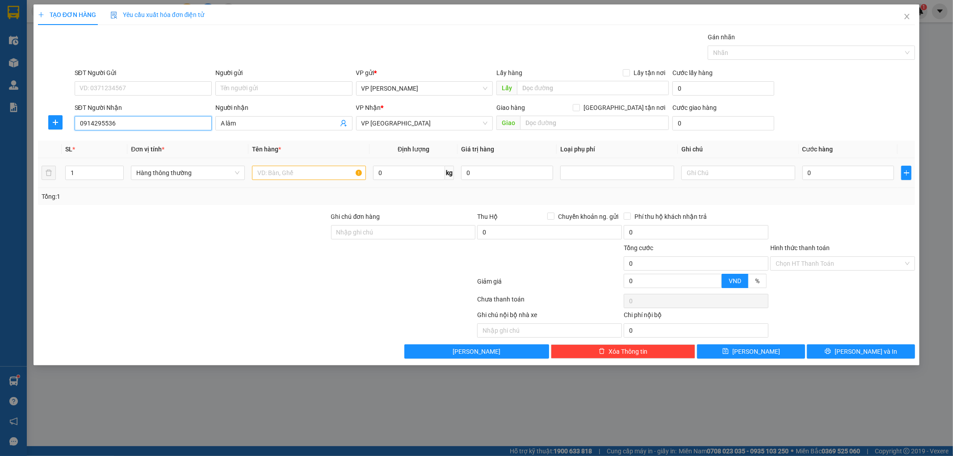
type input "0914295536"
click at [298, 176] on input "text" at bounding box center [309, 173] width 114 height 14
type input "giay tơ"
click at [860, 175] on input "0" at bounding box center [848, 173] width 92 height 14
type input "002"
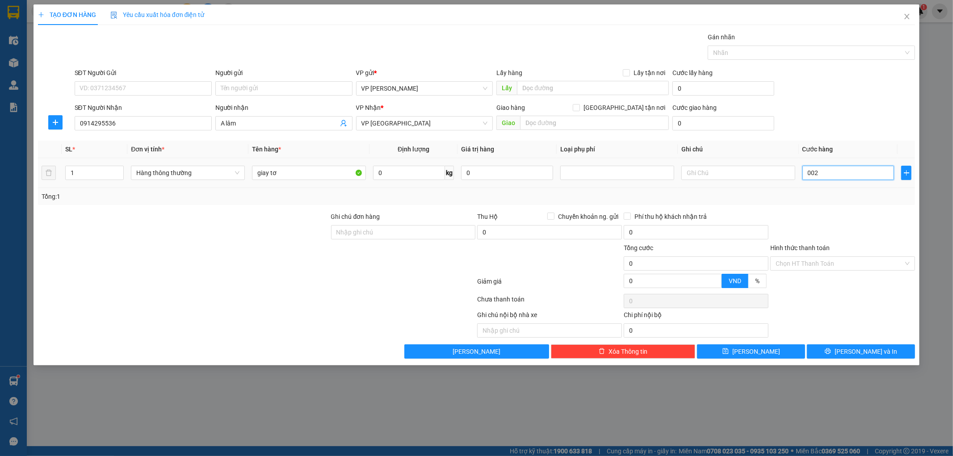
type input "2"
type input "0.025"
type input "25"
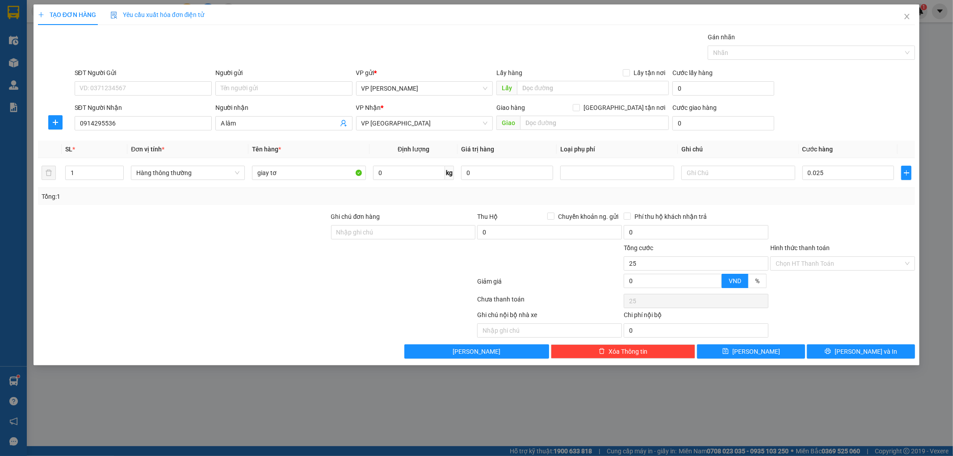
click at [864, 219] on div at bounding box center [842, 227] width 147 height 31
type input "25.000"
click at [848, 269] on input "Hình thức thanh toán" at bounding box center [840, 263] width 128 height 13
click at [845, 274] on div "Tại văn phòng" at bounding box center [843, 281] width 145 height 14
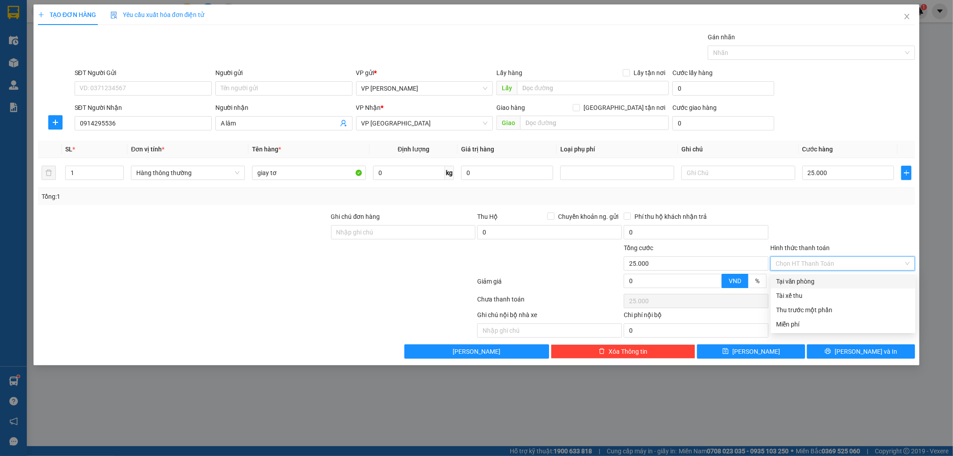
type input "0"
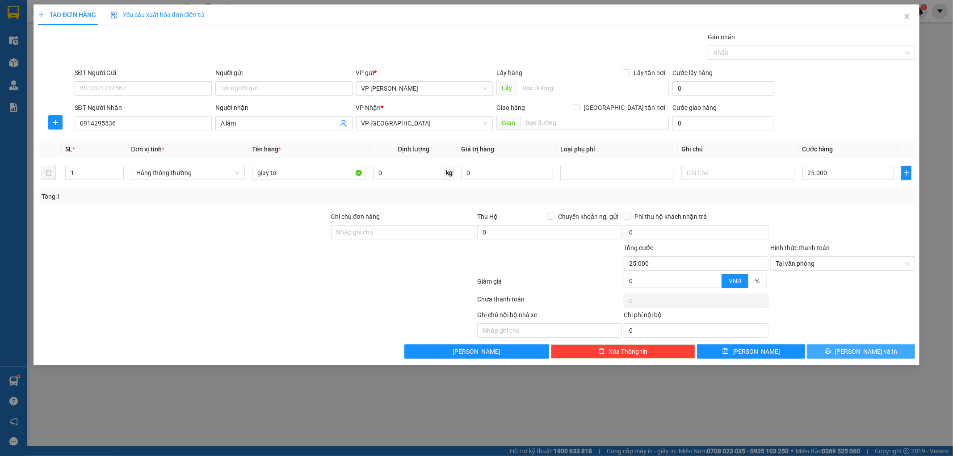
click at [830, 357] on button "[PERSON_NAME] và In" at bounding box center [861, 351] width 108 height 14
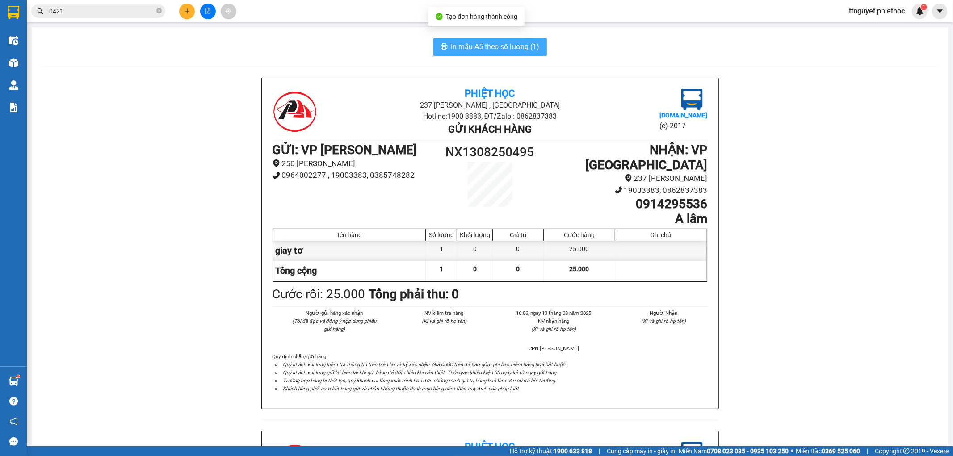
click at [477, 46] on span "In mẫu A5 theo số lượng (1)" at bounding box center [495, 46] width 88 height 11
click at [189, 12] on icon "plus" at bounding box center [187, 11] width 6 height 6
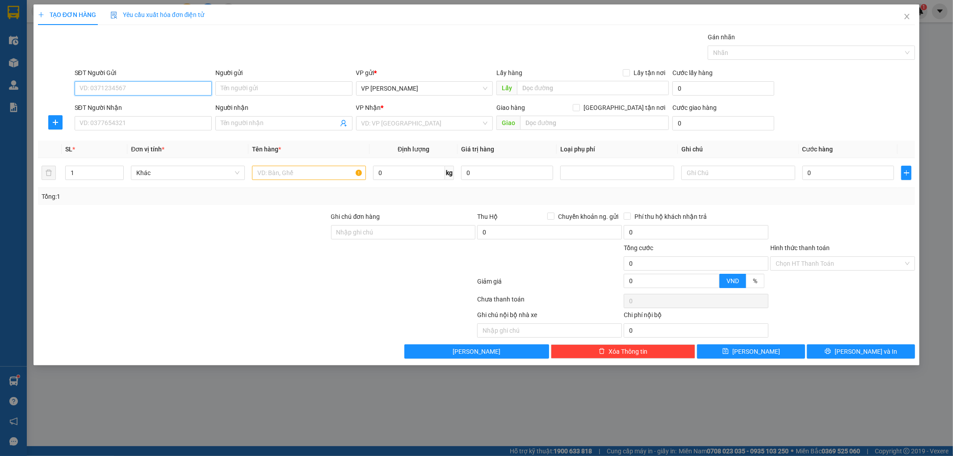
click at [167, 91] on input "SĐT Người Gửi" at bounding box center [143, 88] width 137 height 14
type input "0775379762"
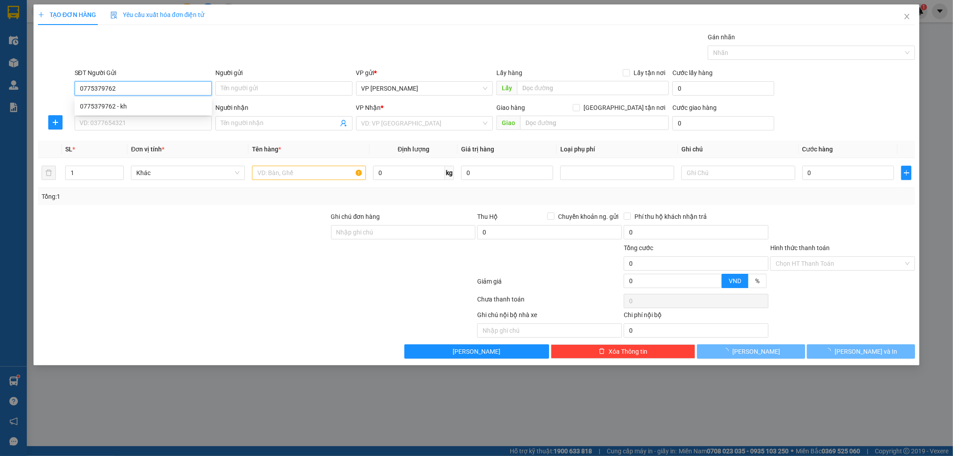
click at [158, 106] on div "0775379762 - kh" at bounding box center [143, 106] width 126 height 10
type input "kh"
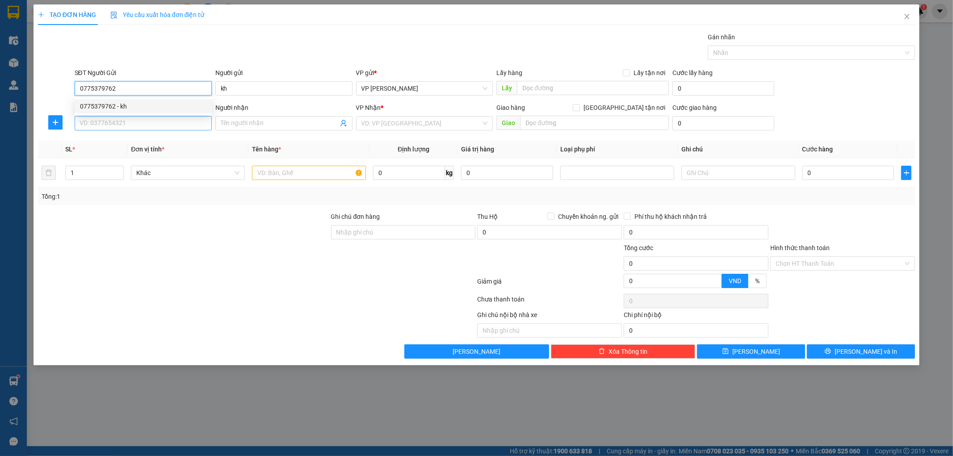
type input "0775379762"
click at [152, 128] on input "SĐT Người Nhận" at bounding box center [143, 123] width 137 height 14
click at [158, 128] on input "SĐT Người Nhận" at bounding box center [143, 123] width 137 height 14
click at [173, 140] on div "0364821956 - a Hiếu" at bounding box center [143, 141] width 126 height 10
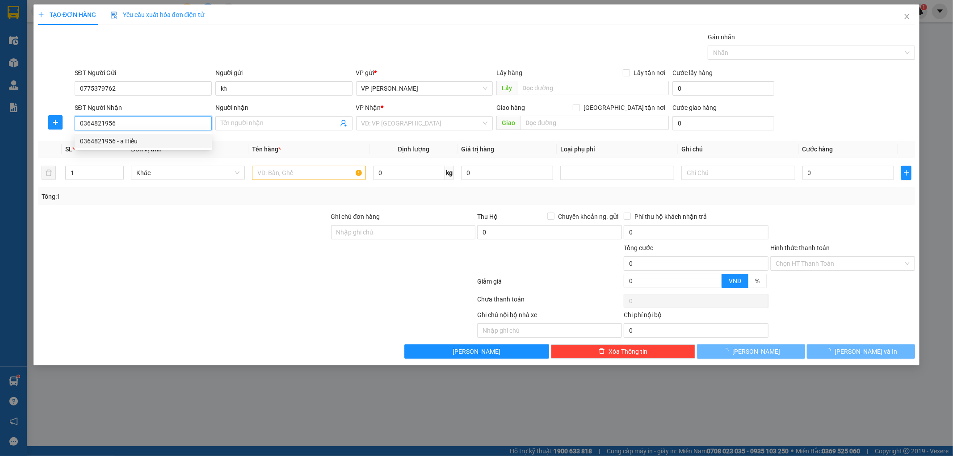
type input "0364821956"
type input "a Hiếu"
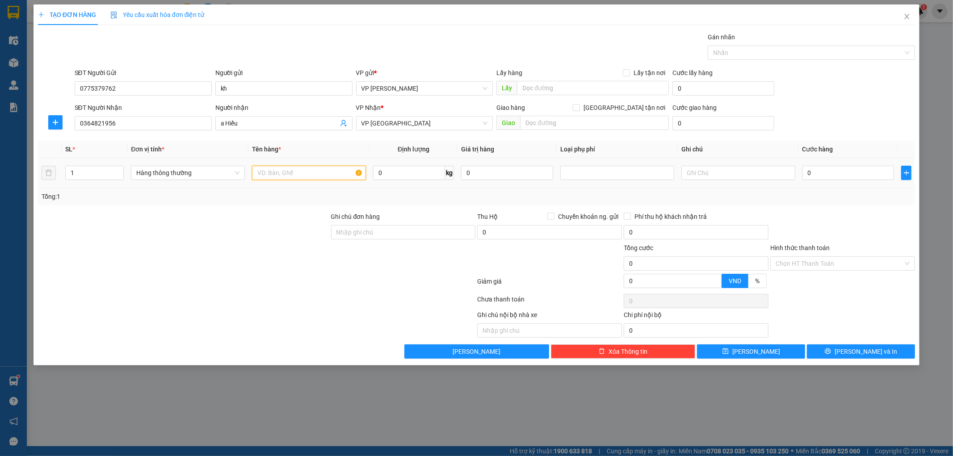
click at [287, 178] on input "text" at bounding box center [309, 173] width 114 height 14
type input "bọc đen"
click at [854, 167] on input "0" at bounding box center [848, 173] width 92 height 14
type input "002"
type input "2"
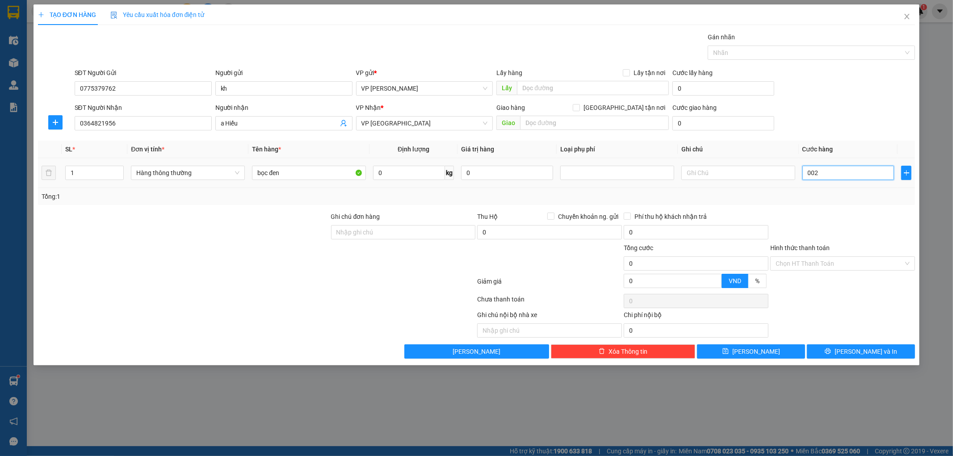
type input "2"
type input "0.025"
type input "25"
click at [797, 206] on div "Transit Pickup Surcharge Ids Transit Deliver Surcharge Ids Transit Deliver Surc…" at bounding box center [476, 195] width 877 height 327
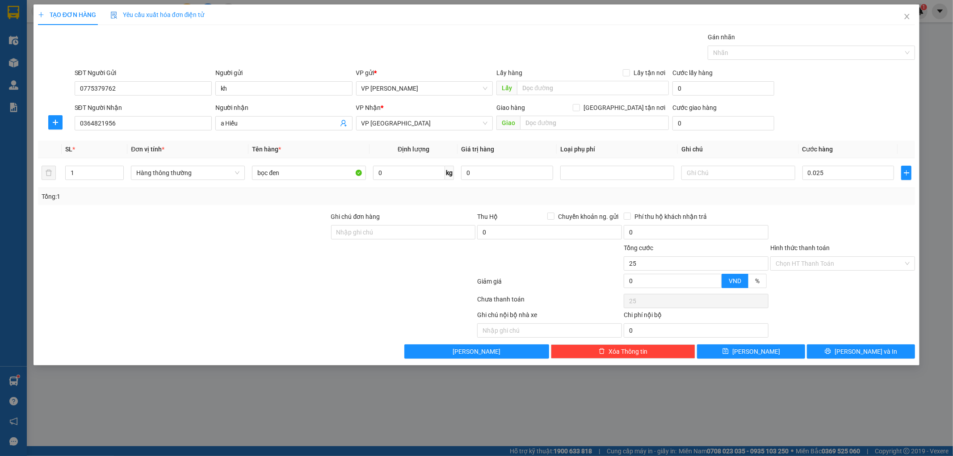
type input "25.000"
click at [836, 352] on button "[PERSON_NAME] và In" at bounding box center [861, 351] width 108 height 14
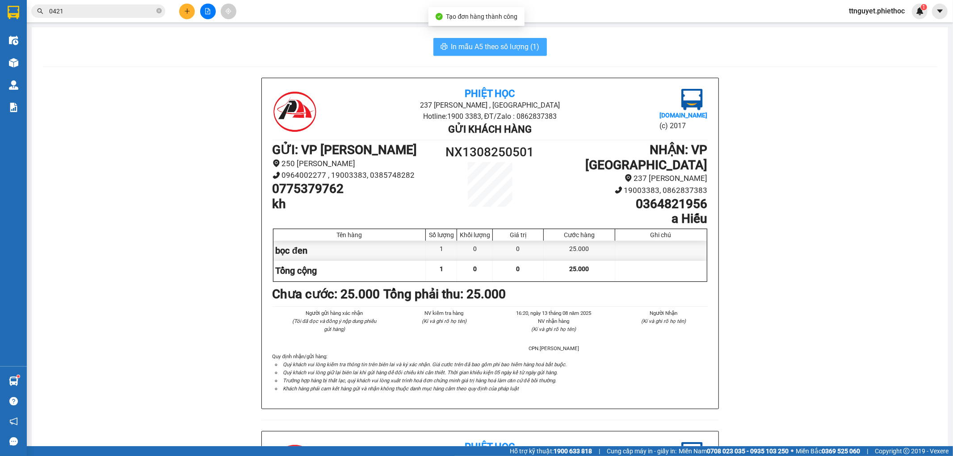
click at [477, 44] on span "In mẫu A5 theo số lượng (1)" at bounding box center [495, 46] width 88 height 11
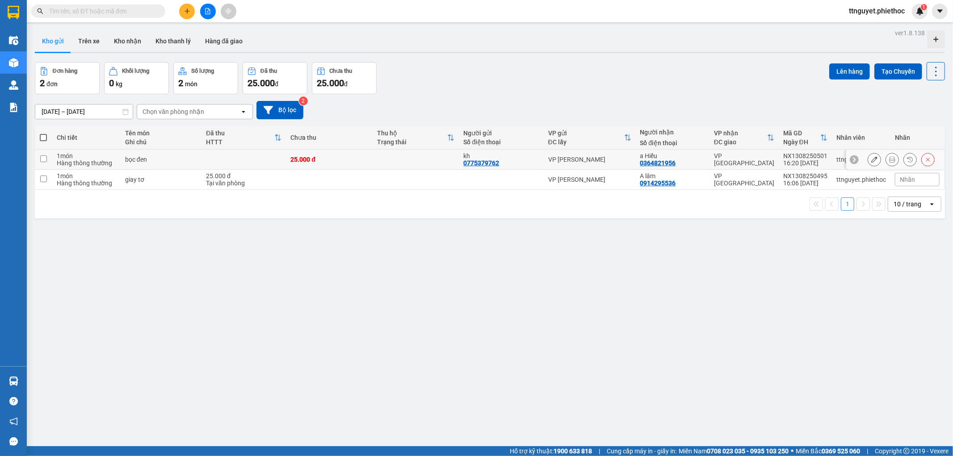
click at [868, 158] on button at bounding box center [874, 160] width 13 height 16
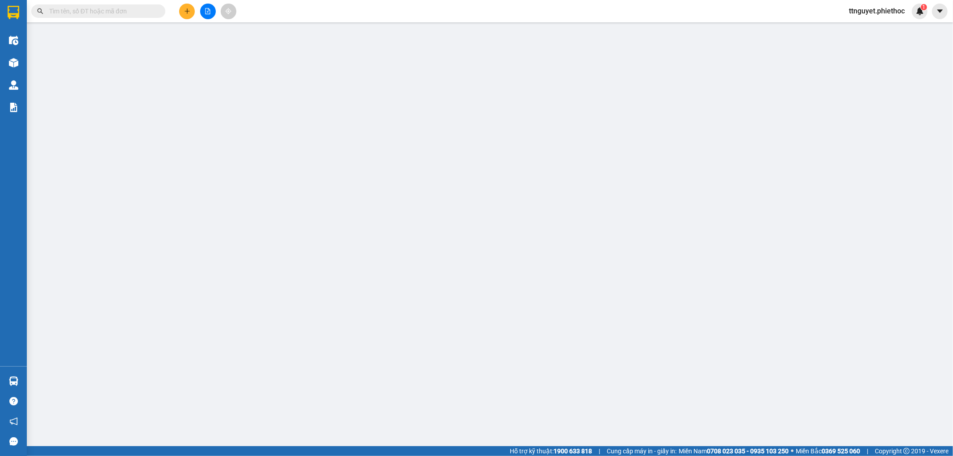
type input "0775379762"
type input "kh"
type input "0364821956"
type input "a Hiếu"
type input "25.000"
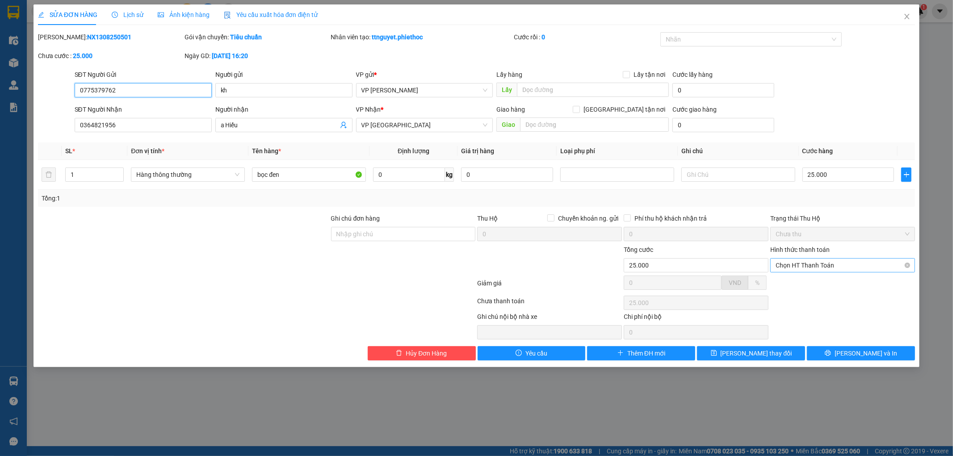
click at [798, 263] on span "Chọn HT Thanh Toán" at bounding box center [843, 265] width 134 height 13
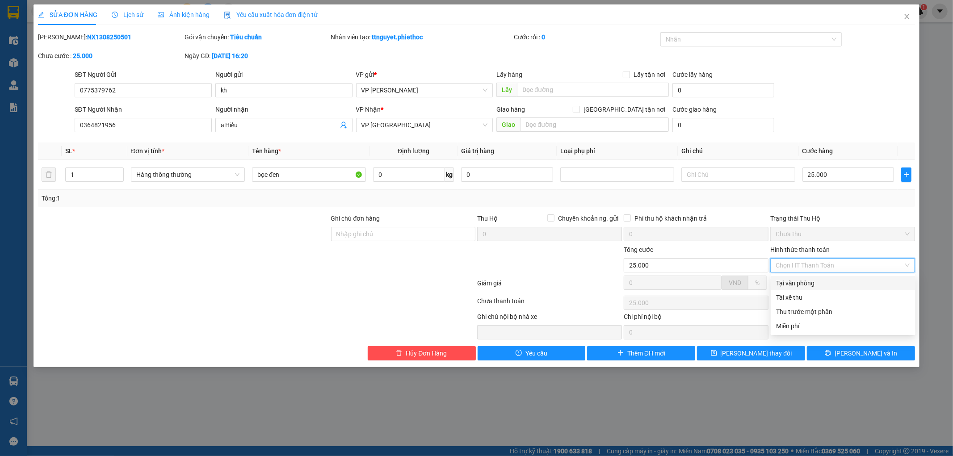
click at [796, 281] on div "Tại văn phòng" at bounding box center [843, 283] width 134 height 10
type input "0"
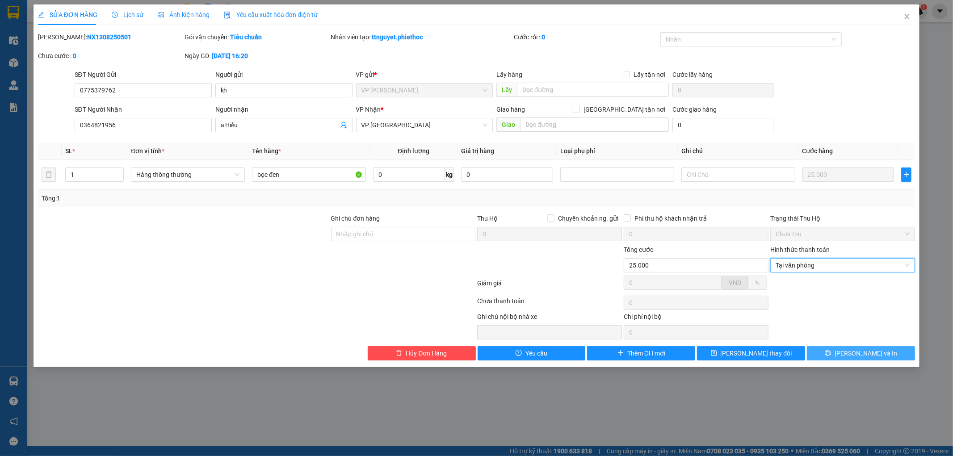
click at [841, 349] on button "[PERSON_NAME] và In" at bounding box center [861, 353] width 108 height 14
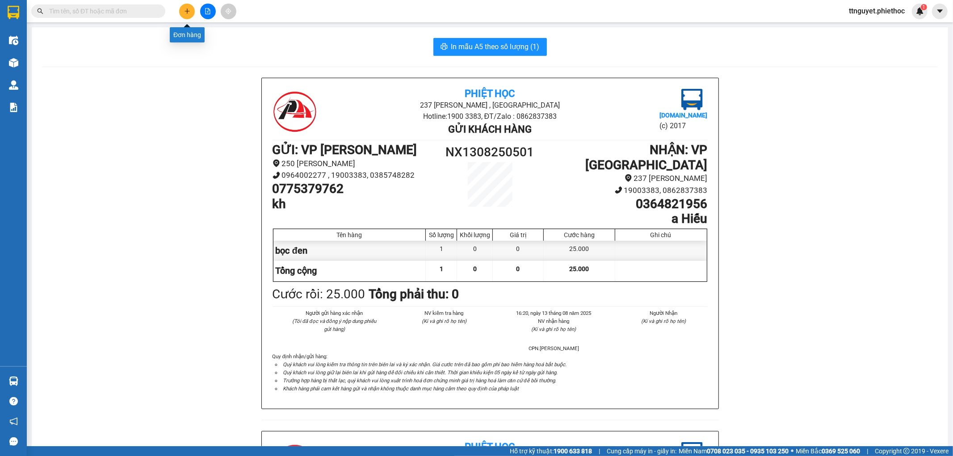
click at [188, 7] on button at bounding box center [187, 12] width 16 height 16
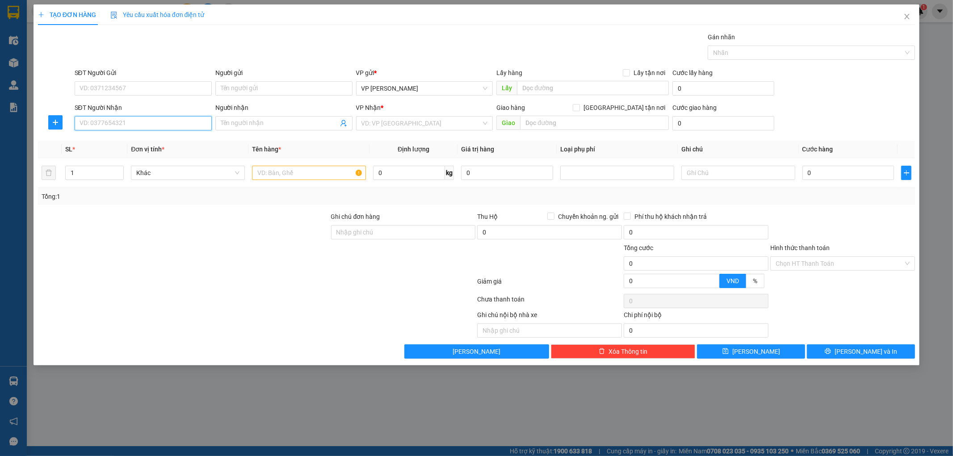
click at [150, 129] on input "SĐT Người Nhận" at bounding box center [143, 123] width 137 height 14
type input "0346549630"
click at [163, 124] on input "0346549630" at bounding box center [143, 123] width 137 height 14
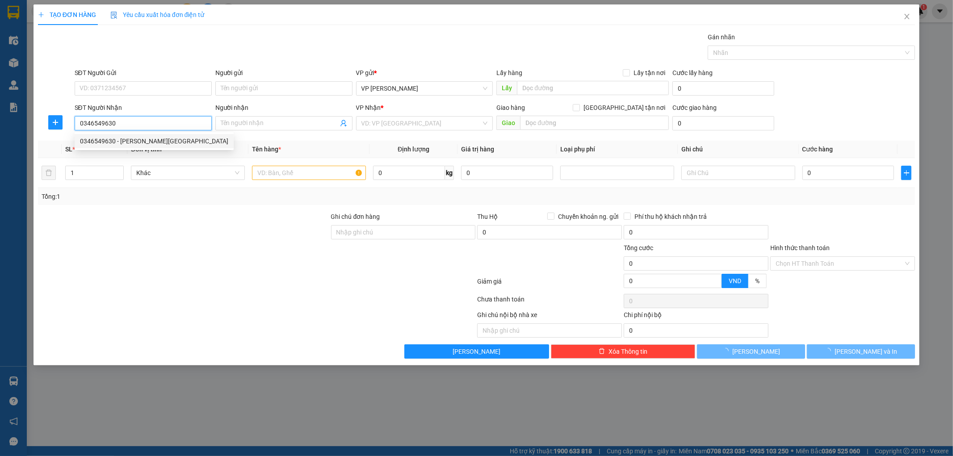
click at [146, 141] on div "0346549630 - Anh Đức" at bounding box center [154, 141] width 148 height 10
type input "Anh Đức"
click at [154, 123] on input "0346549630" at bounding box center [143, 123] width 137 height 14
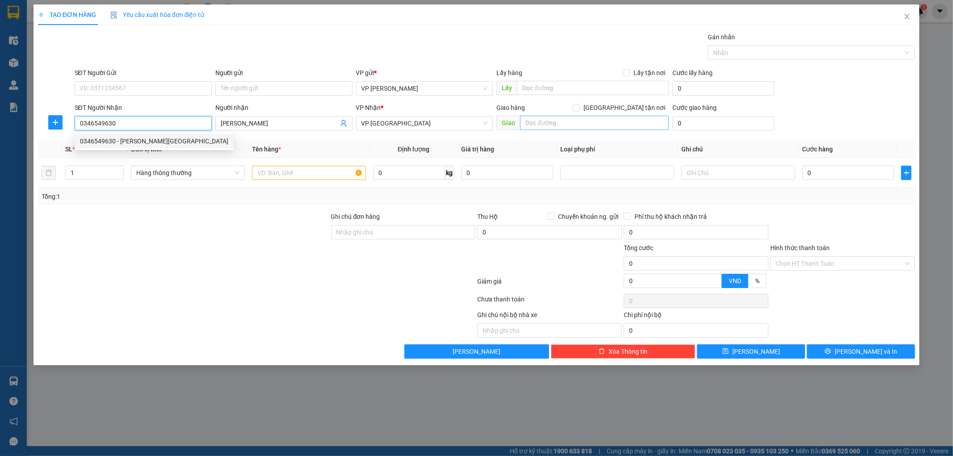
type input "0346549630"
click at [544, 119] on input "text" at bounding box center [594, 123] width 149 height 14
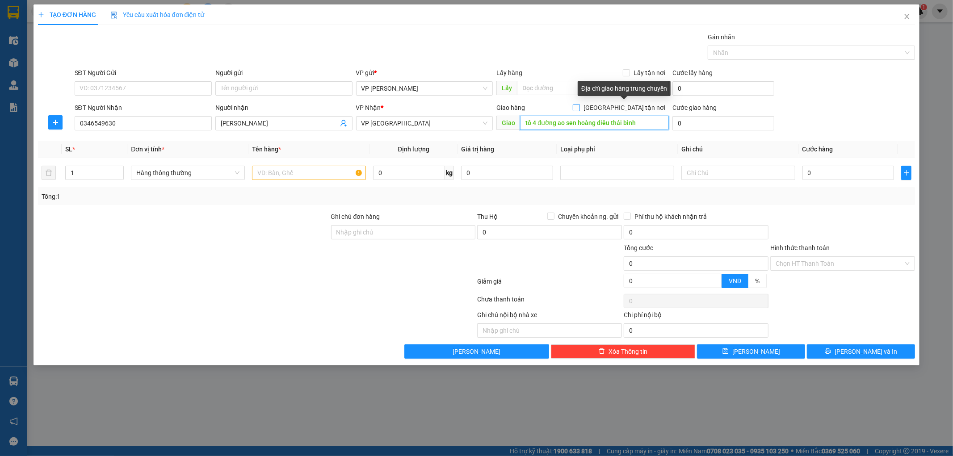
type input "tô 4 đường ao sen hoàng diêu thái bình"
click at [579, 109] on input "[GEOGRAPHIC_DATA] tận nơi" at bounding box center [576, 107] width 6 height 6
checkbox input "true"
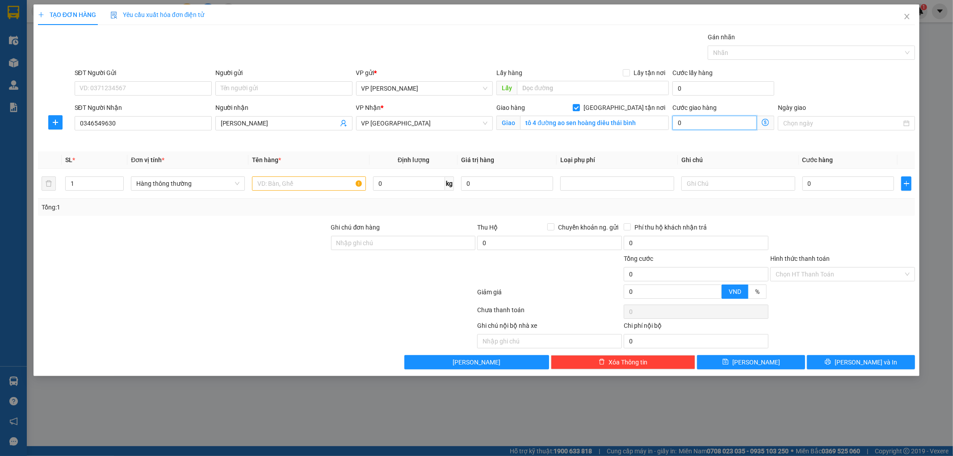
click at [717, 120] on input "0" at bounding box center [714, 123] width 84 height 14
type input "0"
type input "4"
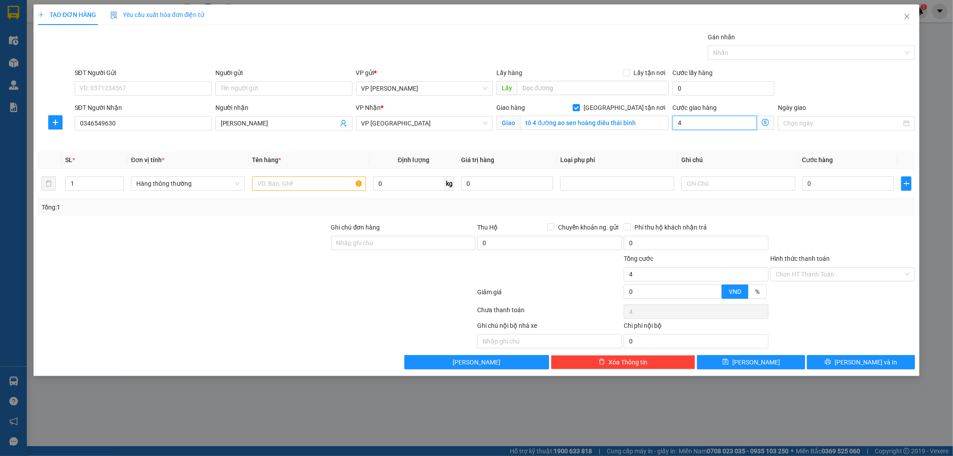
type input "40"
click at [847, 137] on div "Ngày giao" at bounding box center [846, 124] width 141 height 42
type input "40.000"
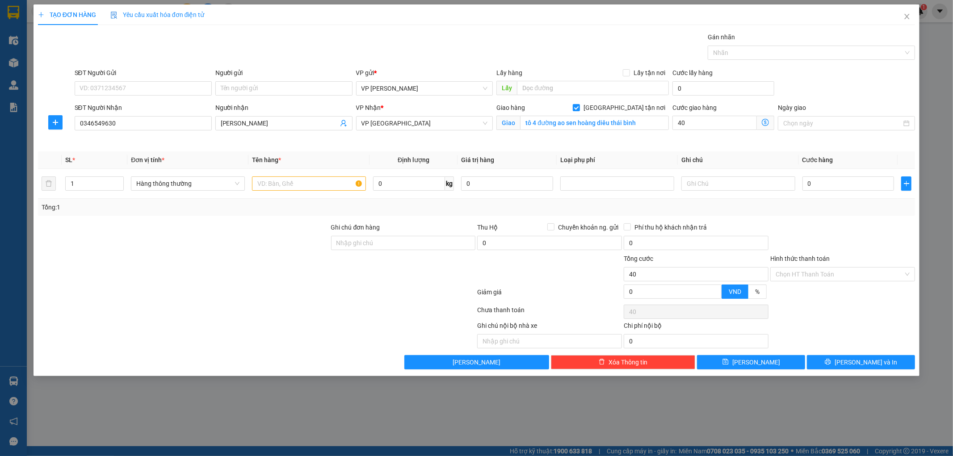
type input "40.000"
click at [829, 187] on input "0" at bounding box center [848, 183] width 92 height 14
type input "003"
type input "40.003"
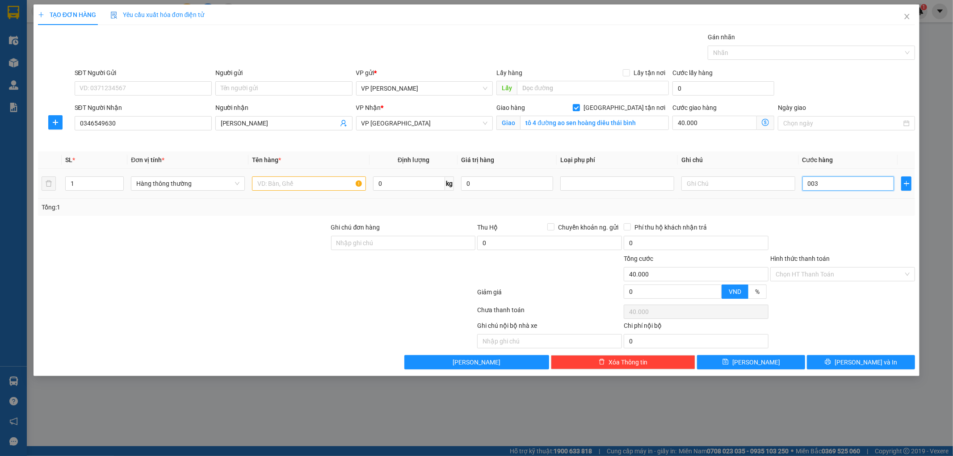
type input "40.003"
type input "0.035"
type input "40.035"
click at [834, 227] on div at bounding box center [842, 237] width 147 height 31
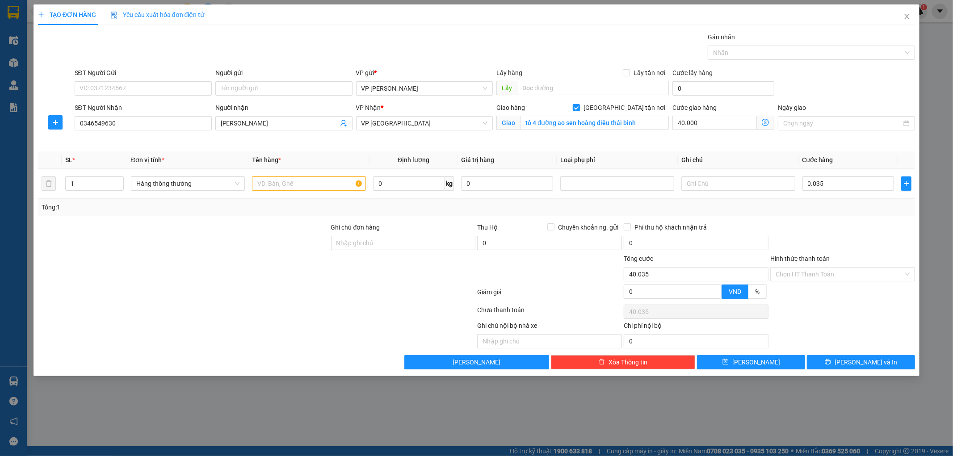
type input "35.000"
type input "75.000"
click at [311, 186] on input "text" at bounding box center [309, 183] width 114 height 14
type input "bọc đen"
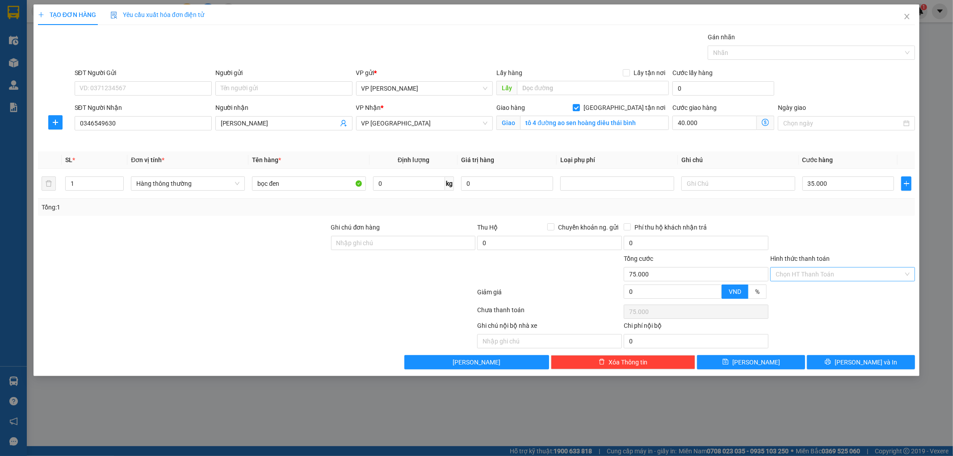
click at [813, 275] on input "Hình thức thanh toán" at bounding box center [840, 274] width 128 height 13
click at [812, 290] on div "Tại văn phòng" at bounding box center [843, 292] width 134 height 10
type input "0"
click at [845, 357] on button "[PERSON_NAME] và In" at bounding box center [861, 362] width 108 height 14
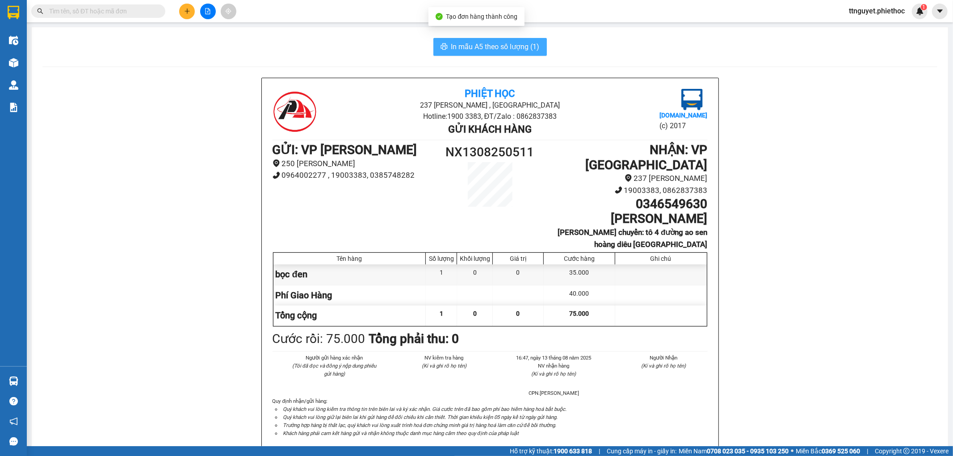
click at [486, 51] on span "In mẫu A5 theo số lượng (1)" at bounding box center [495, 46] width 88 height 11
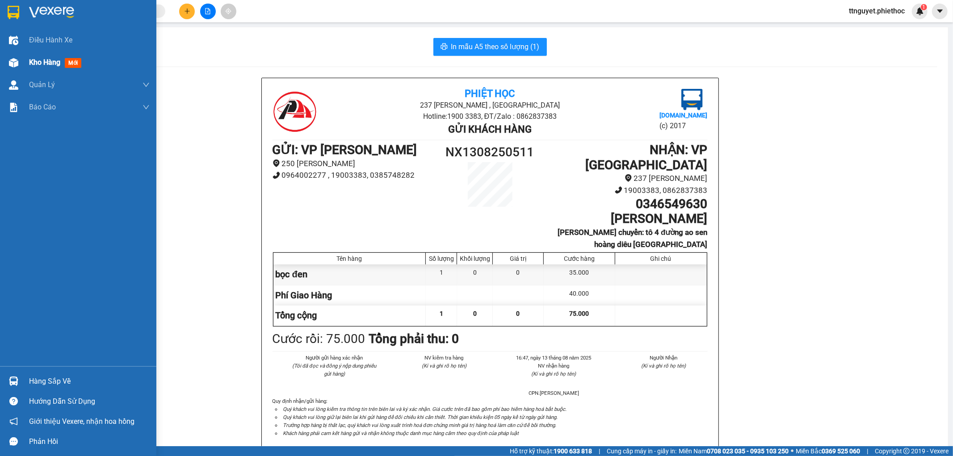
click at [21, 60] on div "Kho hàng mới" at bounding box center [78, 62] width 156 height 22
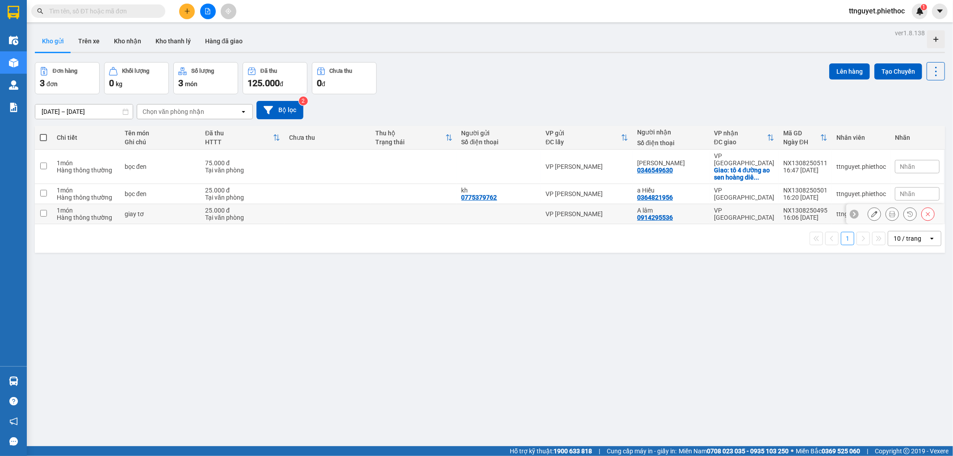
click at [270, 214] on div "Tại văn phòng" at bounding box center [242, 217] width 75 height 7
checkbox input "true"
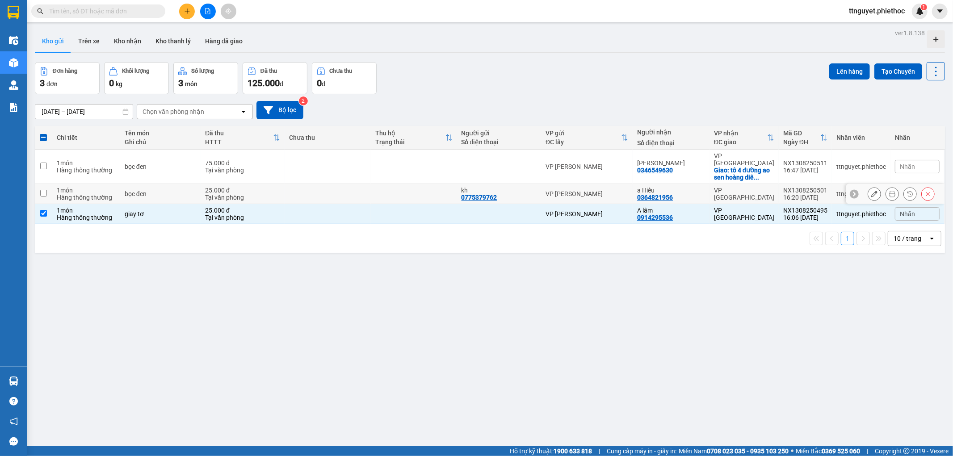
click at [275, 194] on div "Tại văn phòng" at bounding box center [242, 197] width 75 height 7
checkbox input "true"
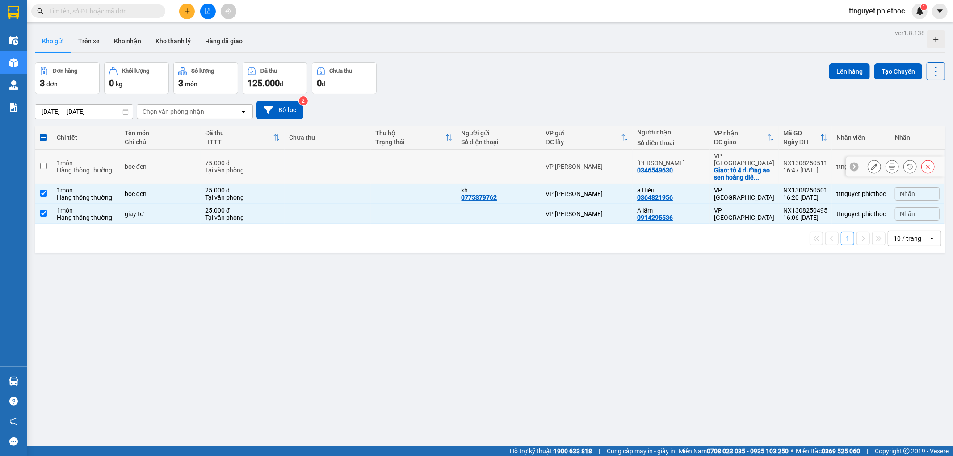
click at [288, 165] on td at bounding box center [328, 167] width 86 height 34
checkbox input "true"
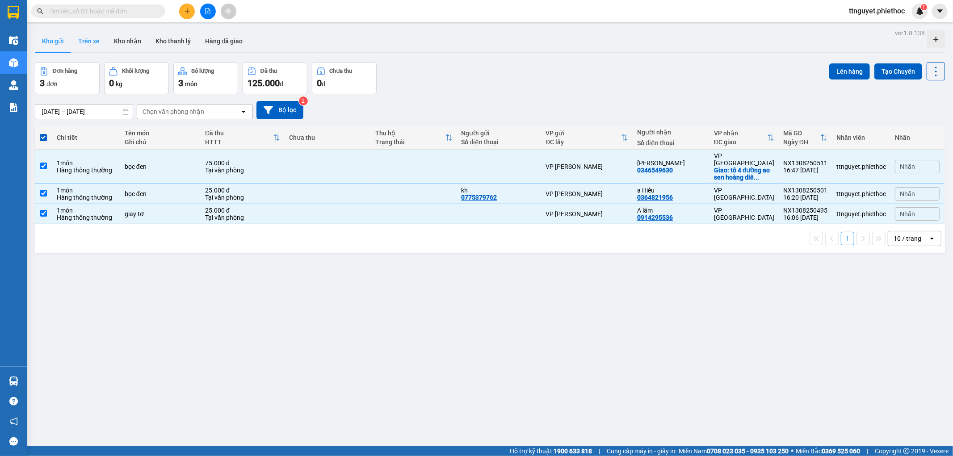
click at [83, 34] on button "Trên xe" at bounding box center [89, 40] width 36 height 21
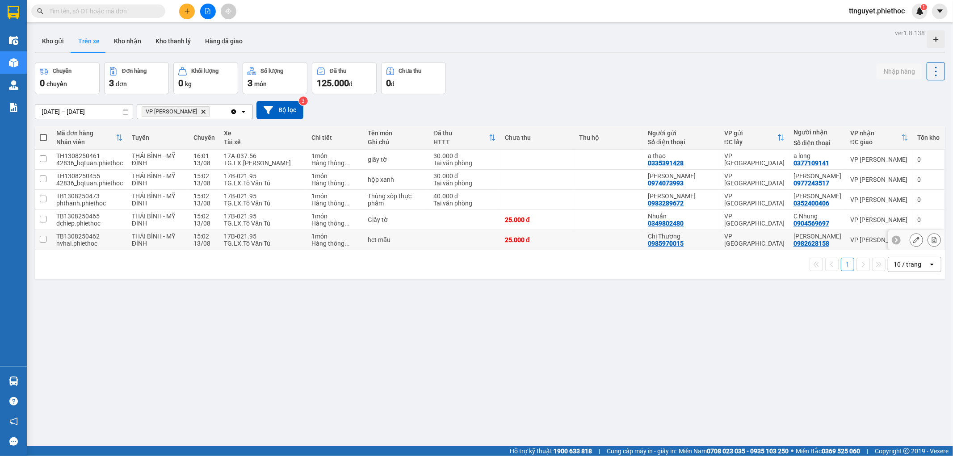
click at [220, 242] on td "17B-021.95 TG.LX.Tô Văn Tú" at bounding box center [262, 240] width 87 height 20
checkbox input "true"
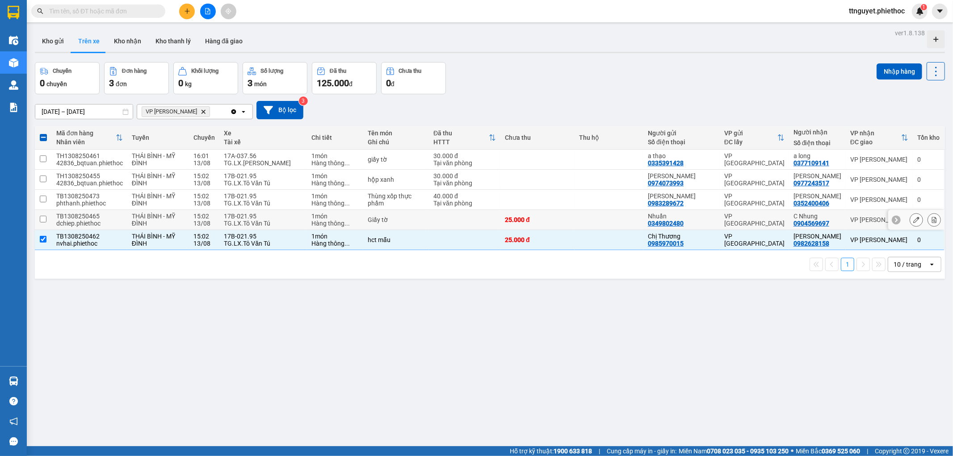
click at [228, 221] on div "TG.LX.Tô Văn Tú" at bounding box center [263, 223] width 78 height 7
checkbox input "true"
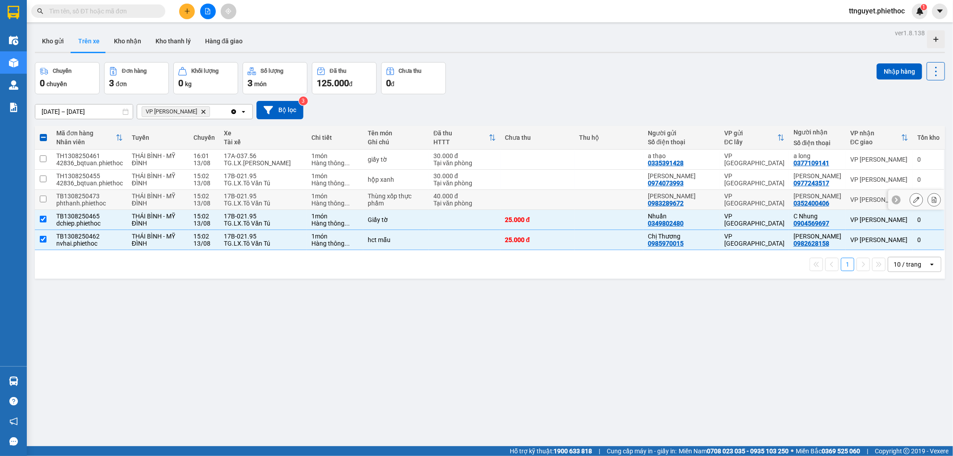
click at [234, 191] on td "17B-021.95 TG.LX.Tô Văn Tú" at bounding box center [262, 200] width 87 height 20
checkbox input "true"
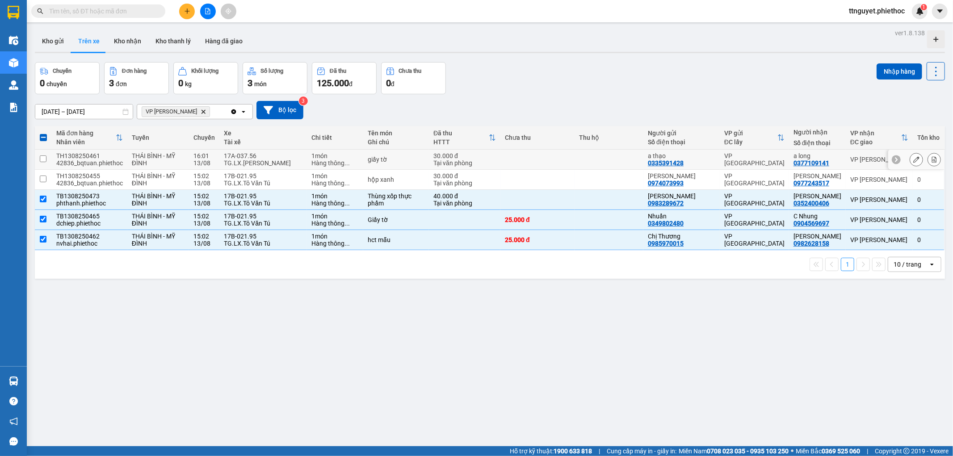
click at [240, 167] on td "17A-037.56 TG.LX.Phạm Hoàng Văn" at bounding box center [262, 160] width 87 height 20
checkbox input "true"
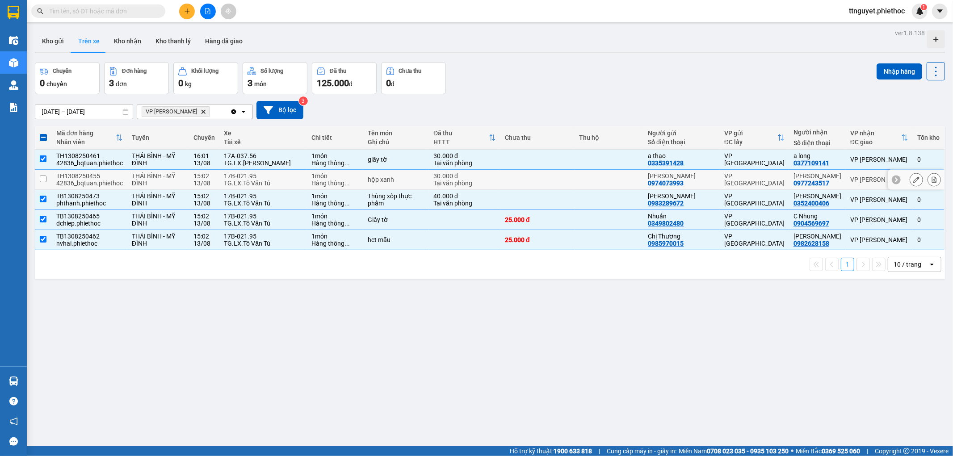
click at [239, 180] on div "TG.LX.Tô Văn Tú" at bounding box center [263, 183] width 78 height 7
checkbox input "true"
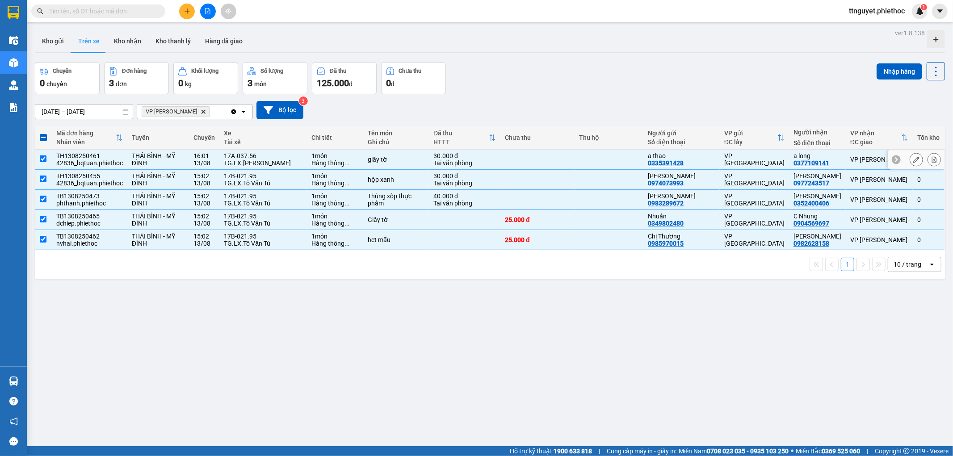
click at [251, 163] on div "TG.LX.[PERSON_NAME]" at bounding box center [263, 163] width 78 height 7
checkbox input "false"
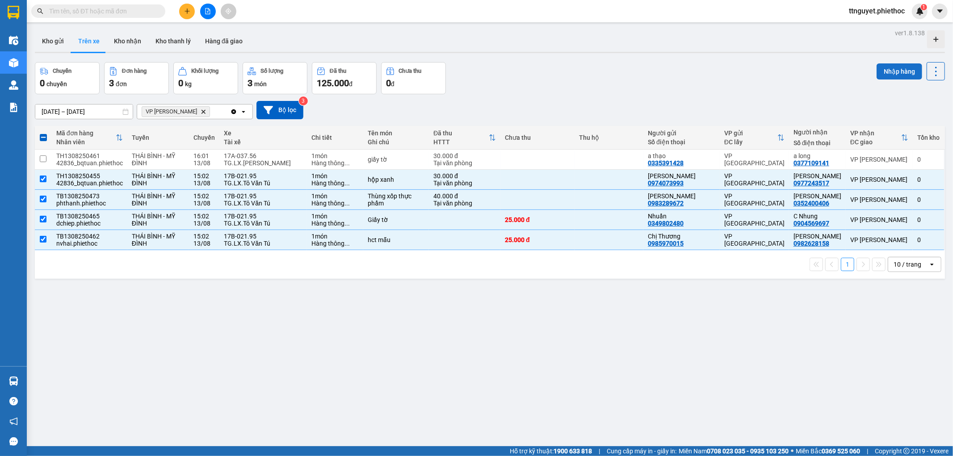
click at [886, 71] on button "Nhập hàng" at bounding box center [900, 71] width 46 height 16
checkbox input "false"
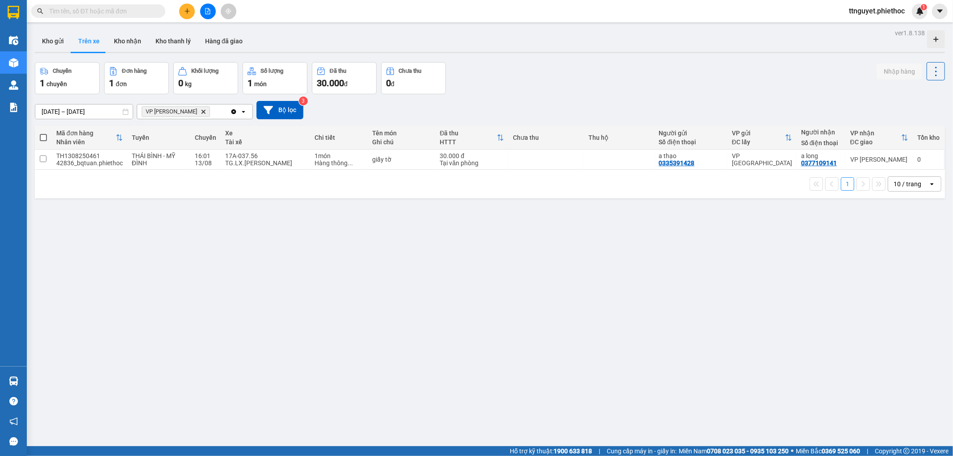
click at [189, 11] on icon "plus" at bounding box center [187, 11] width 5 height 0
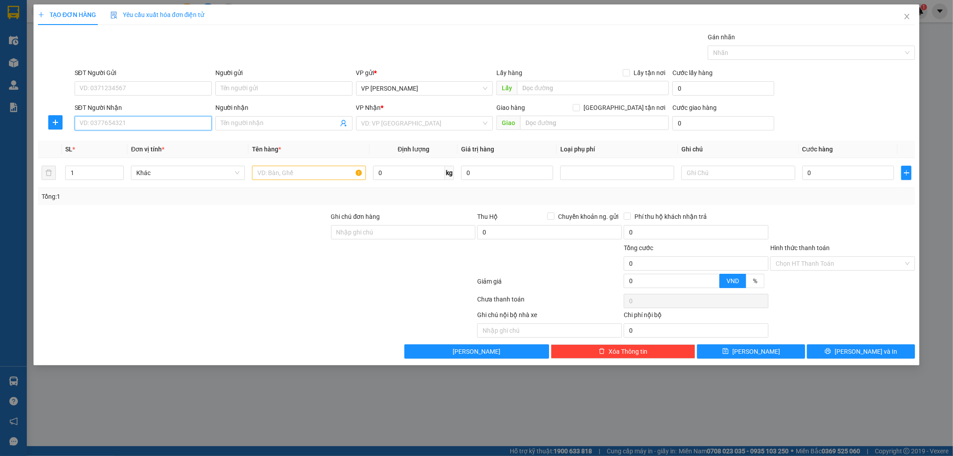
click at [143, 119] on input "SĐT Người Nhận" at bounding box center [143, 123] width 137 height 14
type input "0942182295"
click at [147, 141] on div "0942182295 - Chị Hoàn" at bounding box center [143, 141] width 126 height 10
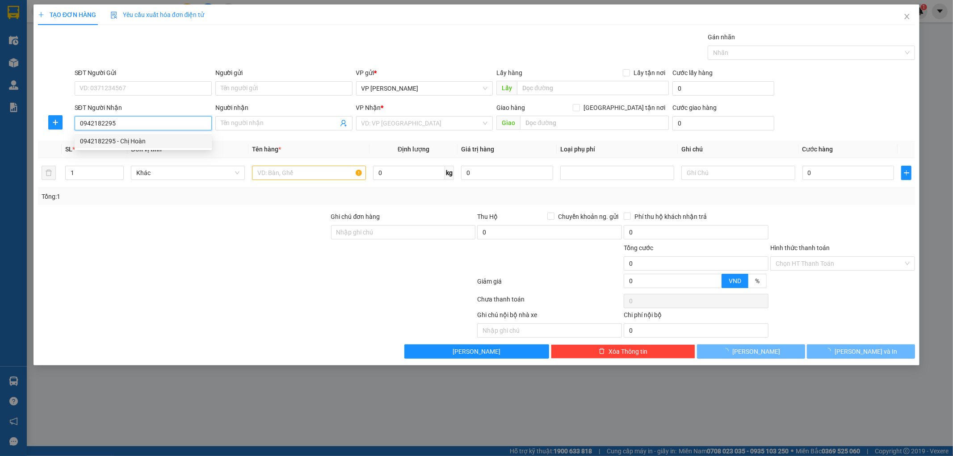
type input "Chị Hoàn"
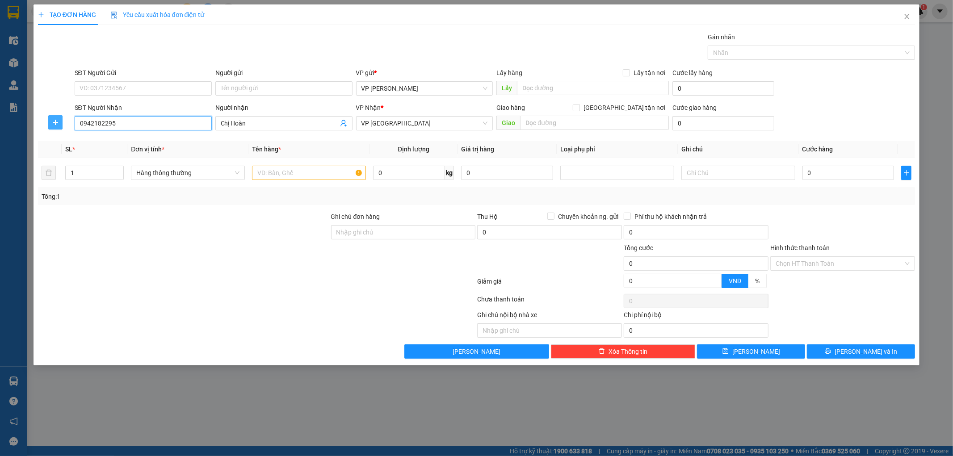
type input "0942182295"
click at [51, 119] on span "plus" at bounding box center [55, 122] width 13 height 7
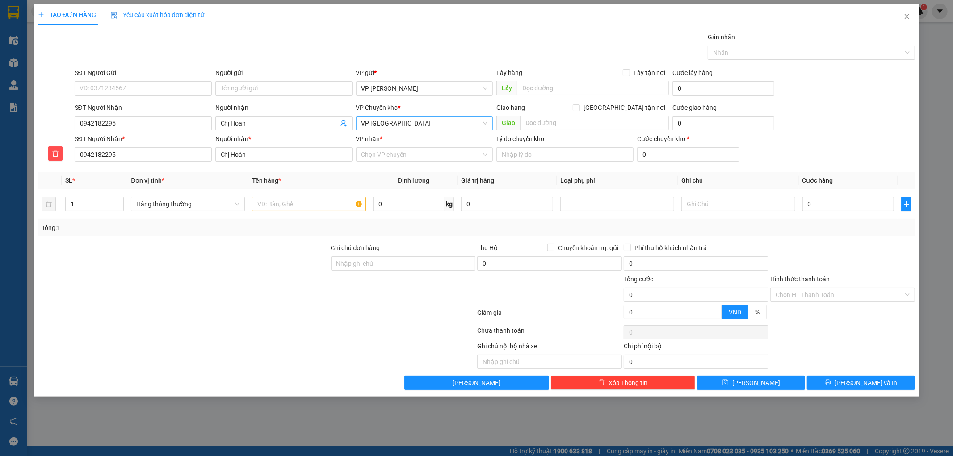
click at [378, 126] on span "VP [GEOGRAPHIC_DATA]" at bounding box center [424, 123] width 126 height 13
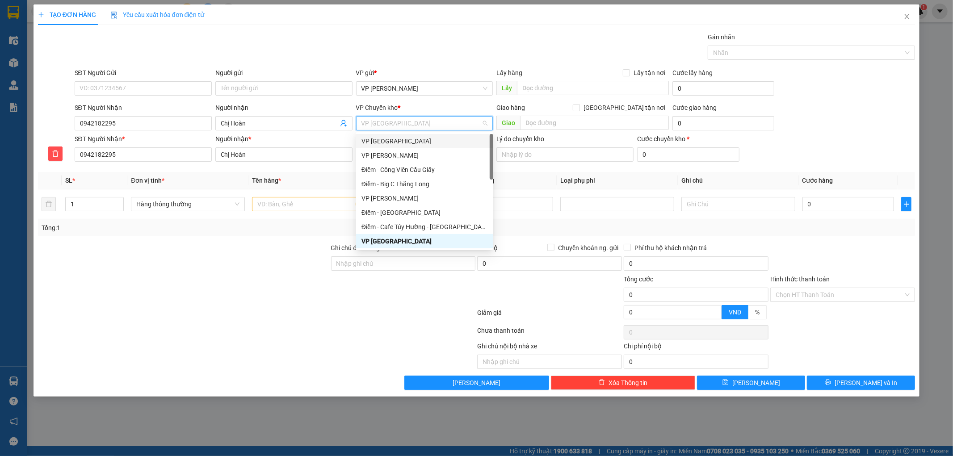
click at [400, 142] on div "VP [GEOGRAPHIC_DATA]" at bounding box center [424, 141] width 126 height 10
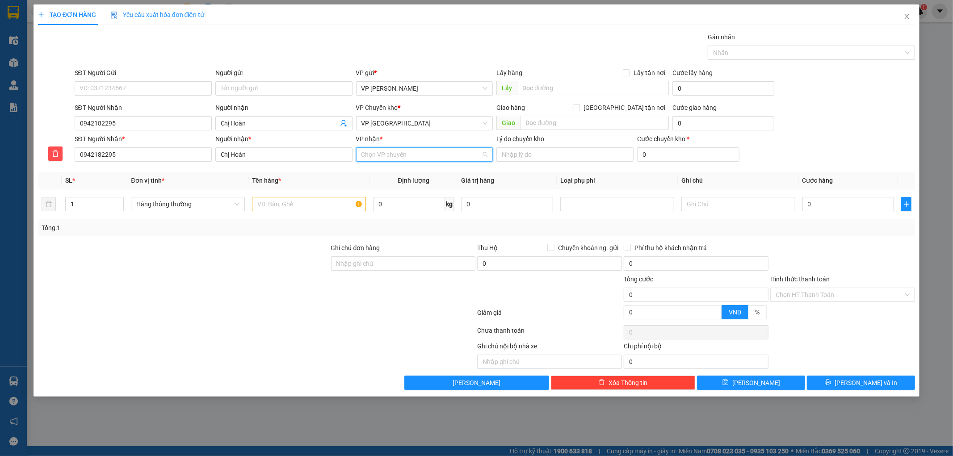
click at [389, 153] on input "VP nhận *" at bounding box center [421, 154] width 120 height 13
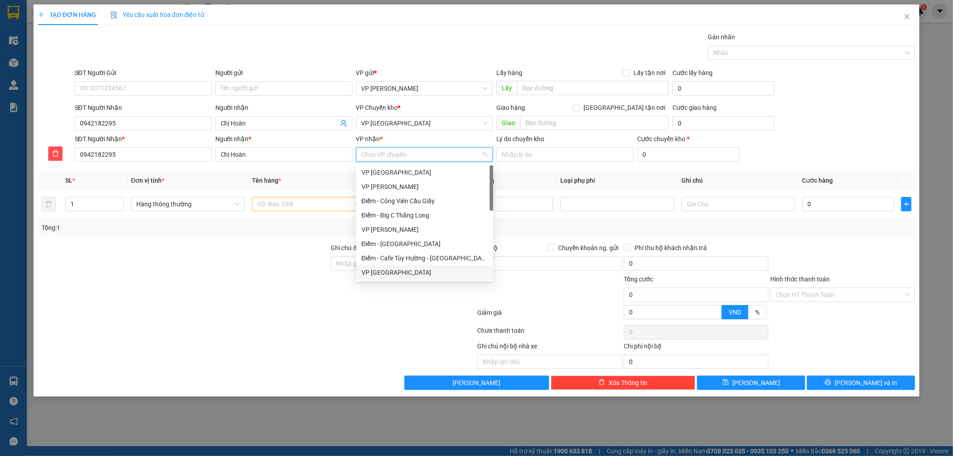
click at [378, 268] on div "VP [GEOGRAPHIC_DATA]" at bounding box center [424, 273] width 126 height 10
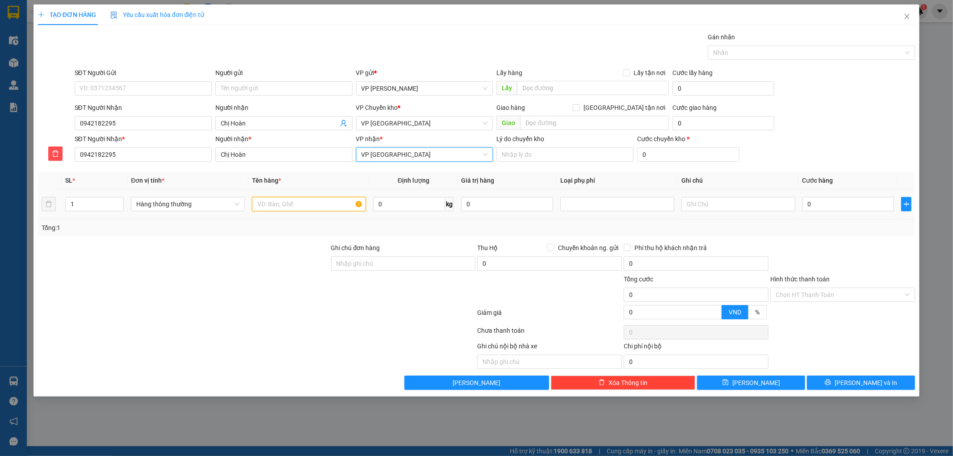
click at [336, 204] on input "text" at bounding box center [309, 204] width 114 height 14
type input "guay tơ"
click at [822, 207] on input "0" at bounding box center [848, 204] width 92 height 14
type input "003"
type input "3"
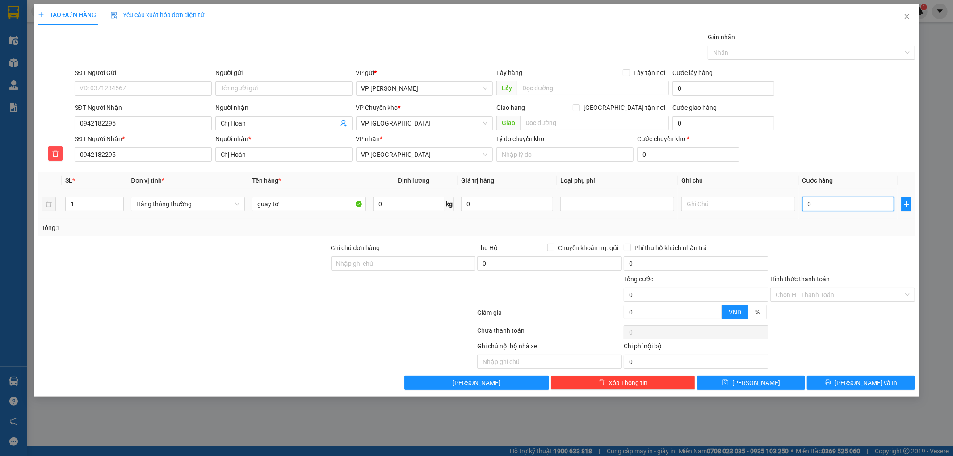
type input "3"
type input "0.030"
type input "30"
click at [857, 266] on div at bounding box center [842, 258] width 147 height 31
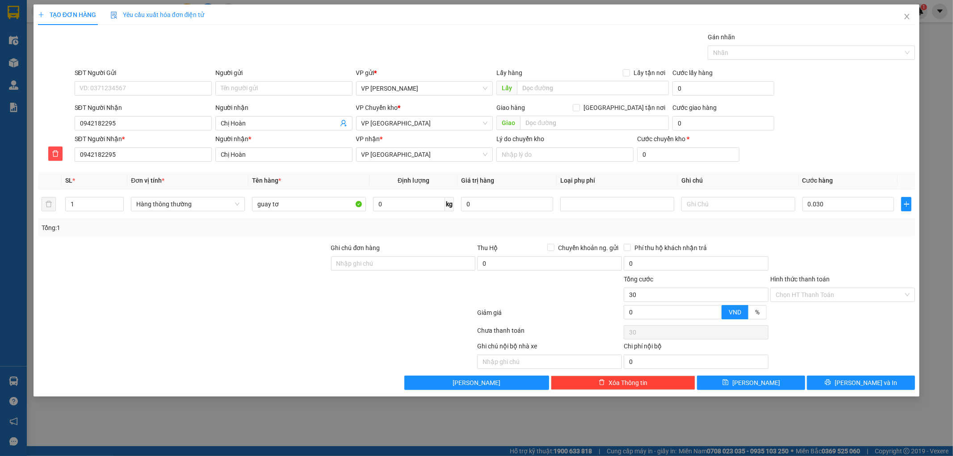
type input "30.000"
click at [829, 383] on button "[PERSON_NAME] và In" at bounding box center [861, 383] width 108 height 14
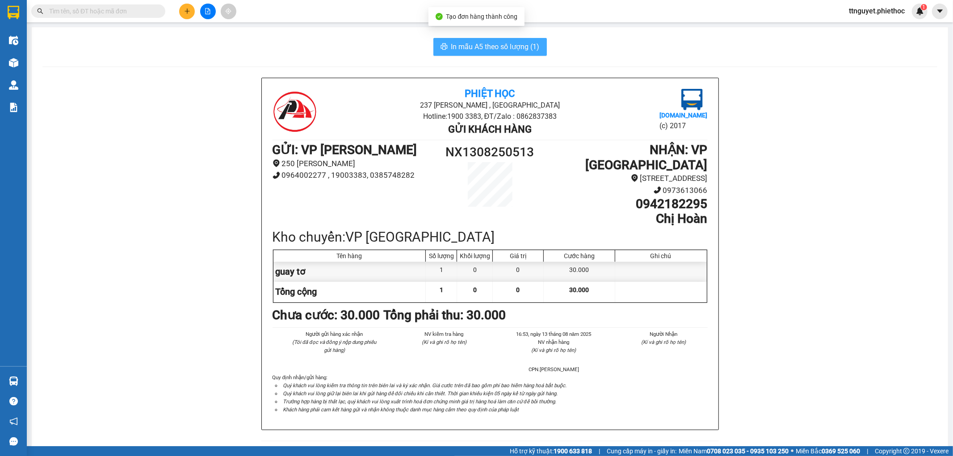
click at [496, 46] on span "In mẫu A5 theo số lượng (1)" at bounding box center [495, 46] width 88 height 11
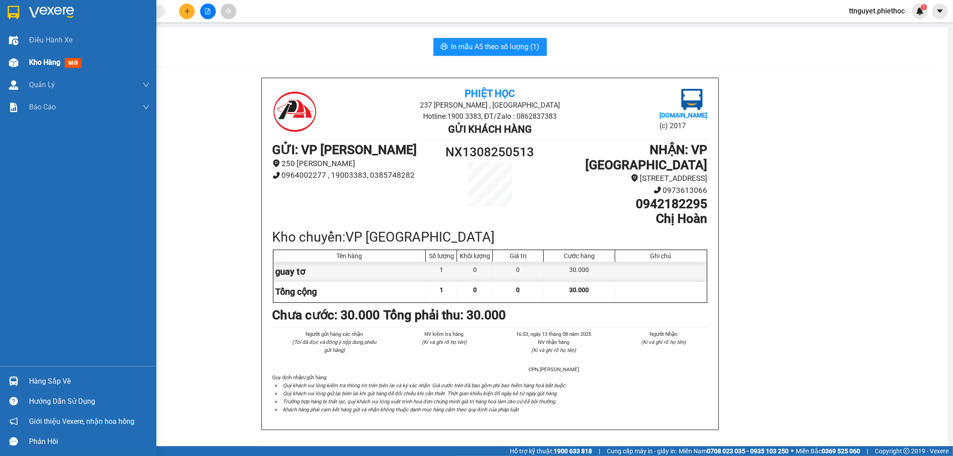
click at [31, 65] on span "Kho hàng" at bounding box center [44, 62] width 31 height 8
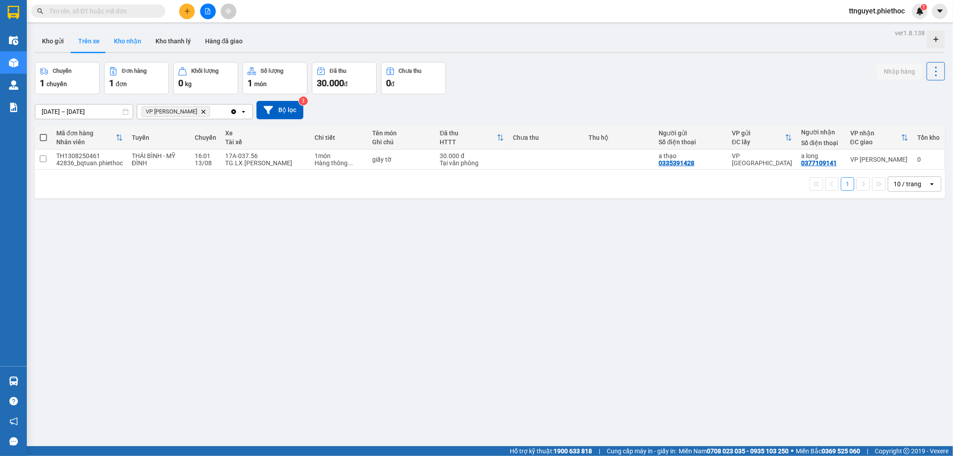
click at [133, 41] on button "Kho nhận" at bounding box center [128, 40] width 42 height 21
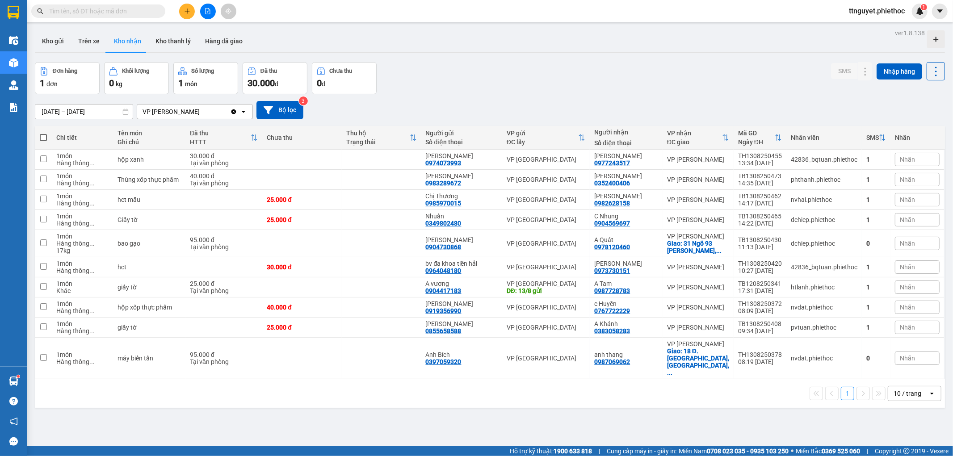
click at [185, 11] on icon "plus" at bounding box center [187, 11] width 5 height 0
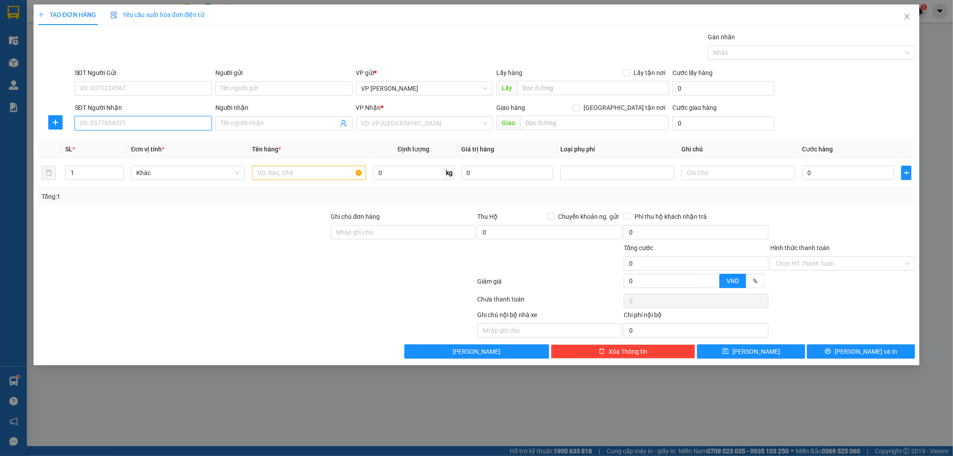
click at [164, 120] on input "SĐT Người Nhận" at bounding box center [143, 123] width 137 height 14
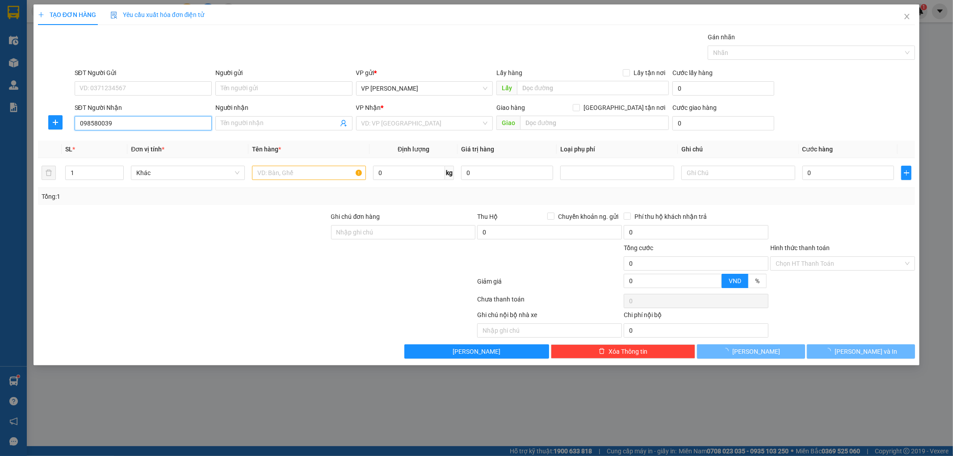
type input "0985800390"
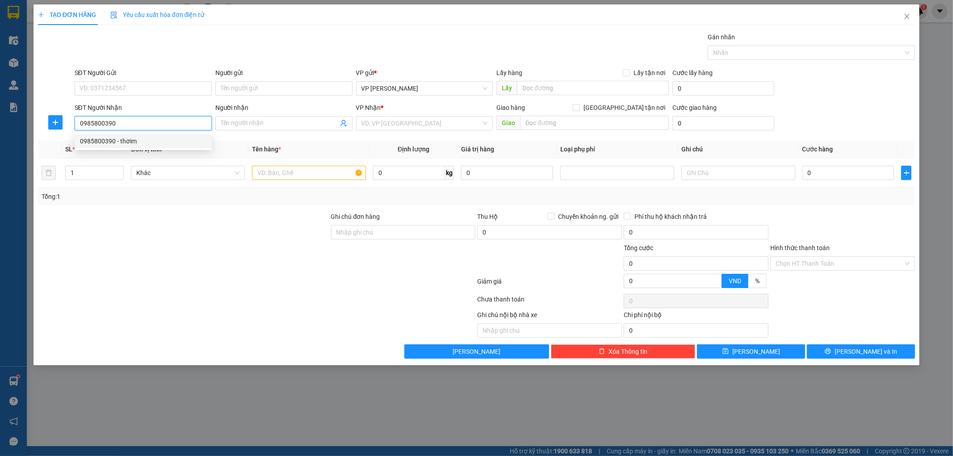
click at [152, 140] on div "0985800390 - thơim" at bounding box center [143, 141] width 126 height 10
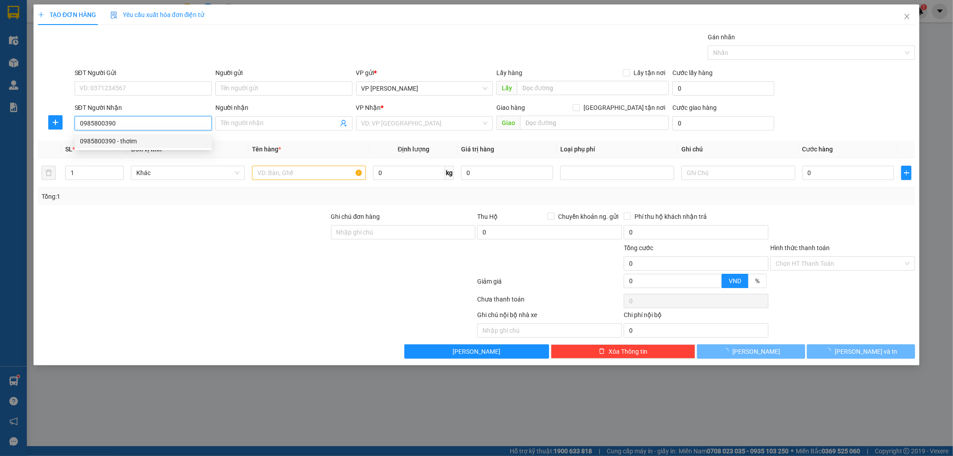
type input "thơim"
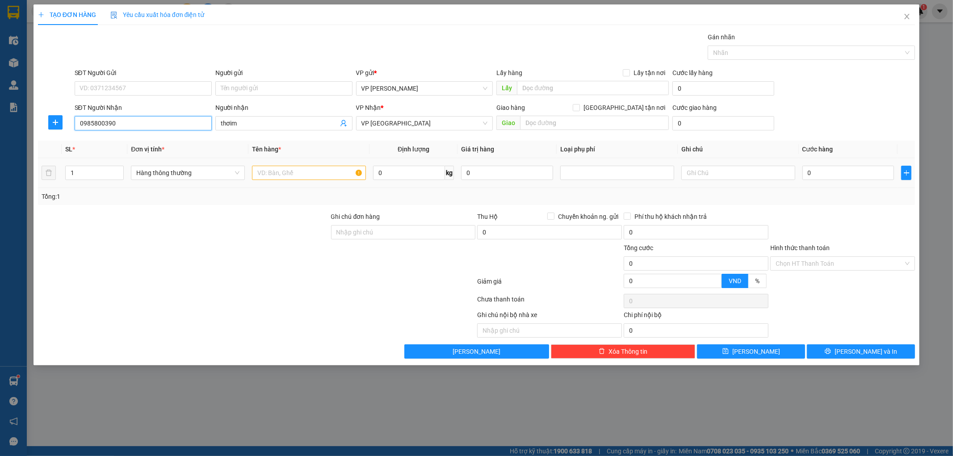
type input "0985800390"
click at [281, 169] on input "text" at bounding box center [309, 173] width 114 height 14
type input "giay to"
click at [847, 175] on input "0" at bounding box center [848, 173] width 92 height 14
type input "002"
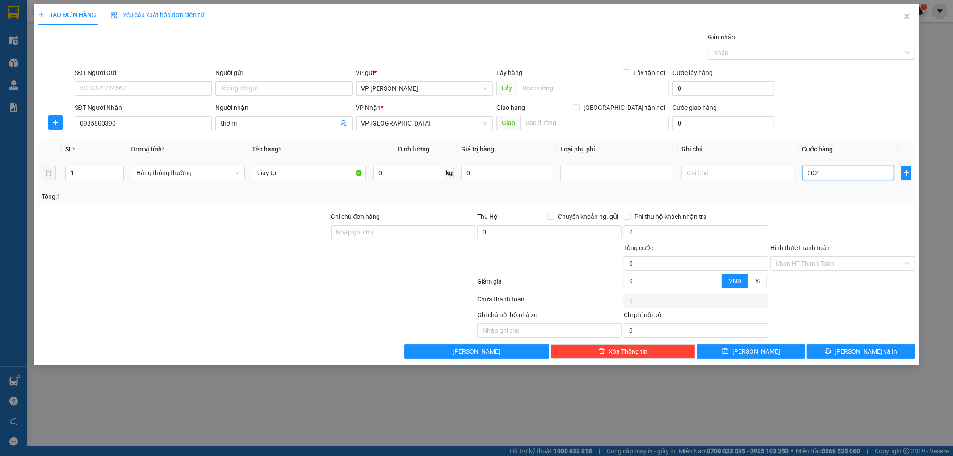
type input "2"
type input "0.025"
type input "25"
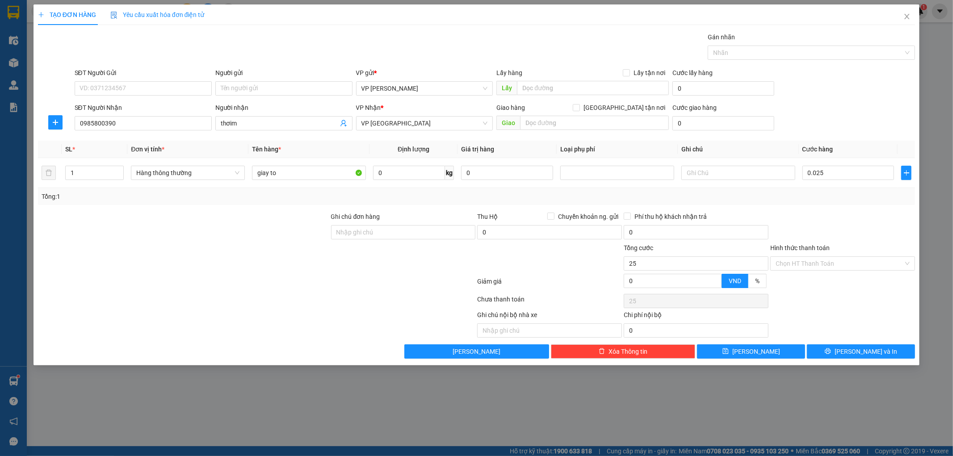
click at [874, 224] on div at bounding box center [842, 227] width 147 height 31
type input "25.000"
click at [831, 349] on icon "printer" at bounding box center [828, 351] width 6 height 6
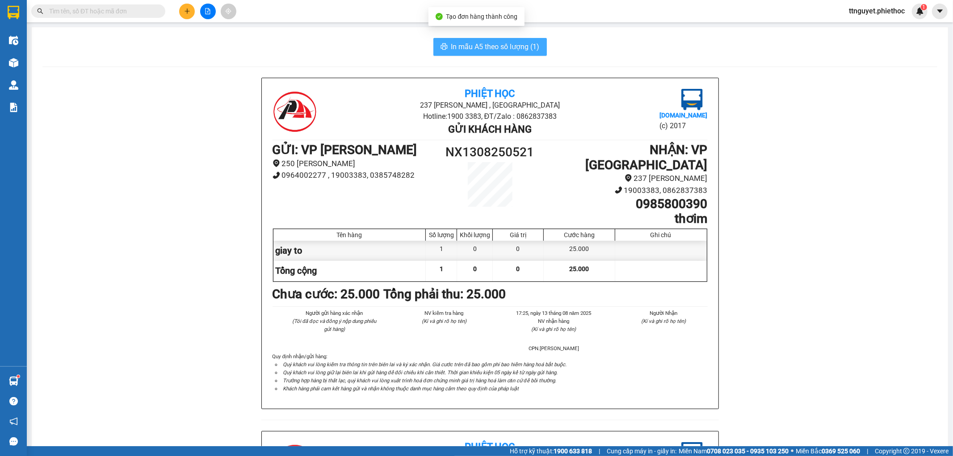
click at [484, 52] on button "In mẫu A5 theo số lượng (1)" at bounding box center [489, 47] width 113 height 18
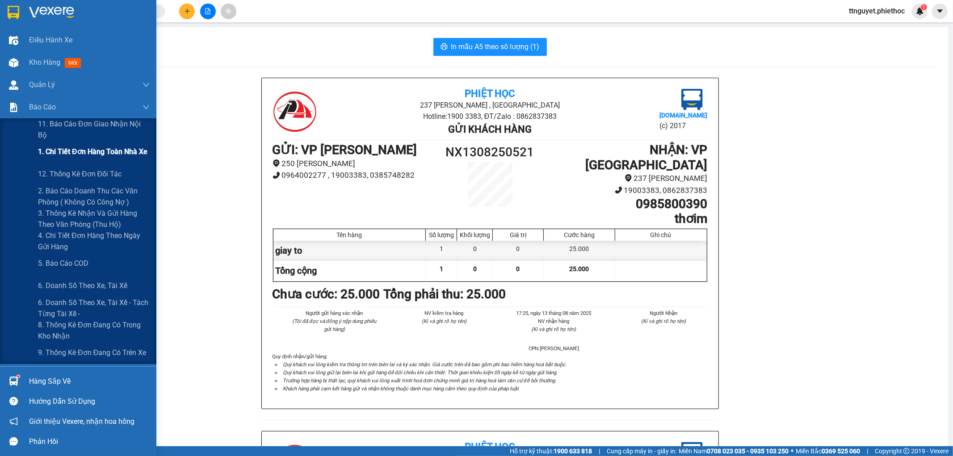
click at [95, 153] on span "1. Chi tiết đơn hàng toàn nhà xe" at bounding box center [92, 151] width 109 height 11
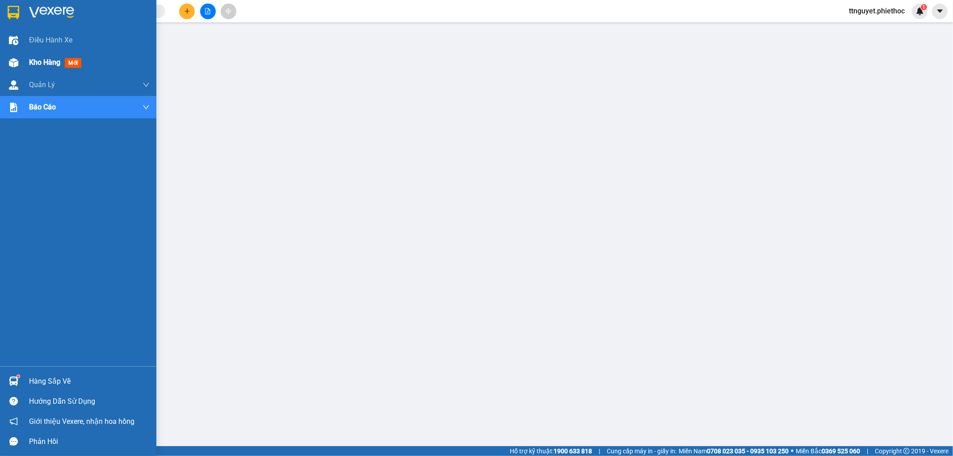
click at [16, 59] on img at bounding box center [13, 62] width 9 height 9
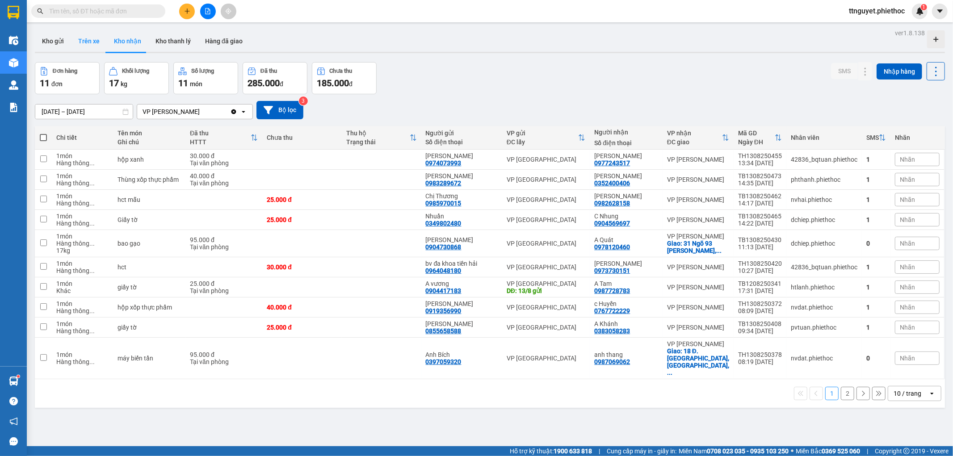
click at [94, 46] on button "Trên xe" at bounding box center [89, 40] width 36 height 21
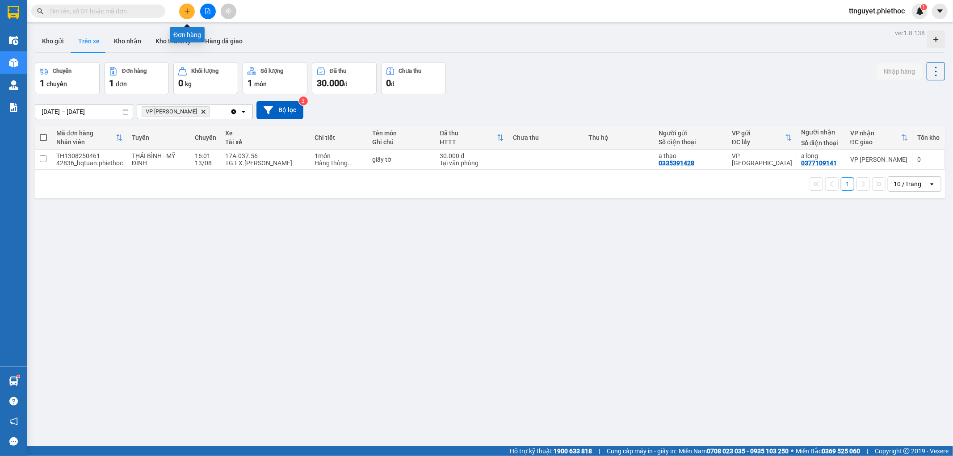
click at [184, 16] on button at bounding box center [187, 12] width 16 height 16
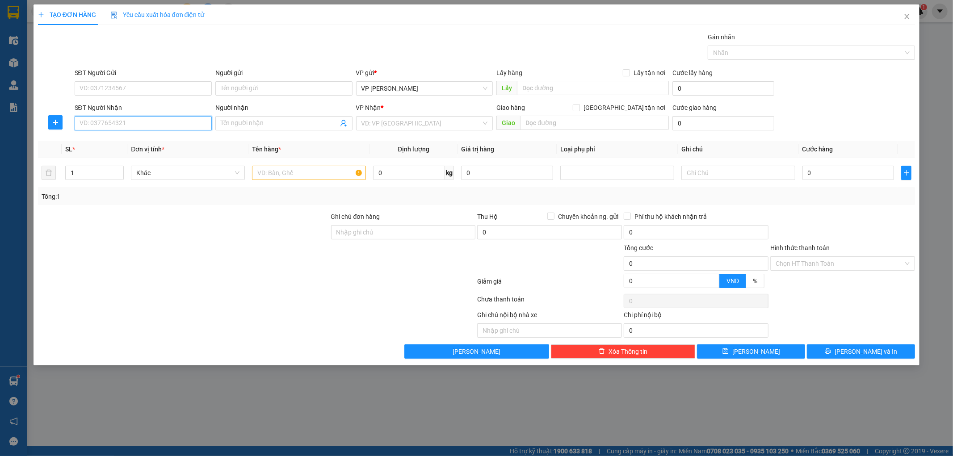
click at [148, 125] on input "SĐT Người Nhận" at bounding box center [143, 123] width 137 height 14
click at [107, 125] on input "SĐT Người Nhận" at bounding box center [143, 123] width 137 height 14
type input "0903466533"
click at [241, 126] on input "Người nhận" at bounding box center [280, 123] width 118 height 10
click at [148, 125] on input "0903466533" at bounding box center [143, 123] width 137 height 14
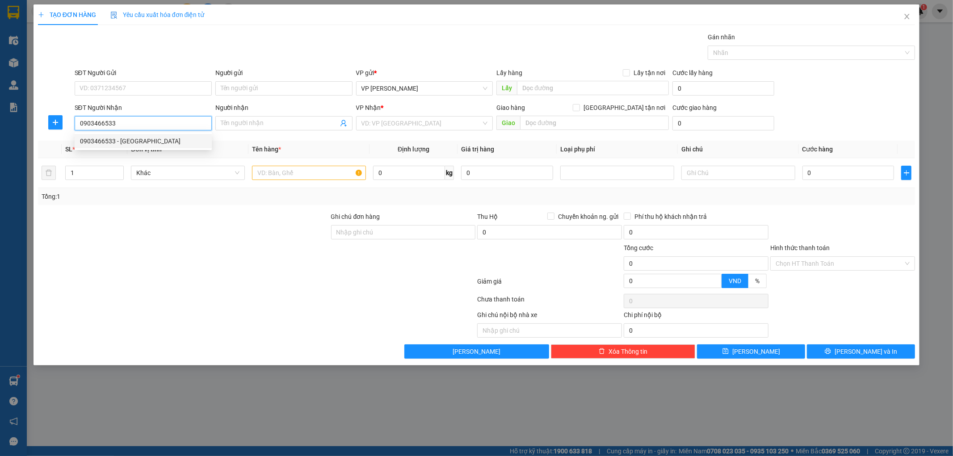
click at [133, 137] on div "0903466533 - Anh Nam" at bounding box center [143, 141] width 126 height 10
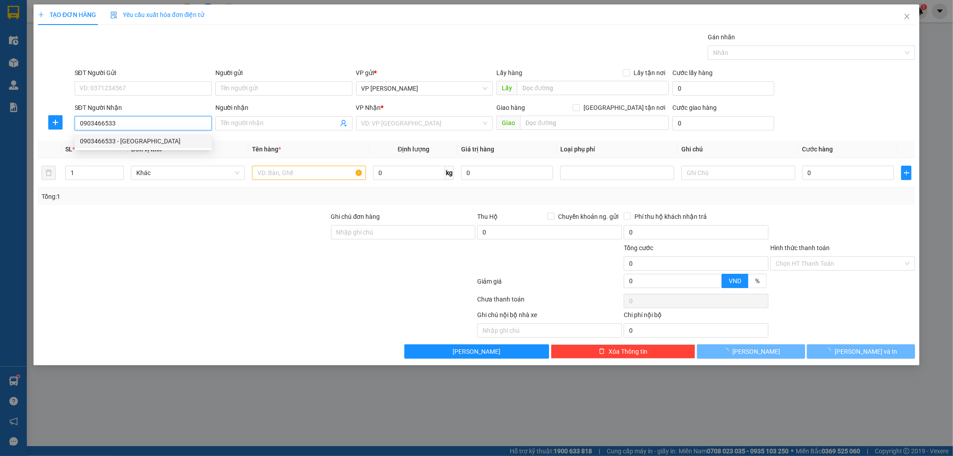
type input "Anh Nam"
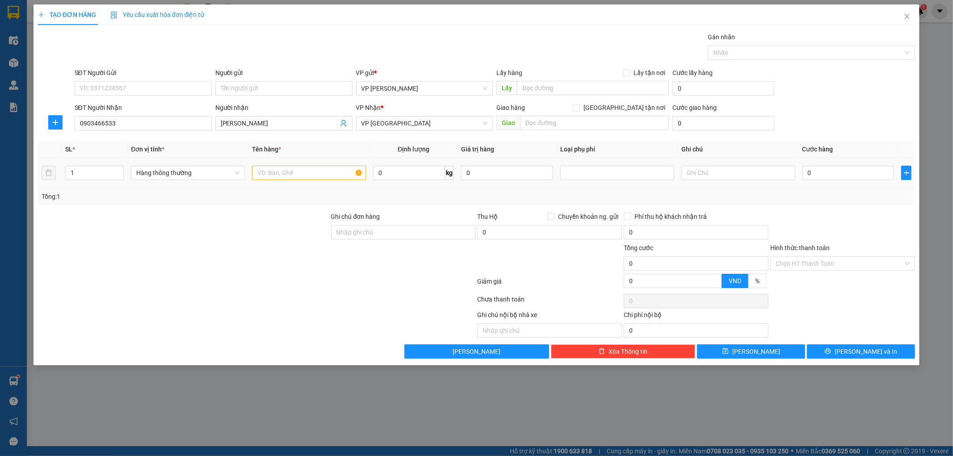
click at [286, 182] on td at bounding box center [308, 173] width 121 height 30
click at [299, 176] on input "text" at bounding box center [309, 173] width 114 height 14
type input "hct"
click at [821, 168] on input "0" at bounding box center [848, 173] width 92 height 14
click at [825, 170] on input "0" at bounding box center [848, 173] width 92 height 14
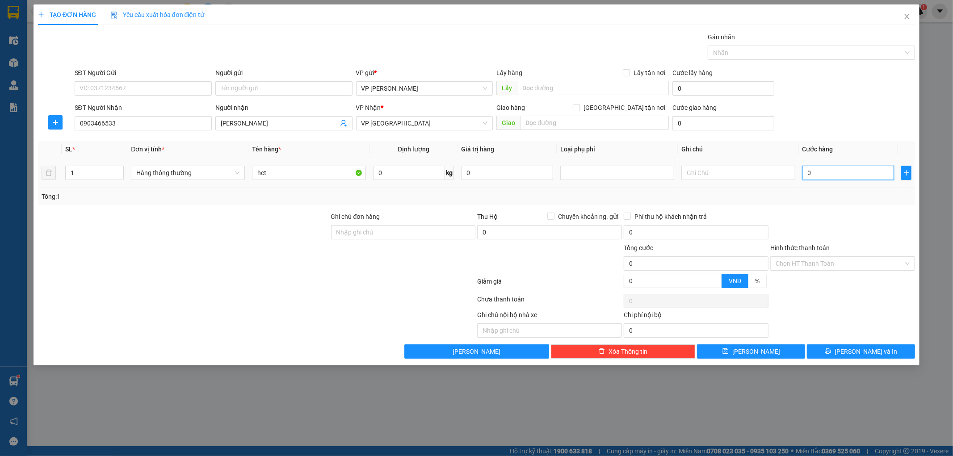
type input "002"
type input "2"
type input "0.025"
type input "25"
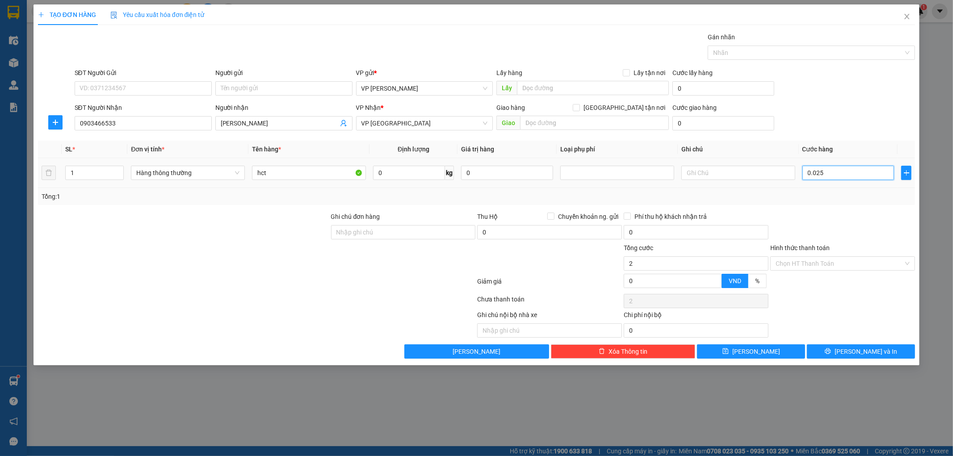
type input "25"
click at [839, 205] on div "Tổng: 1" at bounding box center [476, 196] width 877 height 17
type input "25.000"
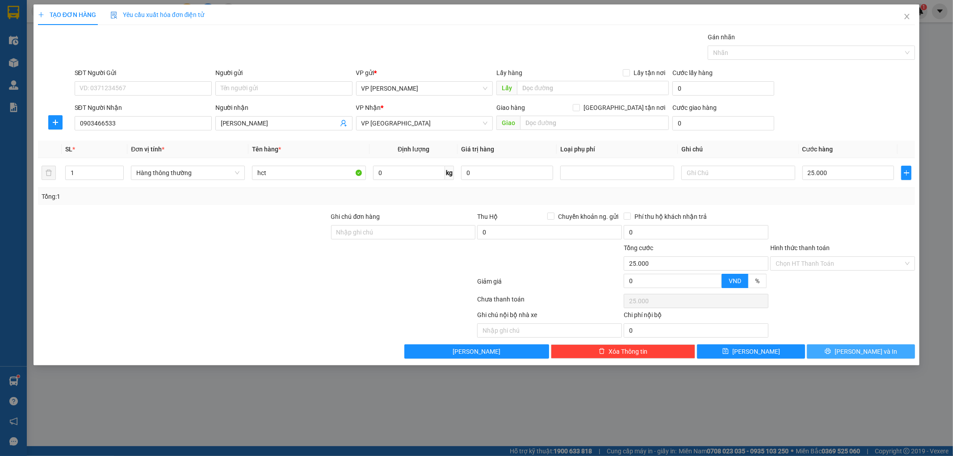
click at [841, 347] on button "[PERSON_NAME] và In" at bounding box center [861, 351] width 108 height 14
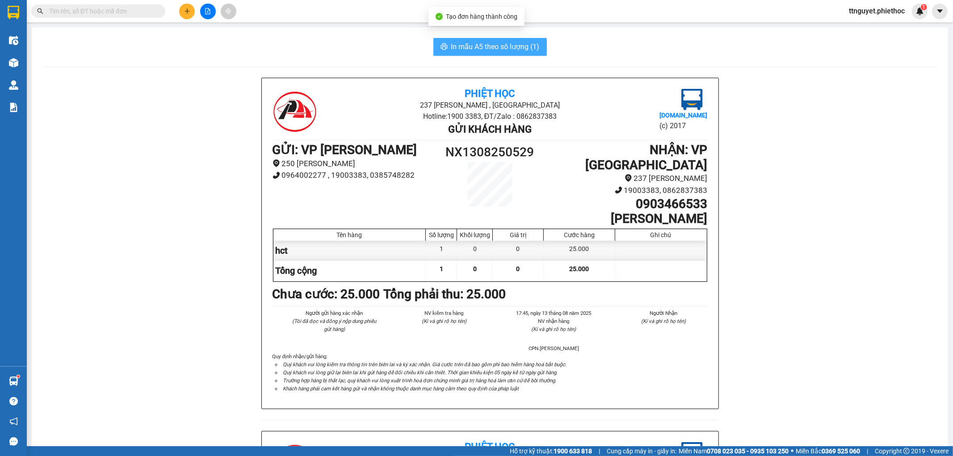
click at [496, 47] on span "In mẫu A5 theo số lượng (1)" at bounding box center [495, 46] width 88 height 11
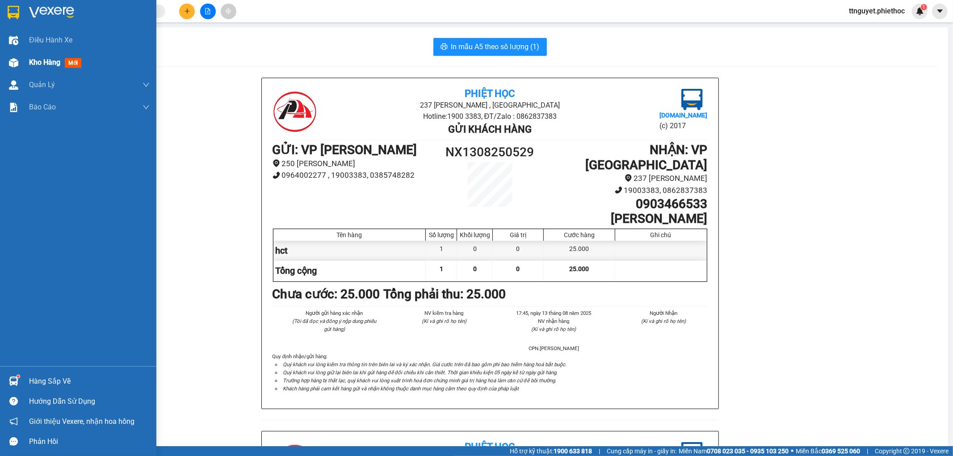
click at [12, 61] on img at bounding box center [13, 62] width 9 height 9
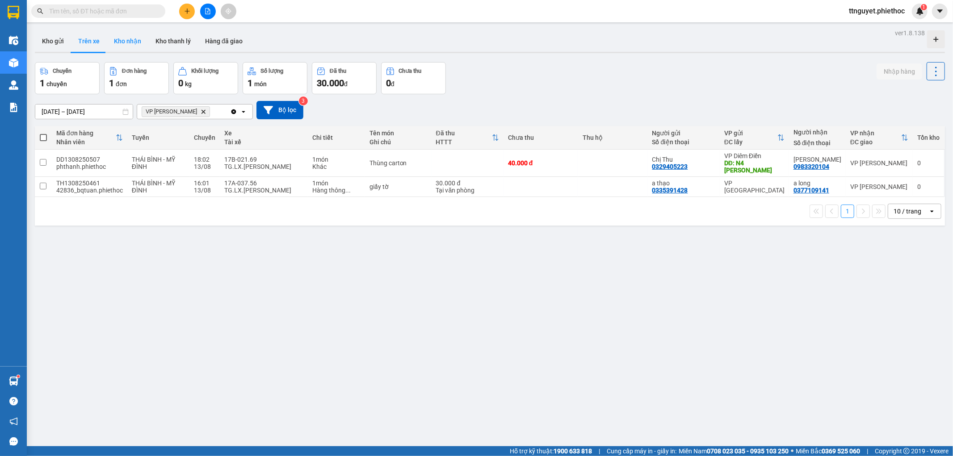
click at [126, 42] on button "Kho nhận" at bounding box center [128, 40] width 42 height 21
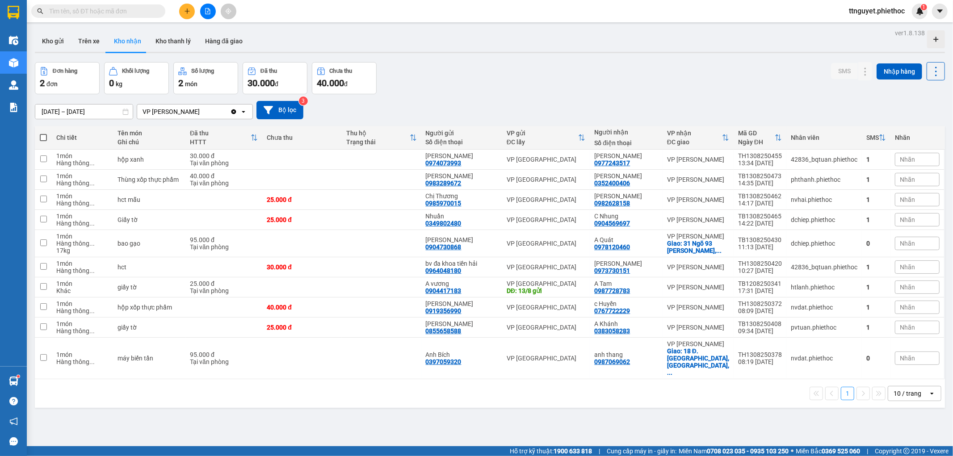
click at [141, 9] on input "text" at bounding box center [101, 11] width 105 height 10
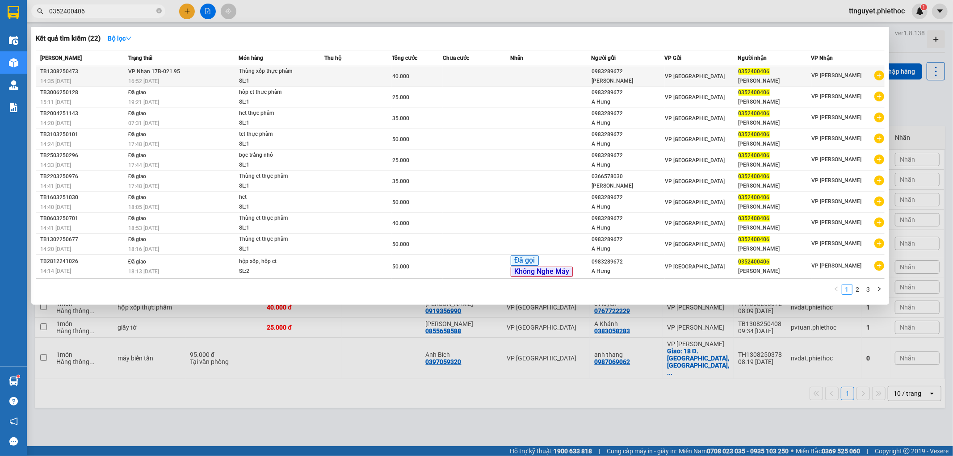
type input "0352400406"
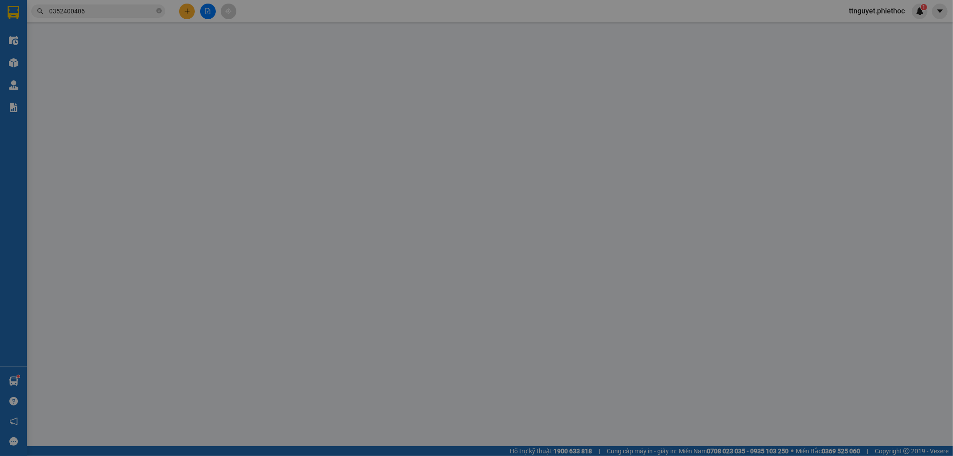
type input "0983289672"
type input "Anh Hưng"
type input "0352400406"
type input "Anh Hà"
type input "40.000"
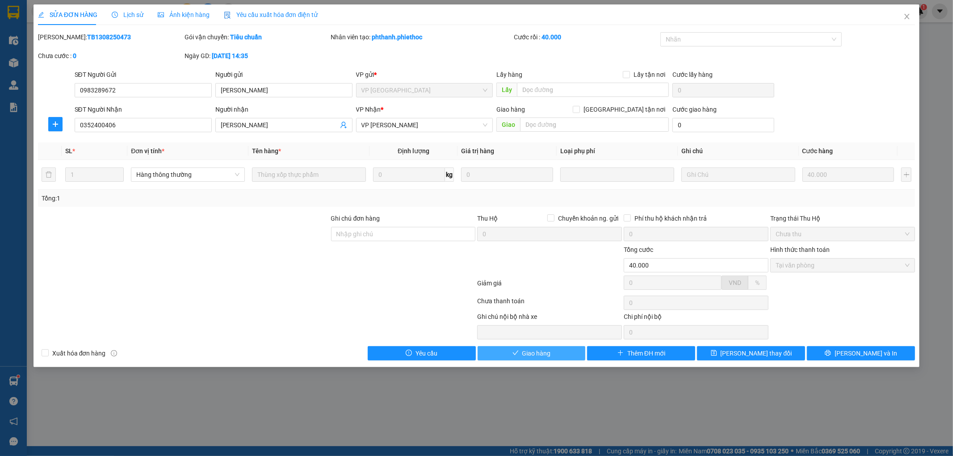
click at [548, 355] on span "Giao hàng" at bounding box center [536, 353] width 29 height 10
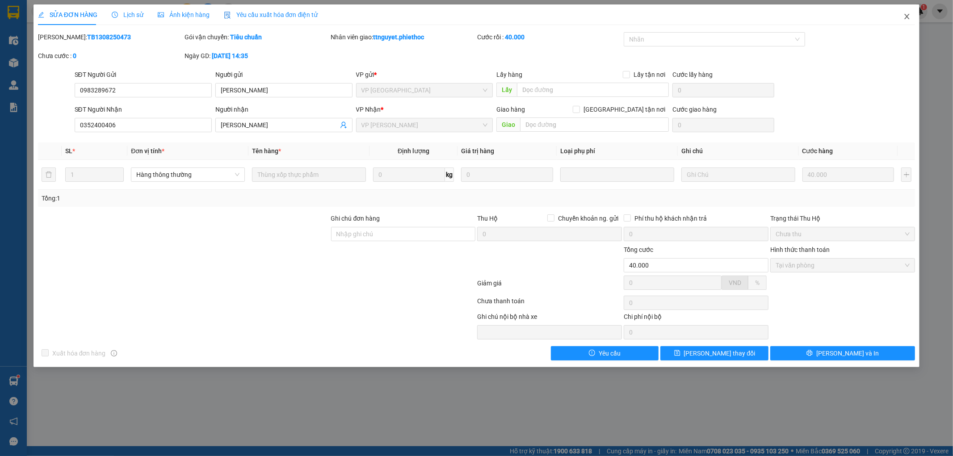
click at [909, 17] on icon "close" at bounding box center [906, 16] width 7 height 7
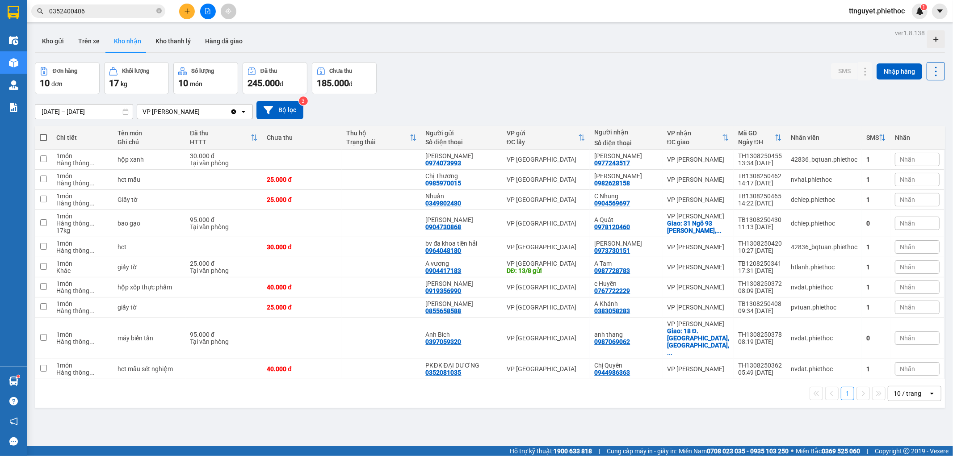
click at [124, 10] on input "0352400406" at bounding box center [101, 11] width 105 height 10
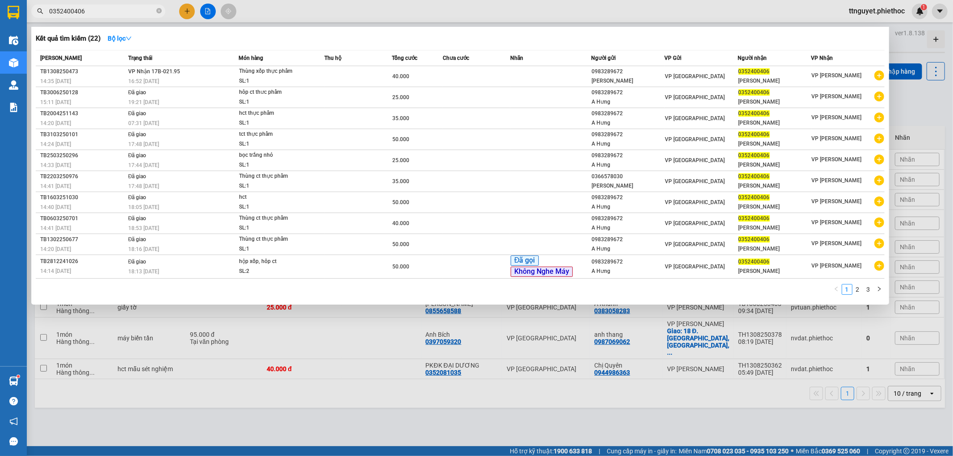
click at [124, 10] on input "0352400406" at bounding box center [101, 11] width 105 height 10
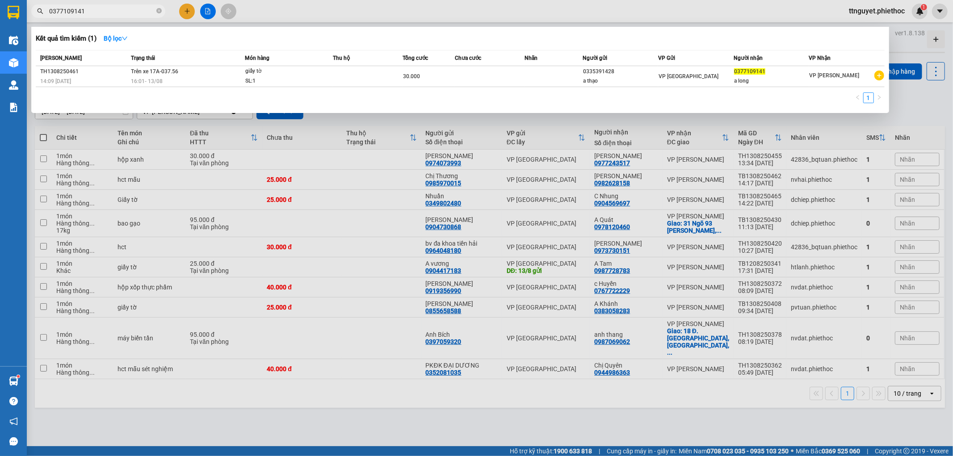
type input "0377109141"
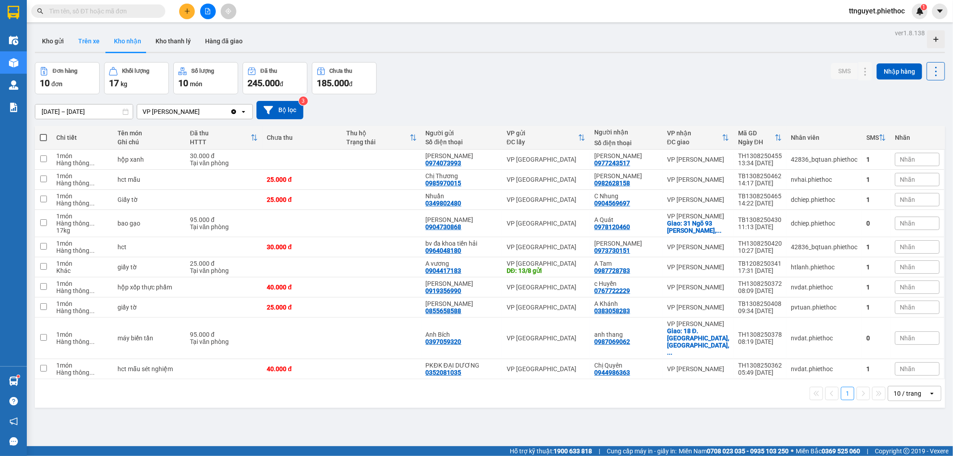
click at [84, 36] on button "Trên xe" at bounding box center [89, 40] width 36 height 21
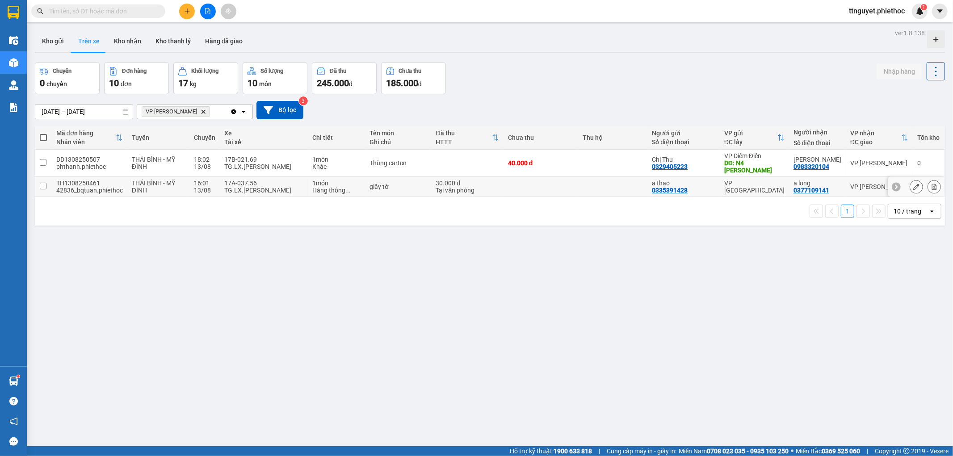
click at [115, 187] on div "42836_bqtuan.phiethoc" at bounding box center [89, 190] width 67 height 7
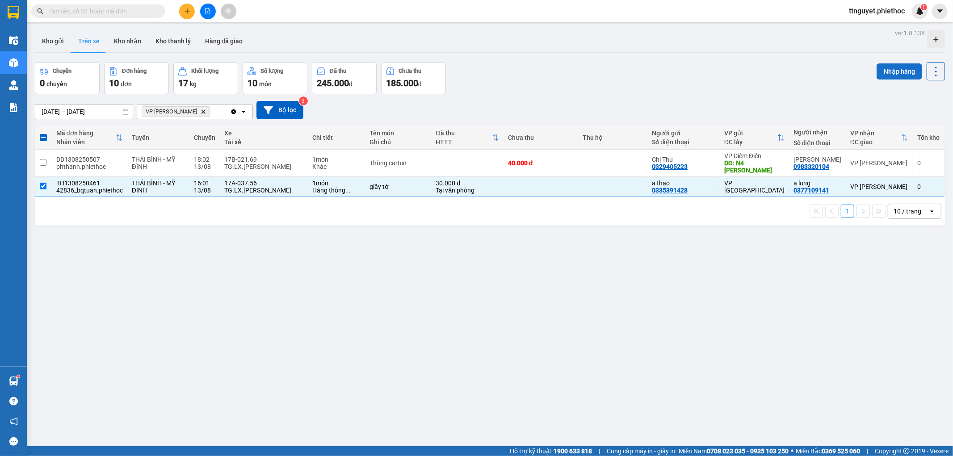
click at [891, 68] on button "Nhập hàng" at bounding box center [900, 71] width 46 height 16
checkbox input "false"
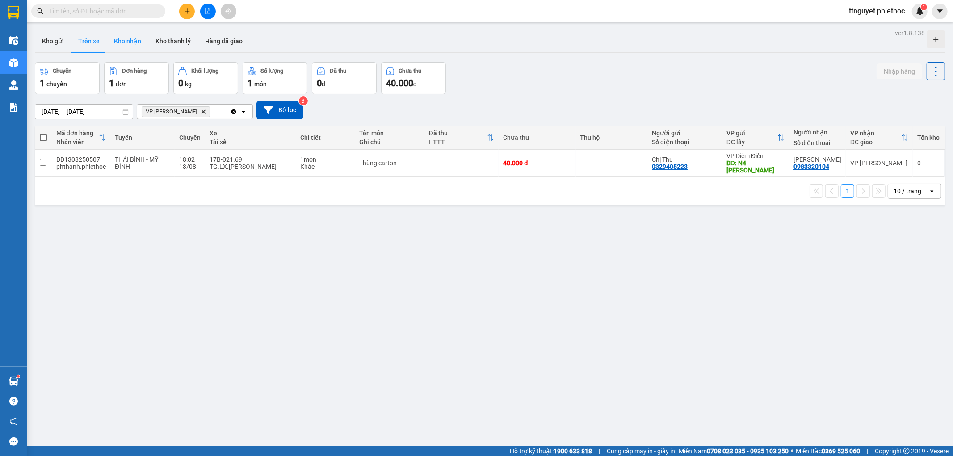
click at [130, 40] on button "Kho nhận" at bounding box center [128, 40] width 42 height 21
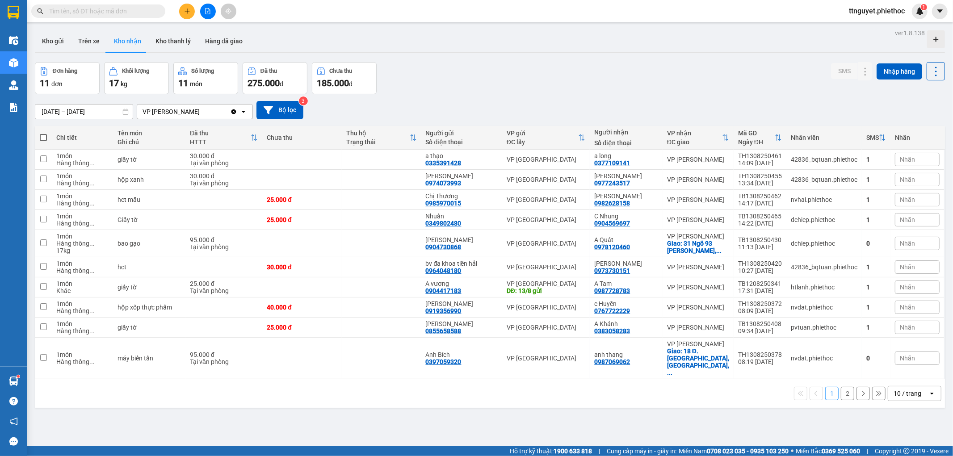
click at [900, 306] on span "Nhãn" at bounding box center [907, 307] width 15 height 7
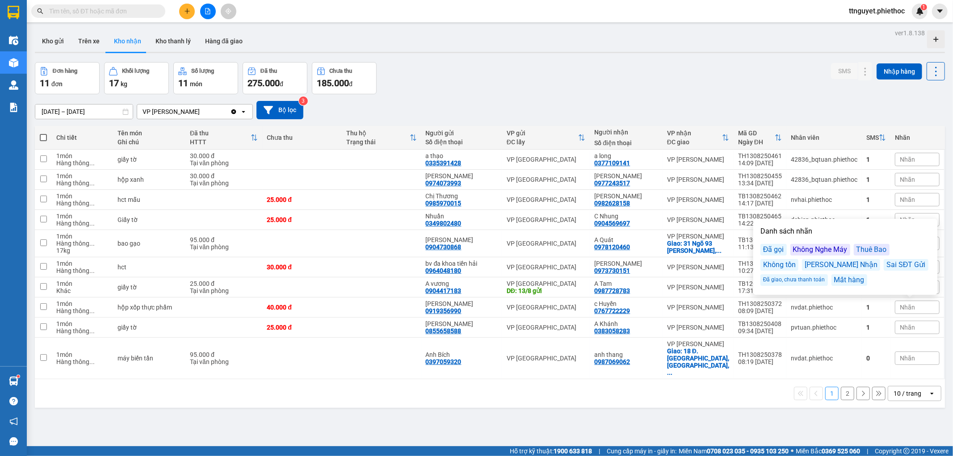
click at [772, 251] on div "Đã gọi" at bounding box center [773, 250] width 26 height 12
click at [797, 252] on div "Không Nghe Máy" at bounding box center [820, 249] width 60 height 12
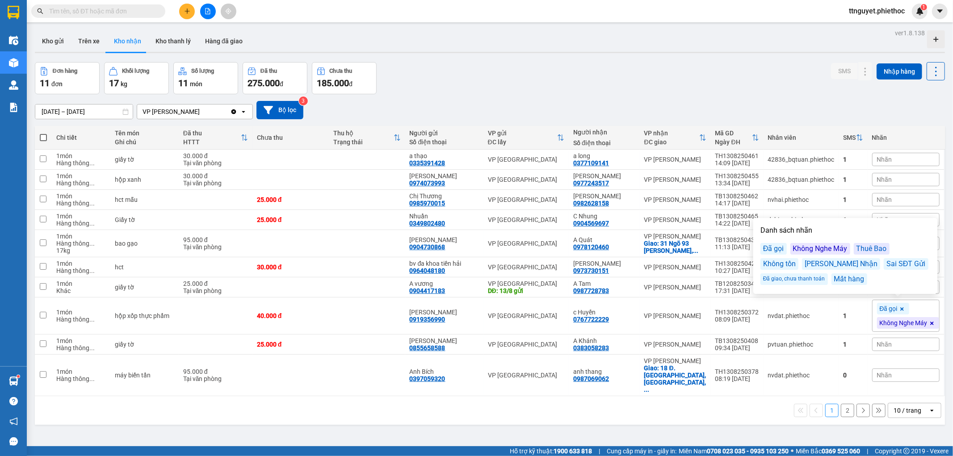
click at [790, 416] on div "ver 1.8.138 Kho gửi Trên xe Kho nhận Kho thanh lý Hàng đã giao Đơn hàng 11 đơn …" at bounding box center [489, 255] width 917 height 456
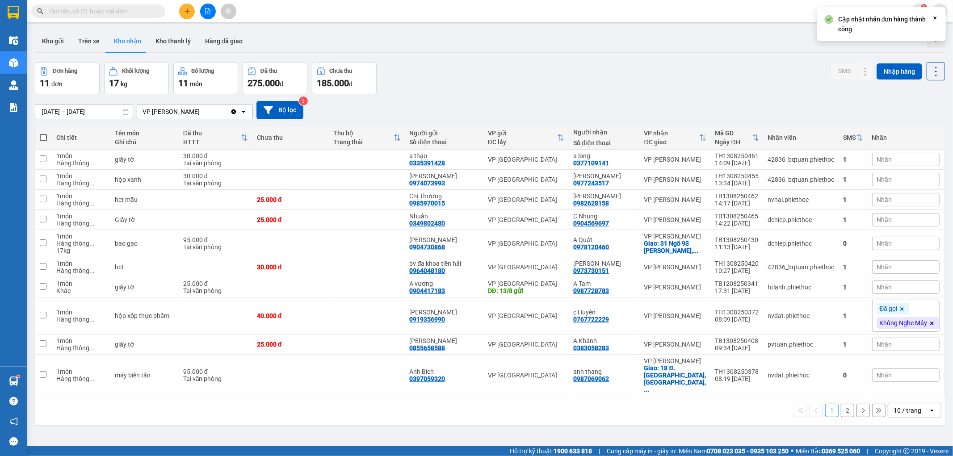
click at [899, 243] on div "Nhãn" at bounding box center [905, 243] width 67 height 13
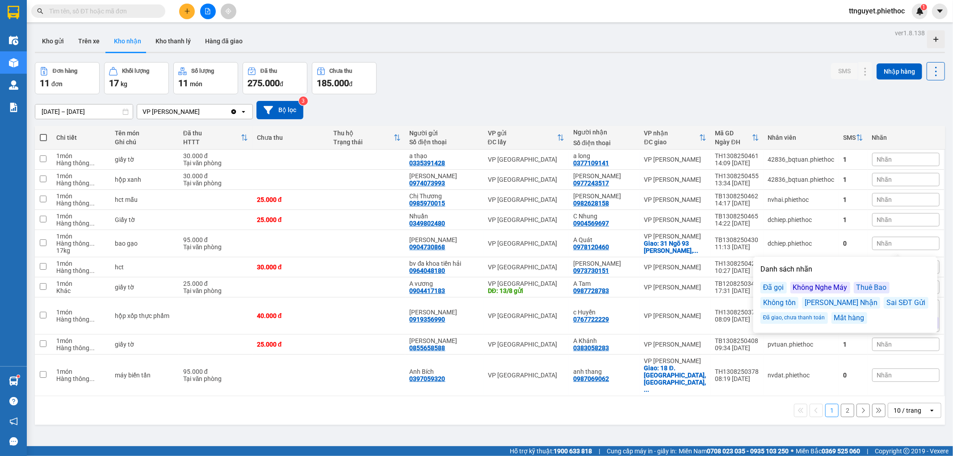
click at [770, 287] on div "Đã gọi" at bounding box center [773, 288] width 26 height 12
click at [696, 97] on div "13/08/2025 – 13/08/2025 Press the down arrow key to interact with the calendar …" at bounding box center [490, 110] width 910 height 32
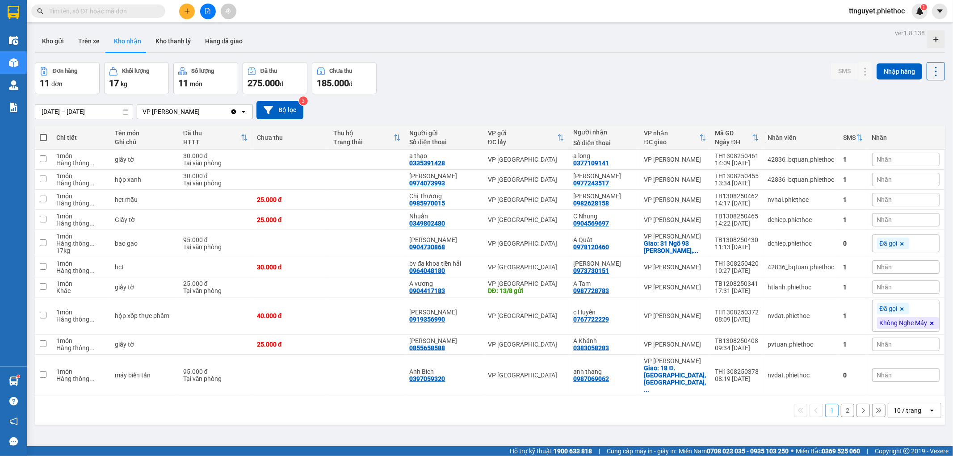
click at [900, 309] on icon at bounding box center [902, 309] width 4 height 4
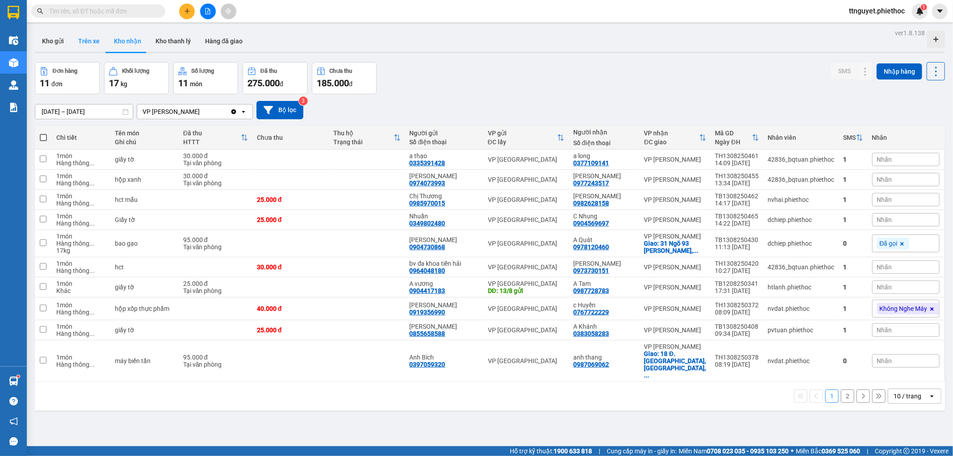
click at [91, 41] on button "Trên xe" at bounding box center [89, 40] width 36 height 21
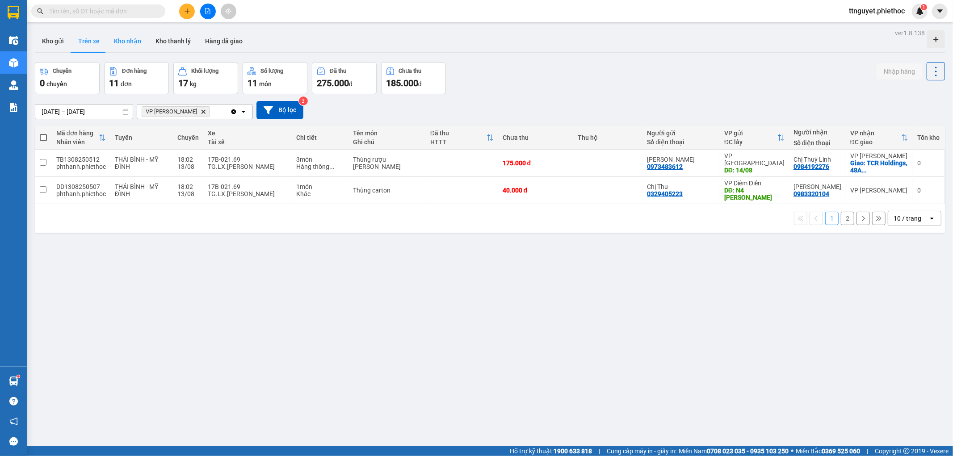
click at [121, 41] on button "Kho nhận" at bounding box center [128, 40] width 42 height 21
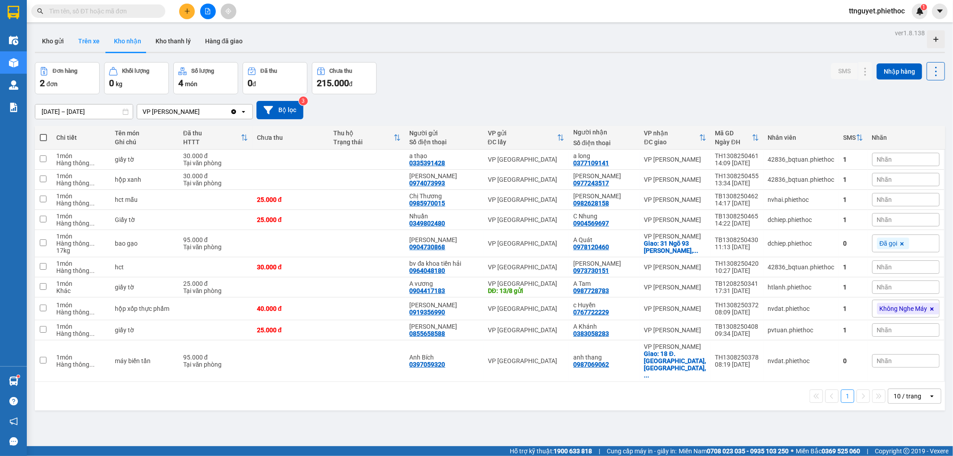
click at [80, 39] on button "Trên xe" at bounding box center [89, 40] width 36 height 21
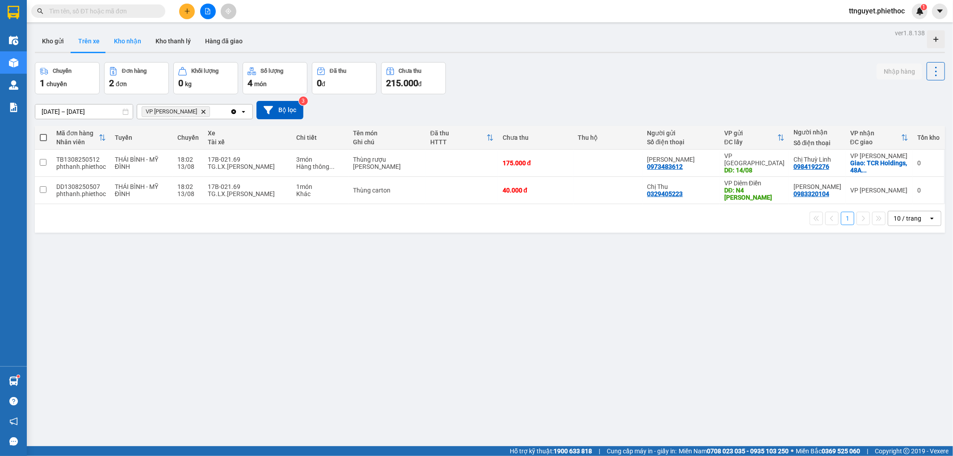
click at [125, 41] on button "Kho nhận" at bounding box center [128, 40] width 42 height 21
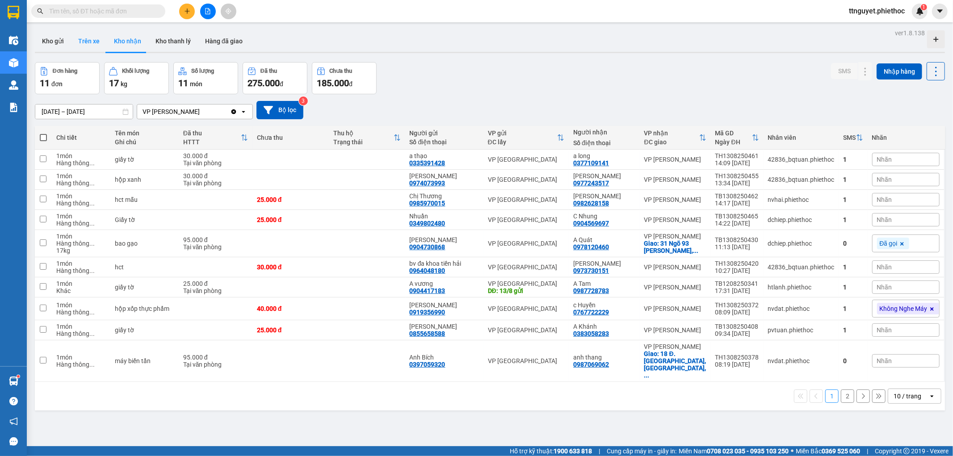
click at [84, 34] on button "Trên xe" at bounding box center [89, 40] width 36 height 21
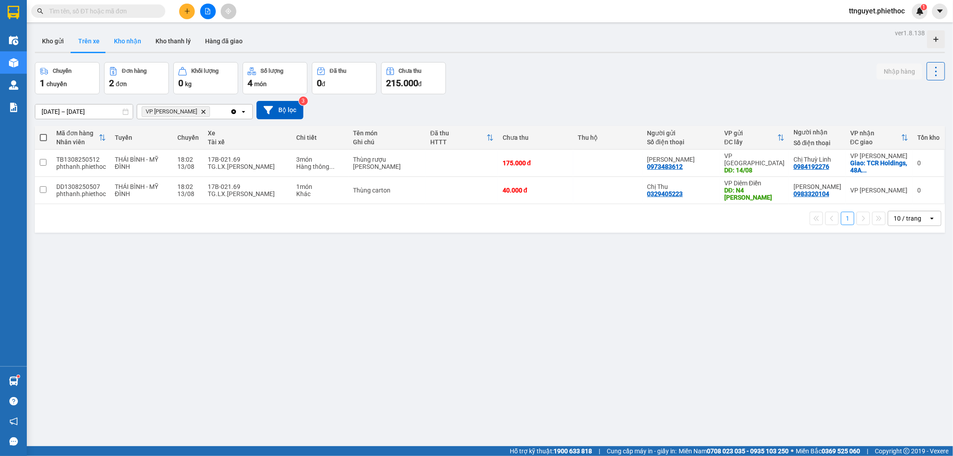
click at [127, 38] on button "Kho nhận" at bounding box center [128, 40] width 42 height 21
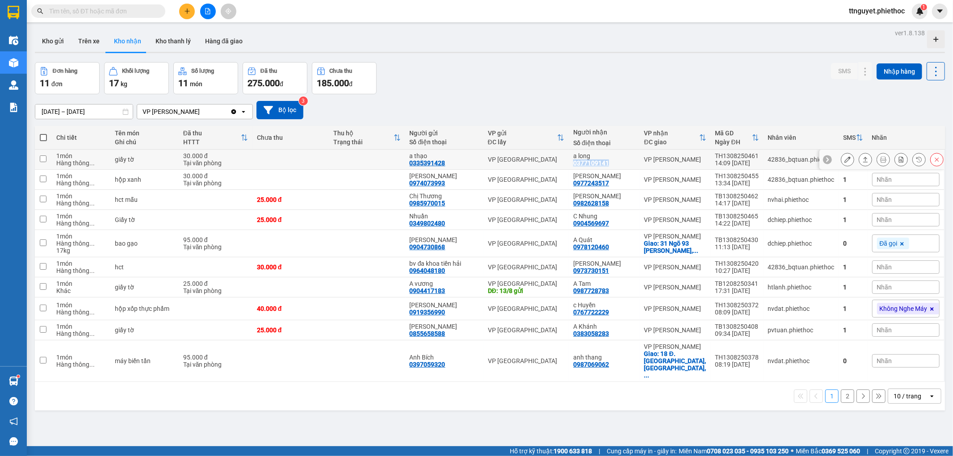
drag, startPoint x: 577, startPoint y: 163, endPoint x: 610, endPoint y: 168, distance: 33.6
click at [610, 168] on td "a long 0377109141" at bounding box center [604, 160] width 71 height 20
checkbox input "true"
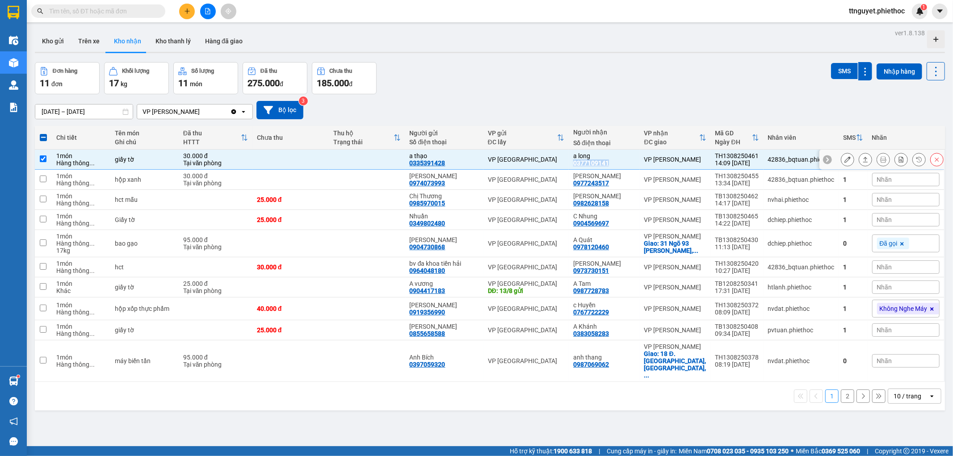
copy div "0377109141"
click at [139, 14] on input "text" at bounding box center [101, 11] width 105 height 10
paste input "0377109141"
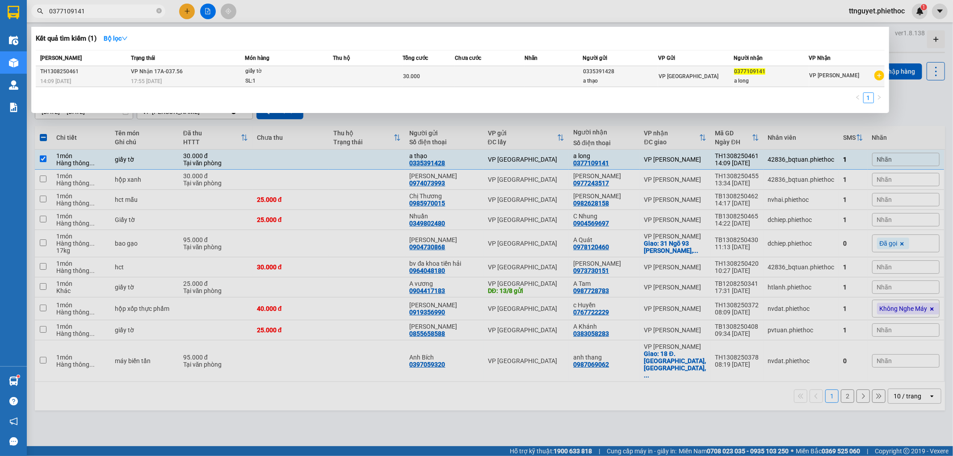
type input "0377109141"
click at [235, 71] on td "VP Nhận 17A-037.56 17:55 - 13/08" at bounding box center [187, 76] width 116 height 21
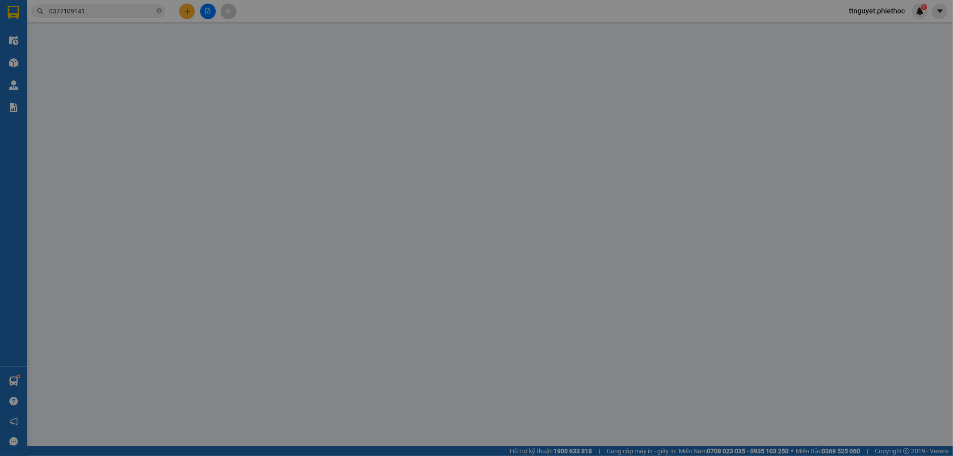
type input "0335391428"
type input "a thạo"
type input "0377109141"
type input "a long"
type input "30.000"
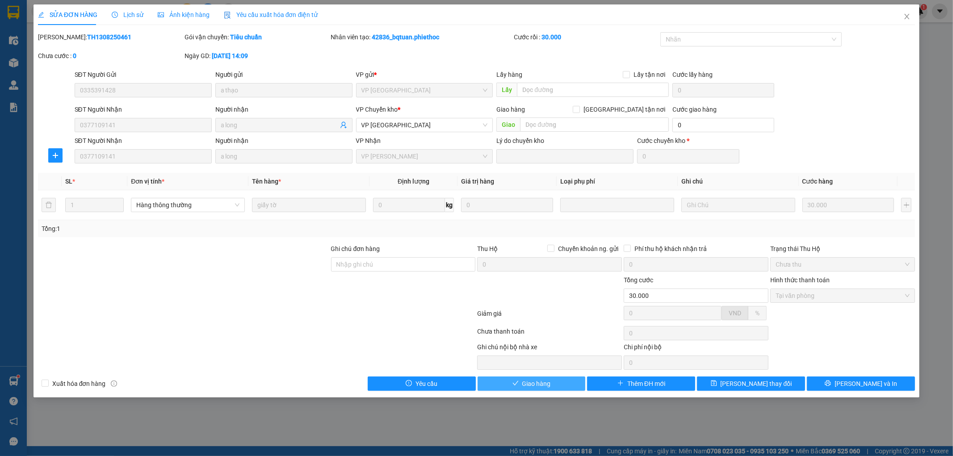
click at [549, 386] on span "Giao hàng" at bounding box center [536, 384] width 29 height 10
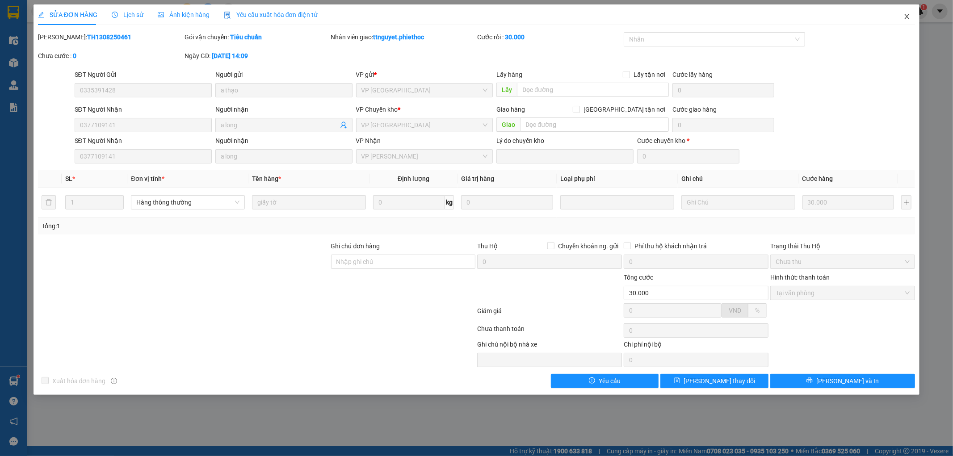
click at [904, 14] on icon "close" at bounding box center [906, 16] width 7 height 7
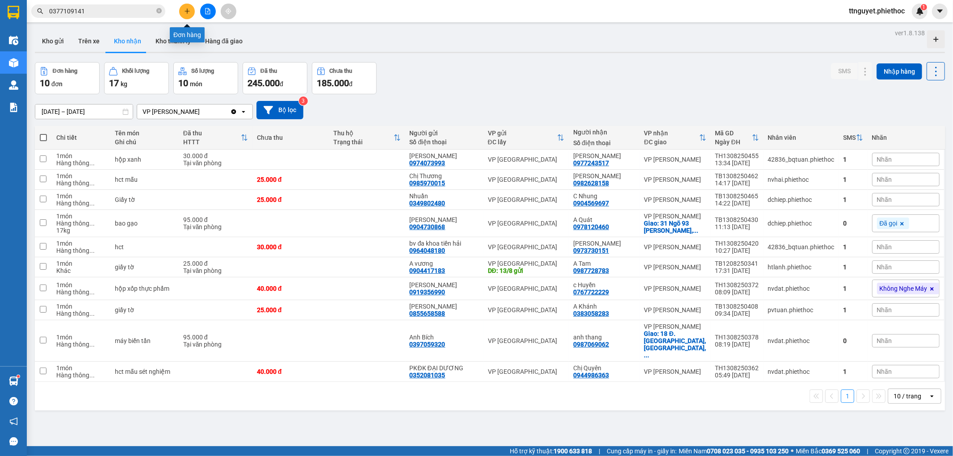
click at [188, 12] on icon "plus" at bounding box center [187, 11] width 6 height 6
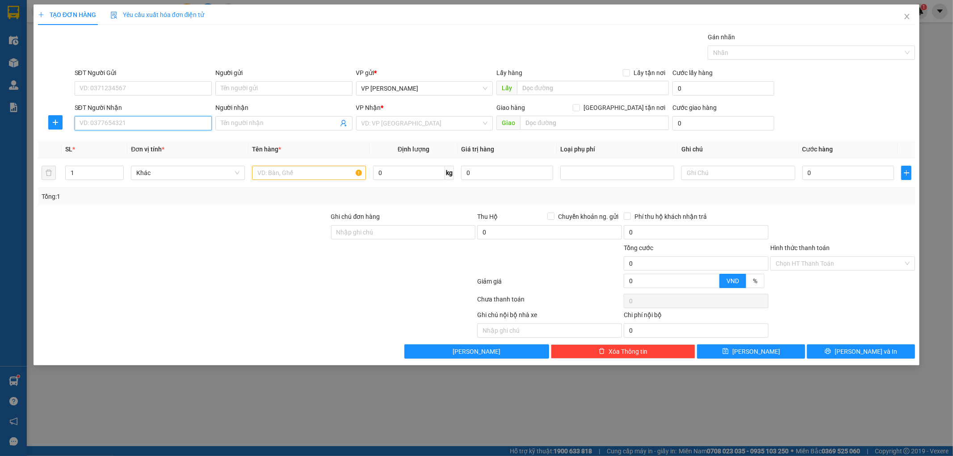
click at [133, 117] on input "SĐT Người Nhận" at bounding box center [143, 123] width 137 height 14
type input "0988999729"
click at [130, 142] on div "0988999729 - ANH GHĨA" at bounding box center [143, 141] width 126 height 10
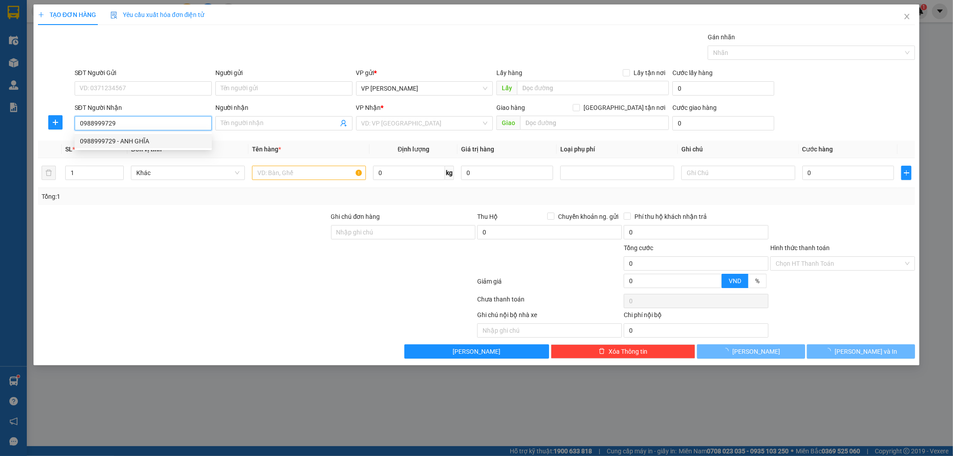
type input "ANH GHĨA"
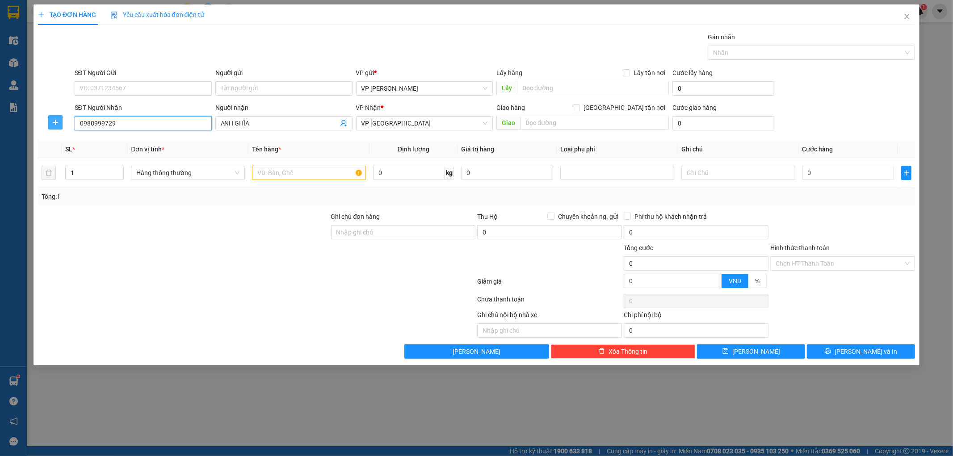
type input "0988999729"
click at [54, 122] on icon "plus" at bounding box center [55, 122] width 7 height 7
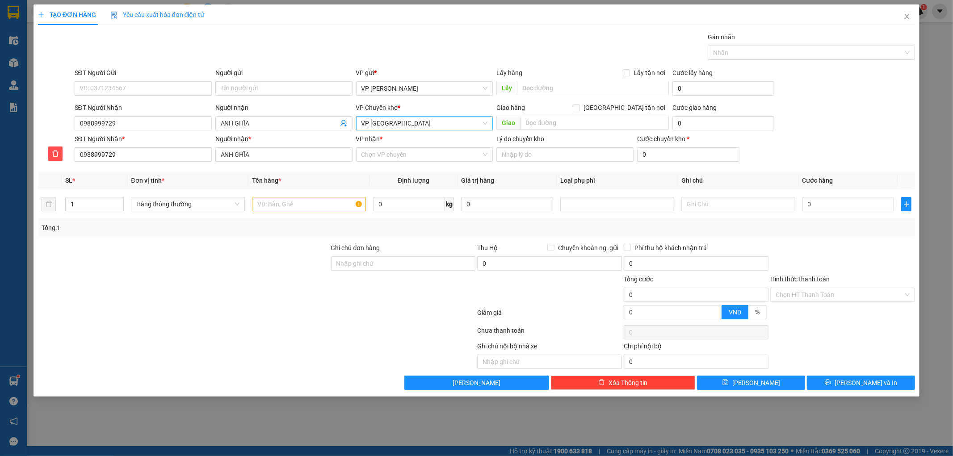
click at [403, 122] on span "VP [GEOGRAPHIC_DATA]" at bounding box center [424, 123] width 126 height 13
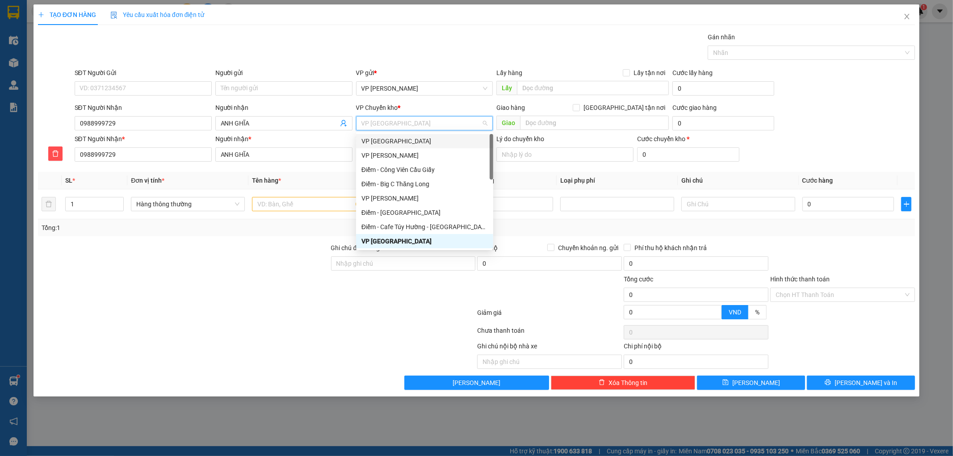
click at [384, 139] on div "VP [GEOGRAPHIC_DATA]" at bounding box center [424, 141] width 126 height 10
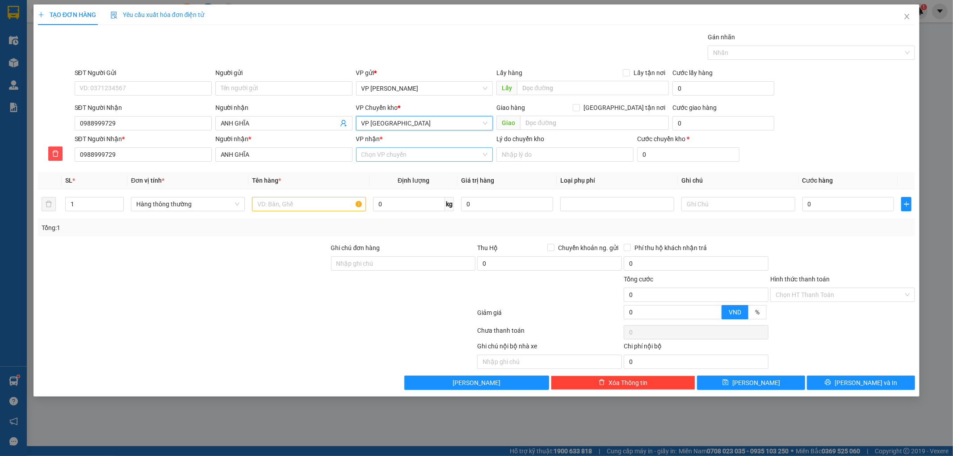
click at [390, 154] on input "VP nhận *" at bounding box center [421, 154] width 120 height 13
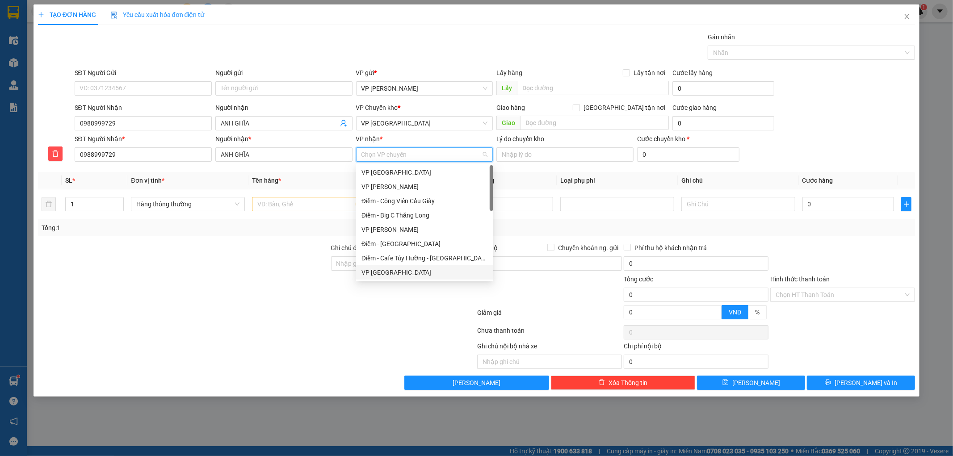
click at [384, 271] on div "VP [GEOGRAPHIC_DATA]" at bounding box center [424, 273] width 126 height 10
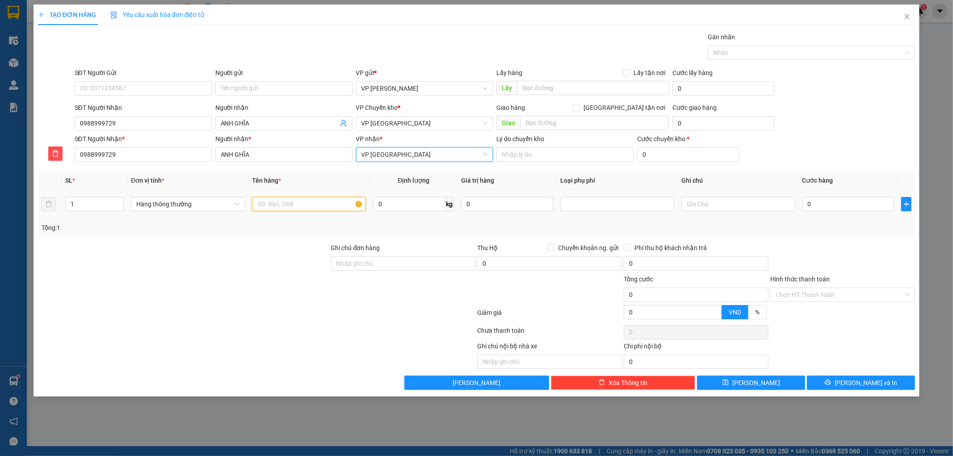
click at [321, 205] on input "text" at bounding box center [309, 204] width 114 height 14
type input "hct"
click at [831, 207] on input "0" at bounding box center [848, 204] width 92 height 14
type input "003"
type input "3"
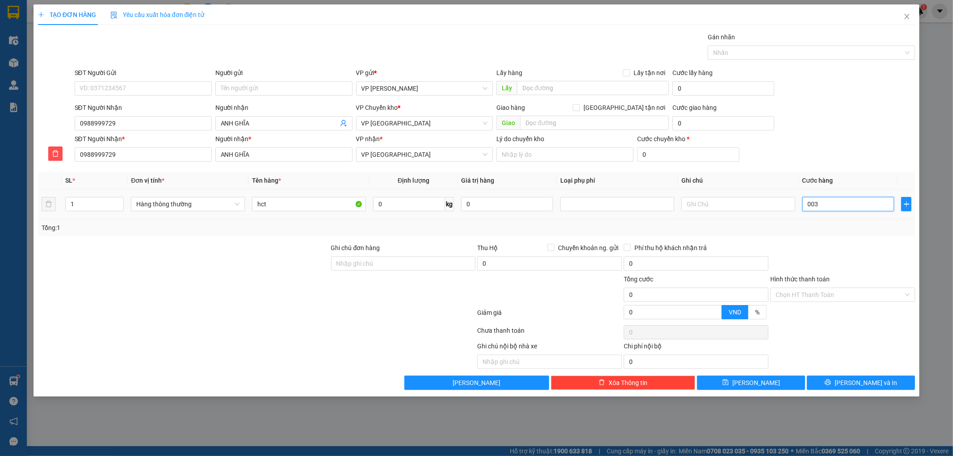
type input "3"
type input "0.035"
type input "35"
click at [845, 224] on div "Tổng: 1" at bounding box center [477, 228] width 870 height 10
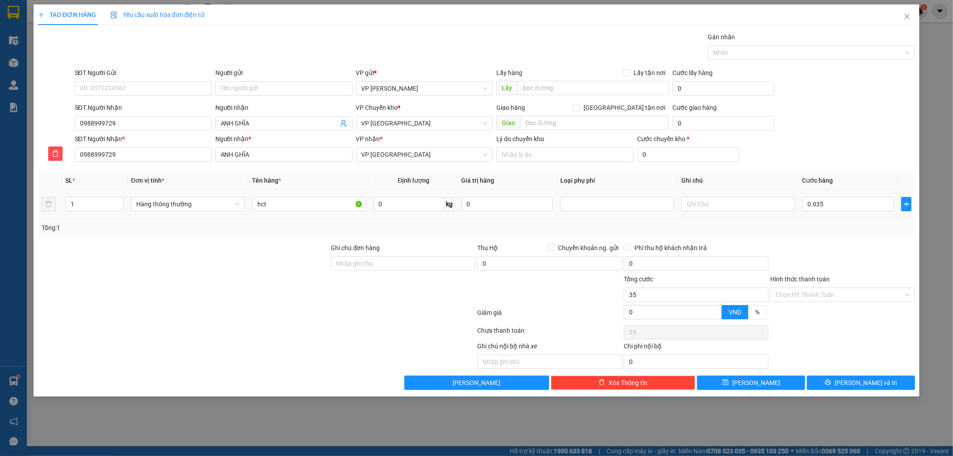
type input "35.000"
click at [834, 383] on button "[PERSON_NAME] và In" at bounding box center [861, 383] width 108 height 14
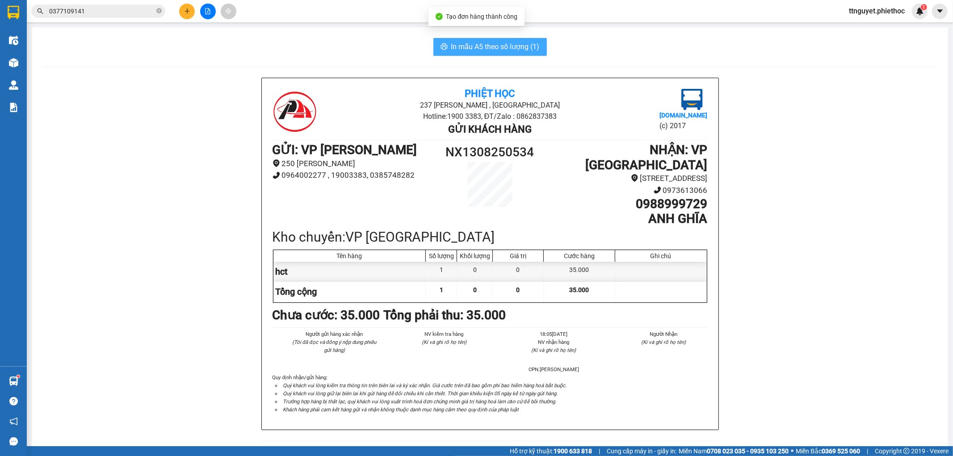
click at [509, 48] on span "In mẫu A5 theo số lượng (1)" at bounding box center [495, 46] width 88 height 11
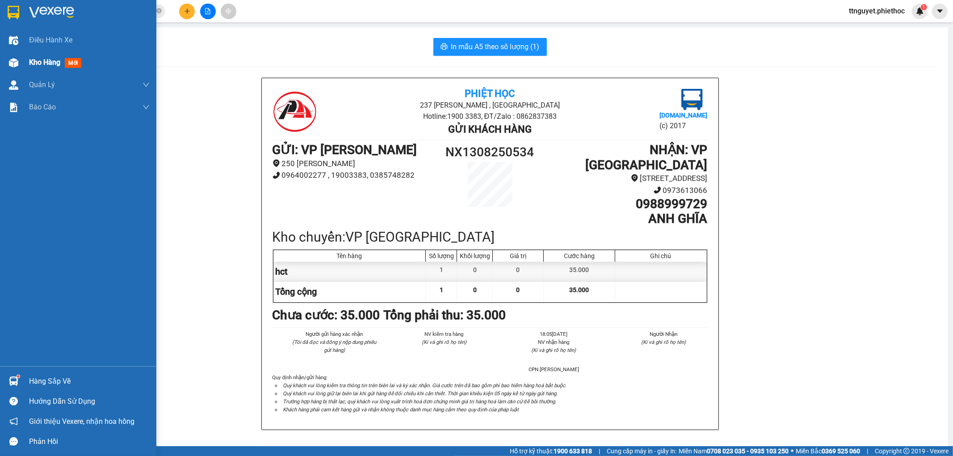
click at [14, 58] on img at bounding box center [13, 62] width 9 height 9
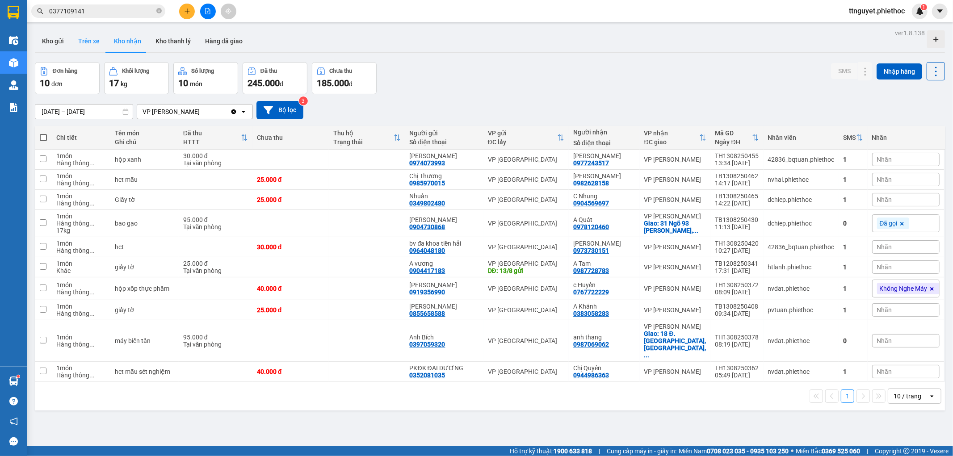
click at [91, 39] on button "Trên xe" at bounding box center [89, 40] width 36 height 21
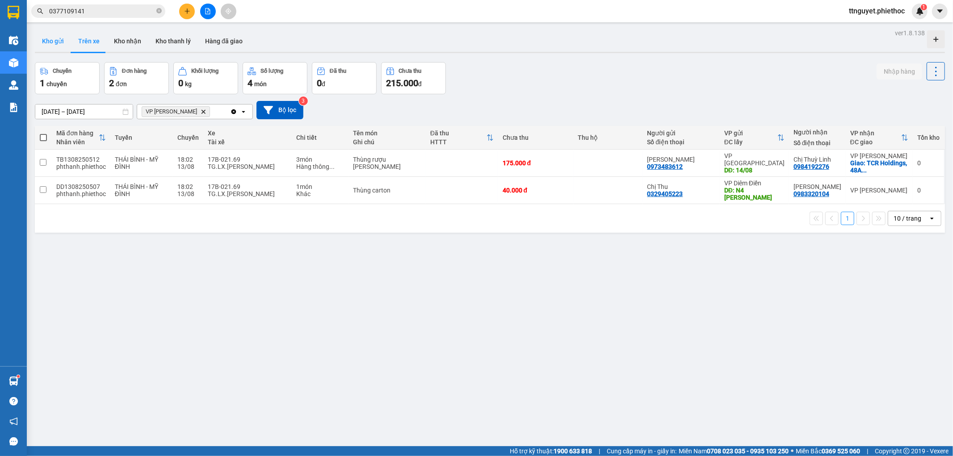
click at [54, 47] on button "Kho gửi" at bounding box center [53, 40] width 36 height 21
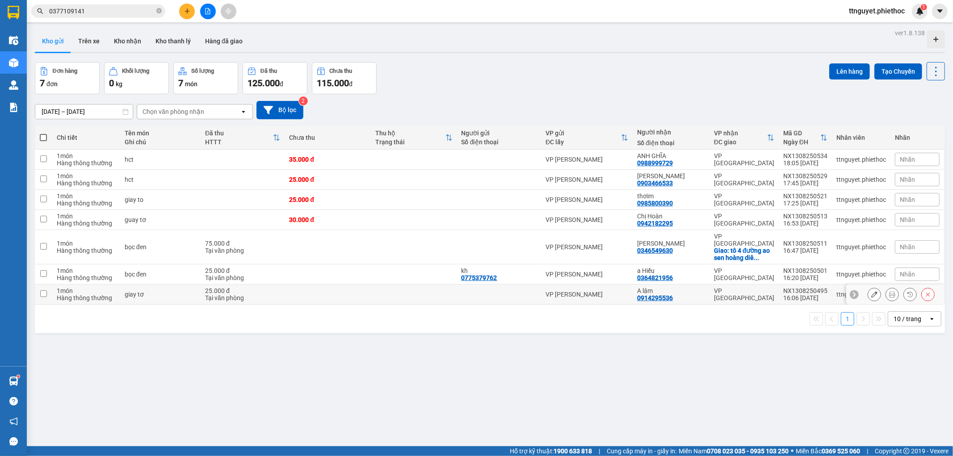
click at [260, 294] on div "Tại văn phòng" at bounding box center [242, 297] width 75 height 7
checkbox input "true"
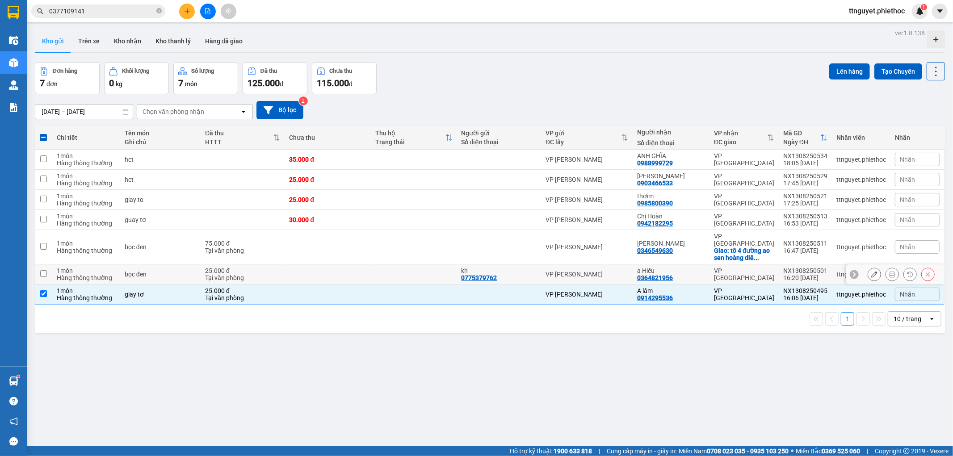
click at [256, 274] on div "Tại văn phòng" at bounding box center [242, 277] width 75 height 7
checkbox input "true"
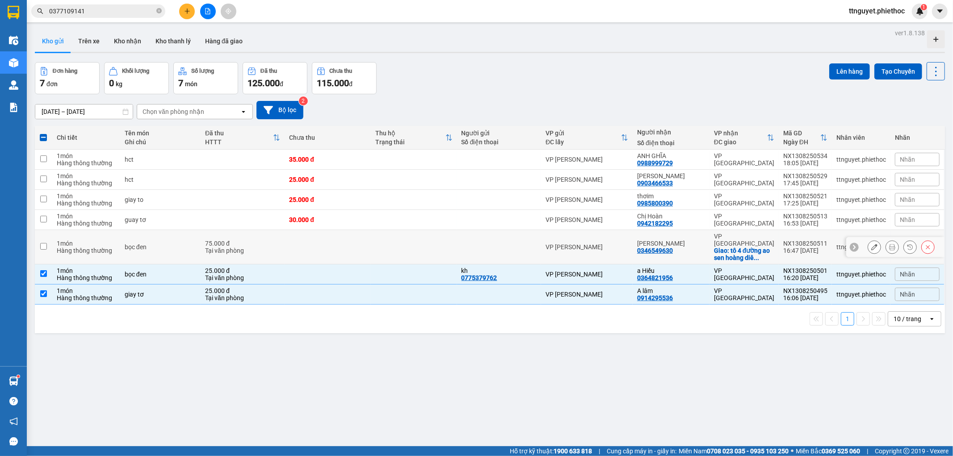
click at [251, 247] on div "Tại văn phòng" at bounding box center [242, 250] width 75 height 7
checkbox input "true"
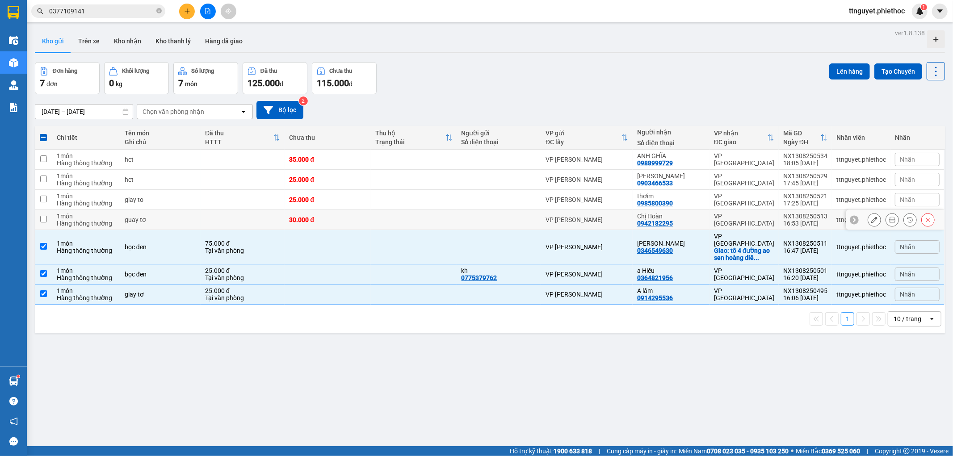
click at [252, 218] on td at bounding box center [243, 220] width 84 height 20
checkbox input "true"
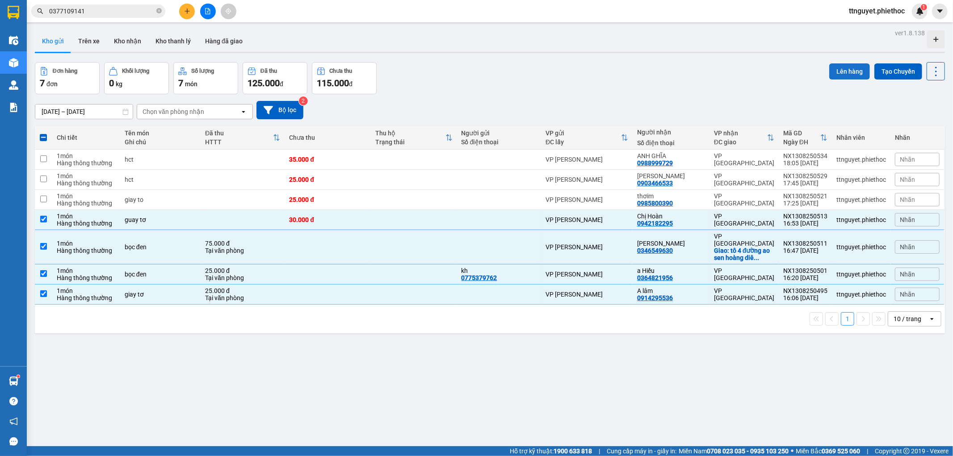
click at [849, 70] on button "Lên hàng" at bounding box center [849, 71] width 41 height 16
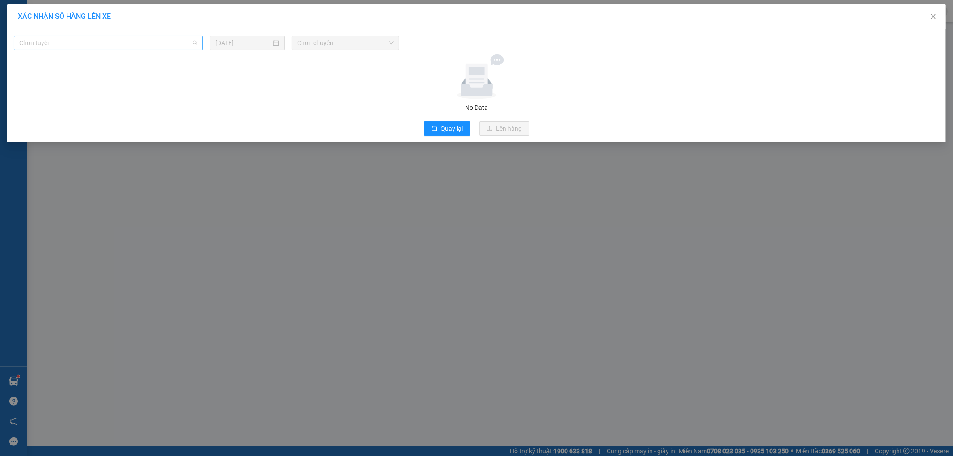
click at [126, 42] on span "Chọn tuyến" at bounding box center [108, 42] width 178 height 13
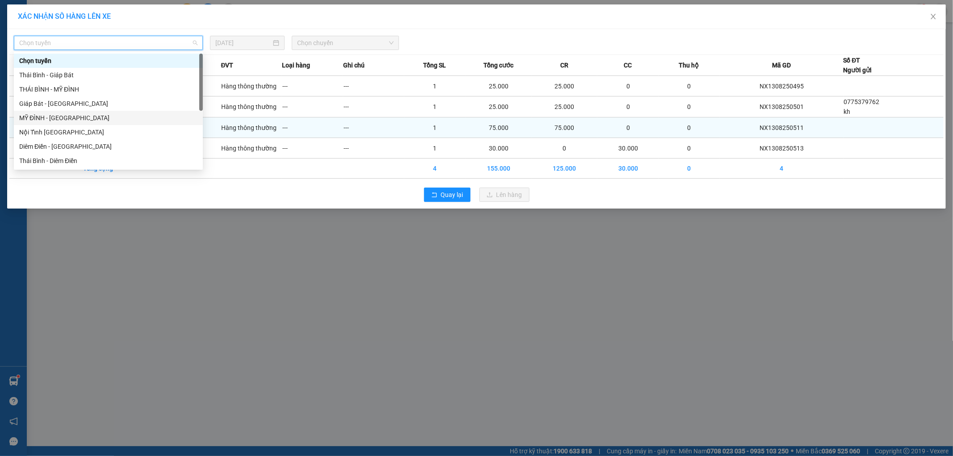
click at [46, 117] on div "MỸ ĐÌNH - [GEOGRAPHIC_DATA]" at bounding box center [108, 118] width 178 height 10
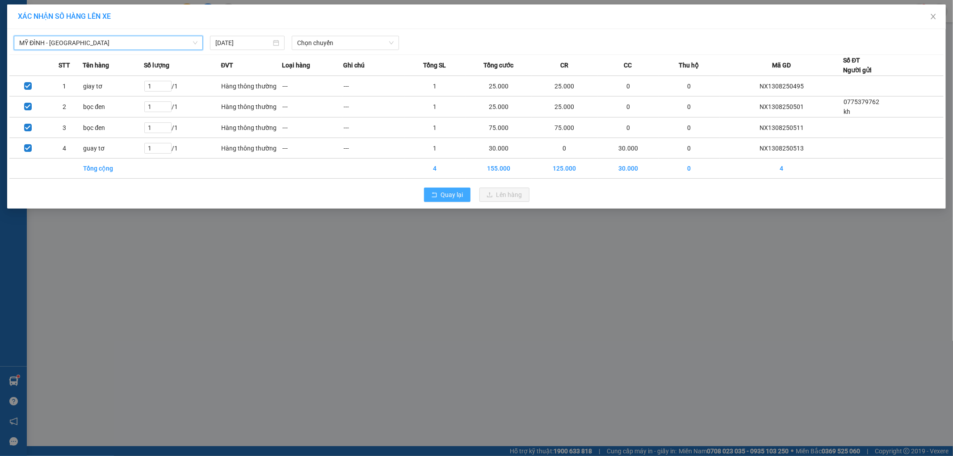
click at [437, 193] on icon "rollback" at bounding box center [434, 195] width 6 height 6
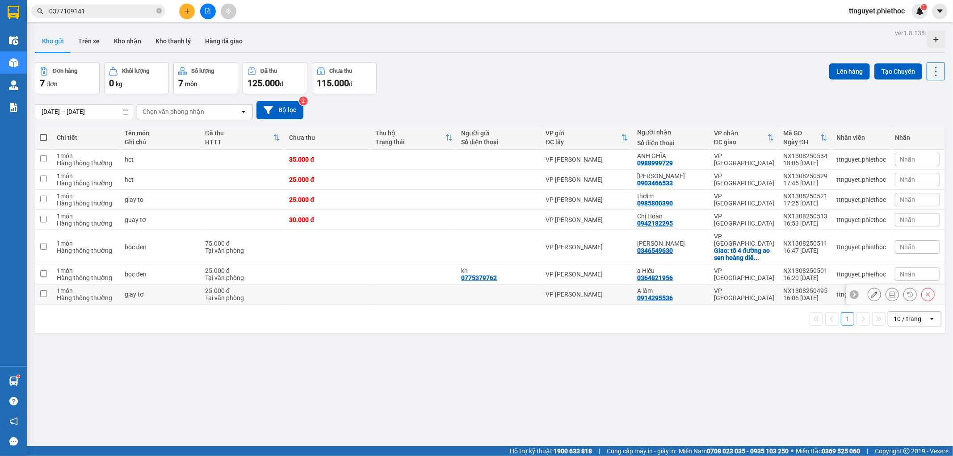
click at [107, 294] on div "Hàng thông thường" at bounding box center [86, 297] width 59 height 7
checkbox input "true"
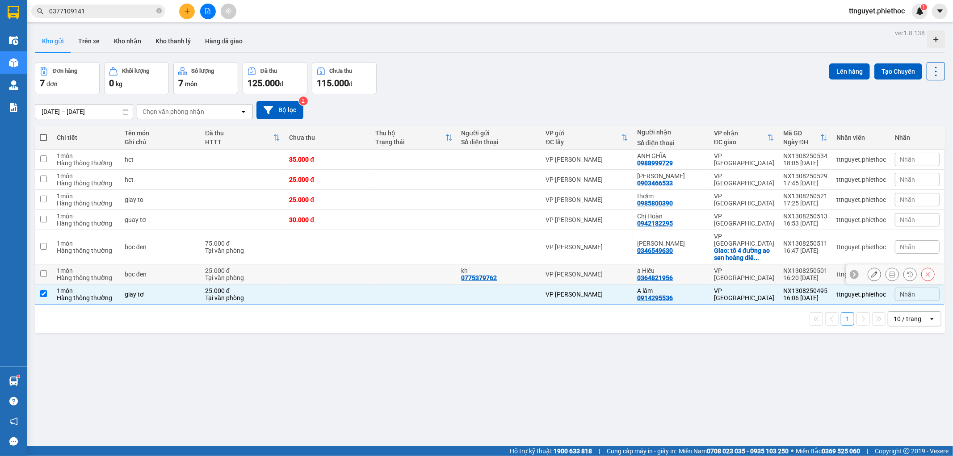
click at [109, 267] on div "1 món" at bounding box center [86, 270] width 59 height 7
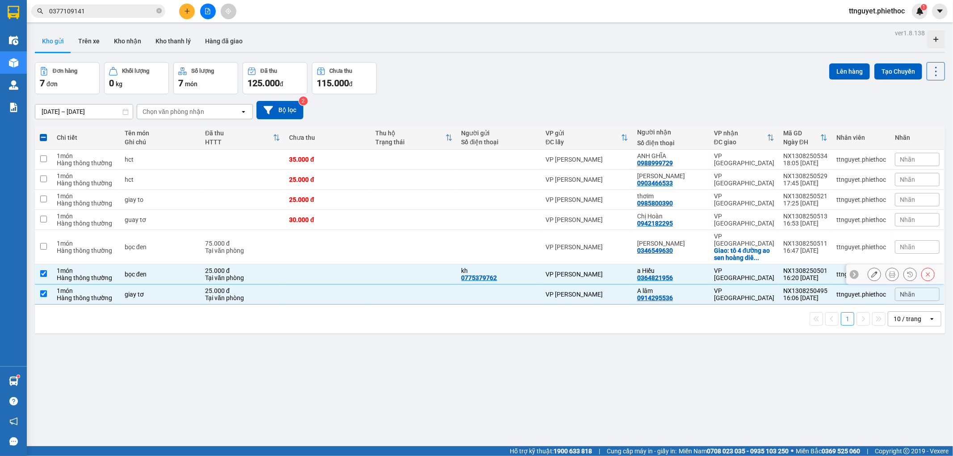
checkbox input "true"
click at [113, 248] on div "Hàng thông thường" at bounding box center [86, 250] width 59 height 7
checkbox input "true"
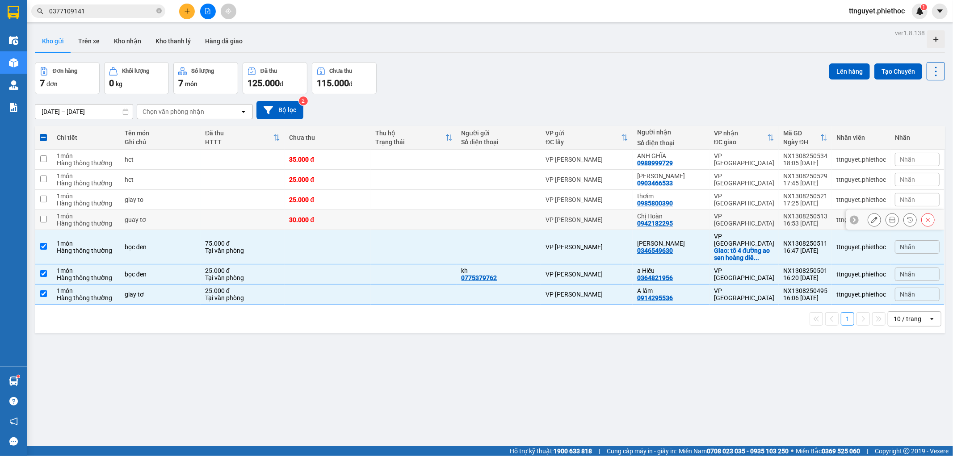
click at [123, 219] on td "guay tơ" at bounding box center [160, 220] width 80 height 20
checkbox input "true"
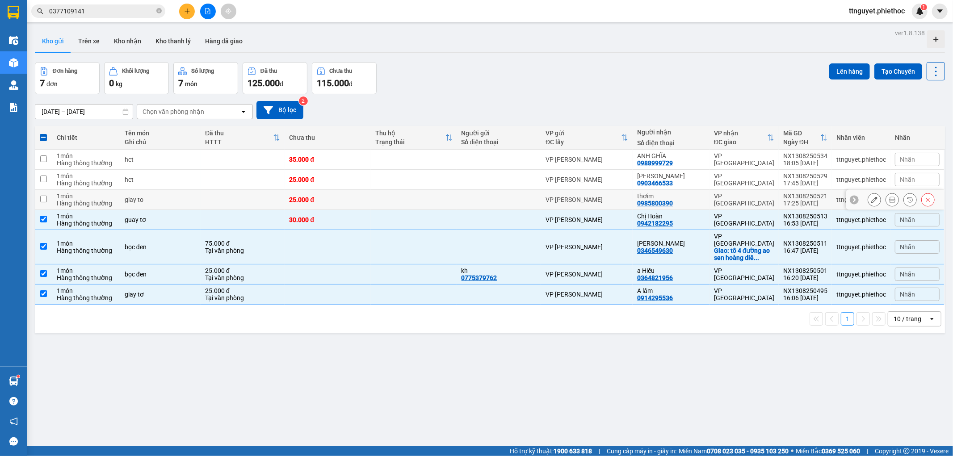
click at [126, 206] on td "giay to" at bounding box center [160, 200] width 80 height 20
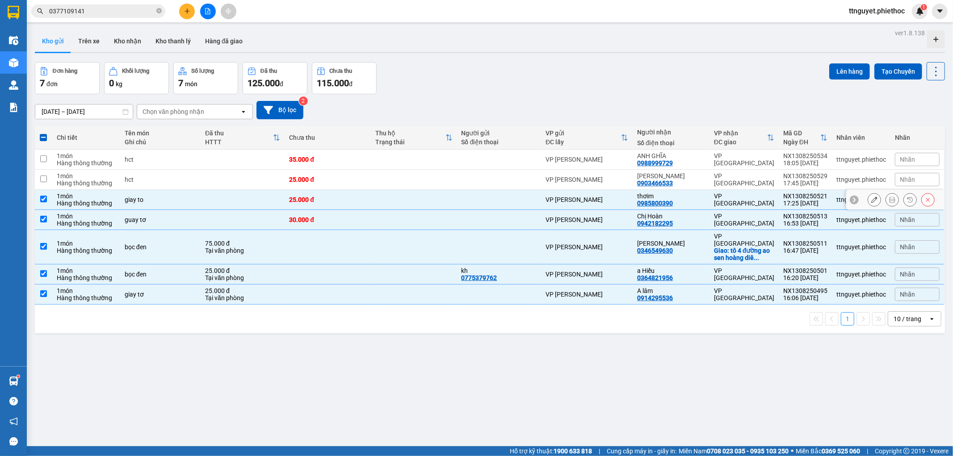
click at [195, 197] on div "giay to" at bounding box center [160, 199] width 71 height 7
checkbox input "false"
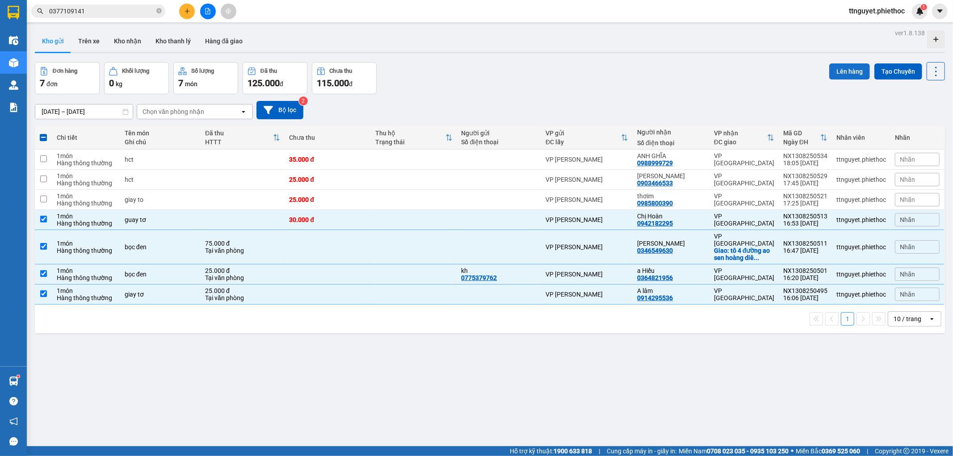
click at [838, 70] on button "Lên hàng" at bounding box center [849, 71] width 41 height 16
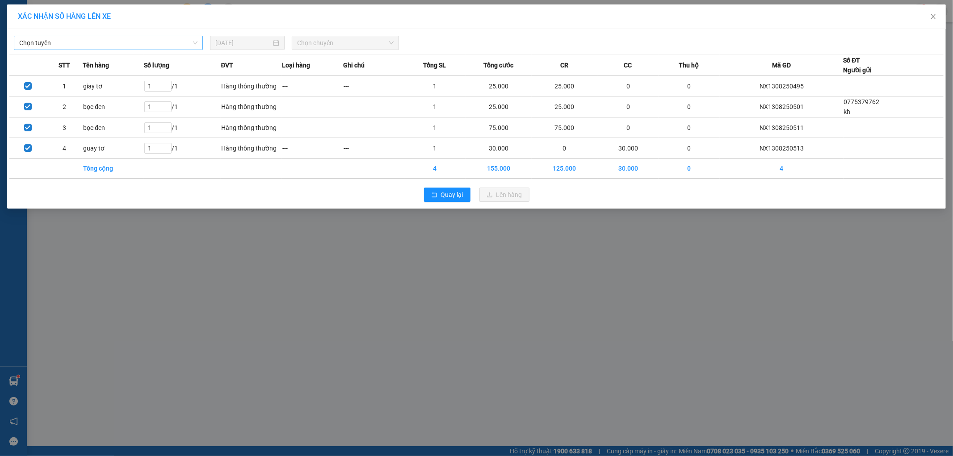
click at [147, 45] on span "Chọn tuyến" at bounding box center [108, 42] width 178 height 13
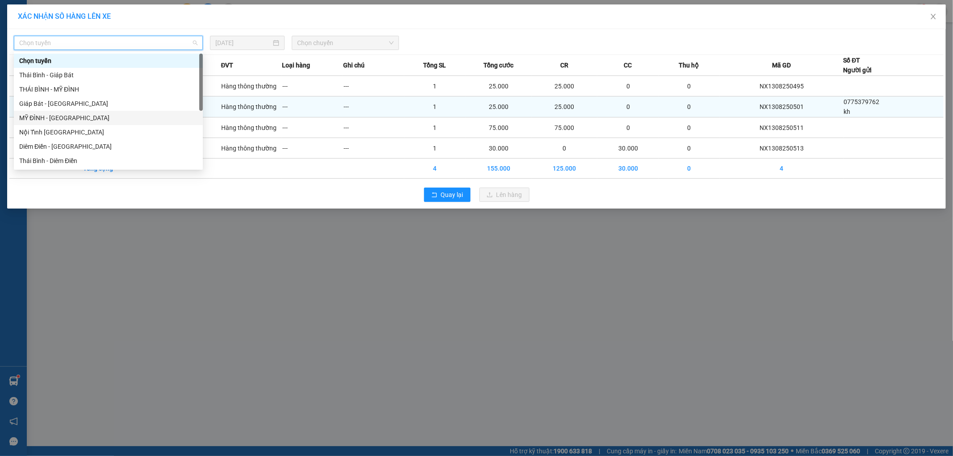
click at [31, 114] on div "MỸ ĐÌNH - [GEOGRAPHIC_DATA]" at bounding box center [108, 118] width 178 height 10
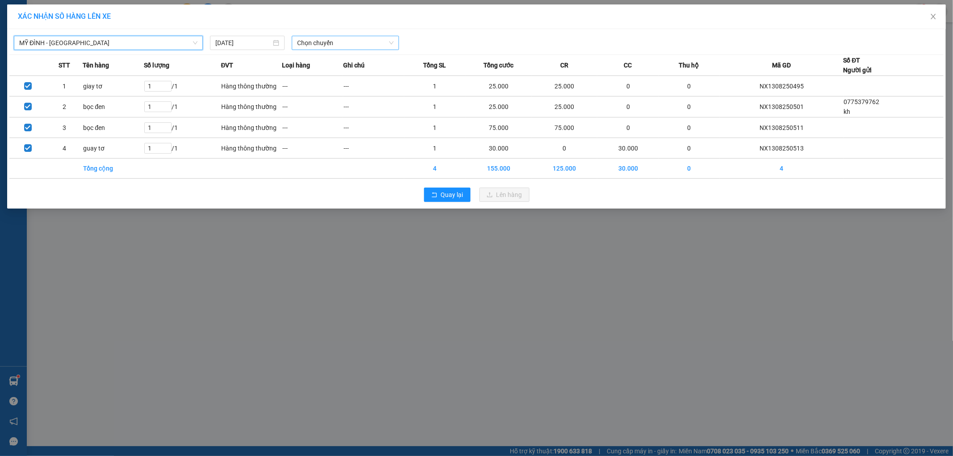
click at [348, 42] on span "Chọn chuyến" at bounding box center [345, 42] width 97 height 13
type input "2936"
click at [332, 73] on div "16:01 - 17H-029.36" at bounding box center [332, 75] width 70 height 10
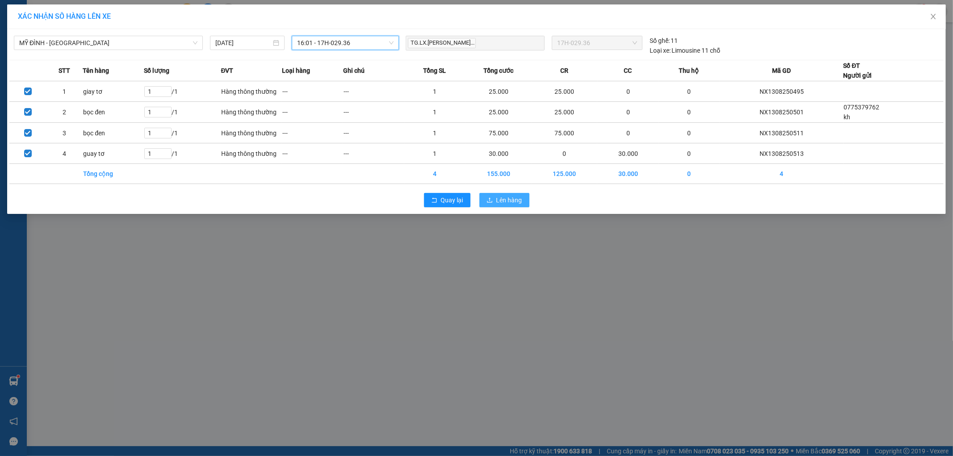
click at [491, 199] on icon "upload" at bounding box center [490, 200] width 6 height 6
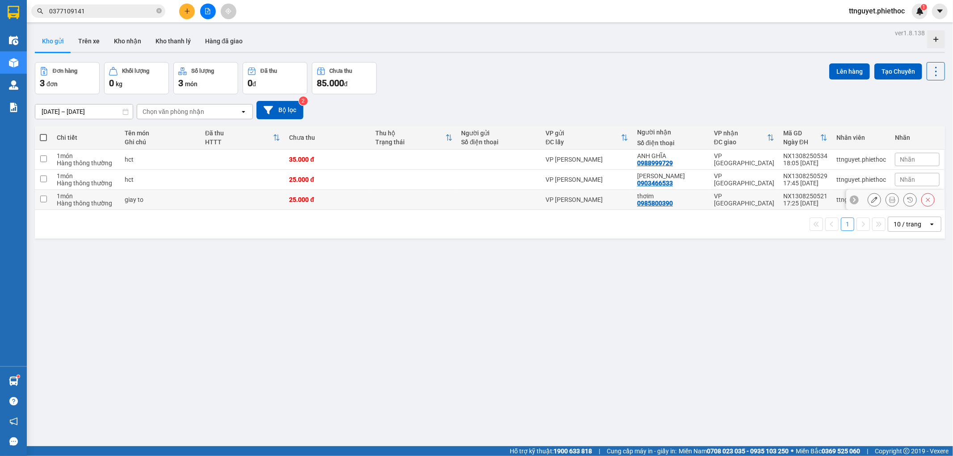
click at [197, 203] on td "giay to" at bounding box center [160, 200] width 80 height 20
checkbox input "true"
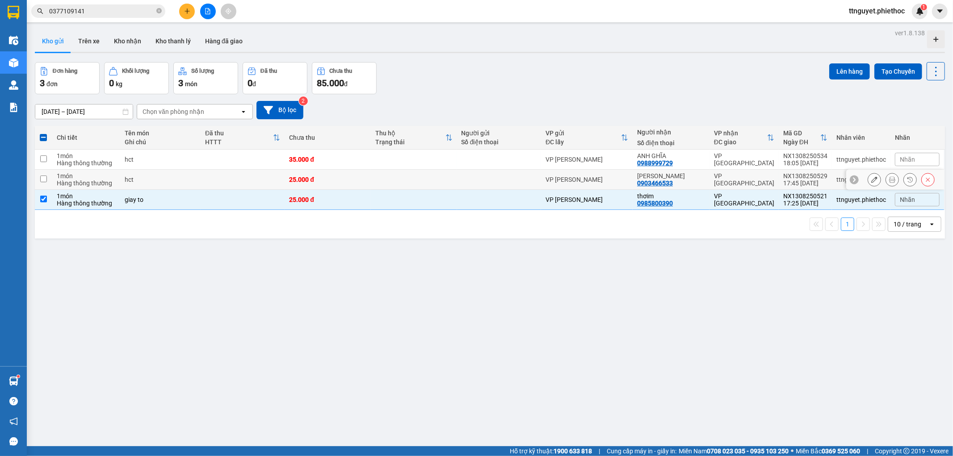
click at [181, 179] on div "hct" at bounding box center [160, 179] width 71 height 7
checkbox input "true"
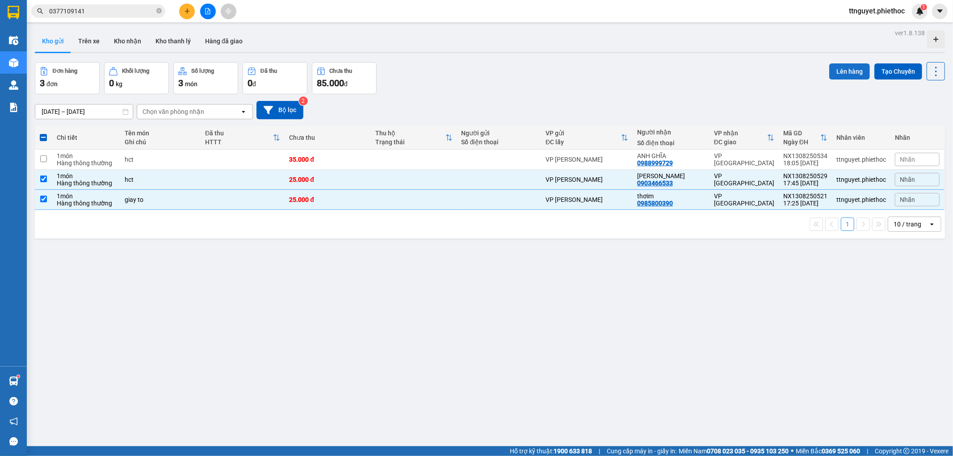
click at [835, 68] on button "Lên hàng" at bounding box center [849, 71] width 41 height 16
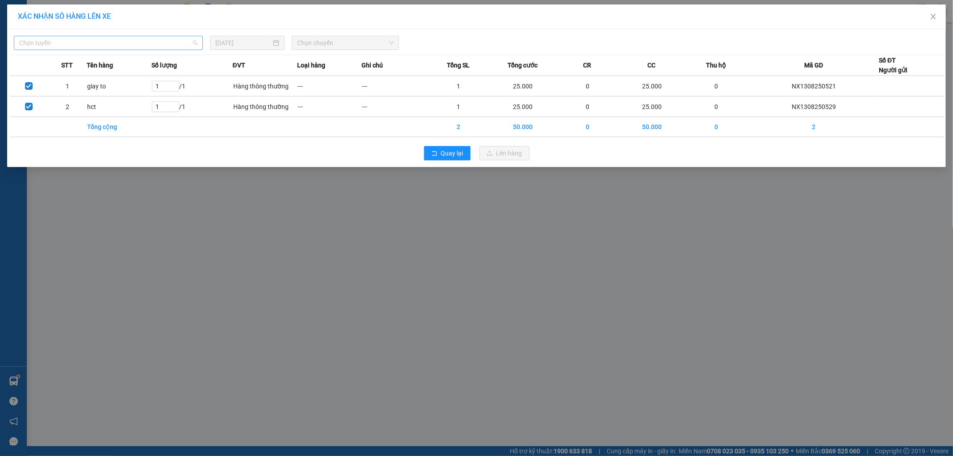
click at [147, 49] on span "Chọn tuyến" at bounding box center [108, 42] width 178 height 13
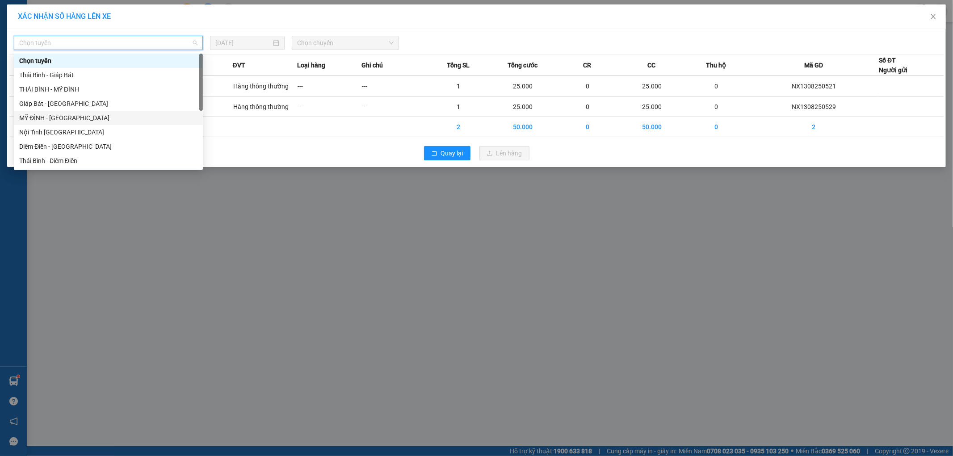
click at [27, 117] on div "MỸ ĐÌNH - [GEOGRAPHIC_DATA]" at bounding box center [108, 118] width 178 height 10
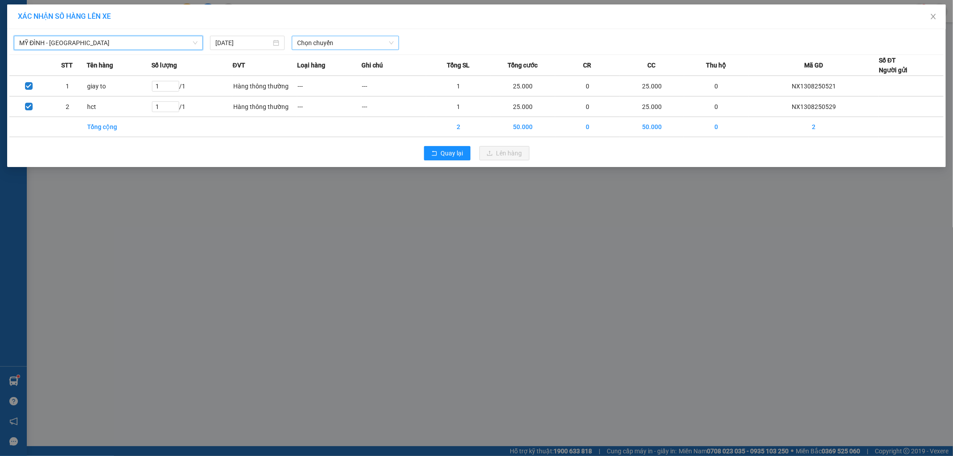
click at [338, 45] on span "Chọn chuyến" at bounding box center [345, 42] width 97 height 13
type input "2941"
click at [338, 60] on div "09:02 (TC) - 17H-029.41" at bounding box center [332, 61] width 70 height 10
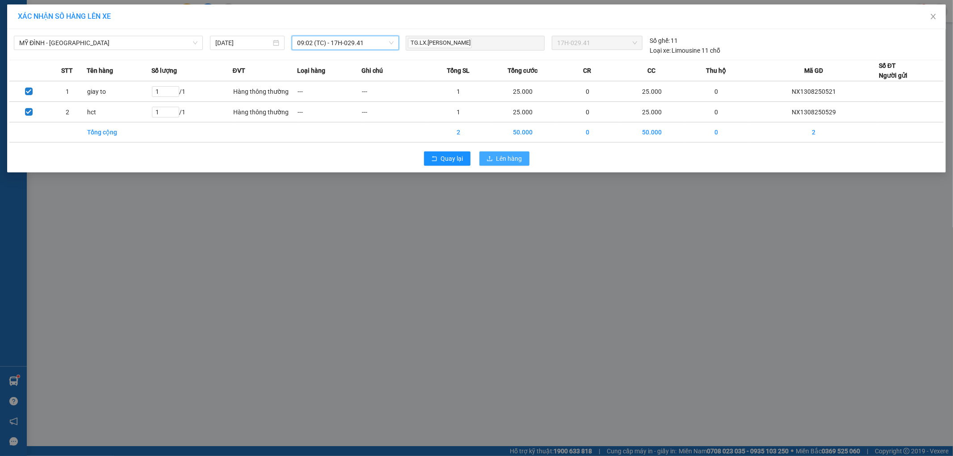
click at [488, 155] on icon "upload" at bounding box center [490, 158] width 6 height 6
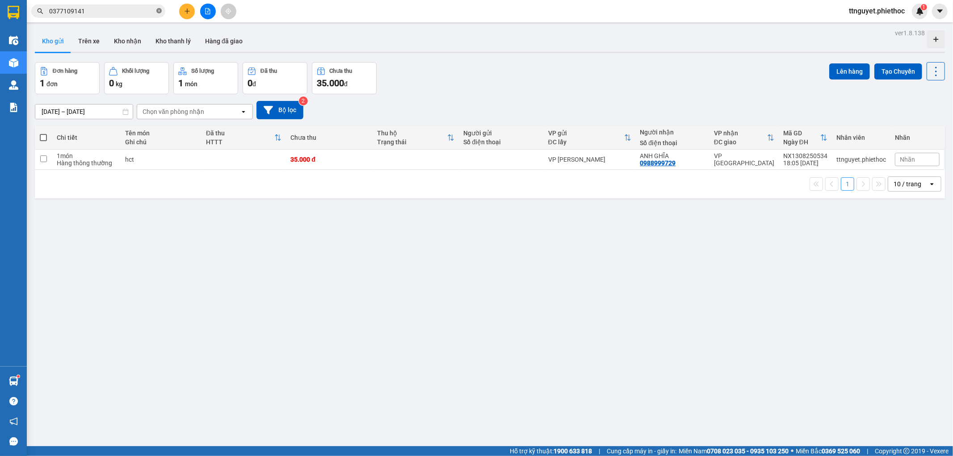
click at [159, 9] on icon "close-circle" at bounding box center [158, 10] width 5 height 5
click at [109, 15] on input "text" at bounding box center [101, 11] width 105 height 10
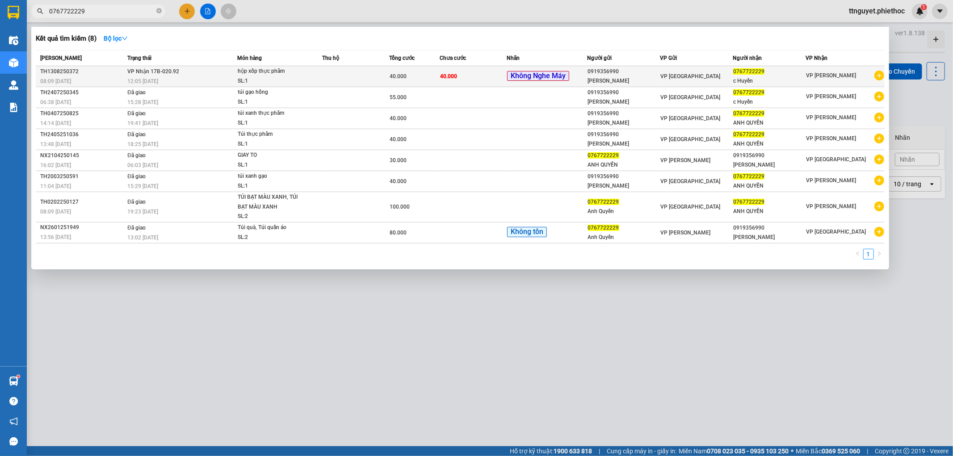
type input "0767722229"
click at [183, 73] on td "VP Nhận 17B-020.92 12:05 [DATE]" at bounding box center [181, 76] width 112 height 21
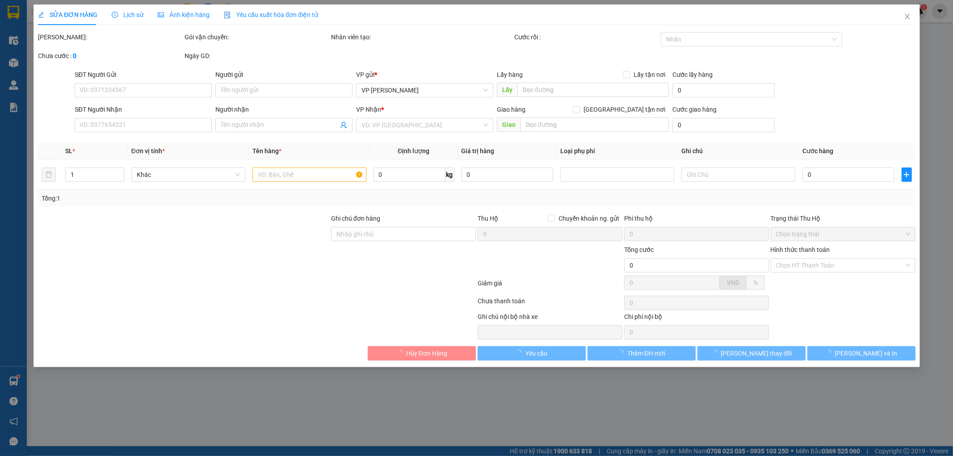
type input "0919356990"
type input "[PERSON_NAME]"
type input "0767722229"
type input "c Huyền"
type input "40.000"
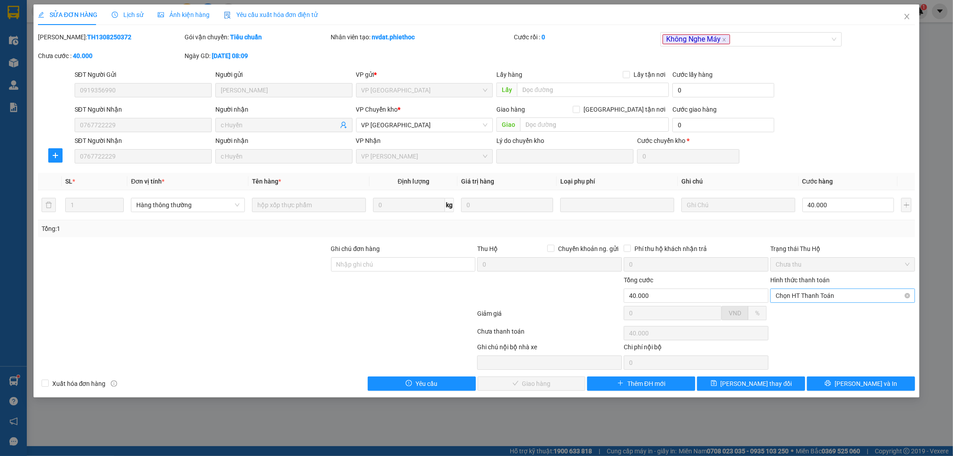
click at [867, 298] on span "Chọn HT Thanh Toán" at bounding box center [843, 295] width 134 height 13
click at [829, 311] on div "Tại văn phòng" at bounding box center [843, 314] width 134 height 10
type input "0"
click at [528, 383] on span "[PERSON_NAME] và Giao hàng" at bounding box center [538, 384] width 86 height 10
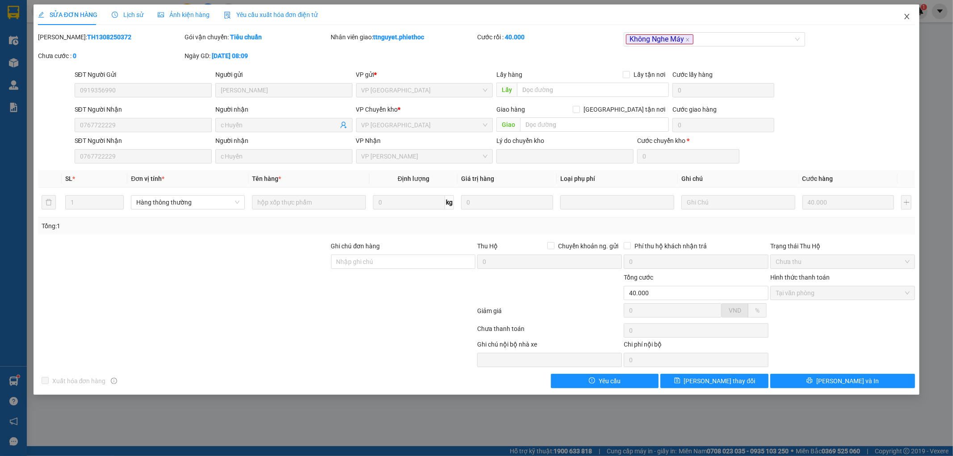
click at [907, 19] on icon "close" at bounding box center [906, 16] width 7 height 7
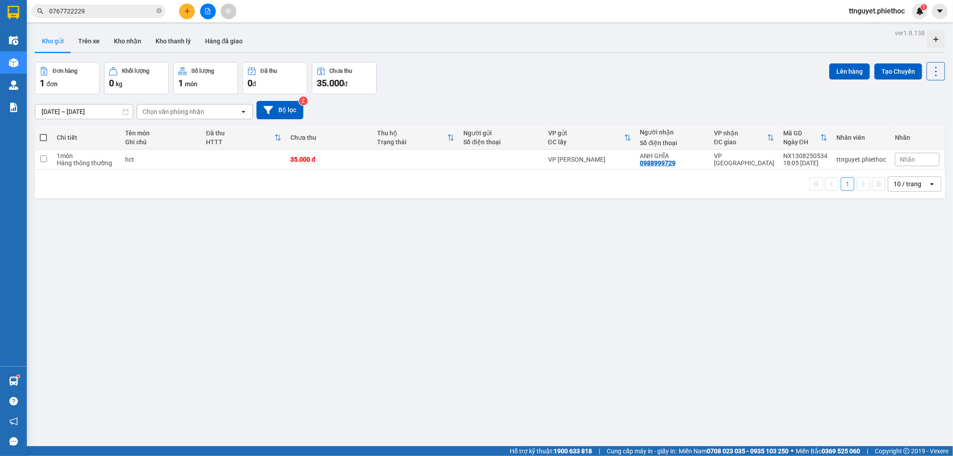
click at [120, 14] on input "0767722229" at bounding box center [101, 11] width 105 height 10
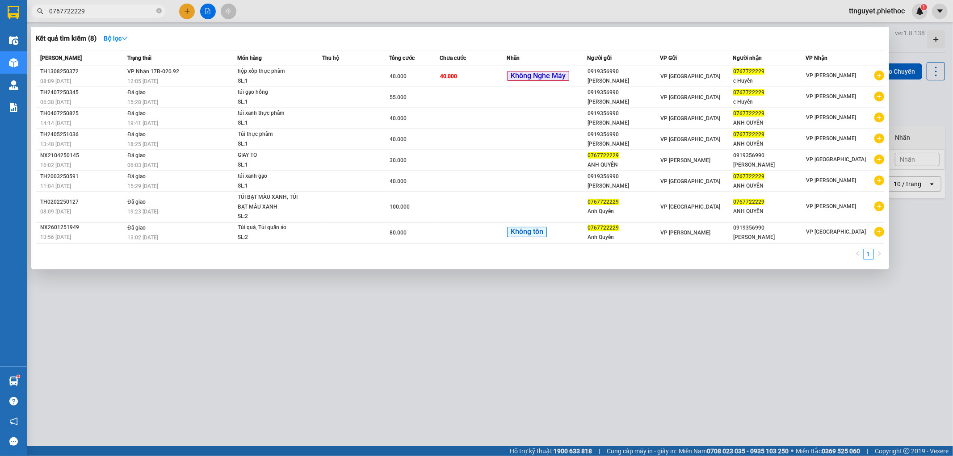
click at [120, 14] on input "0767722229" at bounding box center [101, 11] width 105 height 10
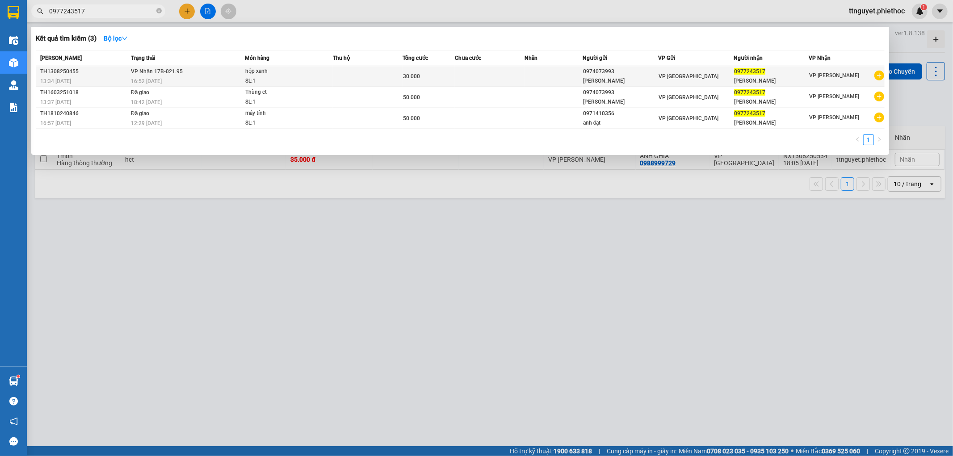
type input "0977243517"
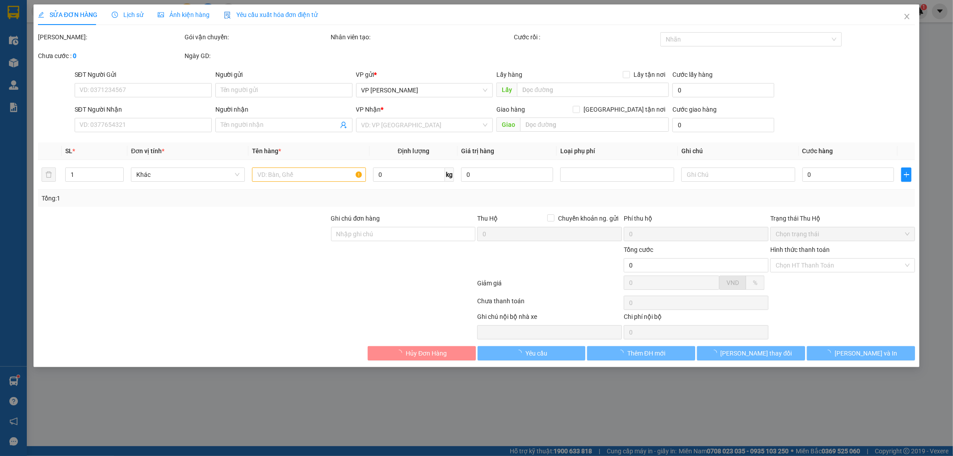
type input "0974073993"
type input "Chú Tuấn"
type input "0977243517"
type input "Phạm Huệ"
type input "30.000"
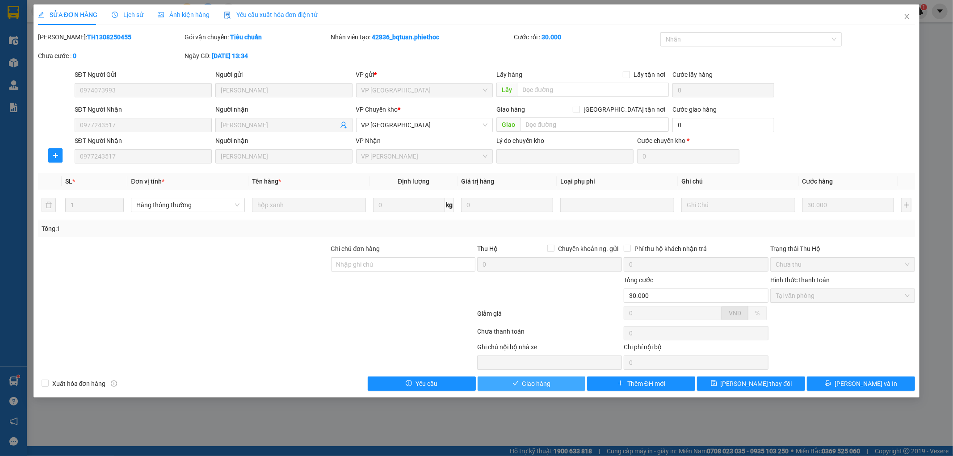
click at [535, 382] on span "Giao hàng" at bounding box center [536, 384] width 29 height 10
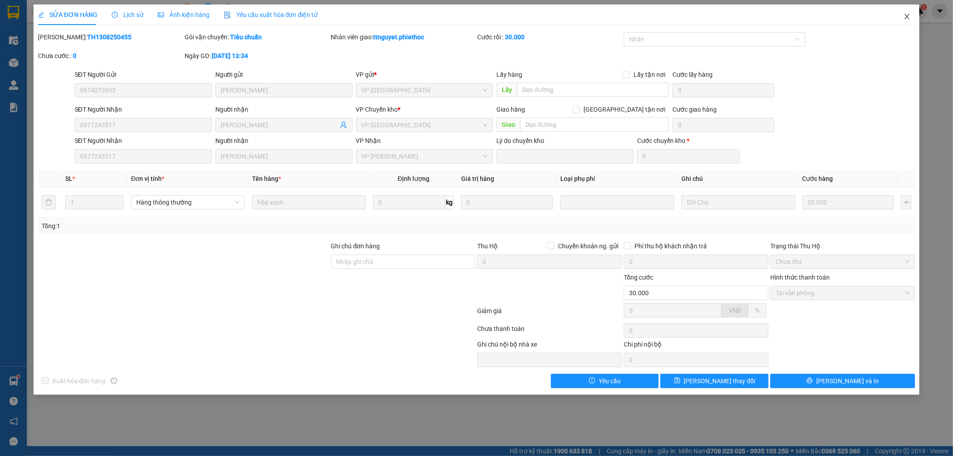
click at [895, 20] on span "Close" at bounding box center [906, 16] width 25 height 25
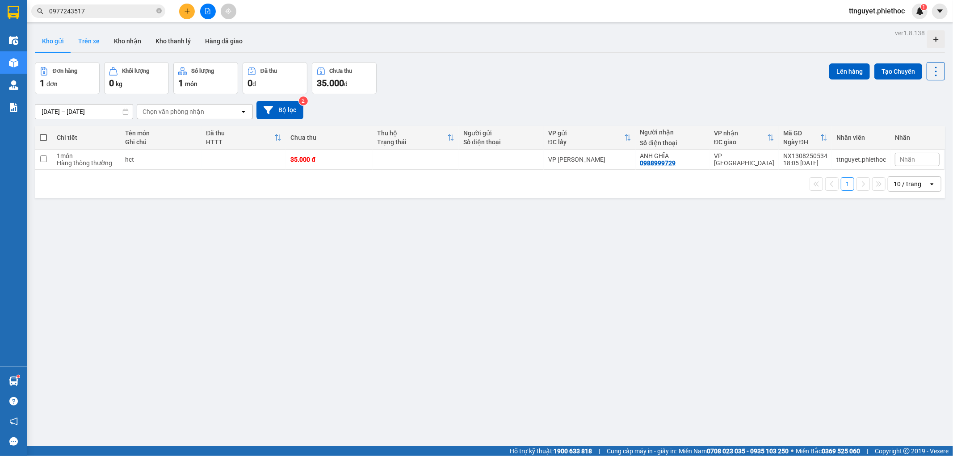
click at [92, 41] on button "Trên xe" at bounding box center [89, 40] width 36 height 21
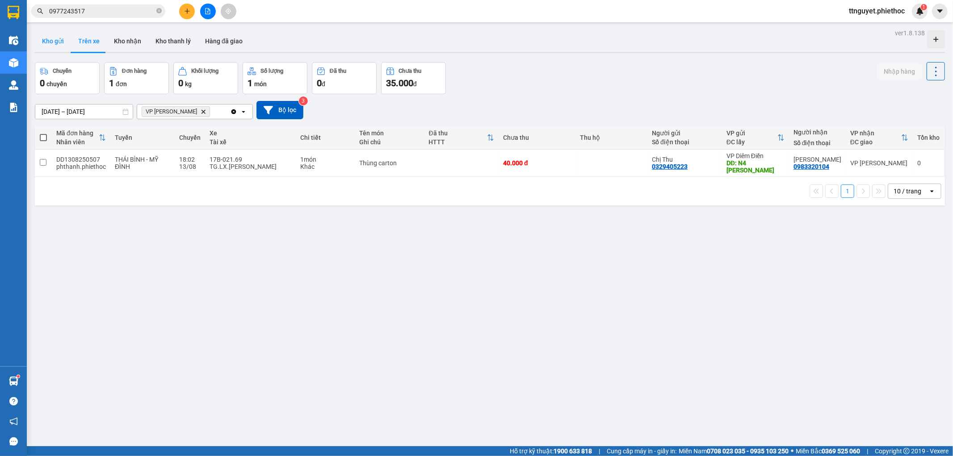
click at [46, 39] on button "Kho gửi" at bounding box center [53, 40] width 36 height 21
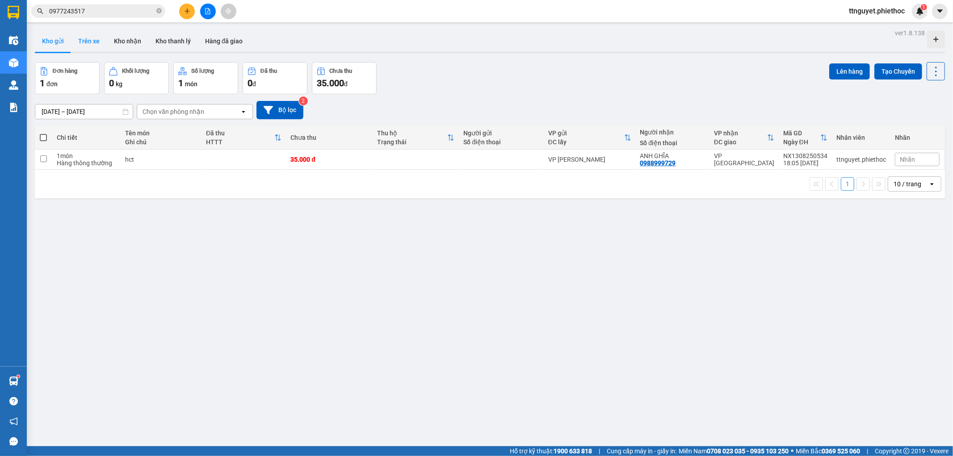
click at [80, 38] on button "Trên xe" at bounding box center [89, 40] width 36 height 21
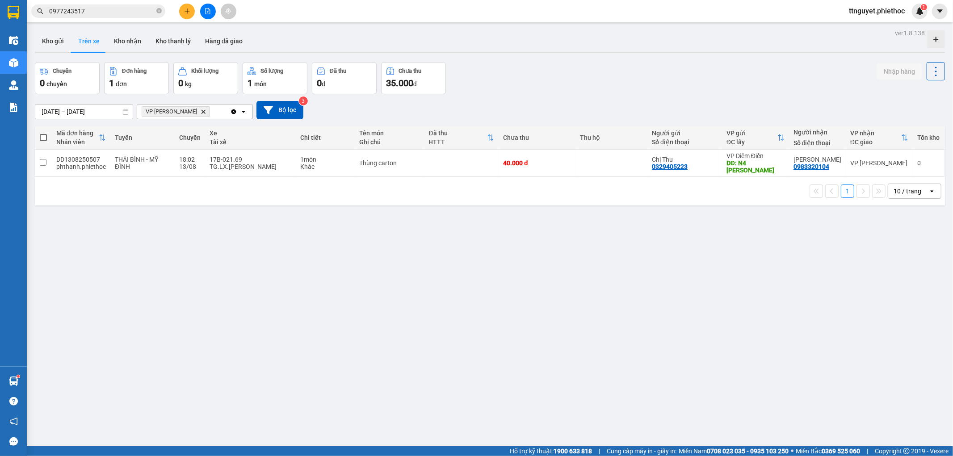
click at [202, 112] on icon "VP Nguyễn Xiển, close by backspace" at bounding box center [204, 111] width 4 height 4
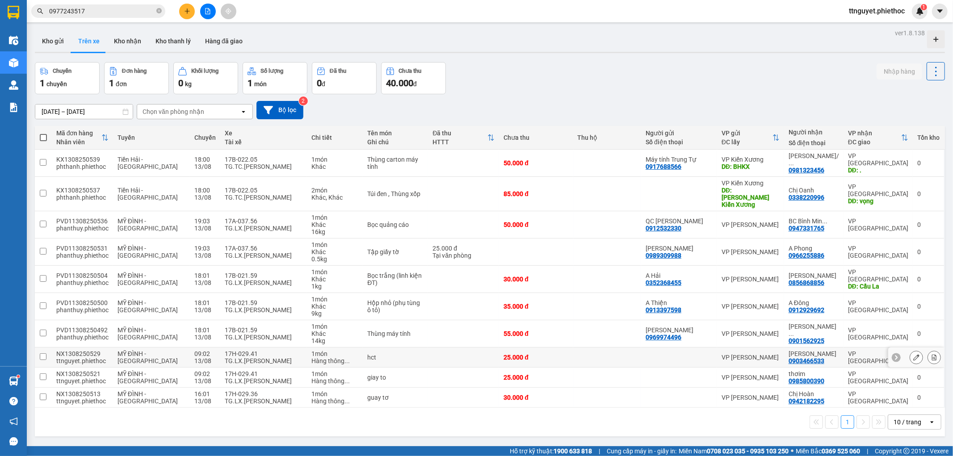
click at [932, 354] on icon at bounding box center [934, 357] width 5 height 6
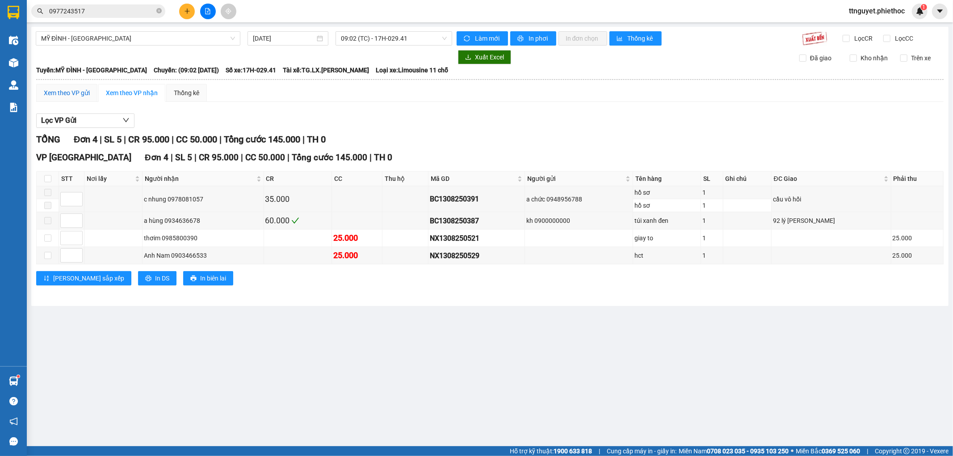
click at [66, 94] on div "Xem theo VP gửi" at bounding box center [67, 93] width 46 height 10
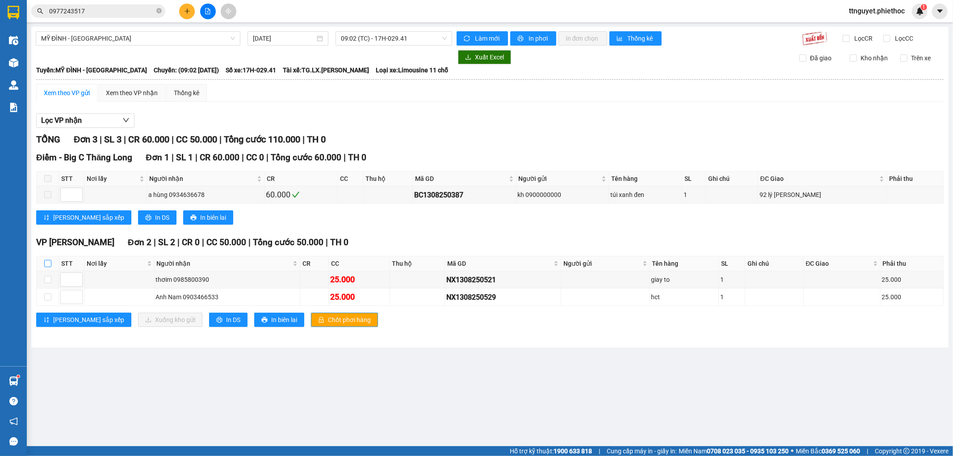
click at [46, 261] on input "checkbox" at bounding box center [47, 263] width 7 height 7
checkbox input "true"
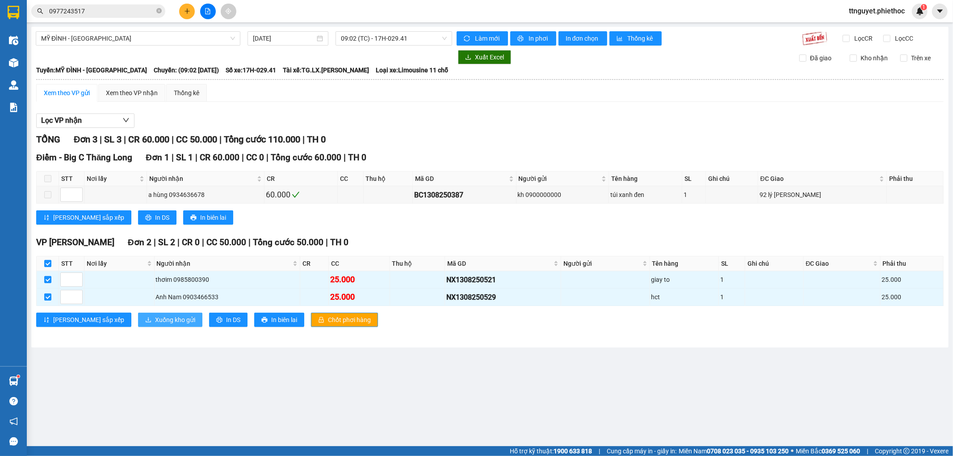
click at [155, 316] on span "Xuống kho gửi" at bounding box center [175, 320] width 40 height 10
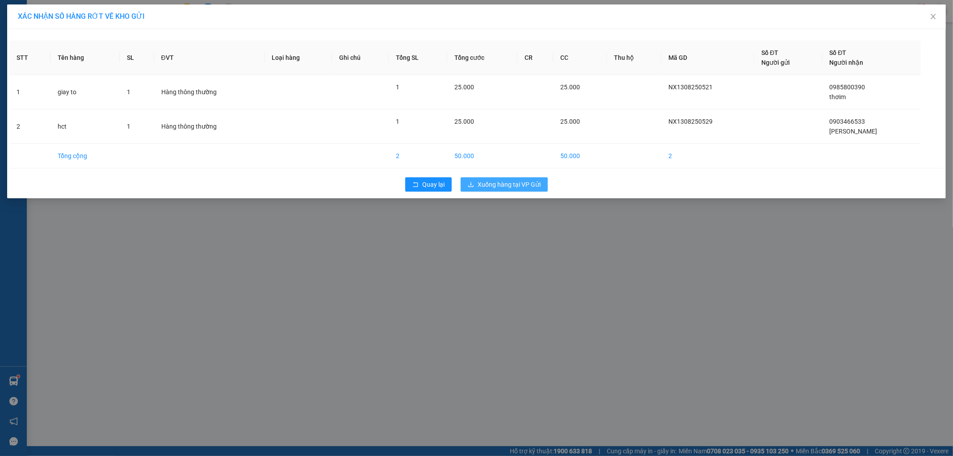
click at [499, 185] on span "Xuống hàng tại VP Gửi" at bounding box center [509, 185] width 63 height 10
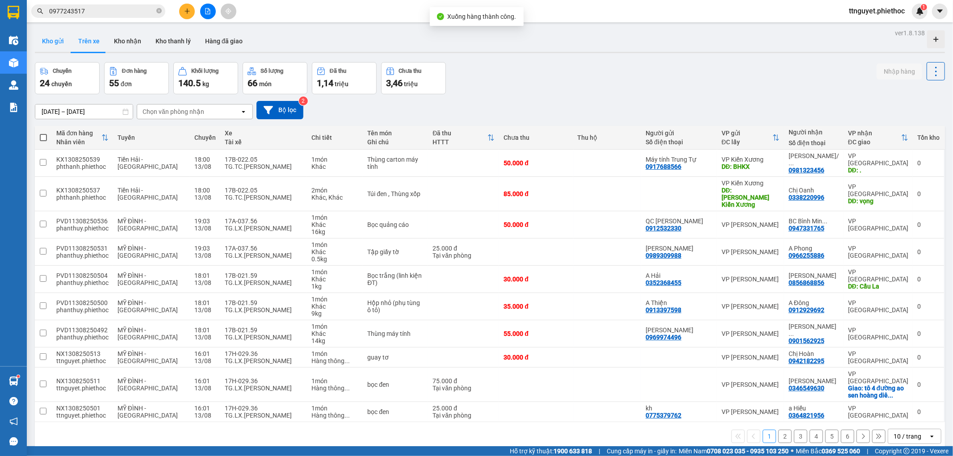
click at [51, 36] on button "Kho gửi" at bounding box center [53, 40] width 36 height 21
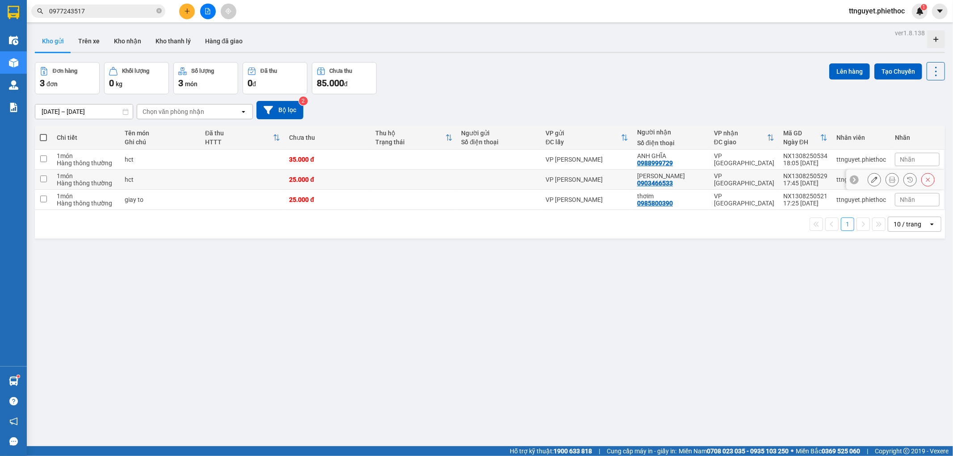
click at [45, 189] on td at bounding box center [43, 180] width 17 height 20
checkbox input "true"
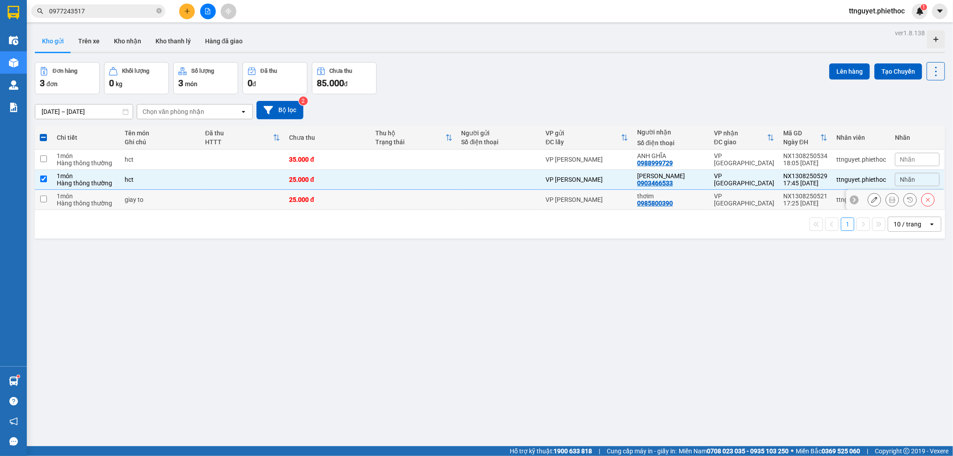
click at [52, 202] on td "1 món Hàng thông thường" at bounding box center [86, 200] width 68 height 20
checkbox input "true"
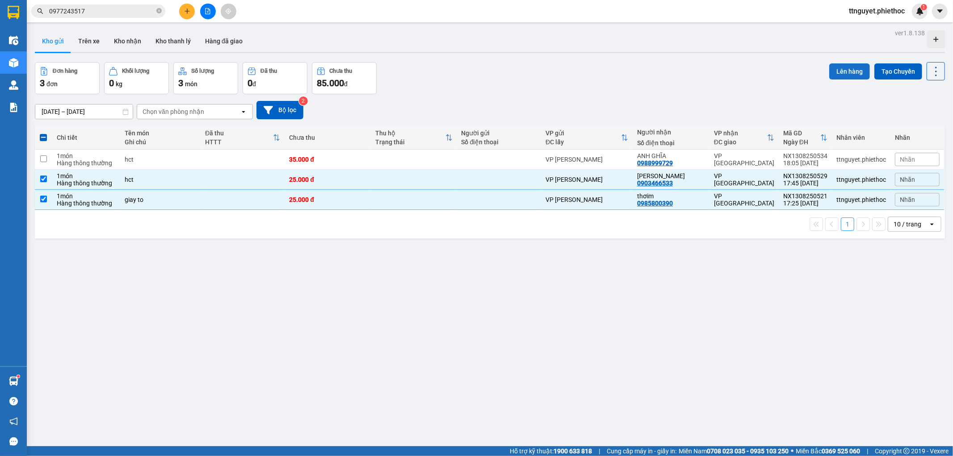
click at [839, 70] on button "Lên hàng" at bounding box center [849, 71] width 41 height 16
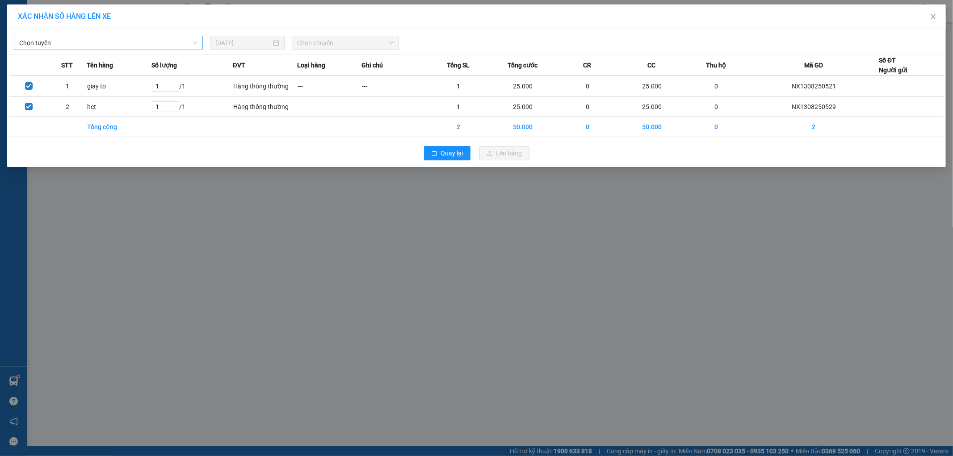
click at [66, 43] on span "Chọn tuyến" at bounding box center [108, 42] width 178 height 13
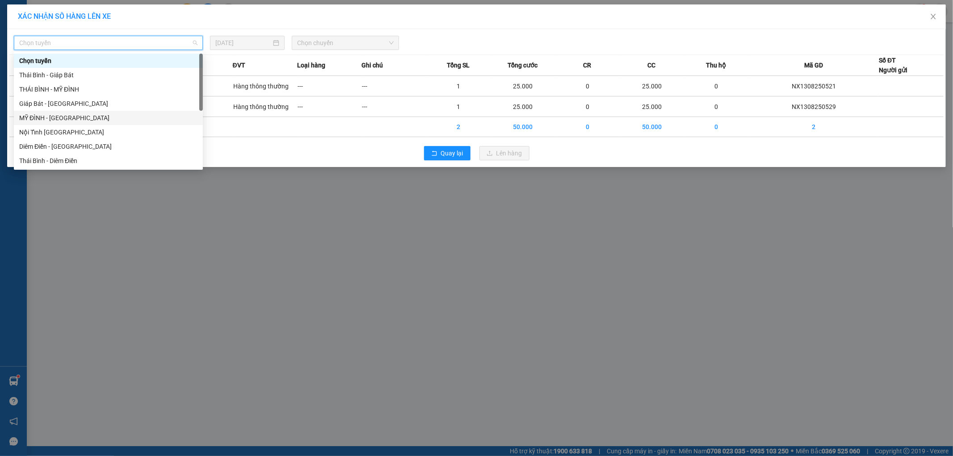
click at [35, 116] on div "MỸ ĐÌNH - [GEOGRAPHIC_DATA]" at bounding box center [108, 118] width 178 height 10
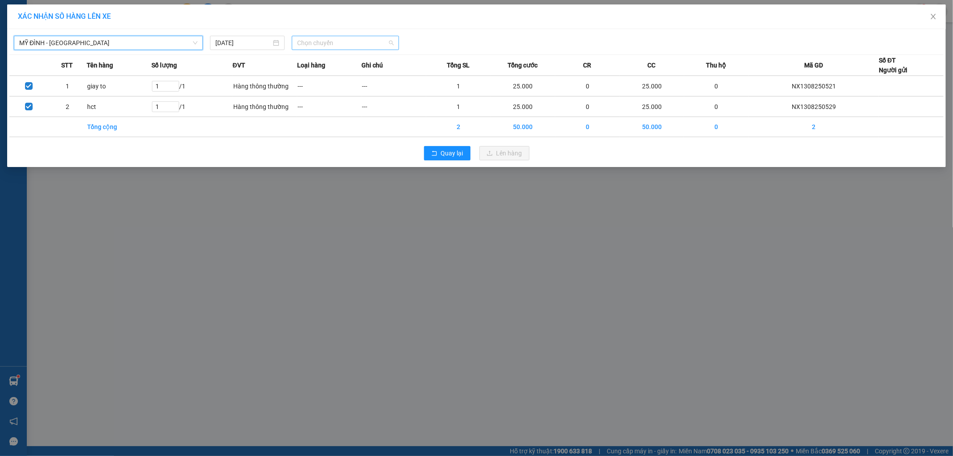
click at [337, 46] on span "Chọn chuyến" at bounding box center [345, 42] width 97 height 13
type input "2941"
click at [336, 42] on span "Chọn chuyến" at bounding box center [345, 42] width 97 height 13
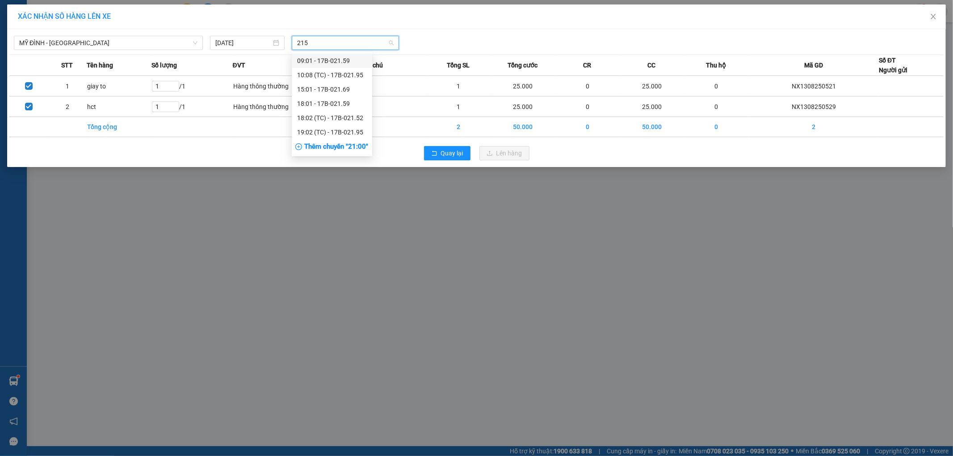
type input "2152"
click at [328, 59] on div "18:02 (TC) - 17B-021.52" at bounding box center [332, 61] width 70 height 10
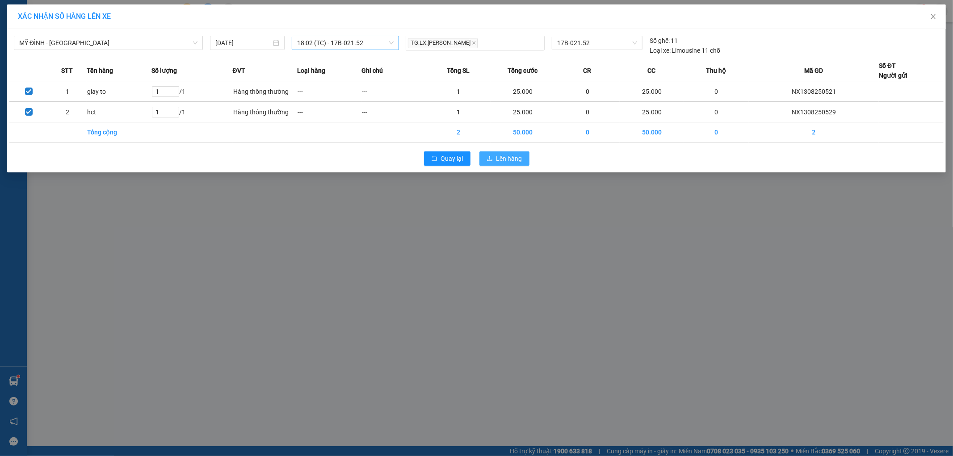
click at [503, 159] on span "Lên hàng" at bounding box center [509, 159] width 26 height 10
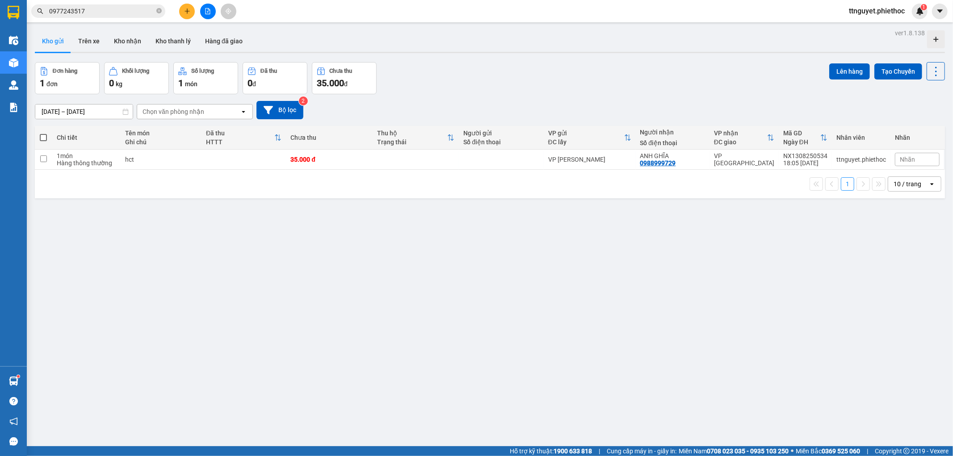
click at [44, 137] on span at bounding box center [43, 137] width 7 height 7
click at [43, 133] on input "checkbox" at bounding box center [43, 133] width 0 height 0
checkbox input "true"
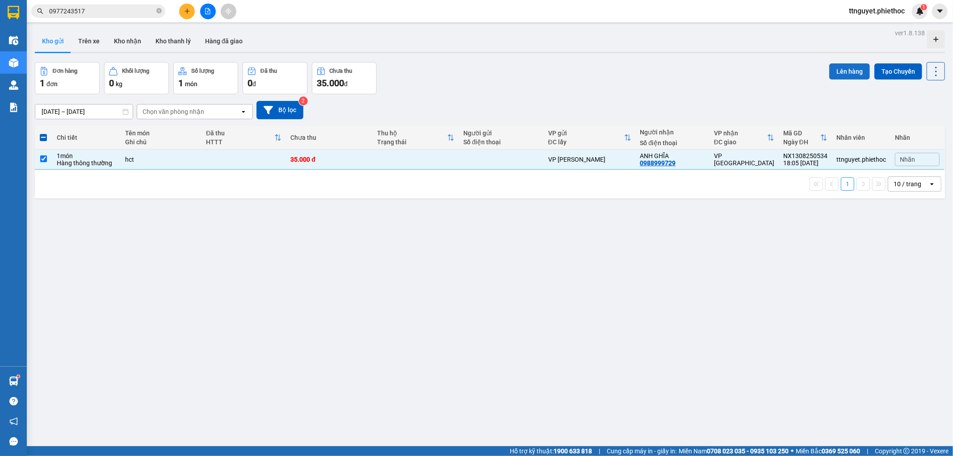
click at [831, 64] on button "Lên hàng" at bounding box center [849, 71] width 41 height 16
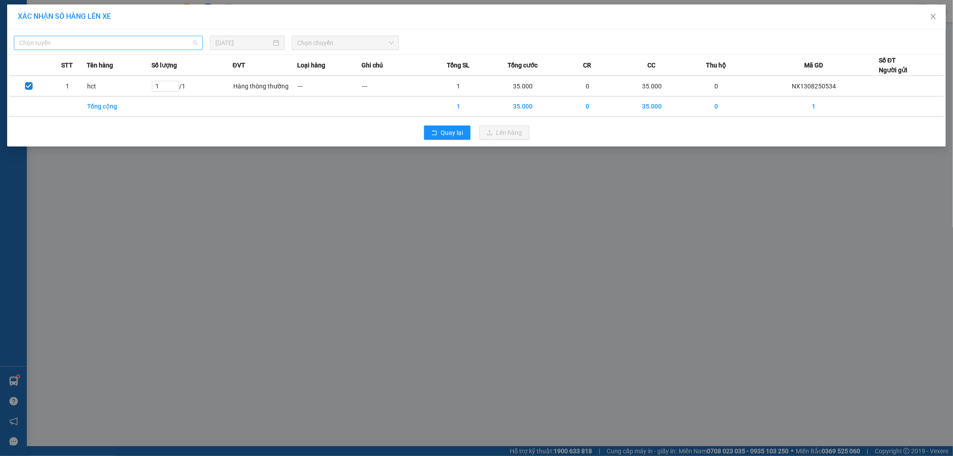
click at [50, 47] on span "Chọn tuyến" at bounding box center [108, 42] width 178 height 13
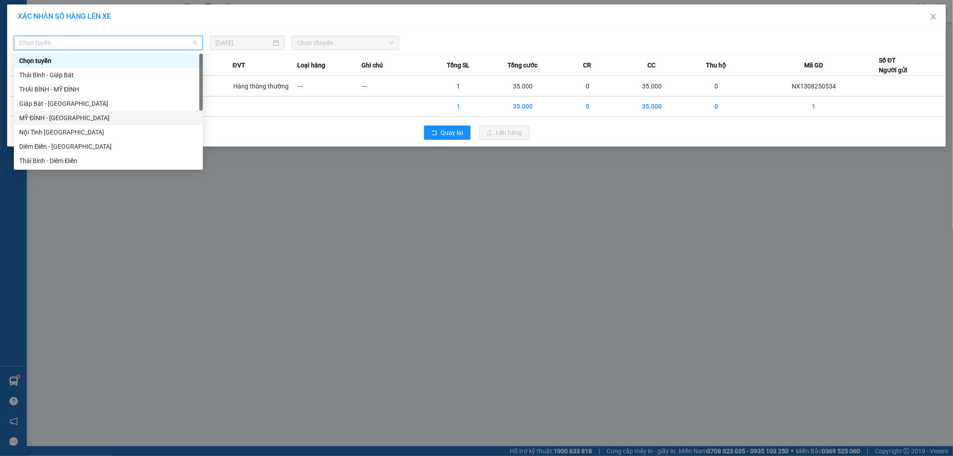
click at [32, 117] on div "MỸ ĐÌNH - [GEOGRAPHIC_DATA]" at bounding box center [108, 118] width 178 height 10
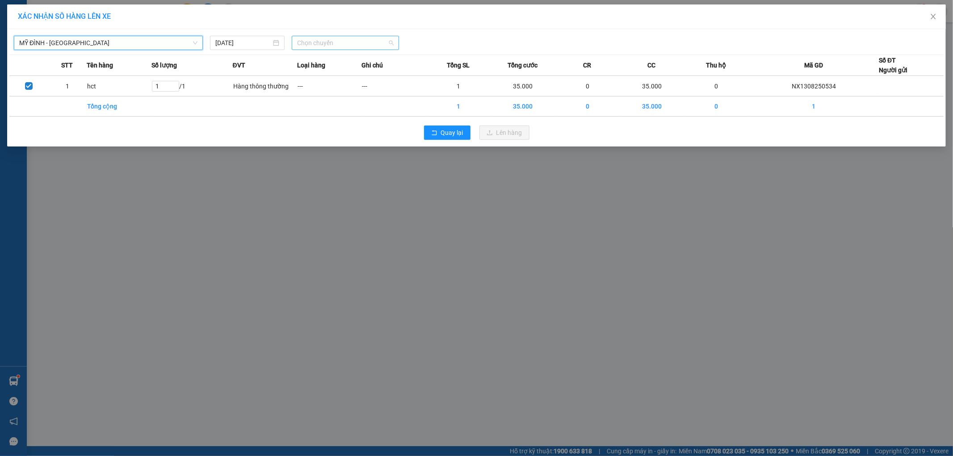
click at [357, 43] on span "Chọn chuyến" at bounding box center [345, 42] width 97 height 13
type input "0174"
click at [329, 75] on div "19:01 - 29H-901.74" at bounding box center [332, 75] width 70 height 10
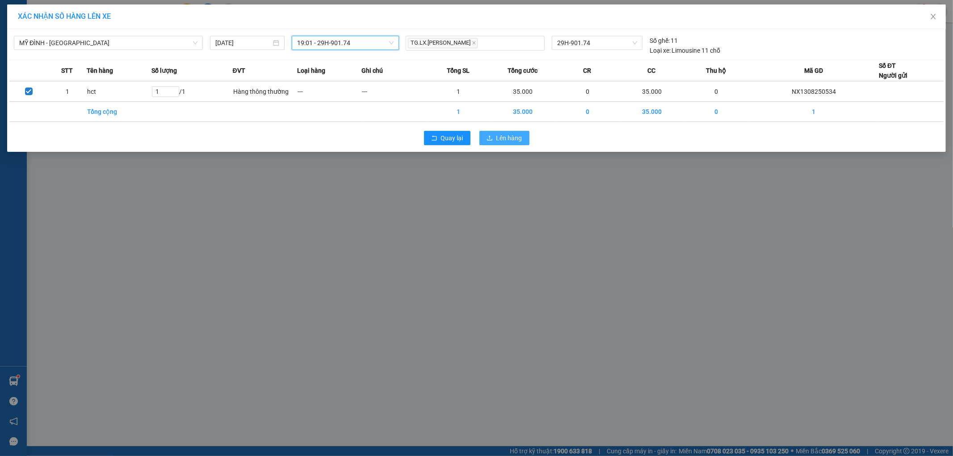
click at [503, 137] on span "Lên hàng" at bounding box center [509, 138] width 26 height 10
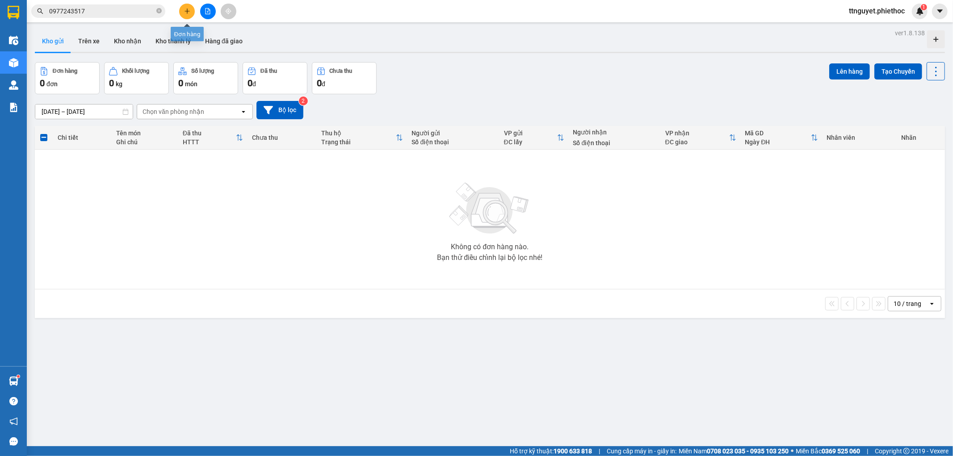
click at [185, 11] on icon "plus" at bounding box center [187, 11] width 5 height 0
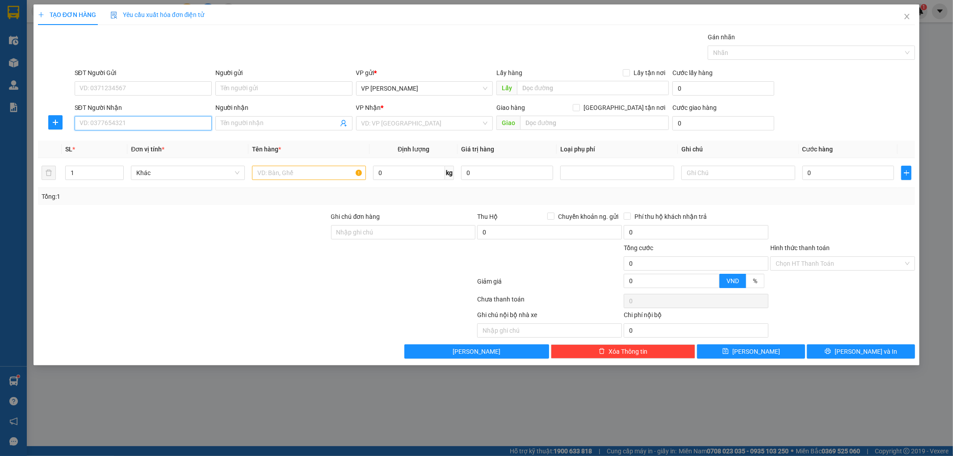
click at [152, 128] on input "SĐT Người Nhận" at bounding box center [143, 123] width 137 height 14
click at [83, 121] on input "00989704368" at bounding box center [143, 123] width 137 height 14
type input "0989704368"
click at [246, 122] on input "Người nhận" at bounding box center [280, 123] width 118 height 10
type input "chị đào"
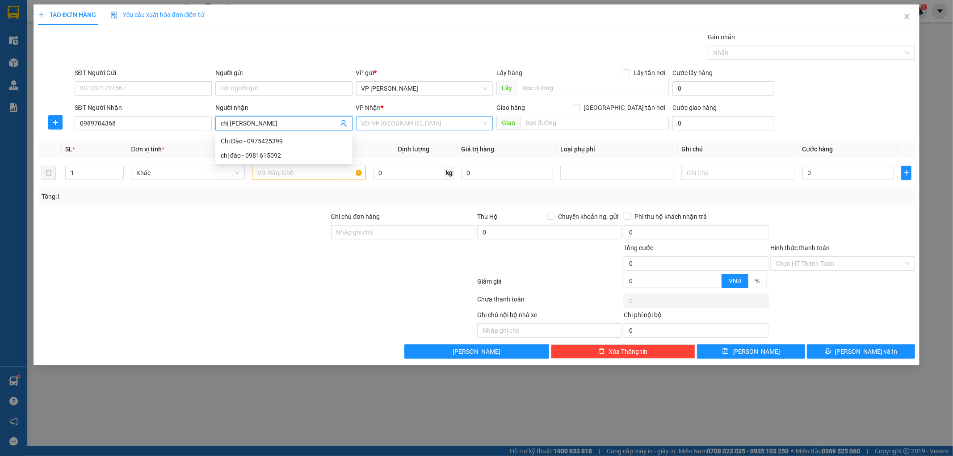
click at [396, 119] on input "search" at bounding box center [421, 123] width 120 height 13
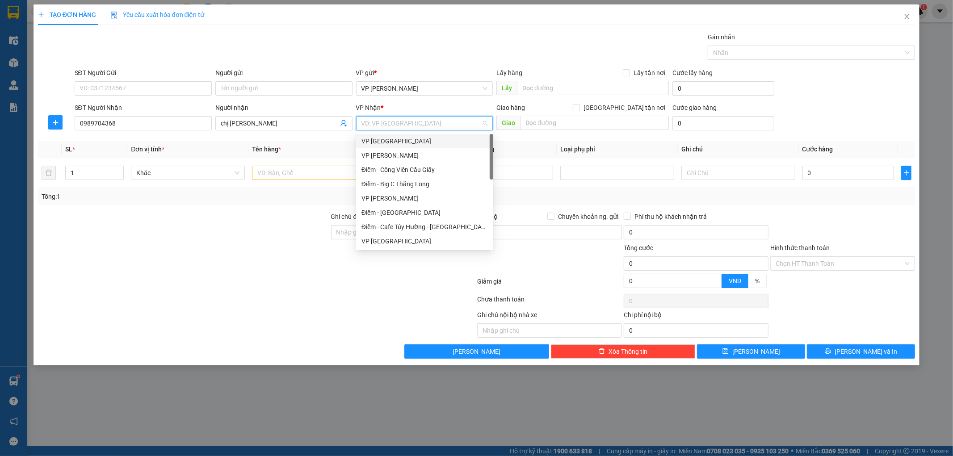
click at [381, 137] on div "VP [GEOGRAPHIC_DATA]" at bounding box center [424, 141] width 126 height 10
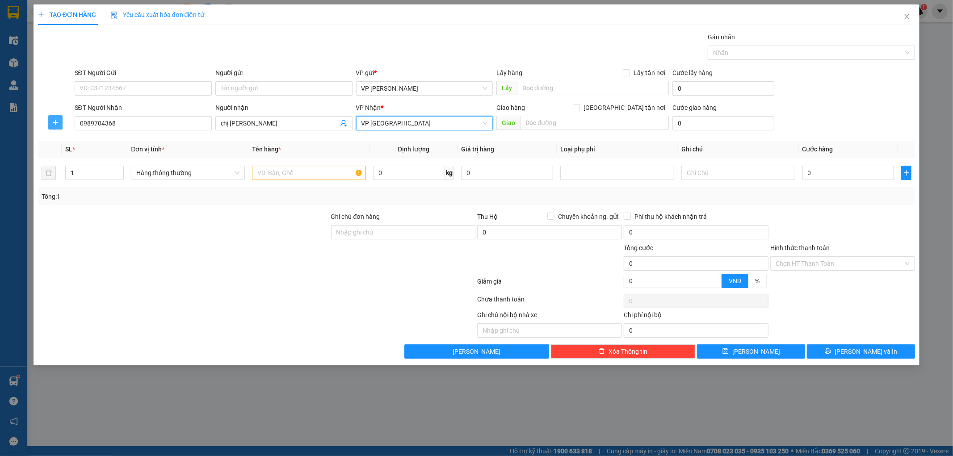
click at [56, 119] on icon "plus" at bounding box center [55, 122] width 7 height 7
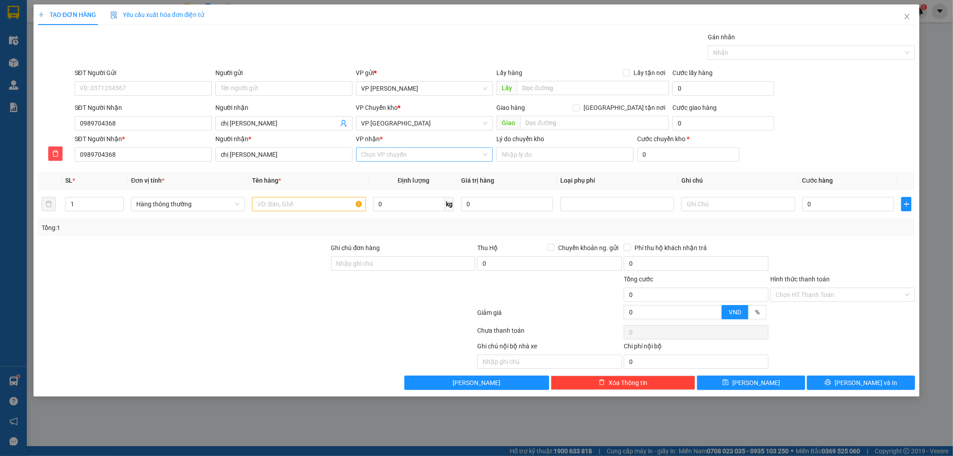
click at [399, 155] on input "VP nhận *" at bounding box center [421, 154] width 120 height 13
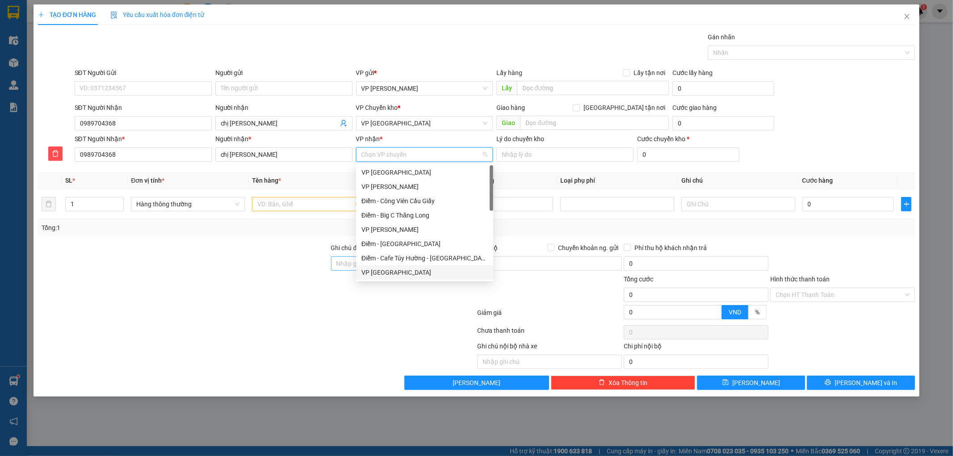
click at [373, 273] on div "VP [GEOGRAPHIC_DATA]" at bounding box center [424, 273] width 126 height 10
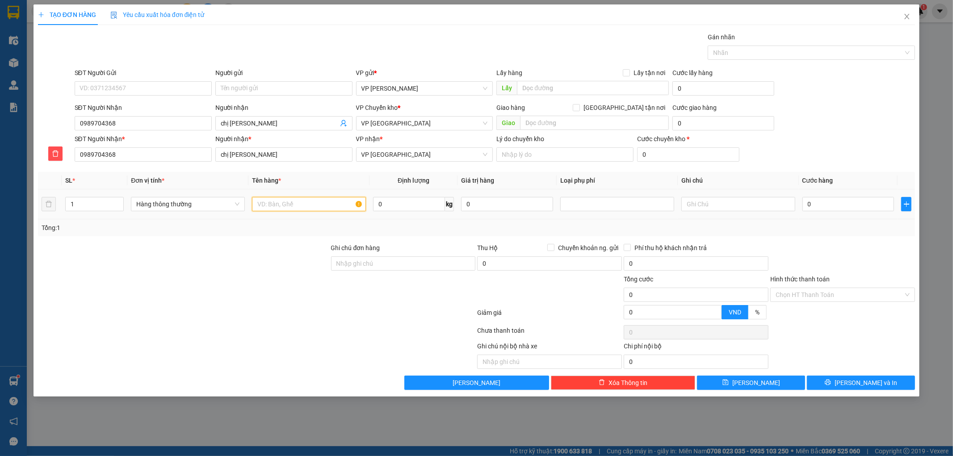
click at [327, 199] on input "text" at bounding box center [309, 204] width 114 height 14
type input "giay tơ"
click at [872, 207] on input "0" at bounding box center [848, 204] width 92 height 14
type input "003"
type input "3"
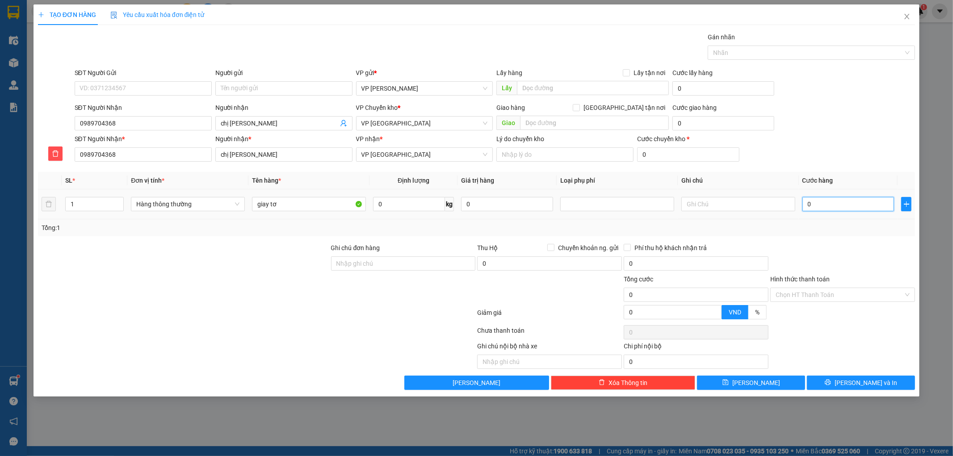
type input "3"
type input "0.030"
type input "30"
click at [869, 237] on div "Transit Pickup Surcharge Ids Transit Deliver Surcharge Ids Transit Deliver Surc…" at bounding box center [476, 211] width 877 height 358
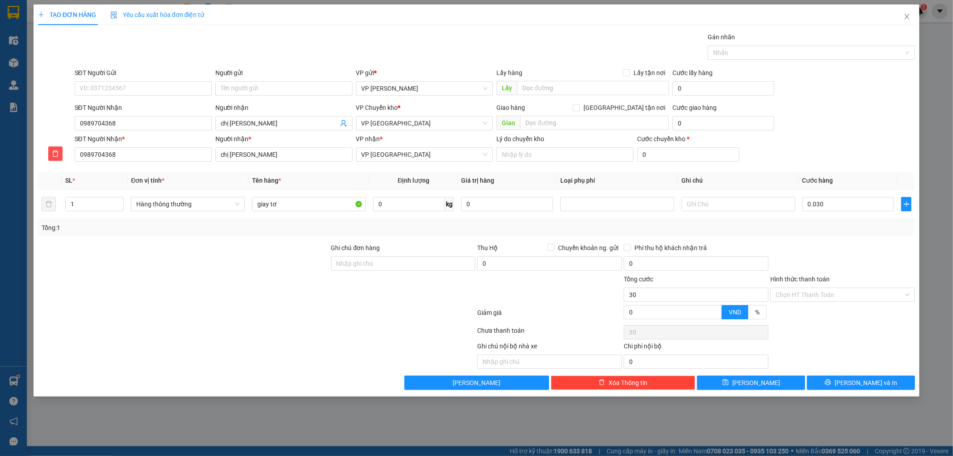
type input "30.000"
click at [851, 295] on input "Hình thức thanh toán" at bounding box center [840, 294] width 128 height 13
click at [830, 310] on div "Tại văn phòng" at bounding box center [843, 313] width 134 height 10
type input "0"
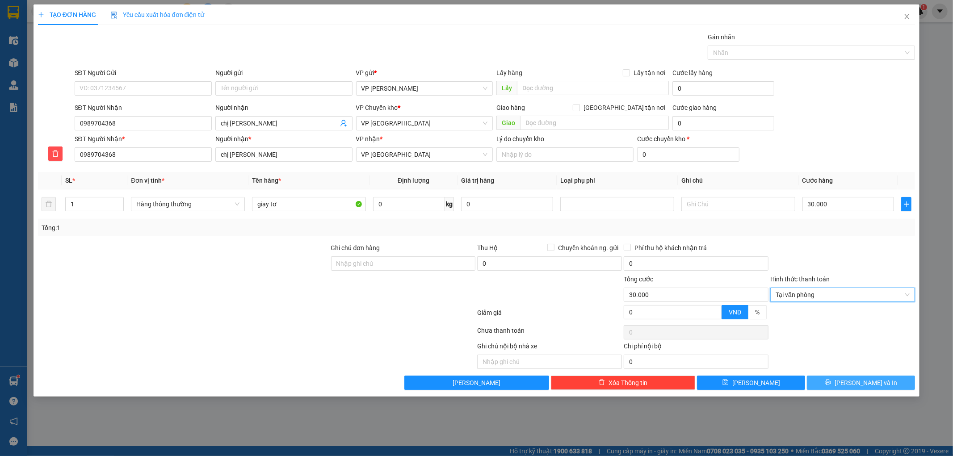
click at [825, 382] on button "[PERSON_NAME] và In" at bounding box center [861, 383] width 108 height 14
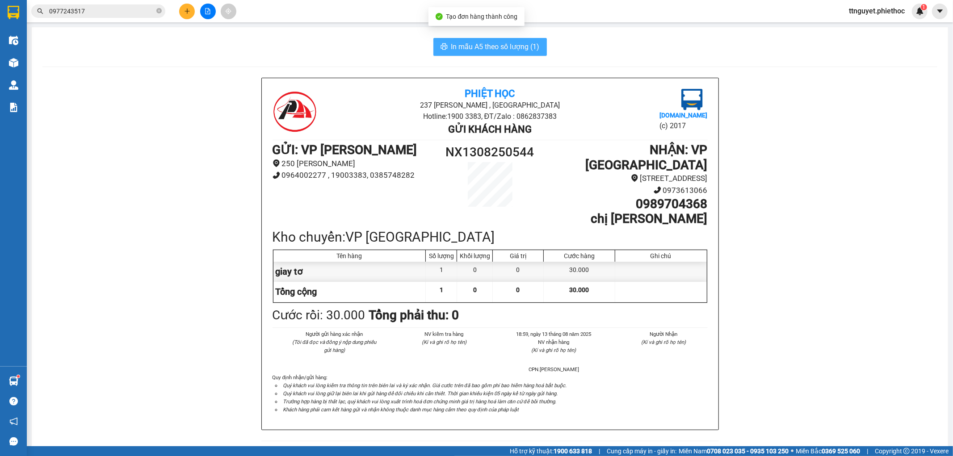
click at [468, 46] on span "In mẫu A5 theo số lượng (1)" at bounding box center [495, 46] width 88 height 11
